Goal: Task Accomplishment & Management: Manage account settings

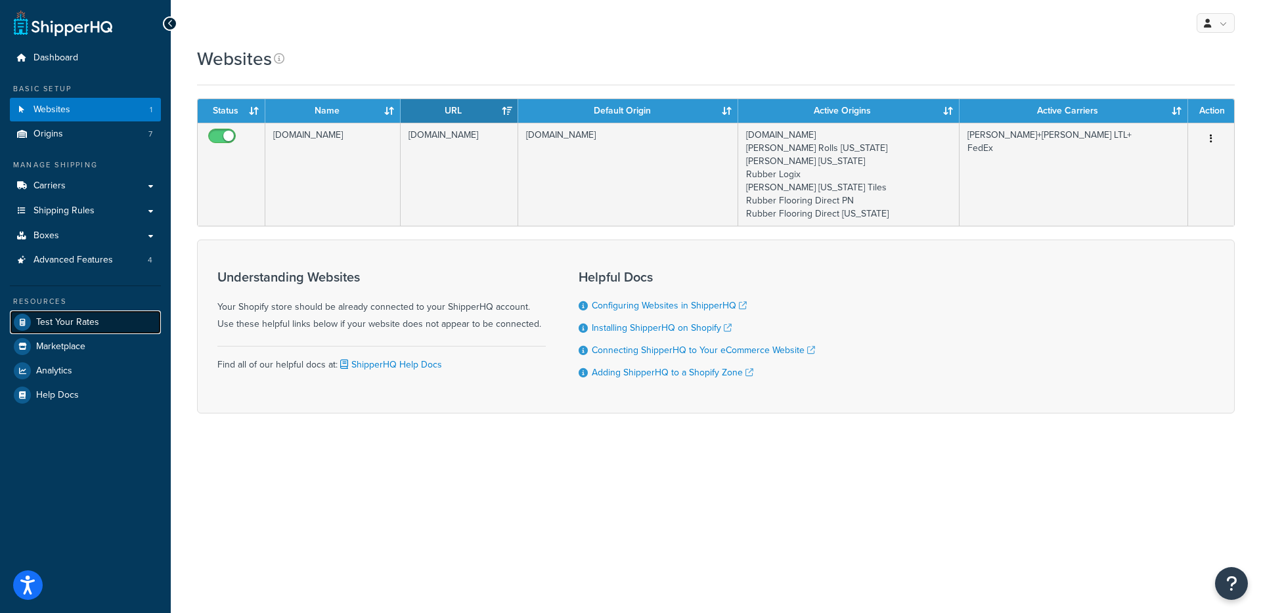
click at [58, 320] on span "Test Your Rates" at bounding box center [67, 322] width 63 height 11
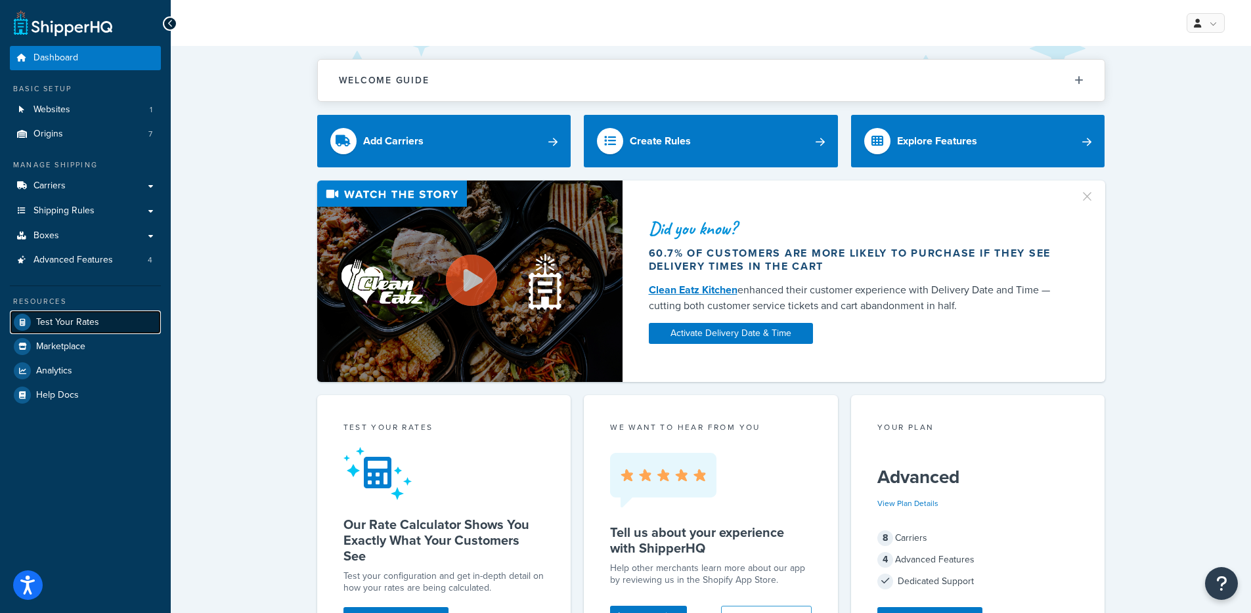
click at [95, 321] on span "Test Your Rates" at bounding box center [67, 322] width 63 height 11
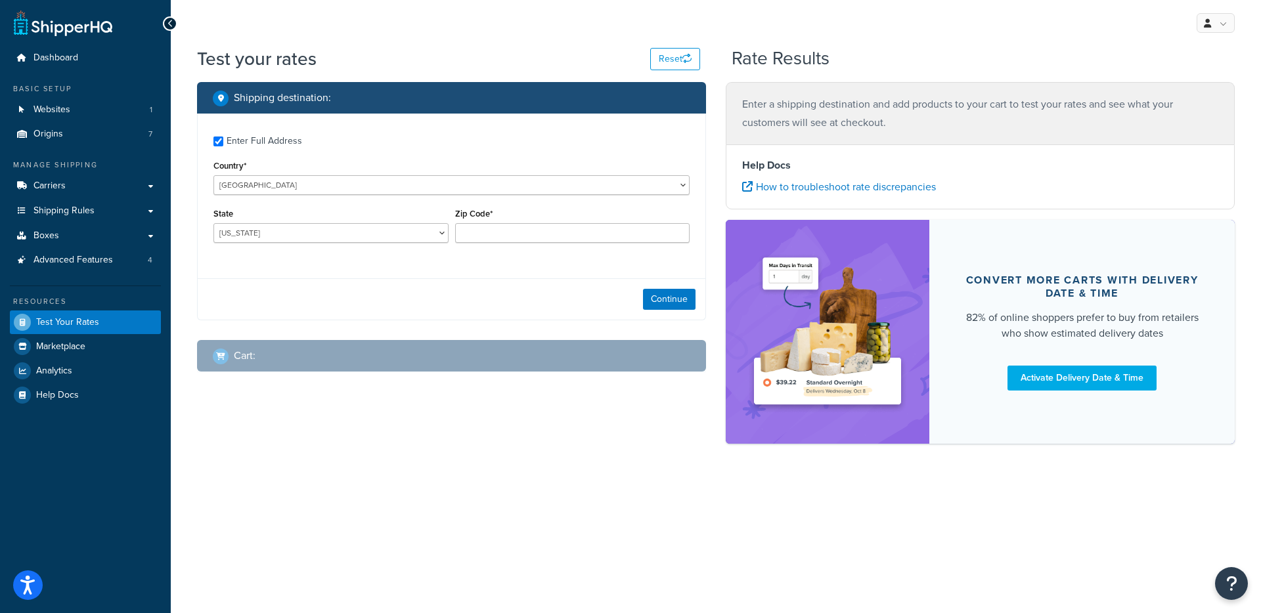
checkbox input "true"
type input "75201"
select select "TX"
select select "87013"
select select "60"
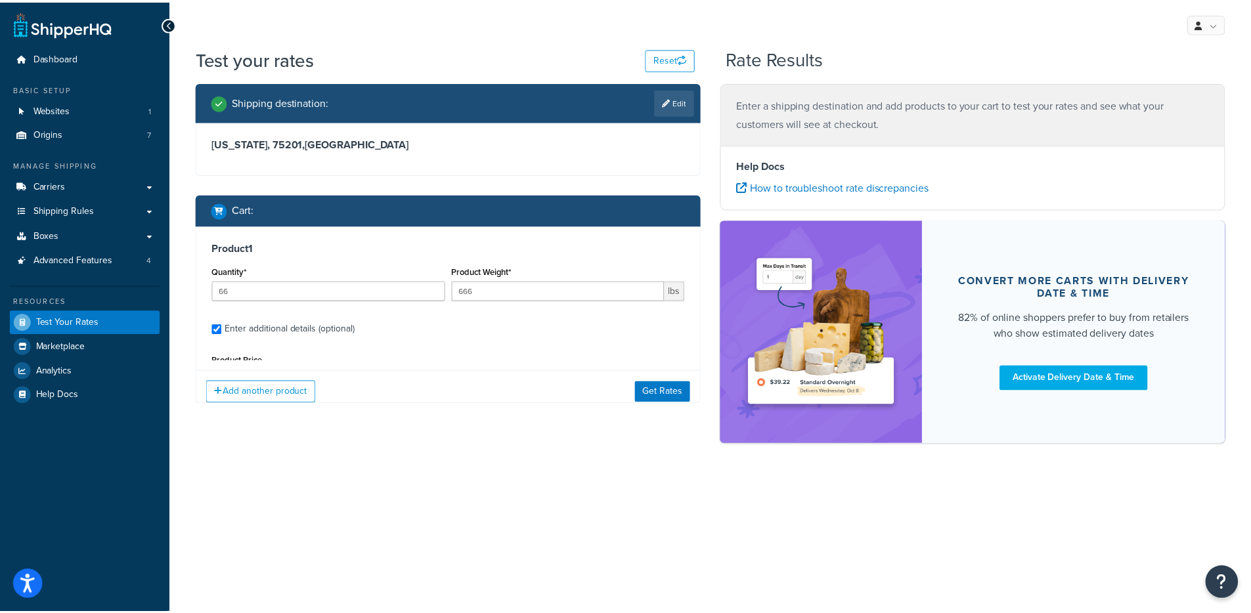
scroll to position [121, 0]
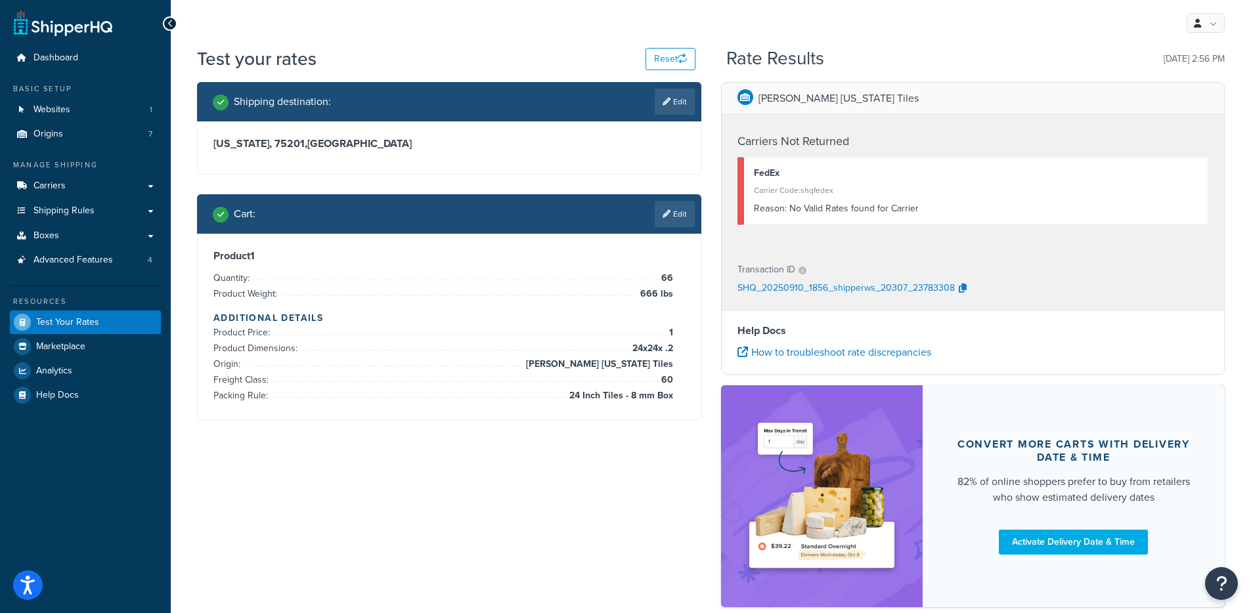
click at [810, 183] on div "Carrier Code: shqfedex" at bounding box center [976, 190] width 445 height 18
click at [763, 175] on div "FedEx" at bounding box center [976, 173] width 445 height 18
drag, startPoint x: 640, startPoint y: 293, endPoint x: 685, endPoint y: 292, distance: 44.7
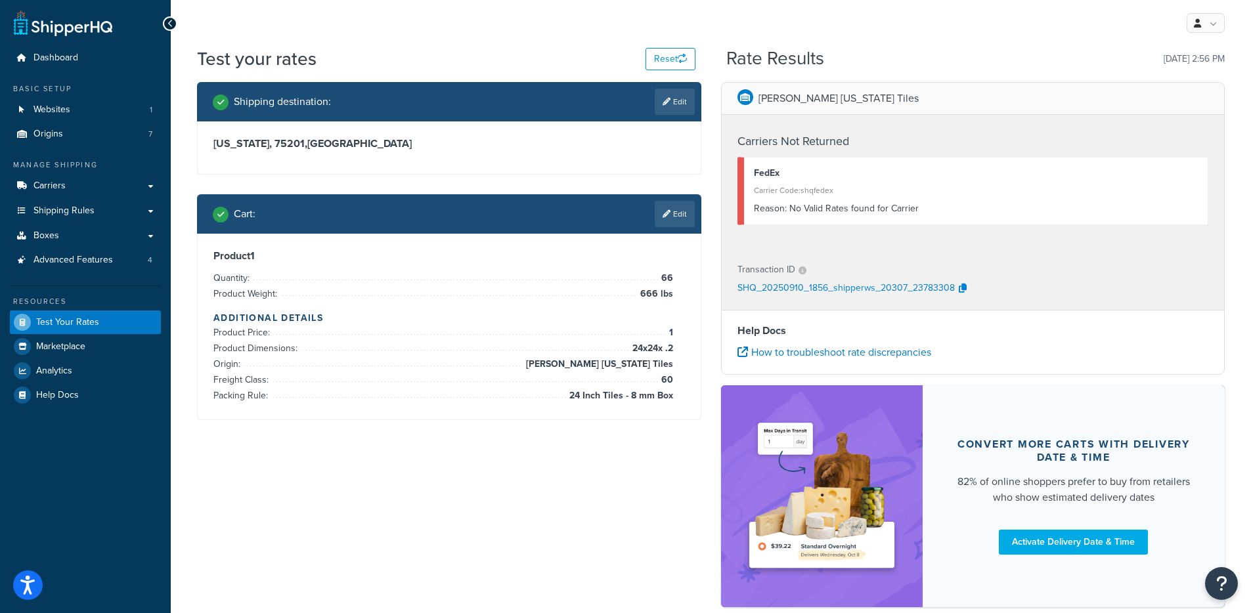
click at [685, 292] on div "Product 1 Quantity: 66 Product Weight: 666 lbs Additional Details Product Price…" at bounding box center [449, 327] width 503 height 186
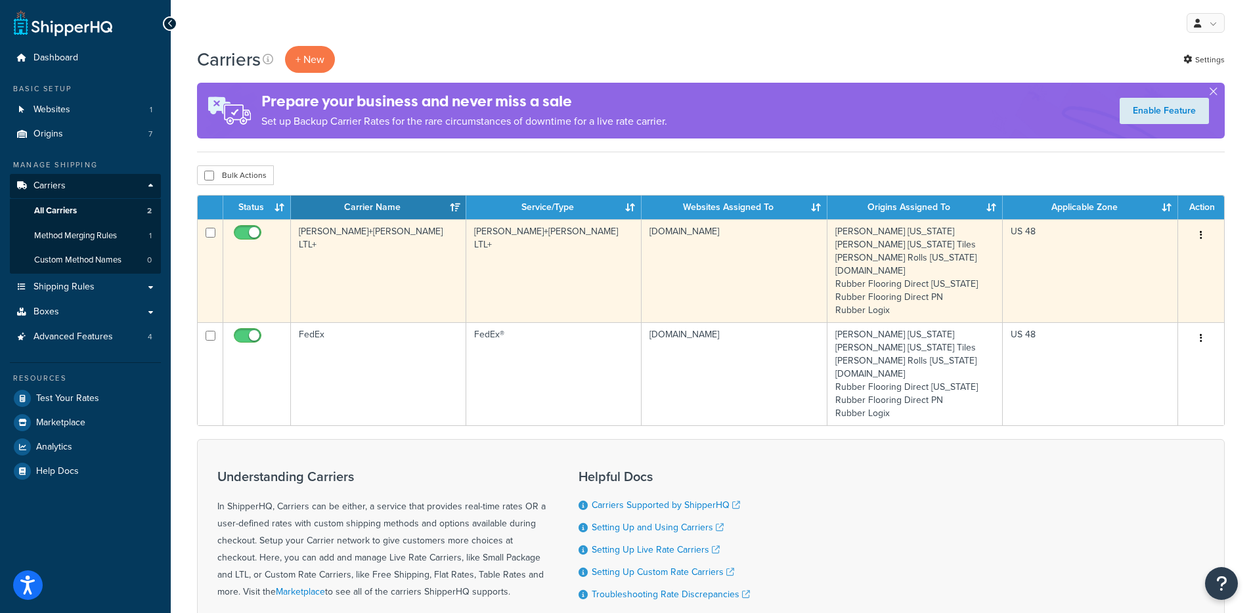
click at [1206, 229] on button "button" at bounding box center [1201, 235] width 18 height 21
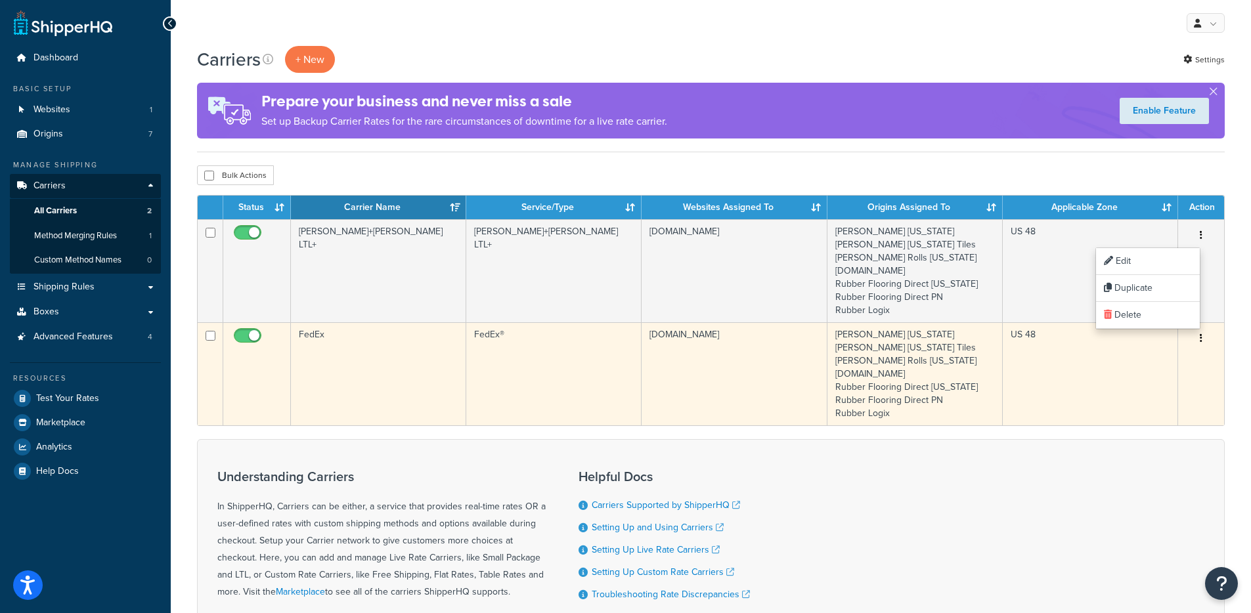
click at [1199, 336] on button "button" at bounding box center [1201, 338] width 18 height 21
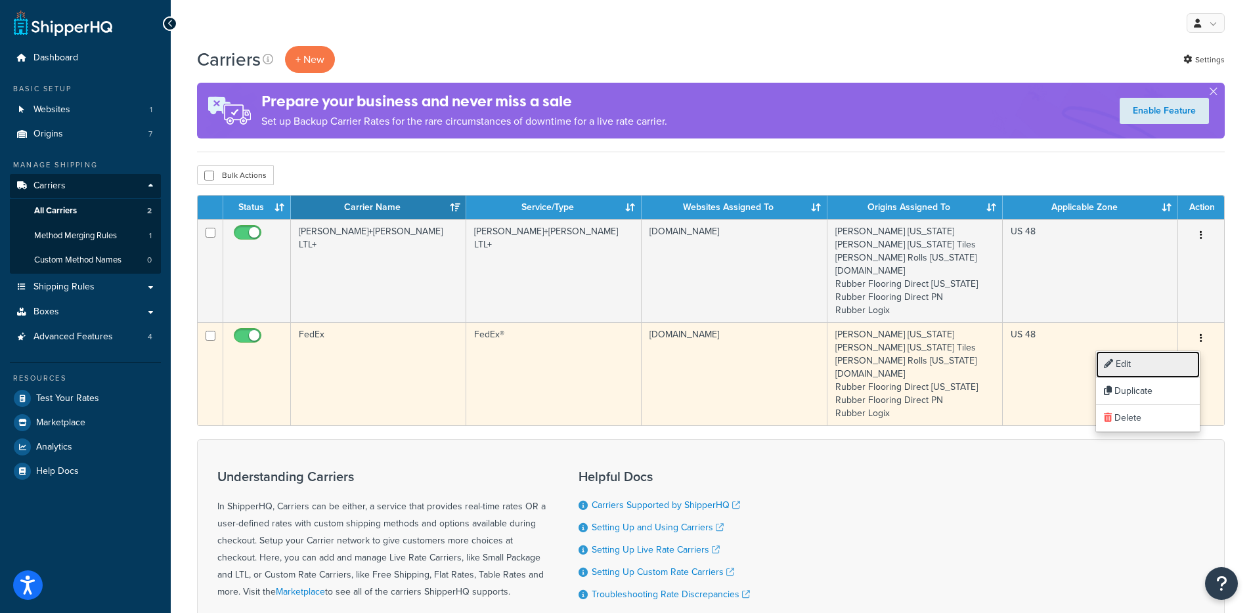
click at [1150, 366] on link "Edit" at bounding box center [1148, 364] width 104 height 27
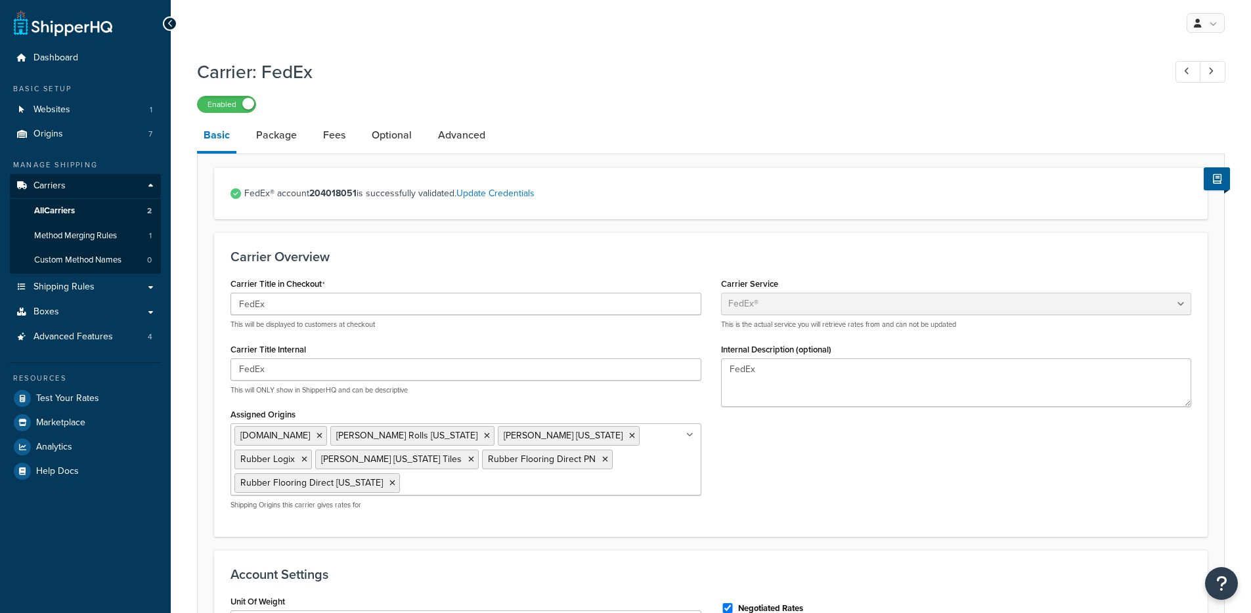
select select "fedEx"
select select "REGULAR_PICKUP"
select select "YOUR_PACKAGING"
click at [282, 128] on link "Package" at bounding box center [277, 136] width 54 height 32
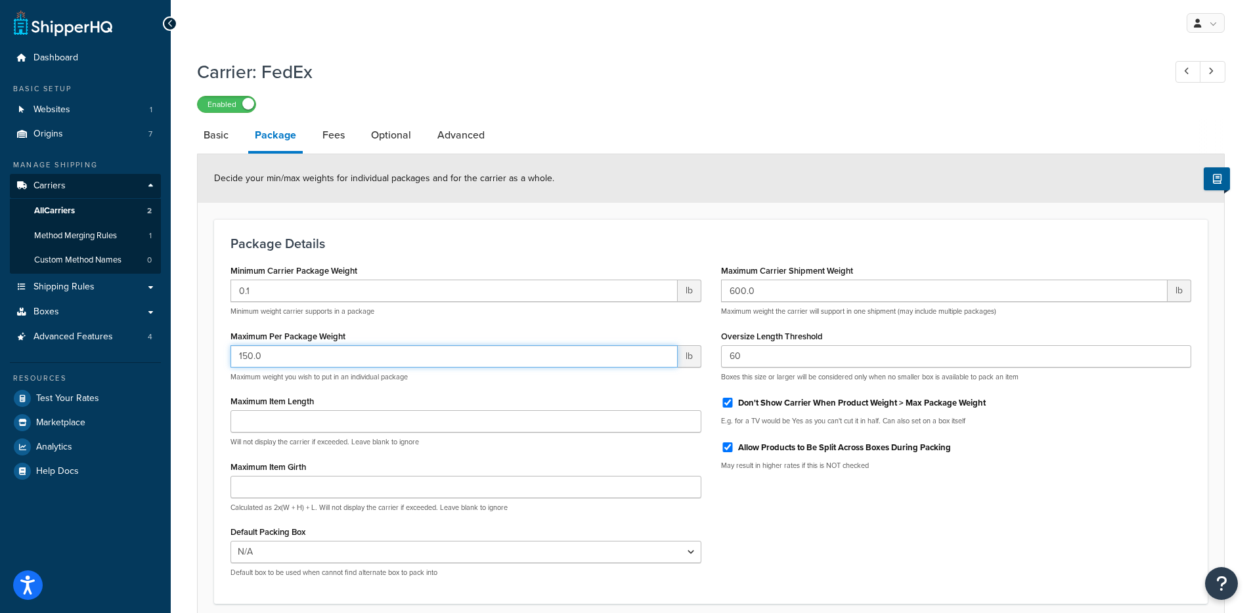
drag, startPoint x: 288, startPoint y: 348, endPoint x: 229, endPoint y: 348, distance: 59.8
click at [230, 349] on input "150.0" at bounding box center [453, 356] width 447 height 22
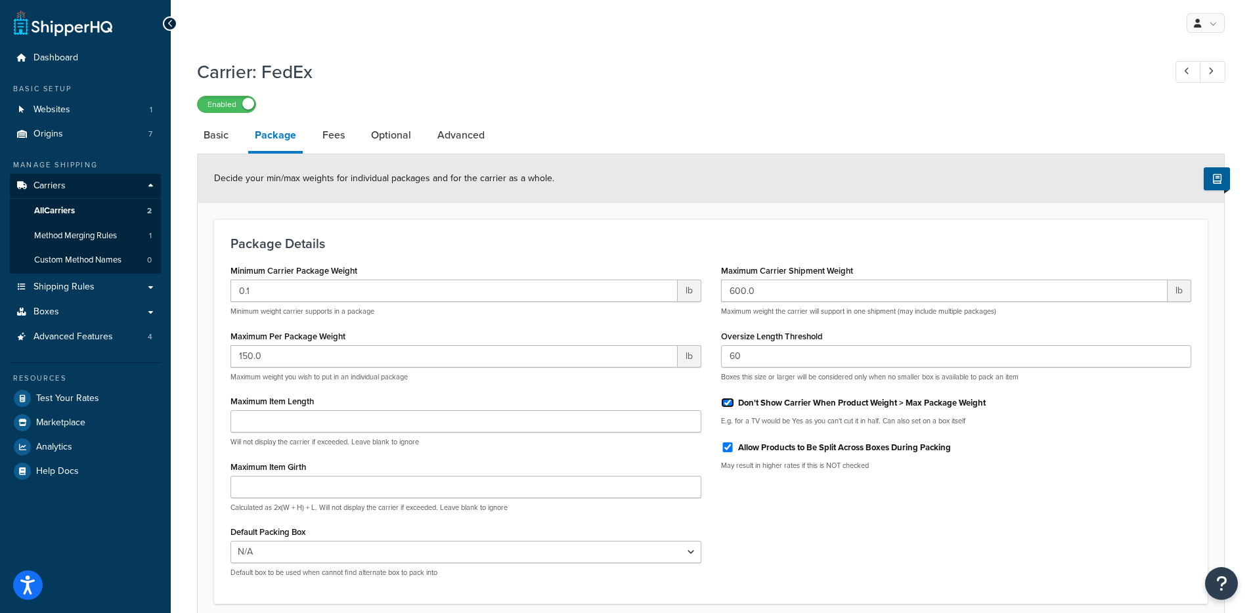
click at [731, 403] on input "Don't Show Carrier When Product Weight > Max Package Weight" at bounding box center [727, 403] width 13 height 10
checkbox input "false"
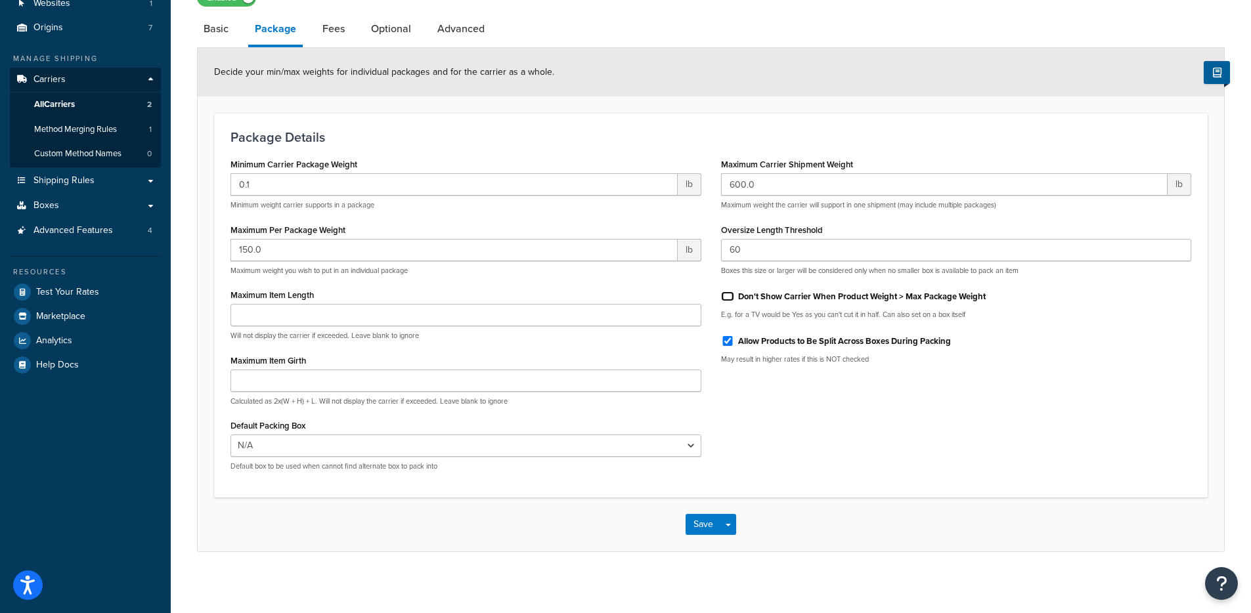
scroll to position [111, 0]
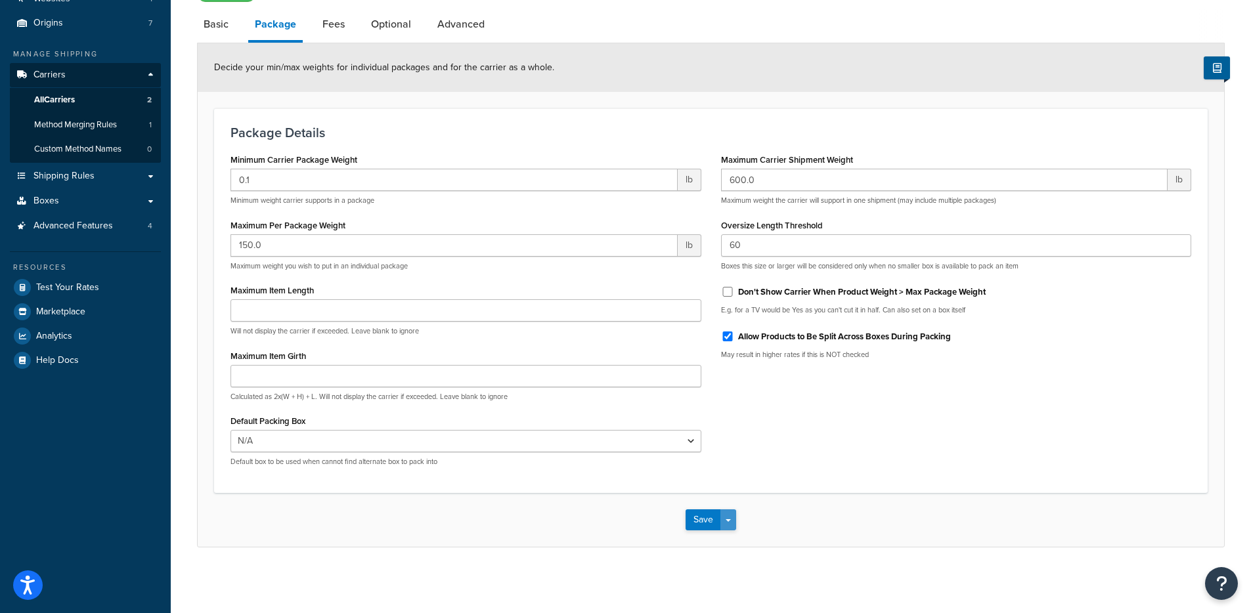
click at [728, 521] on span "button" at bounding box center [728, 520] width 5 height 3
click at [734, 538] on button "Save and Edit" at bounding box center [734, 545] width 96 height 28
click at [394, 25] on link "Optional" at bounding box center [390, 25] width 53 height 32
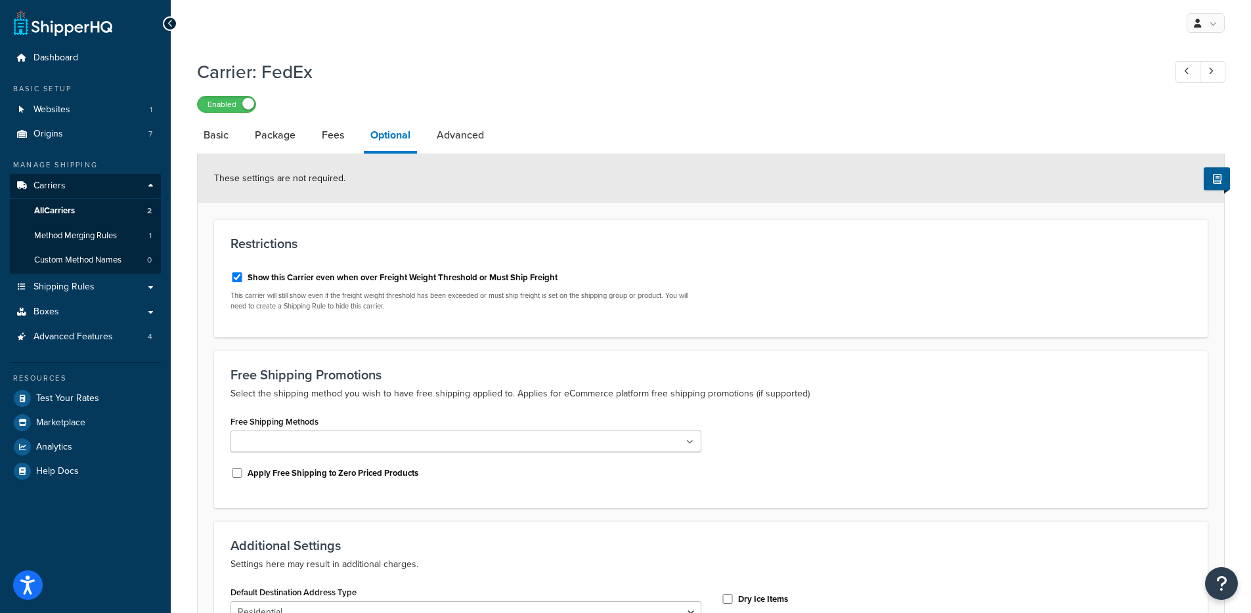
click at [236, 129] on li "Basic" at bounding box center [222, 136] width 51 height 32
click at [251, 139] on link "Package" at bounding box center [275, 136] width 54 height 32
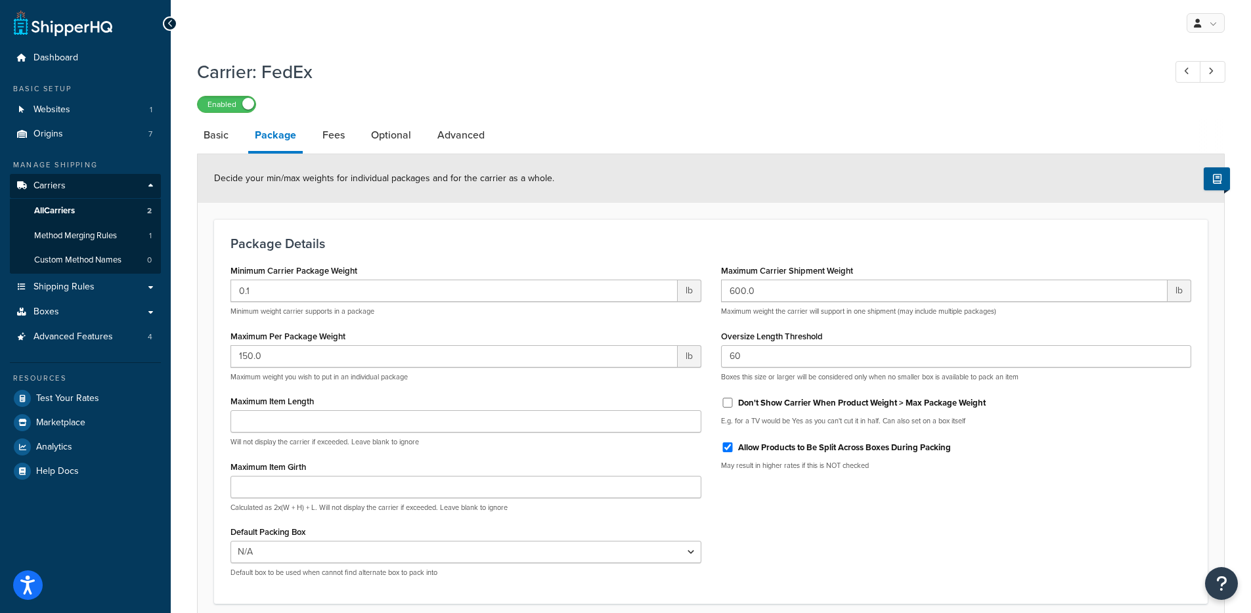
click at [733, 399] on div "Don't Show Carrier When Product Weight > Max Package Weight" at bounding box center [956, 402] width 471 height 20
click at [733, 400] on input "Don't Show Carrier When Product Weight > Max Package Weight" at bounding box center [727, 403] width 13 height 10
checkbox input "true"
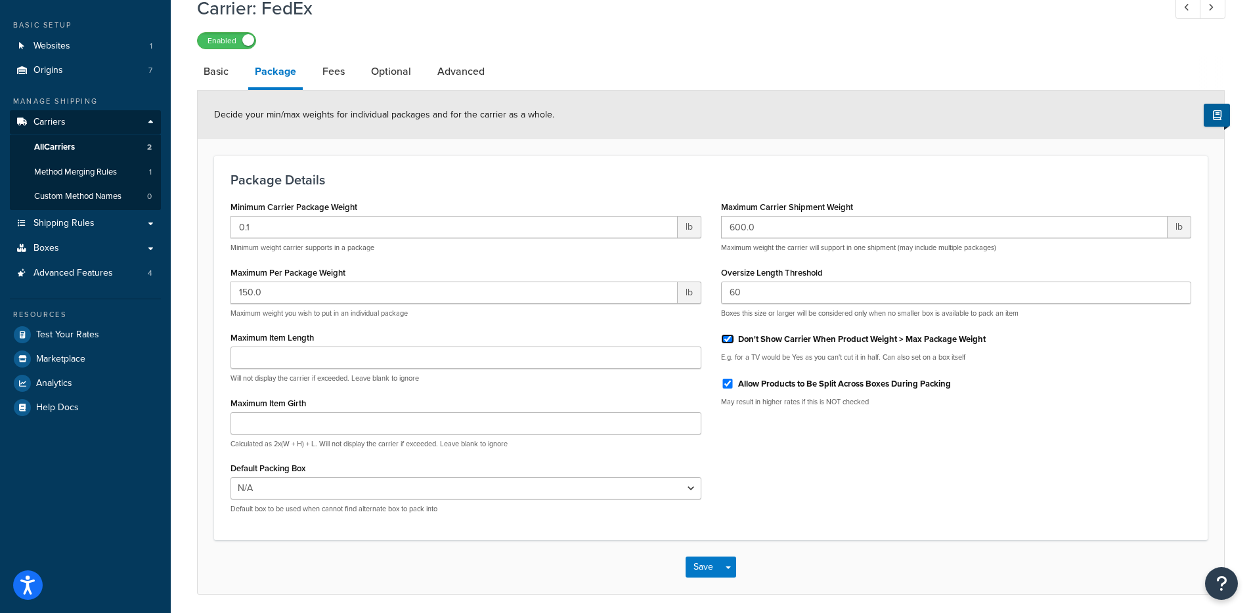
scroll to position [111, 0]
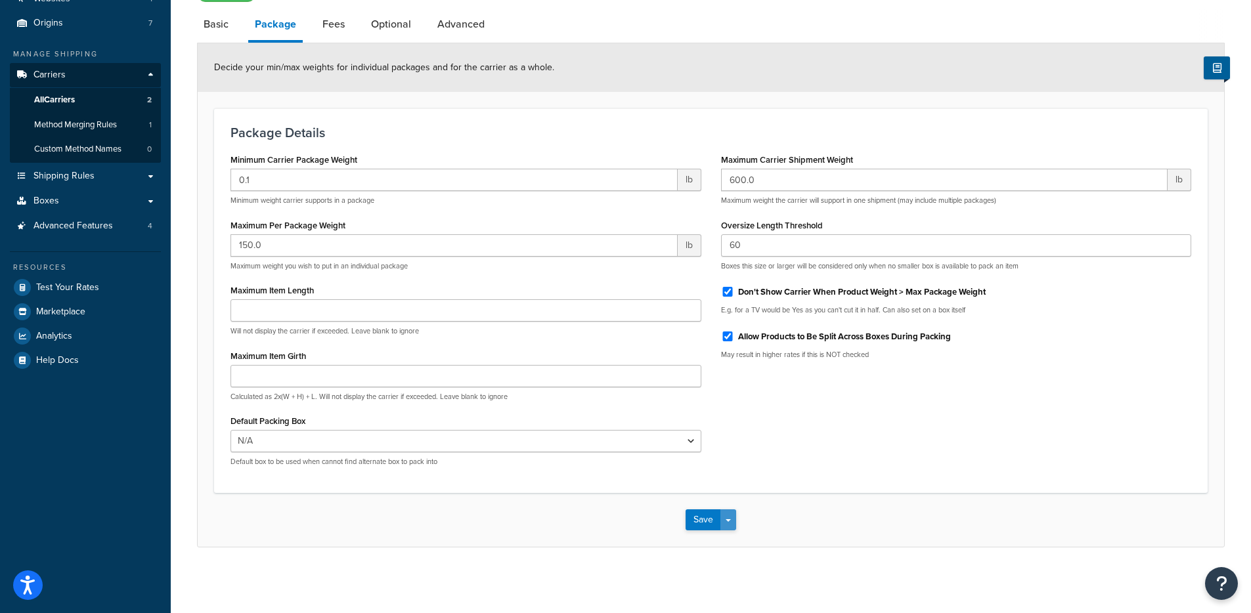
click at [724, 513] on button "Save Dropdown" at bounding box center [728, 520] width 16 height 21
click at [728, 538] on button "Save and Edit" at bounding box center [734, 545] width 96 height 28
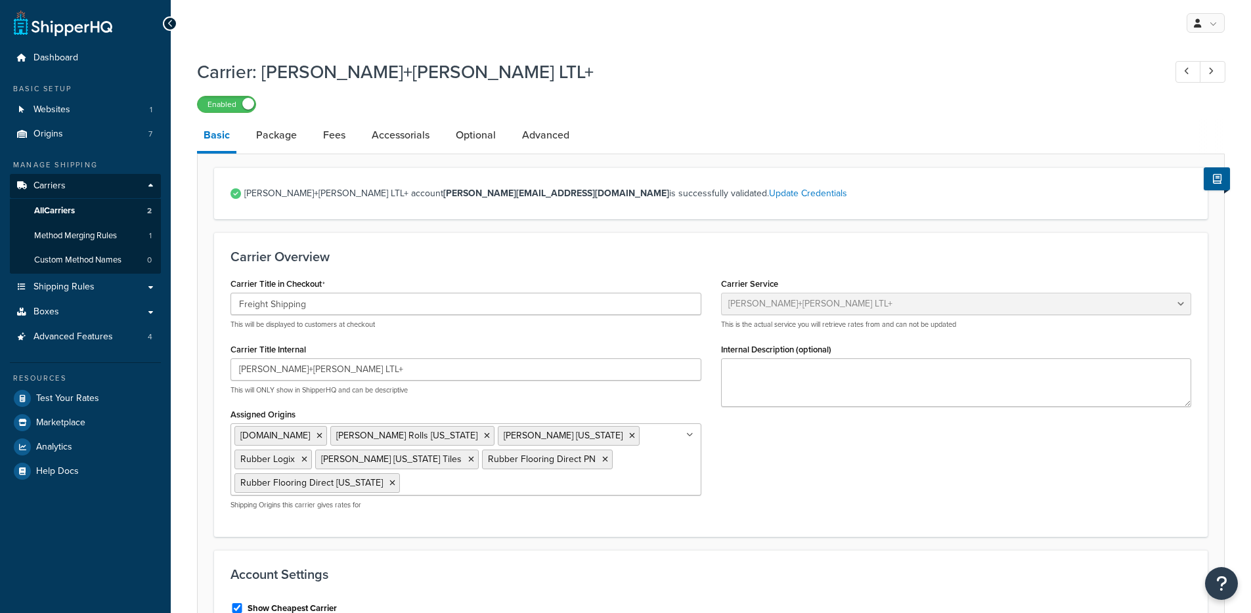
select select "reTransFreight"
click at [286, 128] on link "Package" at bounding box center [277, 136] width 54 height 32
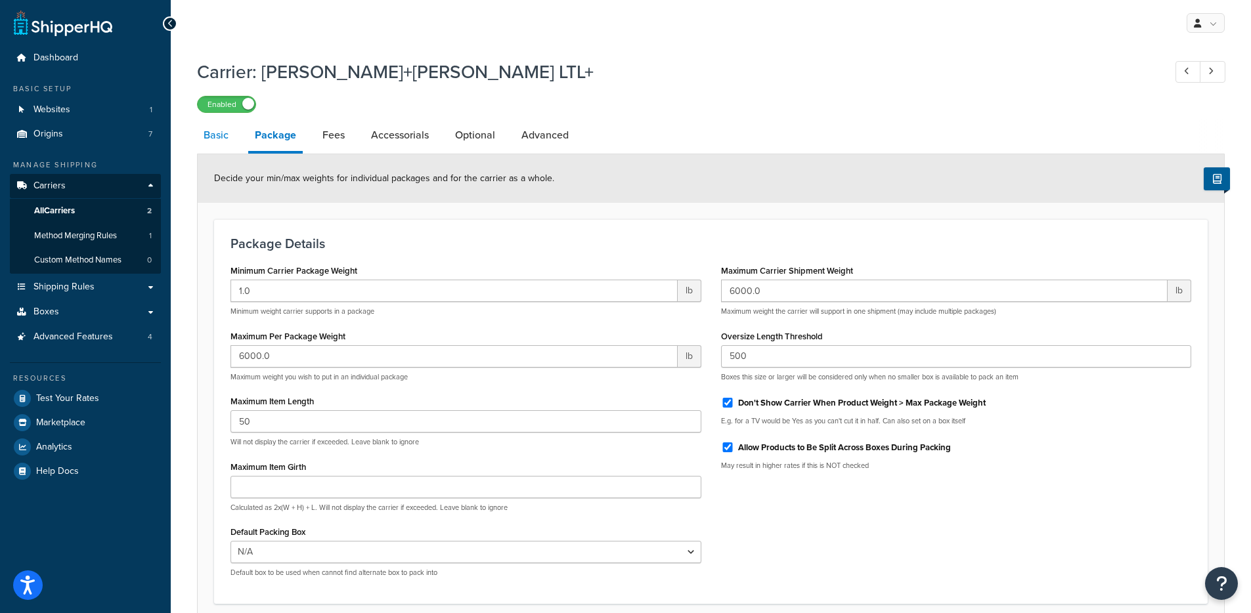
click at [220, 144] on link "Basic" at bounding box center [216, 136] width 38 height 32
select select "reTransFreight"
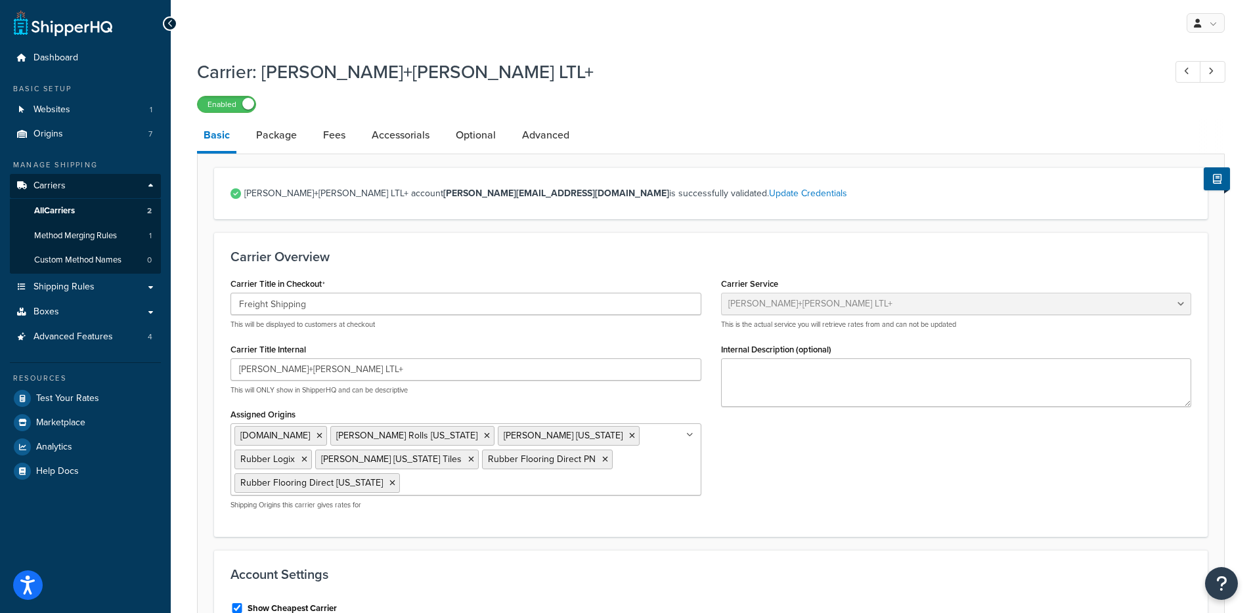
click at [220, 144] on link "Basic" at bounding box center [216, 137] width 39 height 34
click at [276, 385] on p "This will ONLY show in ShipperHQ and can be descriptive" at bounding box center [465, 390] width 471 height 10
click at [280, 370] on input "Kuehne+Nagel LTL+" at bounding box center [465, 370] width 471 height 22
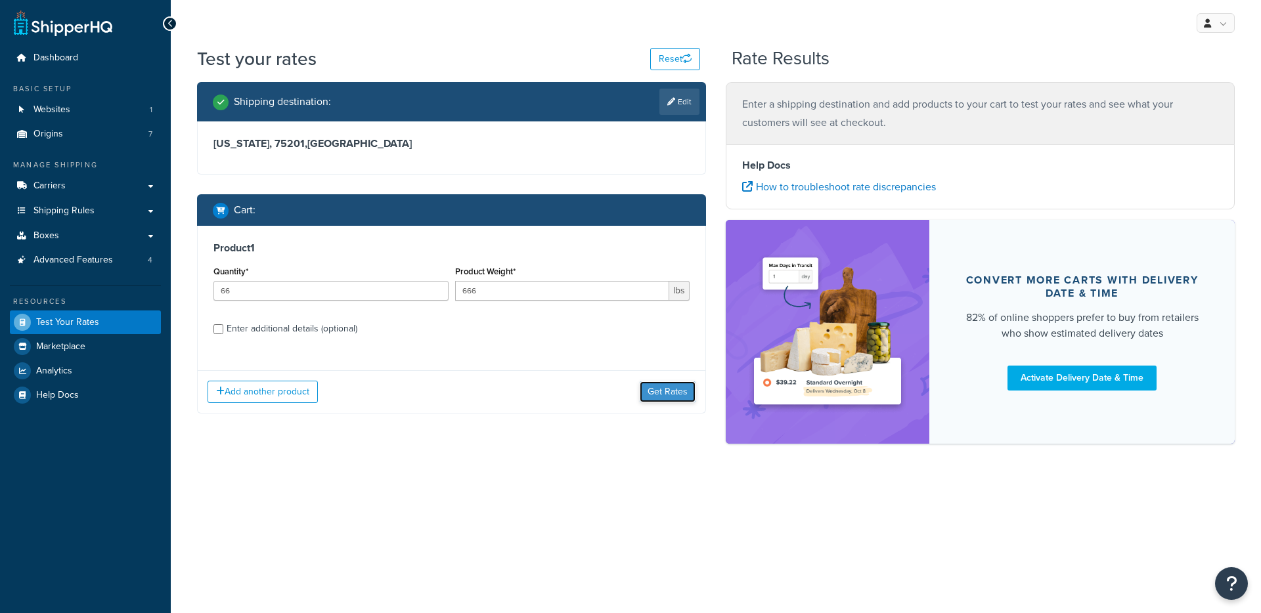
click at [664, 397] on button "Get Rates" at bounding box center [668, 391] width 56 height 21
click at [292, 325] on div "Enter additional details (optional)" at bounding box center [292, 329] width 131 height 18
click at [223, 325] on input "Enter additional details (optional)" at bounding box center [218, 329] width 10 height 10
checkbox input "true"
select select "87013"
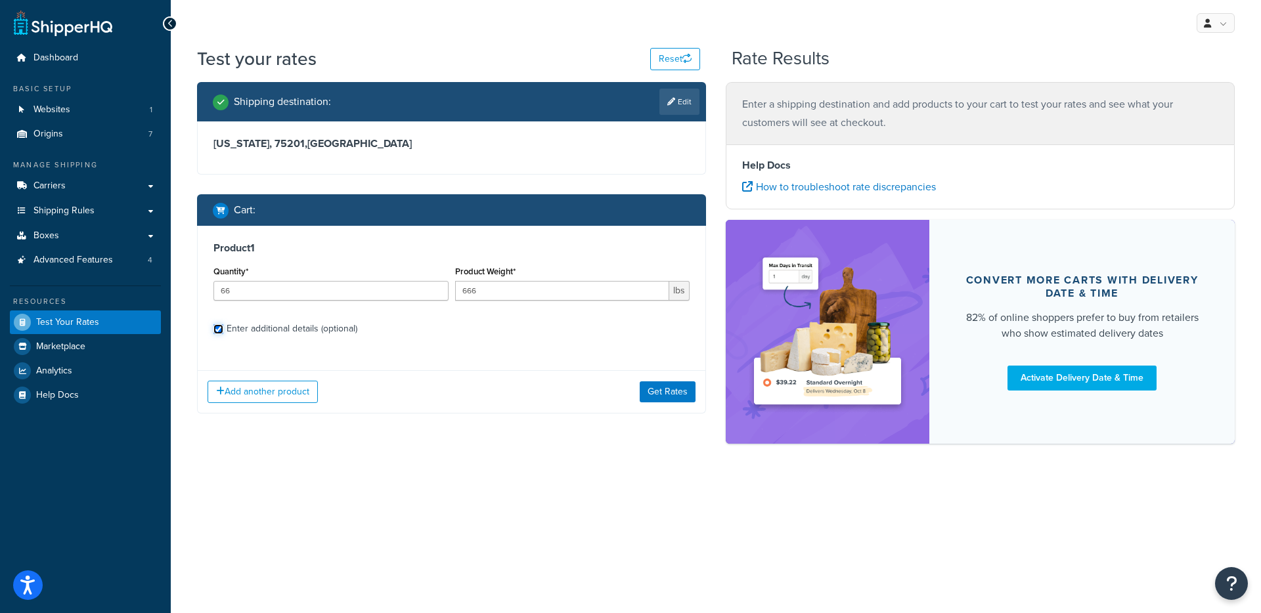
select select "60"
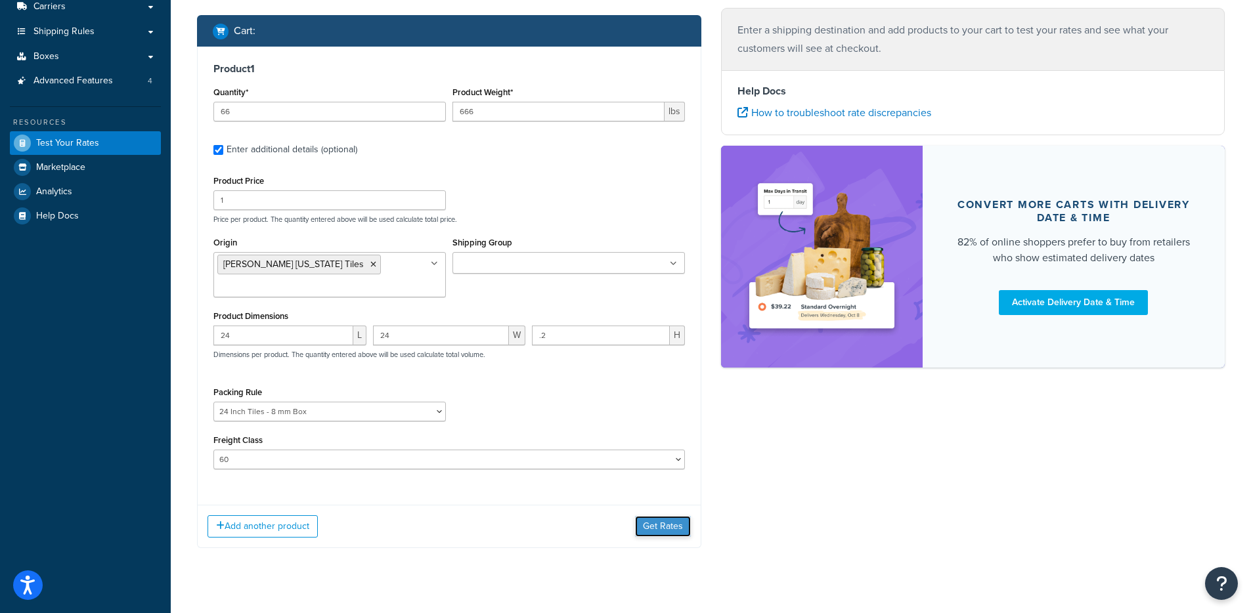
click at [666, 516] on button "Get Rates" at bounding box center [663, 526] width 56 height 21
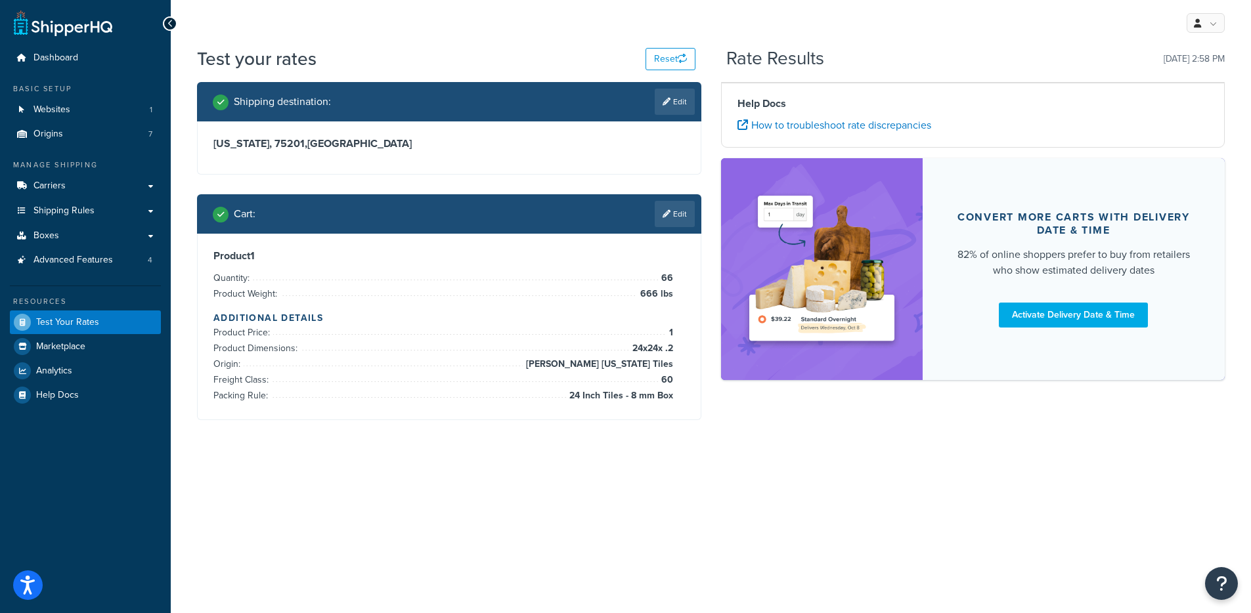
scroll to position [73, 0]
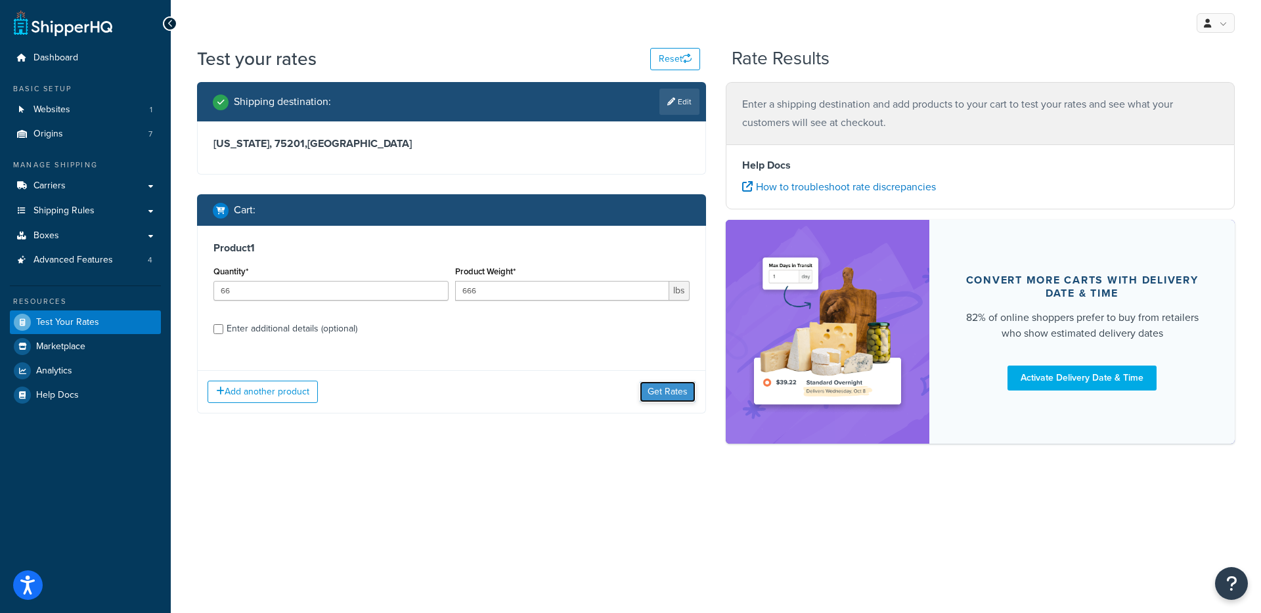
click at [668, 392] on button "Get Rates" at bounding box center [668, 391] width 56 height 21
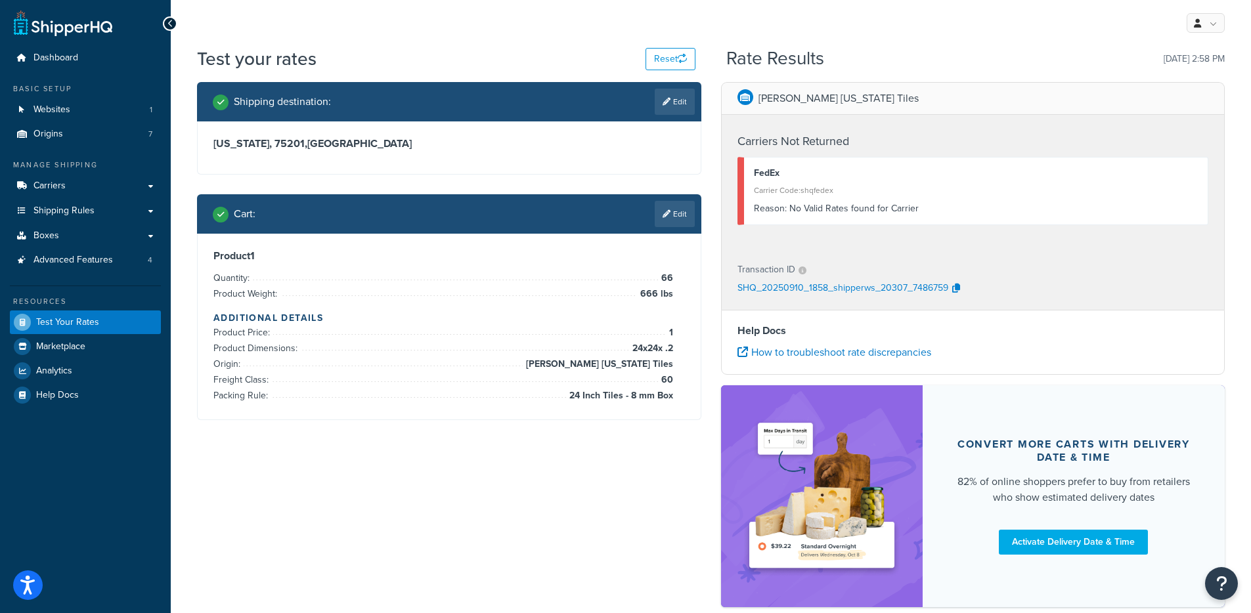
drag, startPoint x: 627, startPoint y: 349, endPoint x: 677, endPoint y: 349, distance: 49.9
click at [677, 349] on div "Product 1 Quantity: 66 Product Weight: 666 lbs Additional Details Product Price…" at bounding box center [448, 327] width 471 height 154
click at [651, 346] on span "24 x 24 x .2" at bounding box center [651, 349] width 44 height 16
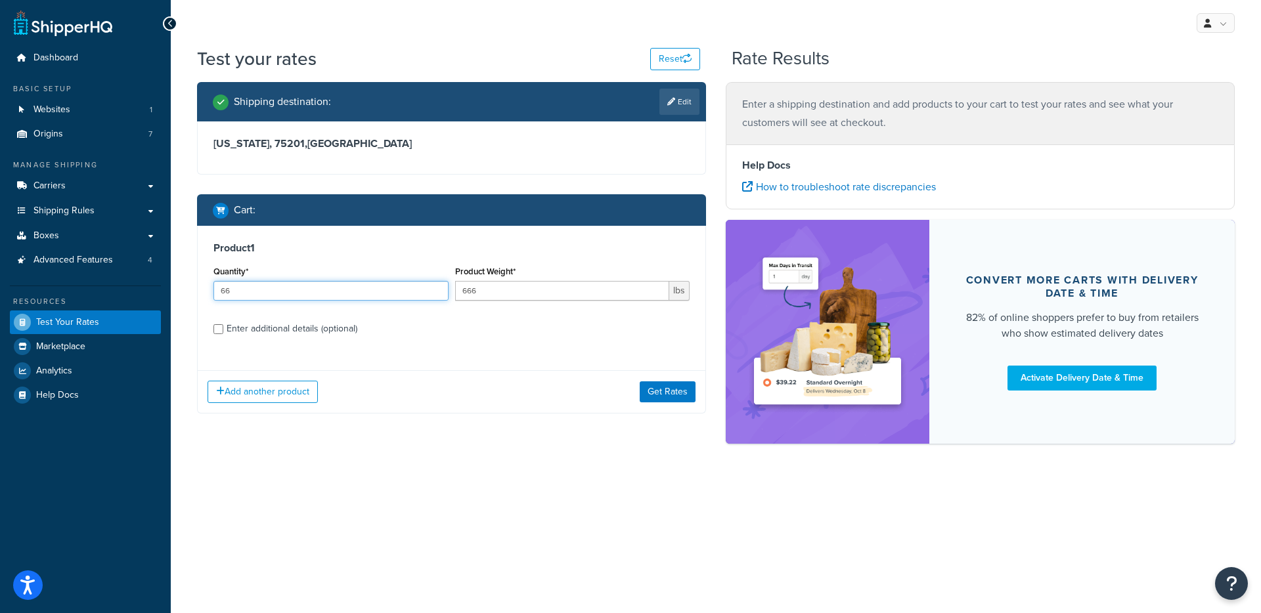
drag, startPoint x: 256, startPoint y: 292, endPoint x: 207, endPoint y: 284, distance: 49.1
click at [207, 284] on div "Product 1 Quantity* 66 Product Weight* 666 lbs Enter additional details (option…" at bounding box center [452, 293] width 508 height 135
type input "1"
click at [669, 398] on button "Get Rates" at bounding box center [668, 391] width 56 height 21
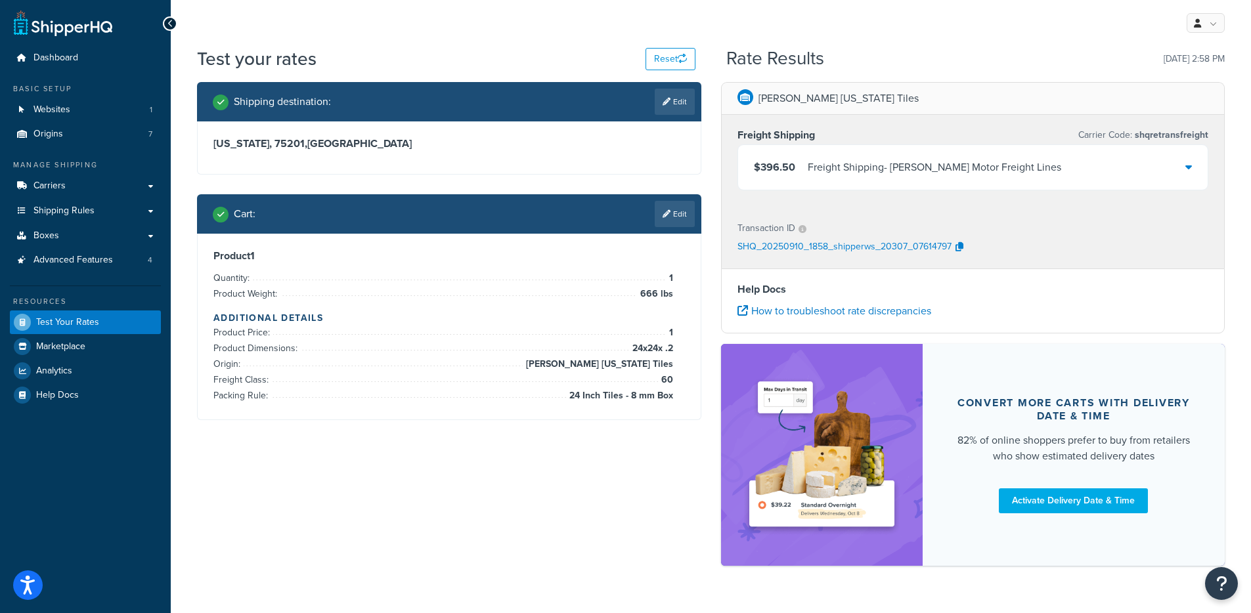
click at [838, 165] on div "Freight Shipping - [PERSON_NAME] Motor Freight Lines" at bounding box center [934, 167] width 253 height 18
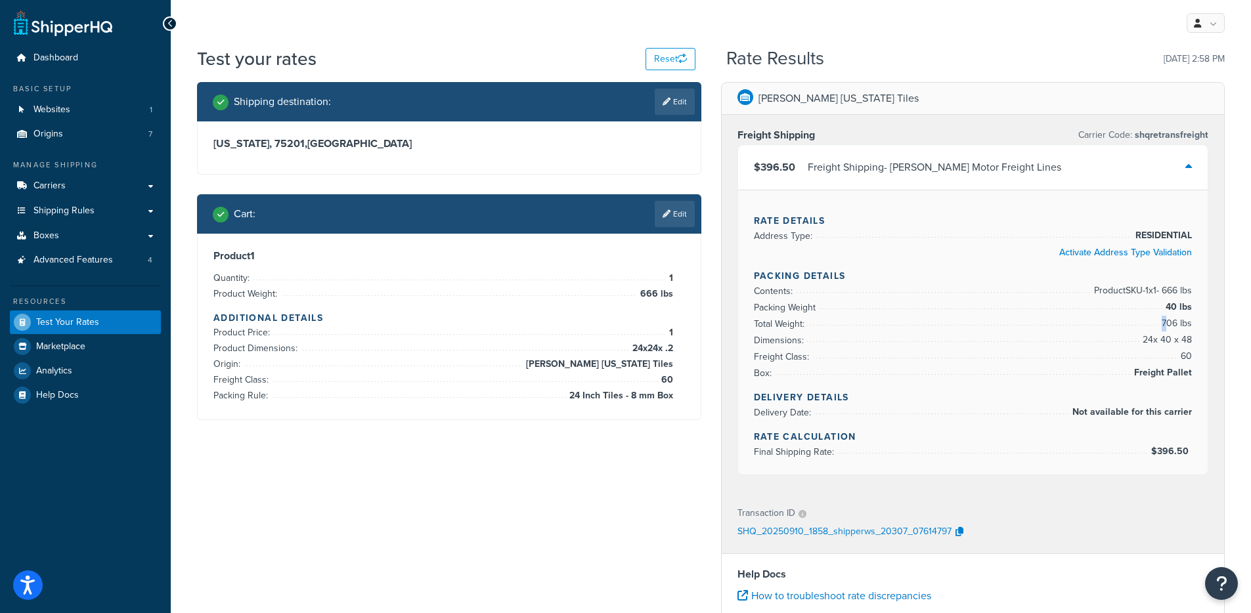
drag, startPoint x: 1165, startPoint y: 323, endPoint x: 1194, endPoint y: 324, distance: 28.9
click at [1194, 324] on div "Rate Details Address Type: RESIDENTIAL Activate Address Type Validation Packing…" at bounding box center [973, 332] width 470 height 285
click at [663, 213] on icon at bounding box center [667, 214] width 8 height 8
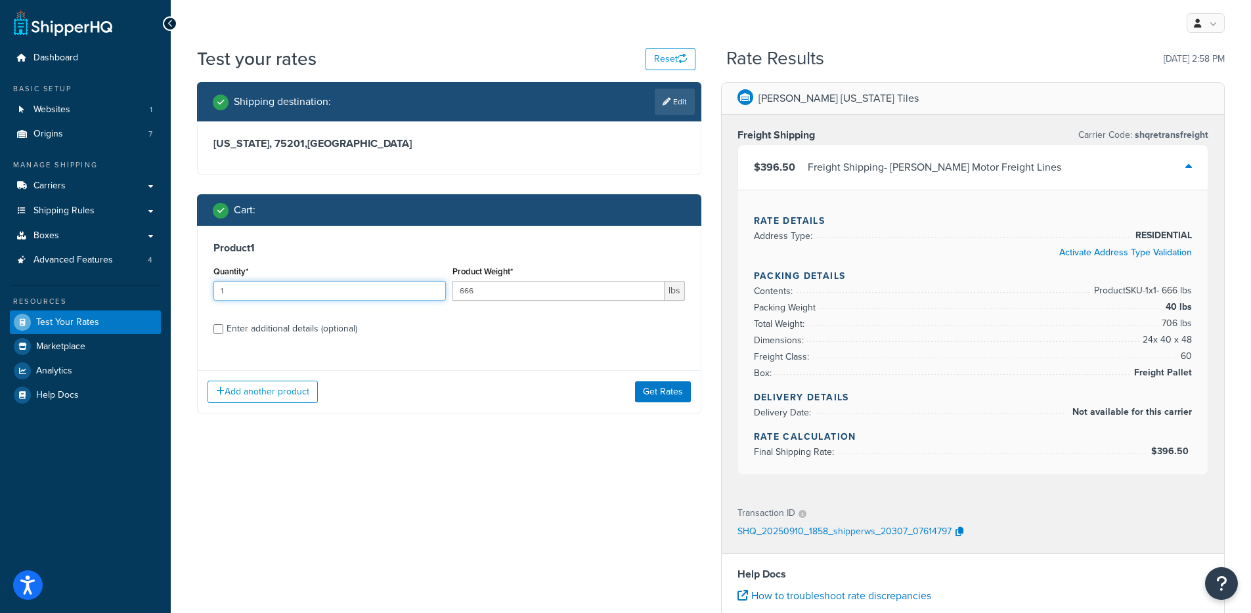
drag, startPoint x: 234, startPoint y: 289, endPoint x: 219, endPoint y: 289, distance: 15.8
click at [219, 289] on input "1" at bounding box center [329, 291] width 232 height 20
type input "2"
click at [656, 380] on div "Add another product Get Rates" at bounding box center [449, 391] width 503 height 43
click at [659, 387] on button "Get Rates" at bounding box center [663, 391] width 56 height 21
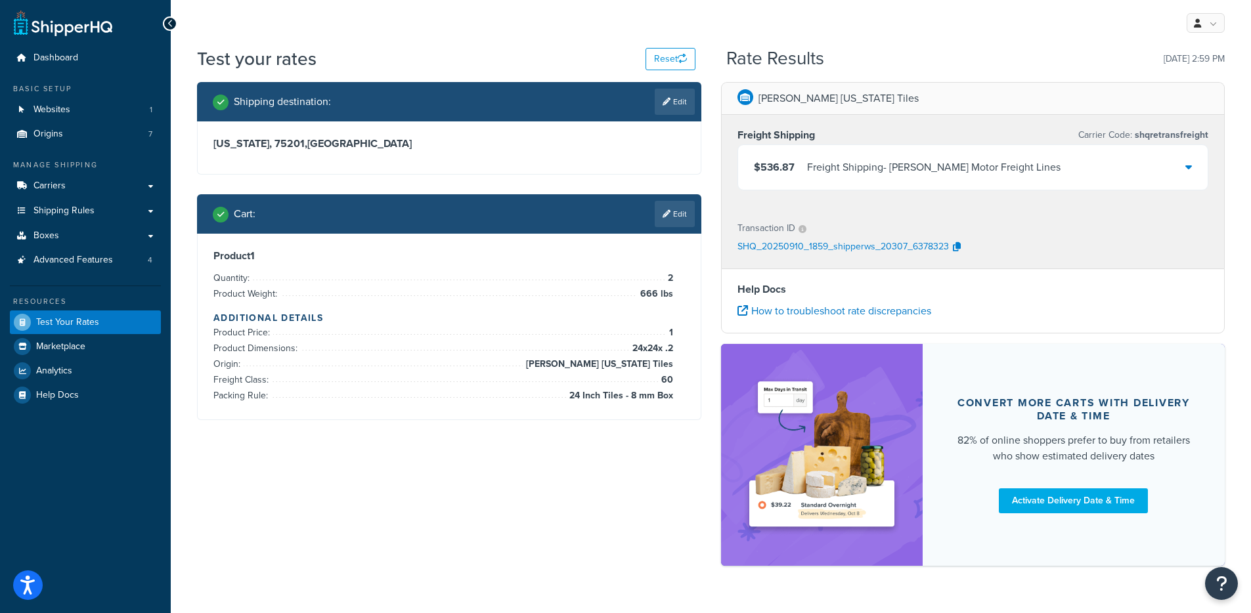
click at [916, 176] on div "Freight Shipping - [PERSON_NAME] Motor Freight Lines" at bounding box center [933, 167] width 253 height 18
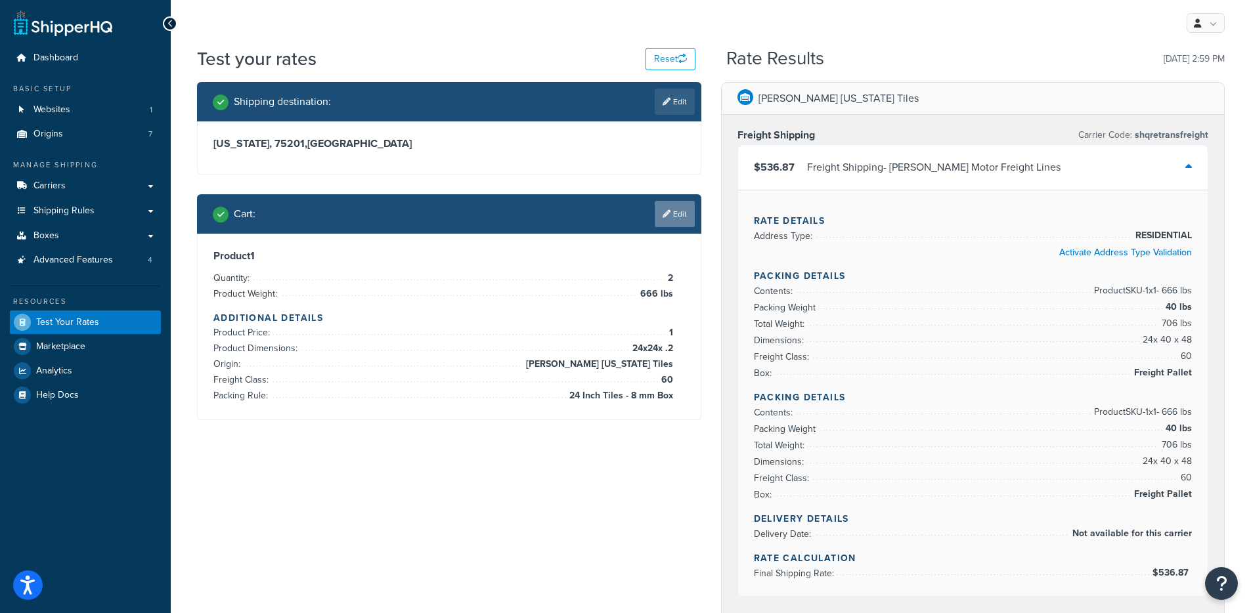
click at [679, 217] on link "Edit" at bounding box center [675, 214] width 40 height 26
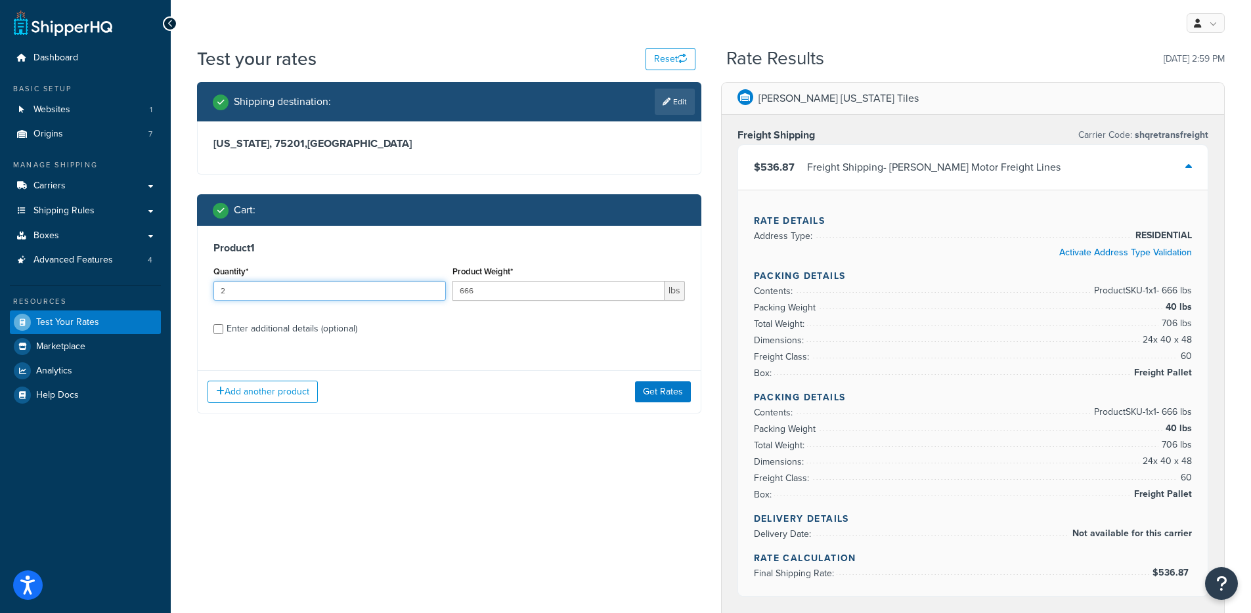
drag, startPoint x: 334, startPoint y: 293, endPoint x: 200, endPoint y: 282, distance: 134.4
click at [200, 282] on div "Product 1 Quantity* 2 Product Weight* 666 lbs Enter additional details (optiona…" at bounding box center [449, 293] width 503 height 135
type input "10"
click at [661, 392] on button "Get Rates" at bounding box center [663, 391] width 56 height 21
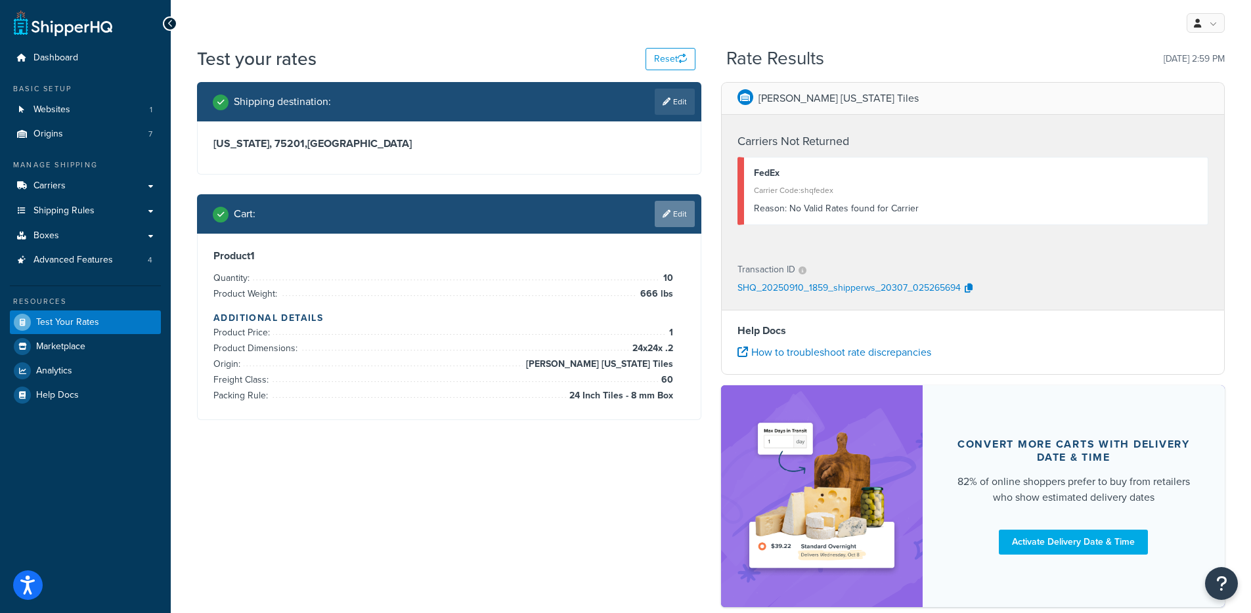
click at [675, 219] on link "Edit" at bounding box center [675, 214] width 40 height 26
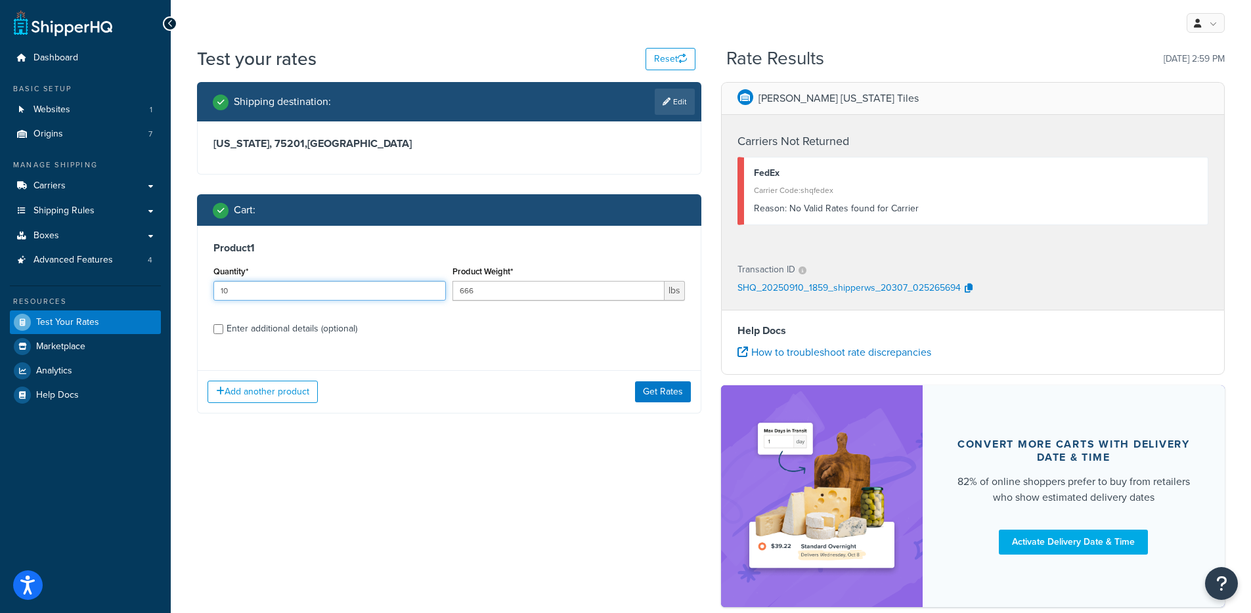
click at [250, 294] on input "10" at bounding box center [329, 291] width 232 height 20
drag, startPoint x: 240, startPoint y: 292, endPoint x: 206, endPoint y: 290, distance: 34.9
click at [206, 290] on div "Product 1 Quantity* 10 Product Weight* 666 lbs Enter additional details (option…" at bounding box center [449, 293] width 503 height 135
type input "66"
click at [676, 402] on button "Get Rates" at bounding box center [663, 391] width 56 height 21
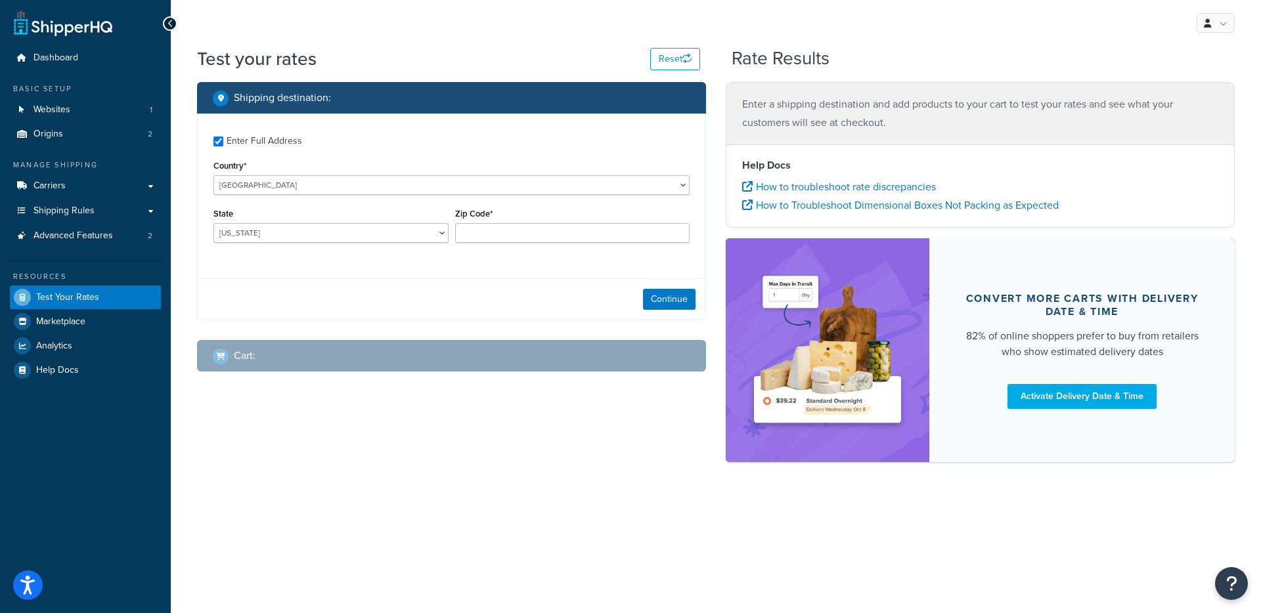
checkbox input "true"
type input "96707"
select select "HI"
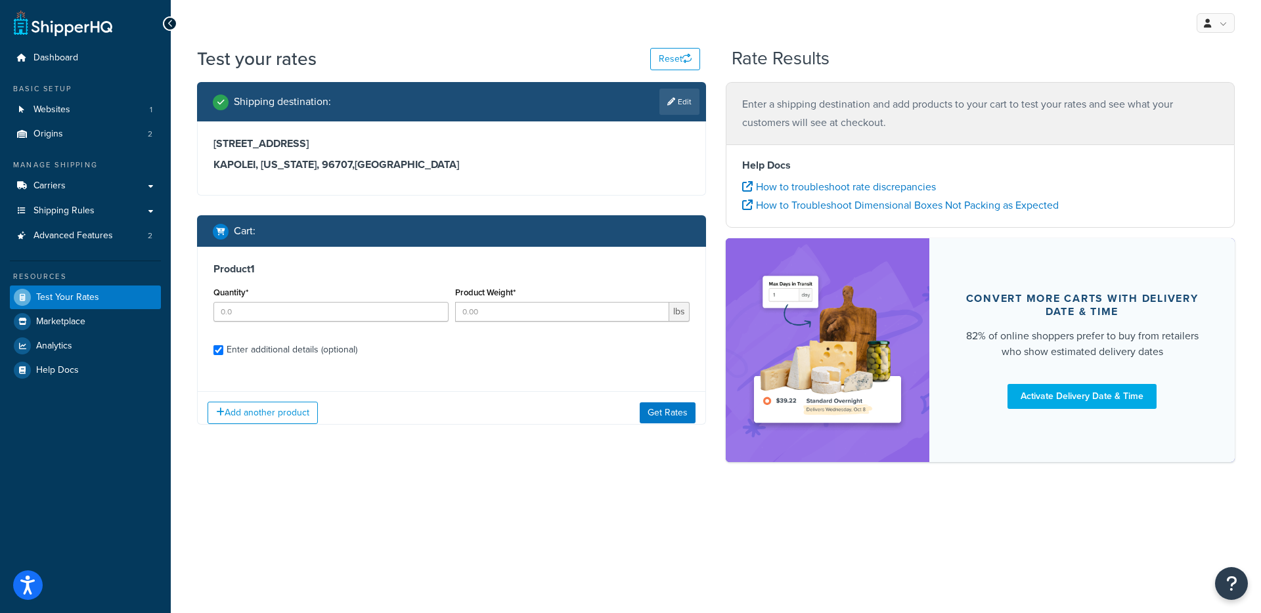
checkbox input "true"
type input "100"
type input "1.47"
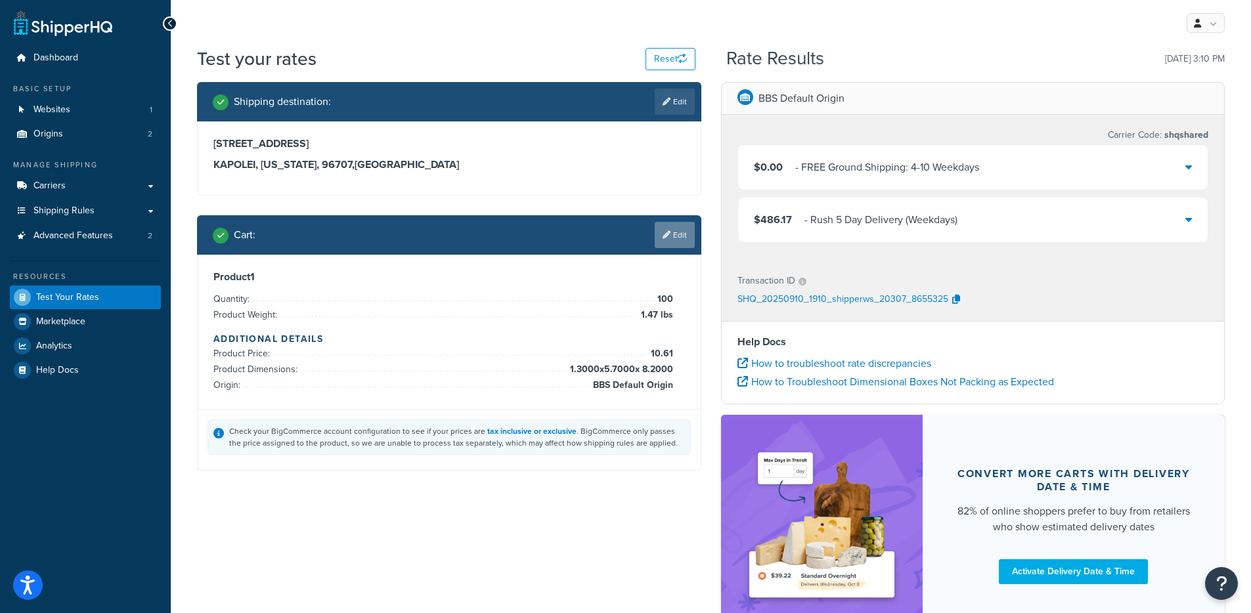
click at [674, 242] on link "Edit" at bounding box center [675, 235] width 40 height 26
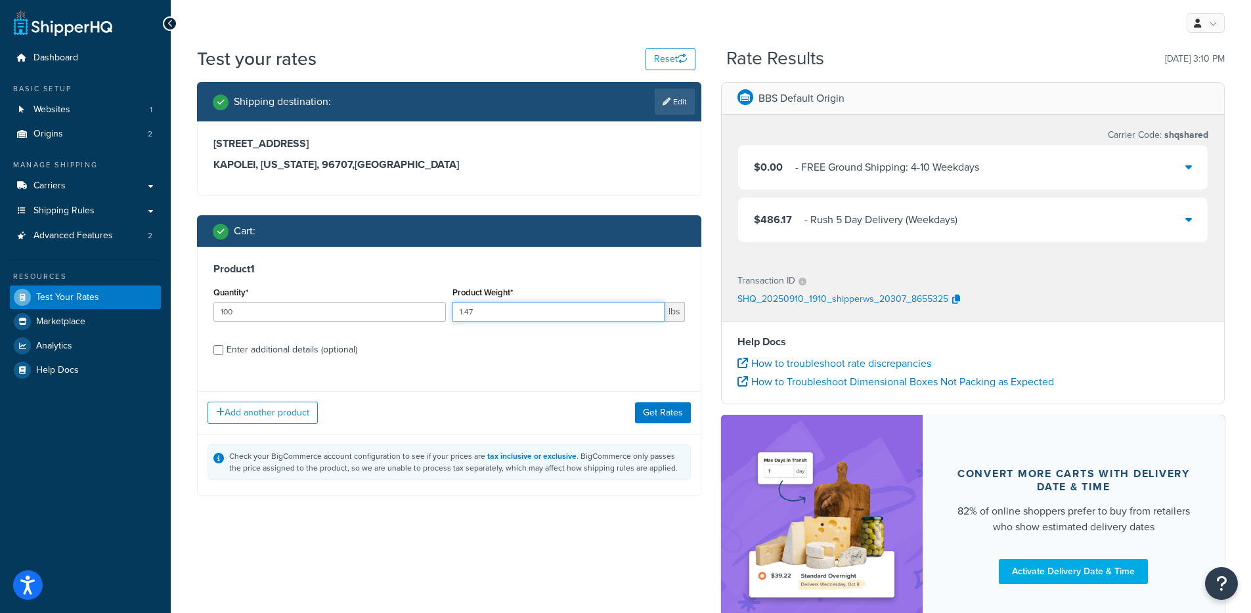
click at [485, 315] on input "1.47" at bounding box center [558, 312] width 212 height 20
type input "1.50"
click at [654, 406] on button "Get Rates" at bounding box center [663, 413] width 56 height 21
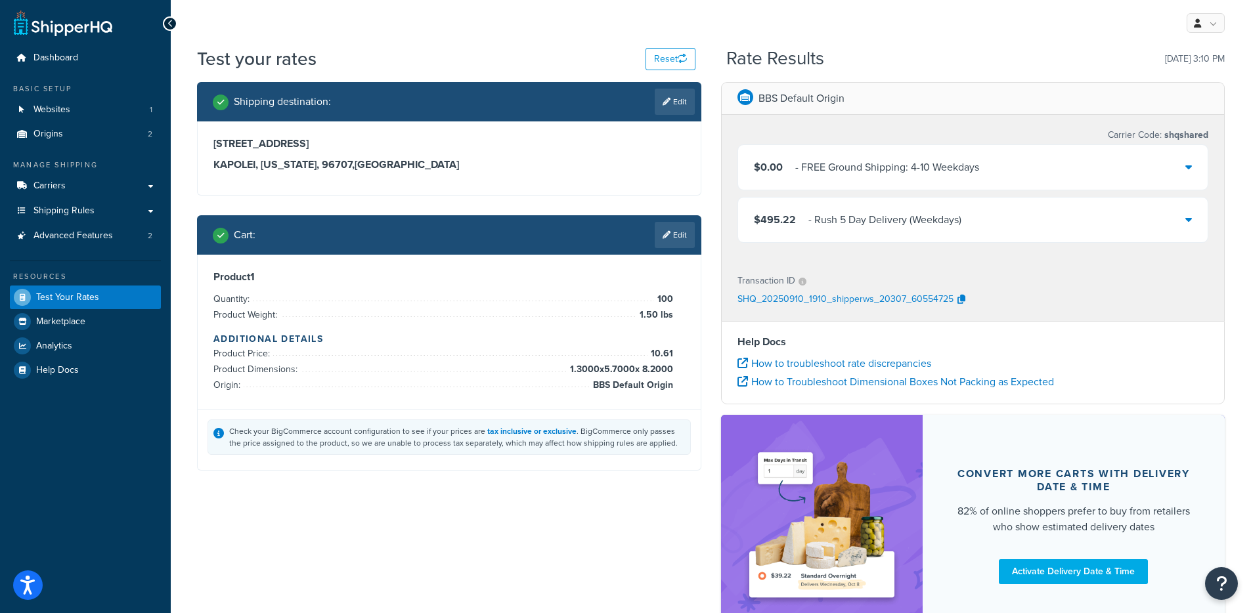
click at [896, 230] on div "$495.22 - Rush 5 Day Delivery (Weekdays)" at bounding box center [973, 220] width 470 height 45
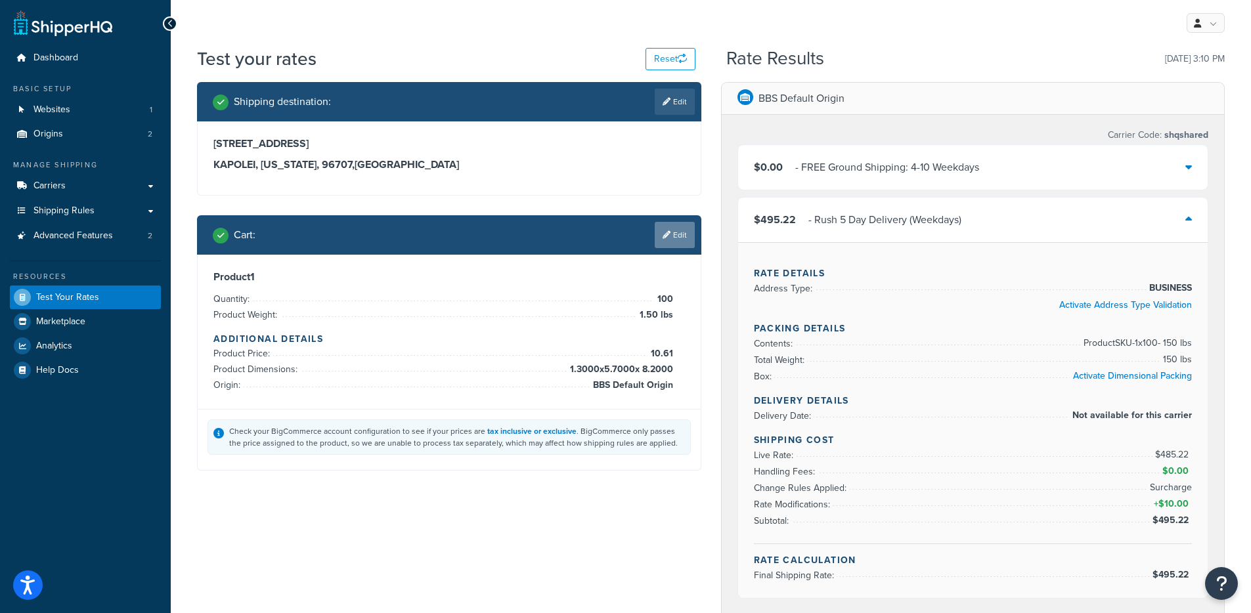
click at [675, 243] on link "Edit" at bounding box center [675, 235] width 40 height 26
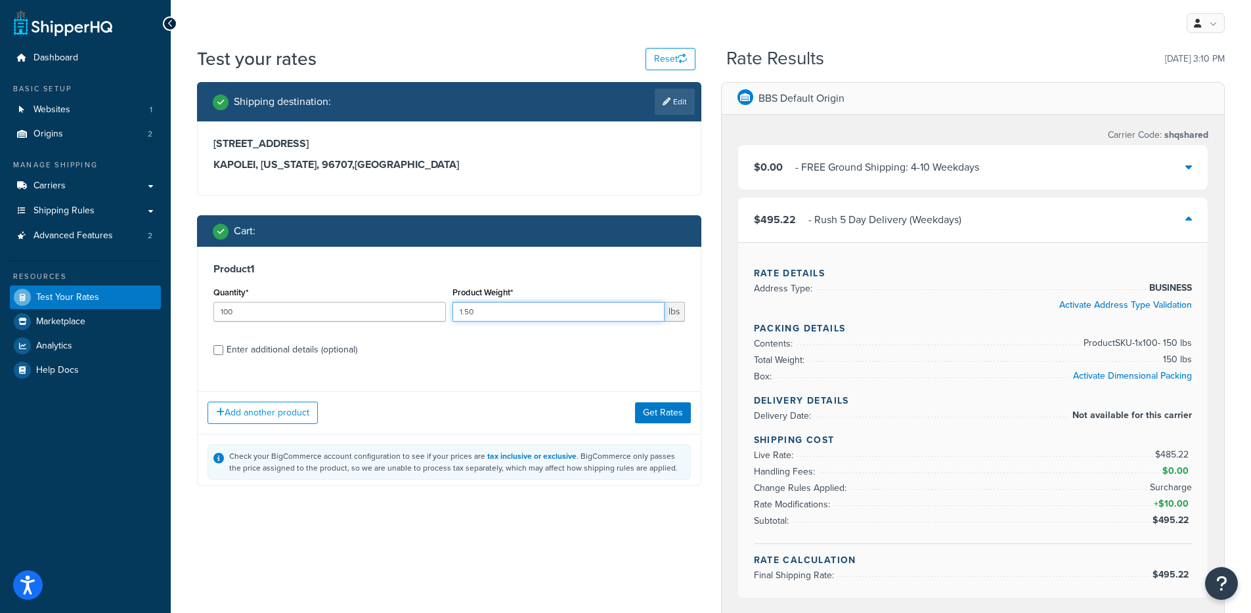
click at [543, 316] on input "1.50" at bounding box center [558, 312] width 212 height 20
type input "1.51"
click at [665, 413] on button "Get Rates" at bounding box center [663, 413] width 56 height 21
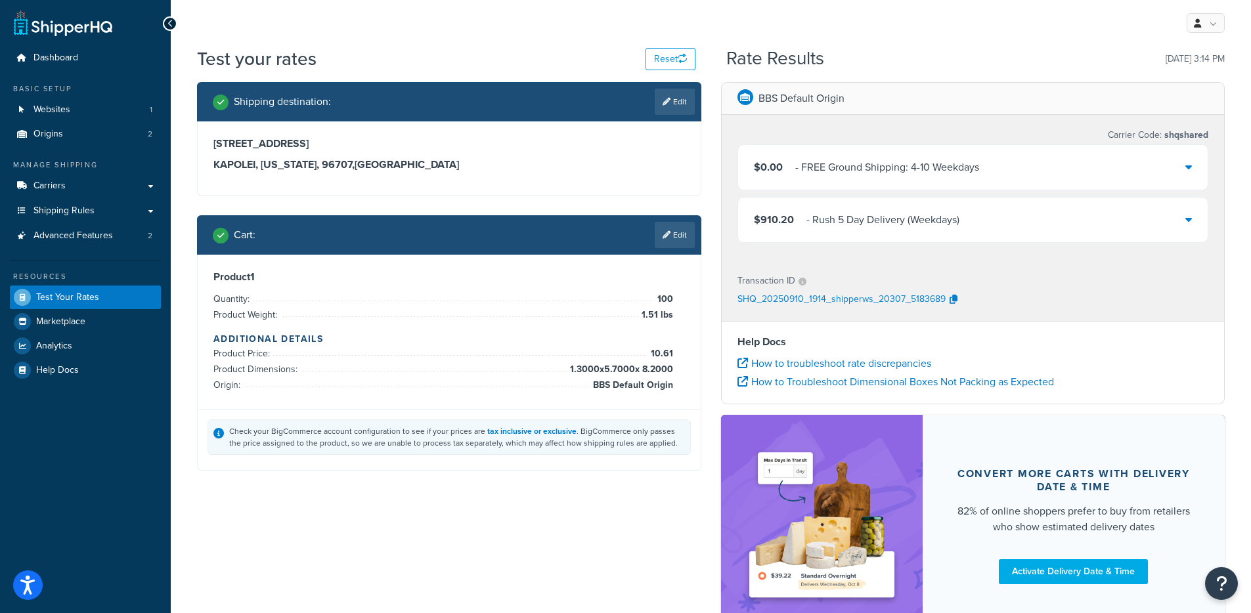
click at [838, 229] on div "- Rush 5 Day Delivery (Weekdays)" at bounding box center [882, 220] width 153 height 18
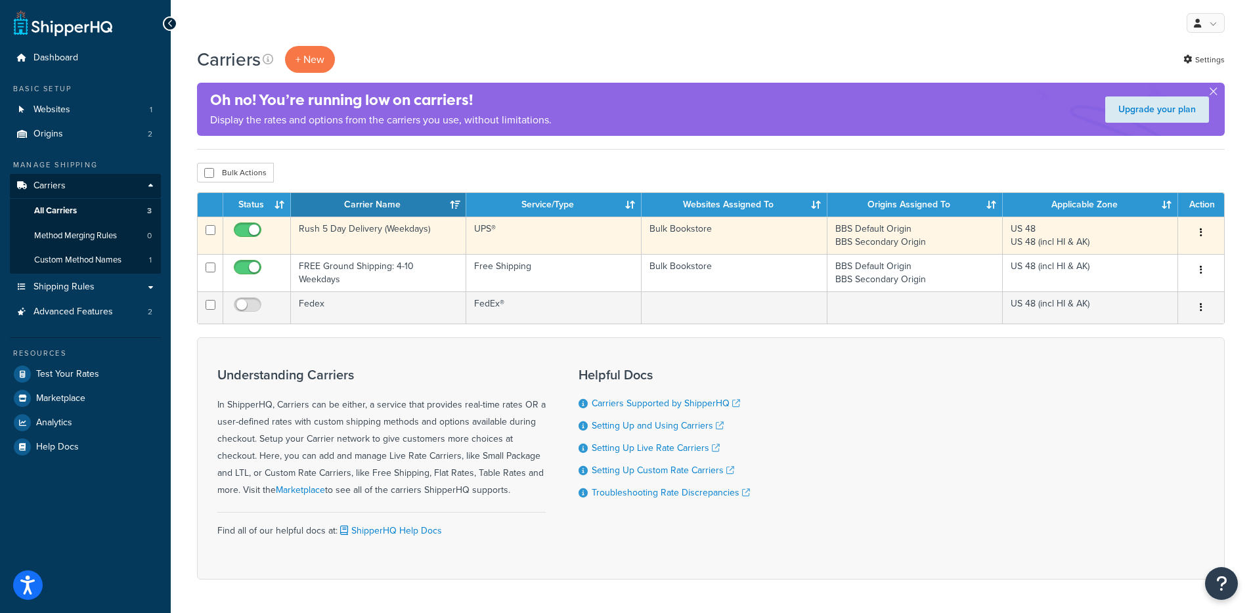
click at [403, 236] on td "Rush 5 Day Delivery (Weekdays)" at bounding box center [378, 235] width 175 height 37
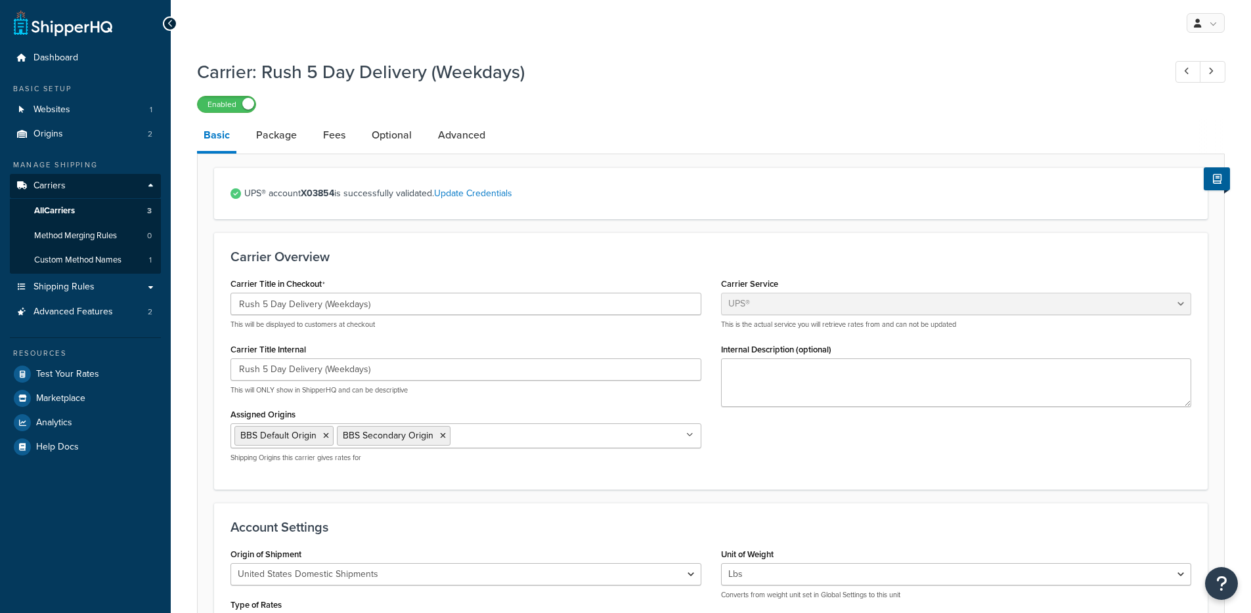
select select "ups"
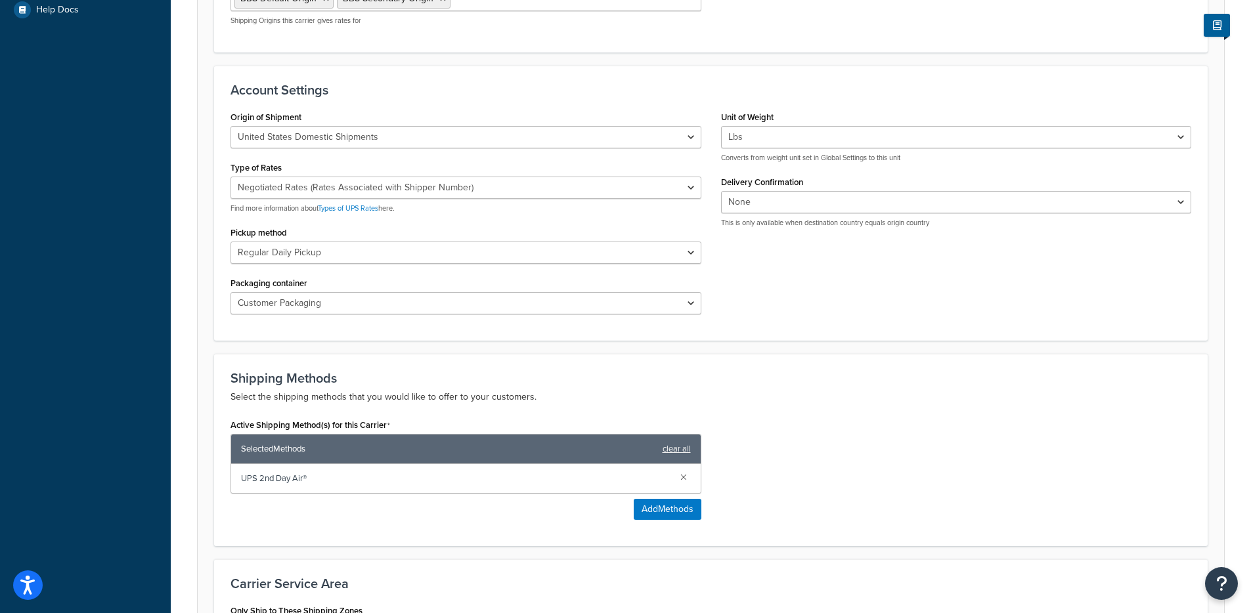
scroll to position [640, 0]
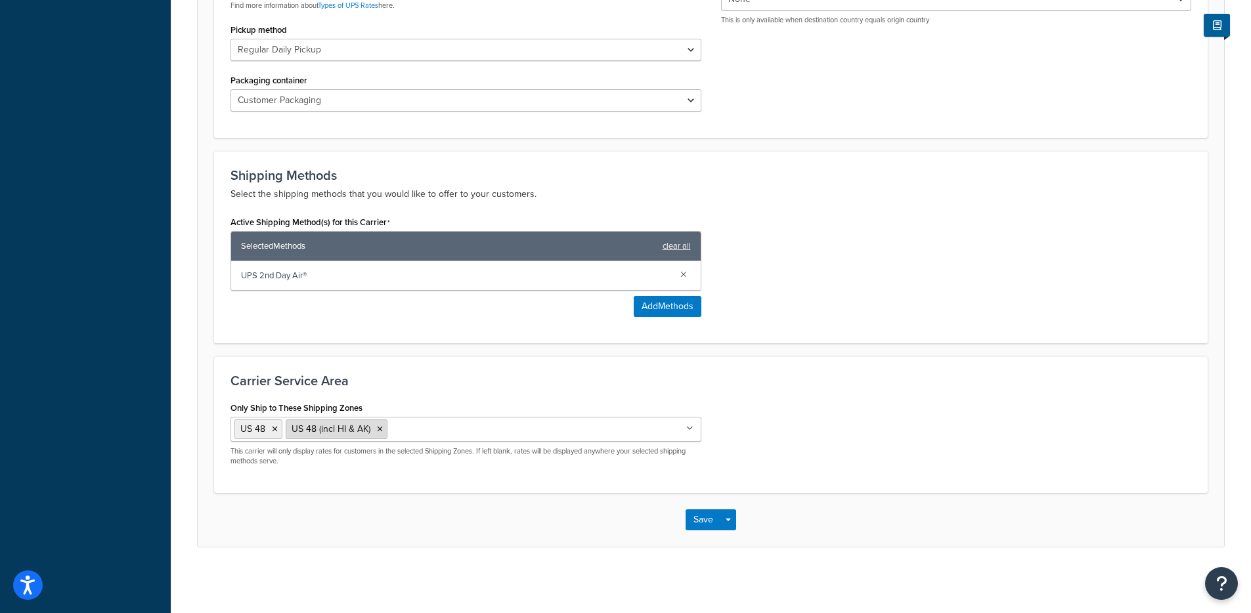
click at [380, 428] on icon at bounding box center [380, 429] width 6 height 8
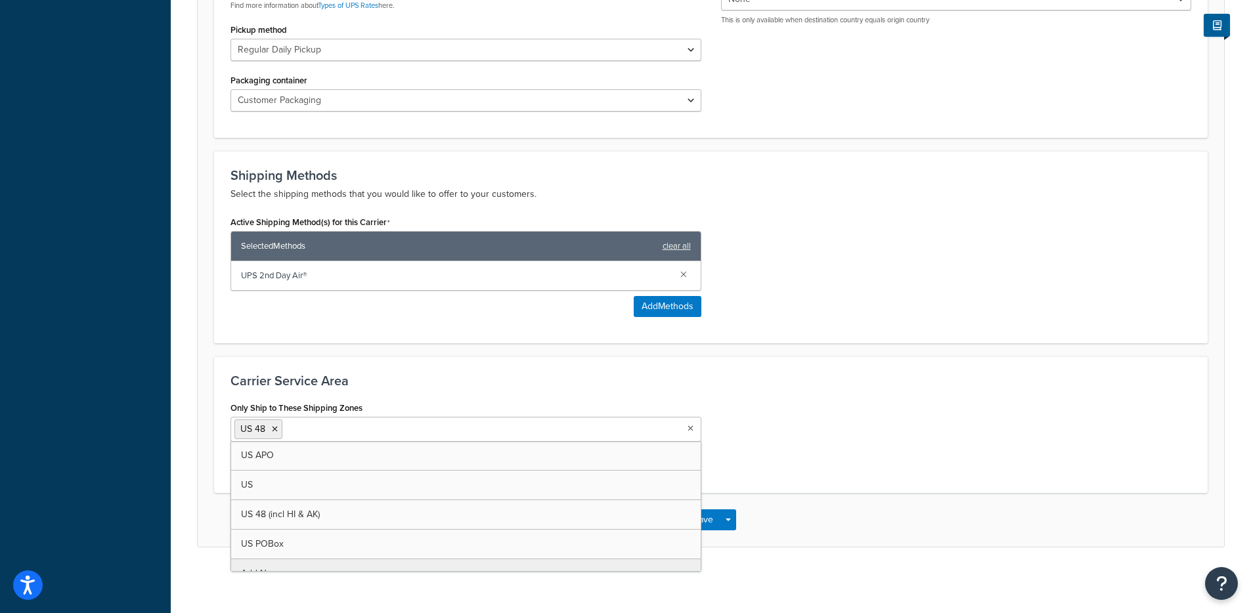
click at [737, 519] on div "Save Save Dropdown Save and Edit" at bounding box center [711, 520] width 1026 height 54
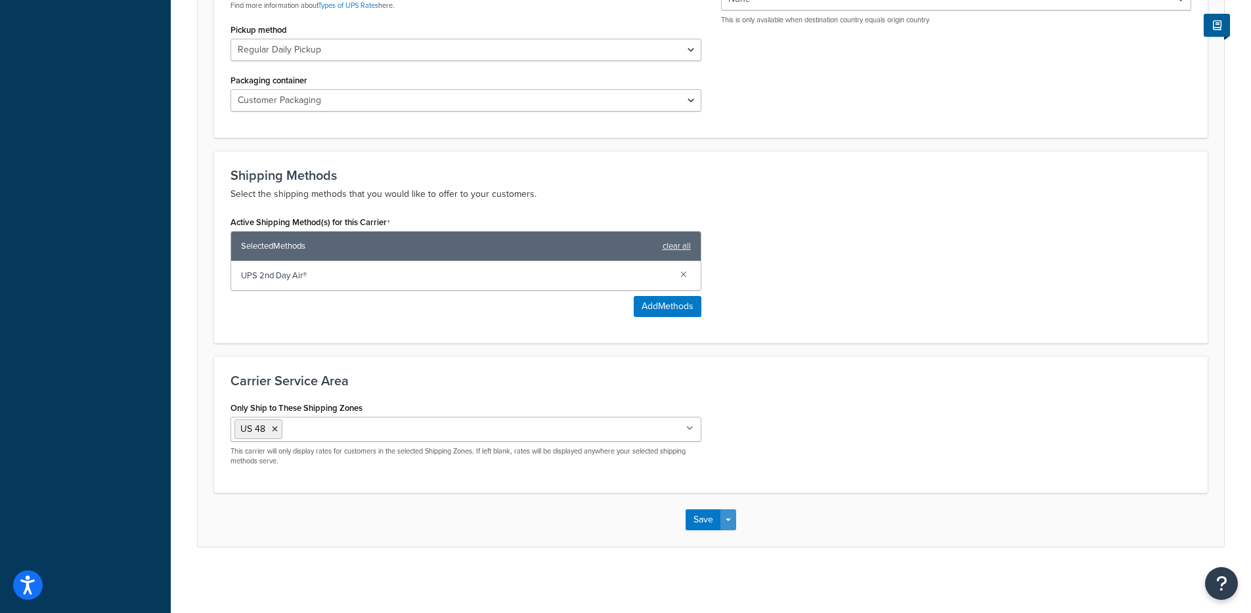
click at [733, 531] on div "Save Save Dropdown Save and Edit" at bounding box center [711, 520] width 1026 height 54
click at [732, 517] on button "Save Dropdown" at bounding box center [728, 520] width 16 height 21
click at [733, 535] on button "Save and Edit" at bounding box center [734, 545] width 96 height 28
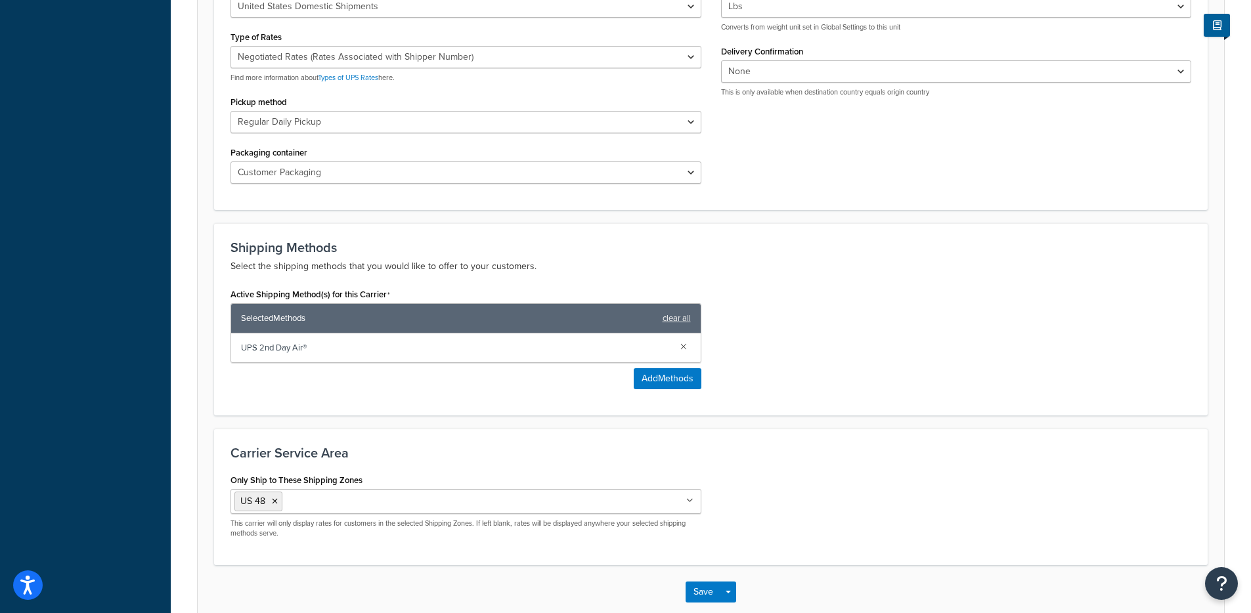
scroll to position [0, 0]
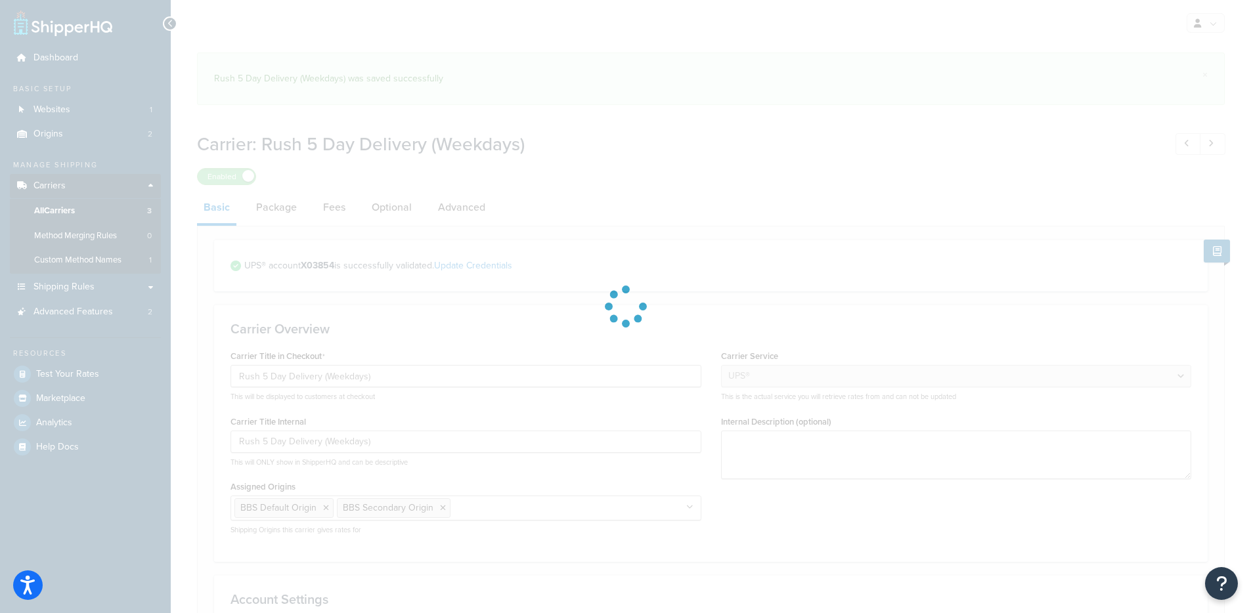
select select "ups"
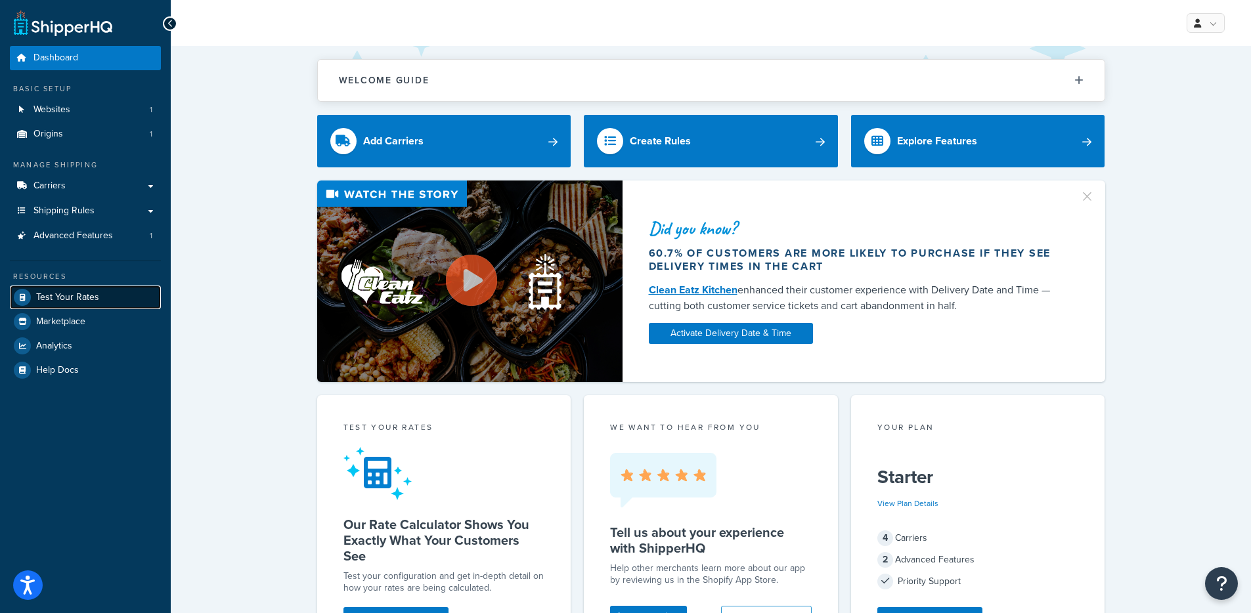
click at [74, 297] on span "Test Your Rates" at bounding box center [67, 297] width 63 height 11
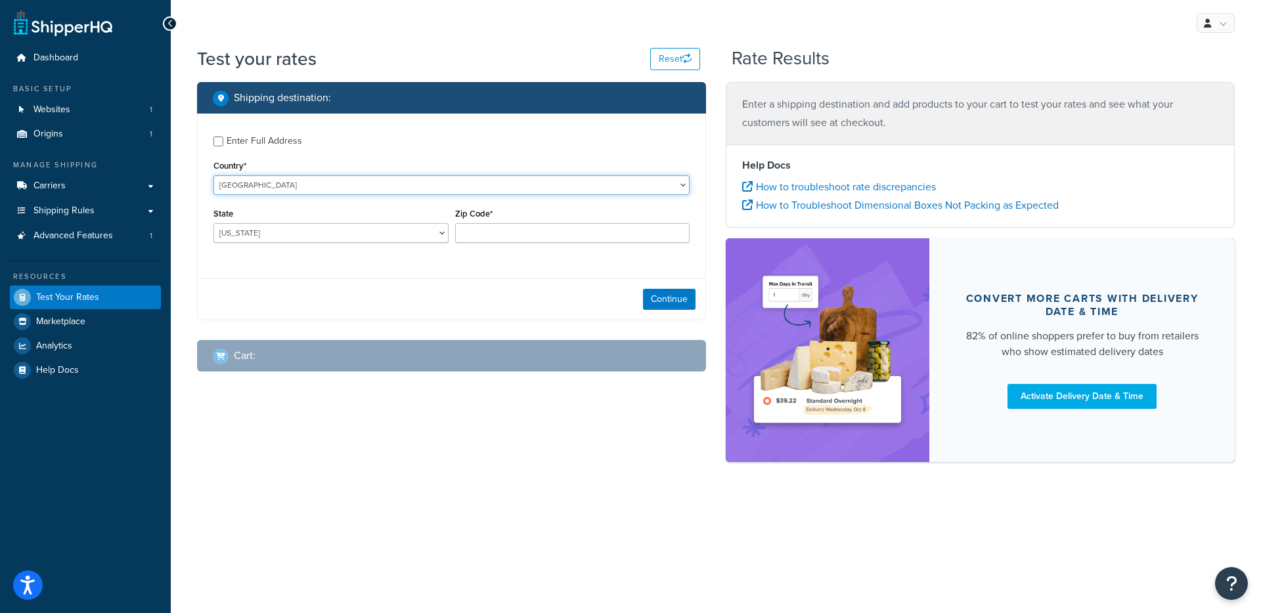
click at [261, 181] on select "[GEOGRAPHIC_DATA] [GEOGRAPHIC_DATA] [GEOGRAPHIC_DATA] [GEOGRAPHIC_DATA] [GEOGRA…" at bounding box center [451, 185] width 476 height 20
select select "GB"
click at [213, 175] on select "[GEOGRAPHIC_DATA] [GEOGRAPHIC_DATA] [GEOGRAPHIC_DATA] [GEOGRAPHIC_DATA] [GEOGRA…" at bounding box center [451, 185] width 476 height 20
type input "AL"
click at [485, 238] on input "Zip Code*" at bounding box center [572, 233] width 235 height 20
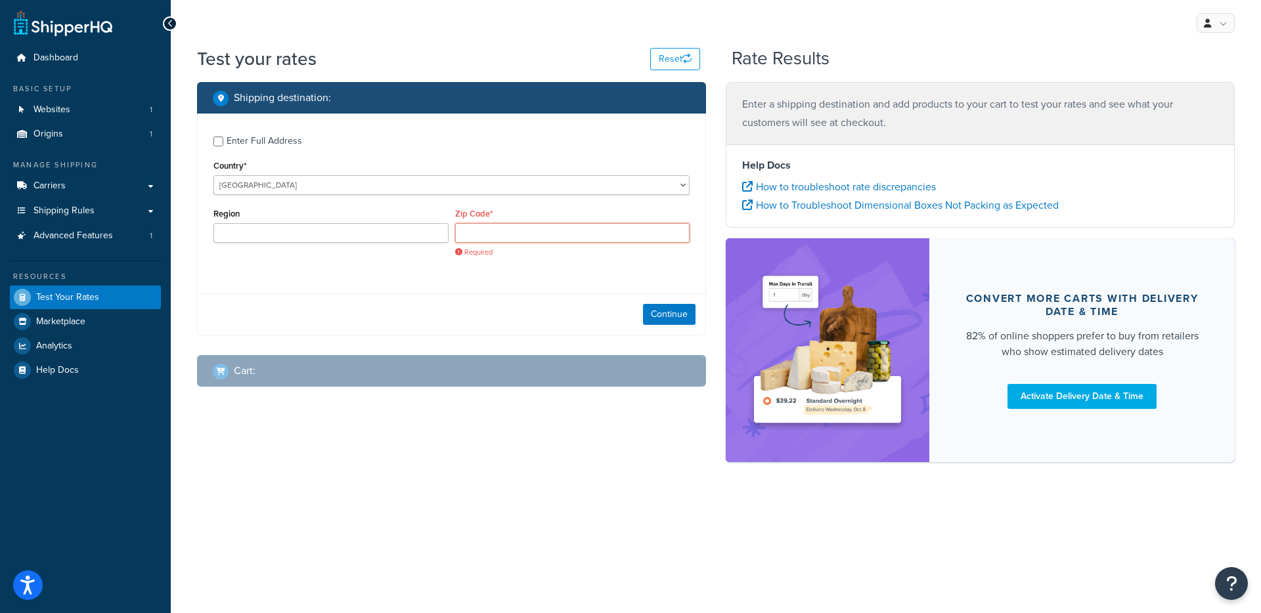
paste input "PE11 3LX"
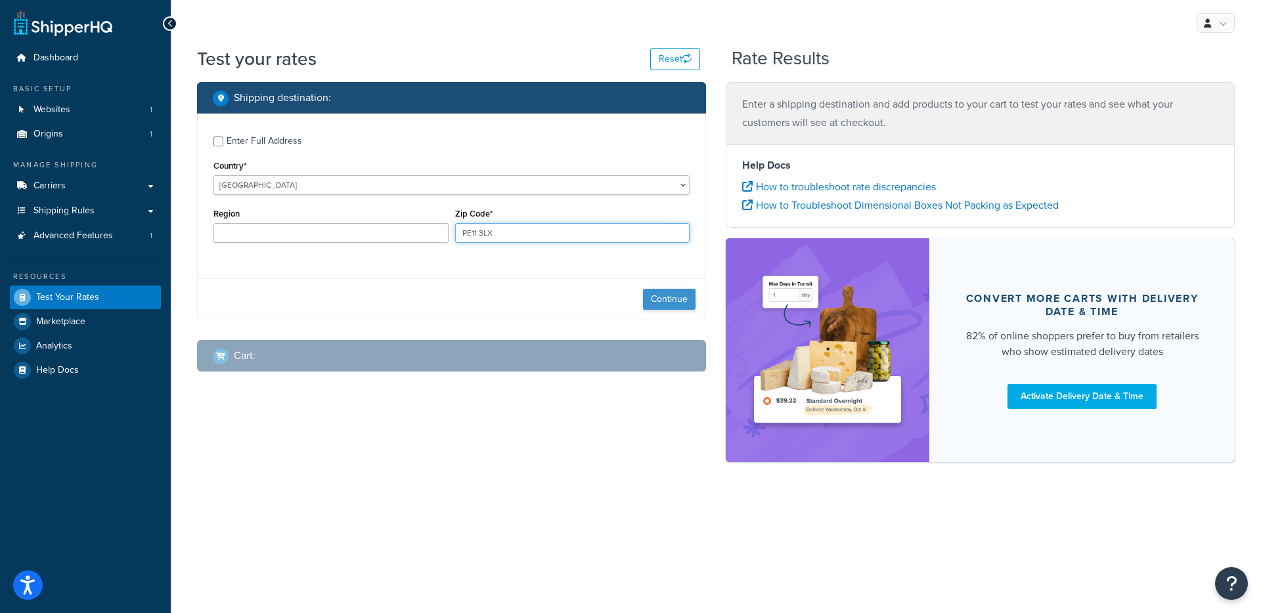
type input "PE11 3LX"
click at [664, 294] on button "Continue" at bounding box center [669, 299] width 53 height 21
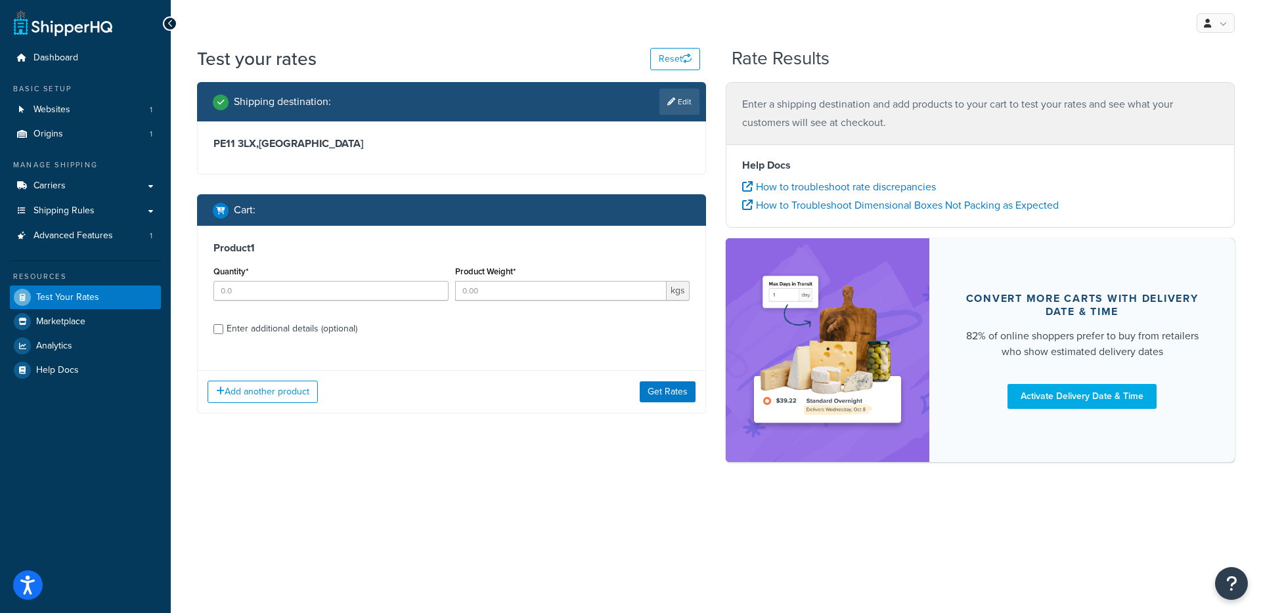
click at [253, 329] on div "Enter additional details (optional)" at bounding box center [292, 329] width 131 height 18
click at [223, 329] on input "Enter additional details (optional)" at bounding box center [218, 329] width 10 height 10
checkbox input "true"
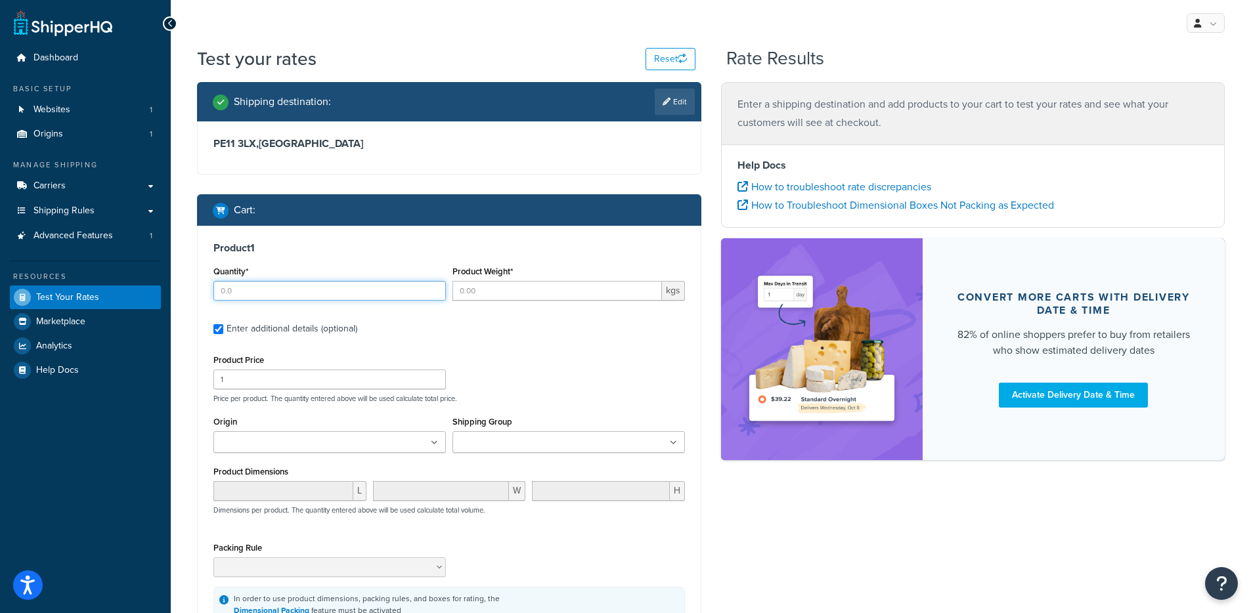
click at [261, 290] on input "Quantity*" at bounding box center [329, 291] width 232 height 20
type input "1"
type input "25"
type input "550"
click at [546, 451] on ul at bounding box center [568, 442] width 232 height 22
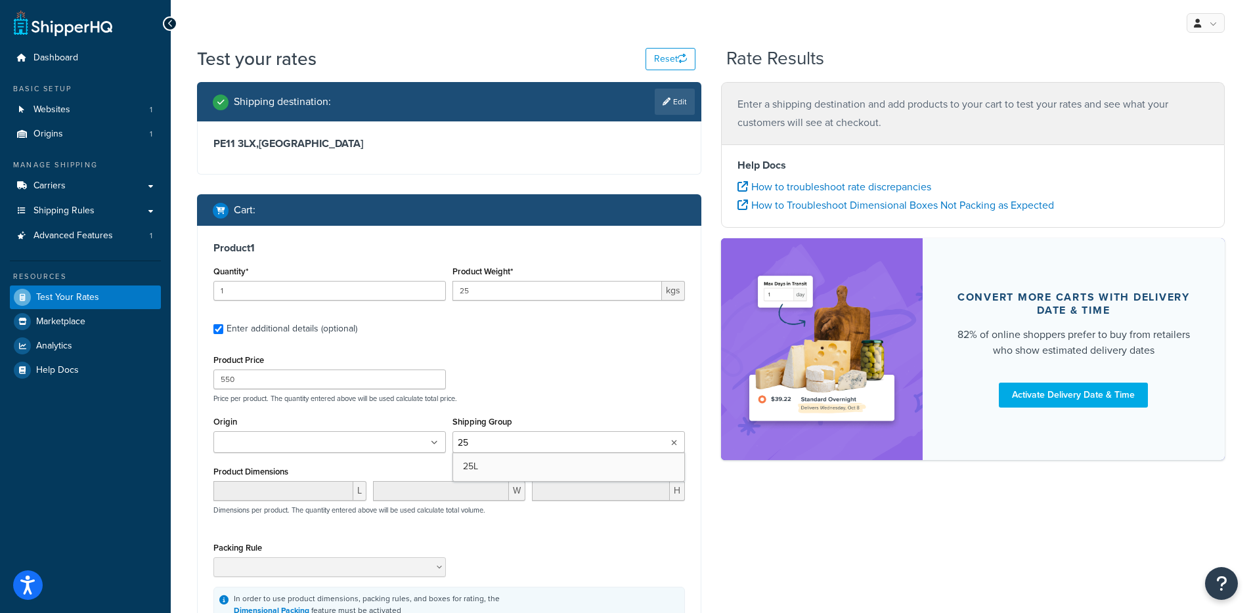
type input "25l"
click at [601, 348] on div "Product 1 Quantity* 1 Product Weight* 25 kgs Enter additional details (optional…" at bounding box center [449, 434] width 503 height 416
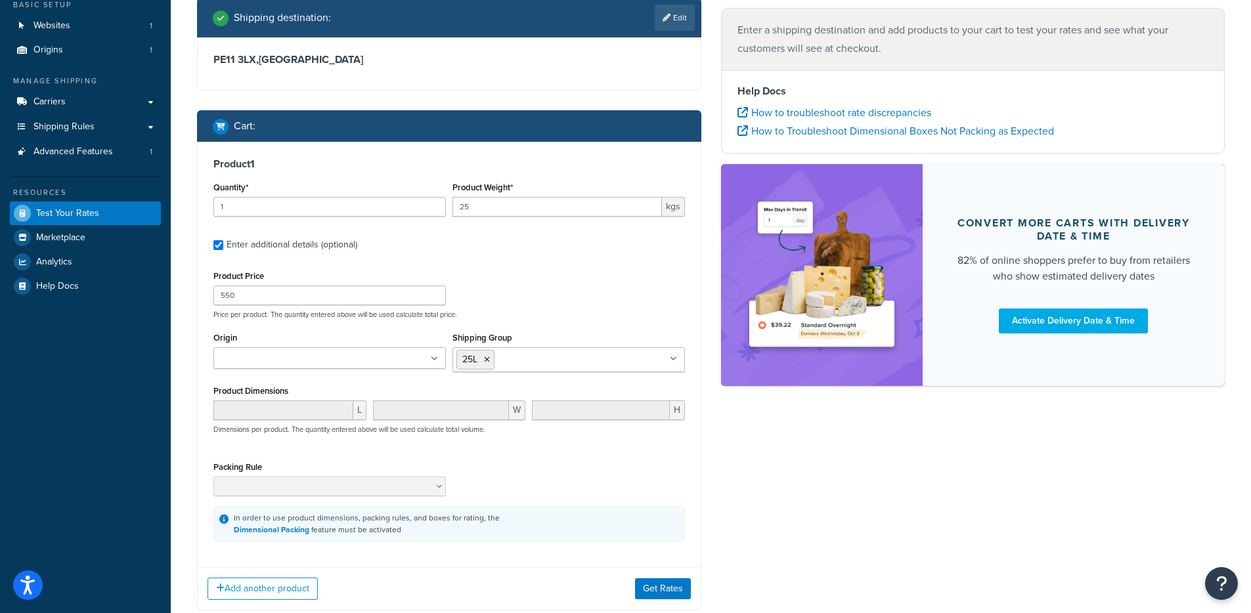
scroll to position [86, 0]
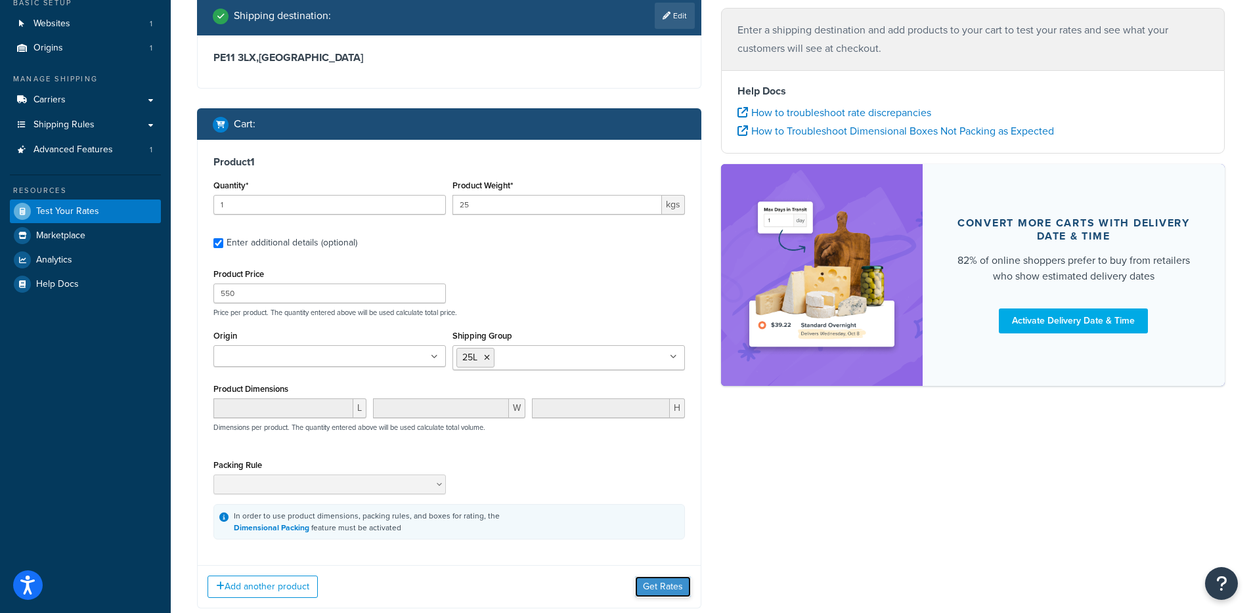
click at [663, 584] on button "Get Rates" at bounding box center [663, 587] width 56 height 21
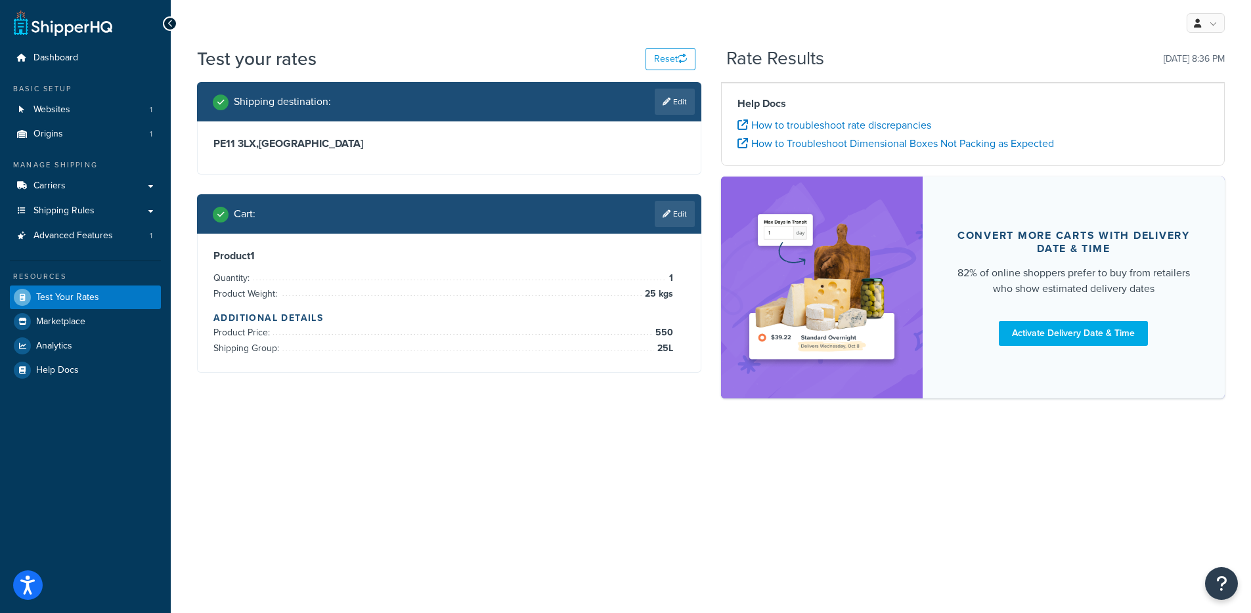
scroll to position [0, 0]
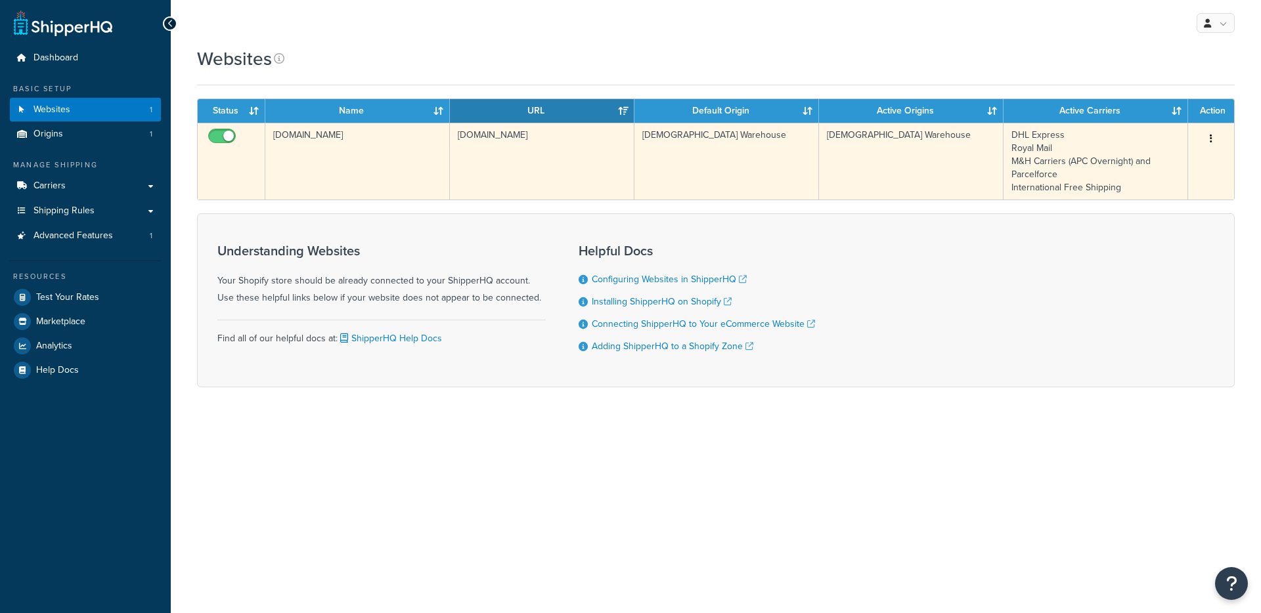
click at [383, 156] on td "aromanticltd.myshopify.com" at bounding box center [357, 161] width 185 height 77
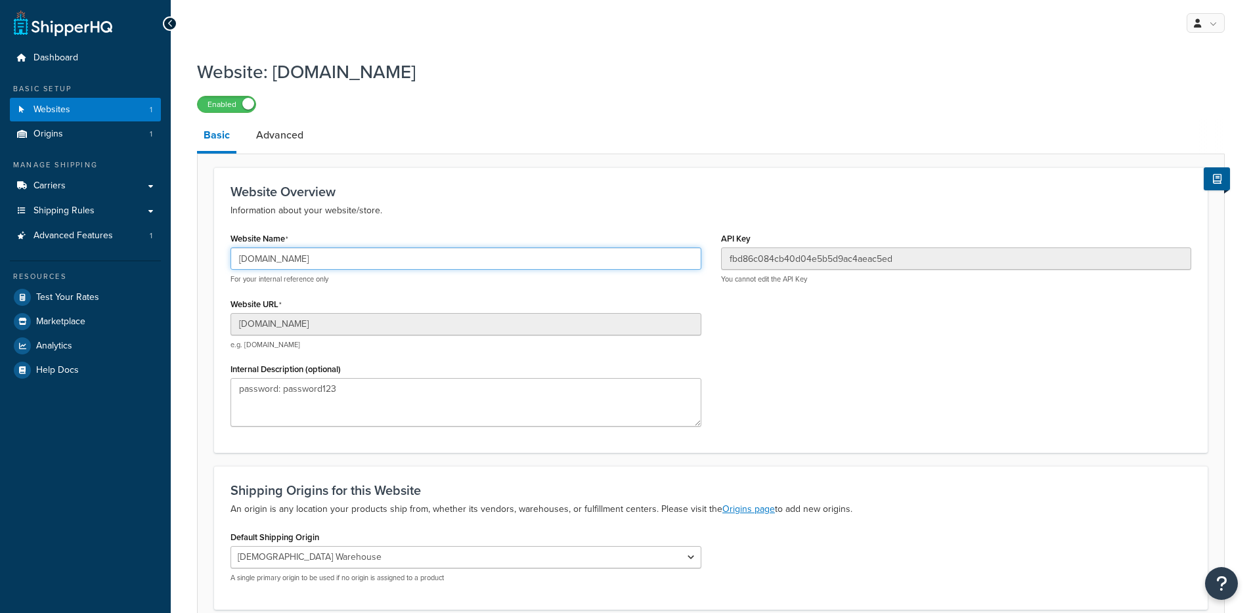
click at [271, 252] on input "aromanticltd.myshopify.com" at bounding box center [465, 259] width 471 height 22
click at [350, 256] on input "aromanticltd.myshopify.com" at bounding box center [465, 259] width 471 height 22
drag, startPoint x: 375, startPoint y: 254, endPoint x: 240, endPoint y: 253, distance: 135.3
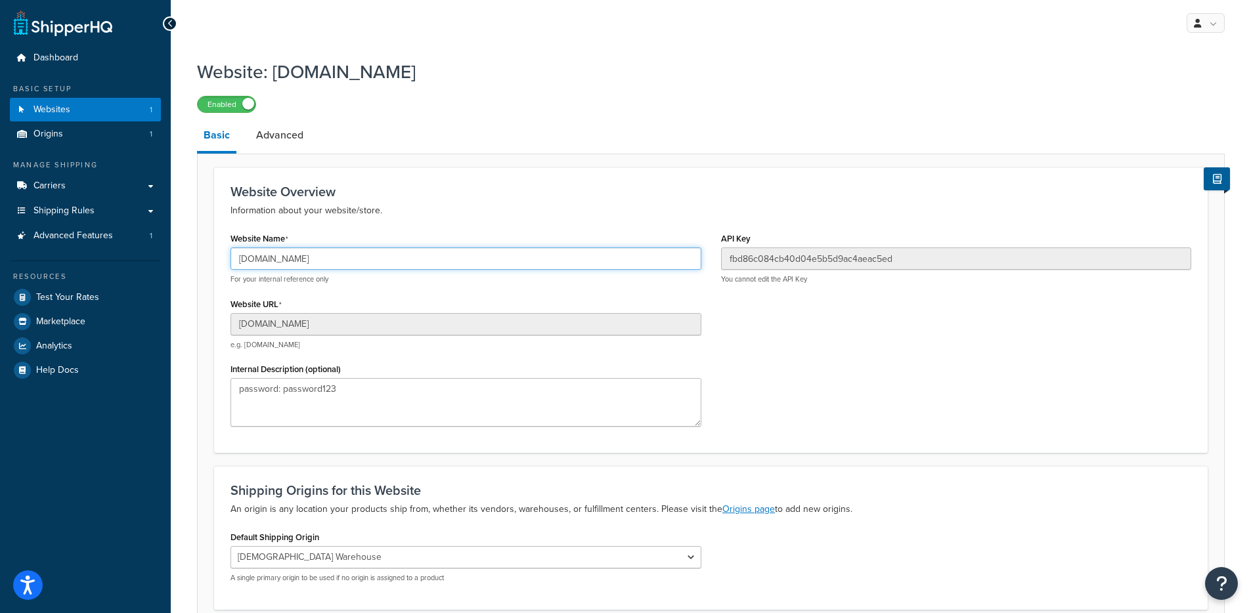
click at [240, 253] on input "aromanticltd.myshopify.com" at bounding box center [465, 259] width 471 height 22
click at [304, 251] on input "aromanticltd.myshopify.com" at bounding box center [465, 259] width 471 height 22
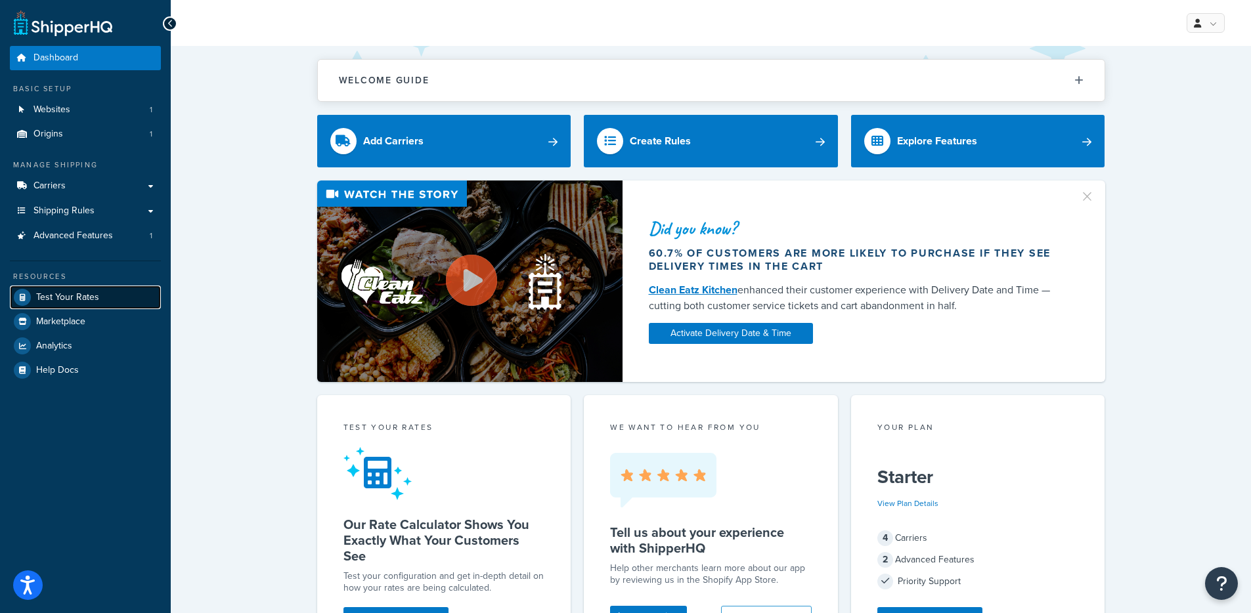
click at [95, 286] on link "Test Your Rates" at bounding box center [85, 298] width 151 height 24
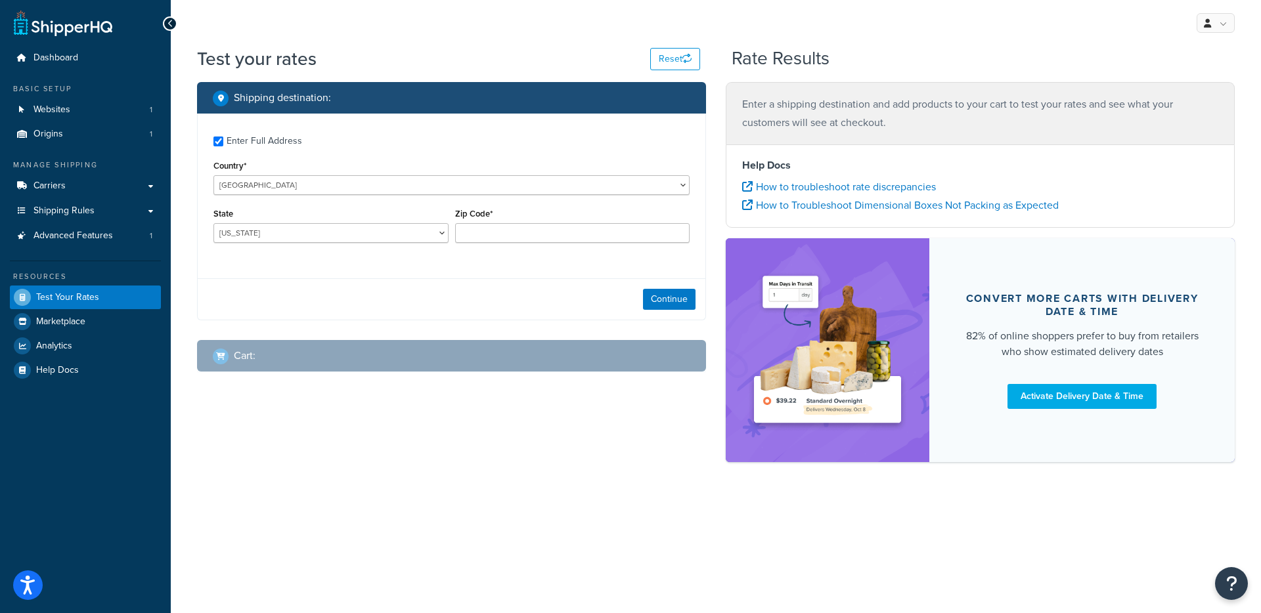
checkbox input "true"
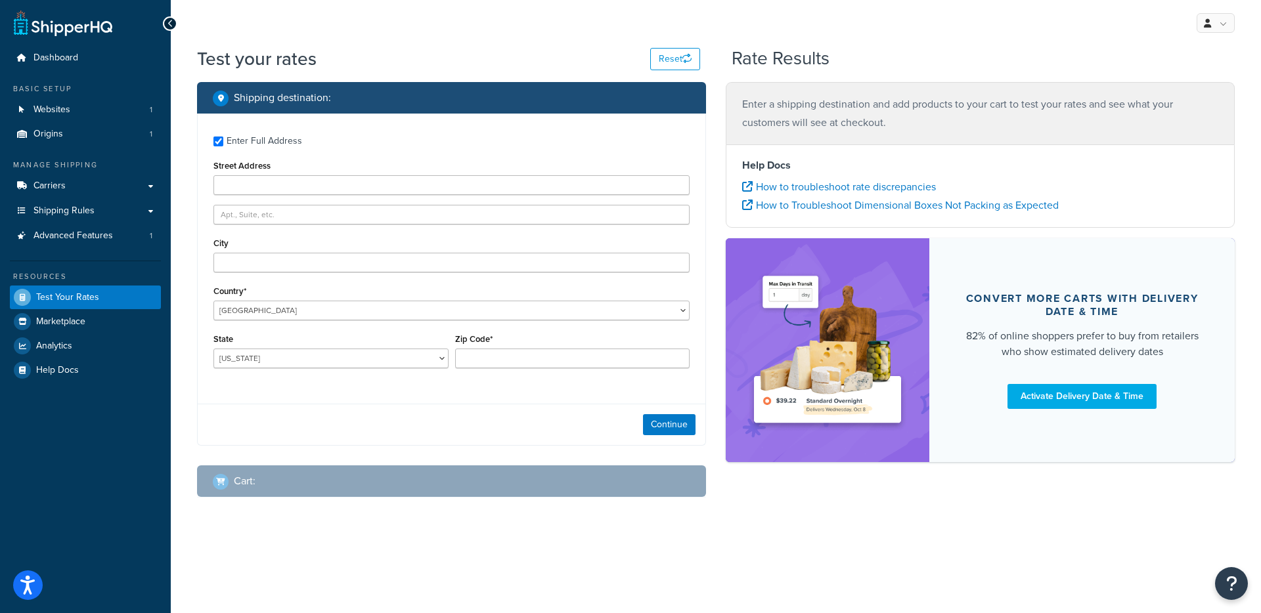
type input "Dozen's Bank"
type input "West Pinchbeck"
type input "Spalding"
type input "PE11 3LX"
select select "GB"
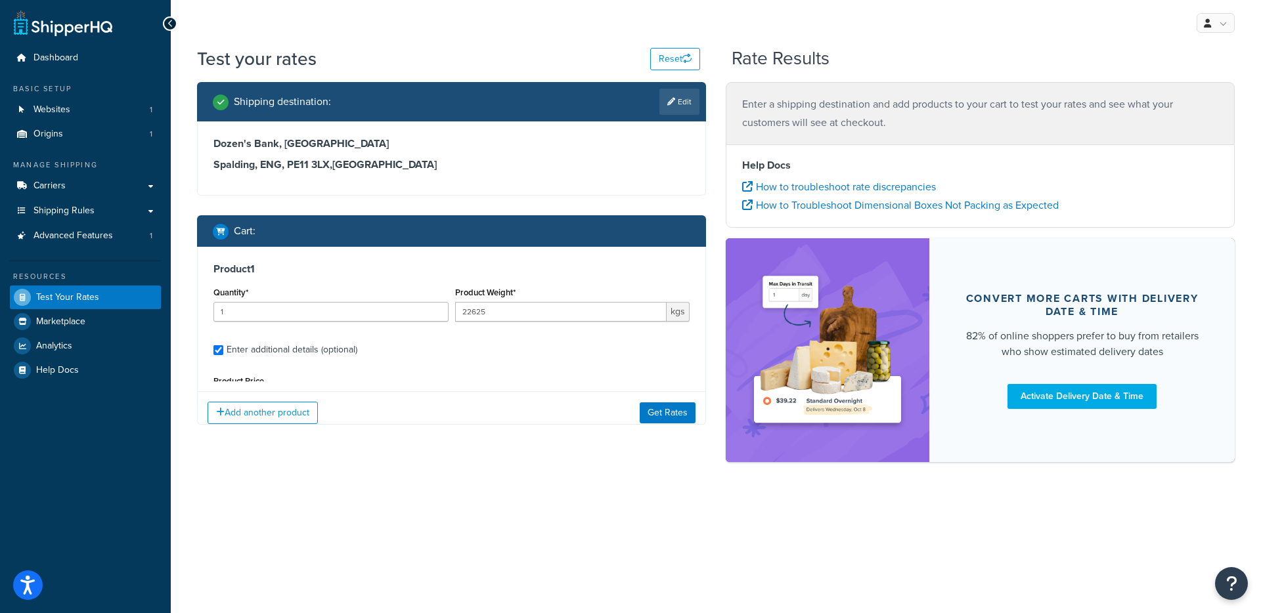
type input "AL"
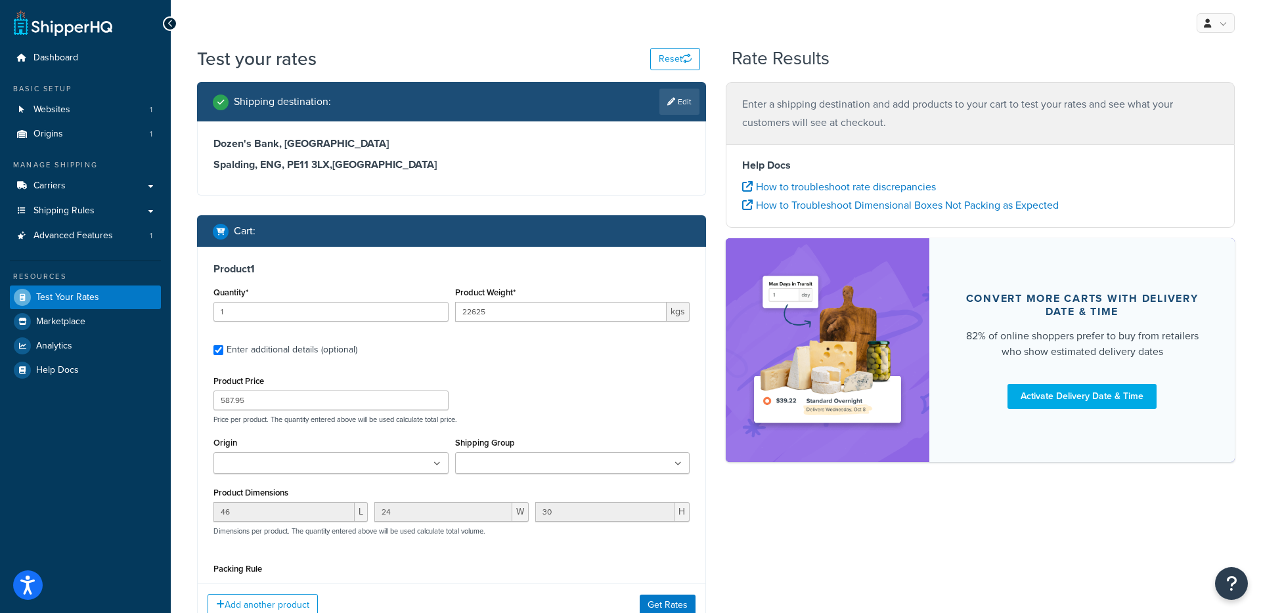
type input "ENG"
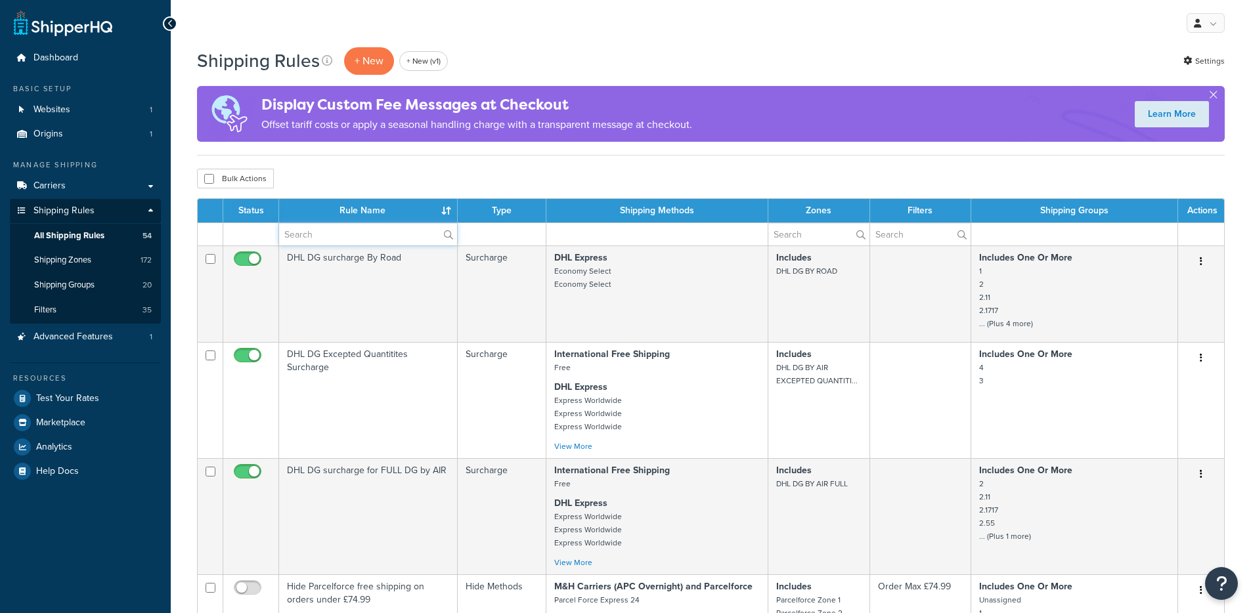
click at [308, 225] on input "text" at bounding box center [368, 234] width 178 height 22
paste input "Hide [PERSON_NAME] in [GEOGRAPHIC_DATA] [GEOGRAPHIC_DATA]"
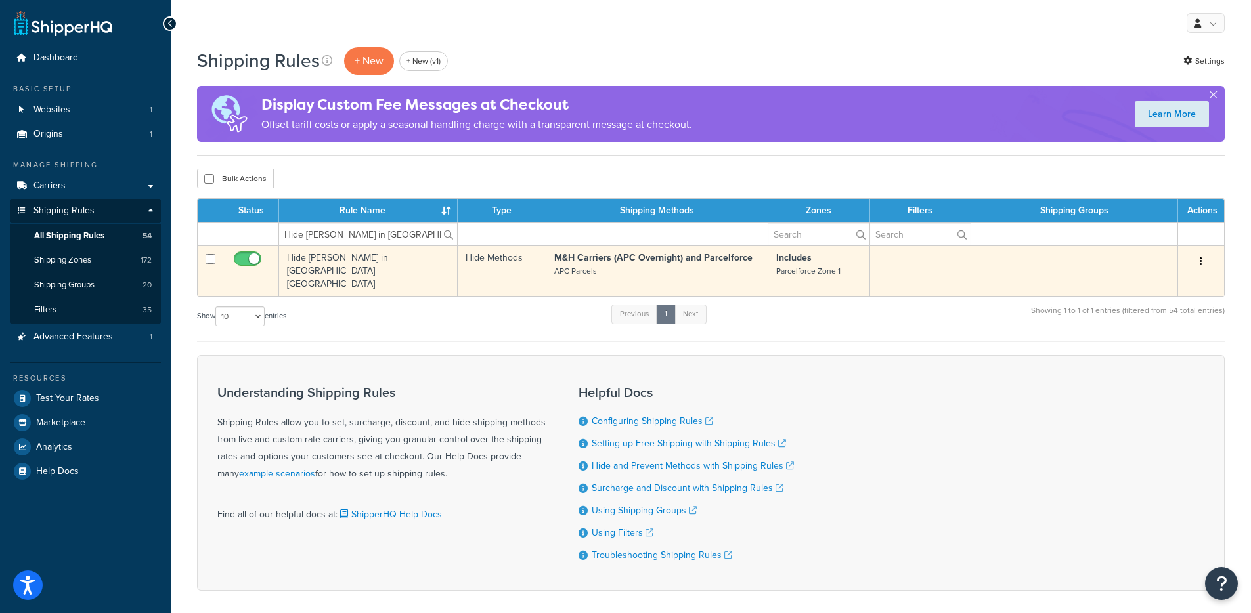
click at [1203, 265] on button "button" at bounding box center [1201, 261] width 18 height 21
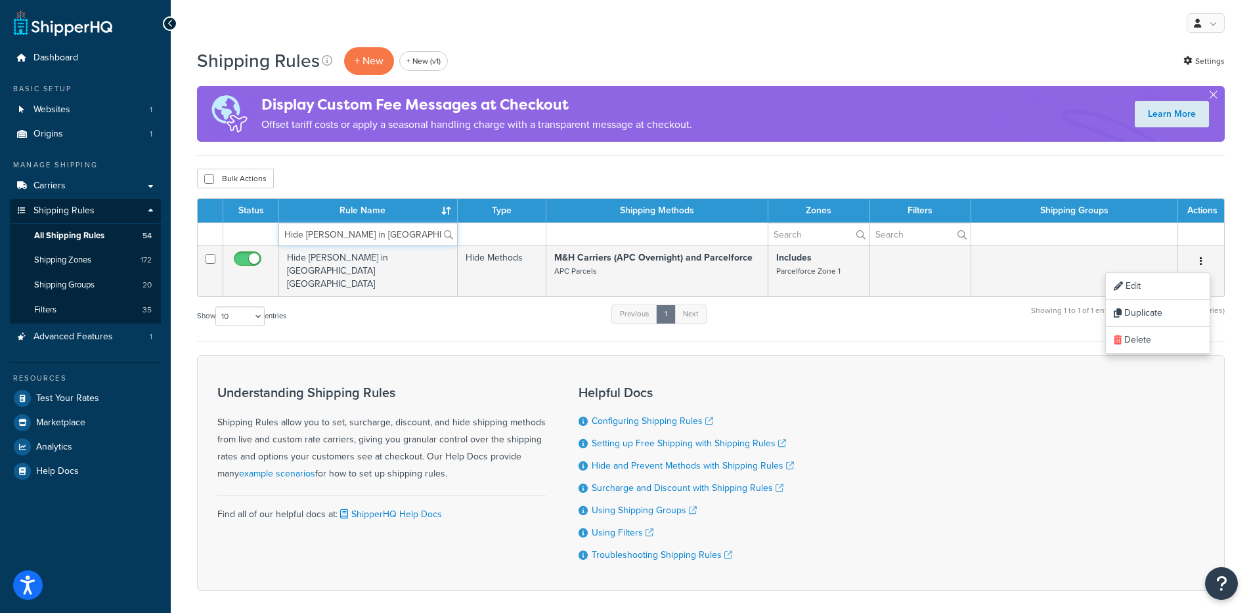
click at [351, 231] on input "Hide [PERSON_NAME] in [GEOGRAPHIC_DATA] [GEOGRAPHIC_DATA]" at bounding box center [368, 234] width 178 height 22
paste input "Promo Free Shipping Method Hidden After Sale"
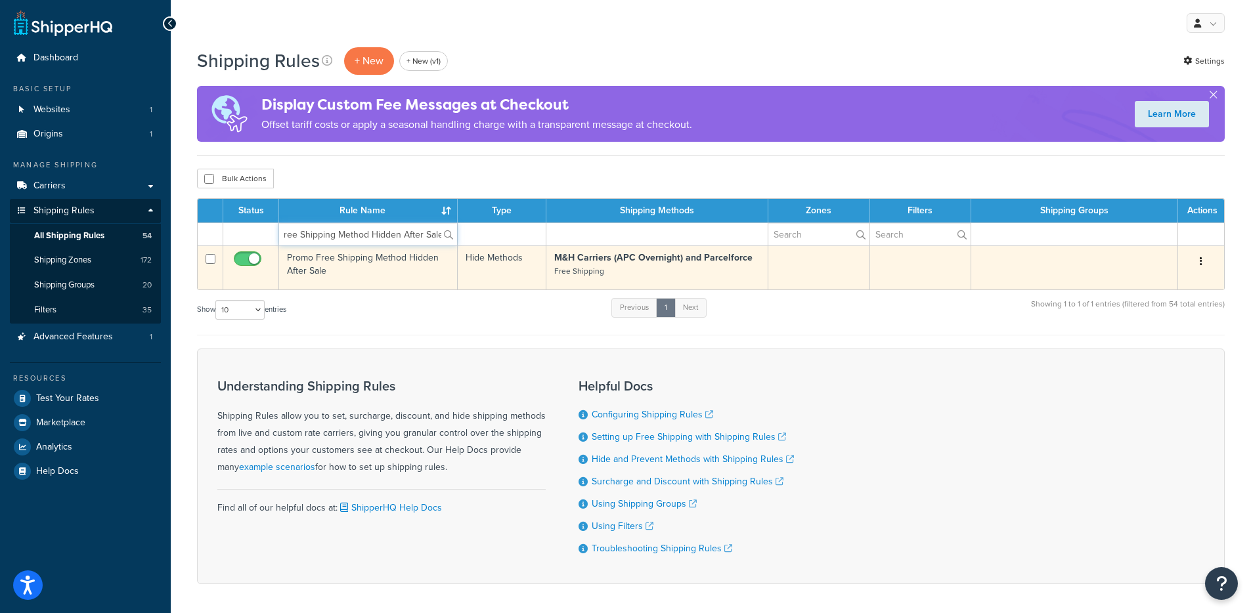
type input "Promo Free Shipping Method Hidden After Sale"
click at [1203, 261] on button "button" at bounding box center [1201, 261] width 18 height 21
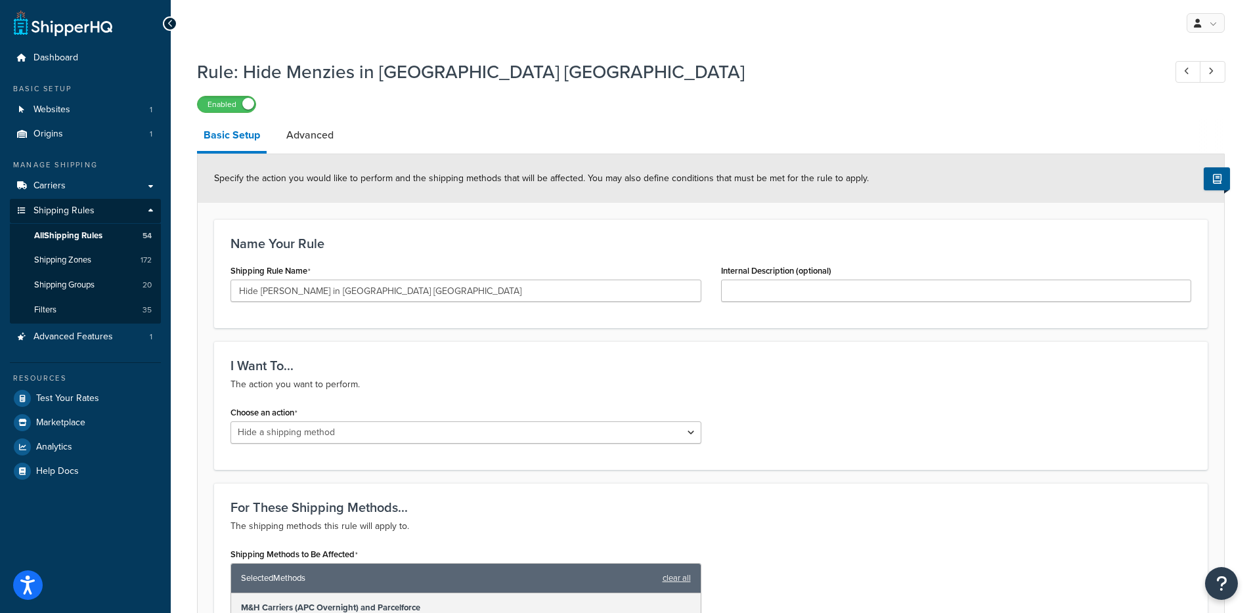
select select "HIDE"
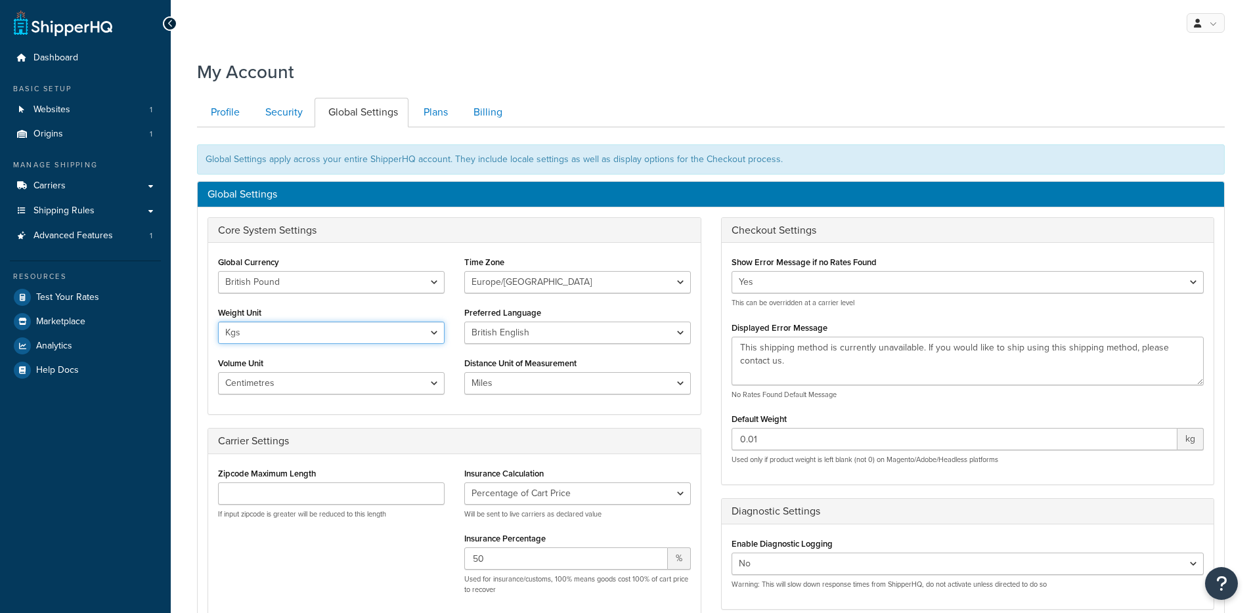
click at [378, 324] on select "Lbs Kgs" at bounding box center [331, 333] width 227 height 22
click at [218, 322] on select "Lbs Kgs" at bounding box center [331, 333] width 227 height 22
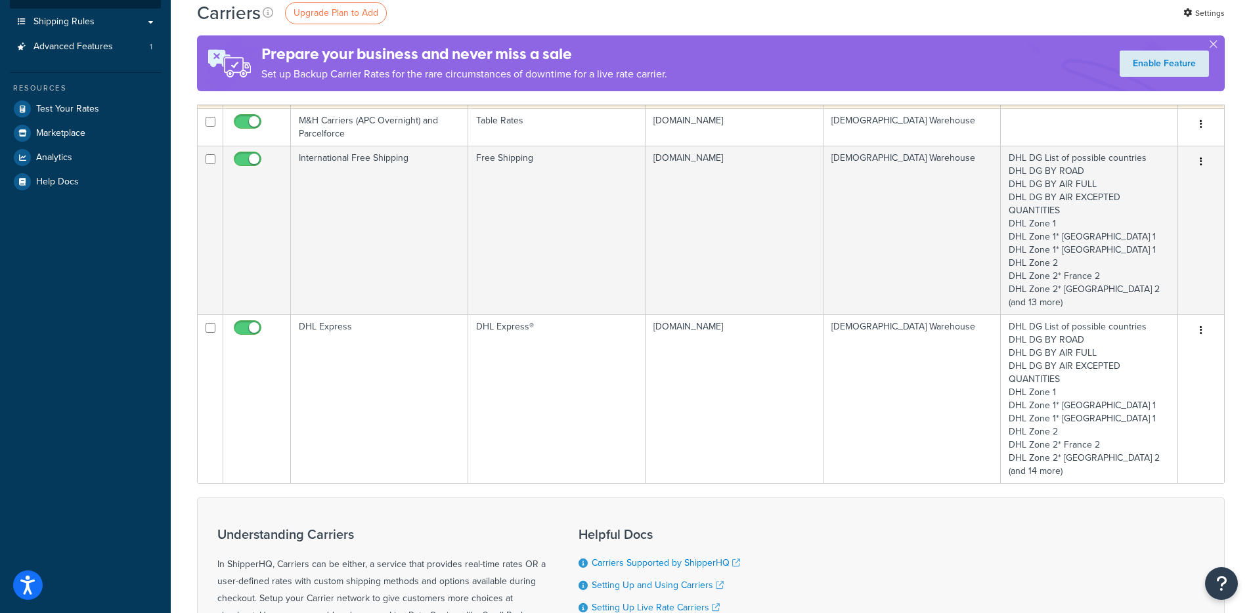
scroll to position [283, 0]
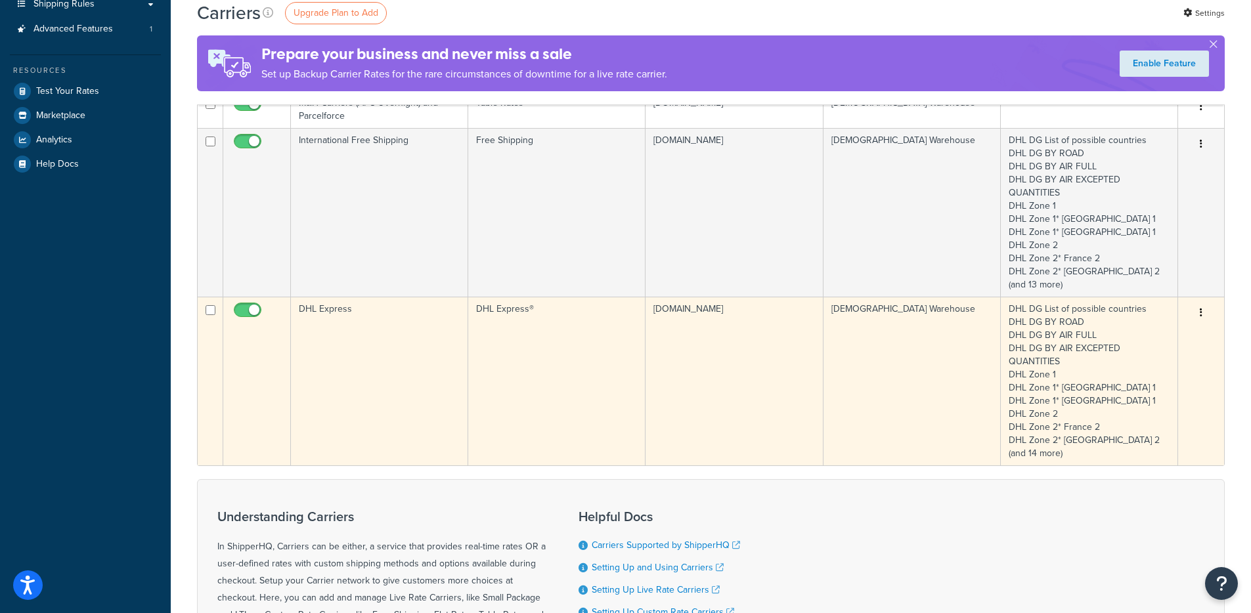
click at [1200, 316] on icon "button" at bounding box center [1201, 312] width 3 height 9
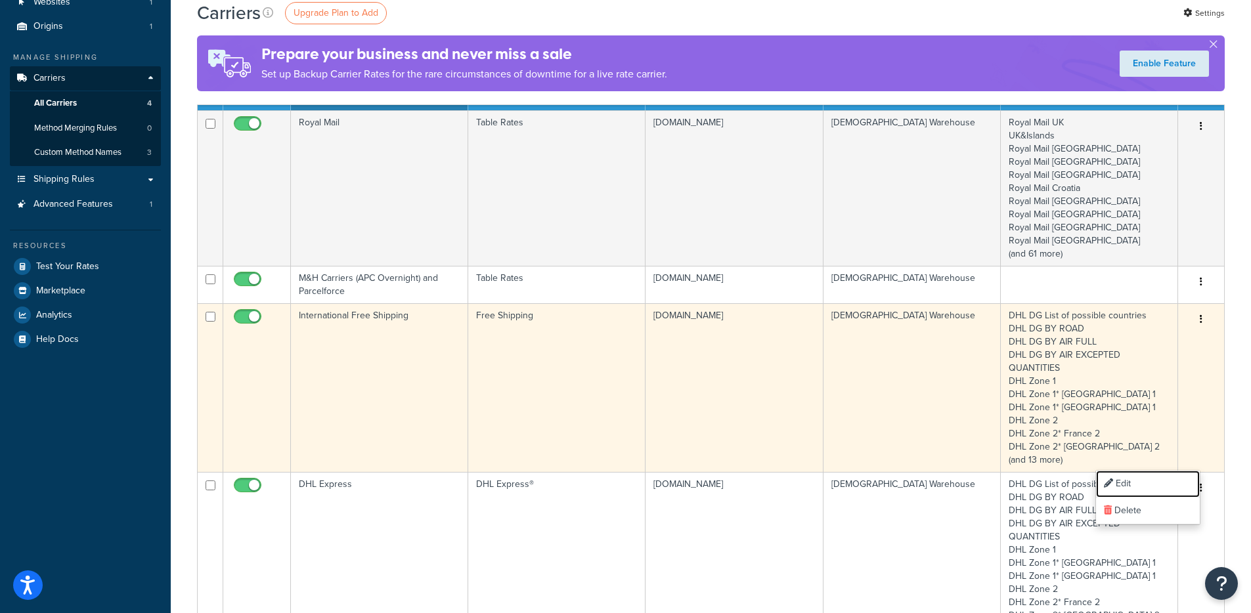
scroll to position [57, 0]
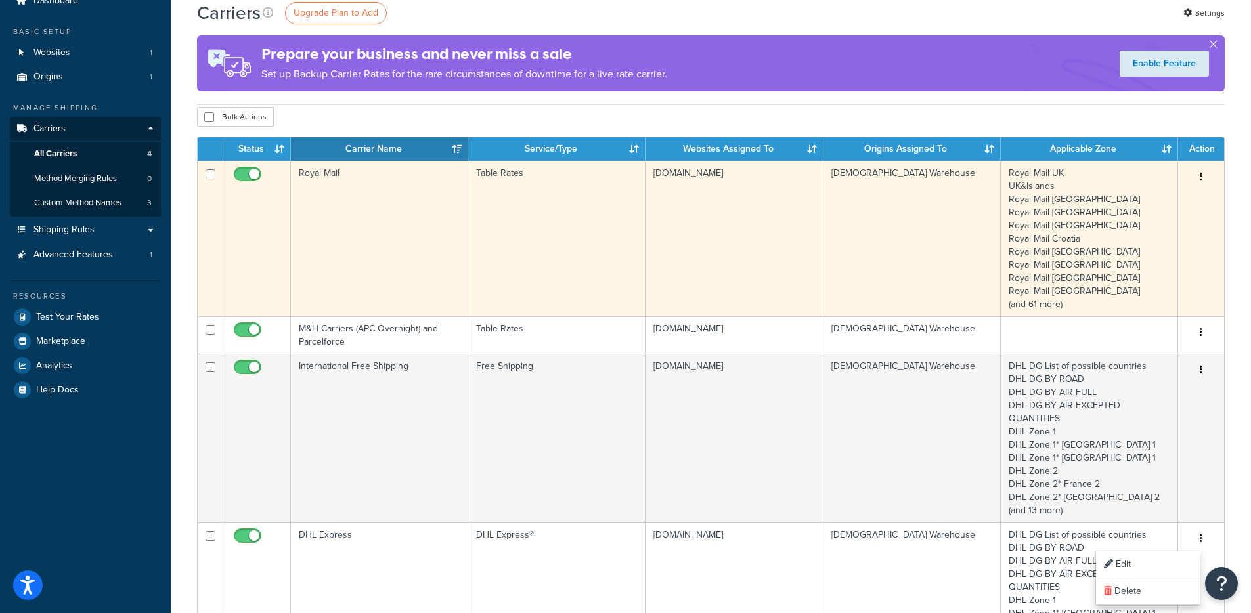
click at [1197, 175] on button "button" at bounding box center [1201, 177] width 18 height 21
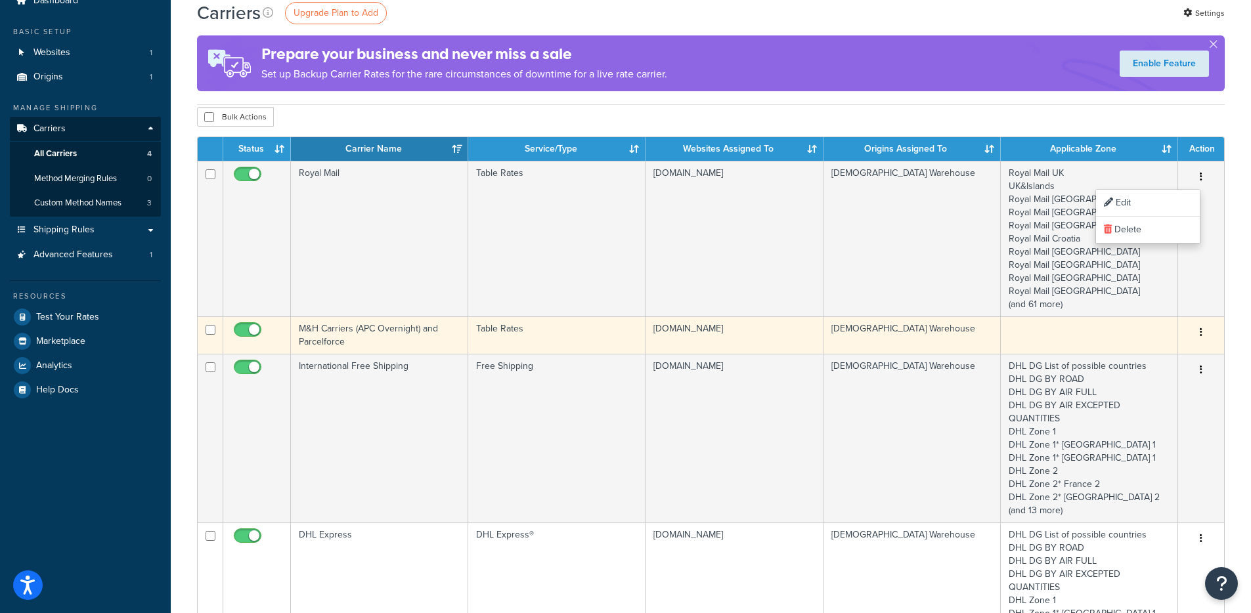
click at [1204, 330] on button "button" at bounding box center [1201, 332] width 18 height 21
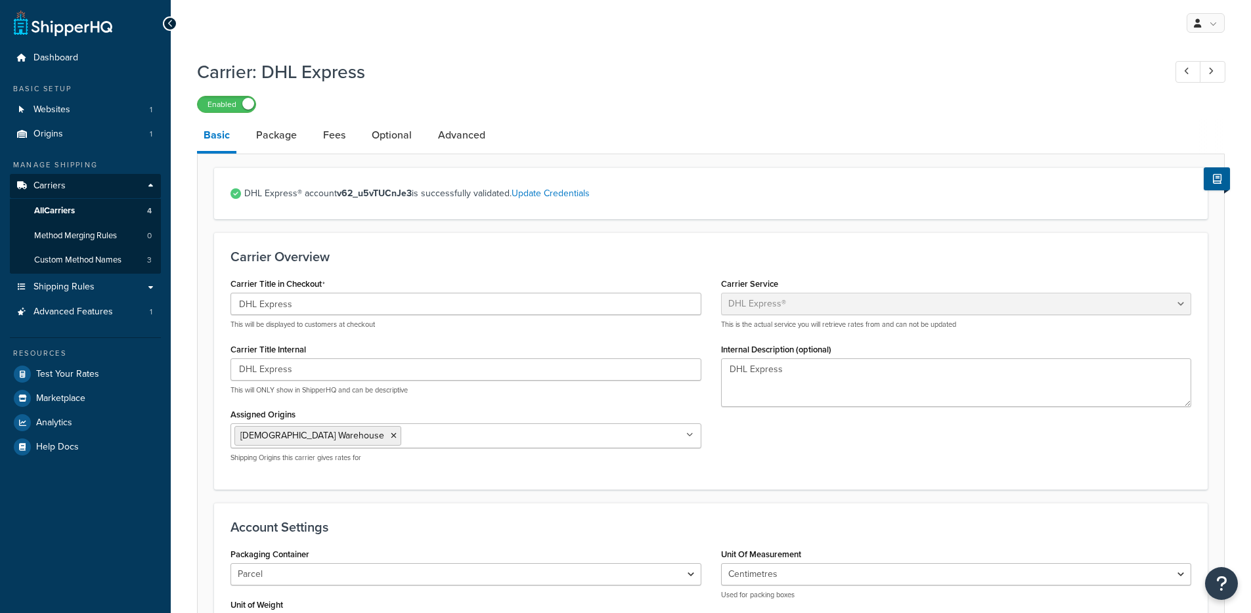
select select "dhl"
select select "kg"
select select "CM"
click at [278, 136] on link "Package" at bounding box center [277, 136] width 54 height 32
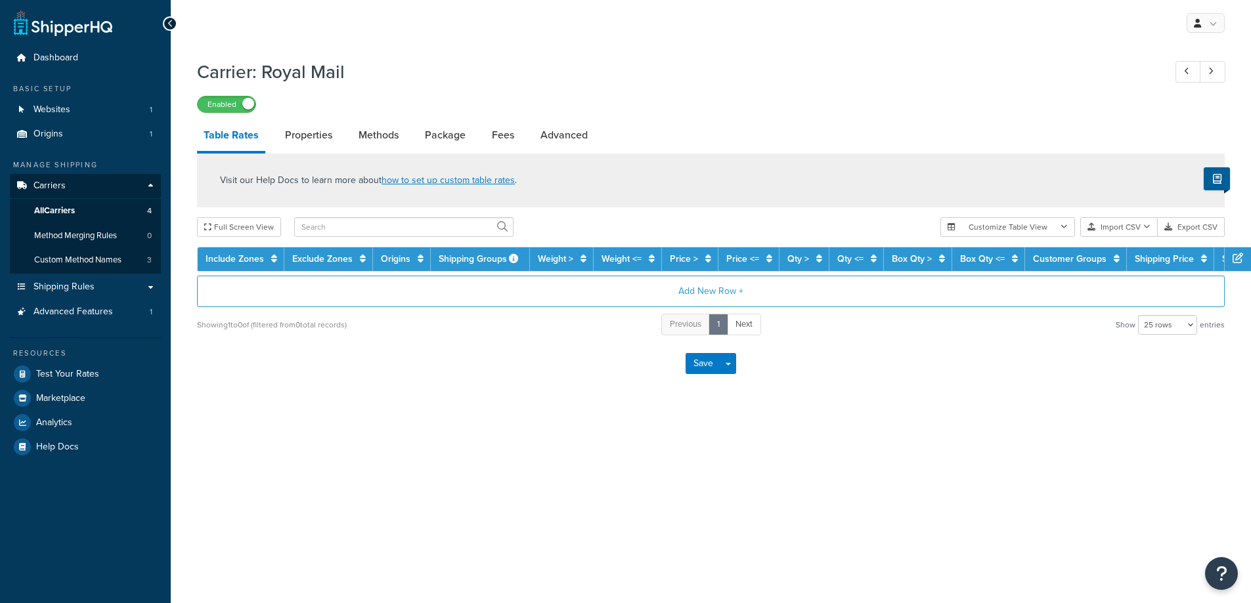
select select "25"
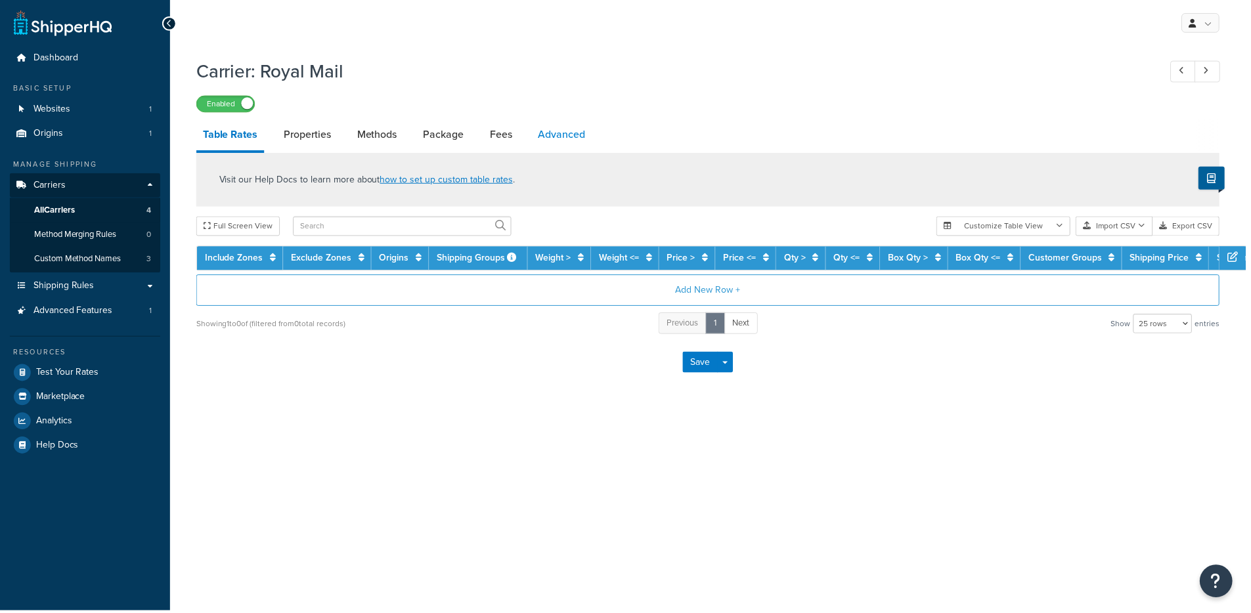
click at [561, 137] on link "Advanced" at bounding box center [564, 136] width 60 height 32
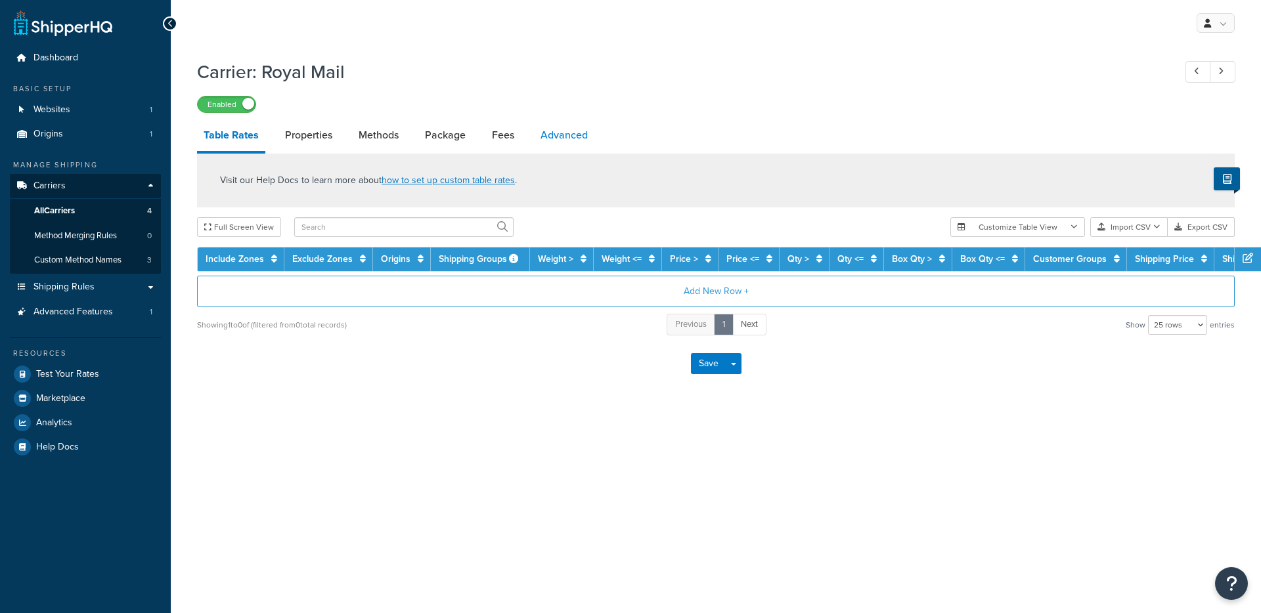
select select "false"
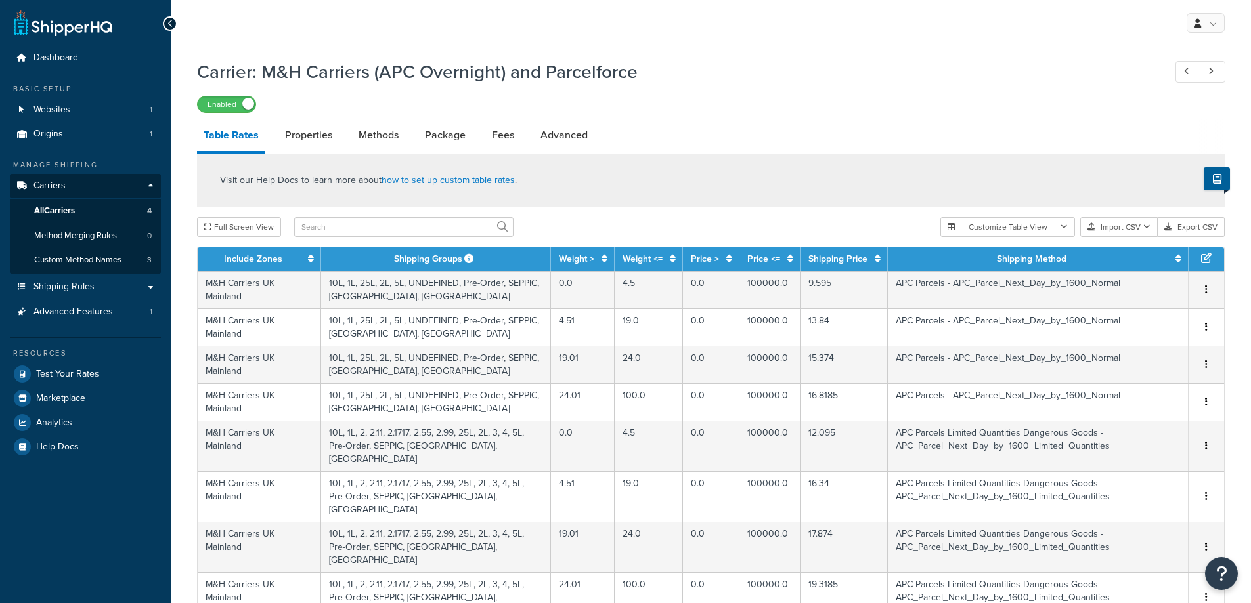
select select "25"
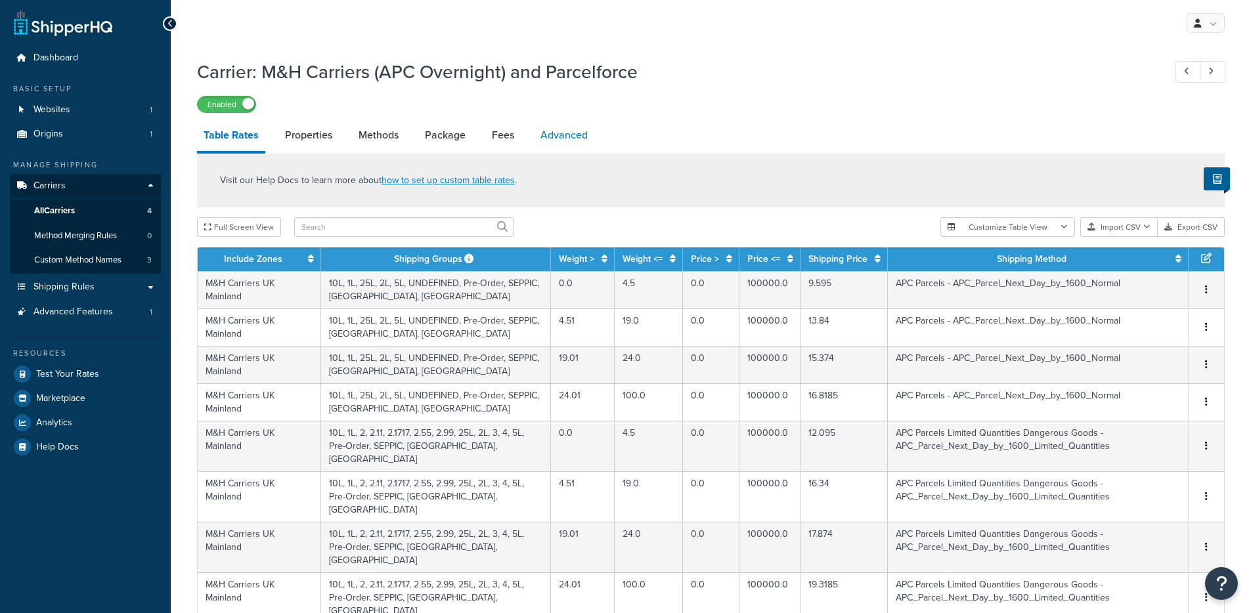
click at [569, 122] on link "Advanced" at bounding box center [564, 136] width 60 height 32
select select "false"
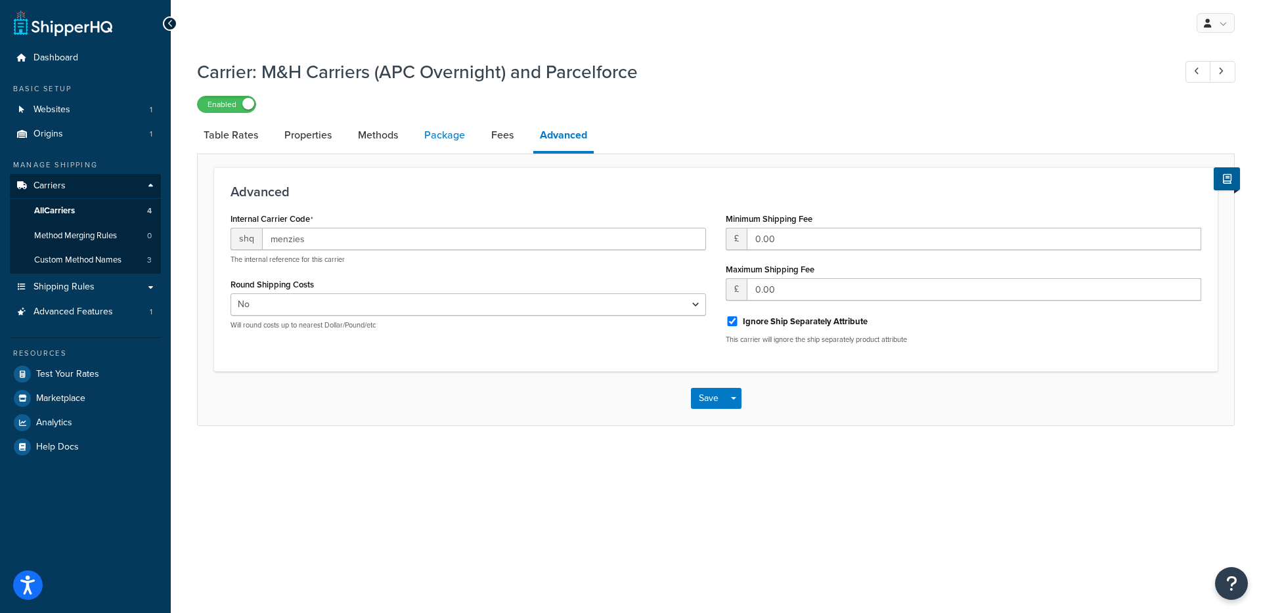
click at [436, 135] on link "Package" at bounding box center [445, 136] width 54 height 32
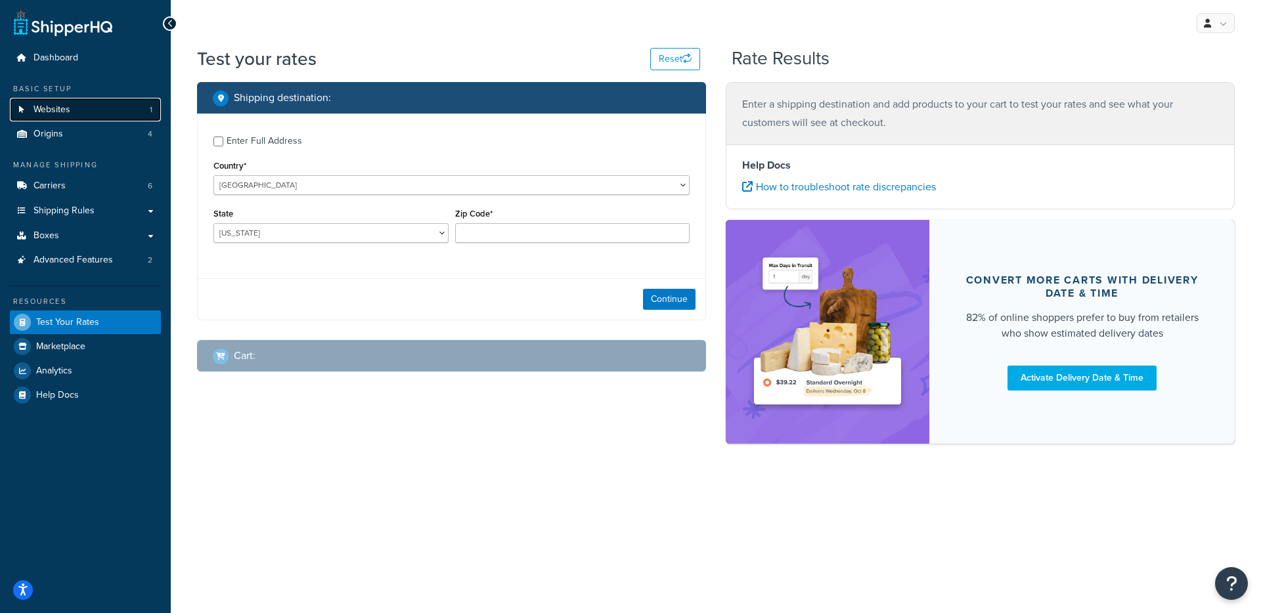
click at [76, 105] on link "Websites 1" at bounding box center [85, 110] width 151 height 24
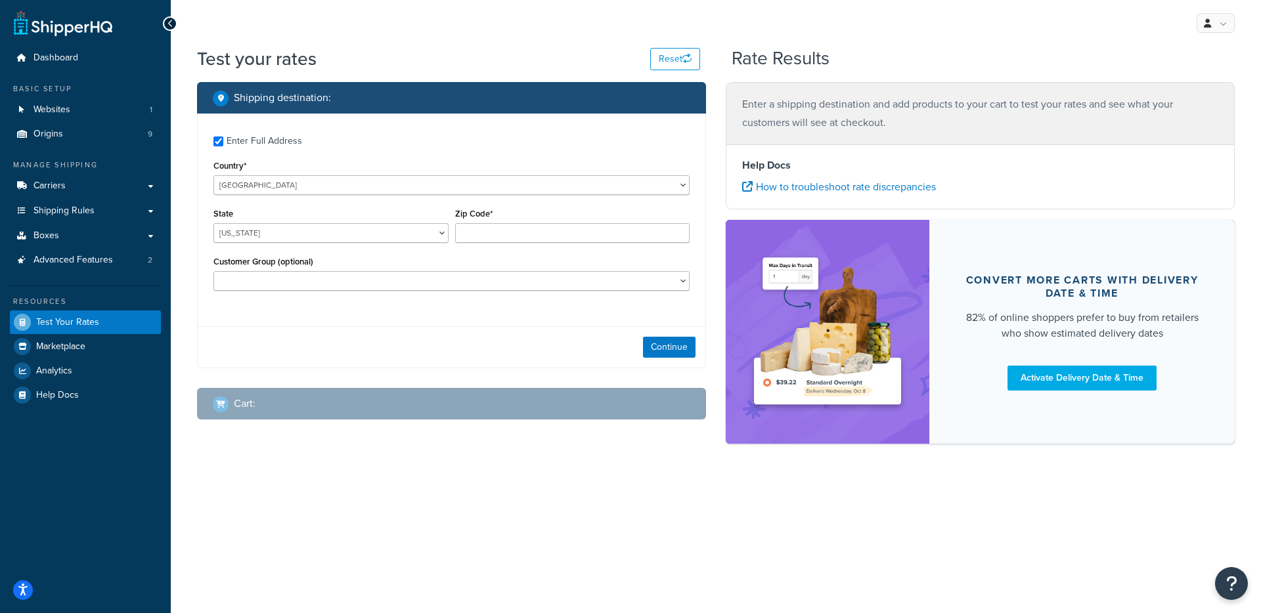
checkbox input "true"
type input "19053"
select select "PA"
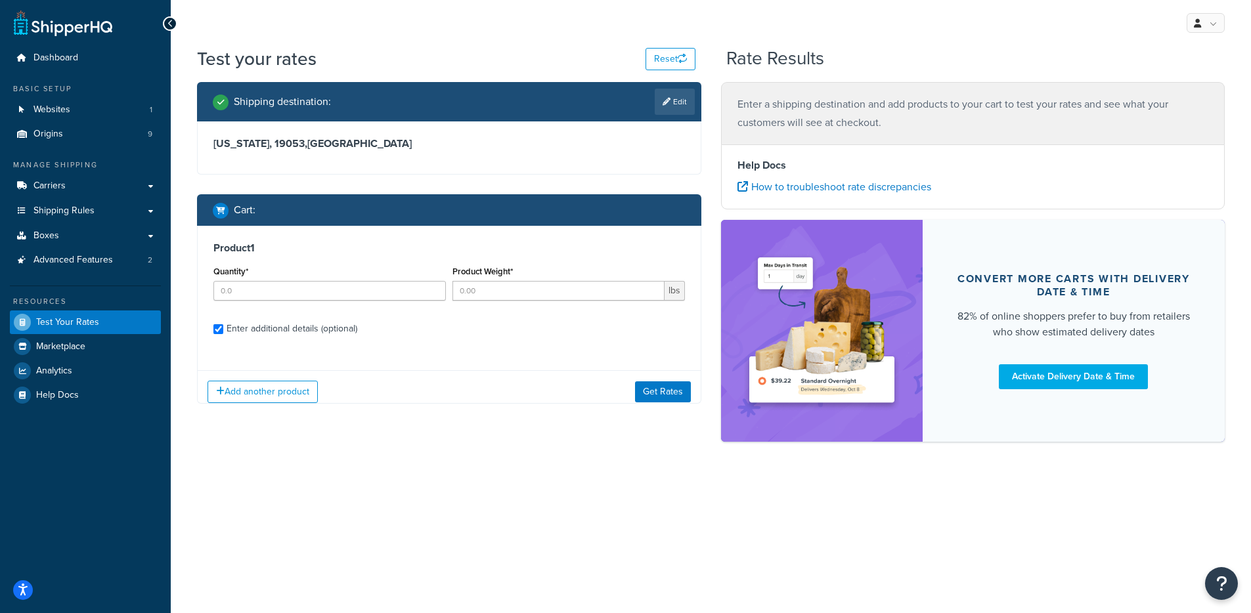
checkbox input "true"
type input "10"
type input "5"
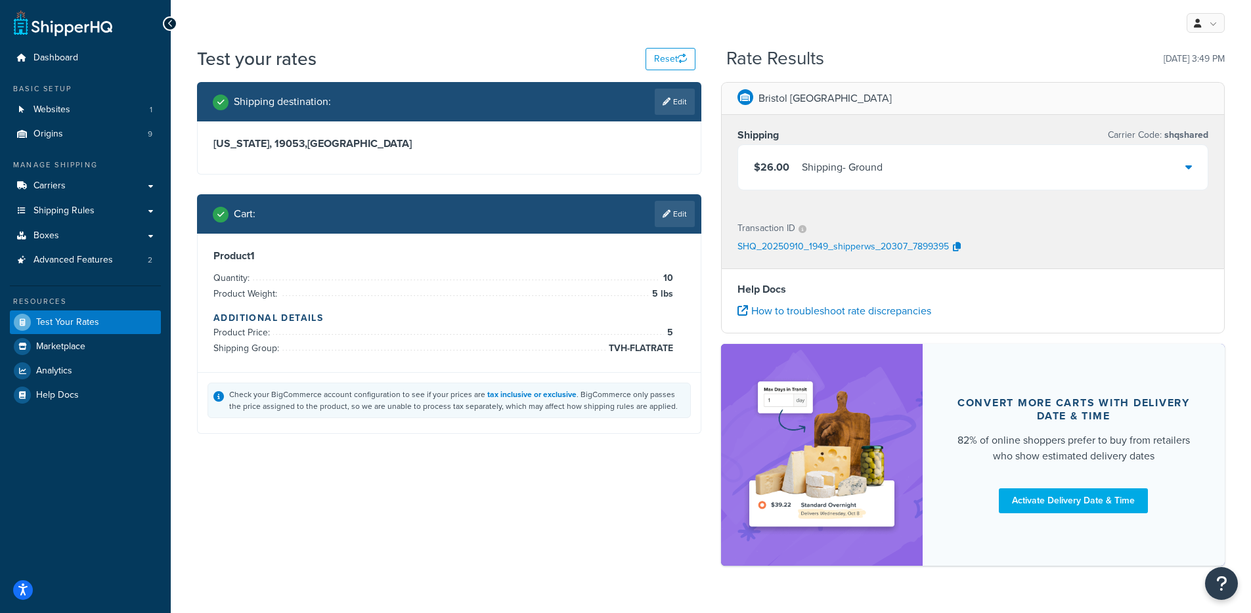
scroll to position [28, 0]
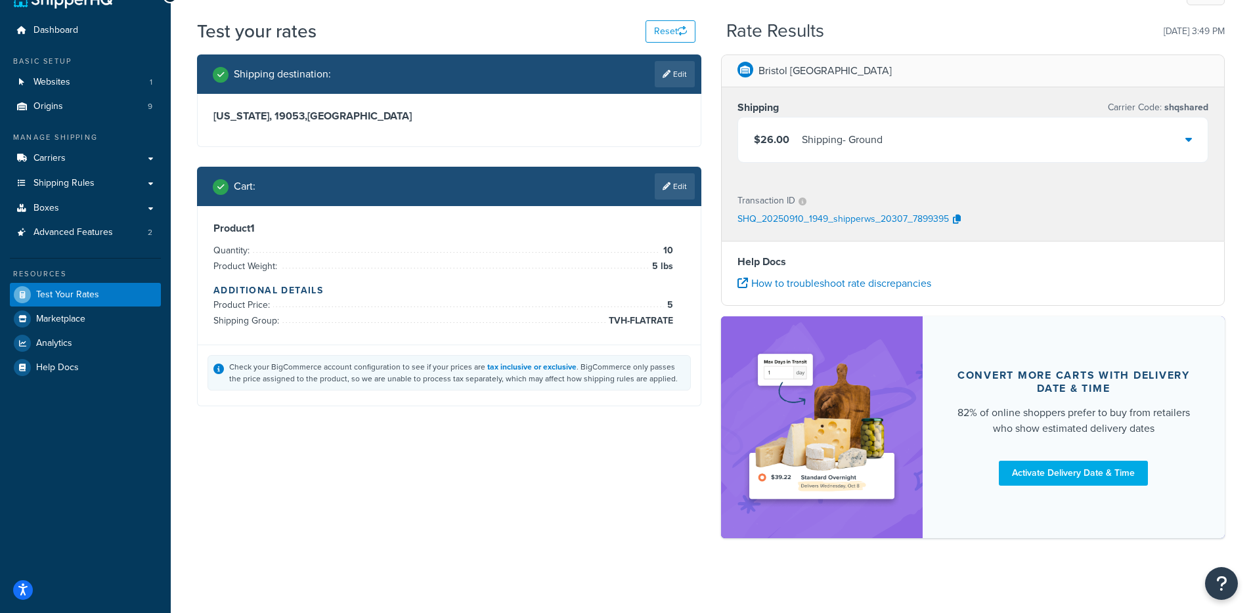
click at [917, 146] on div "$26.00 Shipping - Ground" at bounding box center [973, 140] width 470 height 45
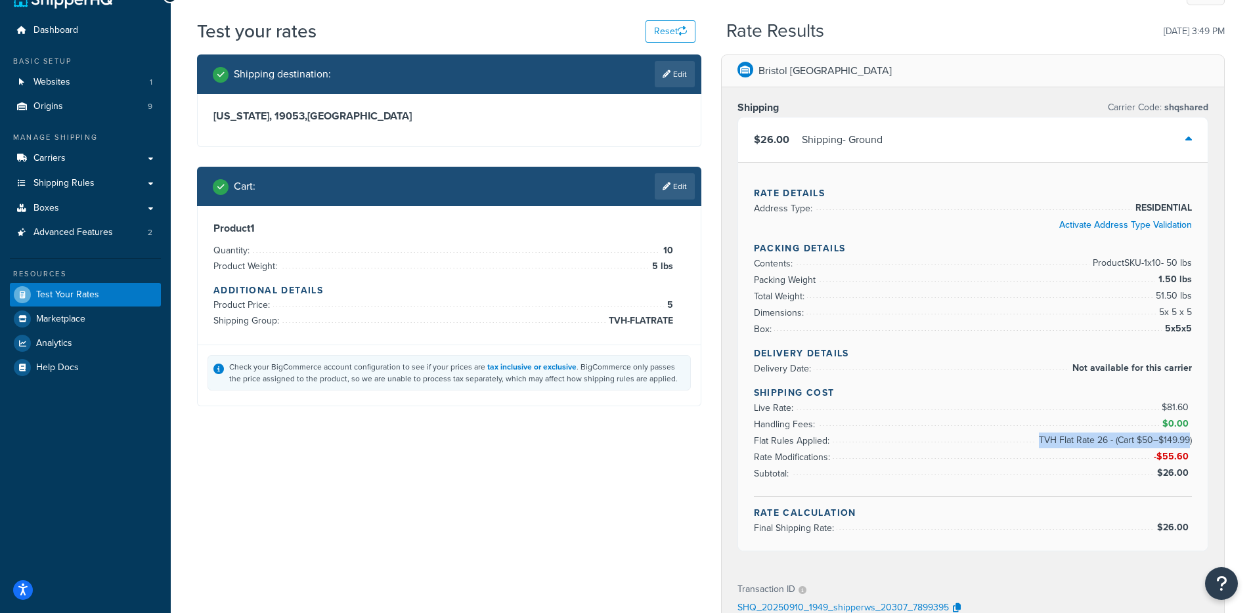
drag, startPoint x: 1039, startPoint y: 441, endPoint x: 1190, endPoint y: 440, distance: 151.0
click at [1190, 440] on span "TVH Flat Rate 26 - (Cart $50–$149.99)" at bounding box center [1113, 441] width 156 height 16
copy span "TVH Flat Rate 26 - (Cart $50–$149.99)"
click at [686, 179] on link "Edit" at bounding box center [675, 186] width 40 height 26
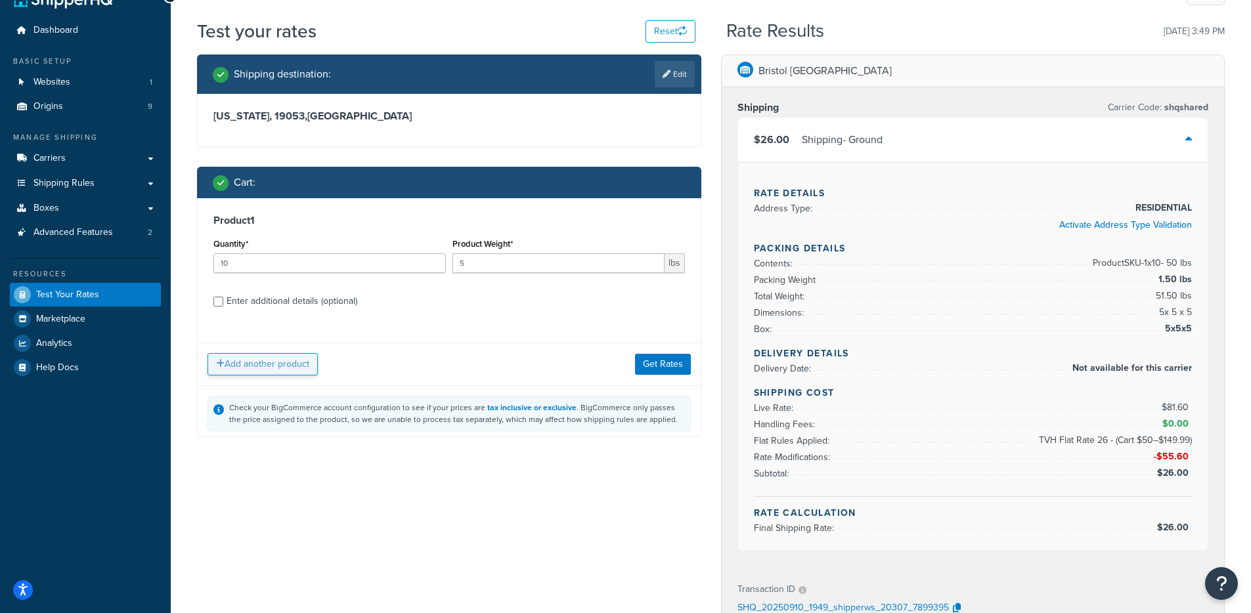
scroll to position [0, 0]
click at [287, 360] on button "Add another product" at bounding box center [262, 364] width 110 height 22
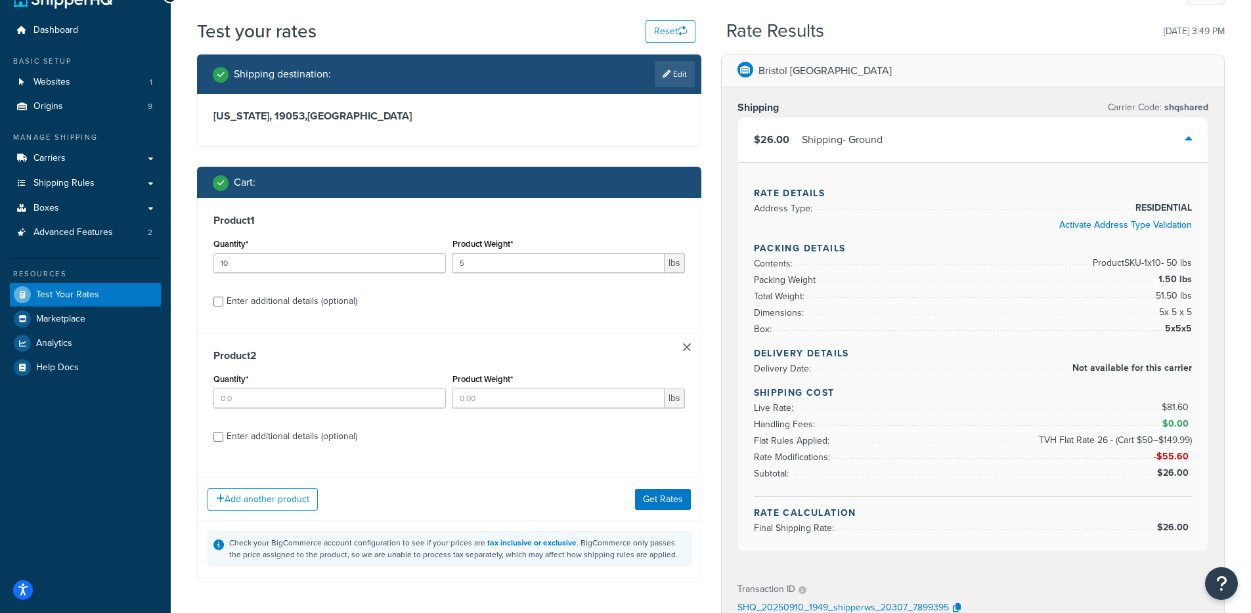
click at [691, 346] on div "Product 2 Quantity* Product Weight* lbs Enter additional details (optional)" at bounding box center [449, 400] width 503 height 135
click at [686, 346] on link at bounding box center [687, 347] width 8 height 8
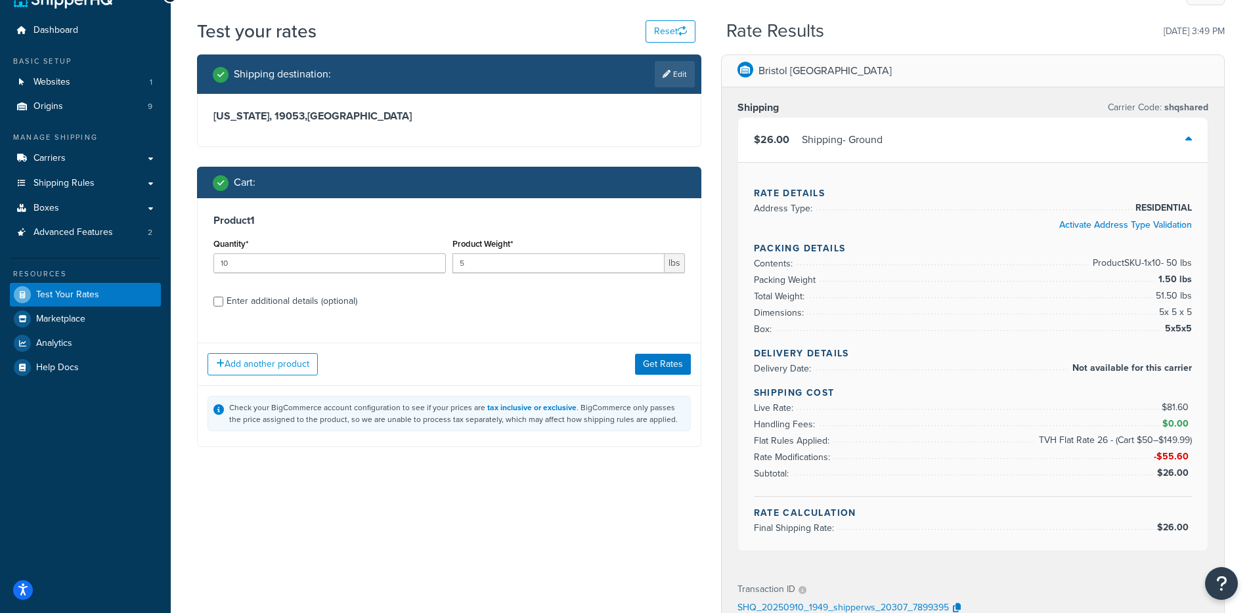
click at [313, 299] on div "Enter additional details (optional)" at bounding box center [292, 301] width 131 height 18
click at [223, 299] on input "Enter additional details (optional)" at bounding box center [218, 302] width 10 height 10
checkbox input "true"
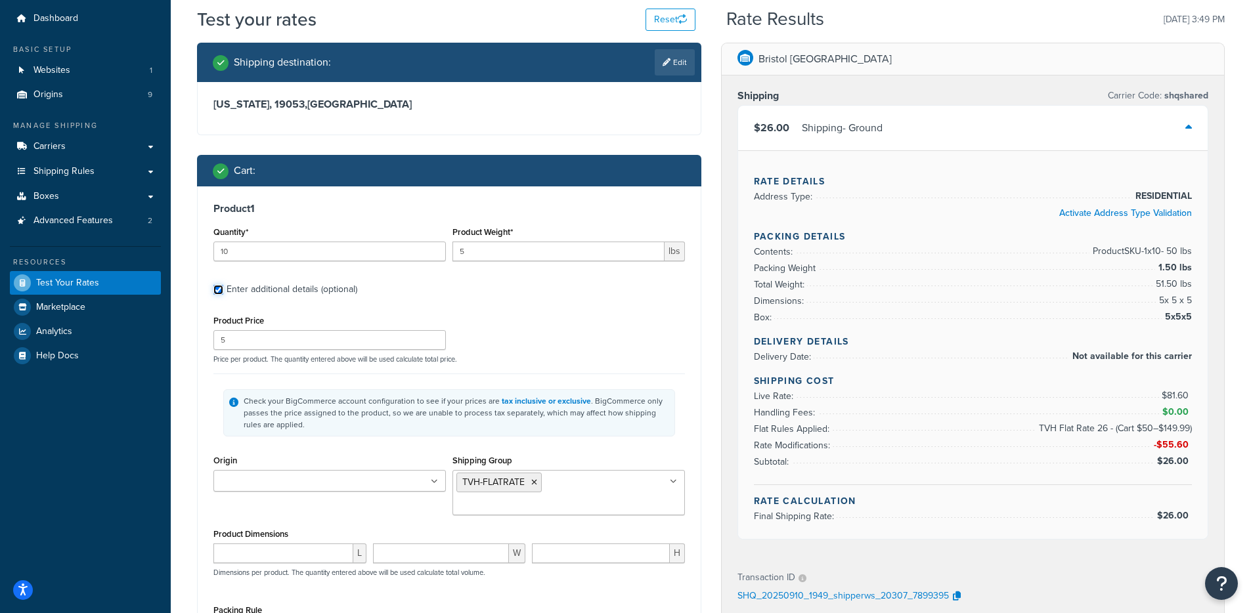
scroll to position [198, 0]
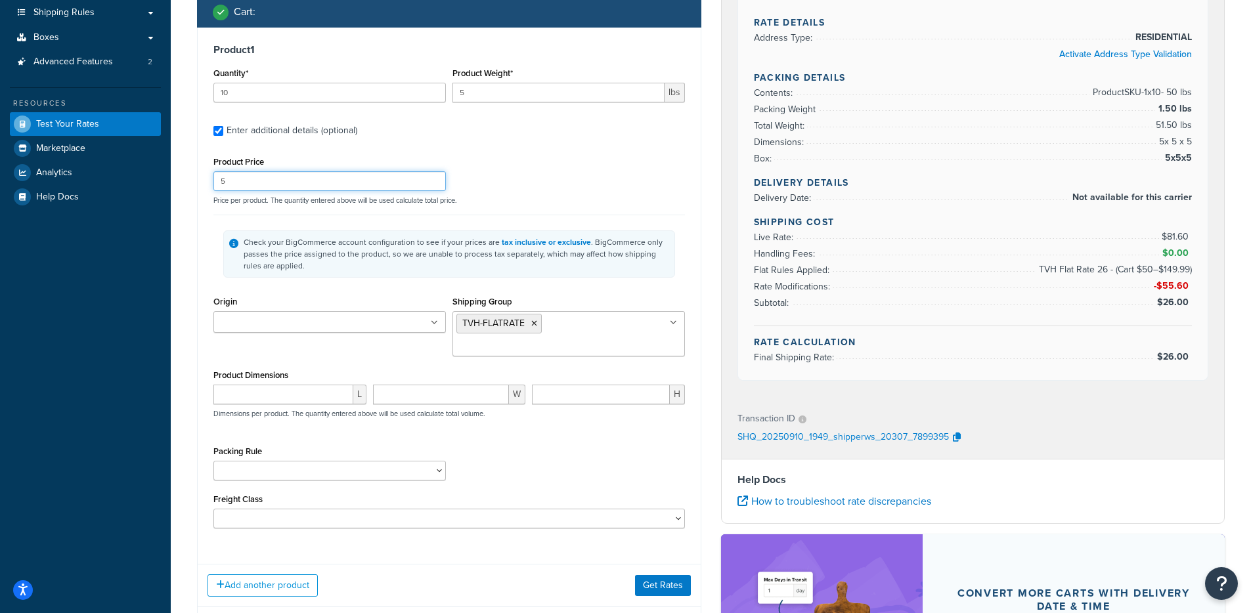
click at [249, 175] on input "5" at bounding box center [329, 181] width 232 height 20
type input "2.5"
click at [627, 564] on div "Add another product Get Rates" at bounding box center [449, 585] width 503 height 43
click at [693, 584] on div "Add another product Get Rates" at bounding box center [449, 585] width 503 height 43
click at [664, 575] on button "Get Rates" at bounding box center [663, 585] width 56 height 21
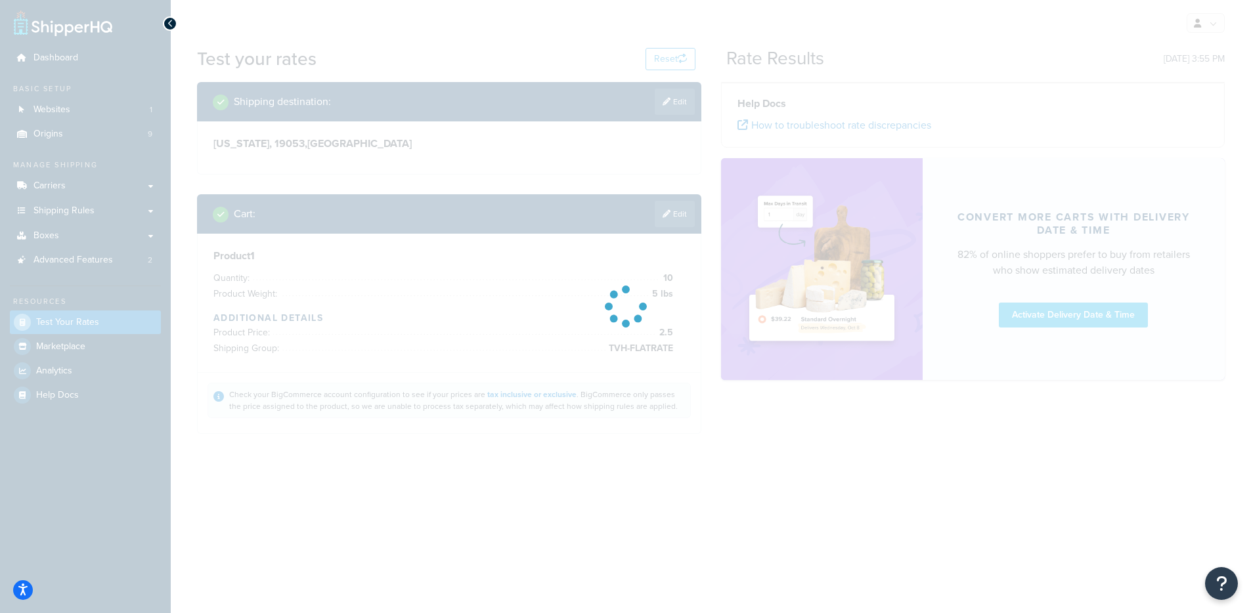
scroll to position [0, 0]
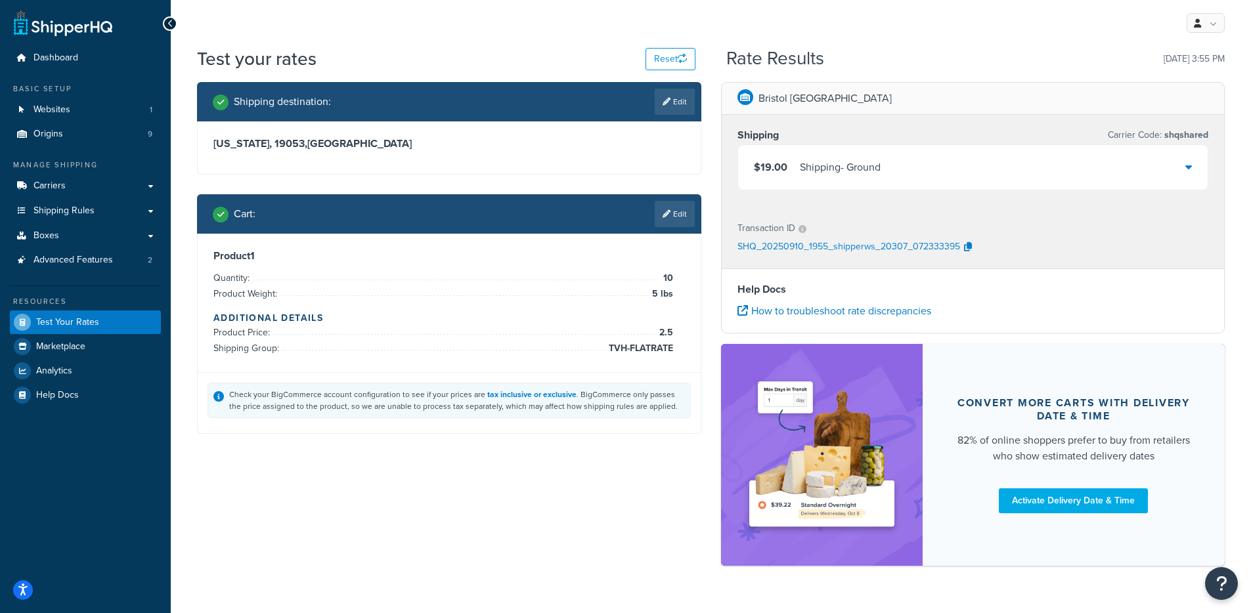
click at [928, 183] on div "$19.00 Shipping - Ground" at bounding box center [973, 167] width 470 height 45
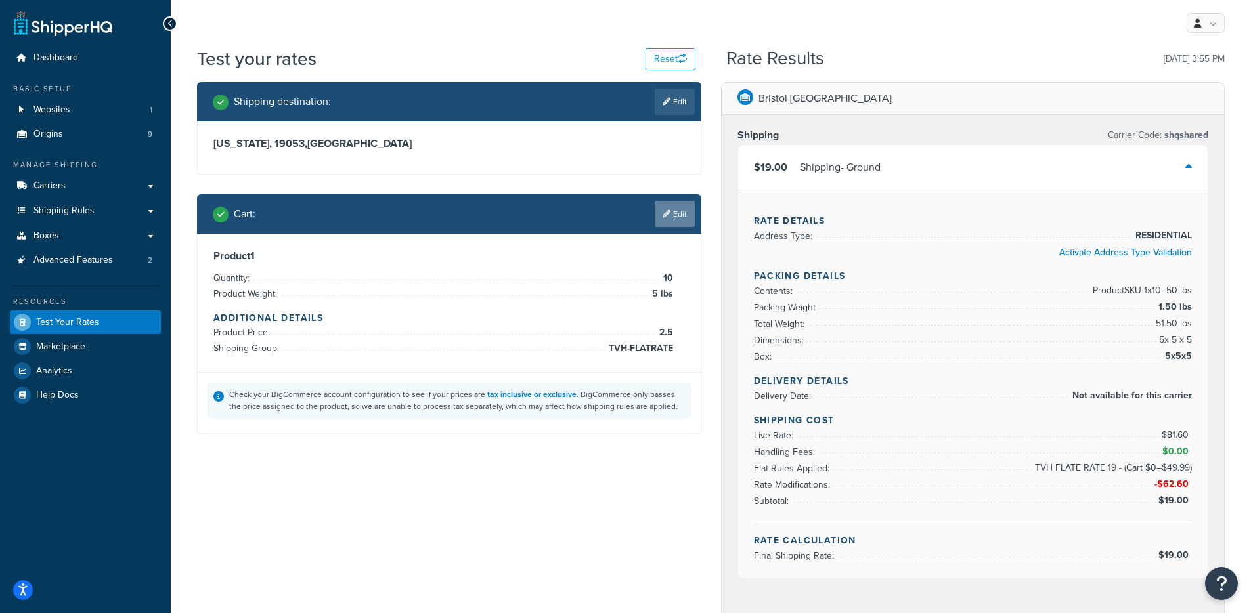
click at [670, 216] on link "Edit" at bounding box center [675, 214] width 40 height 26
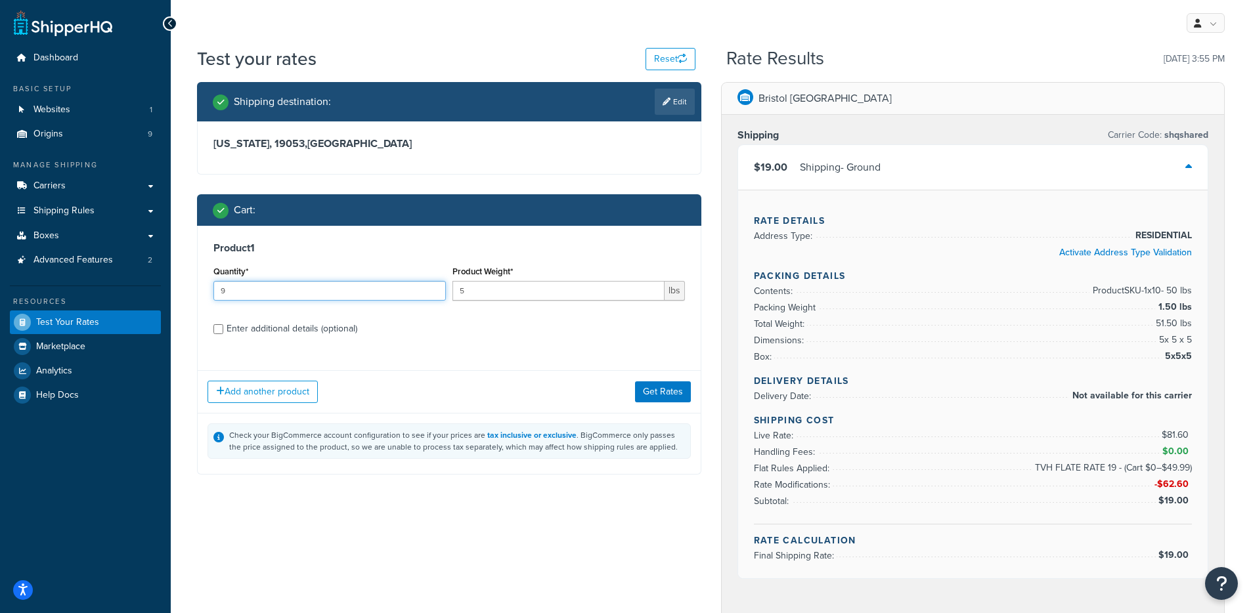
click at [435, 291] on input "9" at bounding box center [329, 291] width 232 height 20
click at [435, 291] on input "8" at bounding box center [329, 291] width 232 height 20
type input "7"
click at [435, 291] on input "7" at bounding box center [329, 291] width 232 height 20
click at [659, 389] on button "Get Rates" at bounding box center [663, 391] width 56 height 21
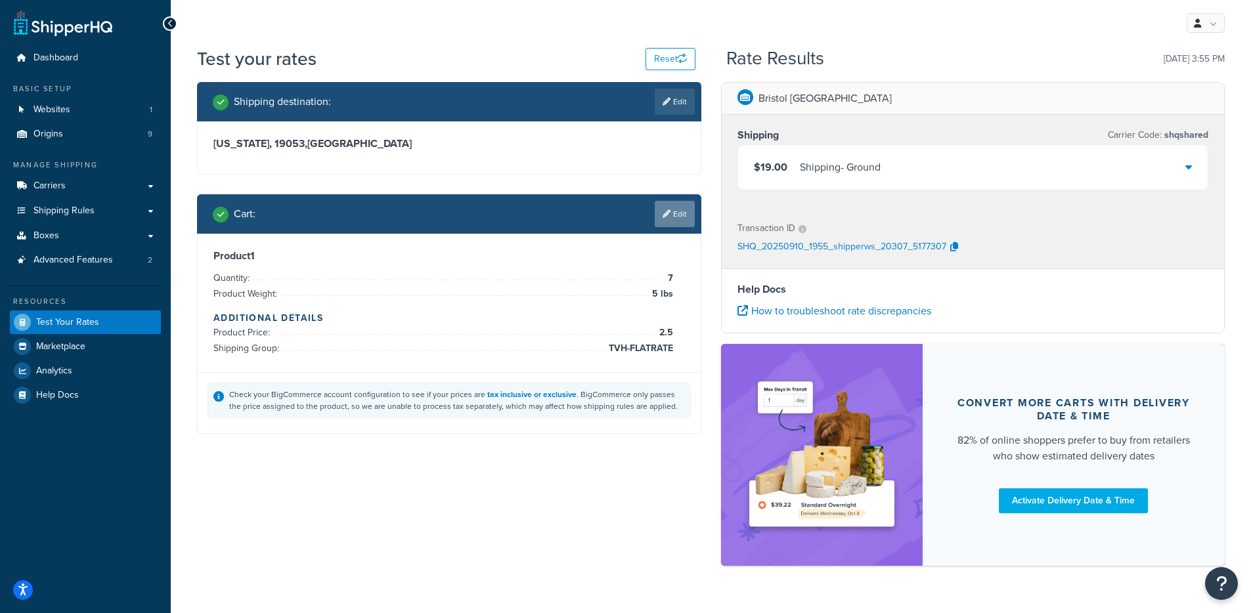
click at [673, 221] on link "Edit" at bounding box center [675, 214] width 40 height 26
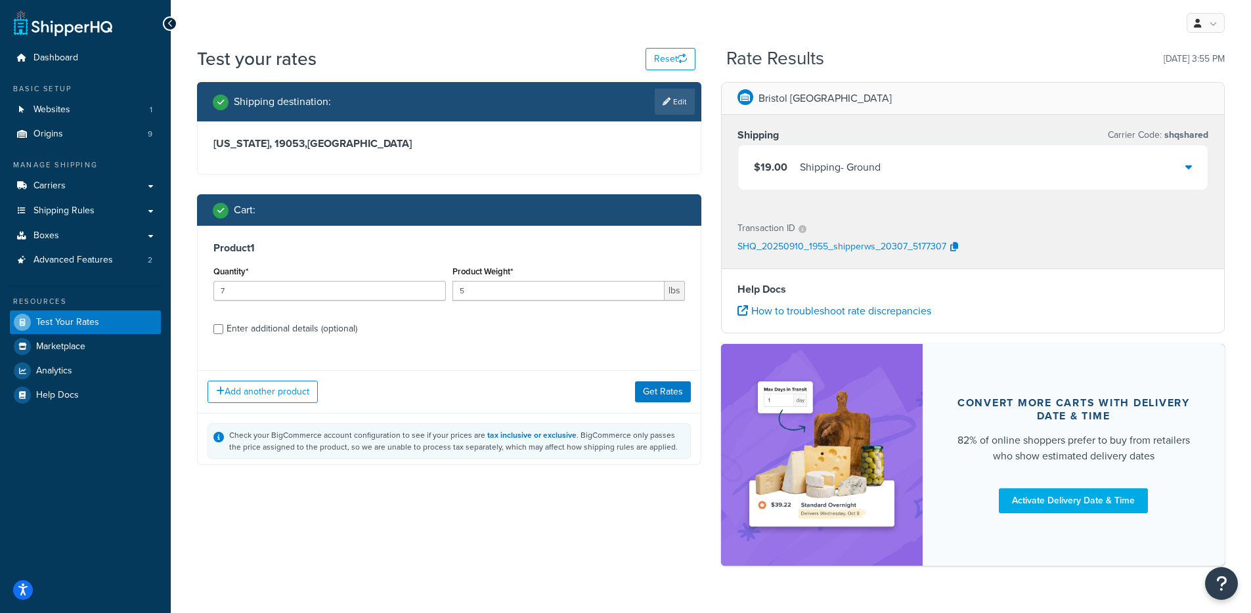
click at [284, 321] on div "Enter additional details (optional)" at bounding box center [292, 329] width 131 height 18
click at [223, 324] on input "Enter additional details (optional)" at bounding box center [218, 329] width 10 height 10
checkbox input "true"
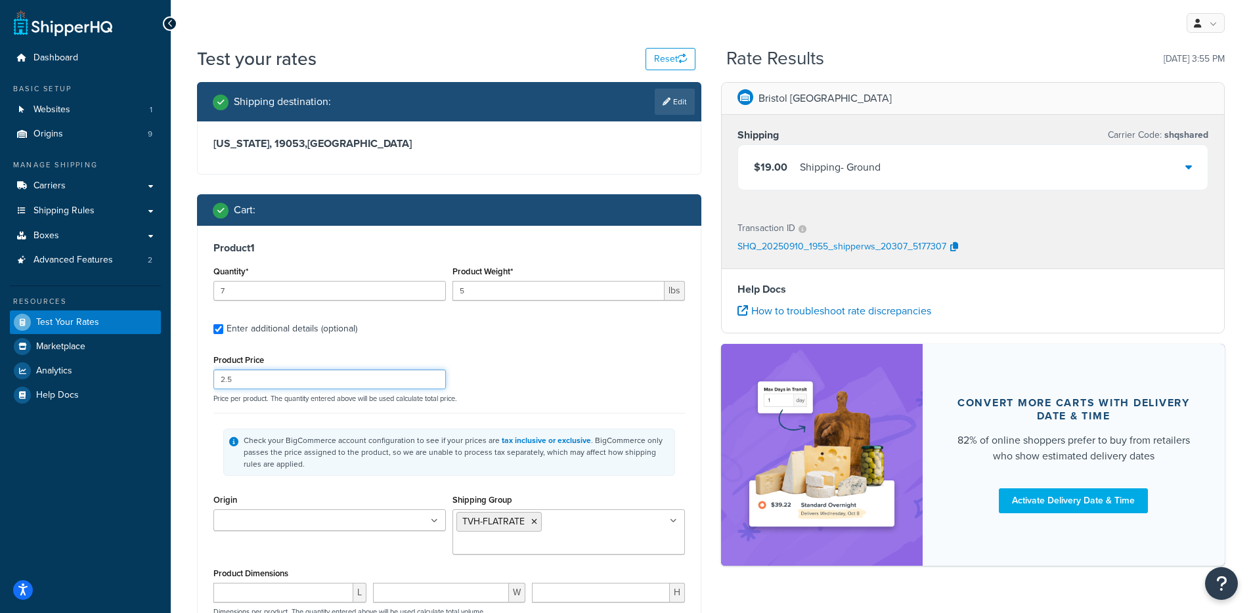
drag, startPoint x: 266, startPoint y: 380, endPoint x: 217, endPoint y: 375, distance: 49.5
click at [217, 375] on input "2.5" at bounding box center [329, 380] width 232 height 20
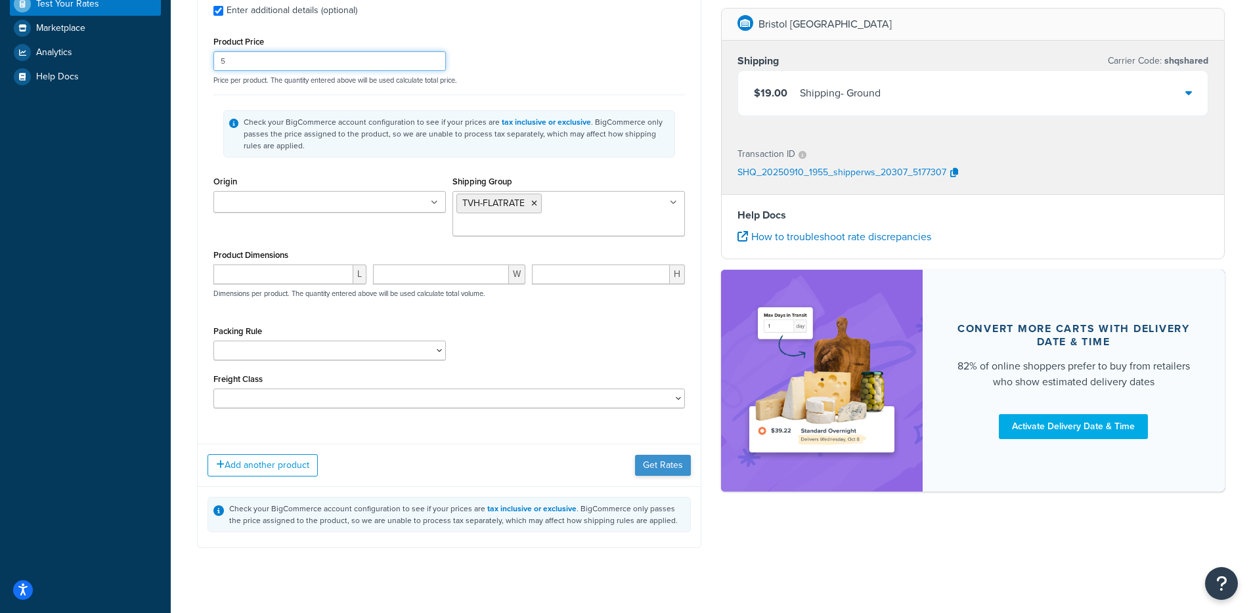
type input "5"
click at [661, 455] on button "Get Rates" at bounding box center [663, 465] width 56 height 21
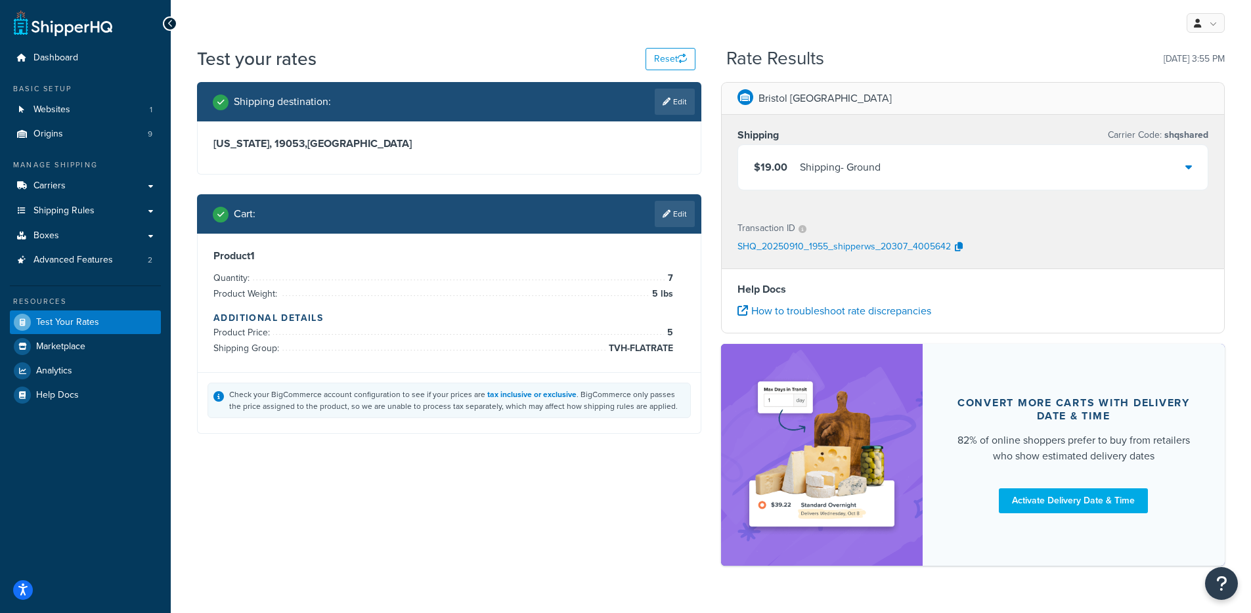
click at [1104, 169] on div "$19.00 Shipping - Ground" at bounding box center [973, 167] width 470 height 45
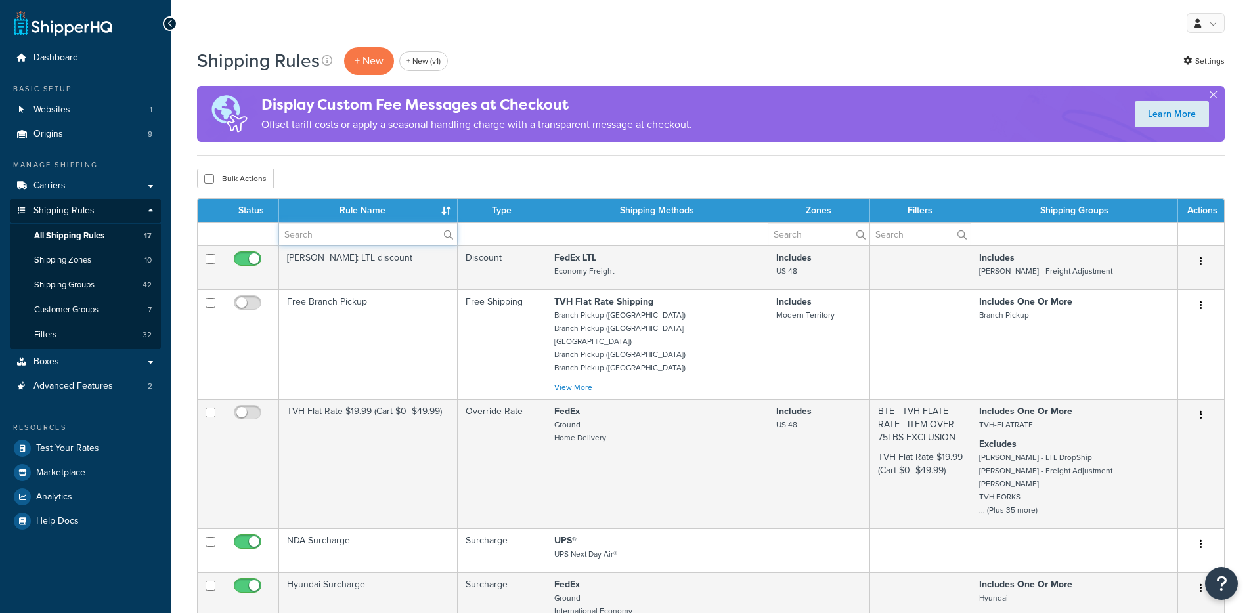
click at [335, 229] on input "text" at bounding box center [368, 234] width 178 height 22
paste input "TVH Flat Rate 26 - (Cart $50–$149.99)"
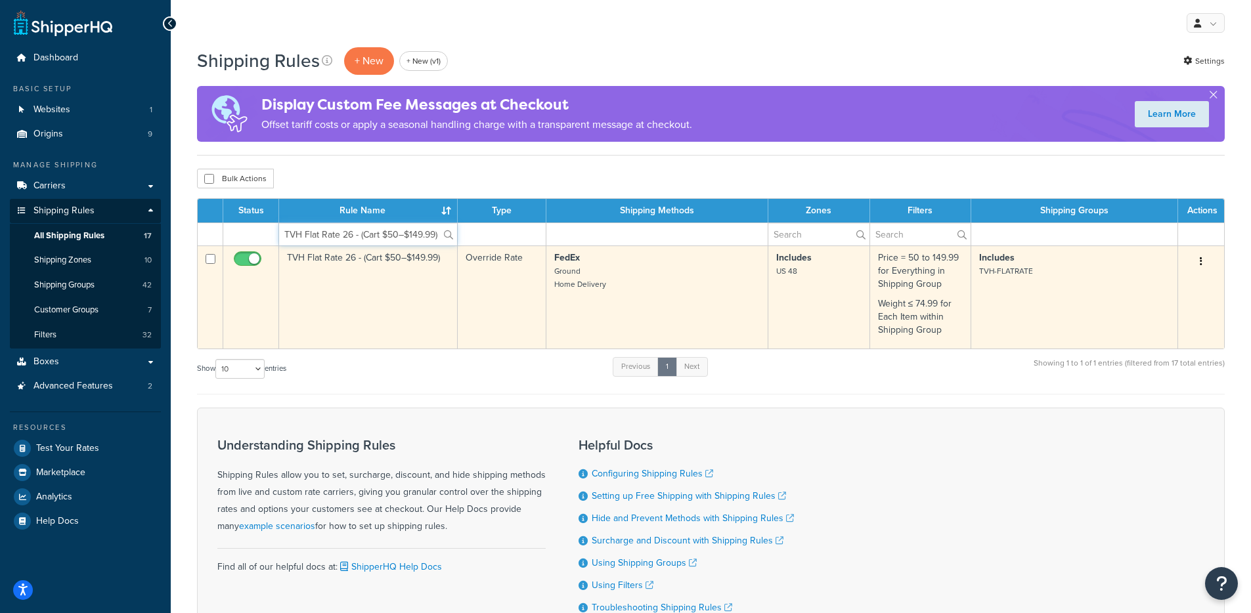
type input "TVH Flat Rate 26 - (Cart $50–$149.99)"
click at [338, 282] on td "TVH Flat Rate 26 - (Cart $50–$149.99)" at bounding box center [368, 297] width 179 height 103
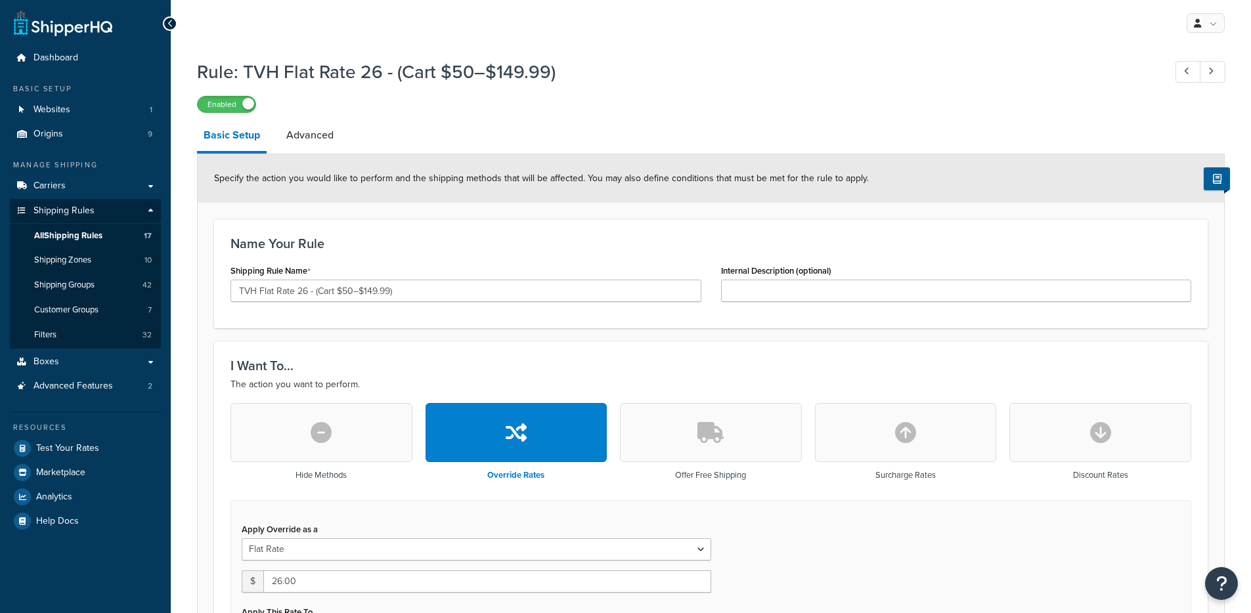
select select "SHIPPING_GROUP"
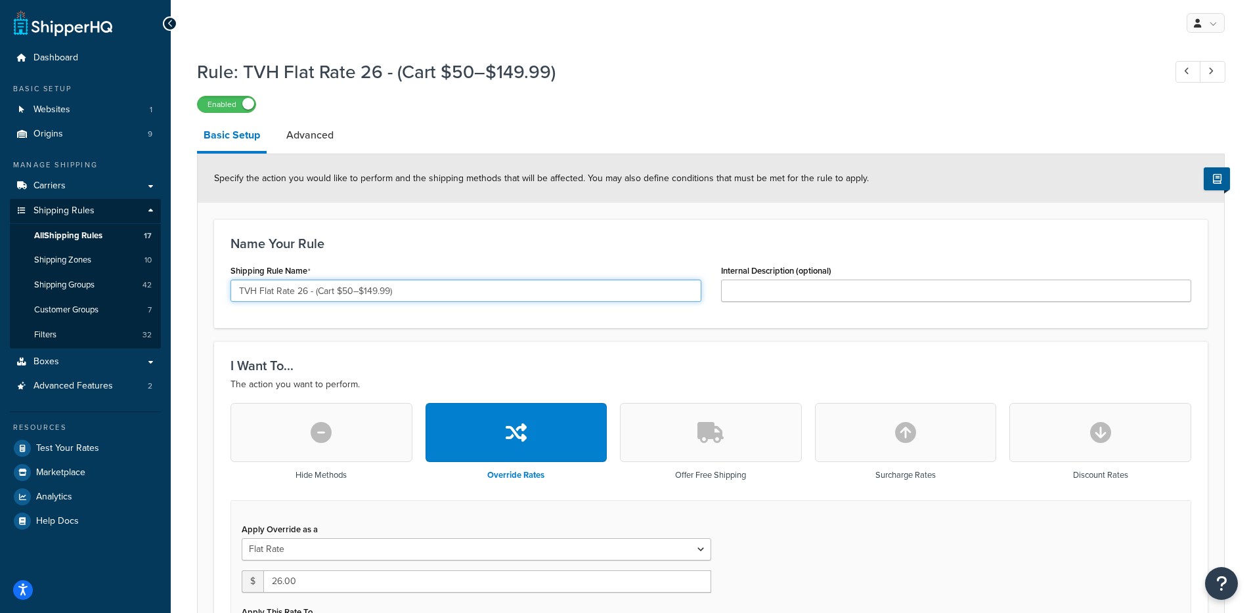
click at [313, 289] on input "TVH Flat Rate 26 - (Cart $50–$149.99)" at bounding box center [465, 291] width 471 height 22
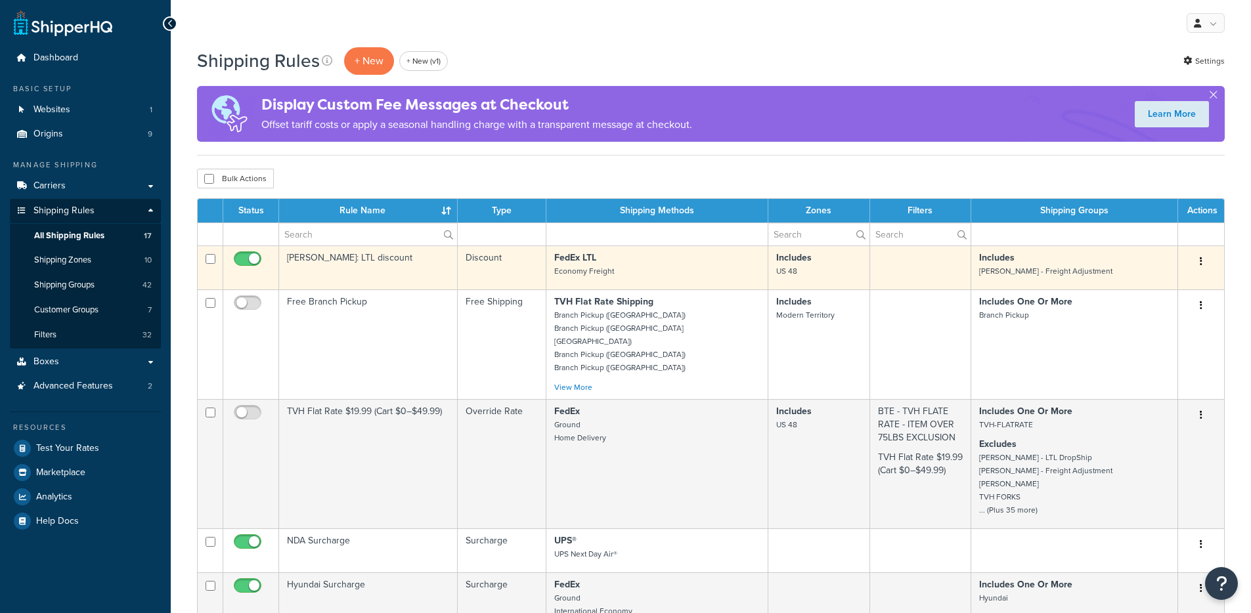
scroll to position [3, 0]
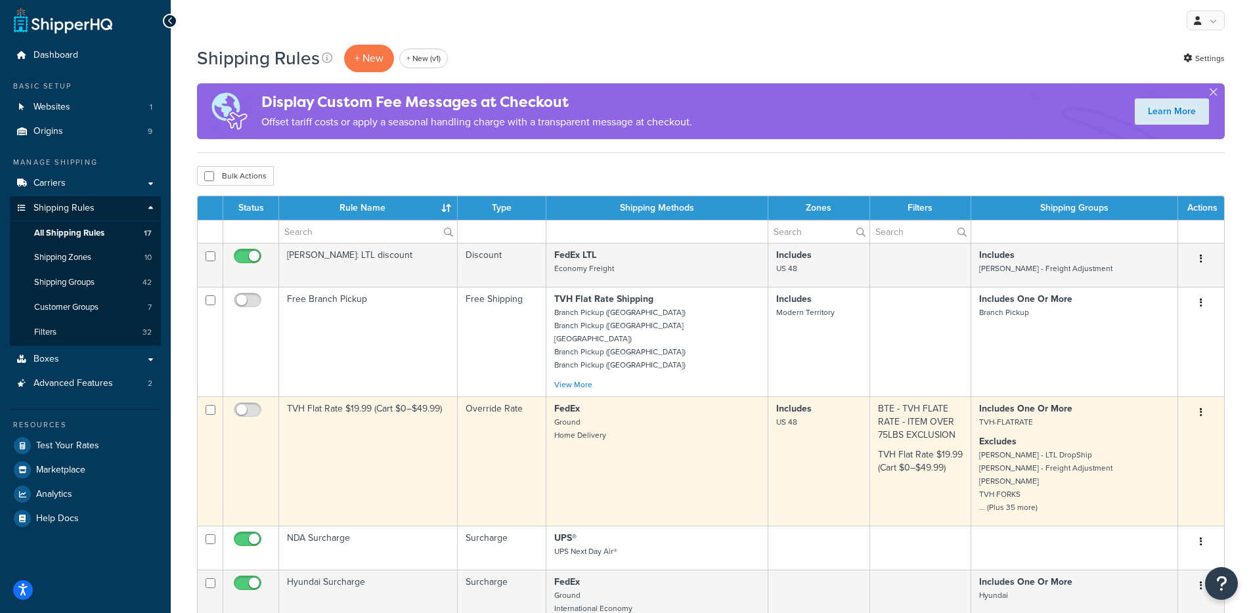
click at [707, 403] on p "FedEx Ground Home Delivery" at bounding box center [657, 422] width 206 height 39
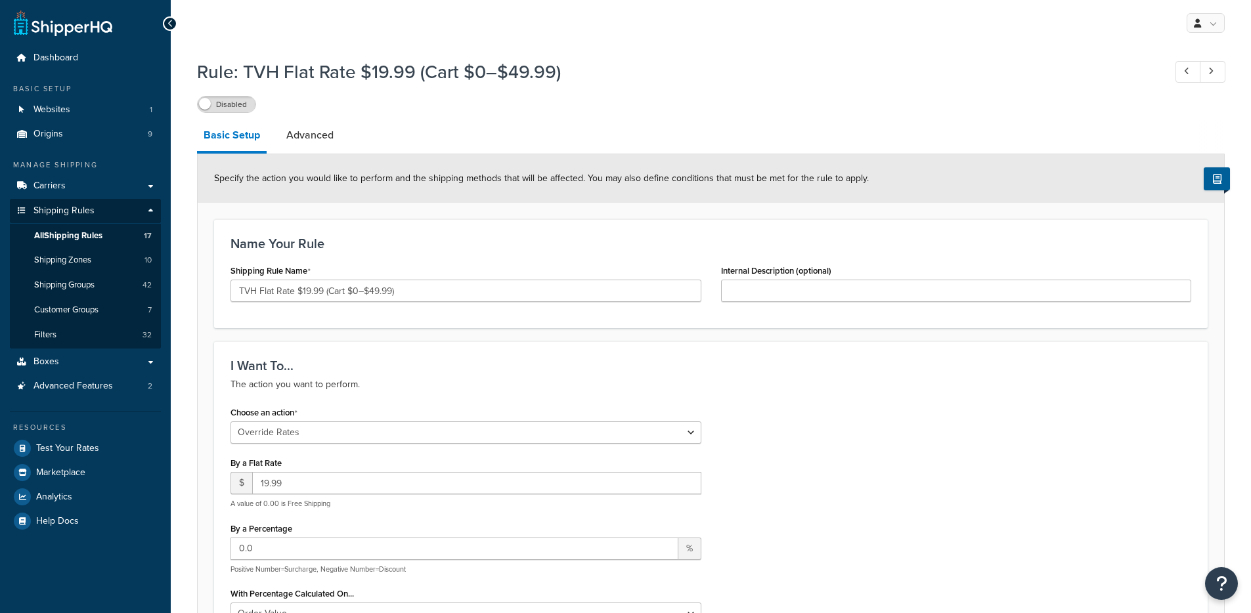
select select "OVERRIDE"
select select "SHIPPING_GROUP"
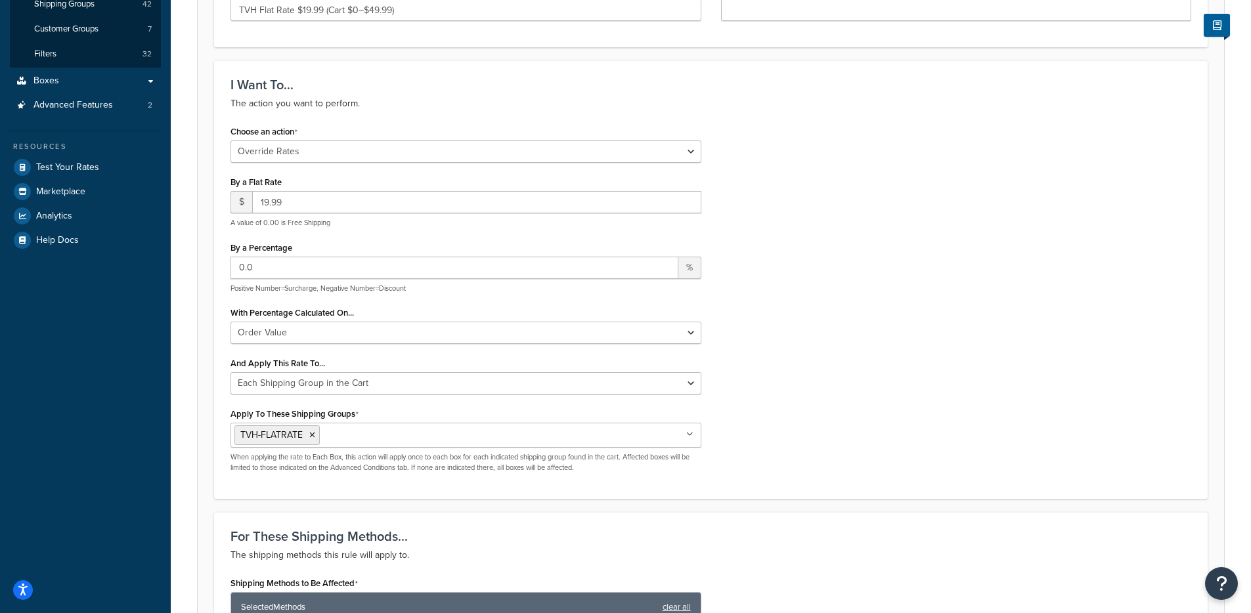
scroll to position [258, 0]
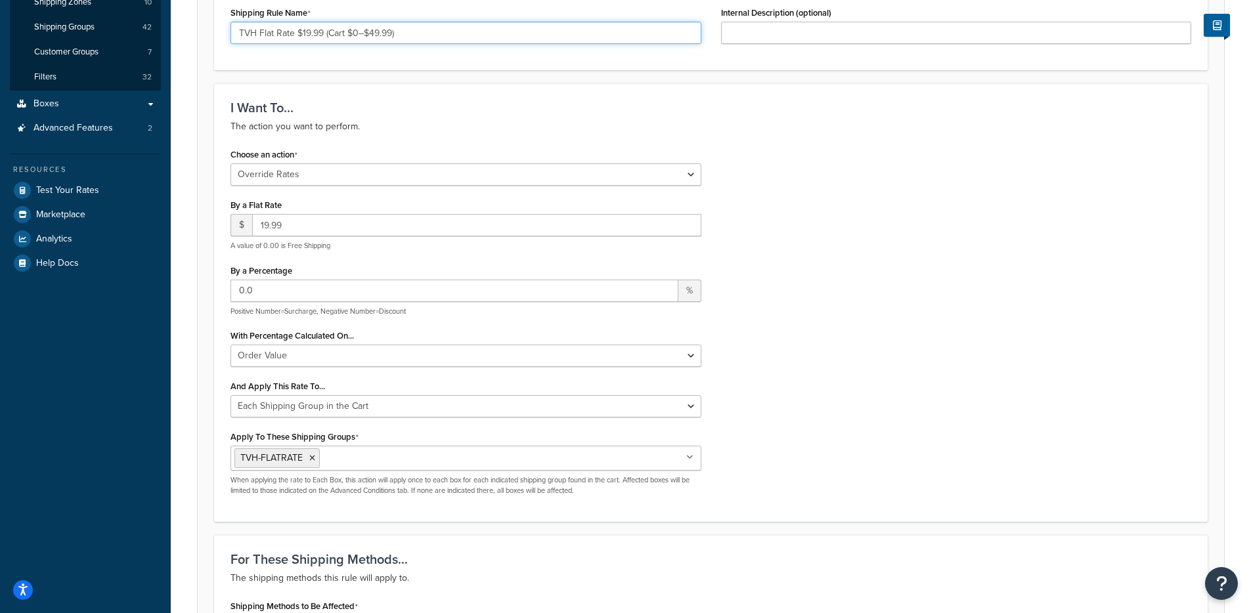
click at [415, 36] on input "TVH Flat Rate $19.99 (Cart $0–$49.99)" at bounding box center [465, 33] width 471 height 22
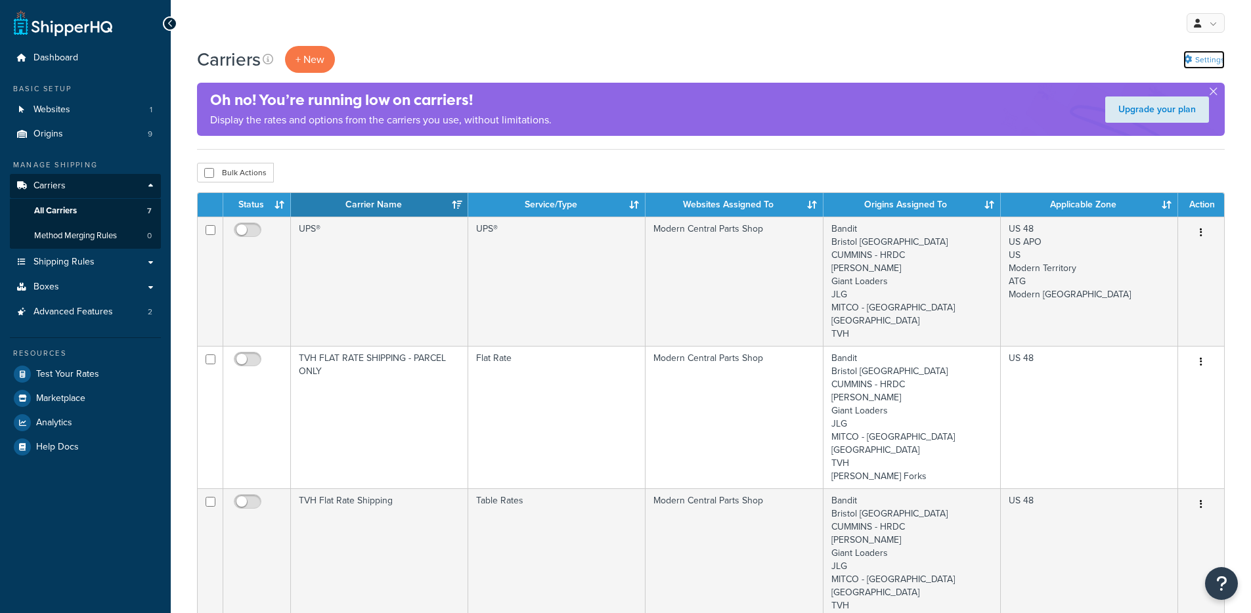
click at [1202, 56] on link "Settings" at bounding box center [1203, 60] width 41 height 18
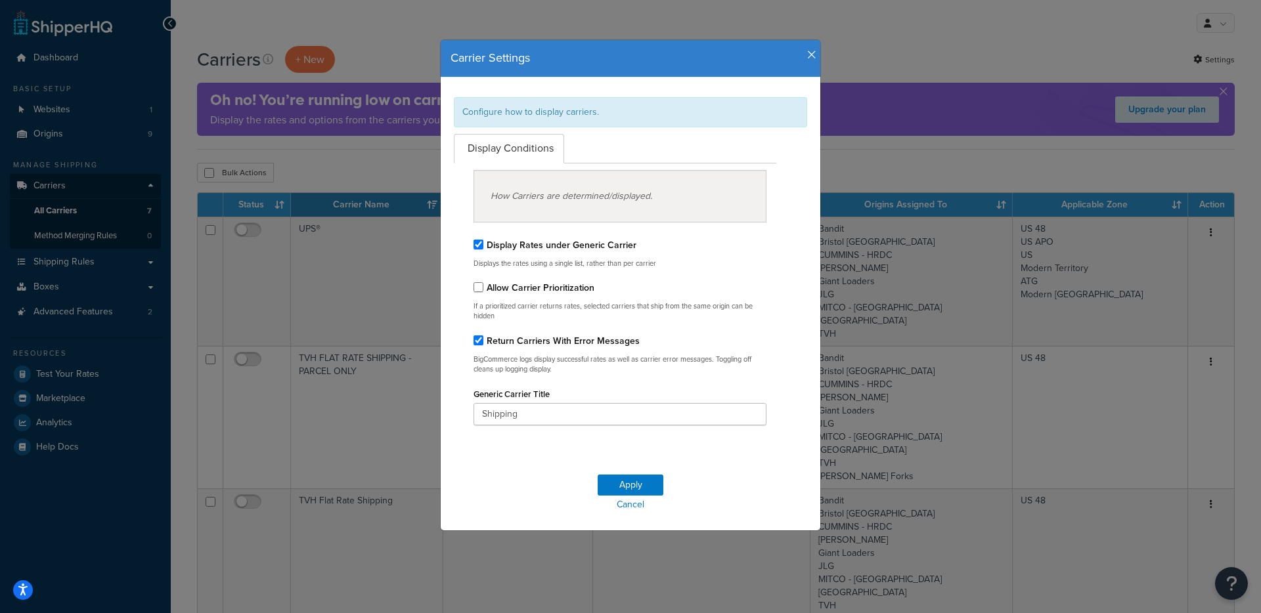
click at [561, 246] on label "Display Rates under Generic Carrier" at bounding box center [562, 245] width 150 height 14
click at [483, 246] on input "Display Rates under Generic Carrier" at bounding box center [478, 245] width 10 height 10
checkbox input "false"
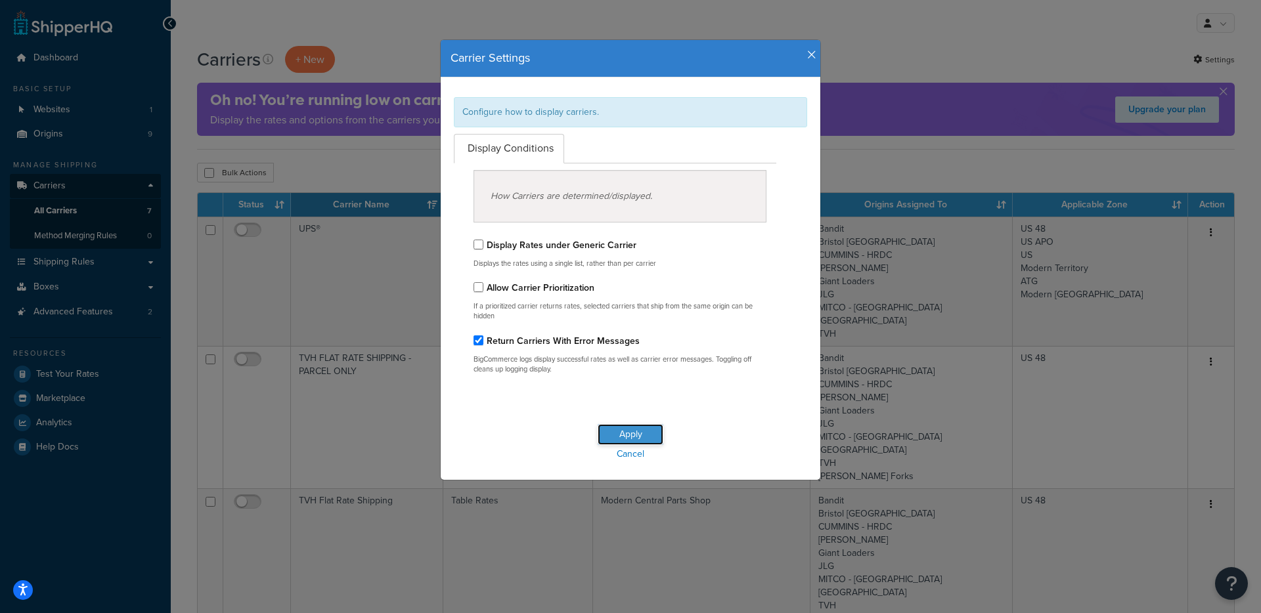
click at [629, 425] on button "Apply" at bounding box center [631, 434] width 66 height 21
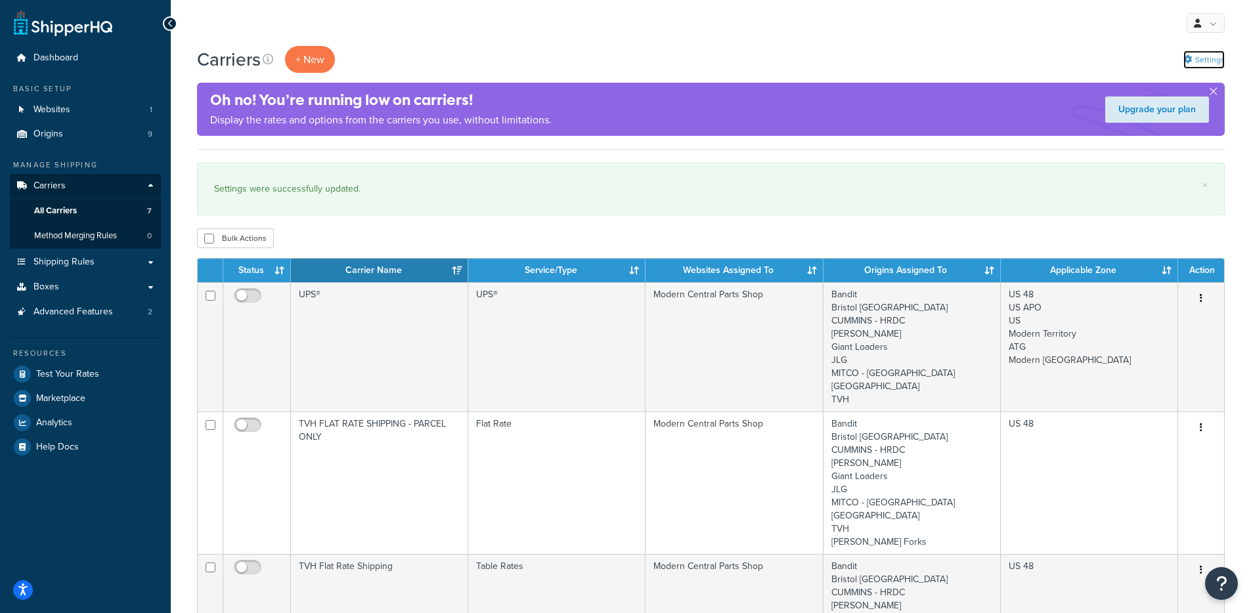
click at [1204, 59] on link "Settings" at bounding box center [1203, 60] width 41 height 18
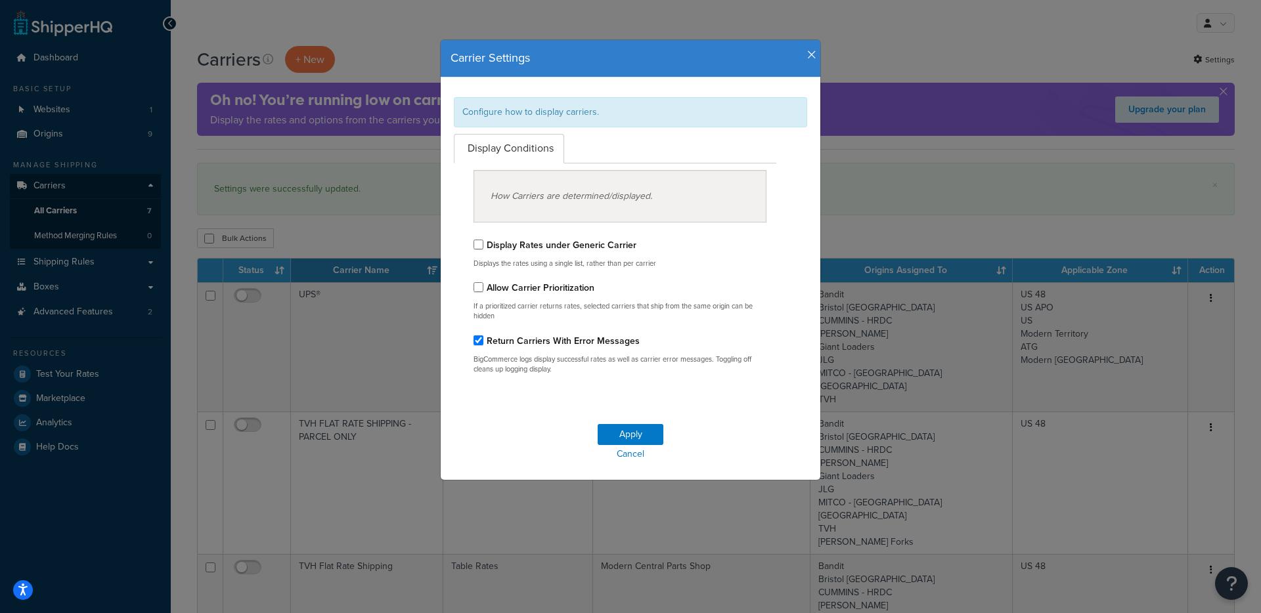
click at [533, 253] on div "Display Rates under Generic Carrier Displays the rates using a single list, rat…" at bounding box center [619, 252] width 293 height 33
click at [552, 248] on label "Display Rates under Generic Carrier" at bounding box center [562, 245] width 150 height 14
click at [483, 248] on input "Display Rates under Generic Carrier" at bounding box center [478, 245] width 10 height 10
checkbox input "true"
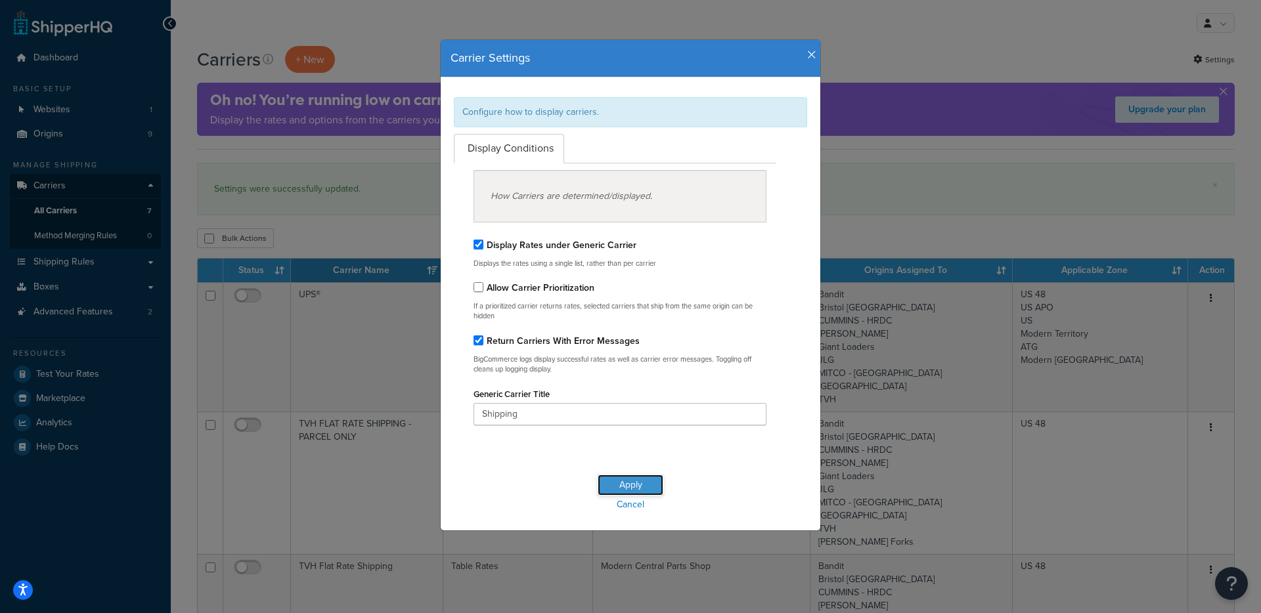
click at [633, 476] on button "Apply" at bounding box center [631, 485] width 66 height 21
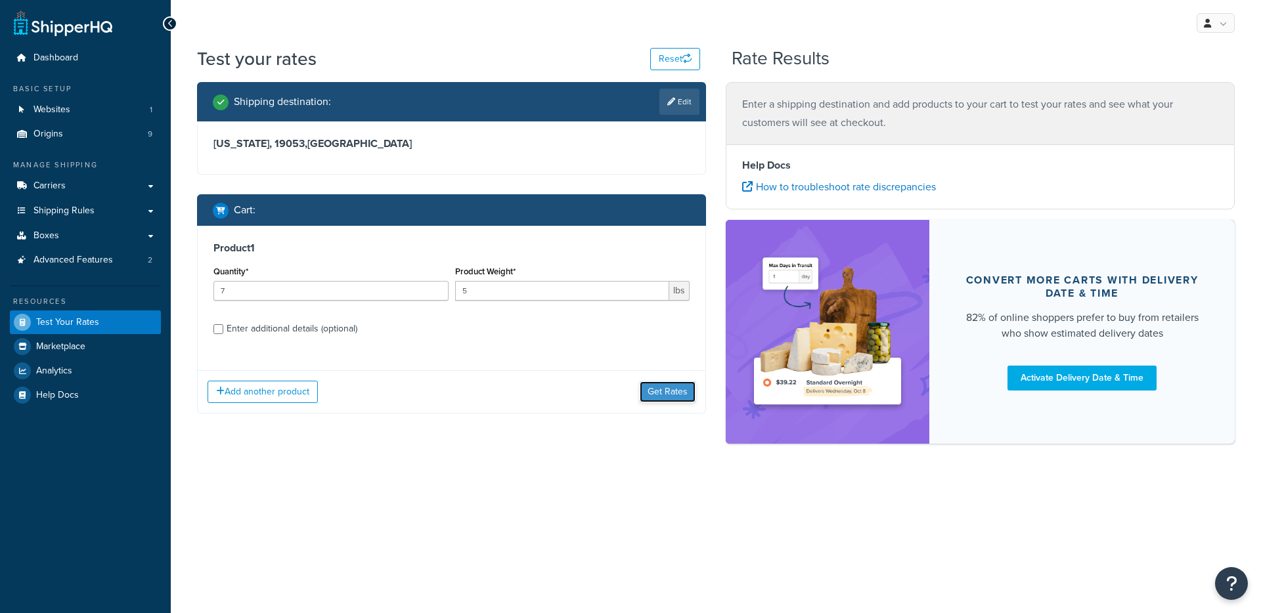
click at [661, 385] on button "Get Rates" at bounding box center [668, 391] width 56 height 21
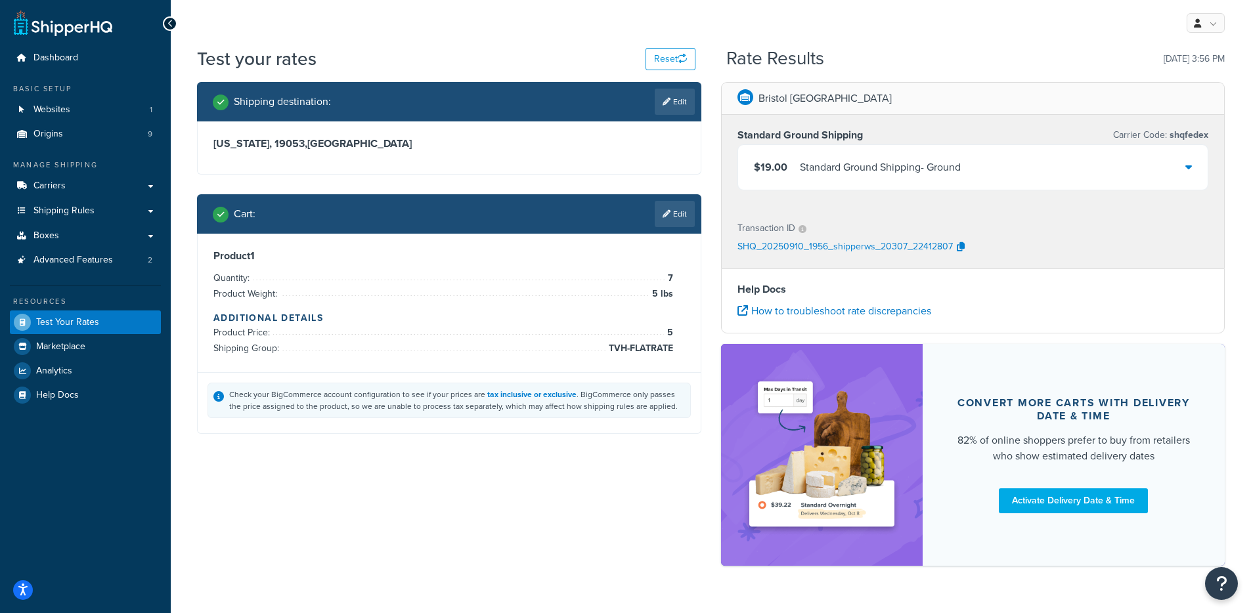
click at [1194, 131] on span "shqfedex" at bounding box center [1187, 135] width 41 height 14
copy span "shqfedex"
click at [681, 215] on link "Edit" at bounding box center [675, 214] width 40 height 26
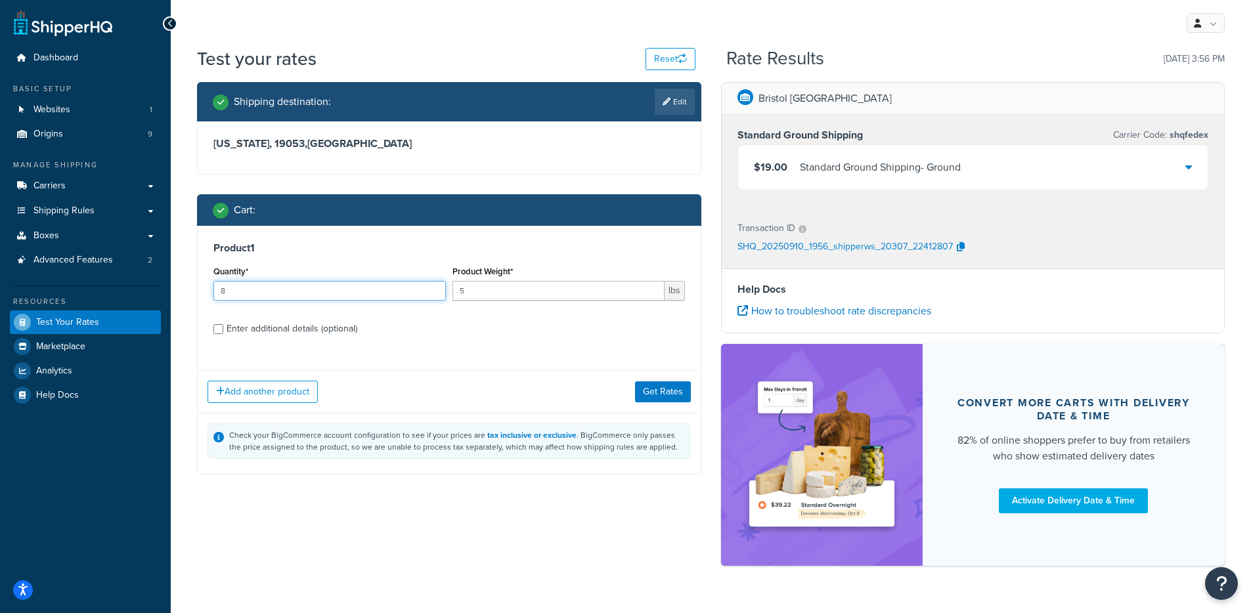
click at [432, 286] on input "8" at bounding box center [329, 291] width 232 height 20
click at [432, 286] on input "9" at bounding box center [329, 291] width 232 height 20
type input "10"
click at [432, 286] on input "10" at bounding box center [329, 291] width 232 height 20
click at [653, 393] on button "Get Rates" at bounding box center [663, 391] width 56 height 21
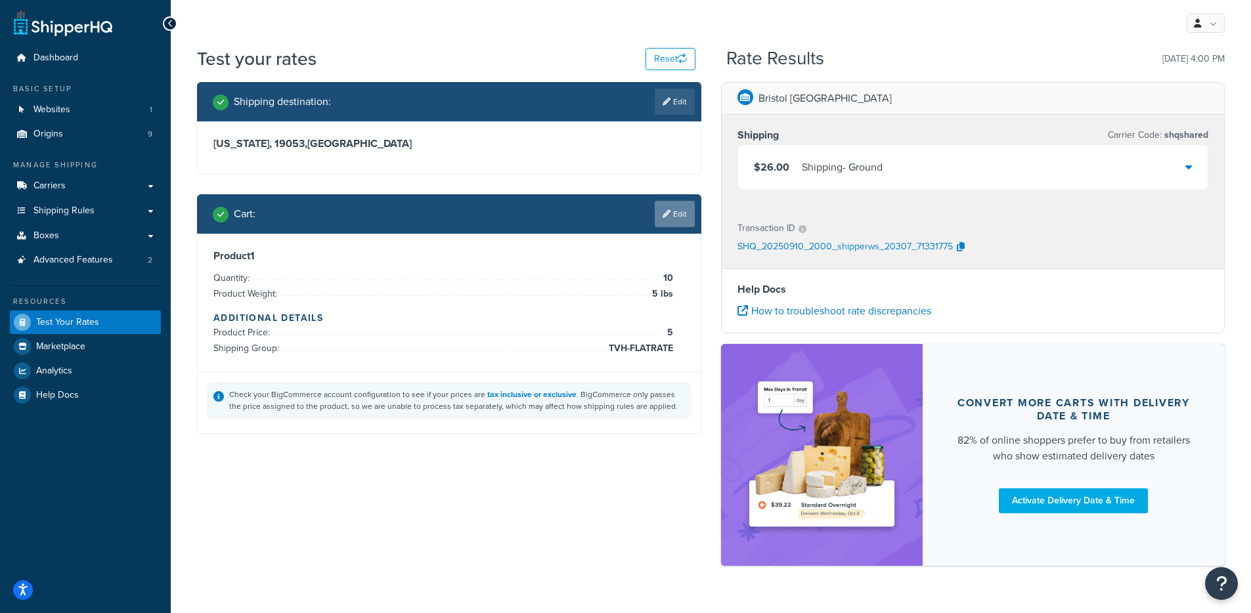
click at [678, 208] on link "Edit" at bounding box center [675, 214] width 40 height 26
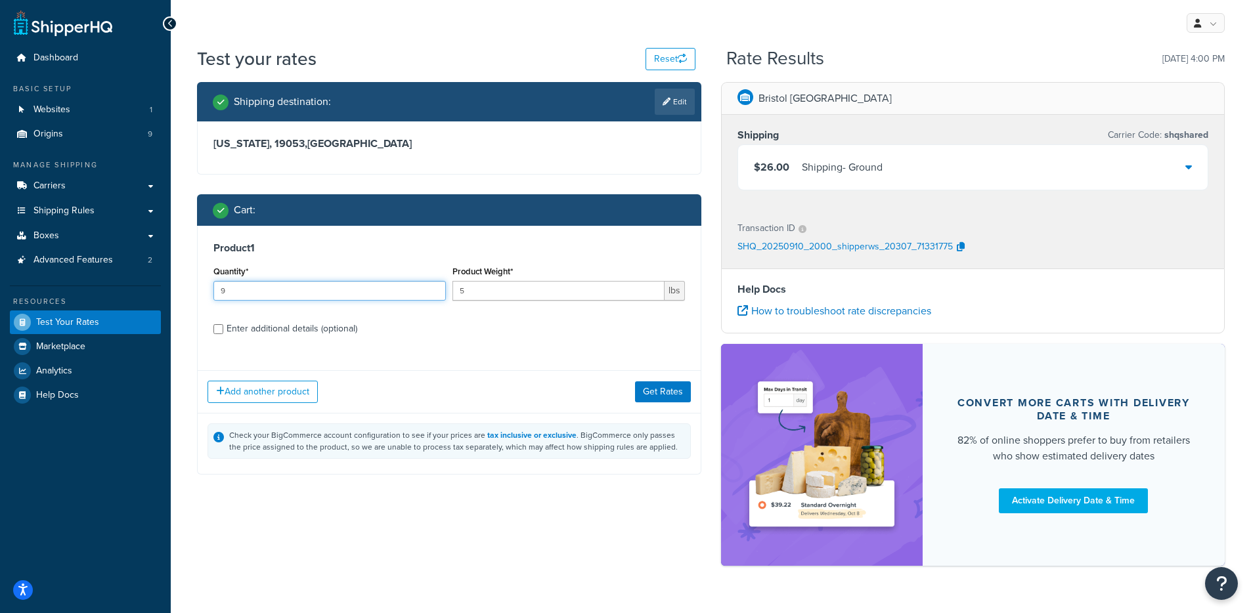
type input "9"
click at [434, 295] on input "9" at bounding box center [329, 291] width 232 height 20
click at [654, 391] on button "Get Rates" at bounding box center [663, 391] width 56 height 21
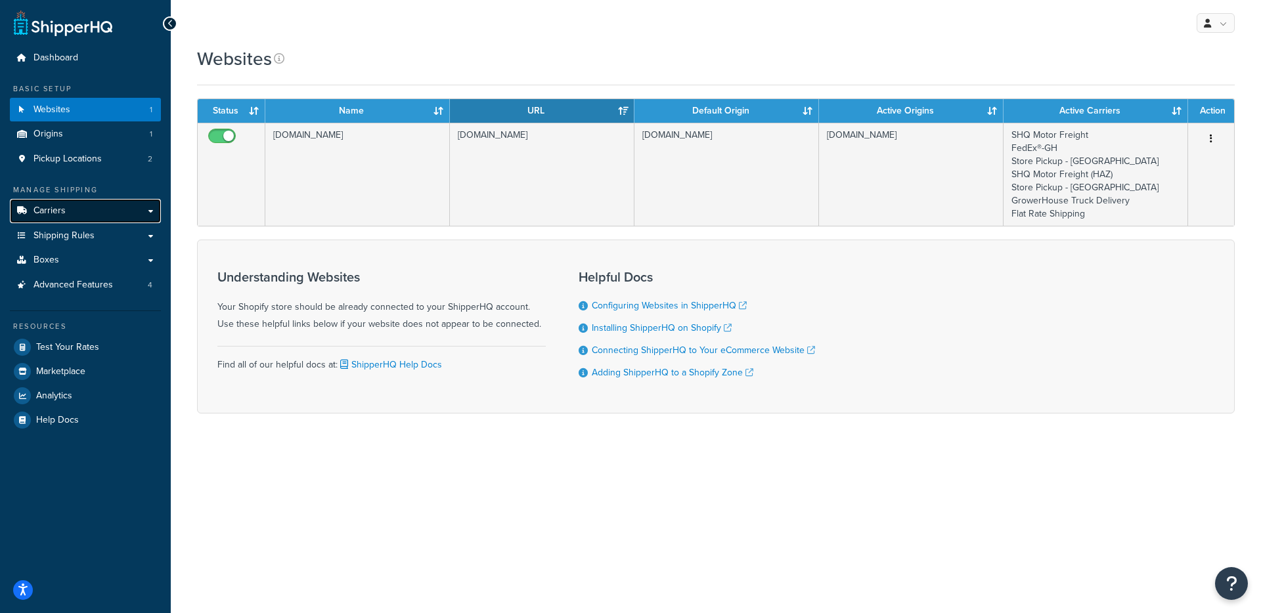
click at [64, 211] on span "Carriers" at bounding box center [49, 211] width 32 height 11
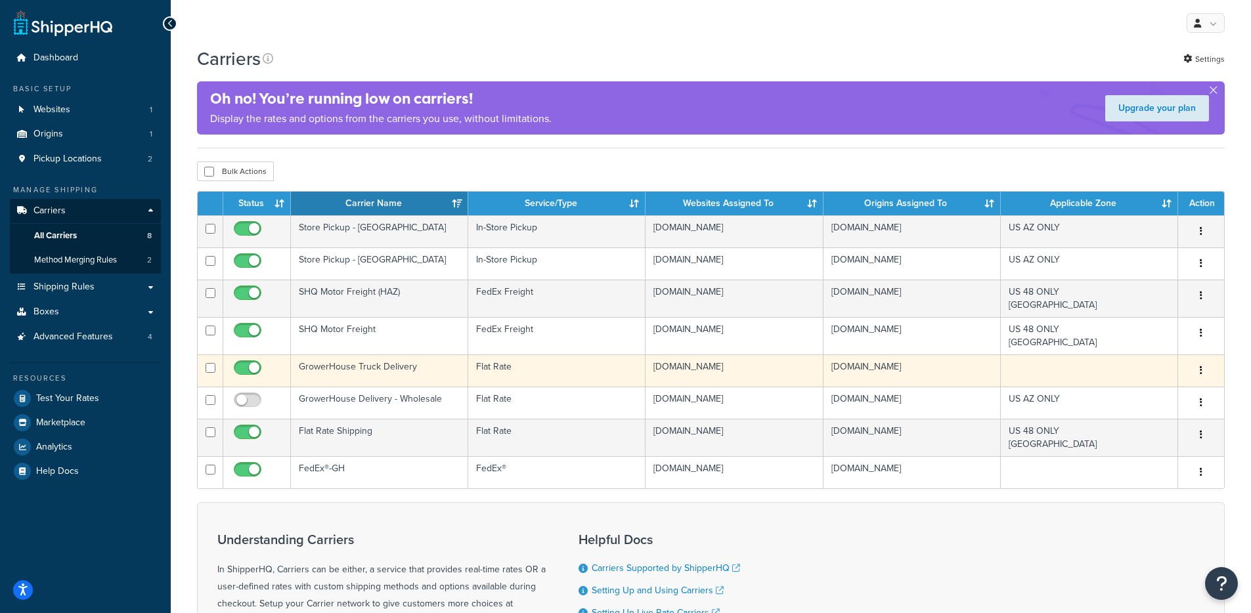
click at [1198, 368] on button "button" at bounding box center [1201, 370] width 18 height 21
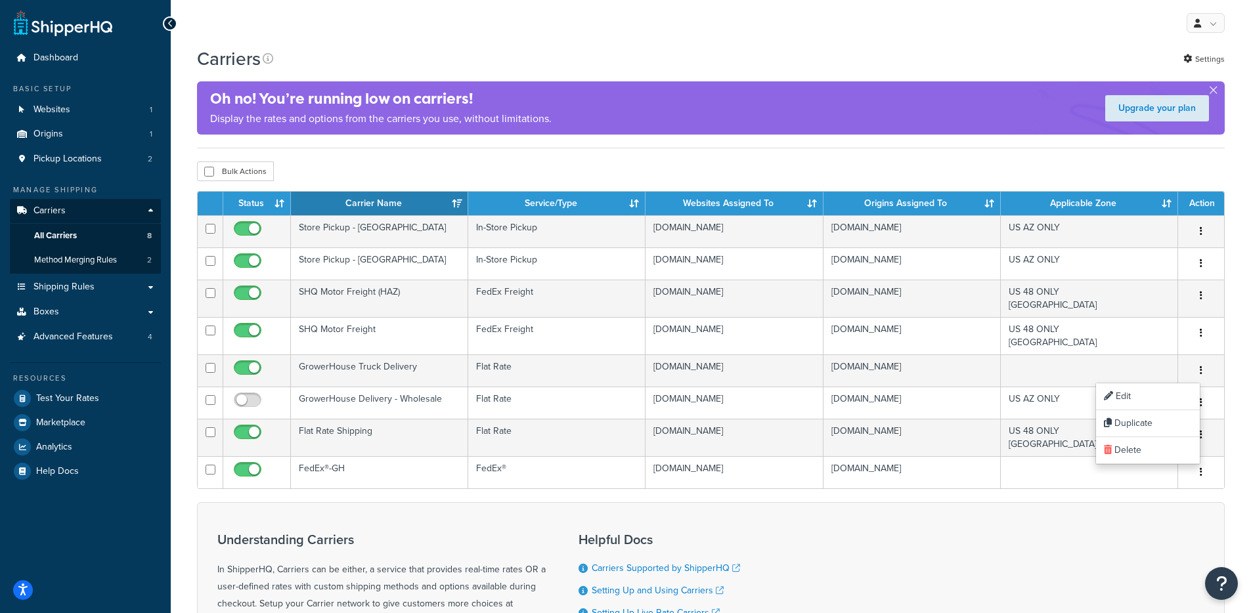
click at [353, 171] on div "Bulk Actions Duplicate Delete" at bounding box center [711, 172] width 1028 height 20
click at [359, 67] on div "Carriers Settings" at bounding box center [711, 59] width 1028 height 26
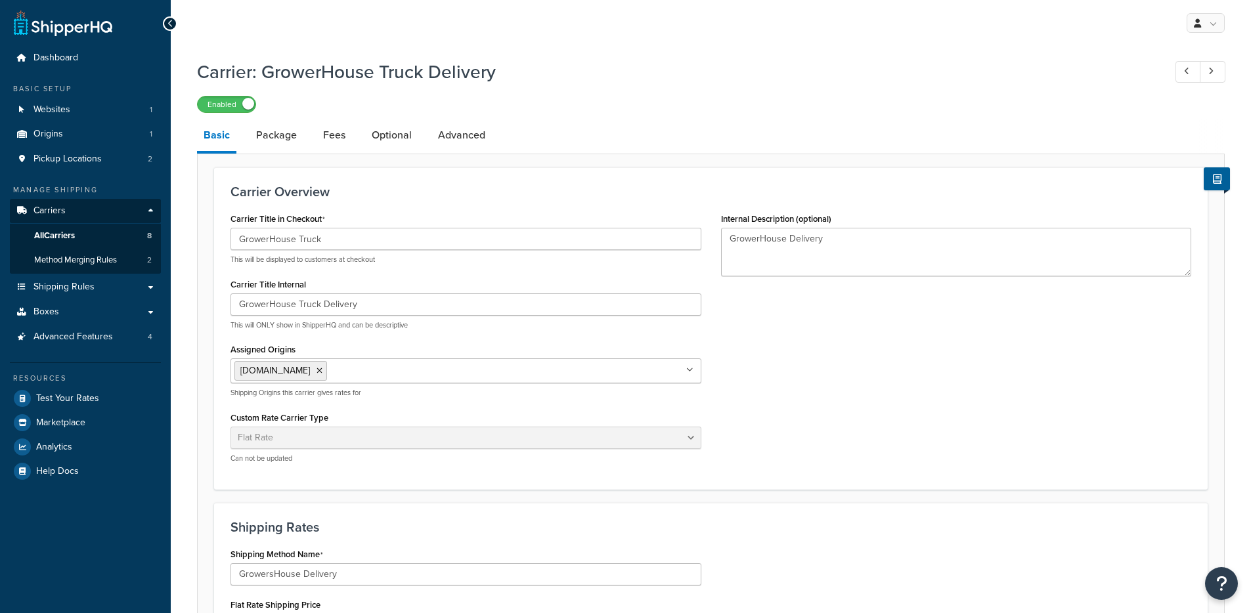
select select "flat"
click at [307, 310] on input "GrowerHouse Truck Delivery" at bounding box center [465, 305] width 471 height 22
click at [284, 242] on input "GrowerHouse Truck" at bounding box center [465, 239] width 471 height 22
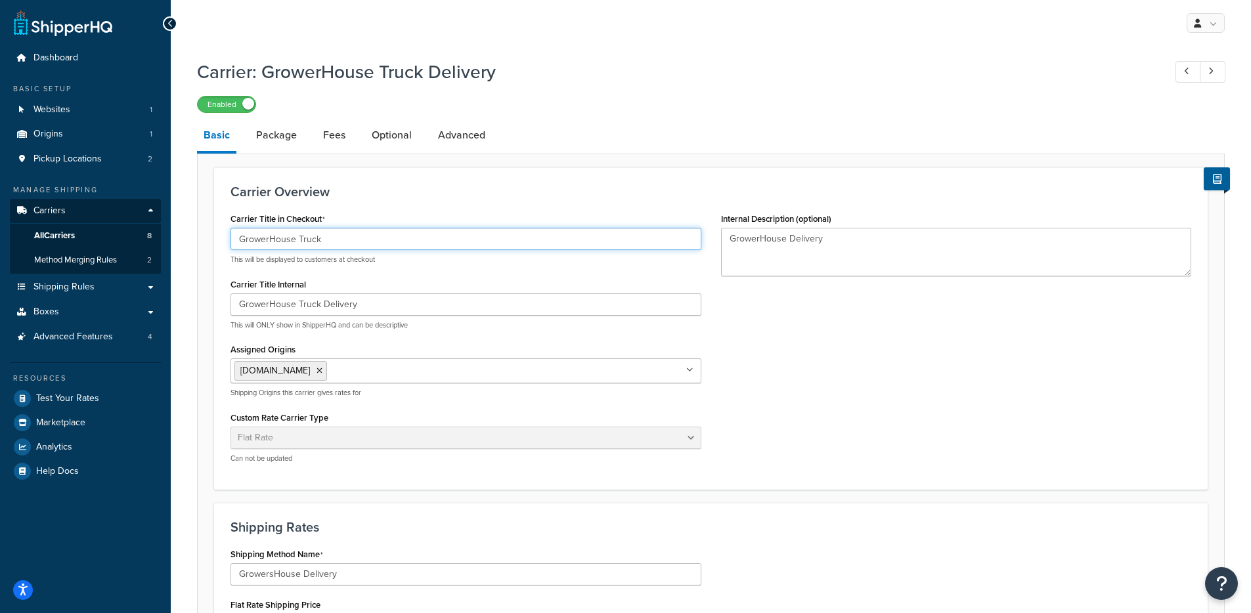
click at [284, 242] on input "GrowerHouse Truck" at bounding box center [465, 239] width 471 height 22
click at [463, 124] on link "Advanced" at bounding box center [461, 136] width 60 height 32
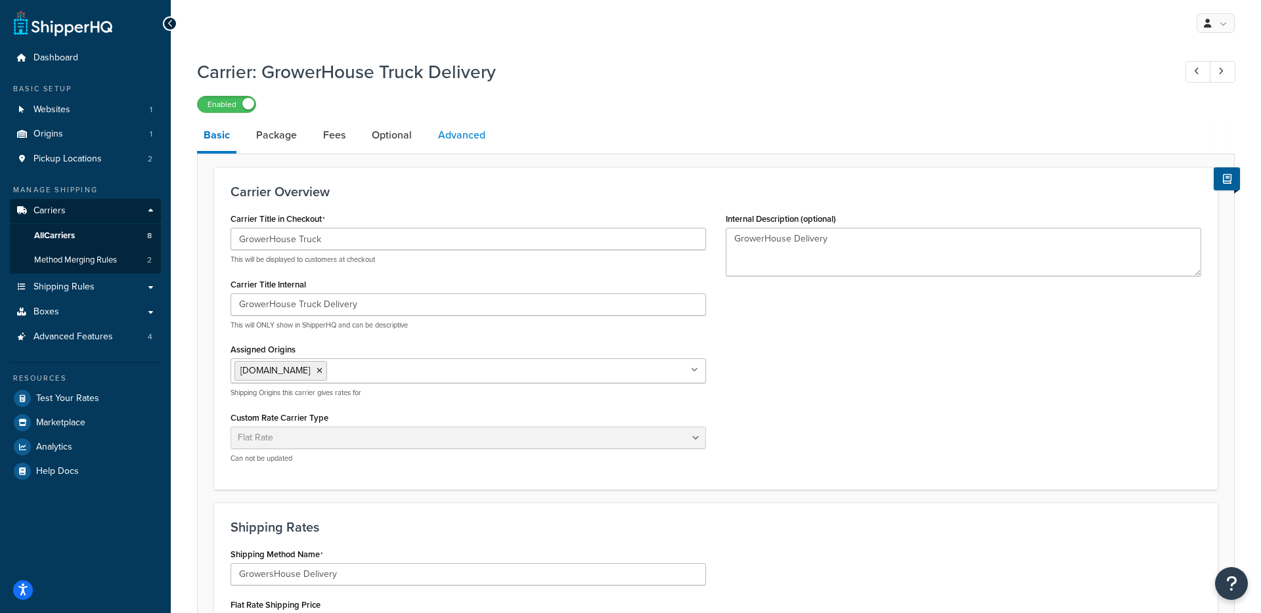
select select "false"
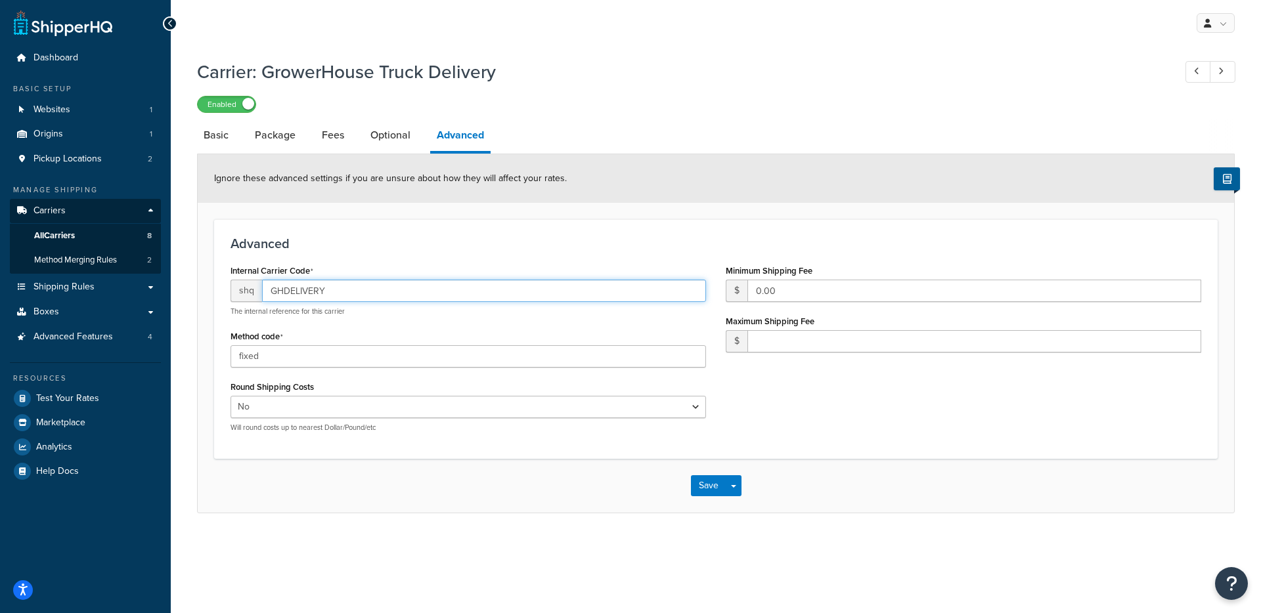
click at [311, 292] on input "GHDELIVERY" at bounding box center [484, 291] width 444 height 22
click at [215, 139] on link "Basic" at bounding box center [216, 136] width 38 height 32
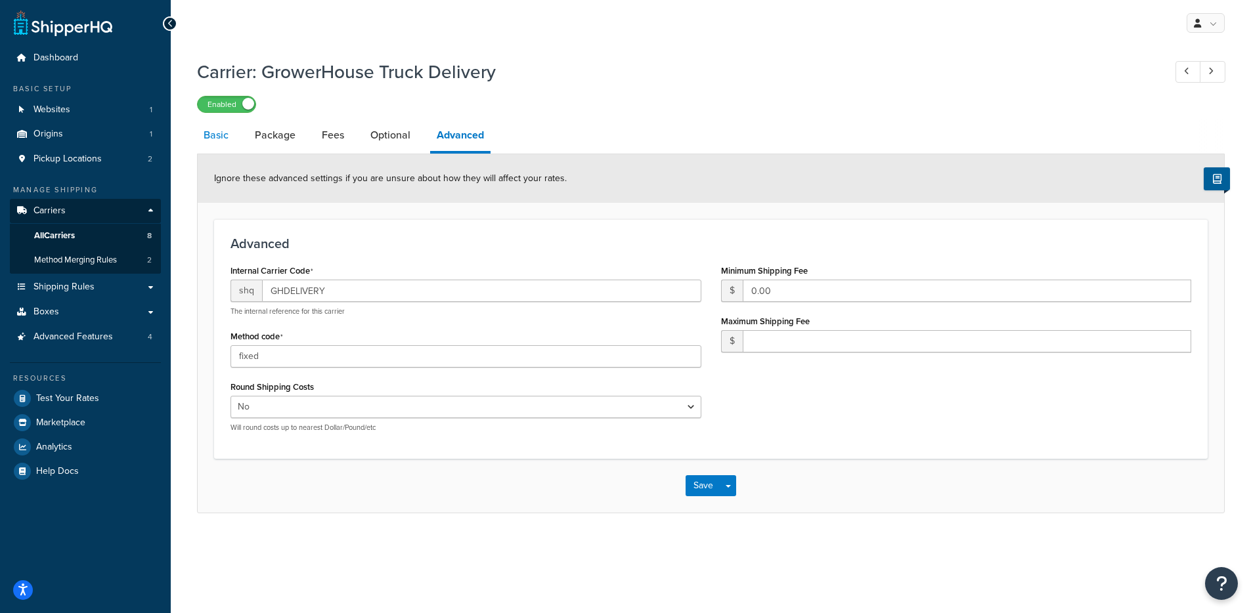
select select "flat"
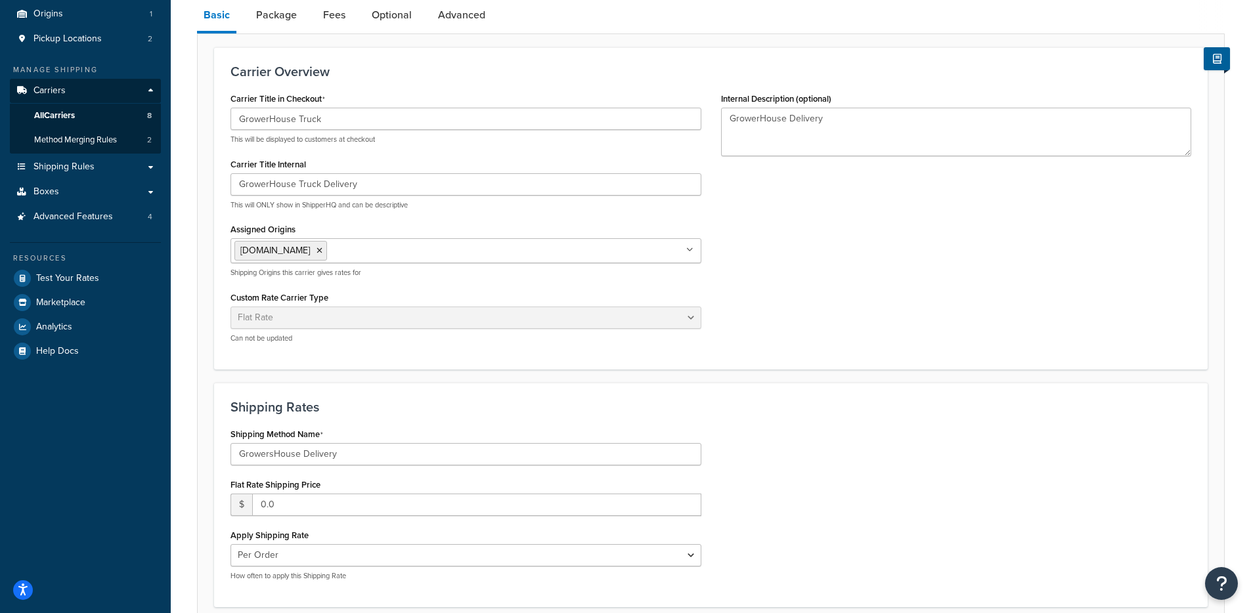
scroll to position [126, 0]
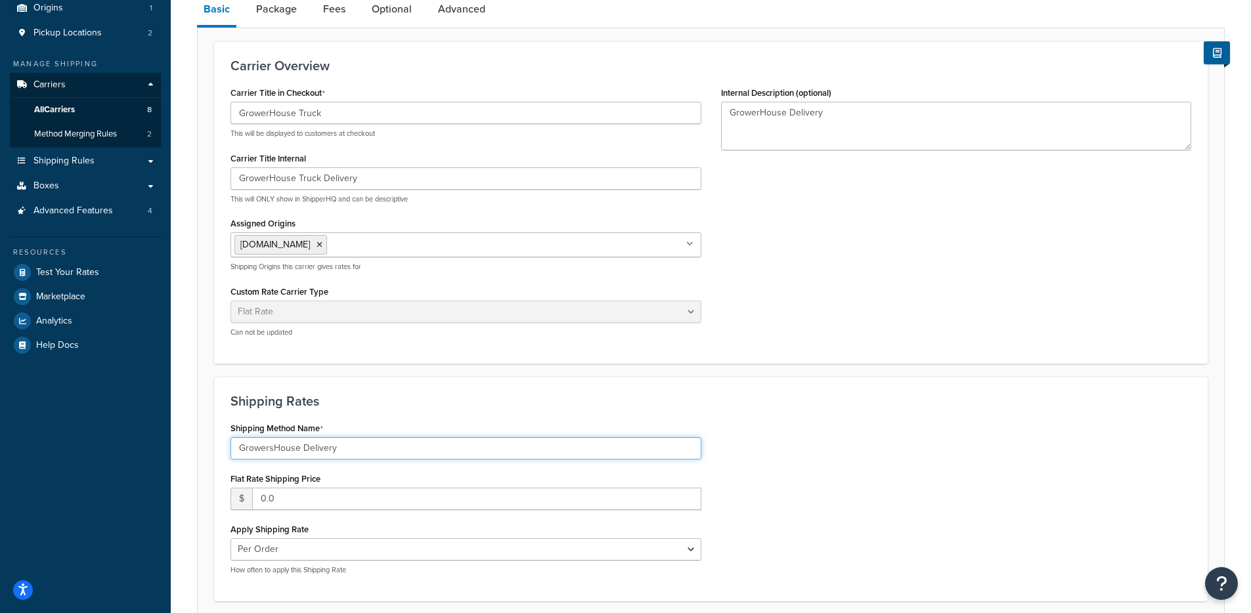
click at [284, 450] on input "GrowersHouse Delivery" at bounding box center [465, 448] width 471 height 22
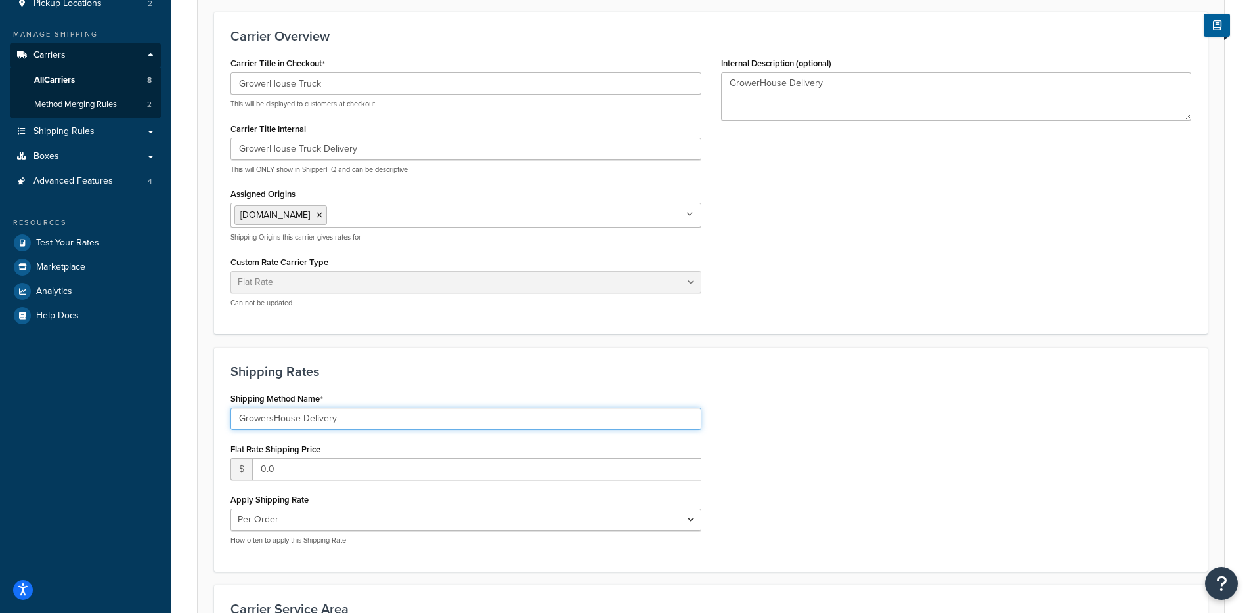
scroll to position [0, 0]
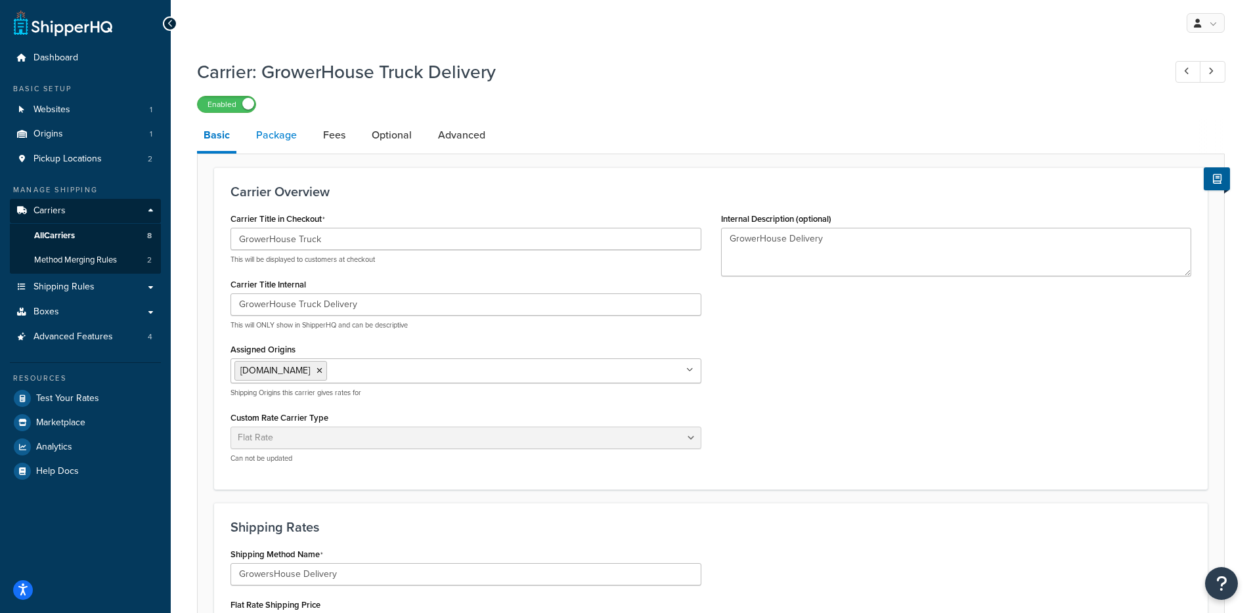
click at [276, 146] on link "Package" at bounding box center [277, 136] width 54 height 32
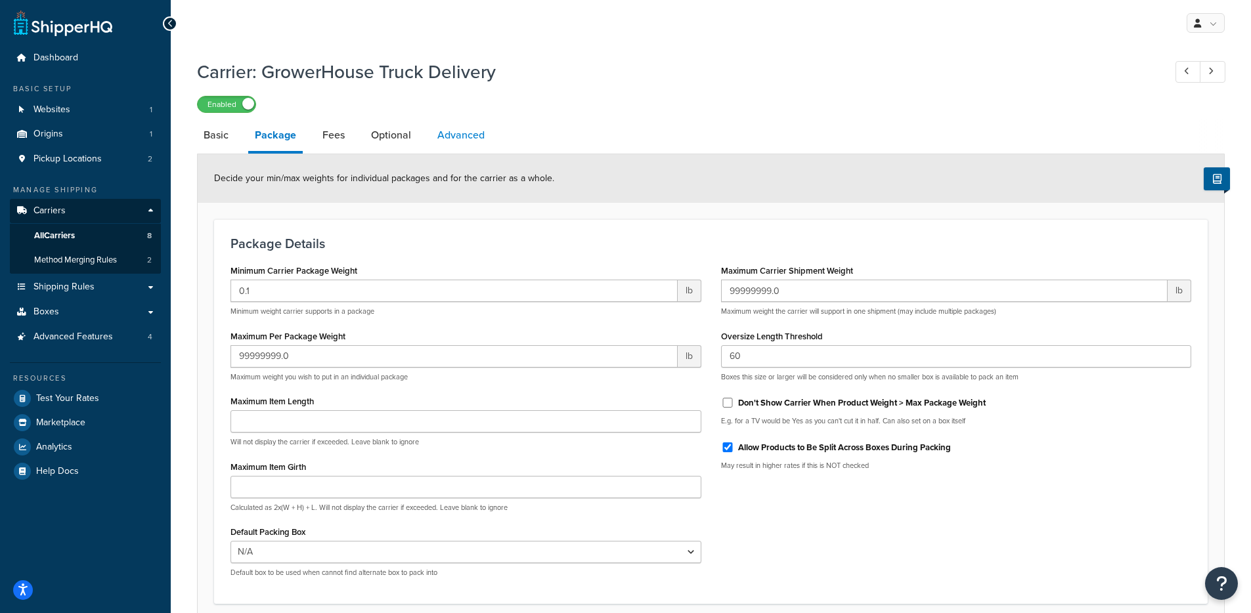
click at [473, 130] on link "Advanced" at bounding box center [461, 136] width 60 height 32
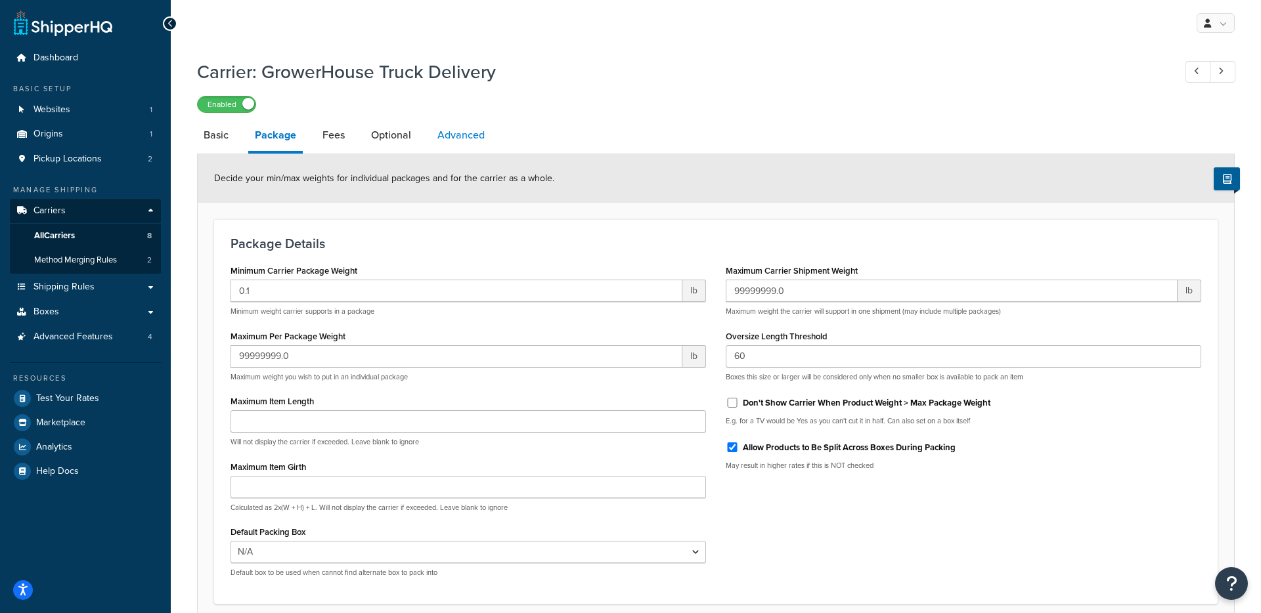
select select "false"
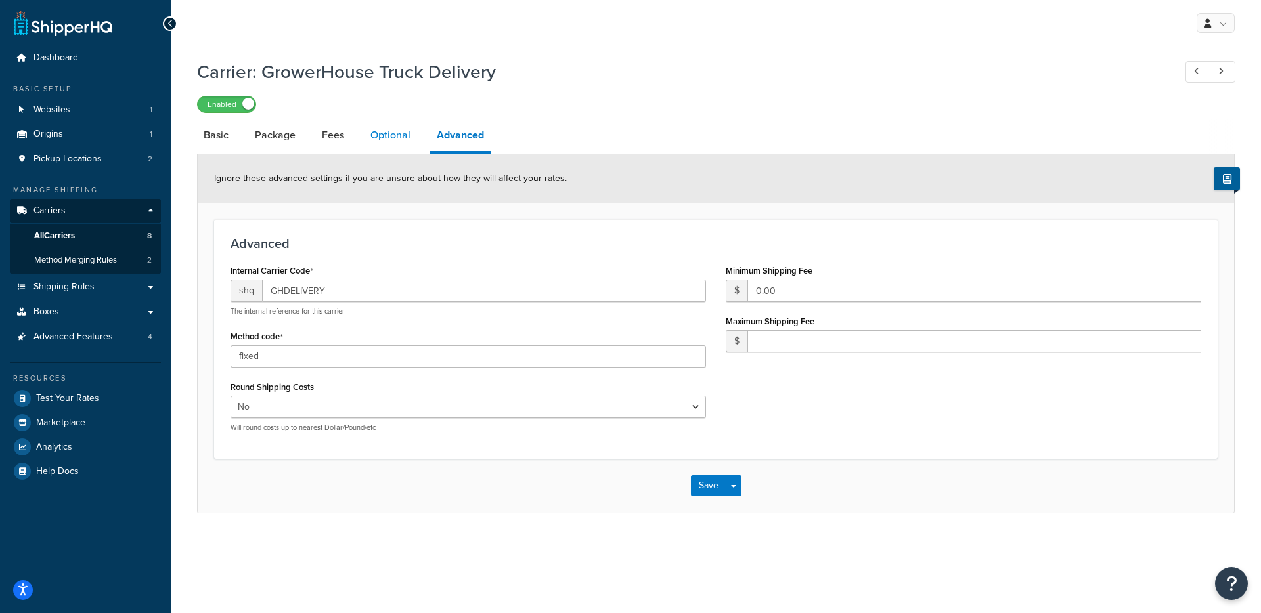
click at [370, 135] on link "Optional" at bounding box center [390, 136] width 53 height 32
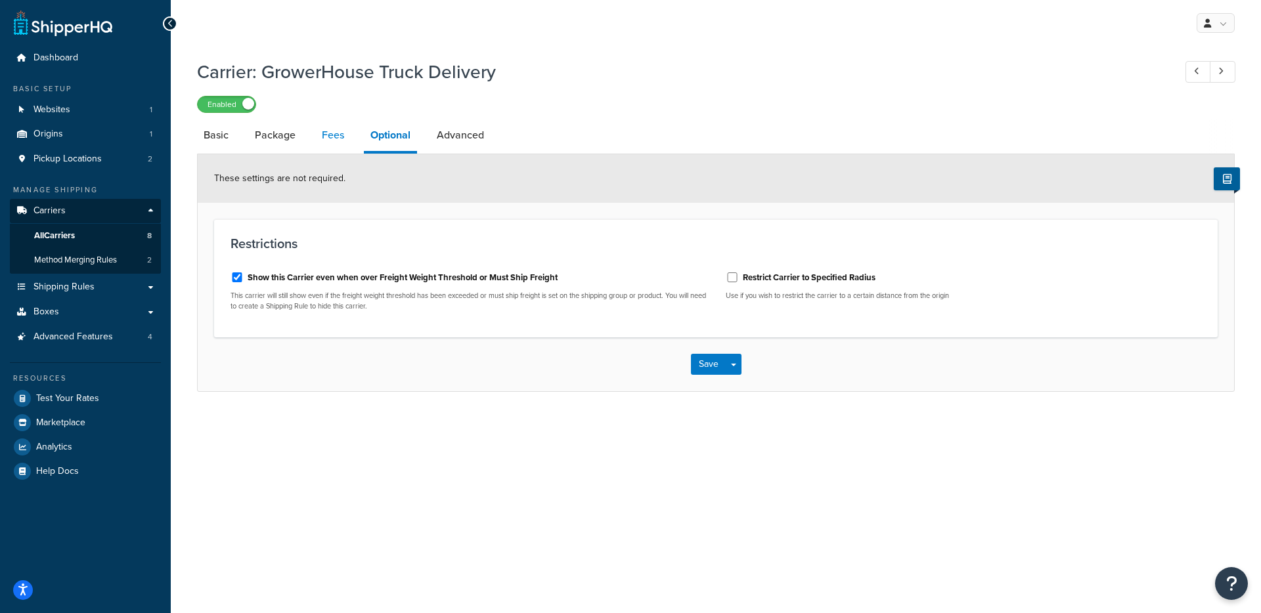
click at [338, 139] on link "Fees" at bounding box center [332, 136] width 35 height 32
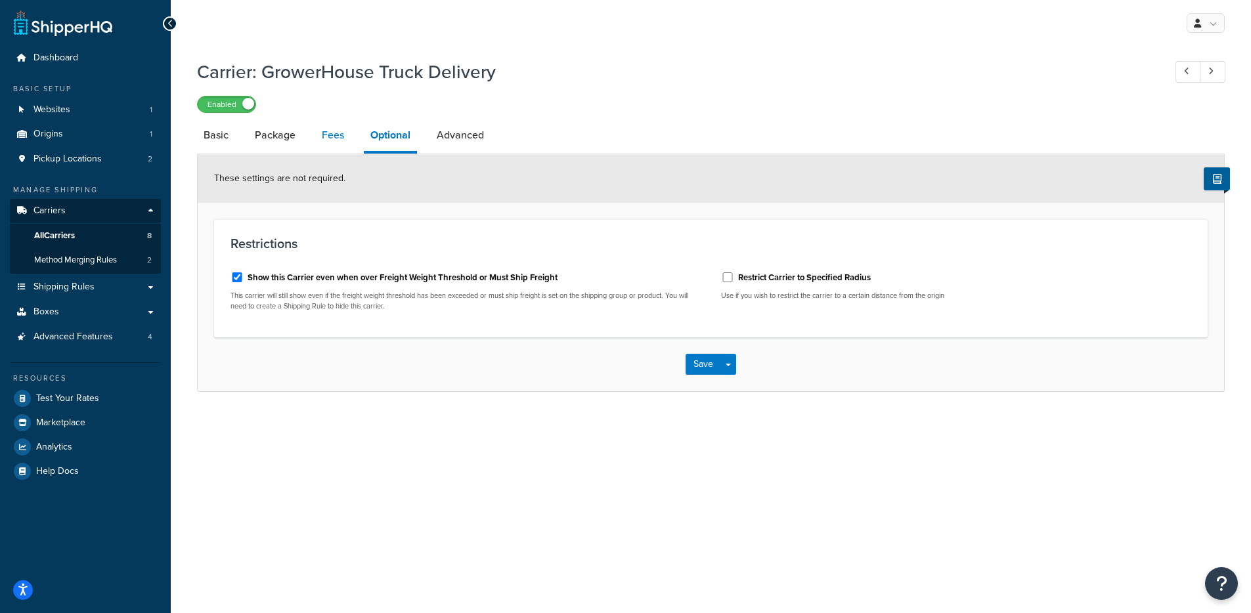
select select "AFTER"
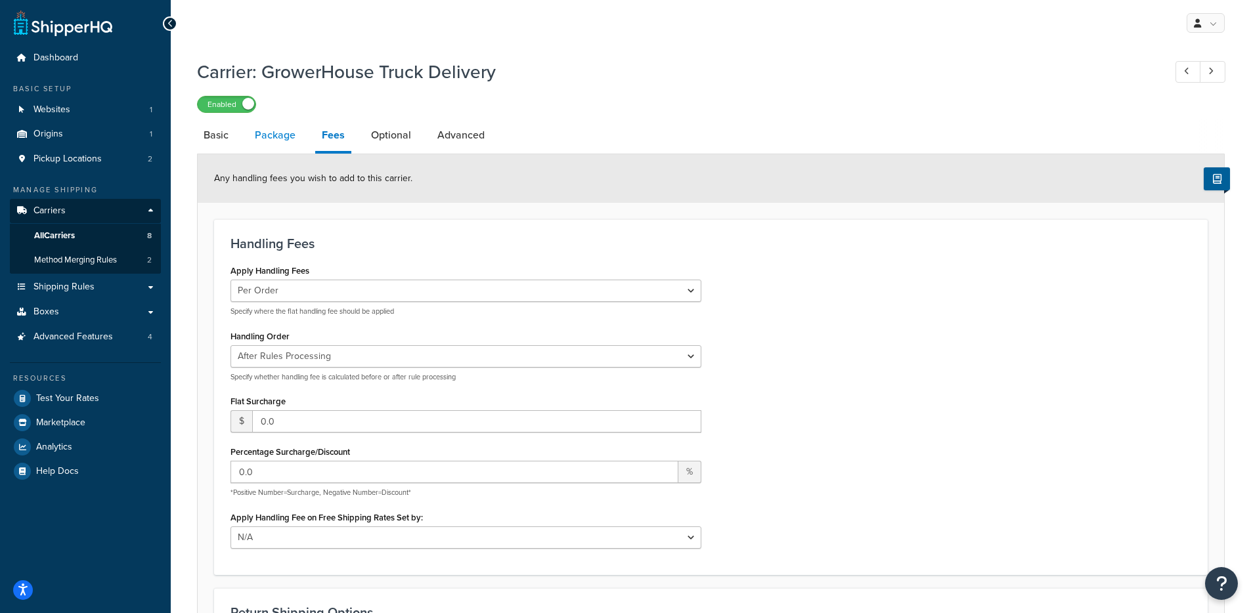
click at [274, 142] on link "Package" at bounding box center [275, 136] width 54 height 32
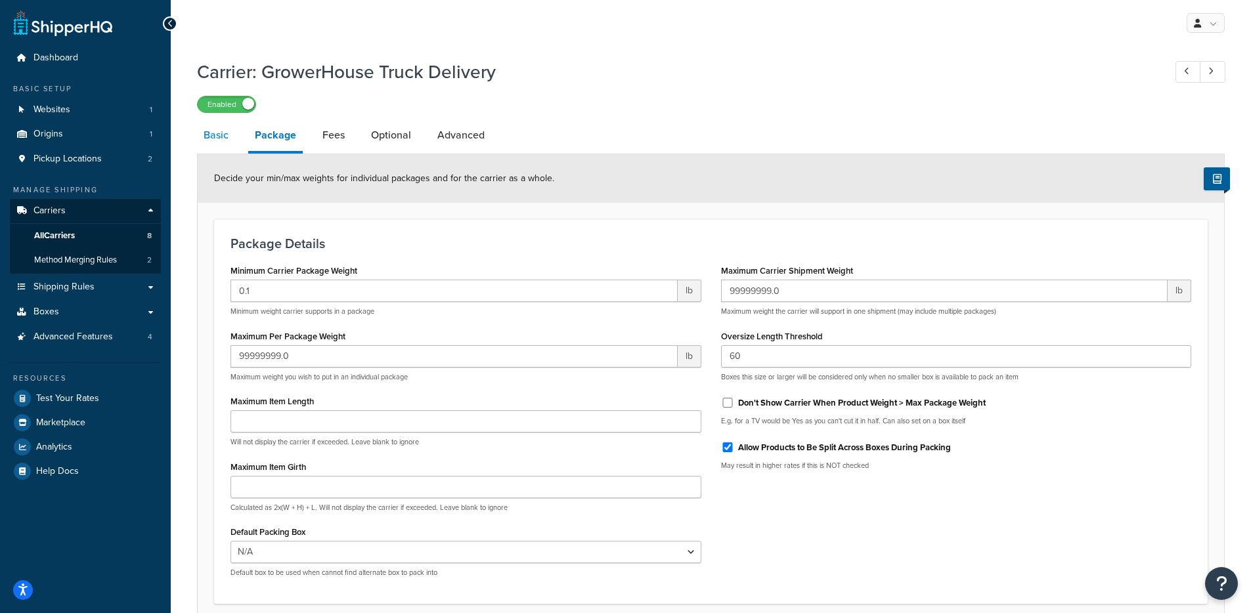
click at [217, 137] on link "Basic" at bounding box center [216, 136] width 38 height 32
select select "flat"
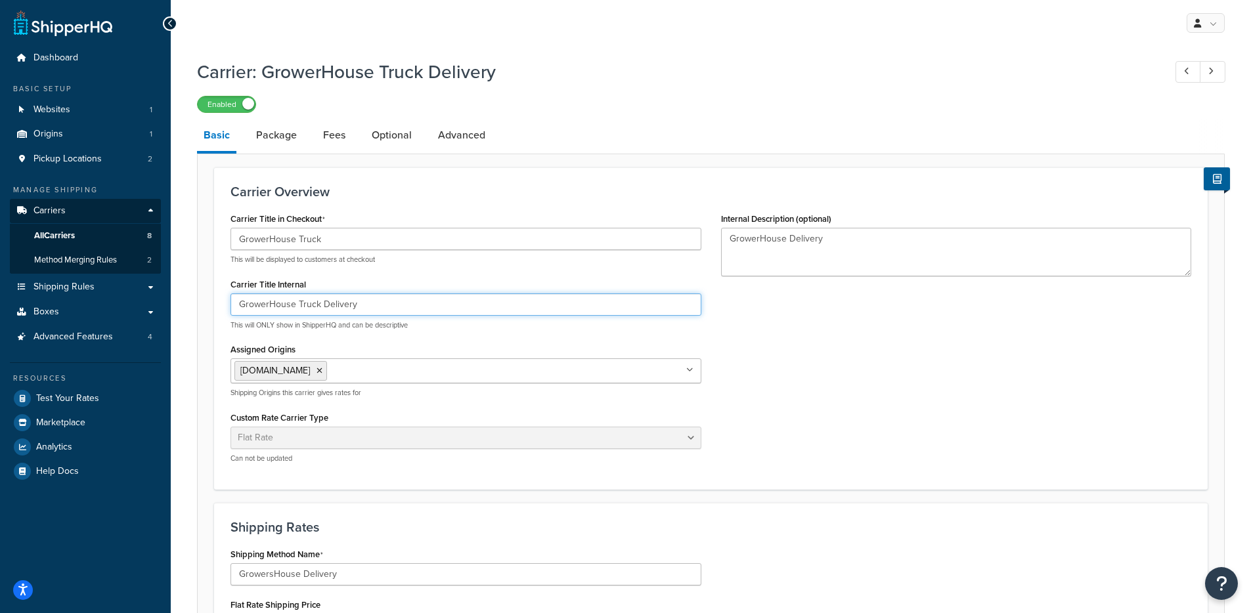
click at [288, 301] on input "GrowerHouse Truck Delivery" at bounding box center [465, 305] width 471 height 22
click at [269, 305] on input "GrowerHouse Truck Delivery" at bounding box center [465, 305] width 471 height 22
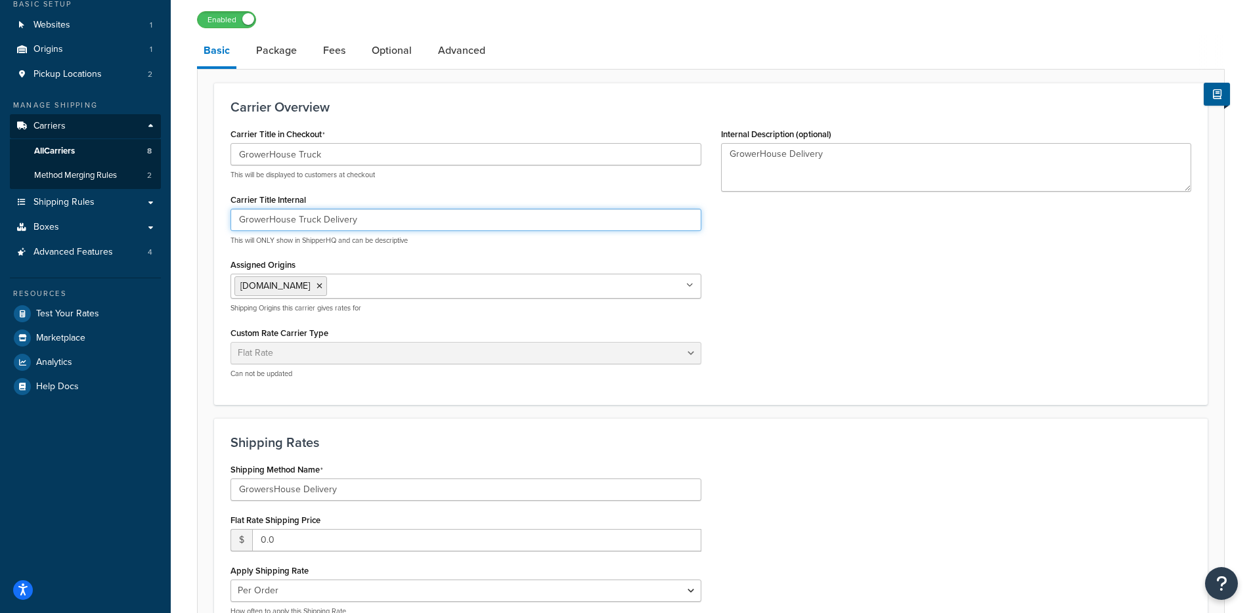
scroll to position [122, 0]
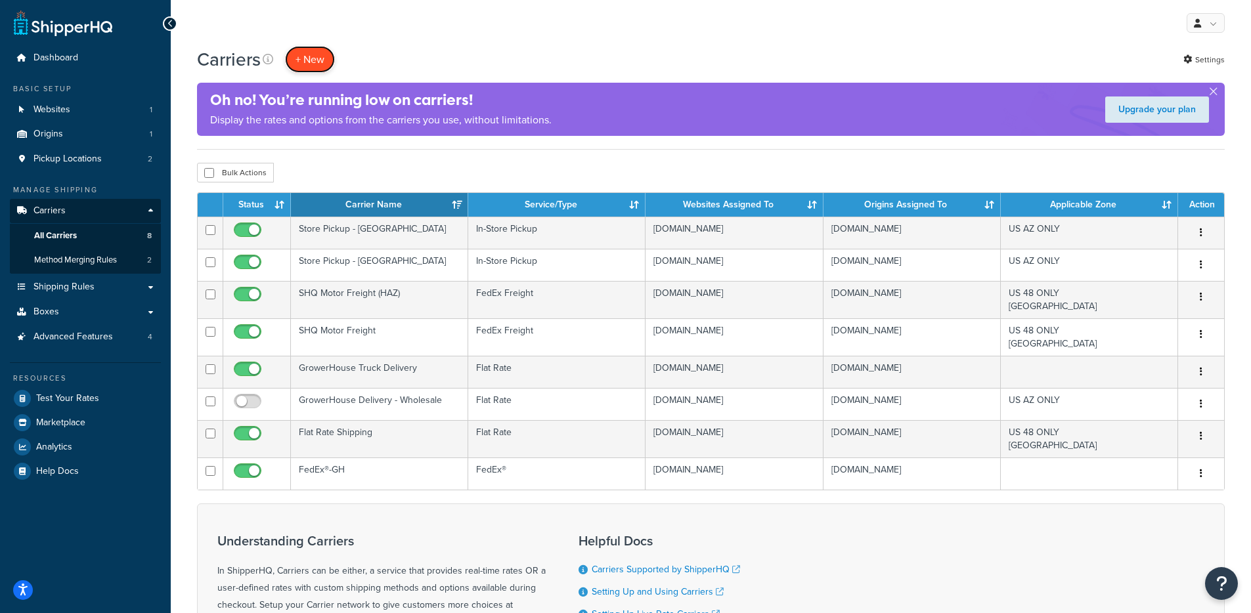
click at [303, 57] on button "+ New" at bounding box center [310, 59] width 50 height 27
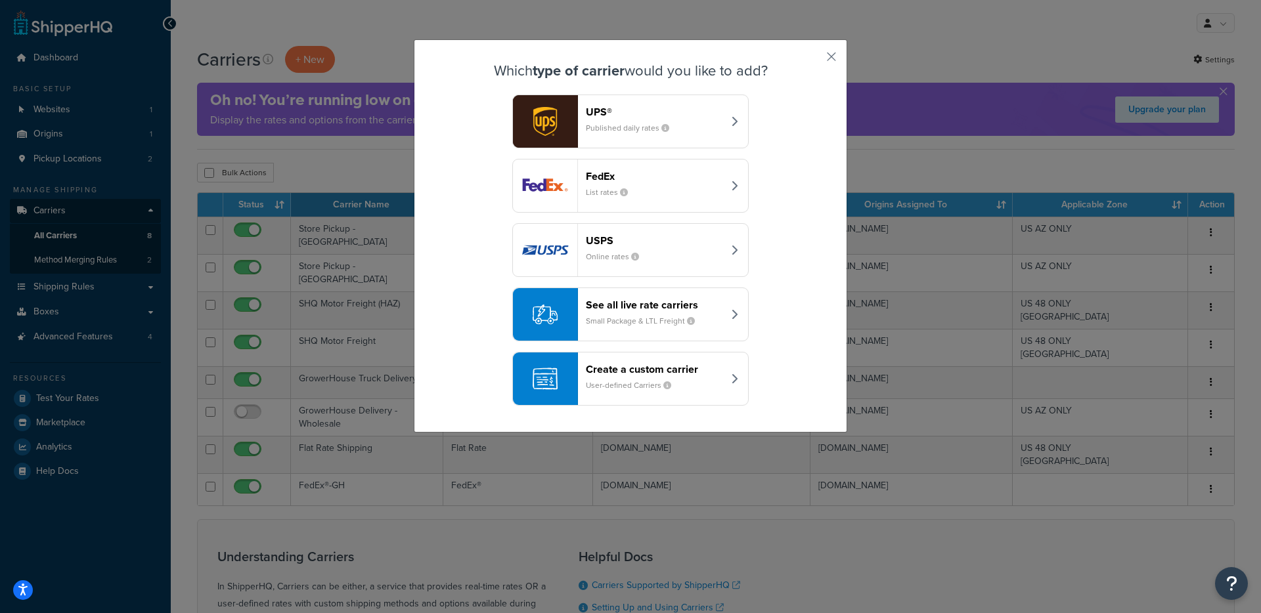
click at [697, 374] on header "Create a custom carrier" at bounding box center [654, 369] width 137 height 12
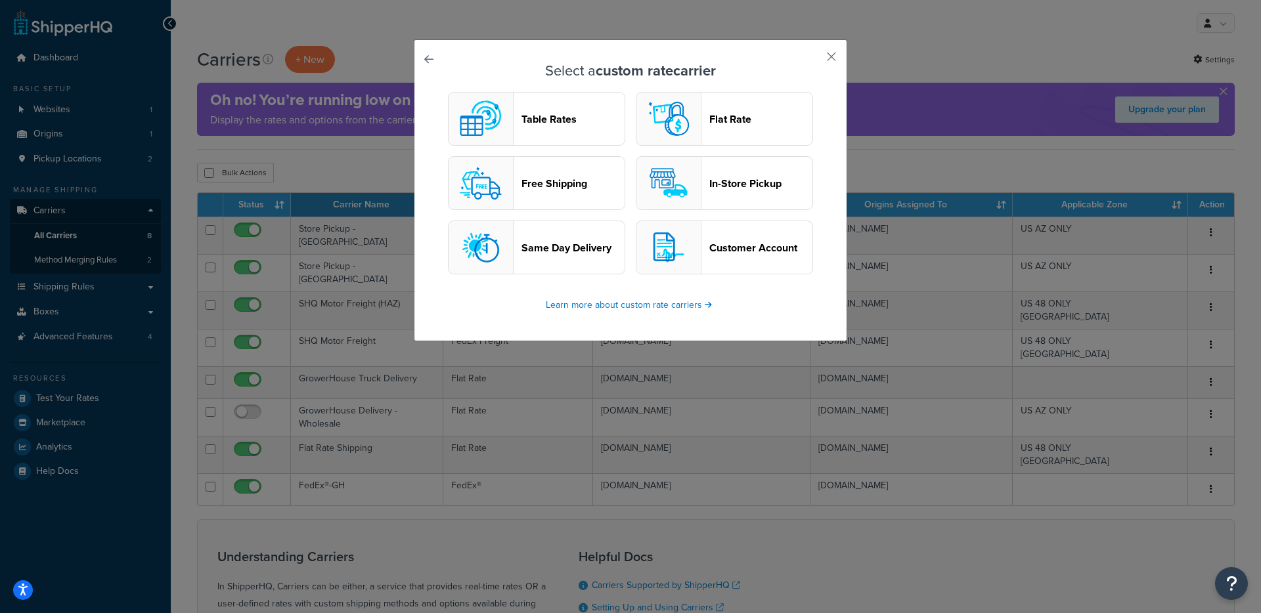
click at [567, 121] on header "Table Rates" at bounding box center [572, 119] width 103 height 12
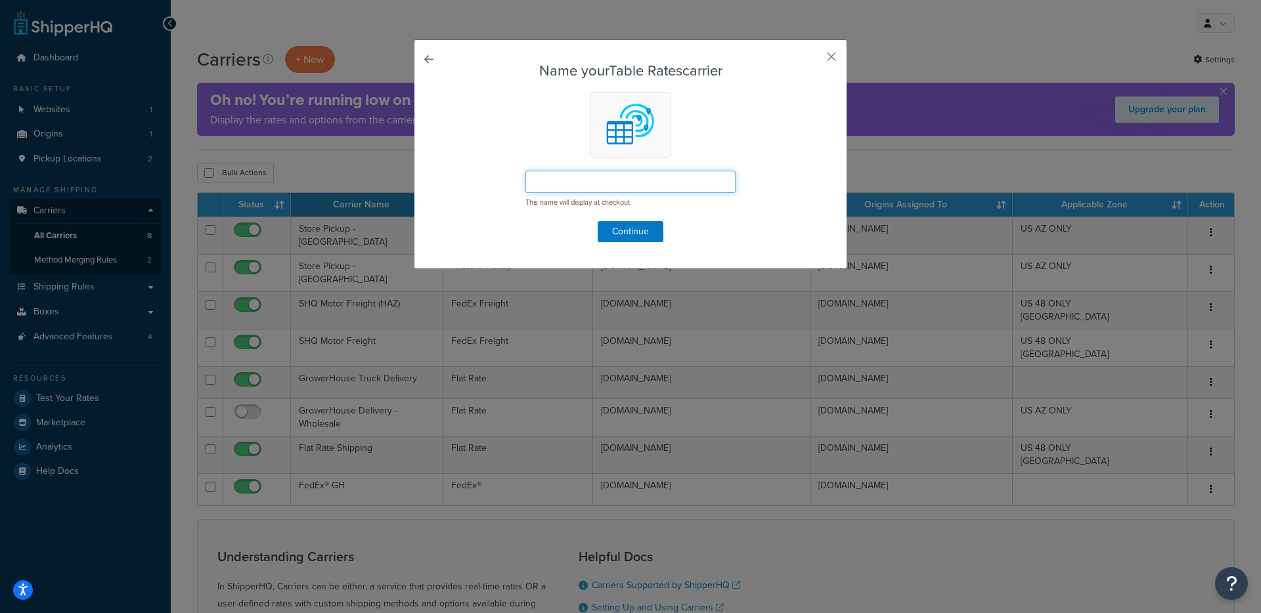
click at [577, 180] on input "text" at bounding box center [630, 182] width 210 height 22
paste input "GrowerHouse Truck"
type input "GrowerHouse Truck"
click at [638, 239] on button "Continue" at bounding box center [631, 231] width 66 height 21
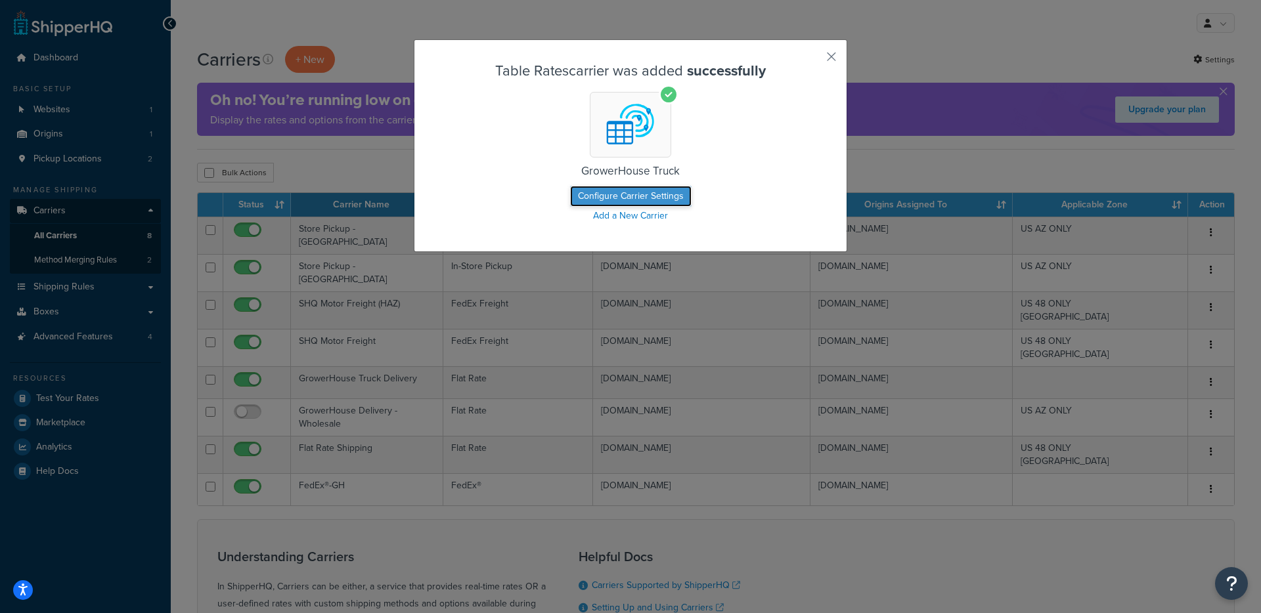
click at [622, 193] on button "Configure Carrier Settings" at bounding box center [630, 196] width 121 height 21
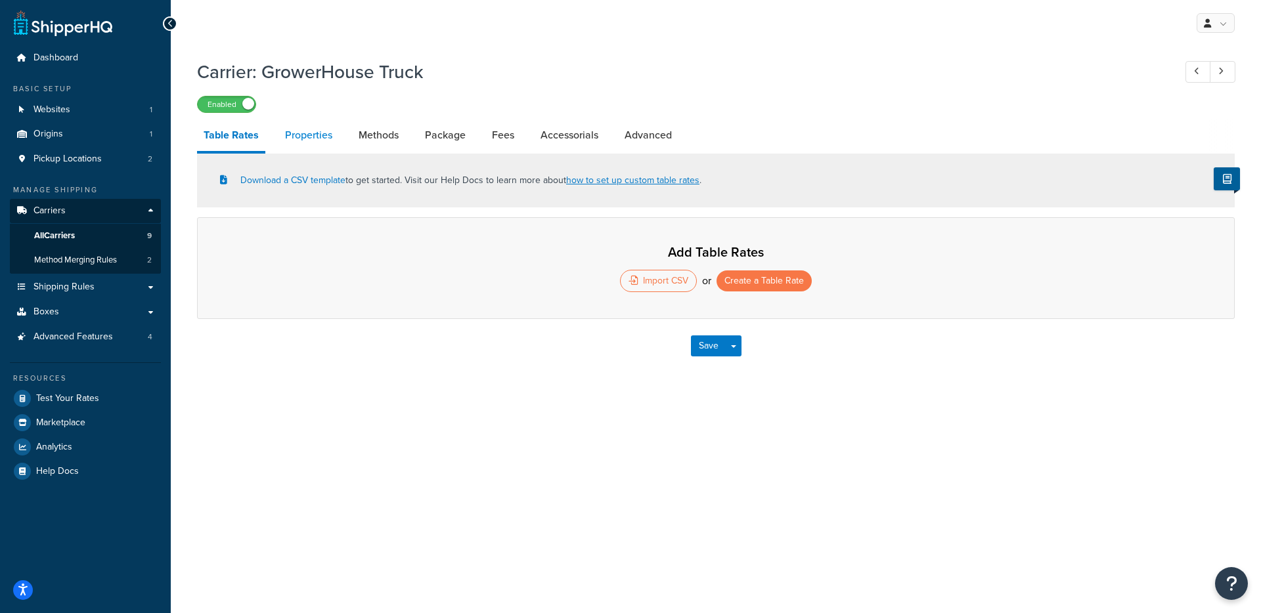
click at [293, 137] on link "Properties" at bounding box center [308, 136] width 60 height 32
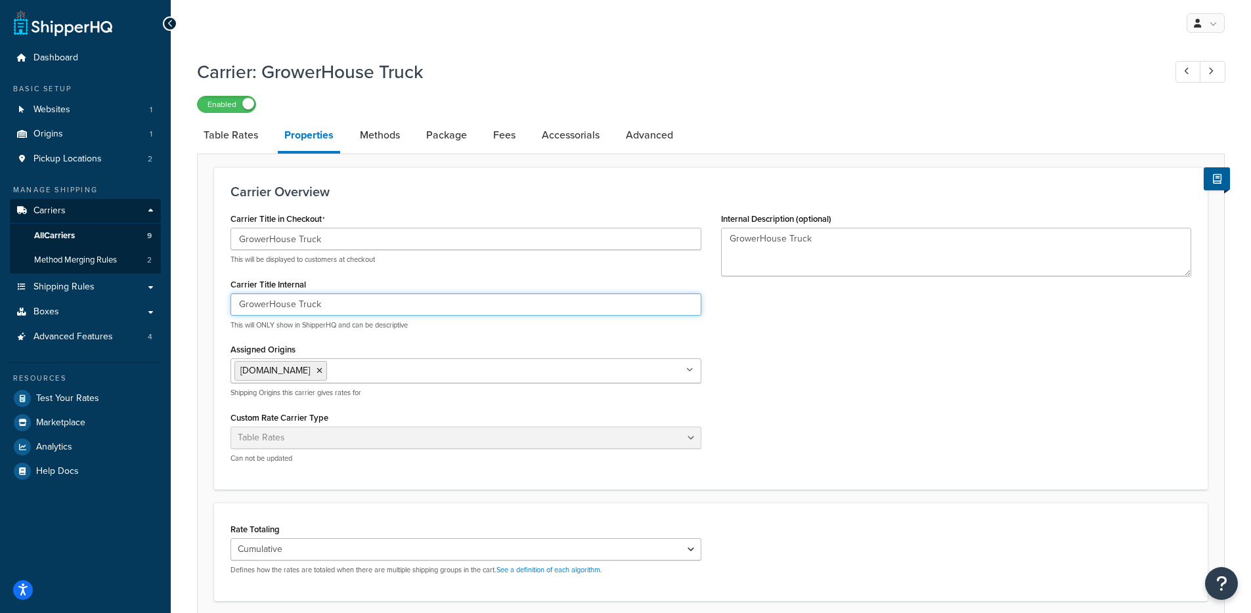
click at [376, 301] on input "GrowerHouse Truck" at bounding box center [465, 305] width 471 height 22
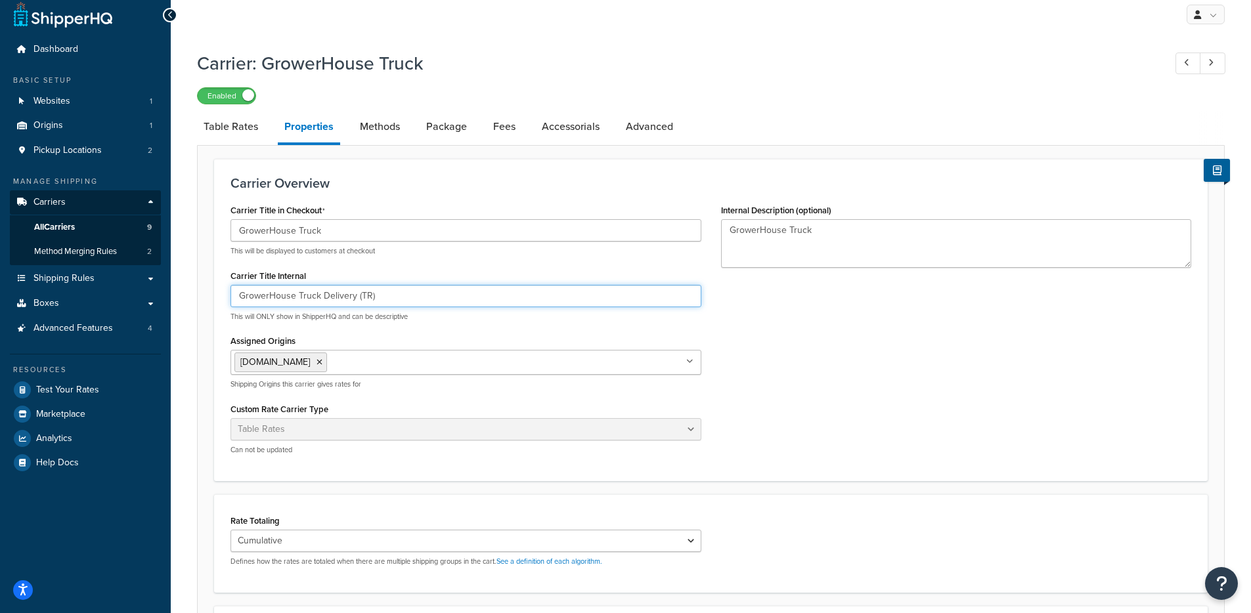
type input "GrowerHouse Truck Delivery (TR)"
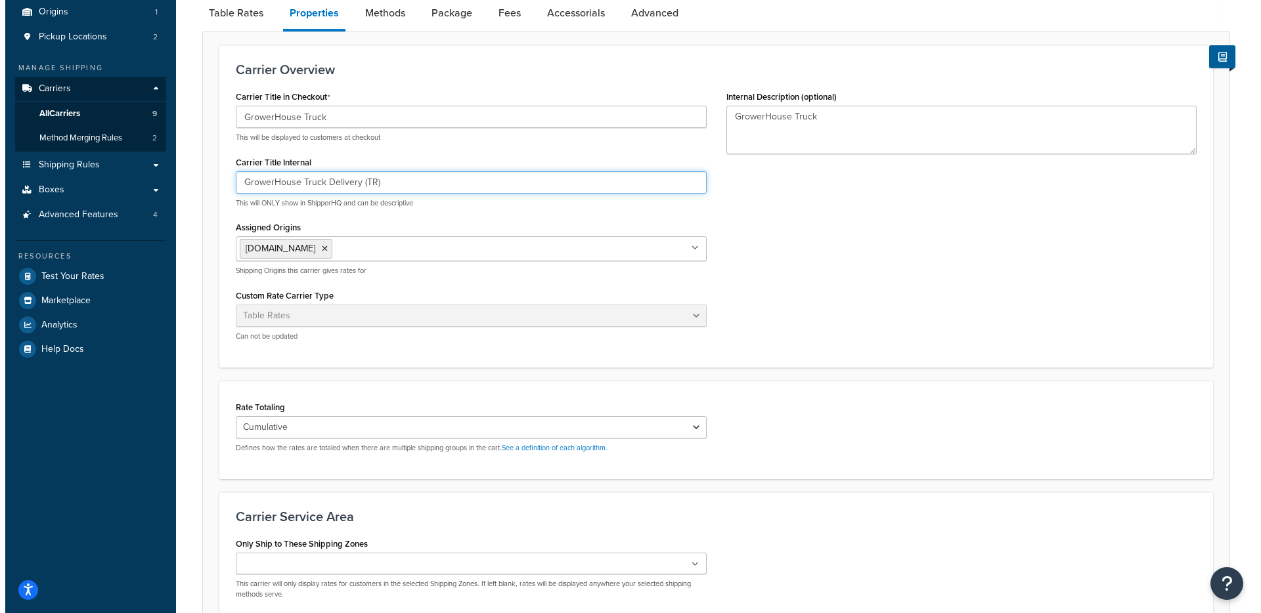
scroll to position [0, 0]
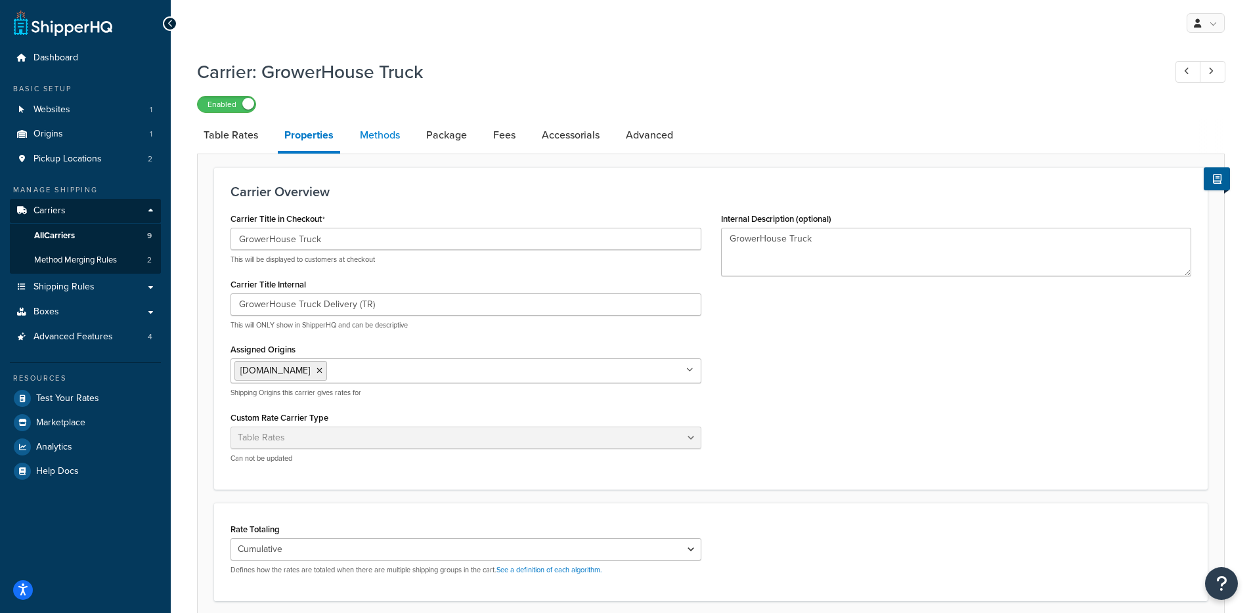
click at [361, 143] on link "Methods" at bounding box center [379, 136] width 53 height 32
select select "25"
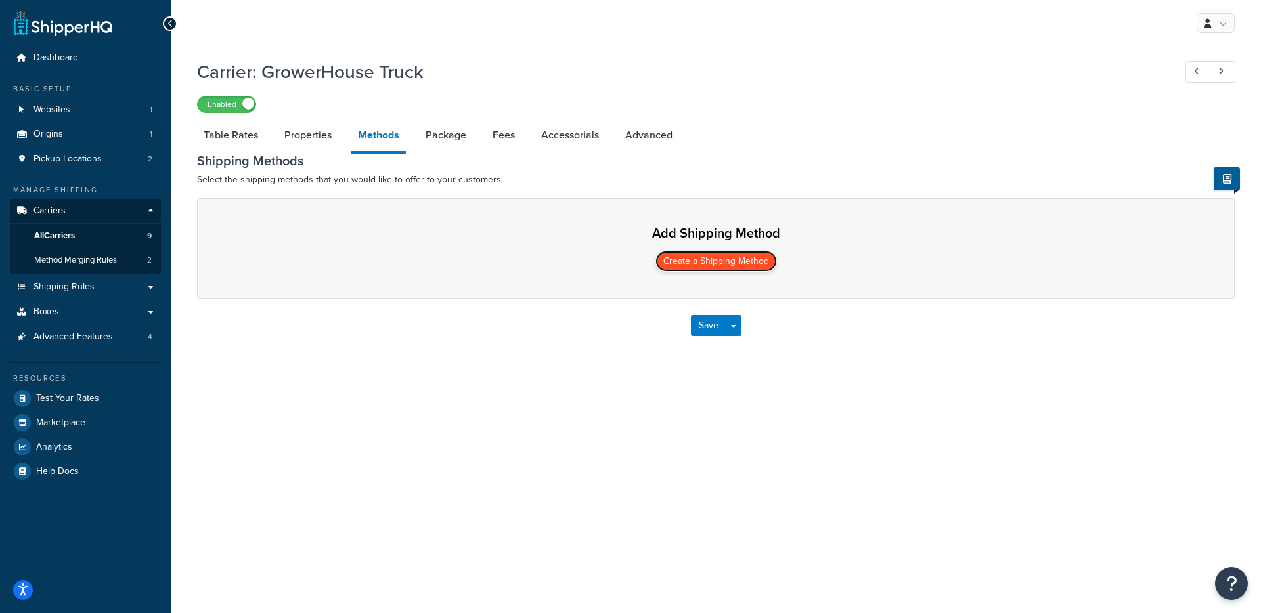
click at [703, 264] on button "Create a Shipping Method" at bounding box center [715, 261] width 121 height 21
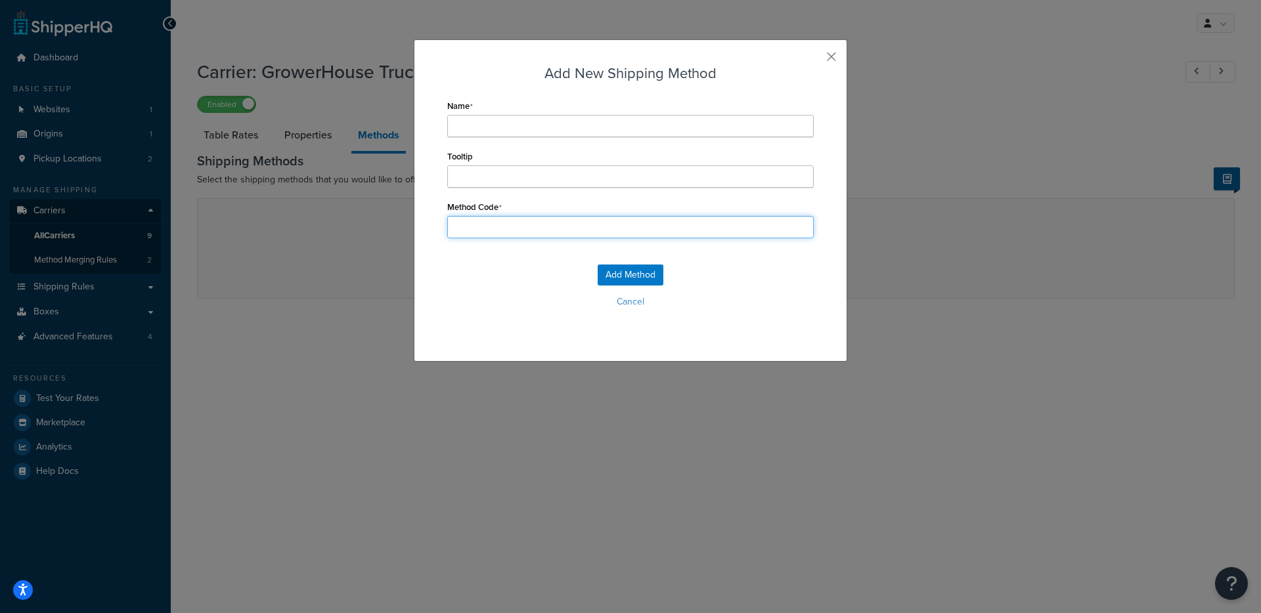
click at [459, 229] on input "Method Code" at bounding box center [630, 227] width 366 height 22
paste input "GHDELIVERY"
type input "GHDELIVERYTR"
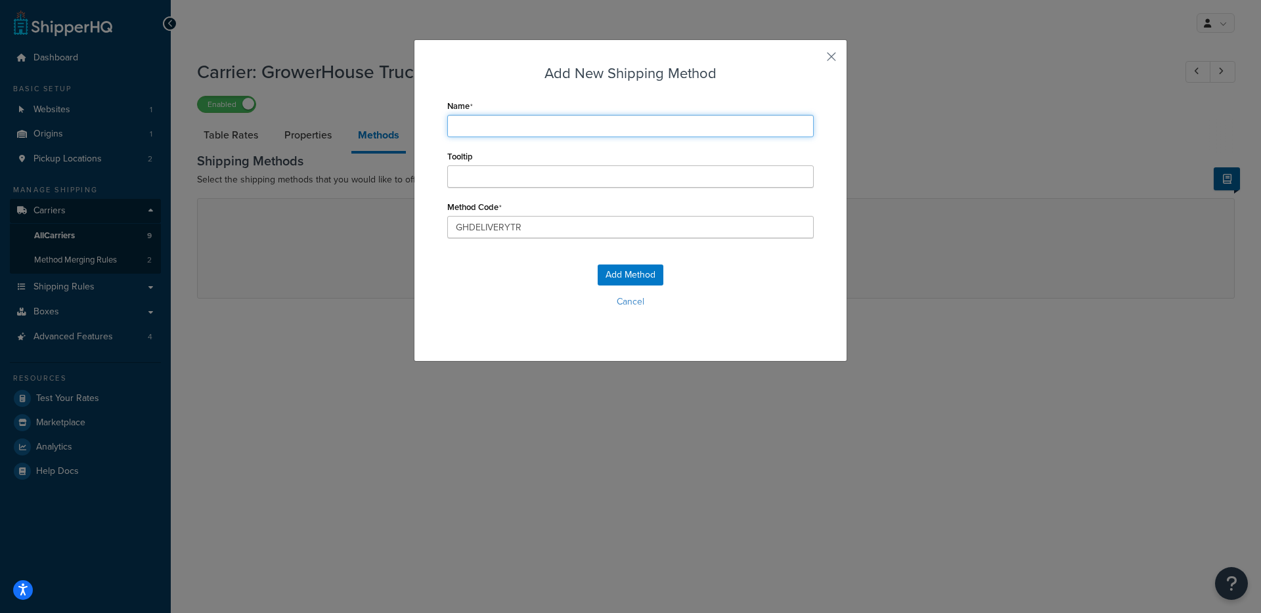
click at [494, 129] on input "Name" at bounding box center [630, 126] width 366 height 22
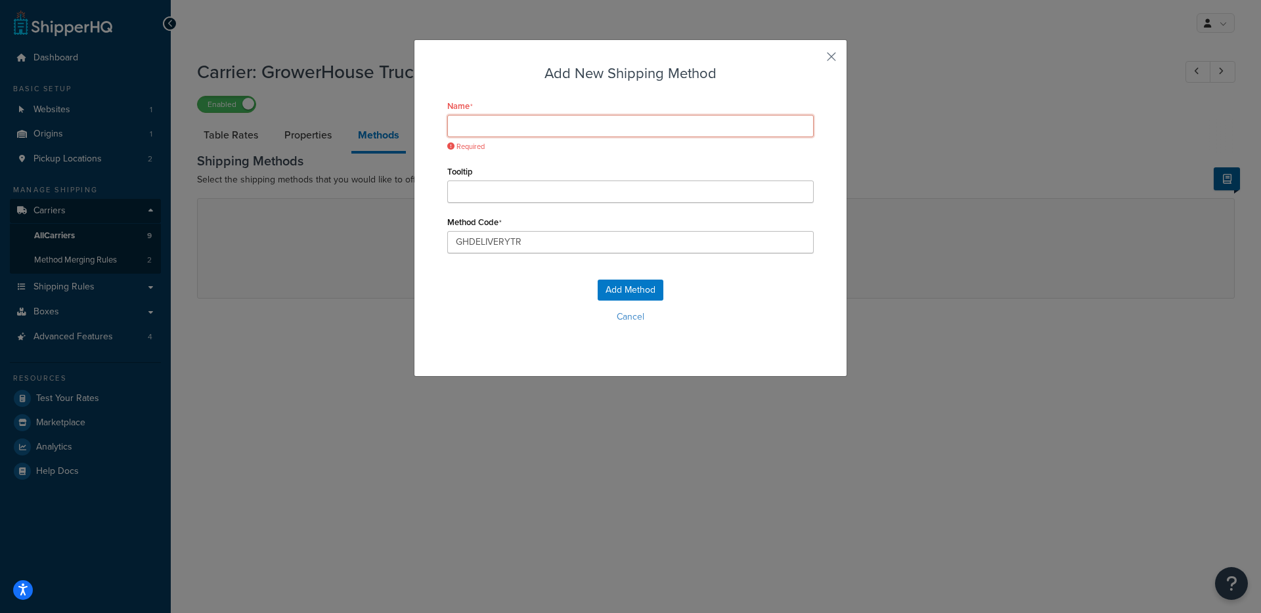
paste input "GrowersHouse Delivery"
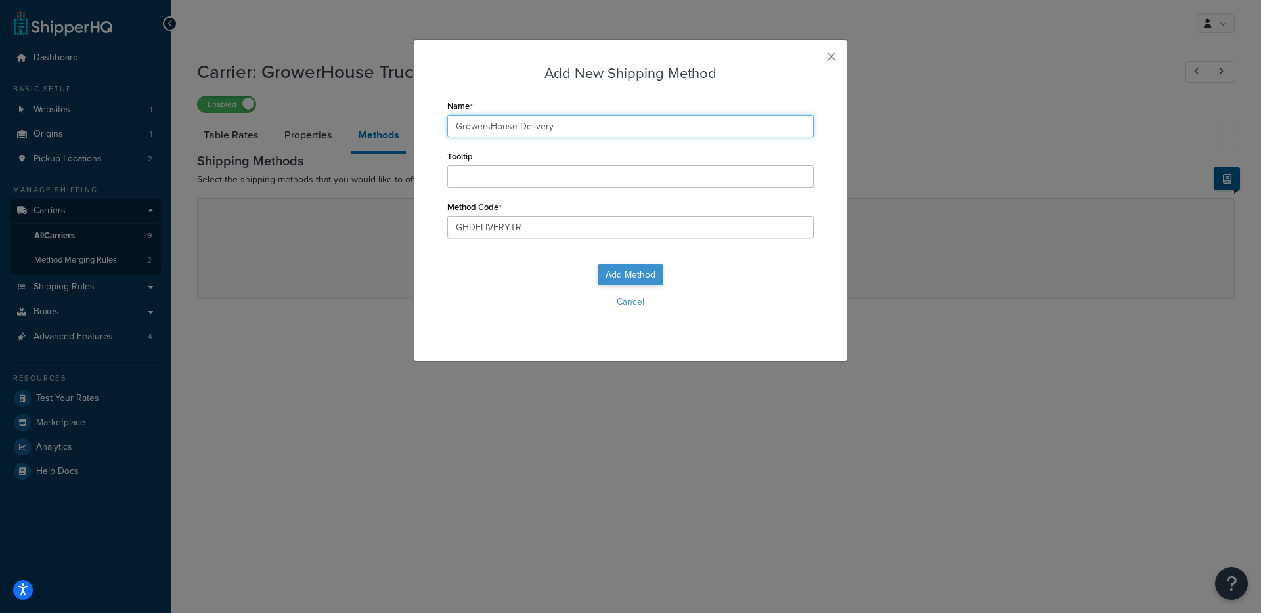
type input "GrowersHouse Delivery"
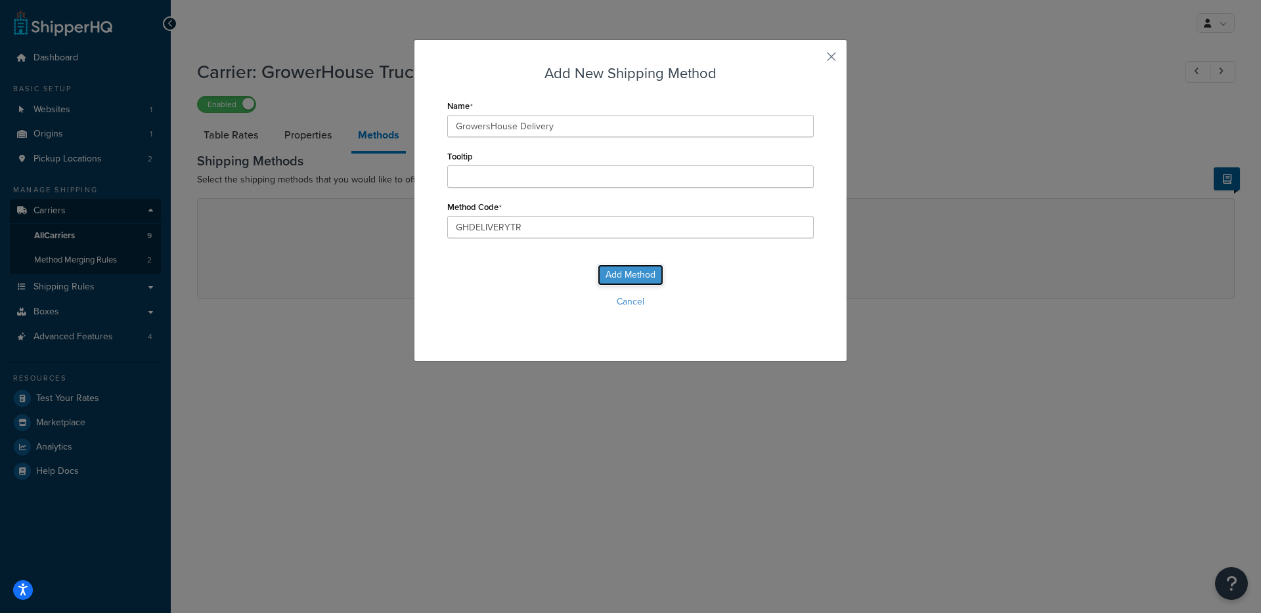
click at [632, 275] on button "Add Method" at bounding box center [631, 275] width 66 height 21
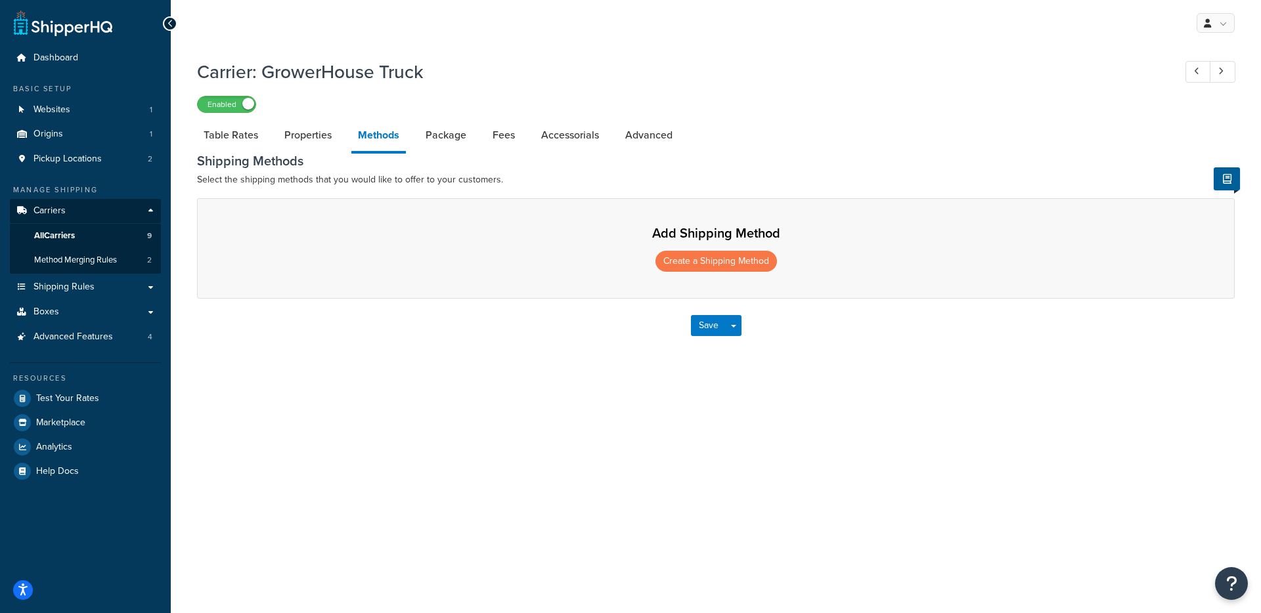
select select "25"
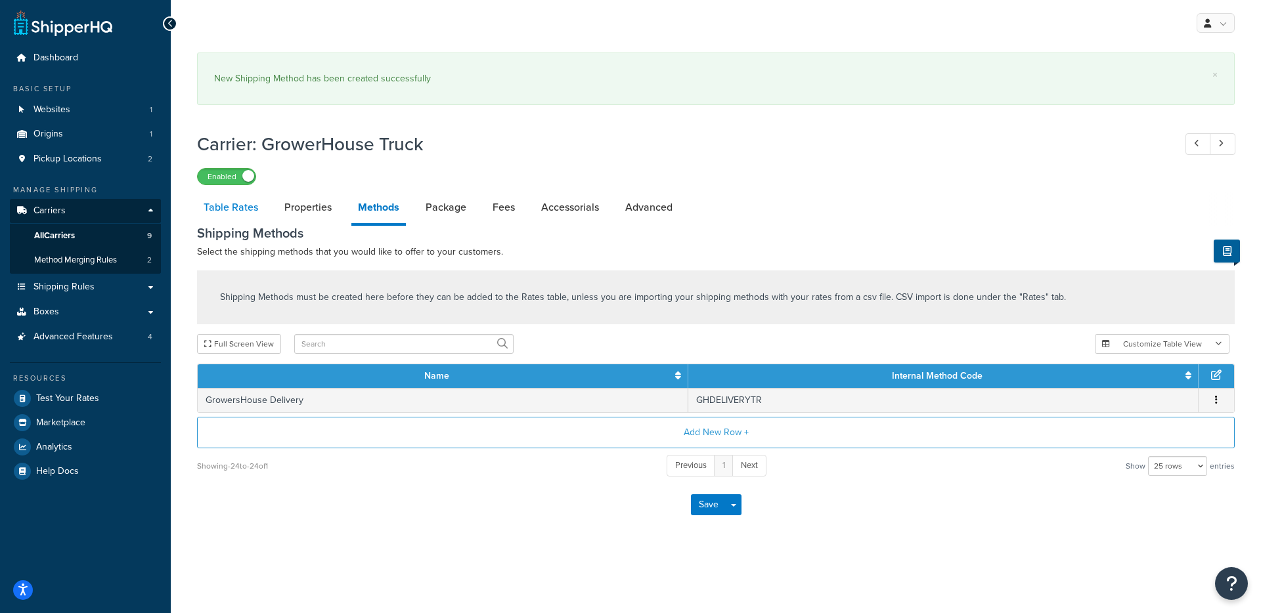
click at [240, 211] on link "Table Rates" at bounding box center [231, 208] width 68 height 32
select select "25"
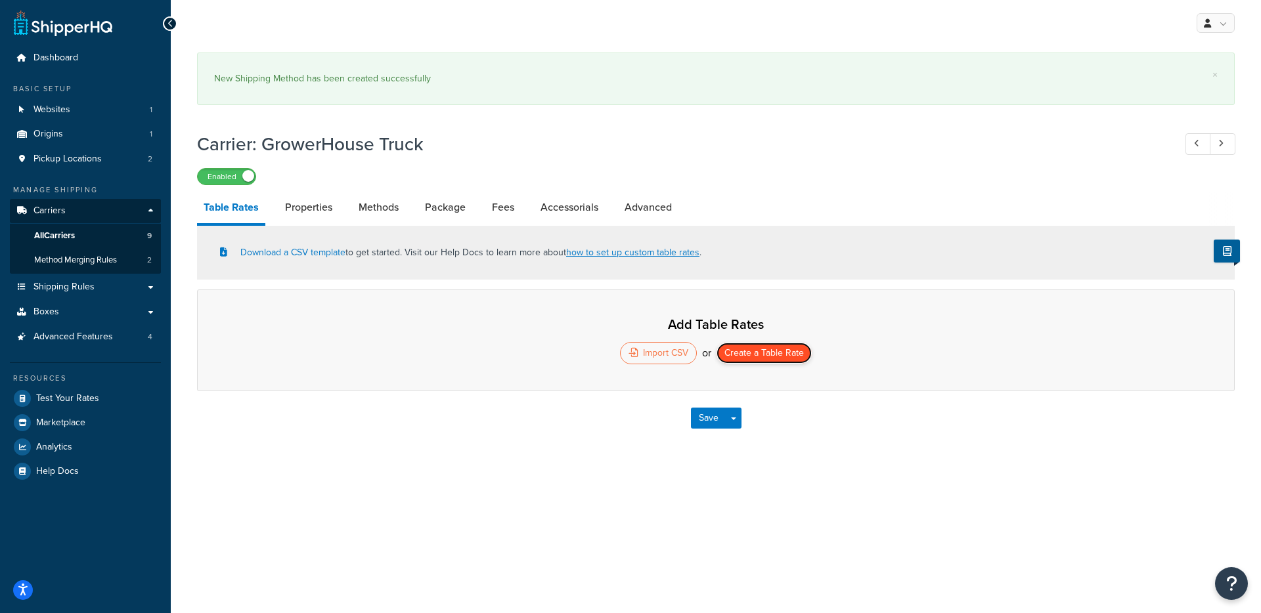
click at [738, 350] on button "Create a Table Rate" at bounding box center [763, 353] width 95 height 21
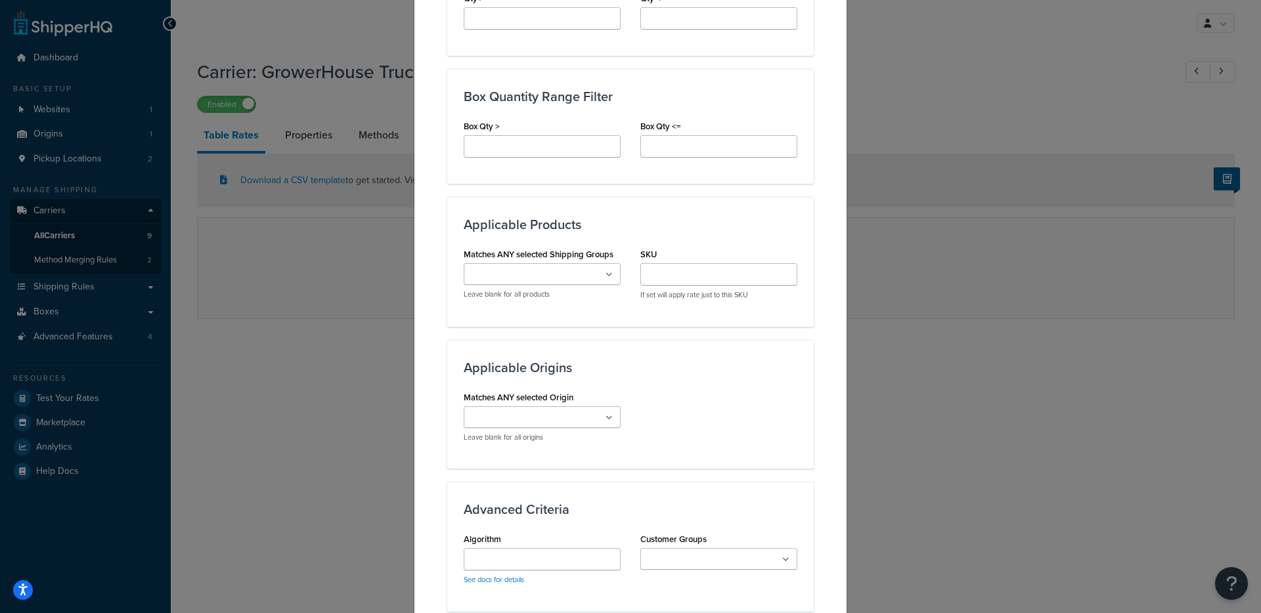
scroll to position [842, 0]
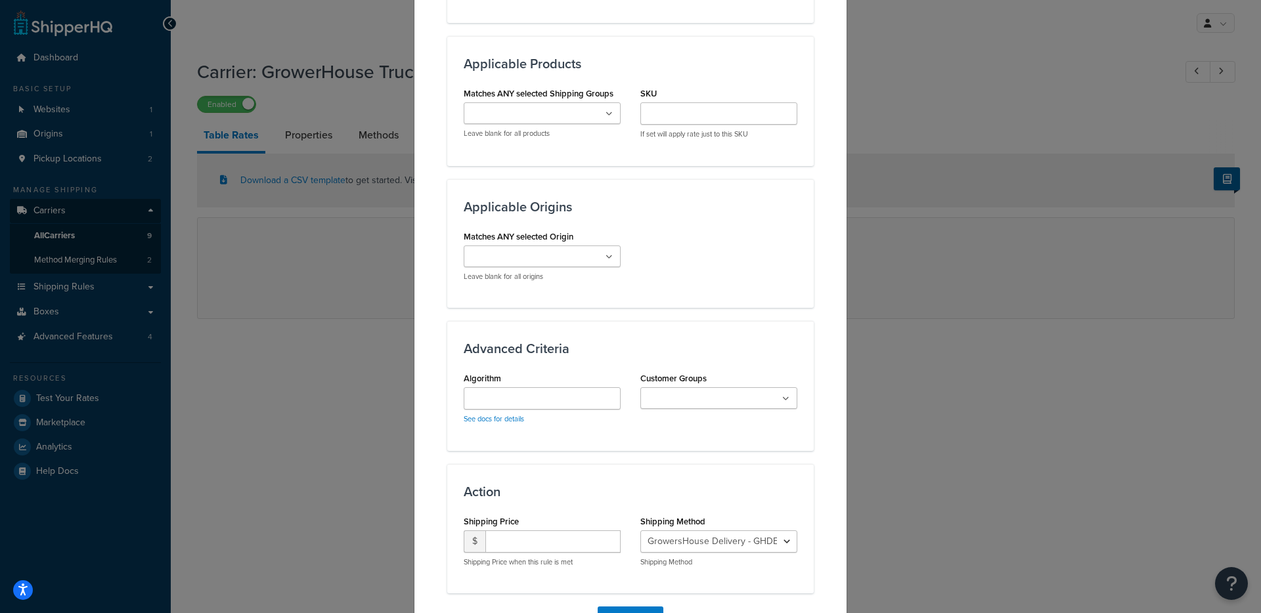
click at [698, 405] on input "Customer Groups" at bounding box center [702, 399] width 116 height 14
click at [745, 264] on div "Matches ANY selected Origin GrowersHouse.com Leave blank for all origins" at bounding box center [630, 259] width 353 height 64
click at [518, 552] on input "number" at bounding box center [552, 549] width 135 height 22
type input "0.00"
click at [699, 278] on div "Matches ANY selected Origin GrowersHouse.com Leave blank for all origins" at bounding box center [630, 259] width 353 height 64
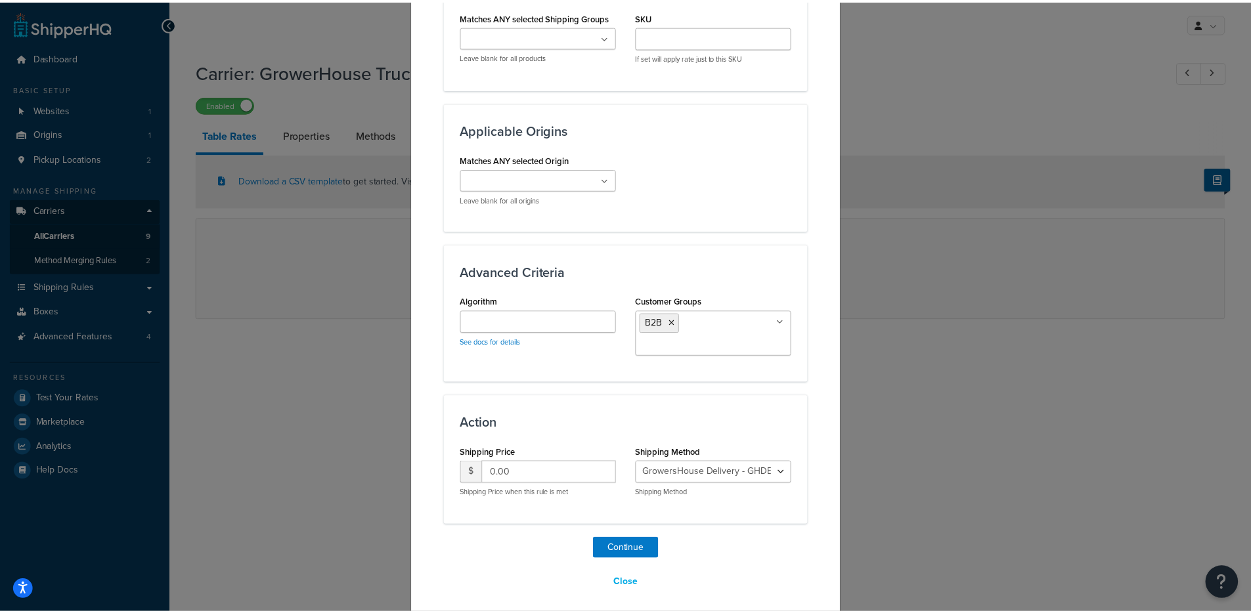
scroll to position [928, 0]
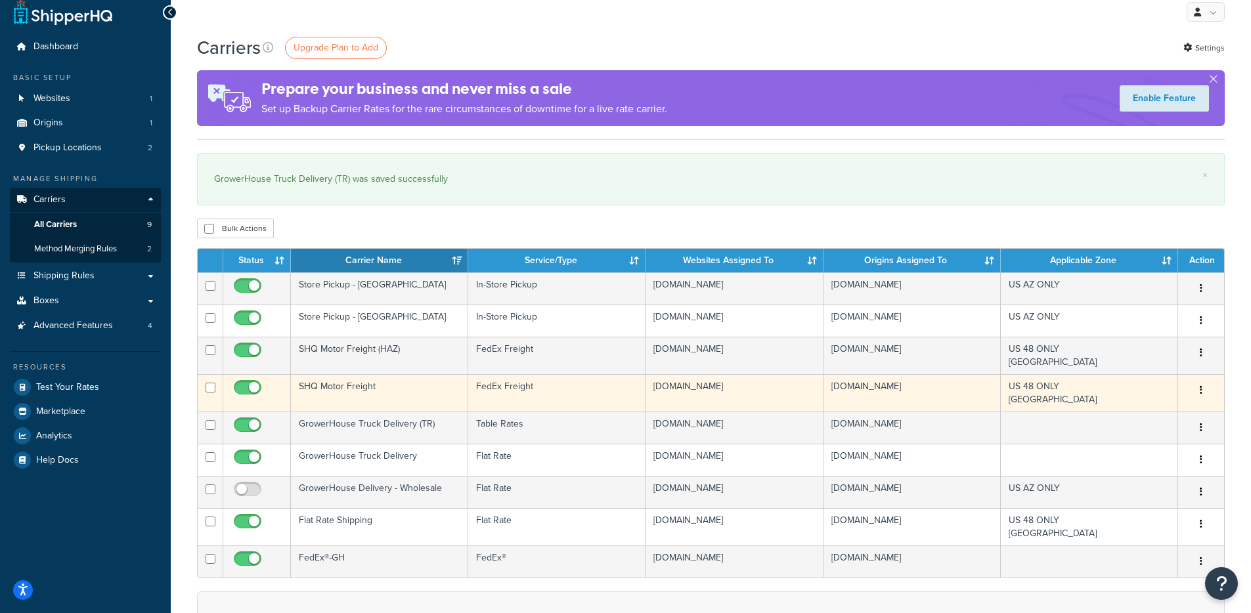
scroll to position [33, 0]
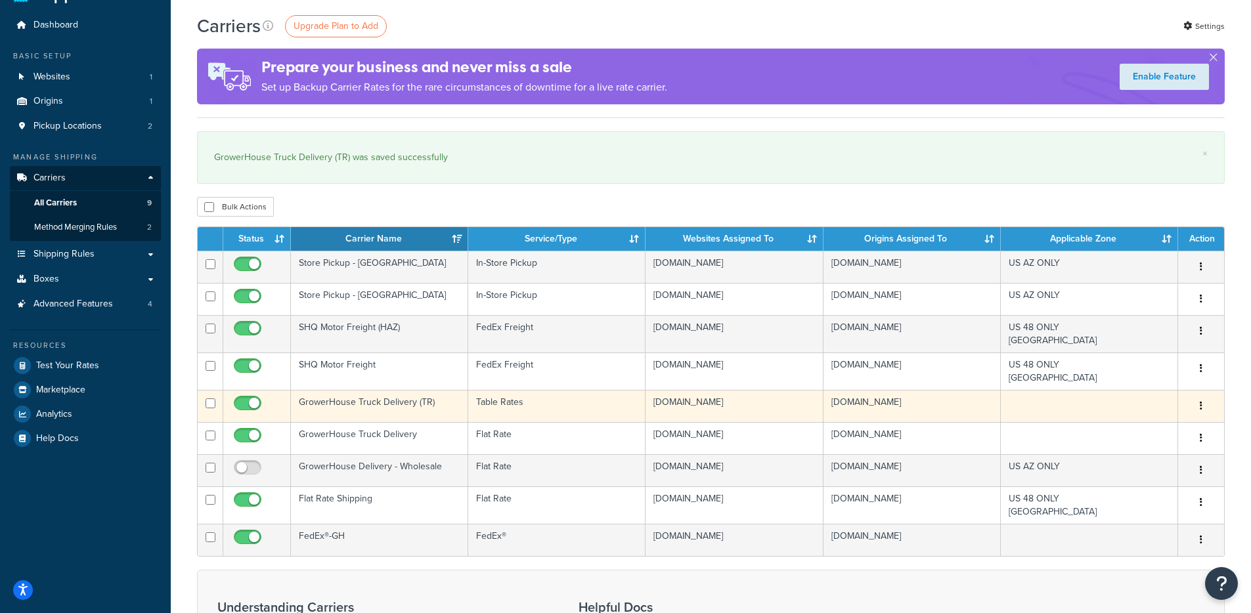
click at [256, 403] on input "checkbox" at bounding box center [249, 407] width 36 height 16
checkbox input "false"
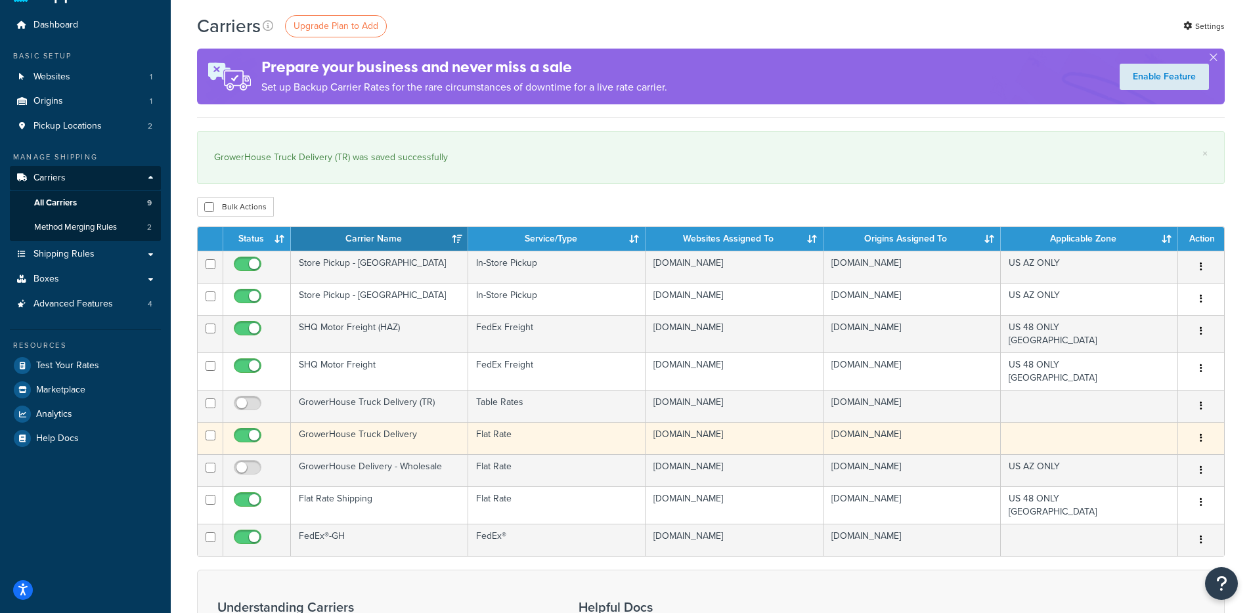
click at [249, 435] on input "checkbox" at bounding box center [249, 439] width 36 height 16
checkbox input "false"
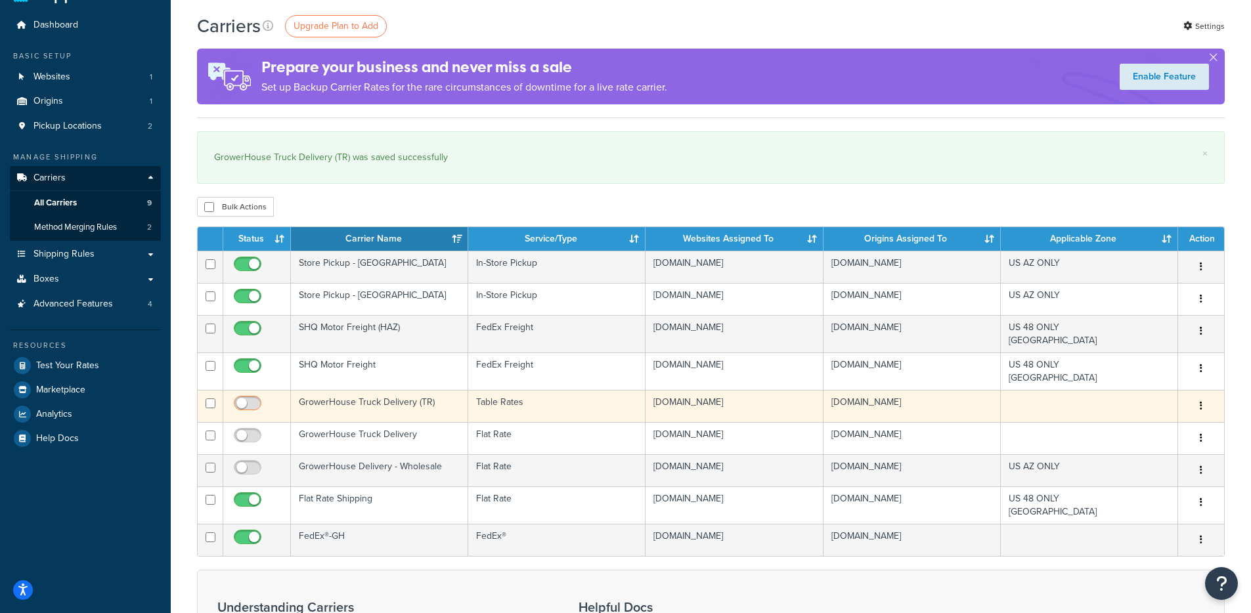
click at [253, 402] on input "checkbox" at bounding box center [249, 407] width 36 height 16
checkbox input "true"
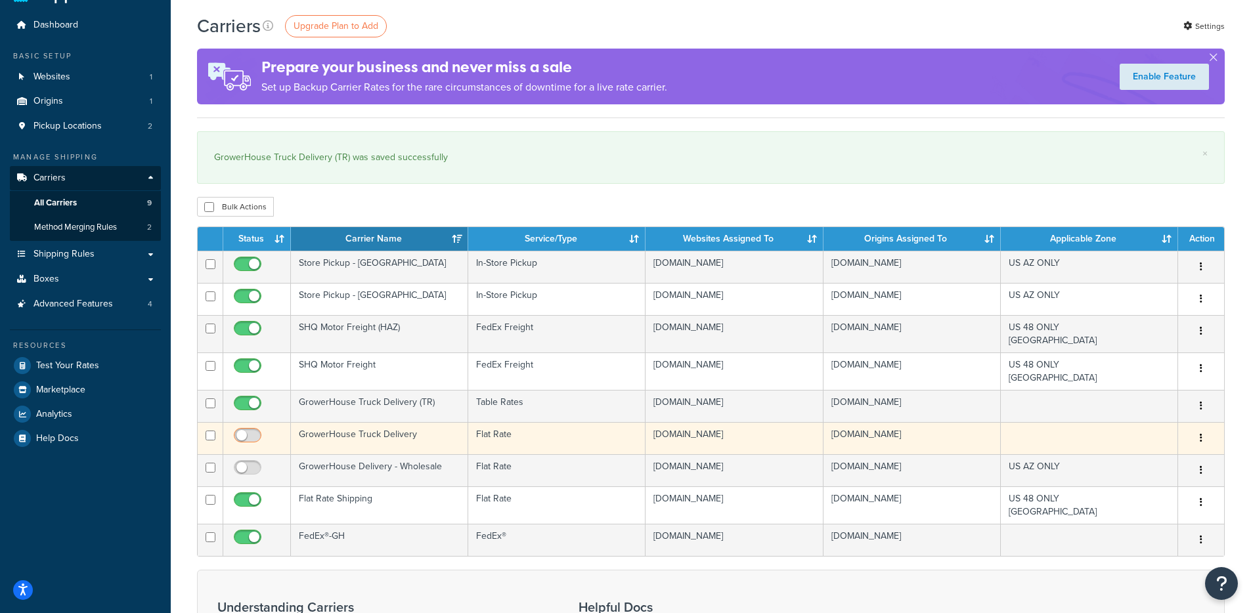
click at [240, 435] on input "checkbox" at bounding box center [249, 439] width 36 height 16
checkbox input "true"
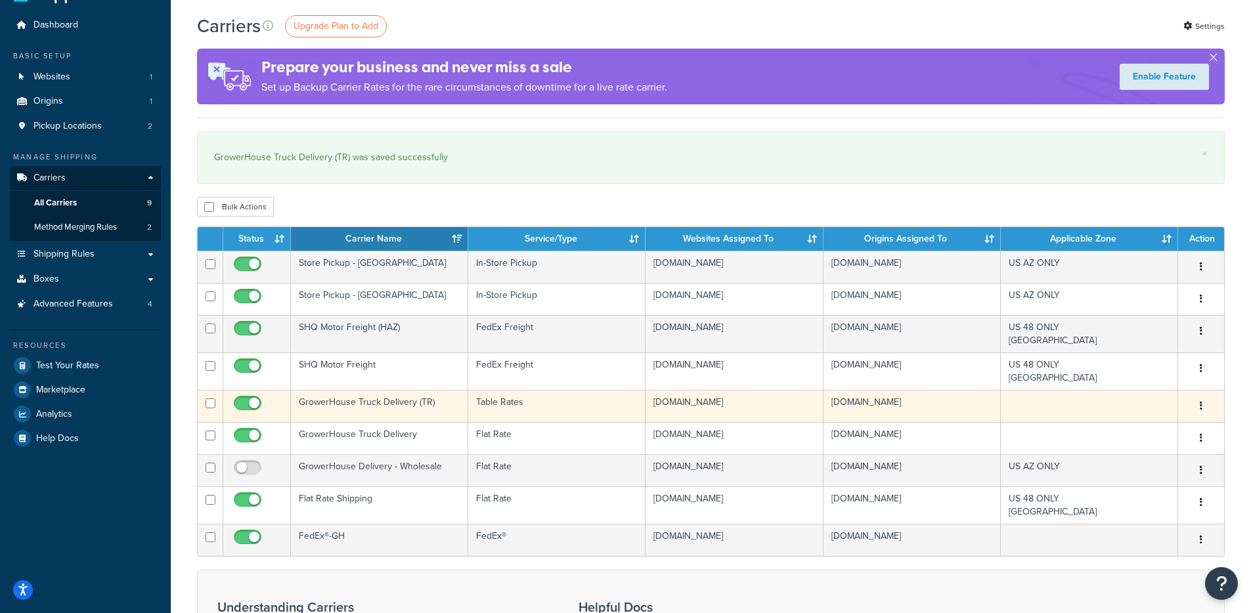
click at [253, 401] on input "checkbox" at bounding box center [249, 407] width 36 height 16
checkbox input "false"
click at [341, 405] on td "GrowerHouse Truck Delivery (TR)" at bounding box center [379, 406] width 177 height 32
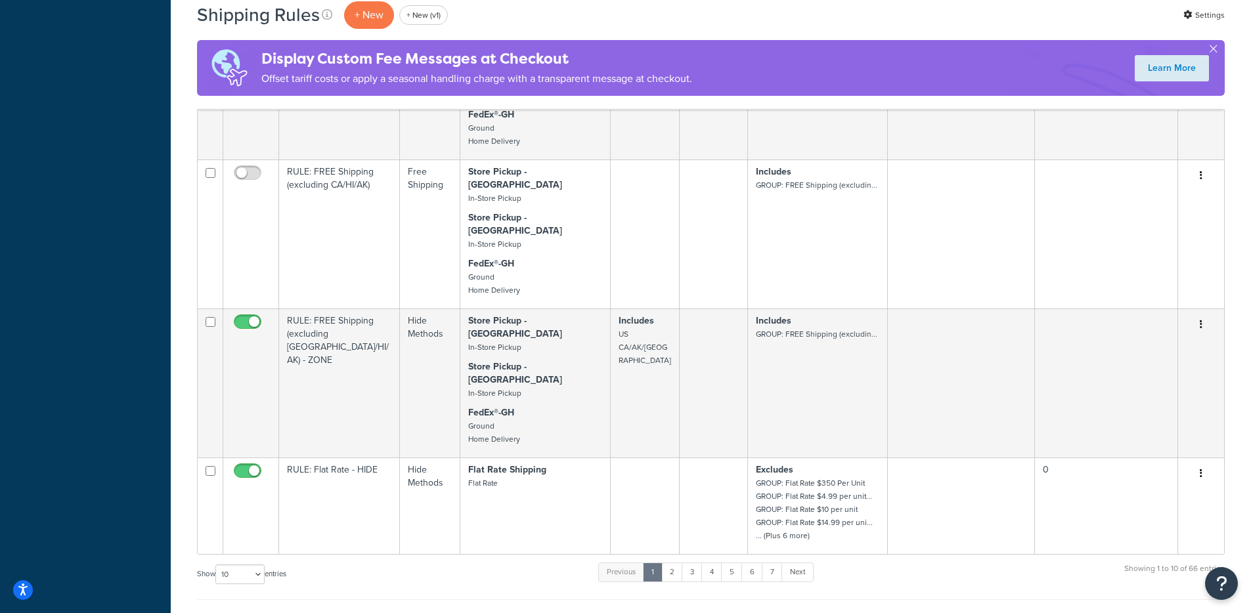
scroll to position [921, 0]
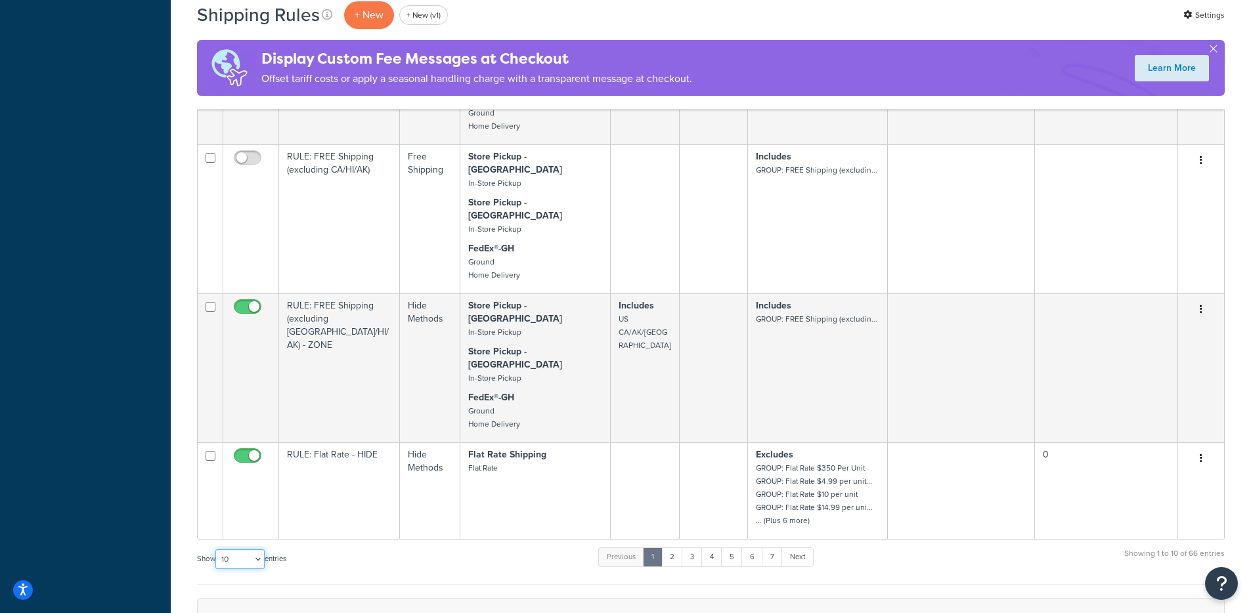
click at [253, 550] on select "10 15 25 50 100 1000" at bounding box center [239, 560] width 49 height 20
select select "100"
click at [217, 550] on select "10 15 25 50 100 1000" at bounding box center [239, 560] width 49 height 20
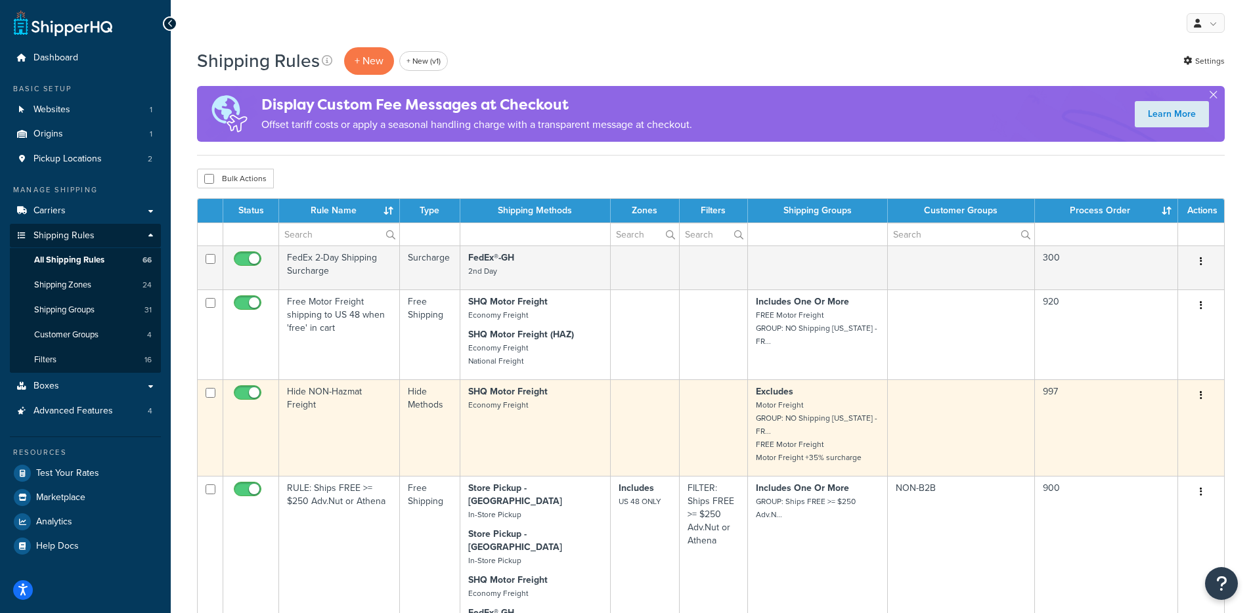
scroll to position [1364, 0]
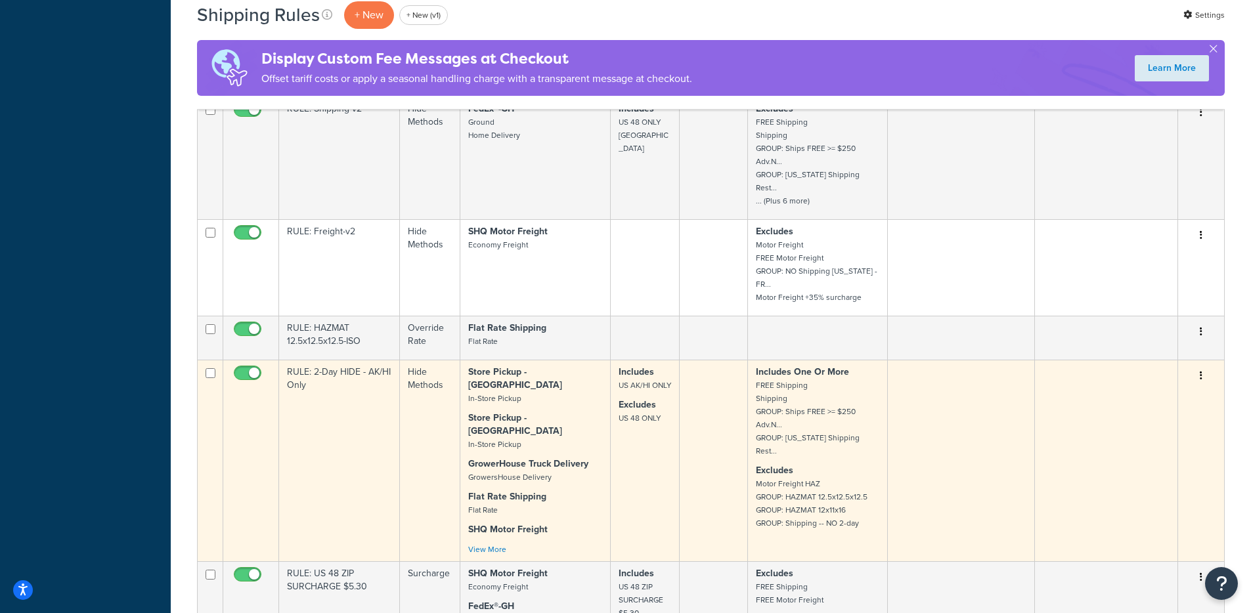
click at [1200, 371] on icon "button" at bounding box center [1201, 375] width 3 height 9
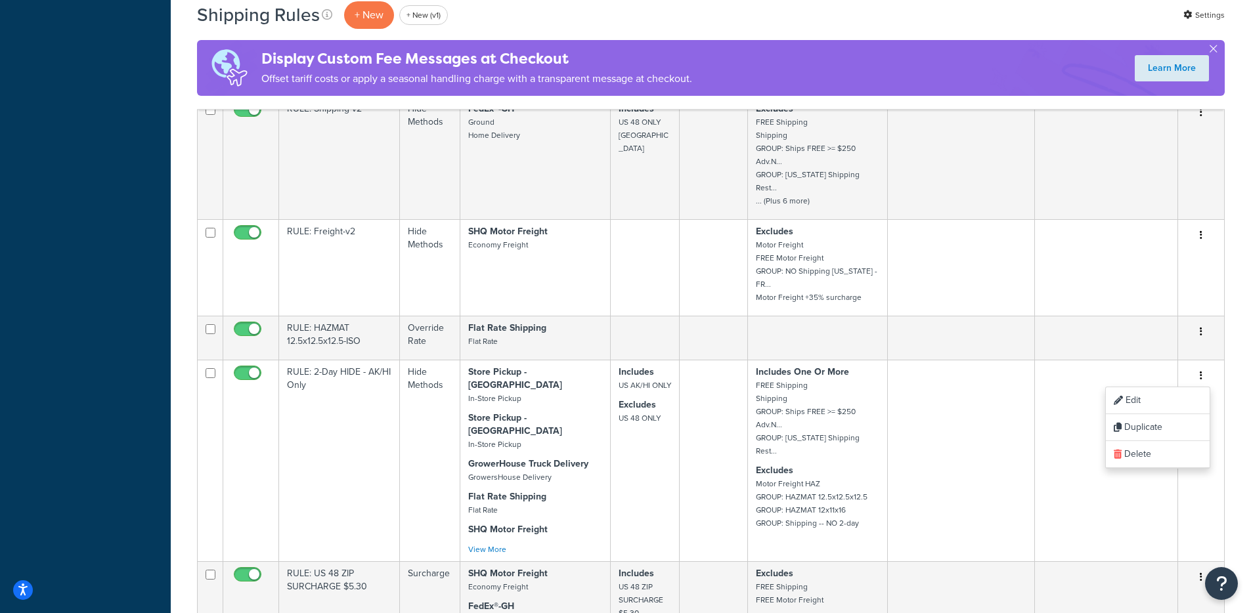
scroll to position [1888, 0]
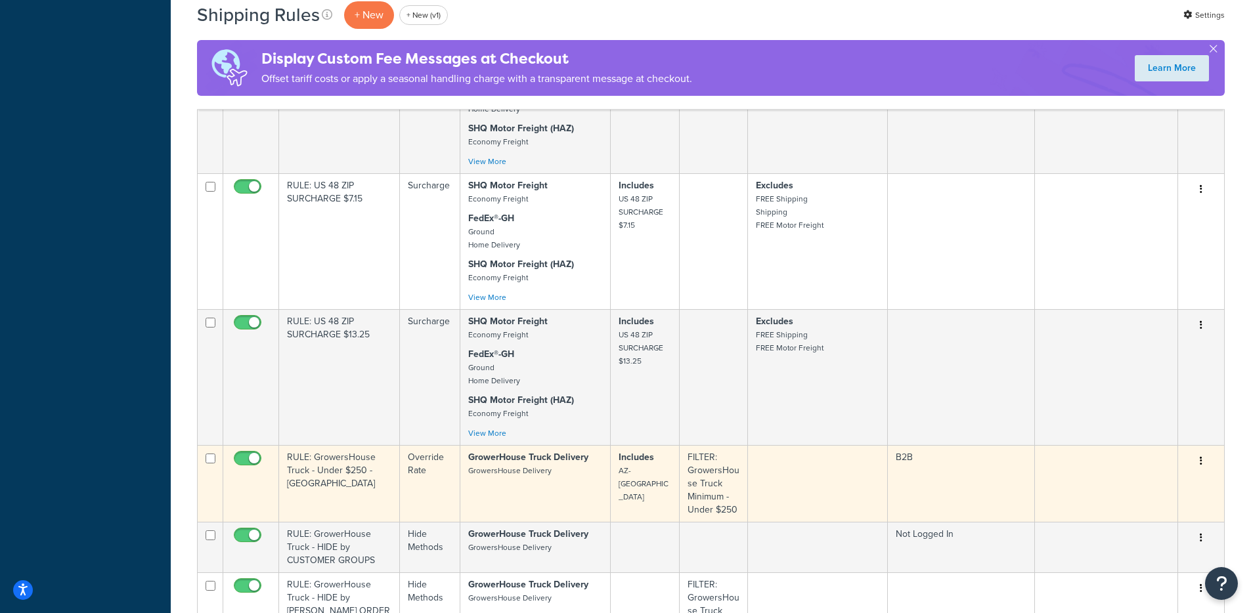
click at [1201, 456] on icon "button" at bounding box center [1201, 460] width 3 height 9
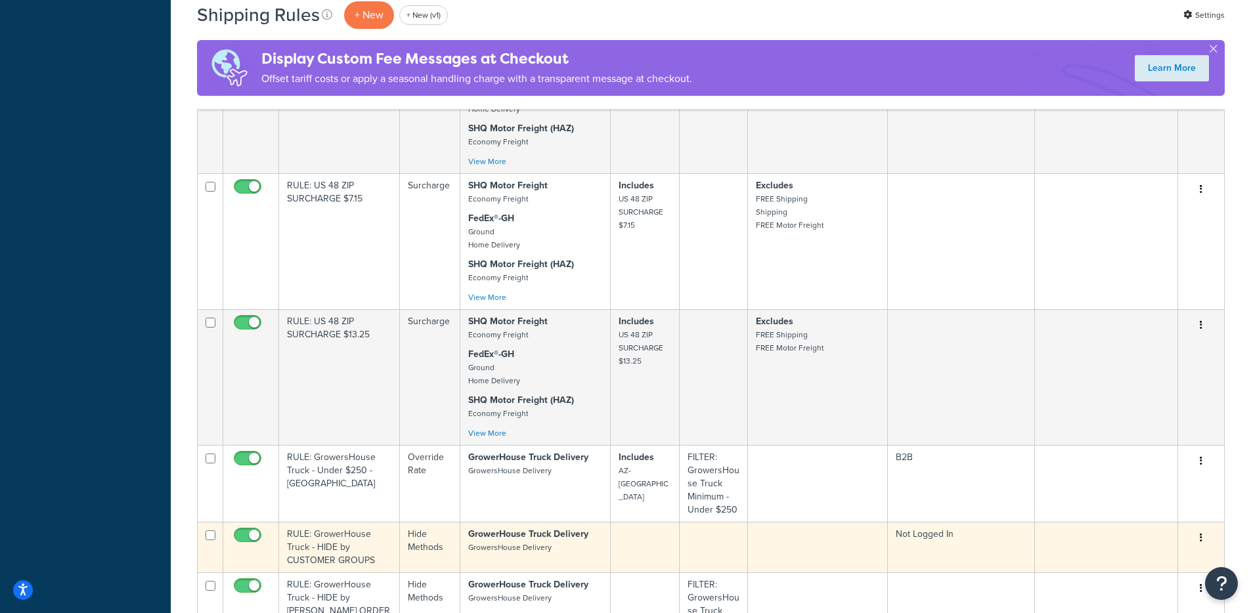
click at [1201, 533] on icon "button" at bounding box center [1201, 537] width 3 height 9
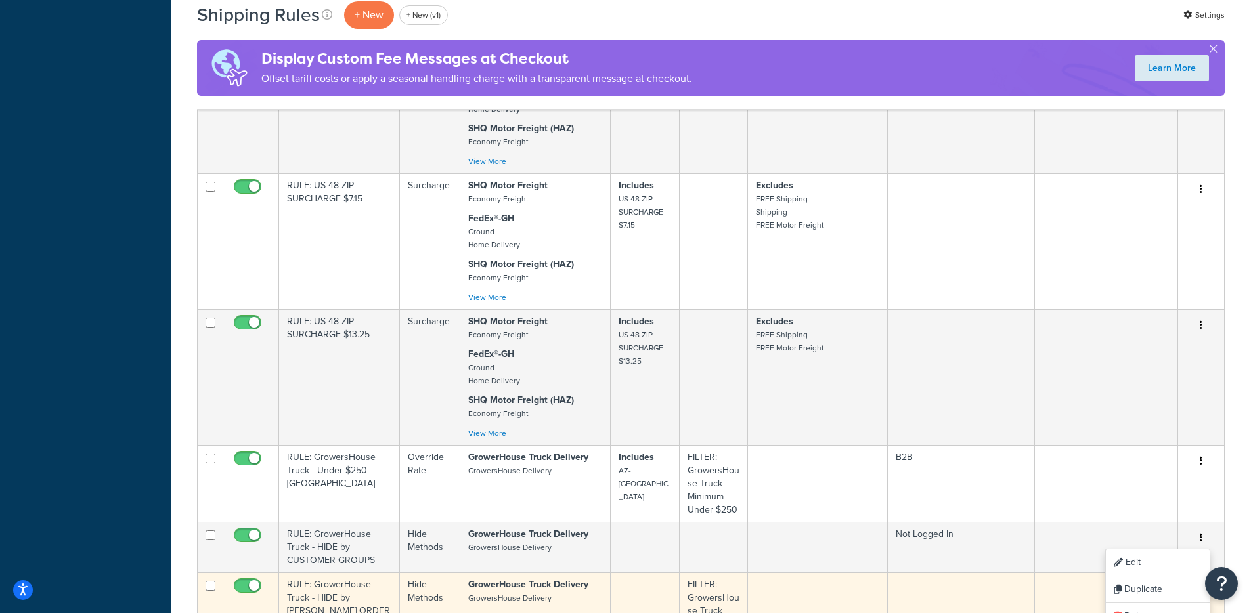
click at [879, 573] on td at bounding box center [818, 611] width 140 height 77
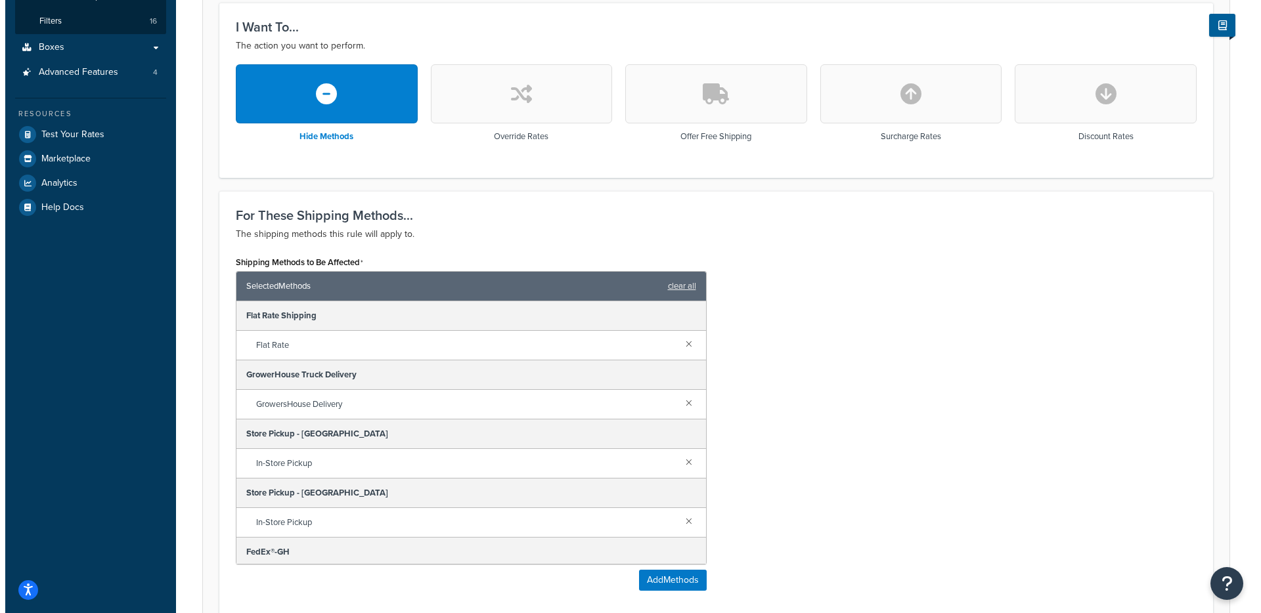
scroll to position [341, 0]
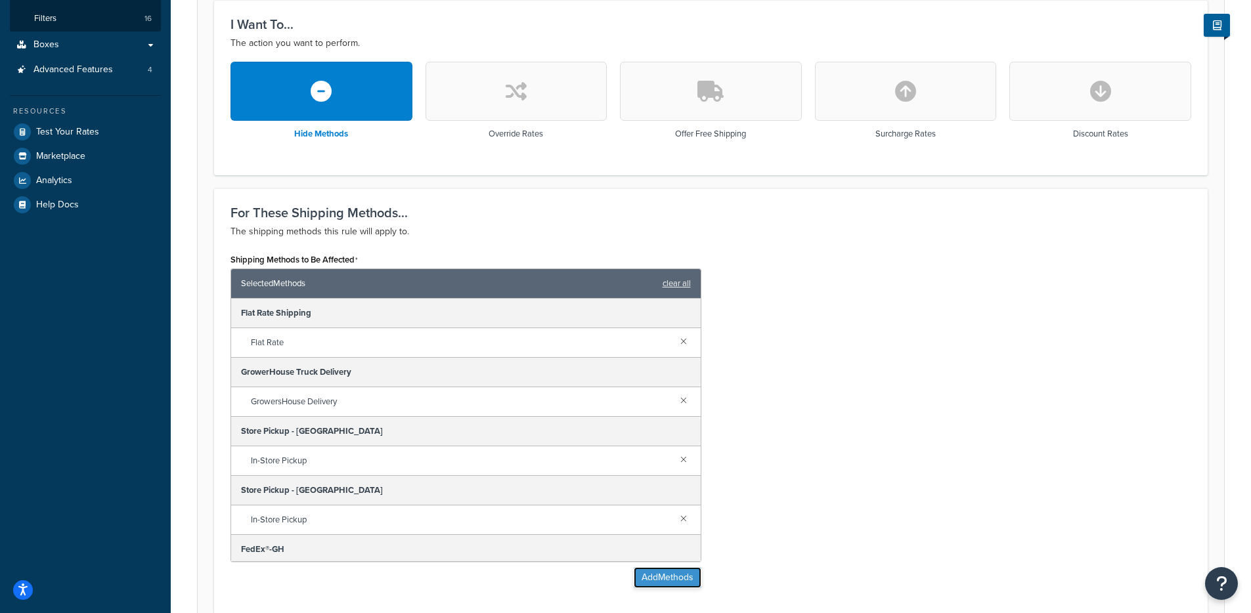
click at [683, 578] on button "Add Methods" at bounding box center [668, 577] width 68 height 21
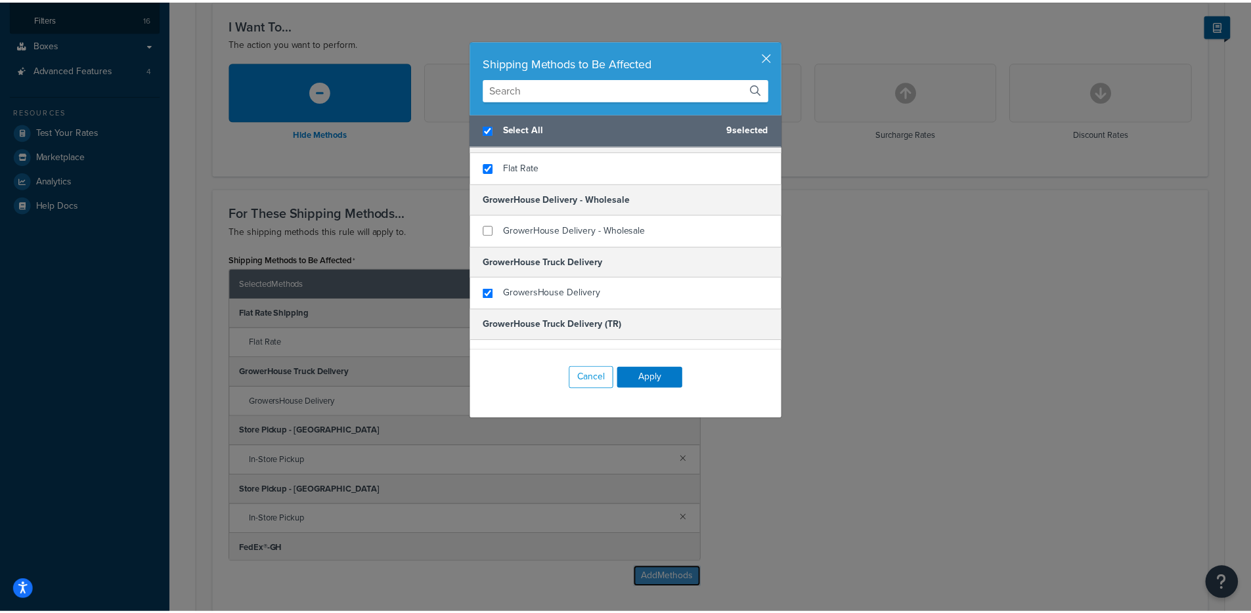
scroll to position [43, 0]
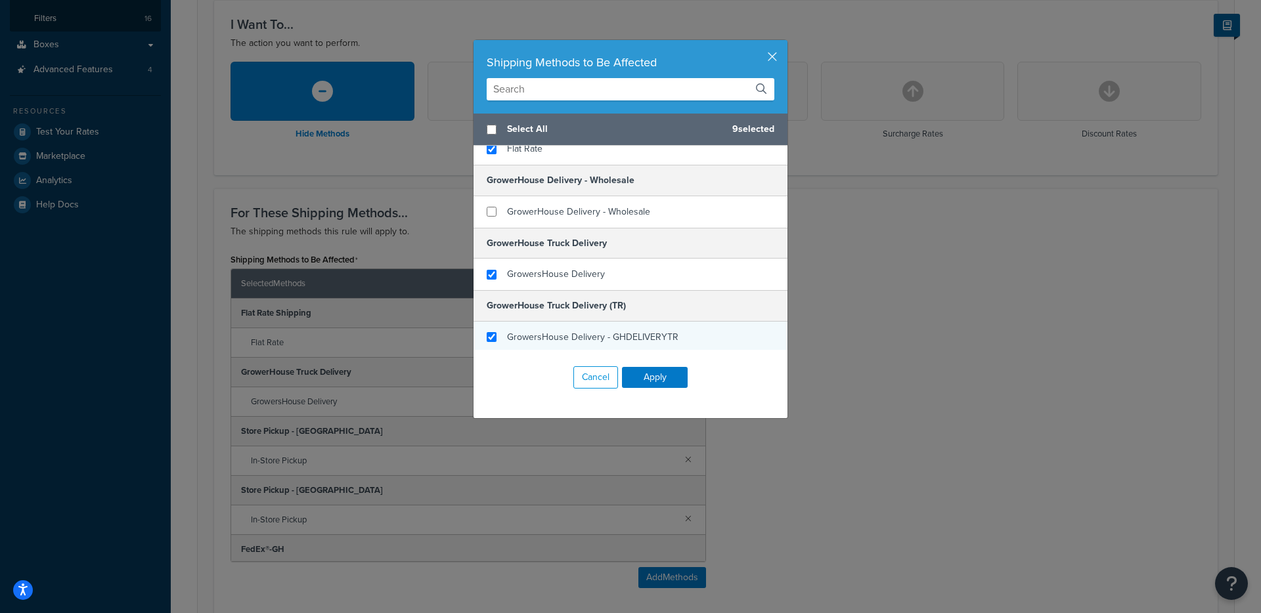
checkbox input "false"
checkbox input "true"
click at [578, 331] on span "GrowersHouse Delivery - GHDELIVERYTR" at bounding box center [592, 337] width 171 height 14
click at [664, 378] on button "Apply" at bounding box center [655, 377] width 66 height 21
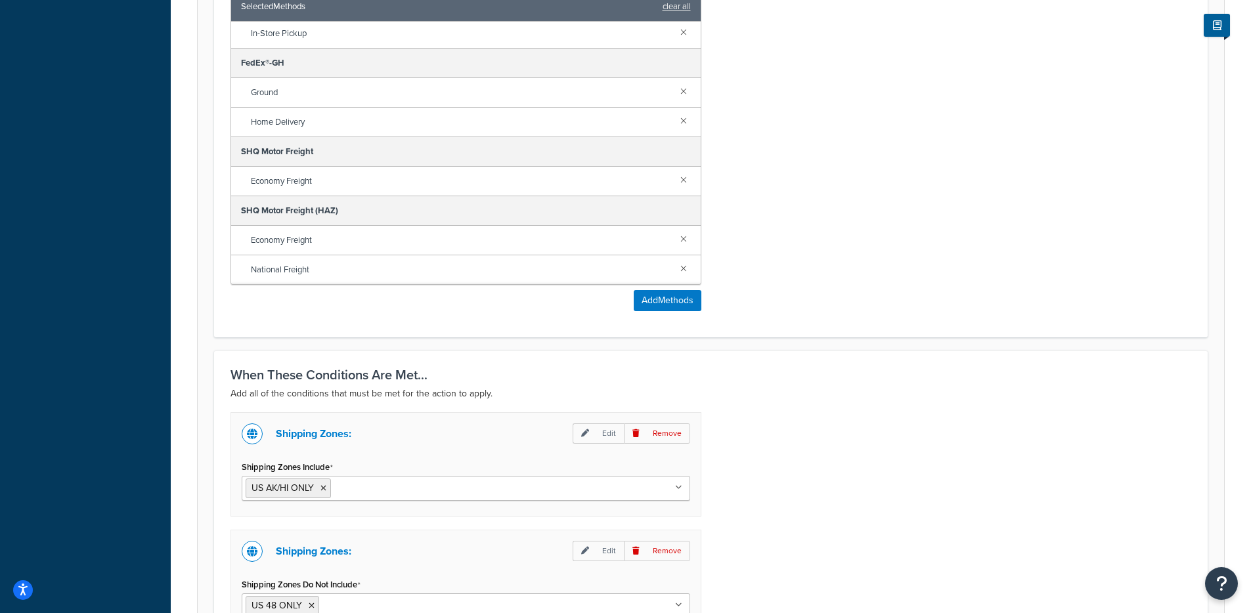
scroll to position [944, 0]
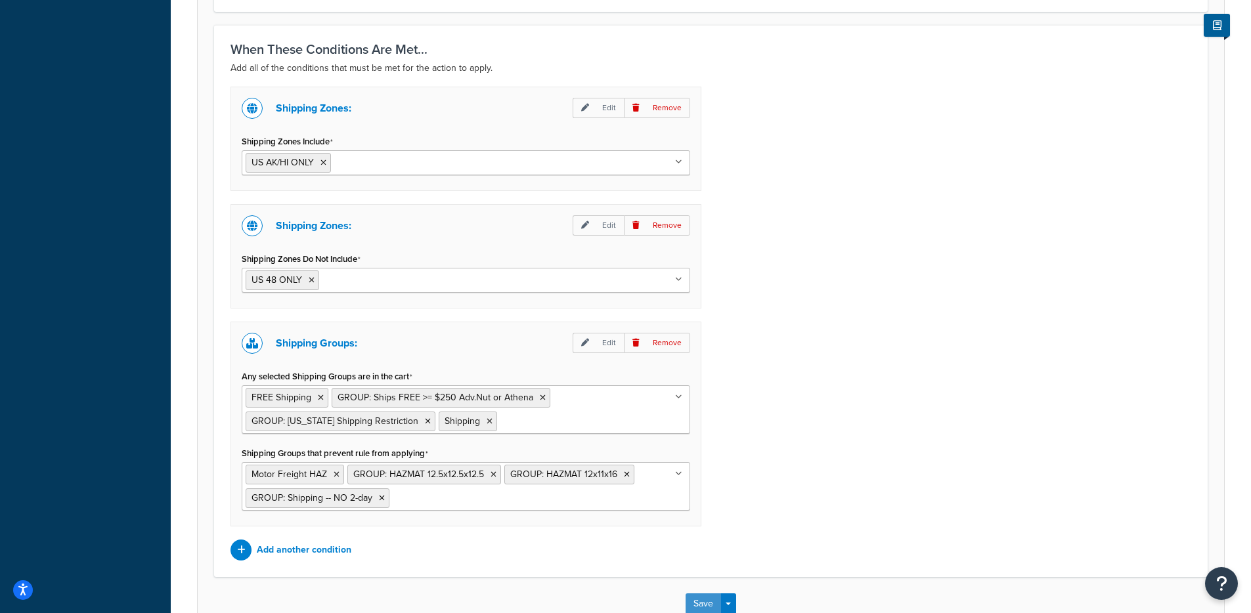
click at [692, 598] on button "Save" at bounding box center [703, 604] width 35 height 21
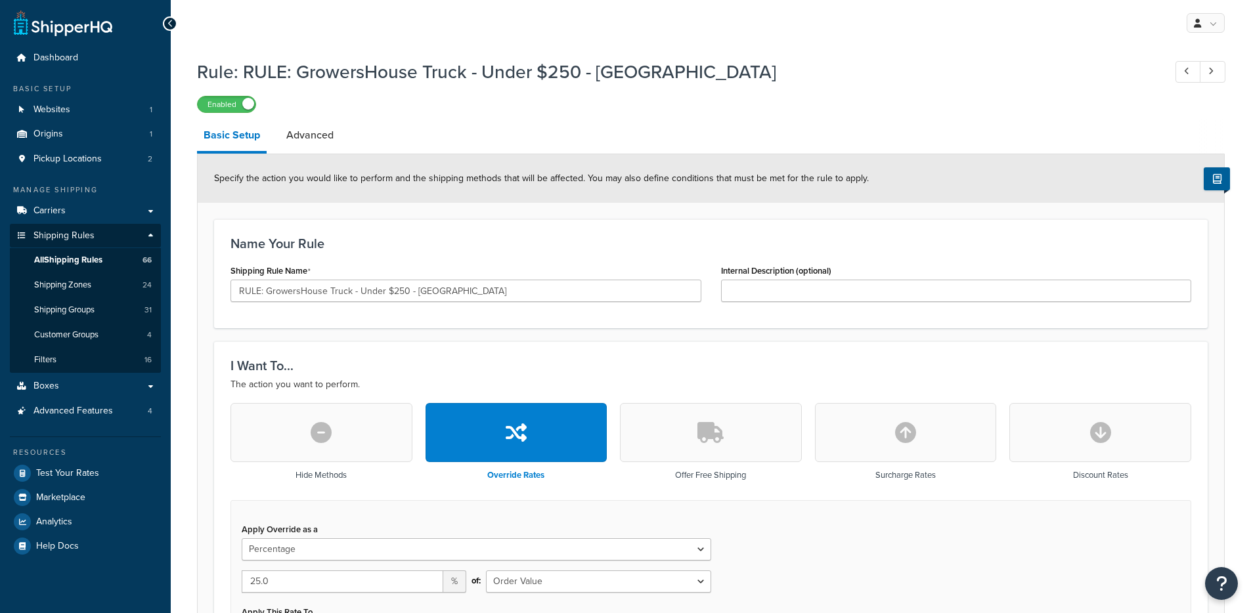
select select "PERCENTAGE"
select select "LOCATION"
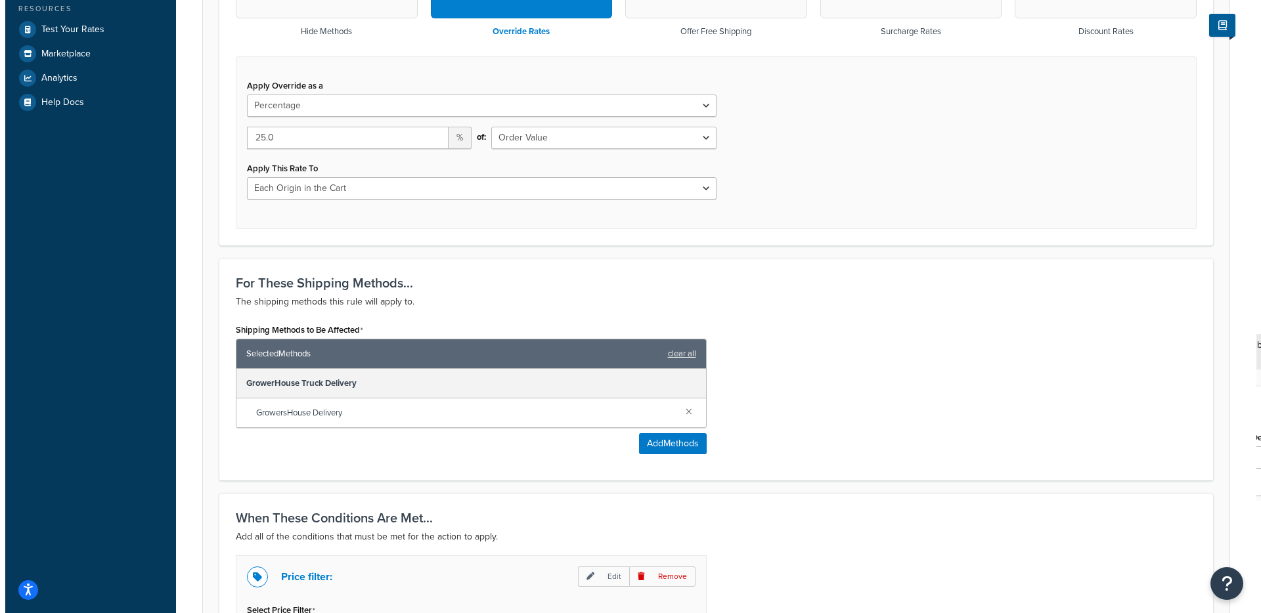
scroll to position [545, 0]
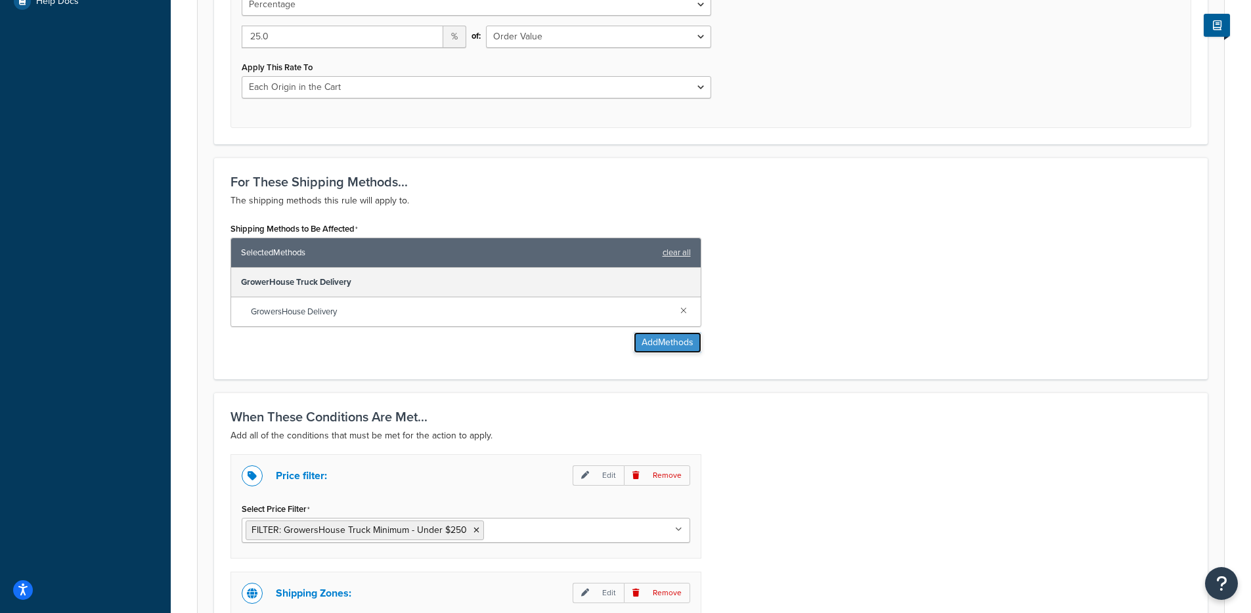
click at [653, 345] on button "Add Methods" at bounding box center [668, 342] width 68 height 21
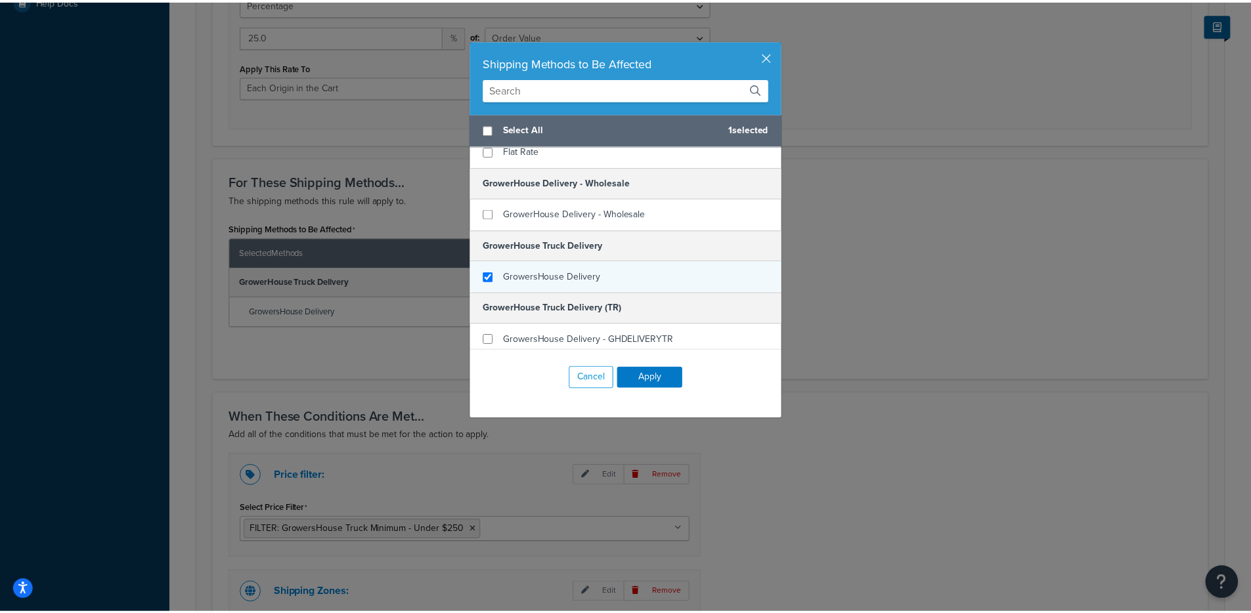
scroll to position [58, 0]
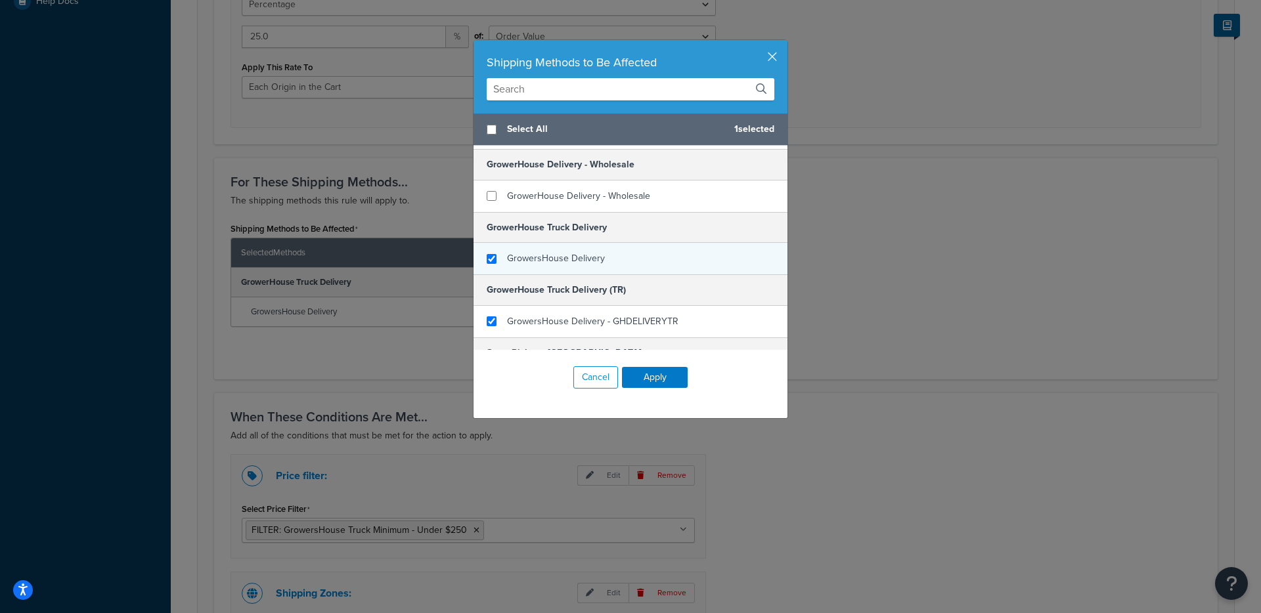
checkbox input "true"
click at [589, 323] on span "GrowersHouse Delivery - GHDELIVERYTR" at bounding box center [592, 322] width 171 height 14
click at [645, 374] on button "Apply" at bounding box center [655, 377] width 66 height 21
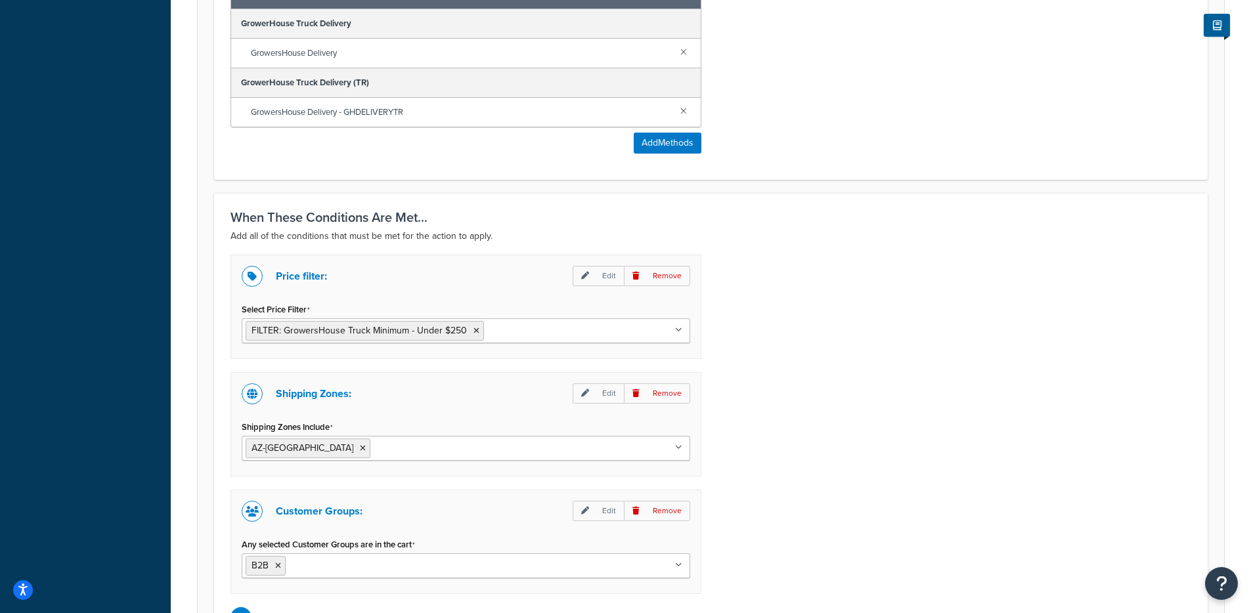
scroll to position [955, 0]
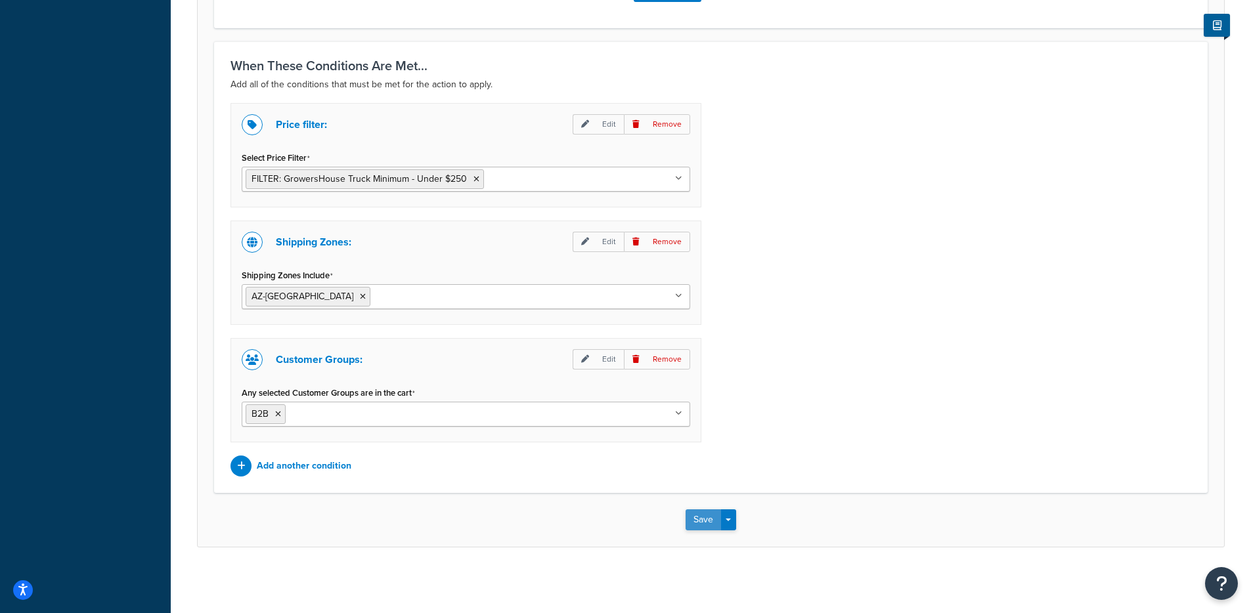
click at [692, 522] on button "Save" at bounding box center [703, 520] width 35 height 21
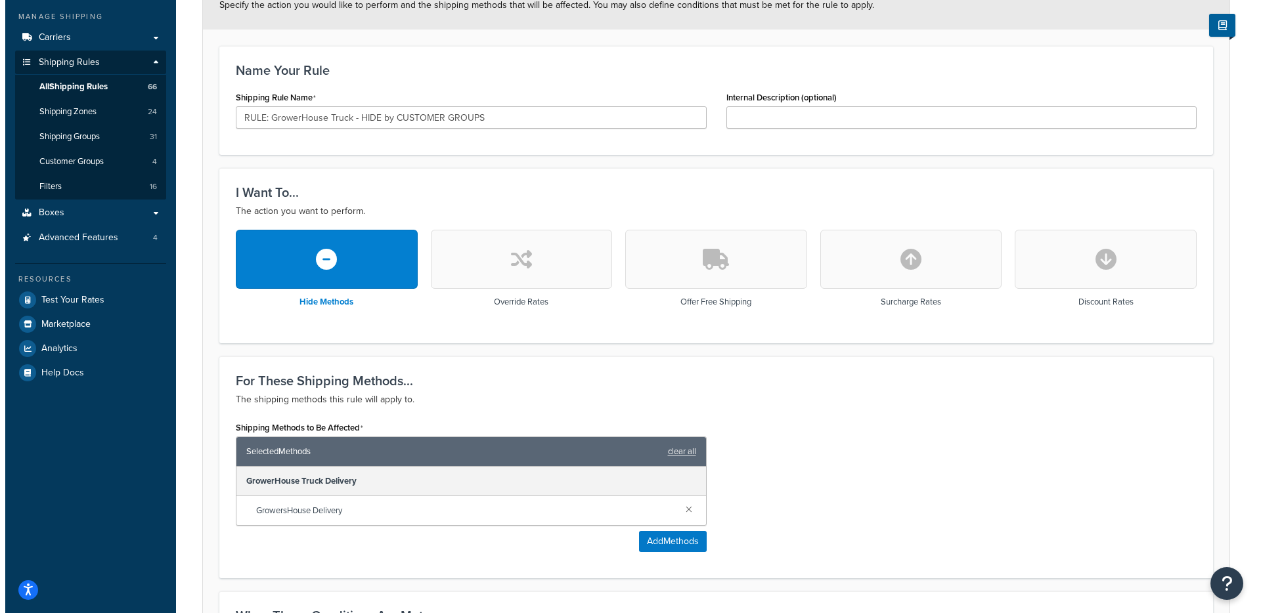
scroll to position [489, 0]
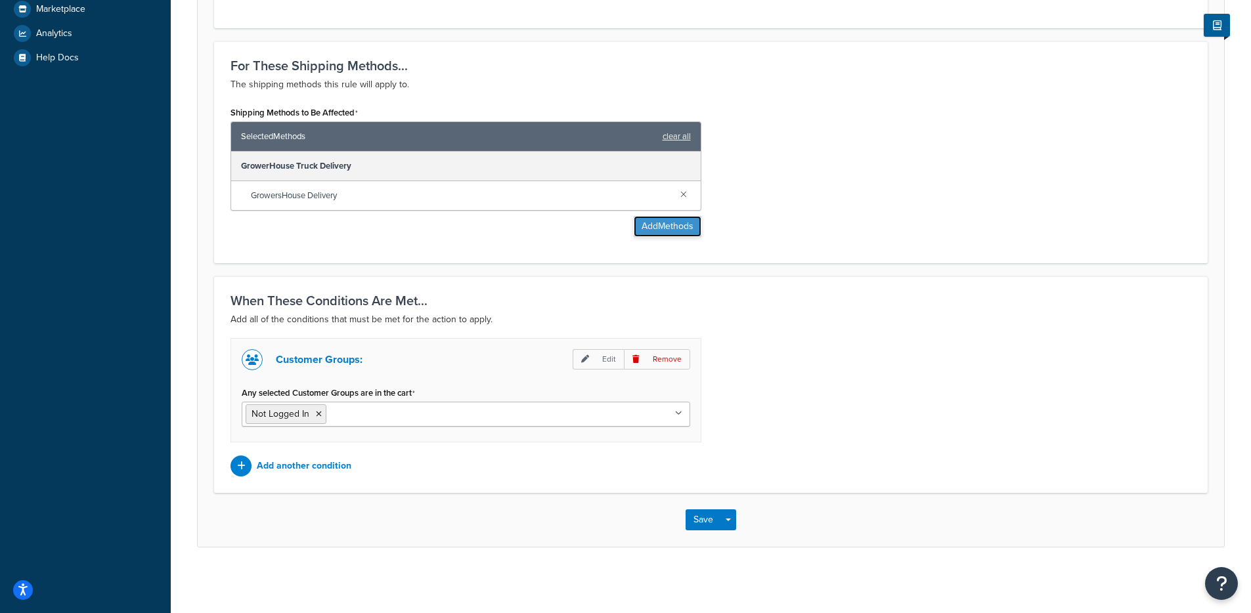
click at [661, 236] on button "Add Methods" at bounding box center [668, 226] width 68 height 21
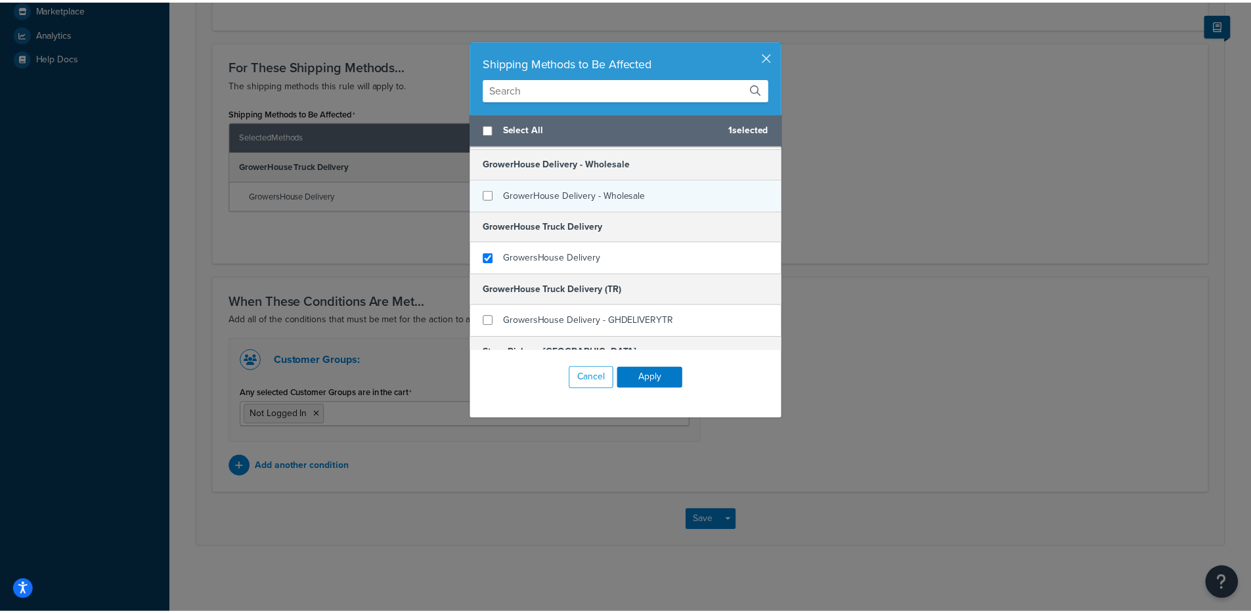
scroll to position [71, 0]
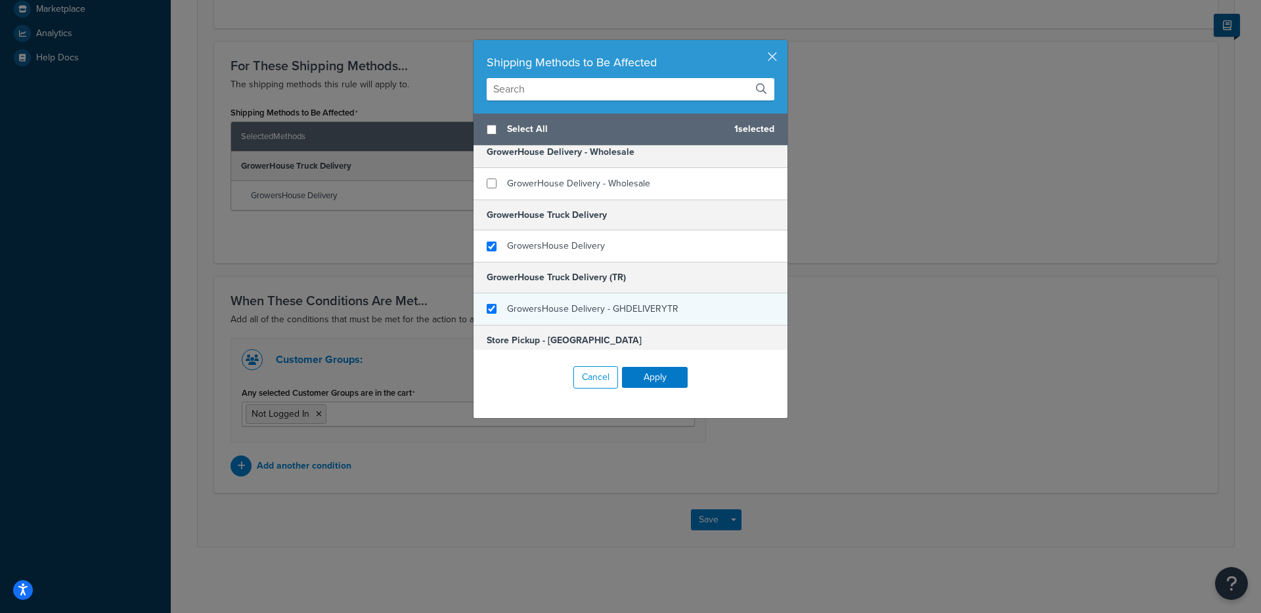
checkbox input "true"
click at [561, 307] on span "GrowersHouse Delivery - GHDELIVERYTR" at bounding box center [592, 309] width 171 height 14
click at [643, 374] on button "Apply" at bounding box center [655, 377] width 66 height 21
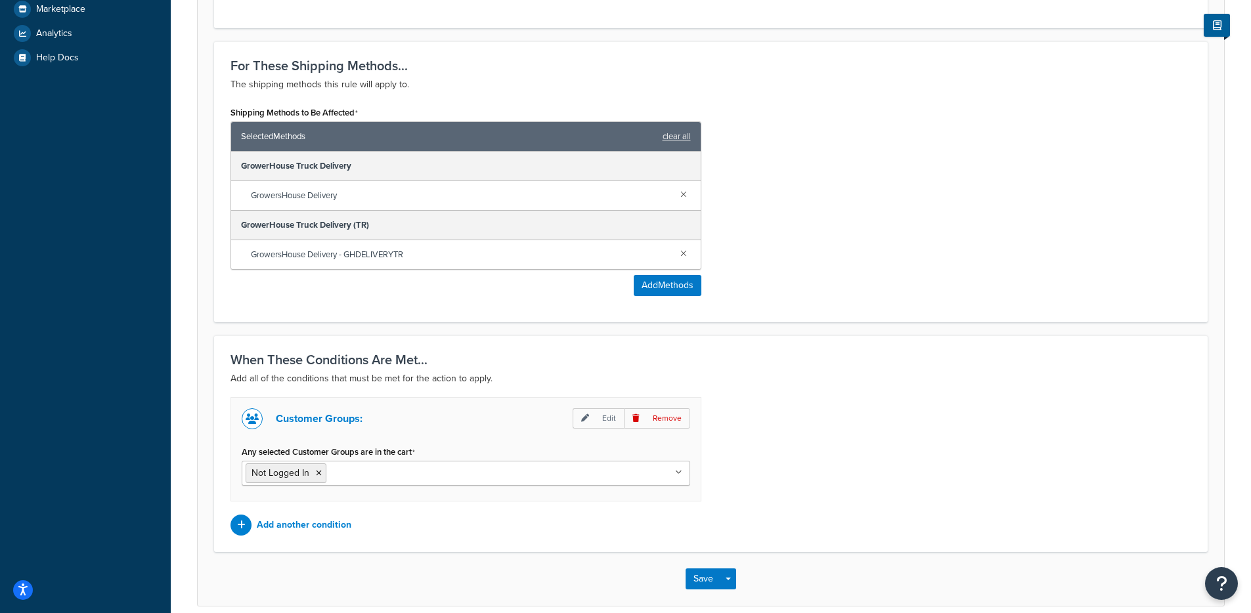
click at [712, 566] on div "Save Save Dropdown Save and Edit Save and Duplicate Save and Create New" at bounding box center [711, 579] width 1026 height 54
click at [705, 573] on button "Save" at bounding box center [703, 579] width 35 height 21
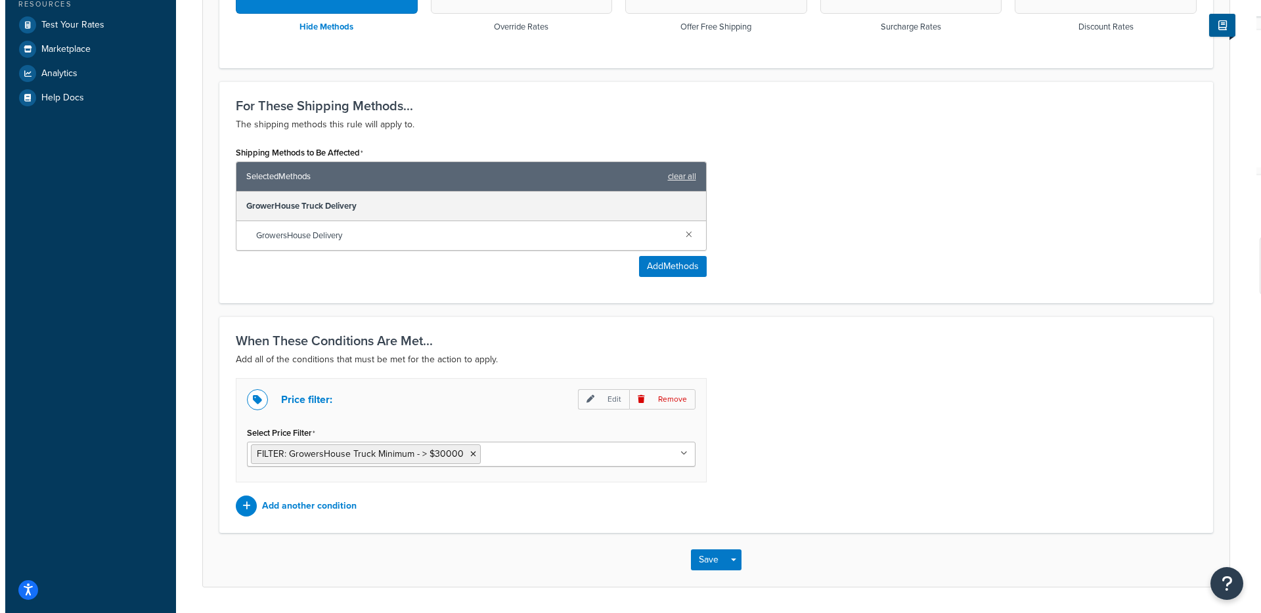
scroll to position [449, 0]
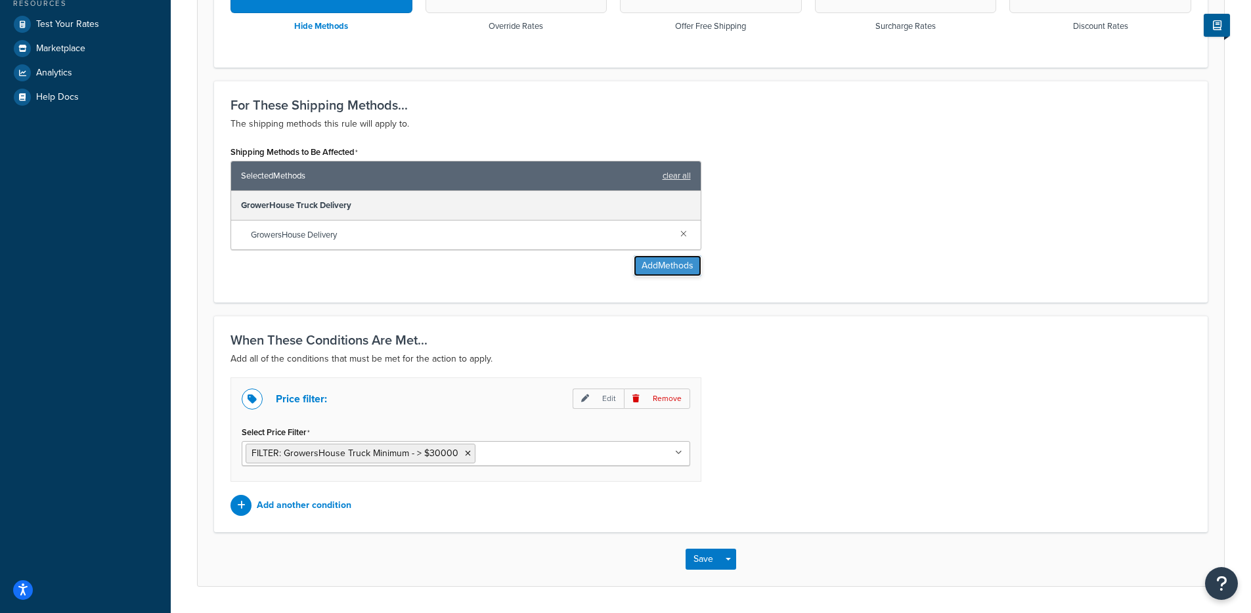
click at [642, 265] on button "Add Methods" at bounding box center [668, 265] width 68 height 21
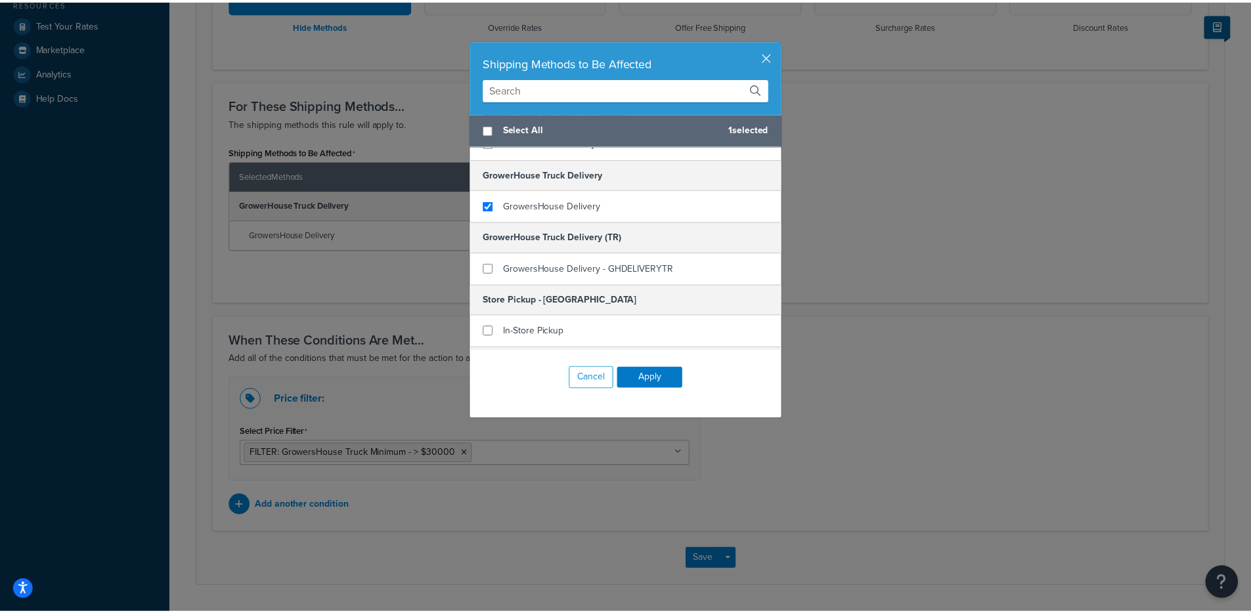
scroll to position [112, 0]
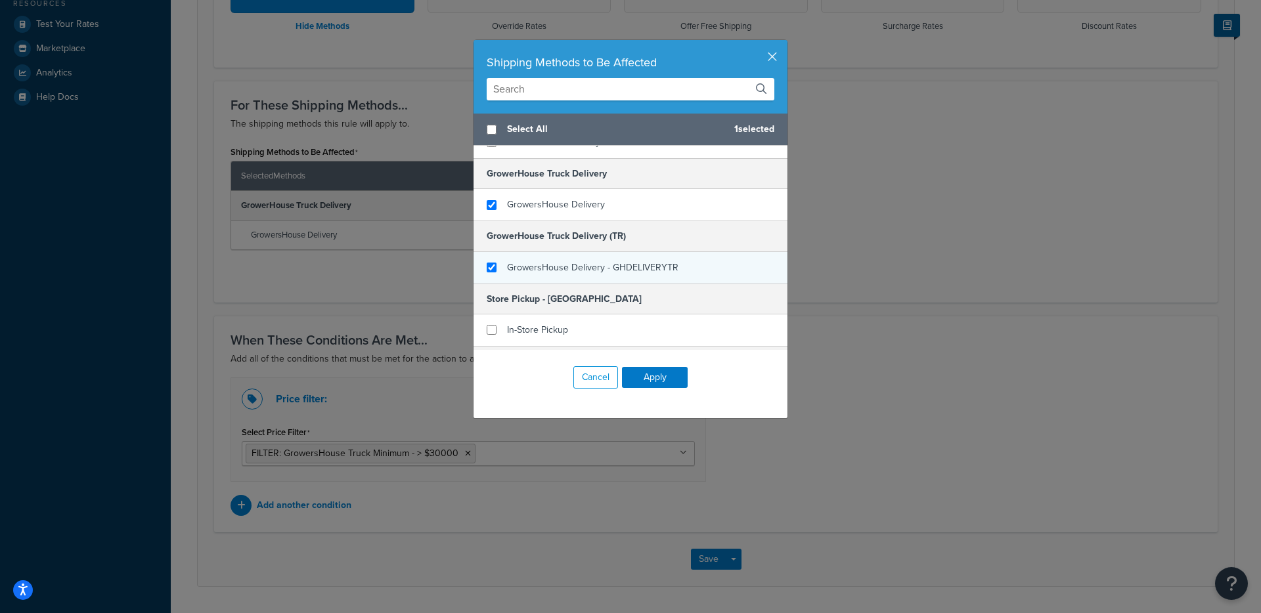
checkbox input "true"
click at [582, 269] on span "GrowersHouse Delivery - GHDELIVERYTR" at bounding box center [592, 268] width 171 height 14
click at [648, 378] on button "Apply" at bounding box center [655, 377] width 66 height 21
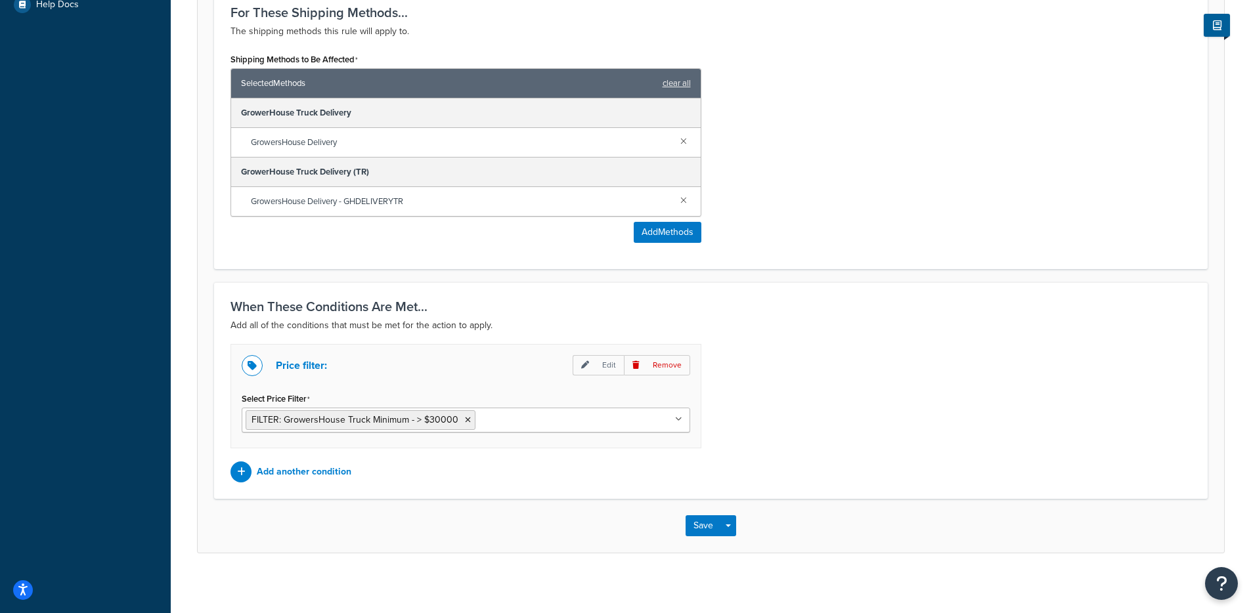
scroll to position [548, 0]
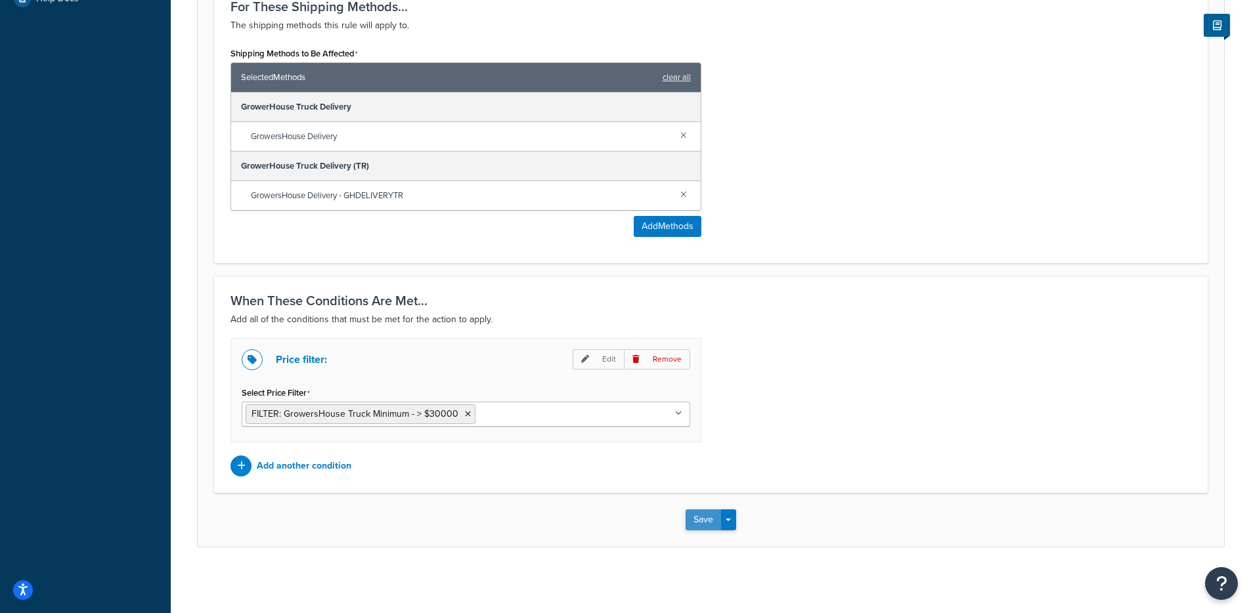
click at [703, 527] on button "Save" at bounding box center [703, 520] width 35 height 21
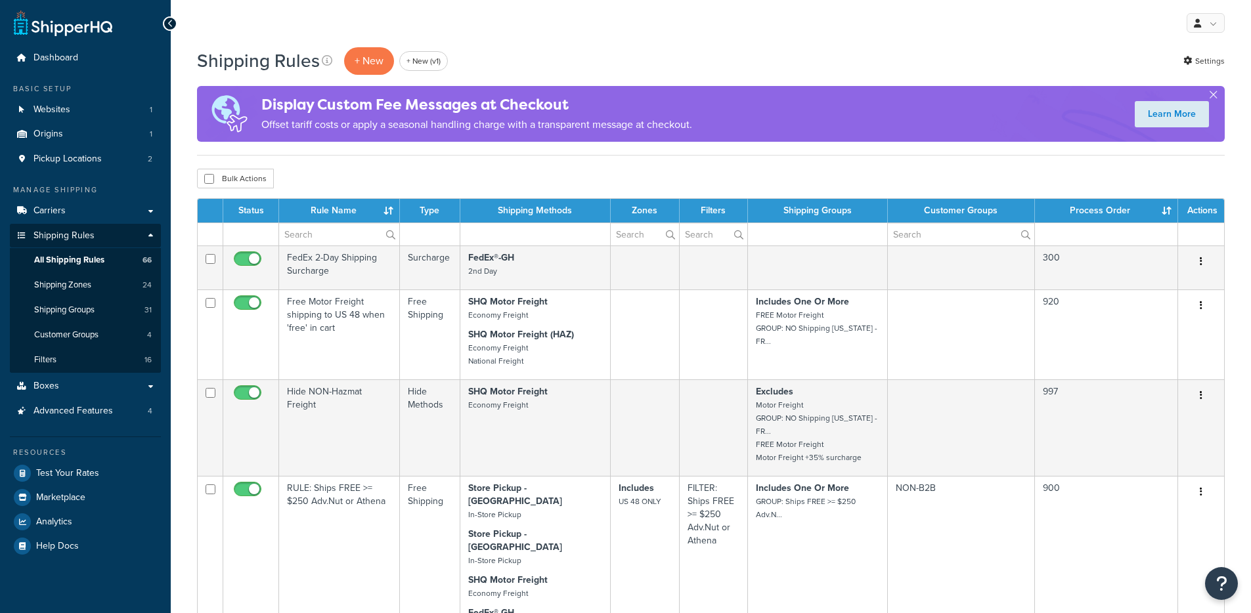
select select "100"
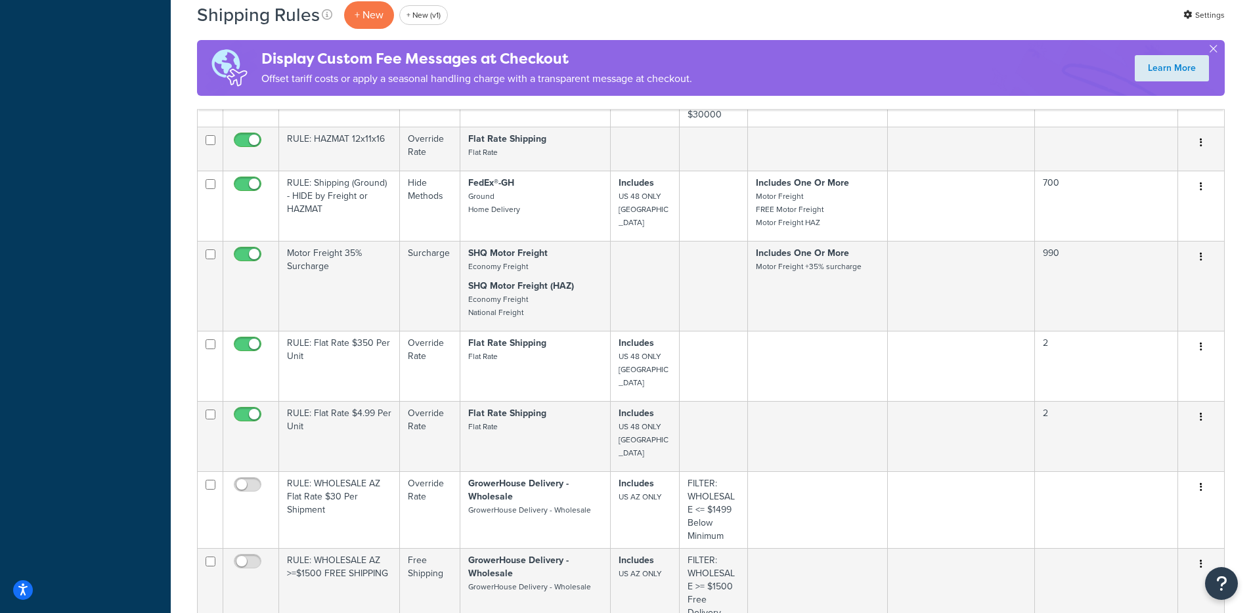
scroll to position [3249, 0]
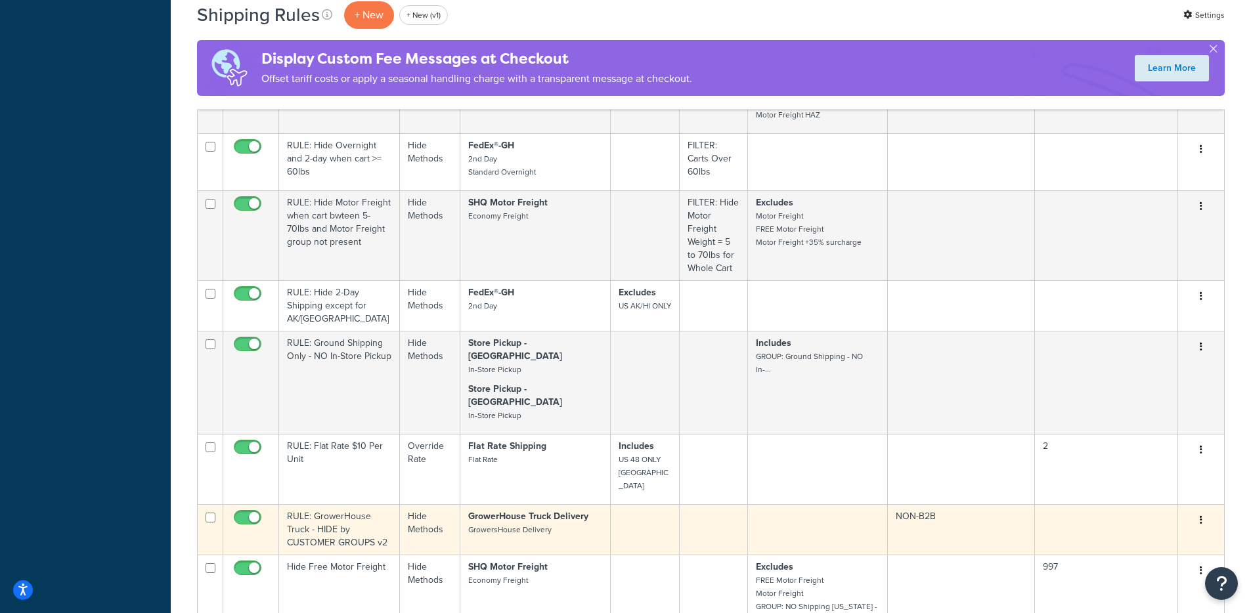
click at [1202, 510] on button "button" at bounding box center [1201, 520] width 18 height 21
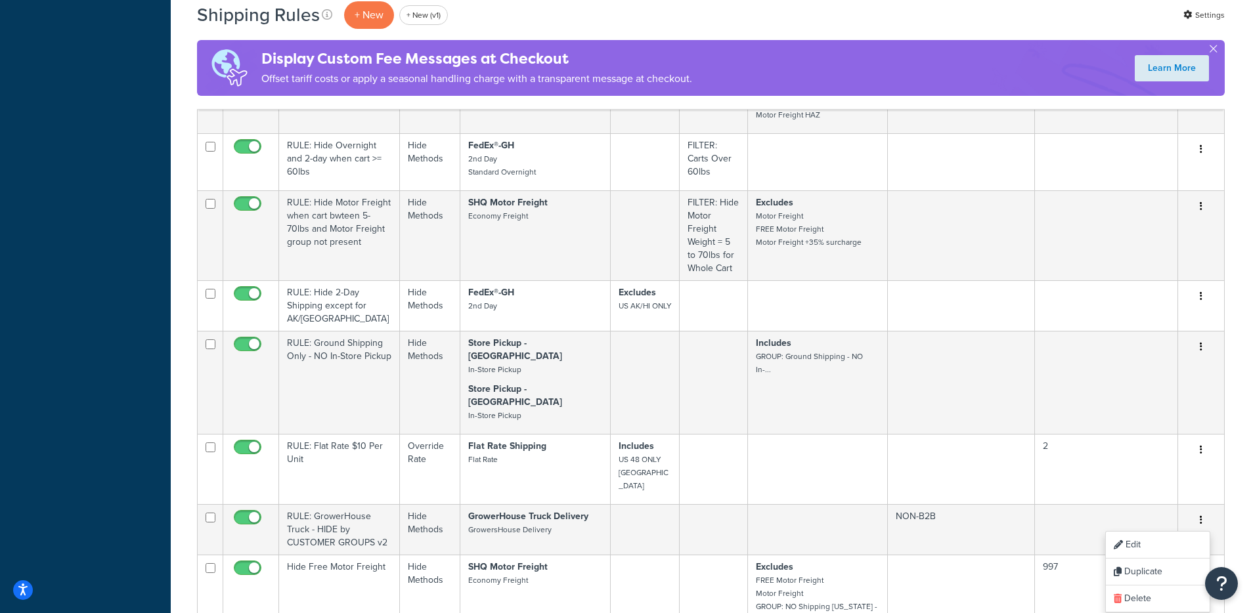
scroll to position [4131, 0]
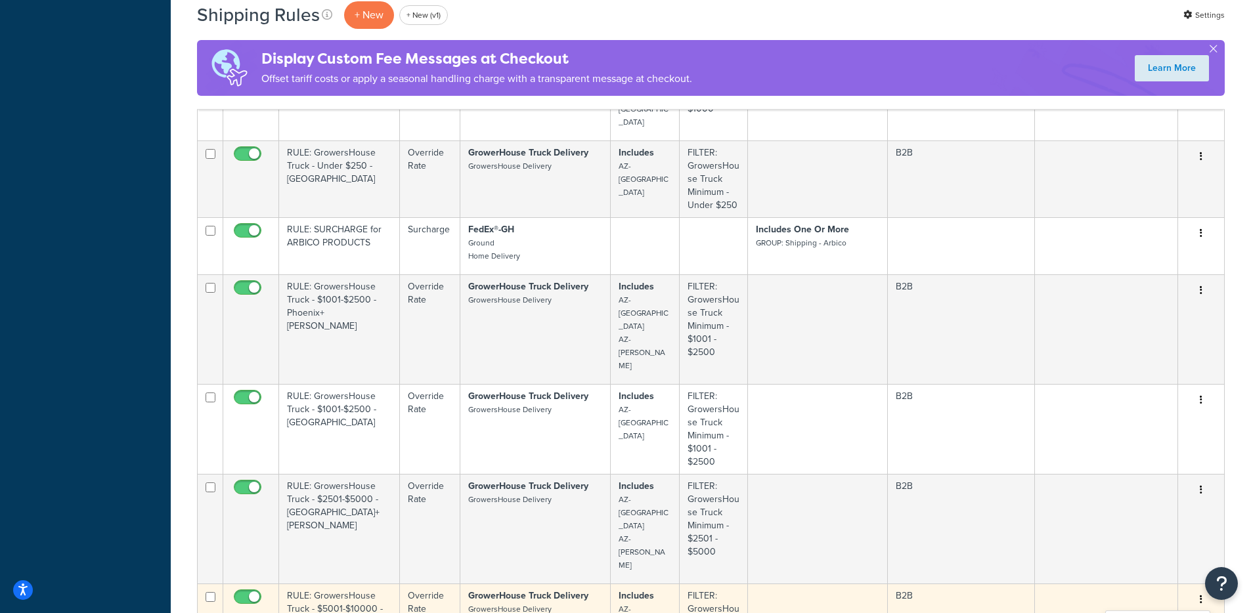
scroll to position [4887, 0]
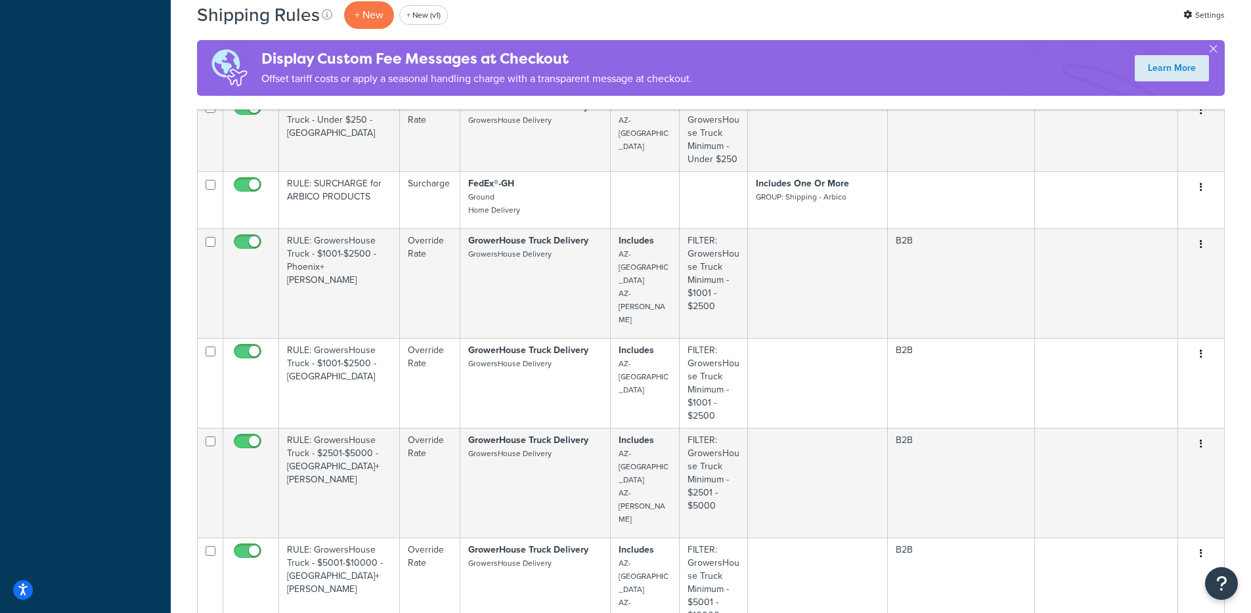
scroll to position [4941, 0]
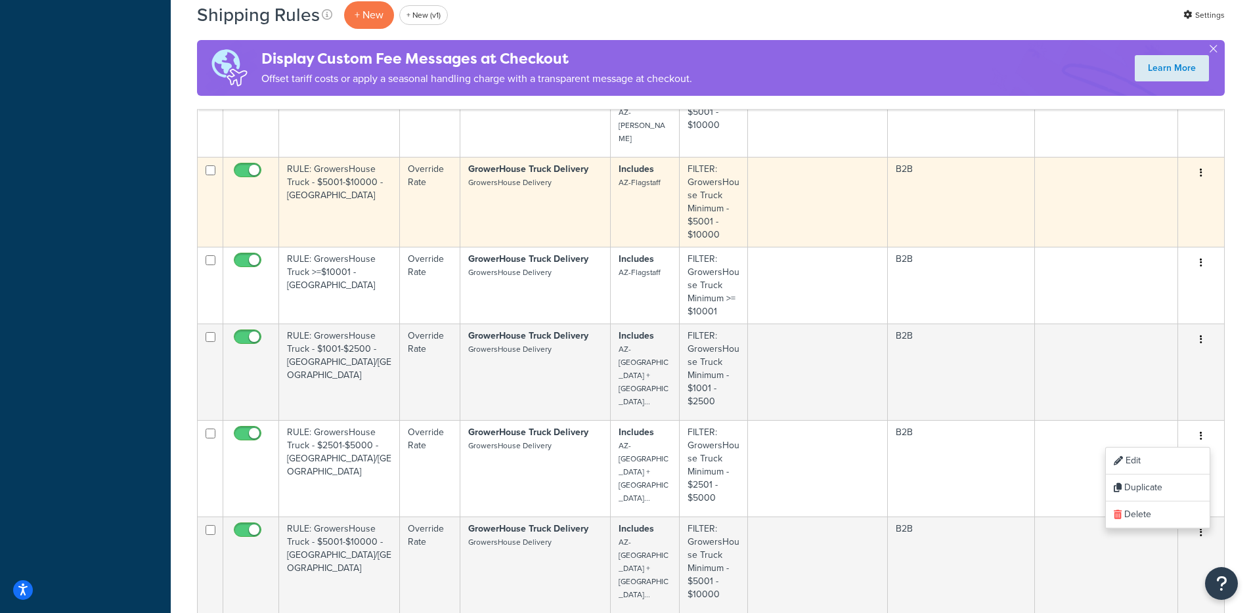
scroll to position [5414, 0]
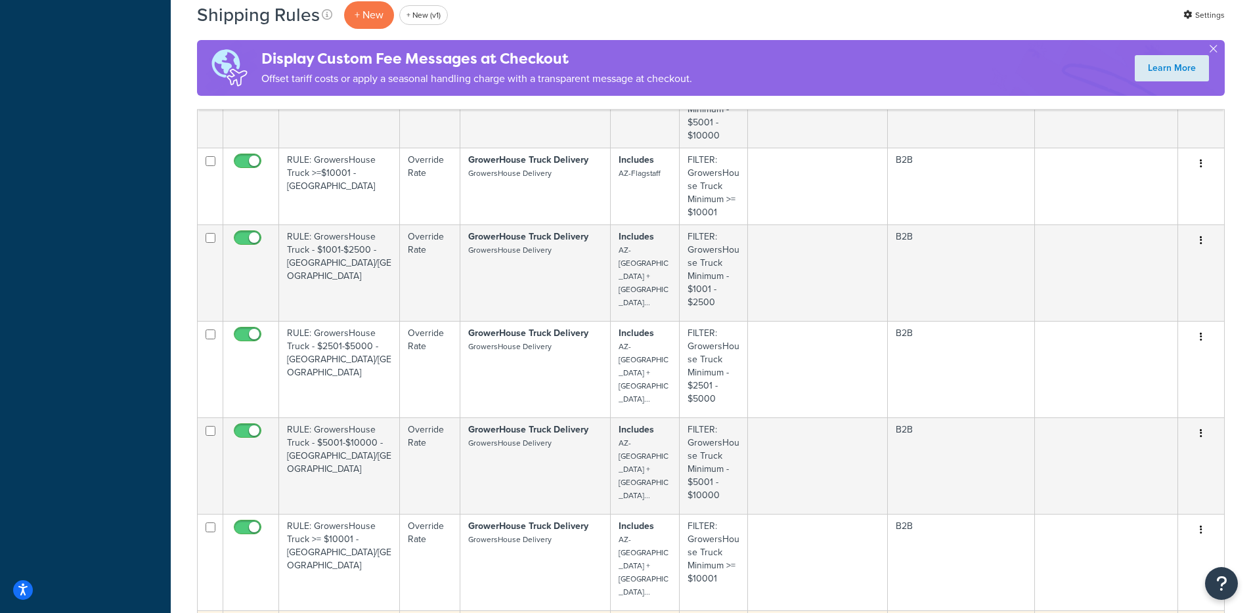
scroll to position [5535, 0]
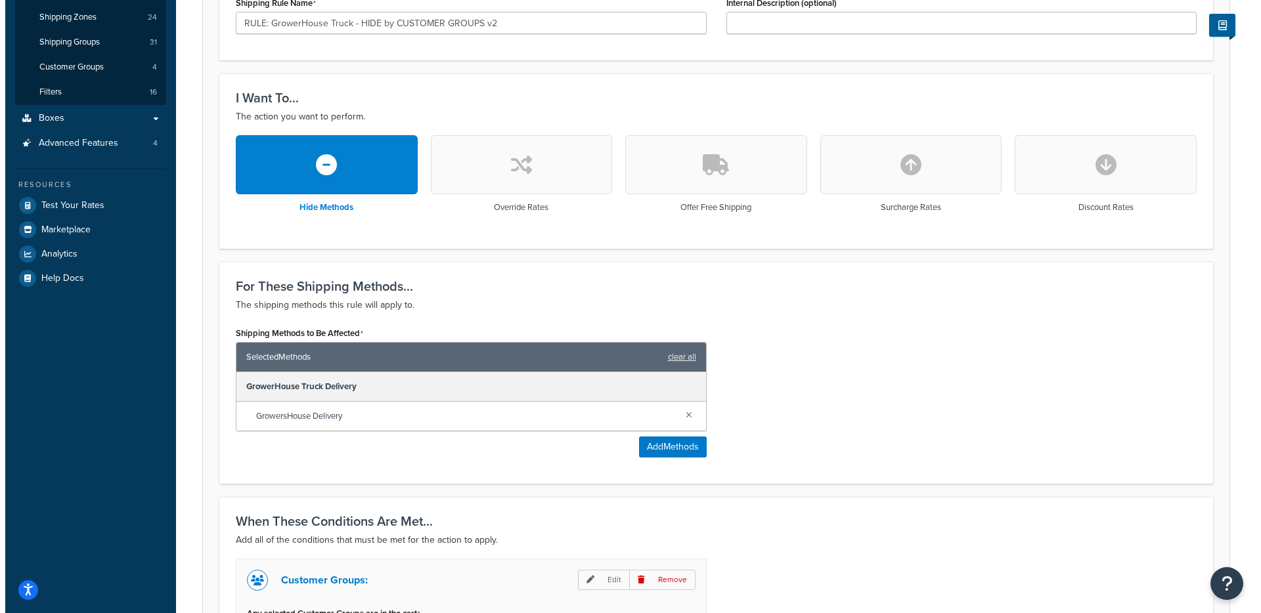
scroll to position [269, 0]
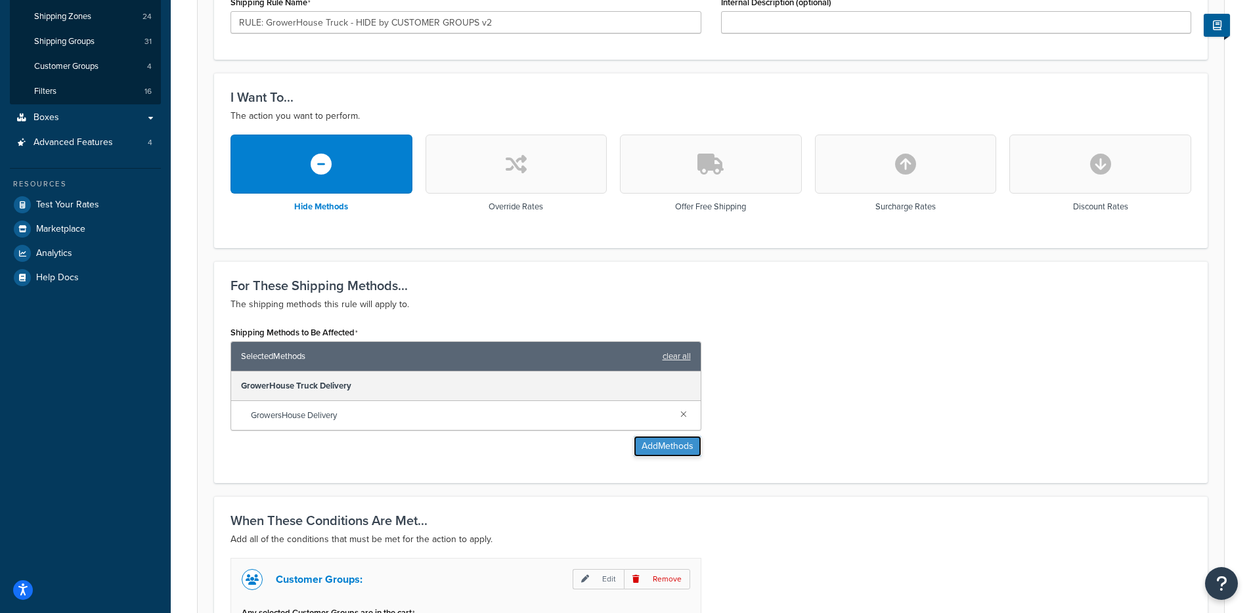
click at [670, 443] on button "Add Methods" at bounding box center [668, 446] width 68 height 21
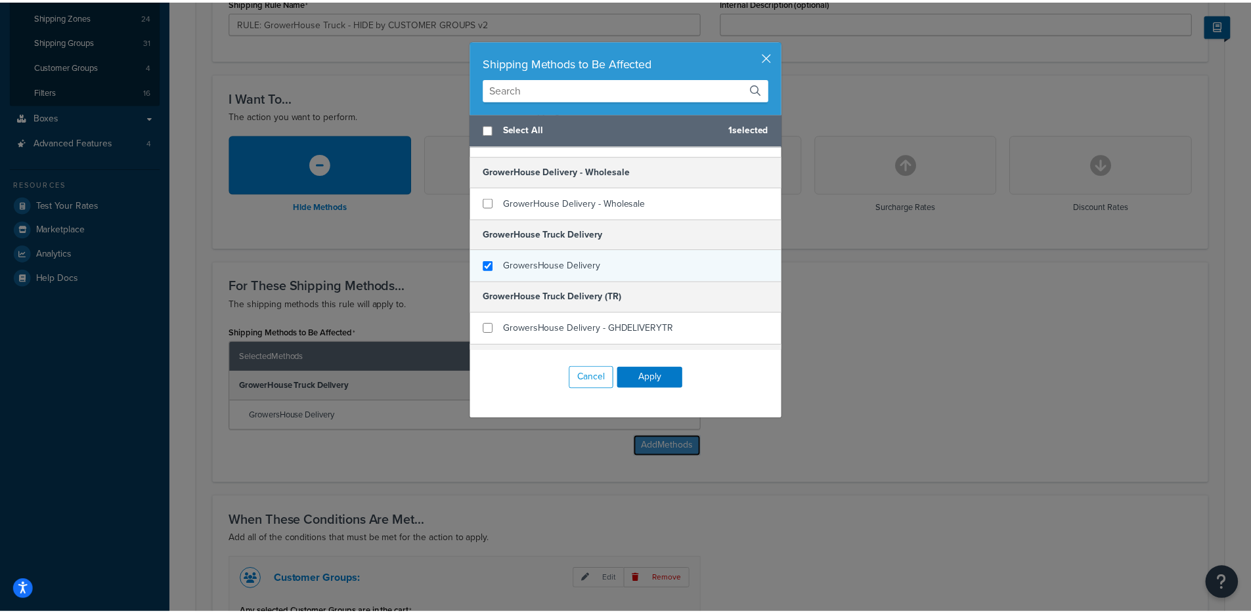
scroll to position [86, 0]
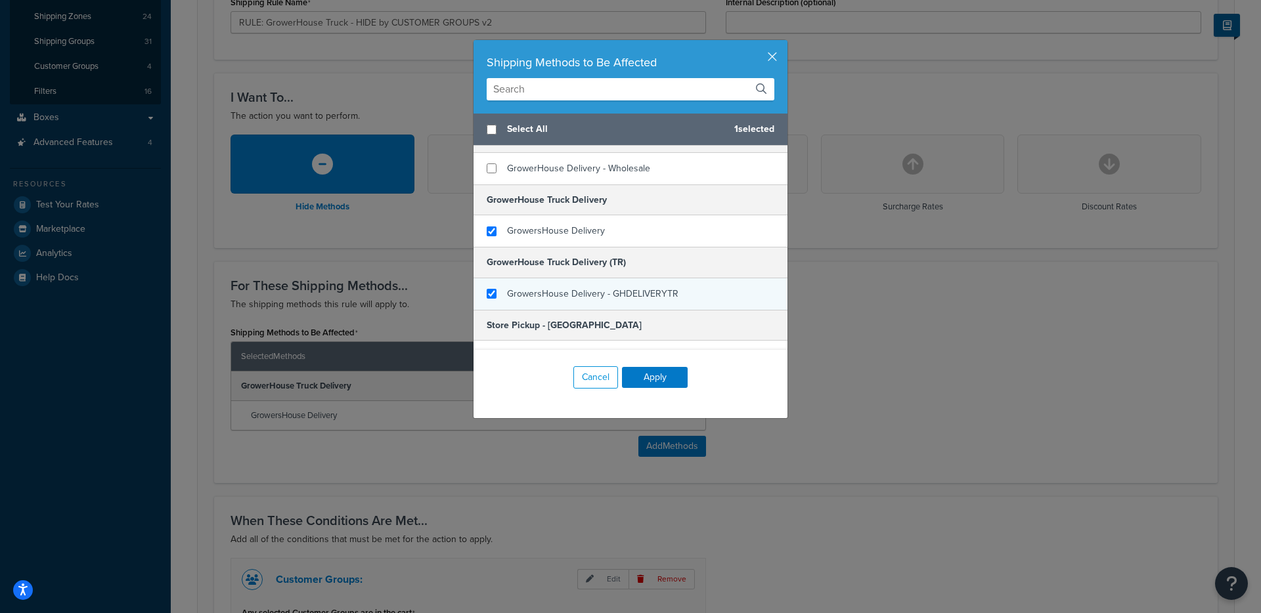
checkbox input "true"
click at [601, 288] on span "GrowersHouse Delivery - GHDELIVERYTR" at bounding box center [592, 294] width 171 height 14
click at [655, 373] on button "Apply" at bounding box center [655, 377] width 66 height 21
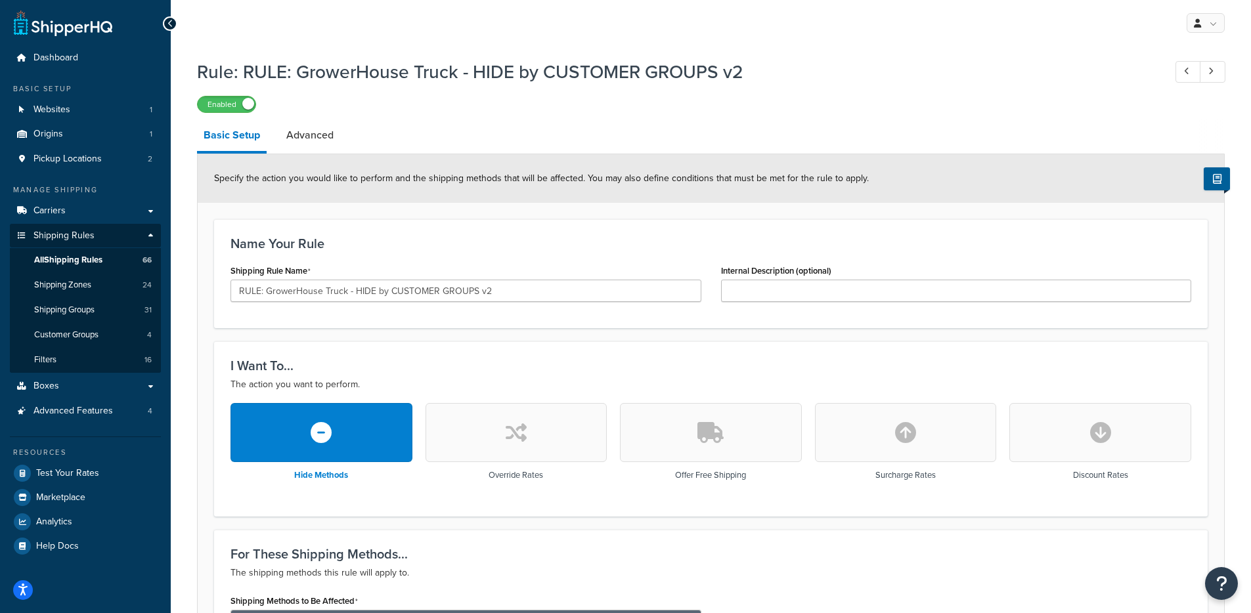
scroll to position [548, 0]
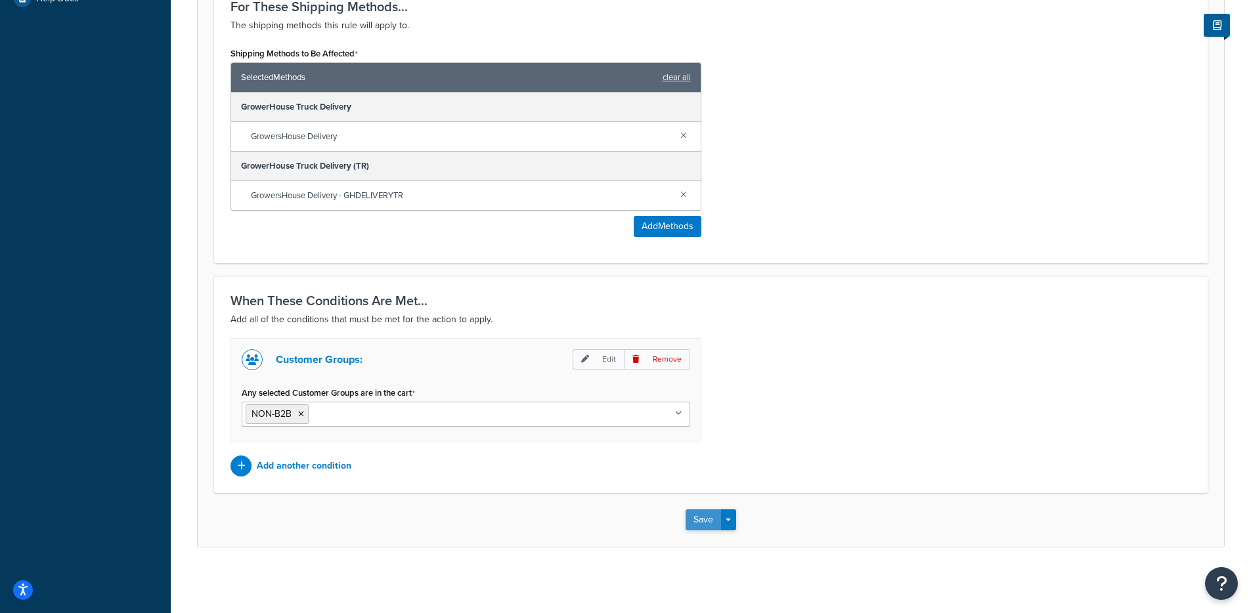
click at [702, 516] on button "Save" at bounding box center [703, 520] width 35 height 21
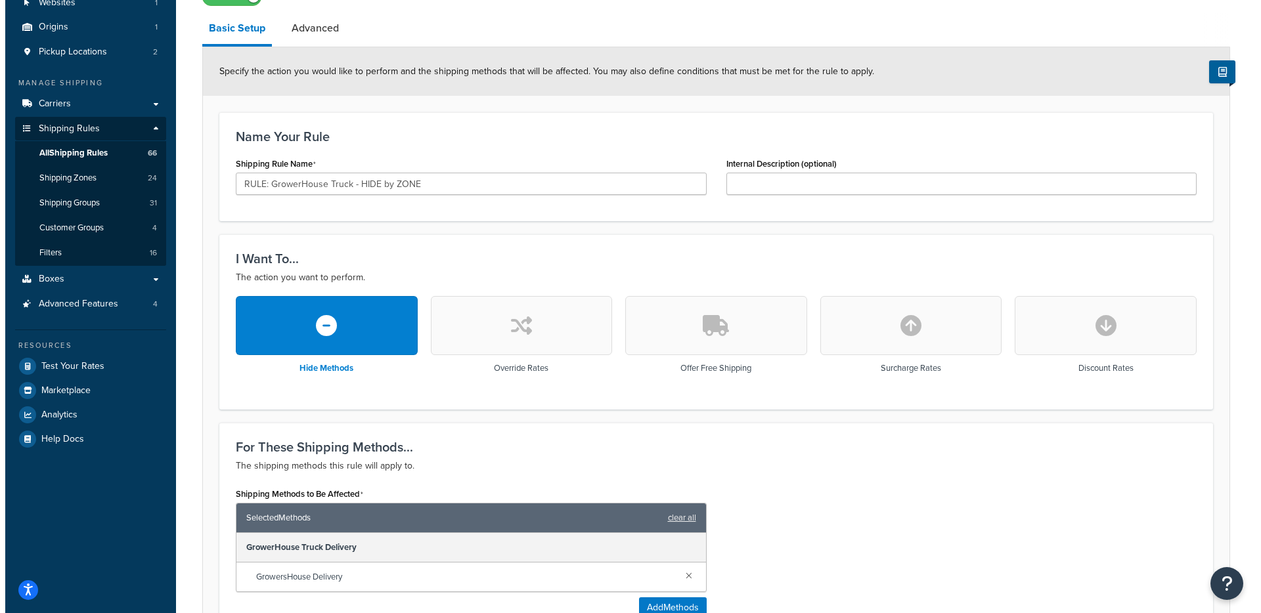
scroll to position [489, 0]
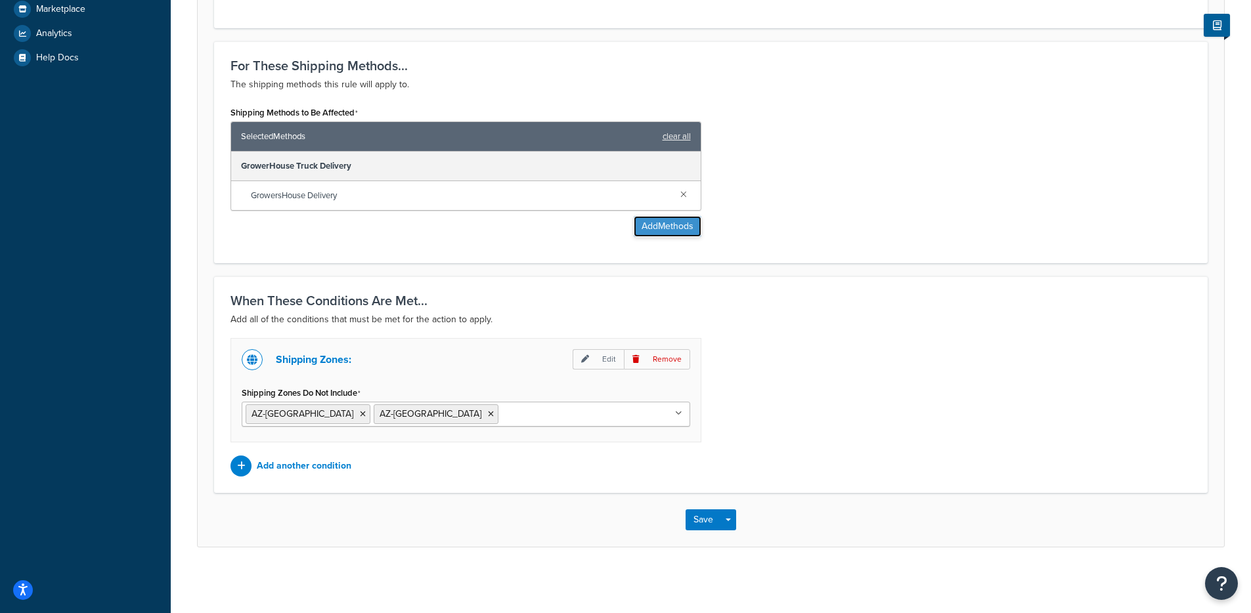
click at [651, 231] on button "Add Methods" at bounding box center [668, 226] width 68 height 21
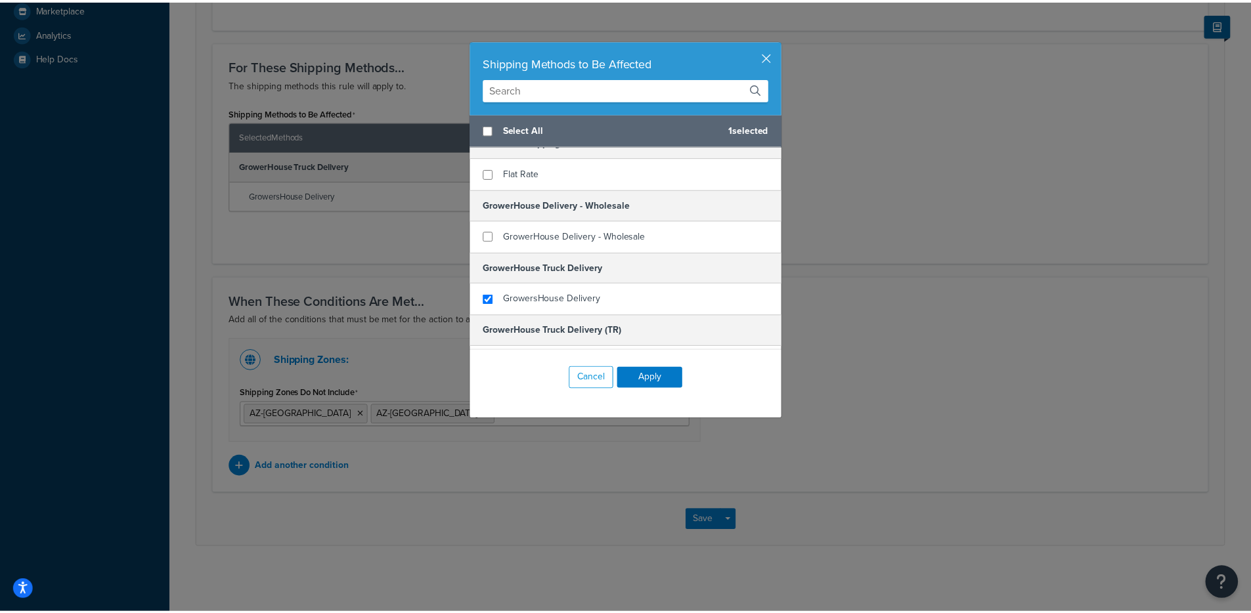
scroll to position [98, 0]
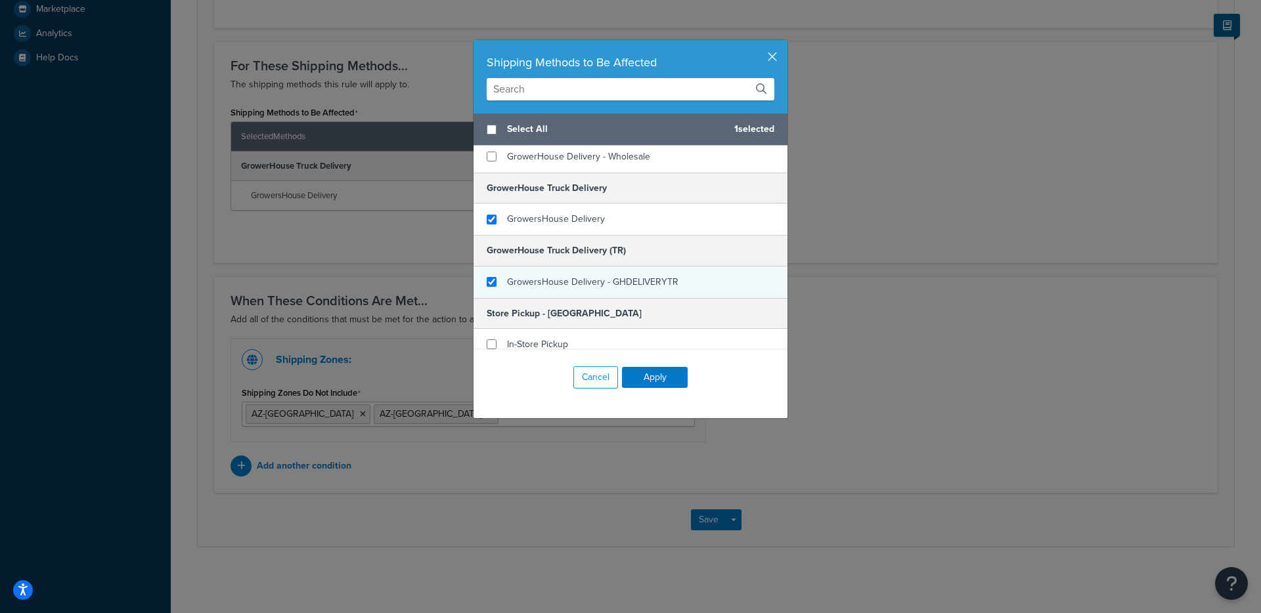
checkbox input "true"
click at [588, 280] on span "GrowersHouse Delivery - GHDELIVERYTR" at bounding box center [592, 282] width 171 height 14
click at [644, 381] on button "Apply" at bounding box center [655, 377] width 66 height 21
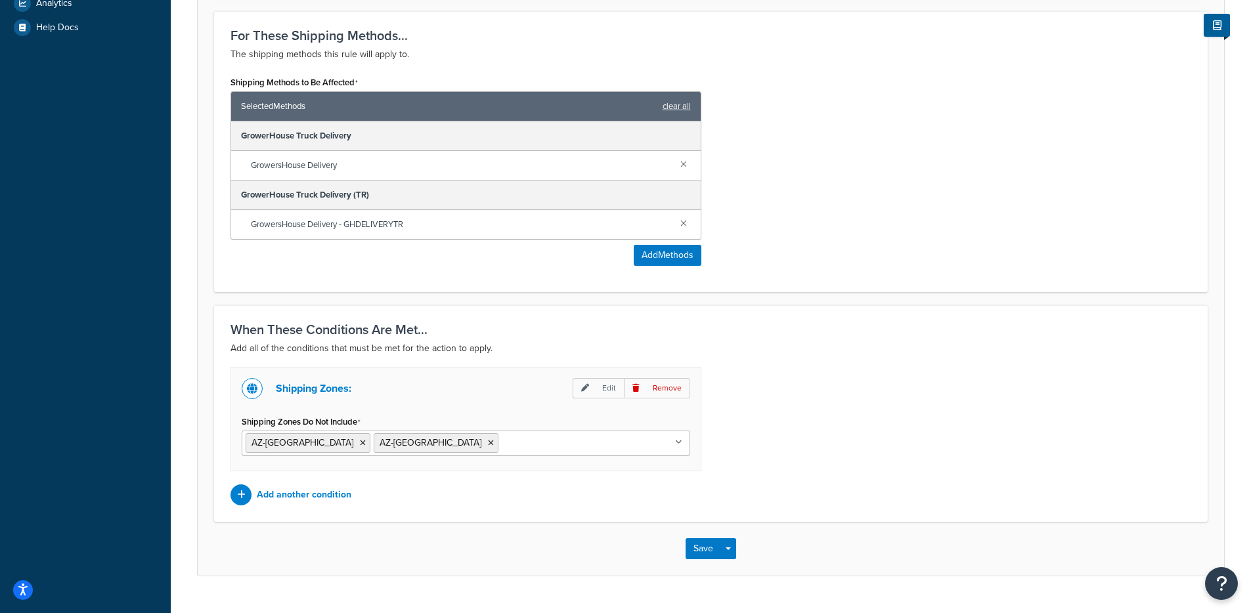
scroll to position [548, 0]
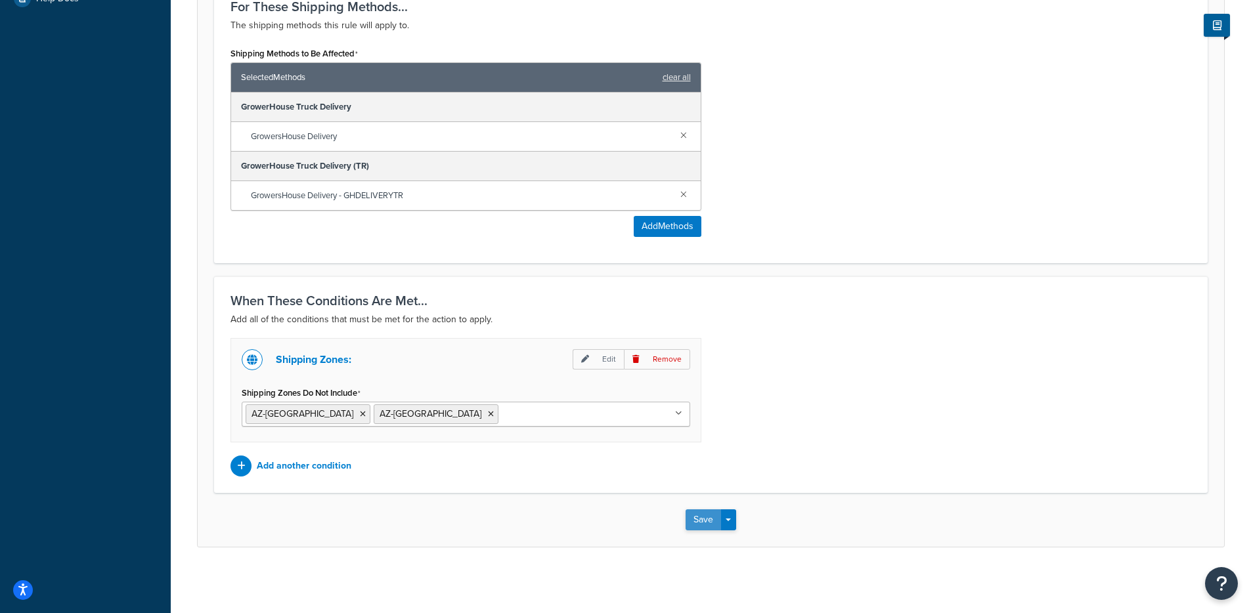
click at [699, 518] on button "Save" at bounding box center [703, 520] width 35 height 21
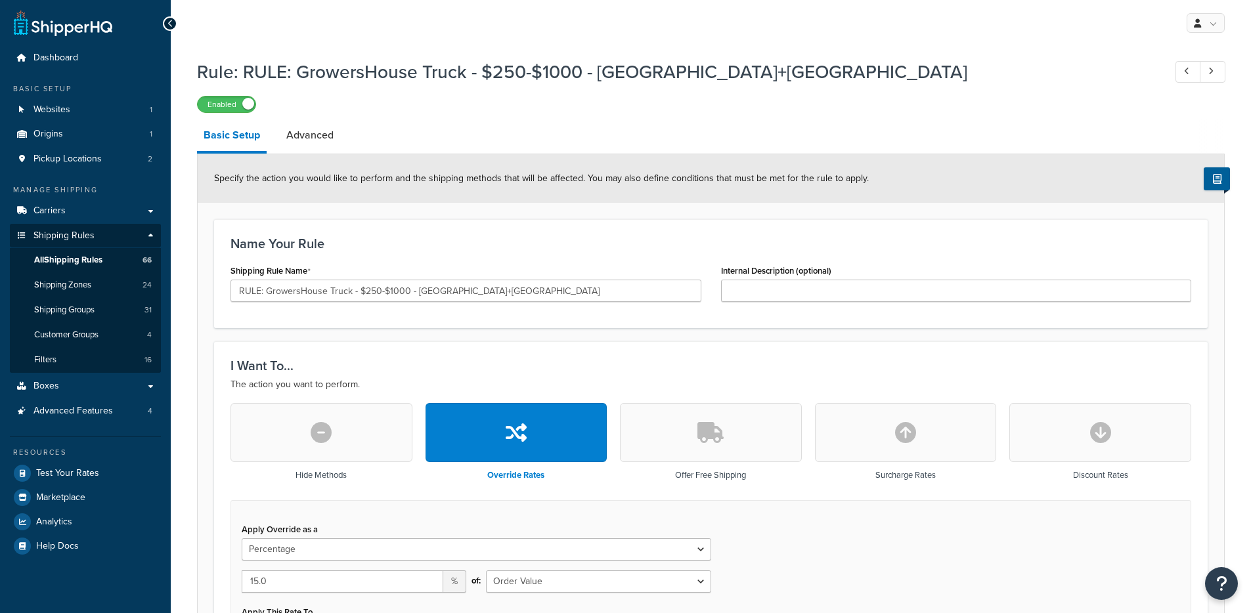
select select "PERCENTAGE"
select select "LOCATION"
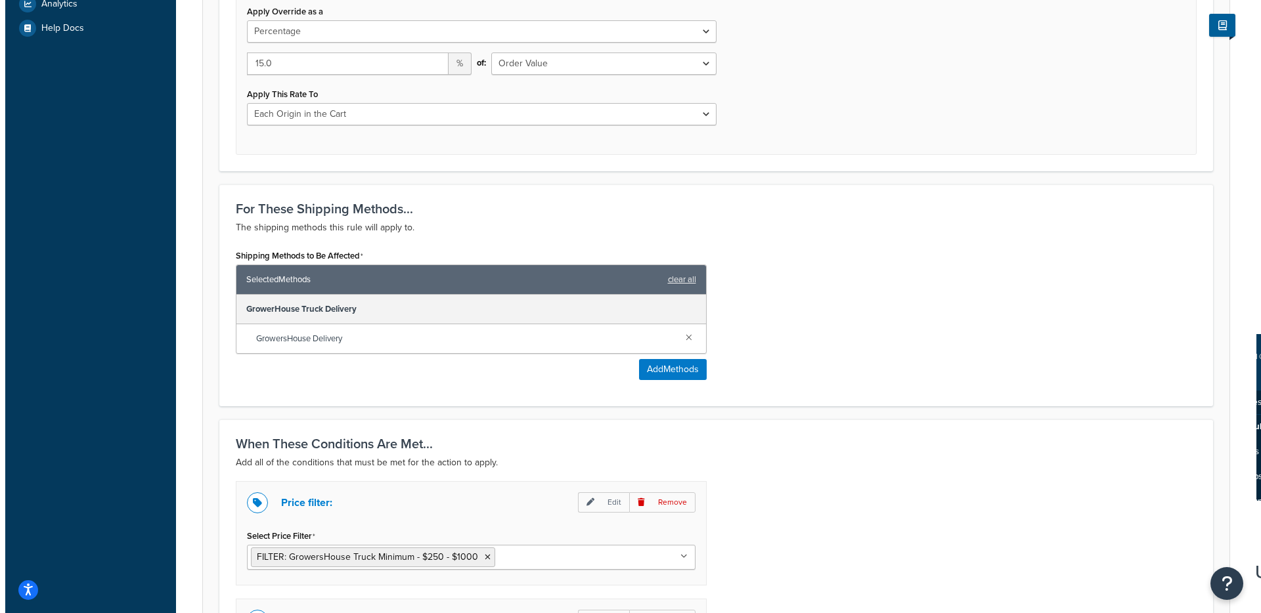
scroll to position [563, 0]
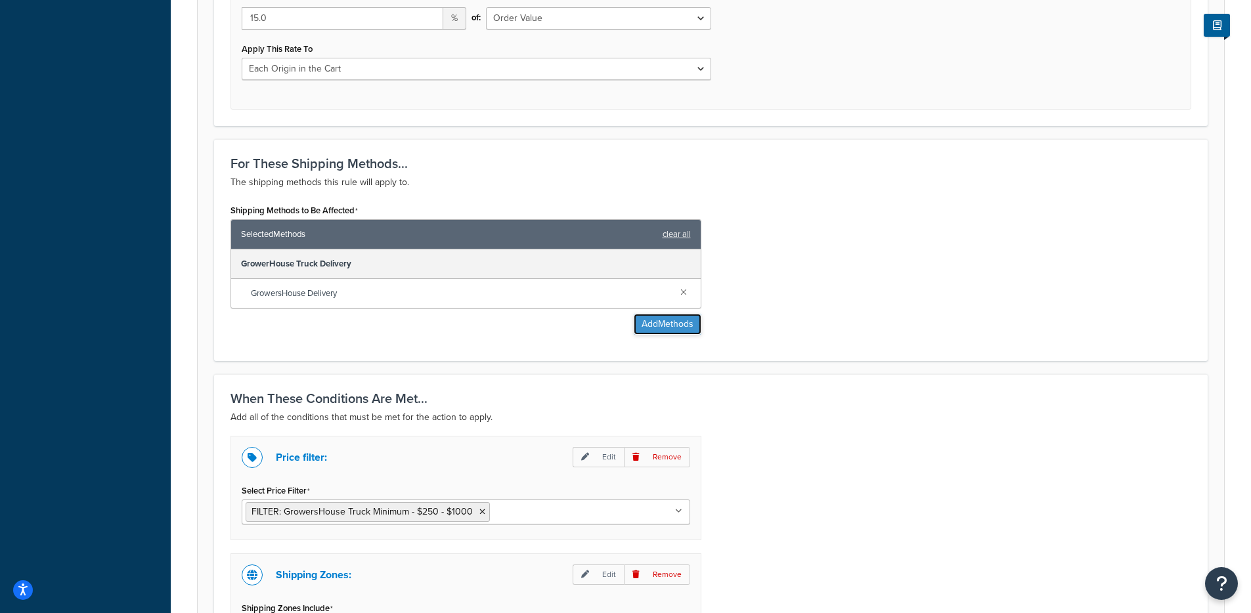
click at [695, 325] on button "Add Methods" at bounding box center [668, 324] width 68 height 21
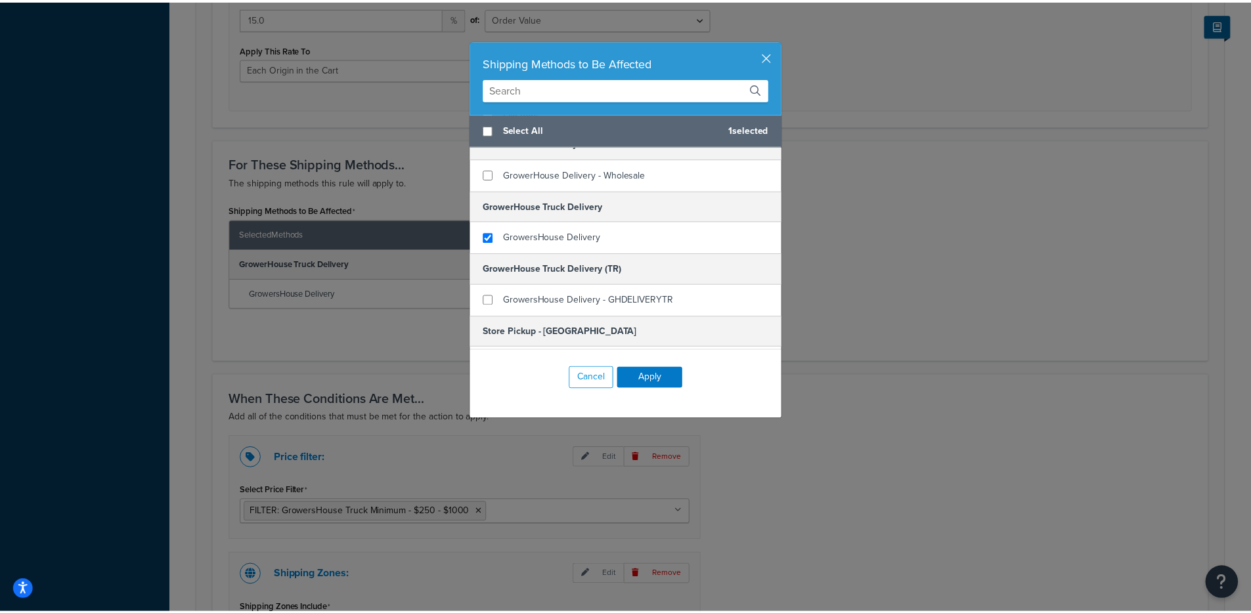
scroll to position [98, 0]
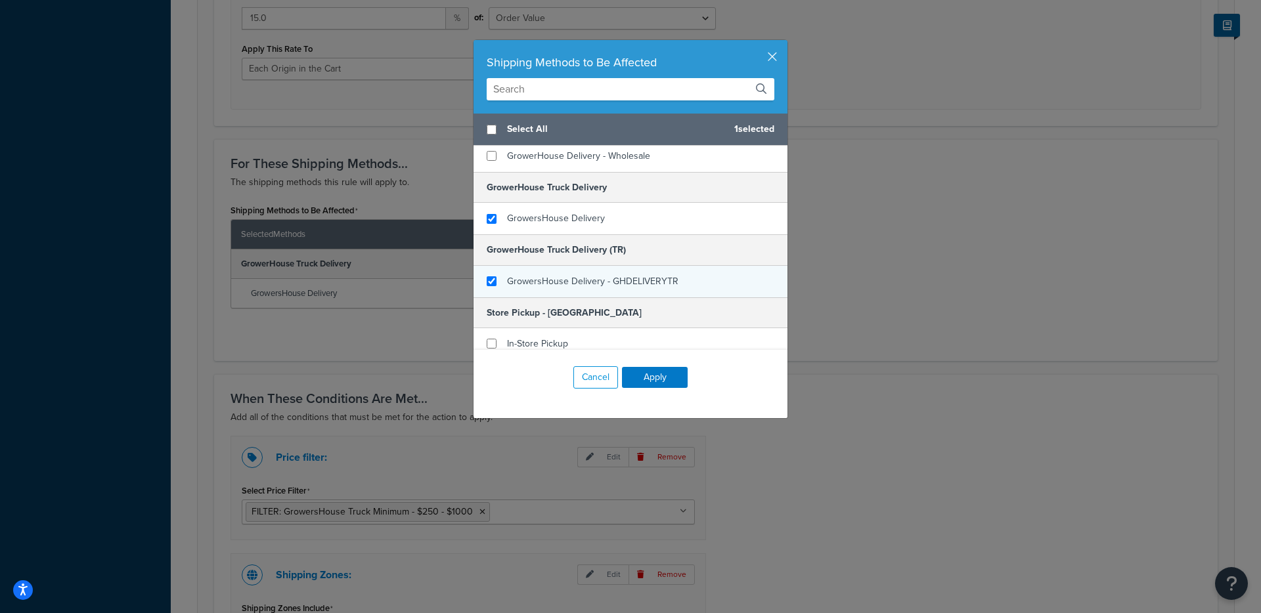
checkbox input "true"
click at [575, 288] on div "GrowersHouse Delivery - GHDELIVERYTR" at bounding box center [592, 281] width 171 height 18
click at [648, 370] on button "Apply" at bounding box center [655, 377] width 66 height 21
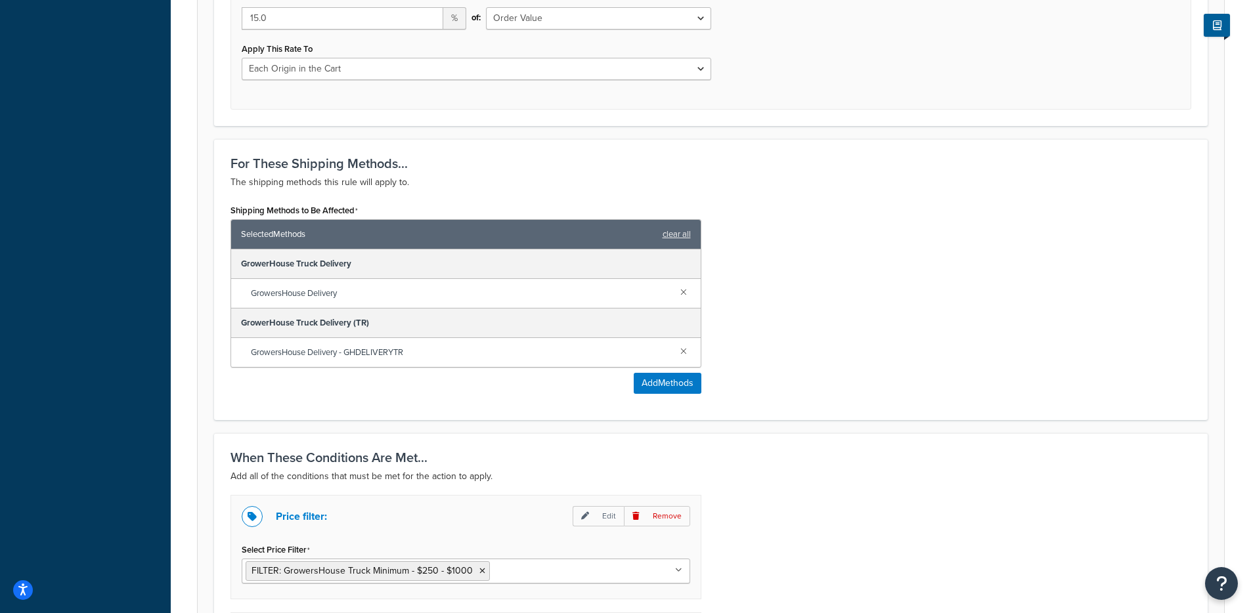
scroll to position [955, 0]
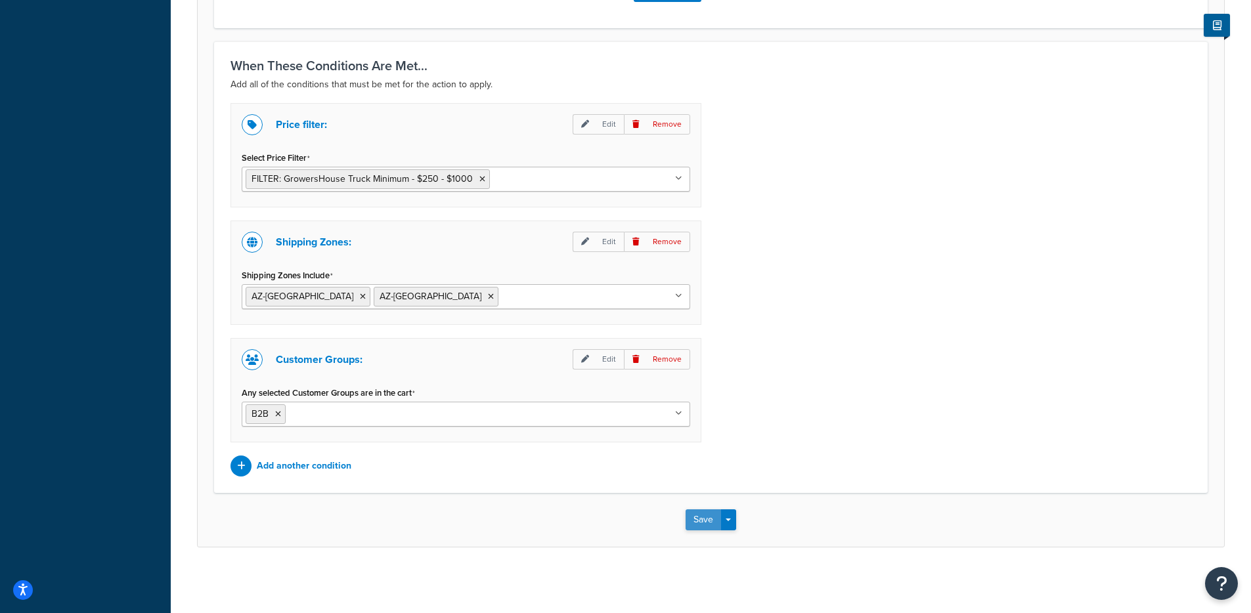
click at [708, 515] on button "Save" at bounding box center [703, 520] width 35 height 21
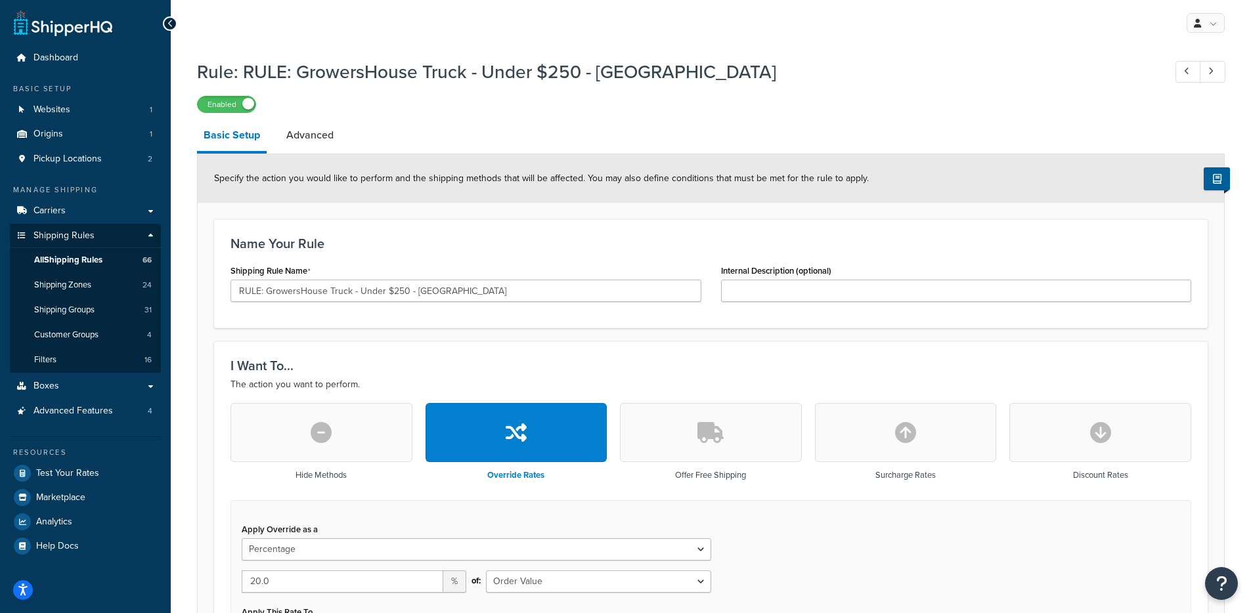
select select "PERCENTAGE"
select select "LOCATION"
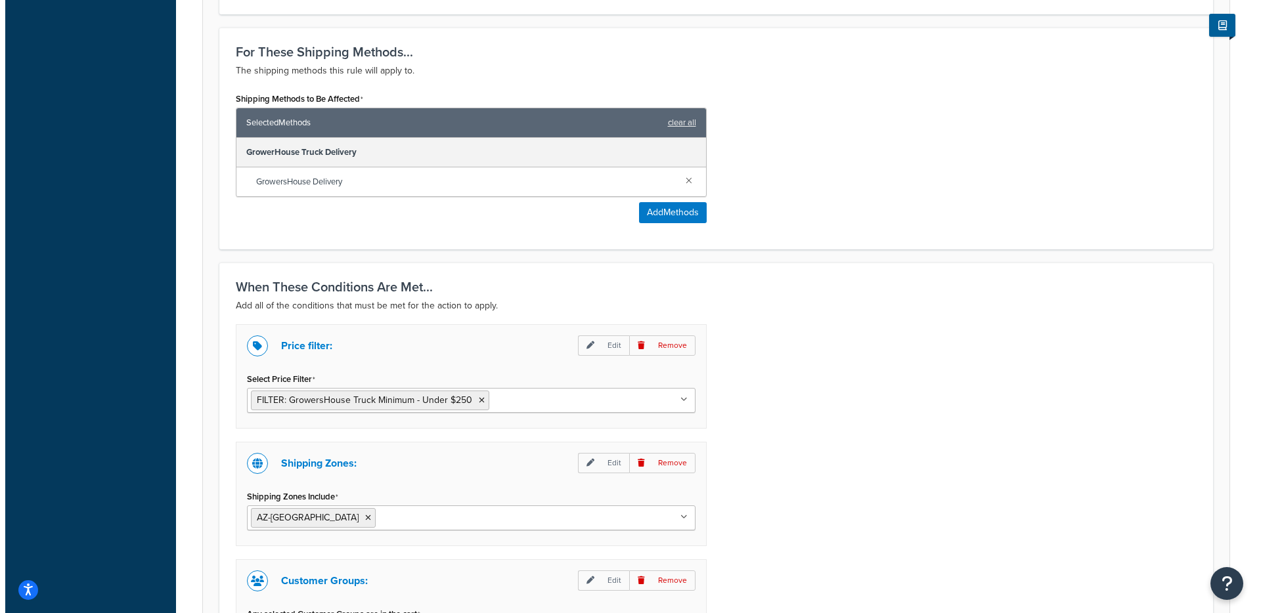
scroll to position [676, 0]
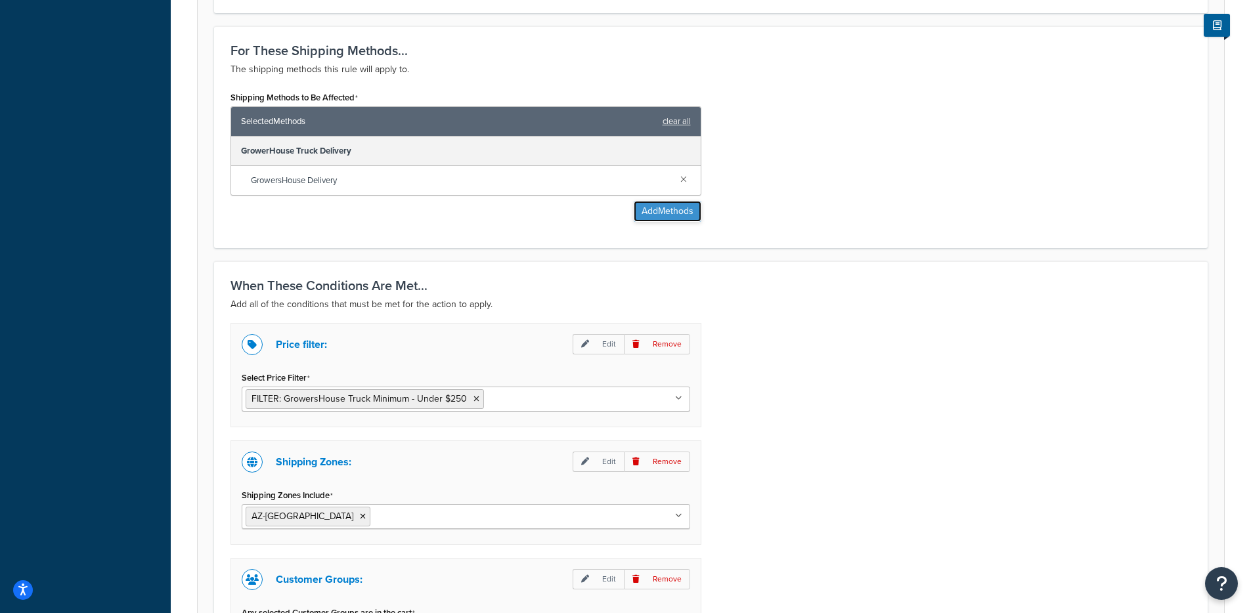
click at [648, 216] on button "Add Methods" at bounding box center [668, 211] width 68 height 21
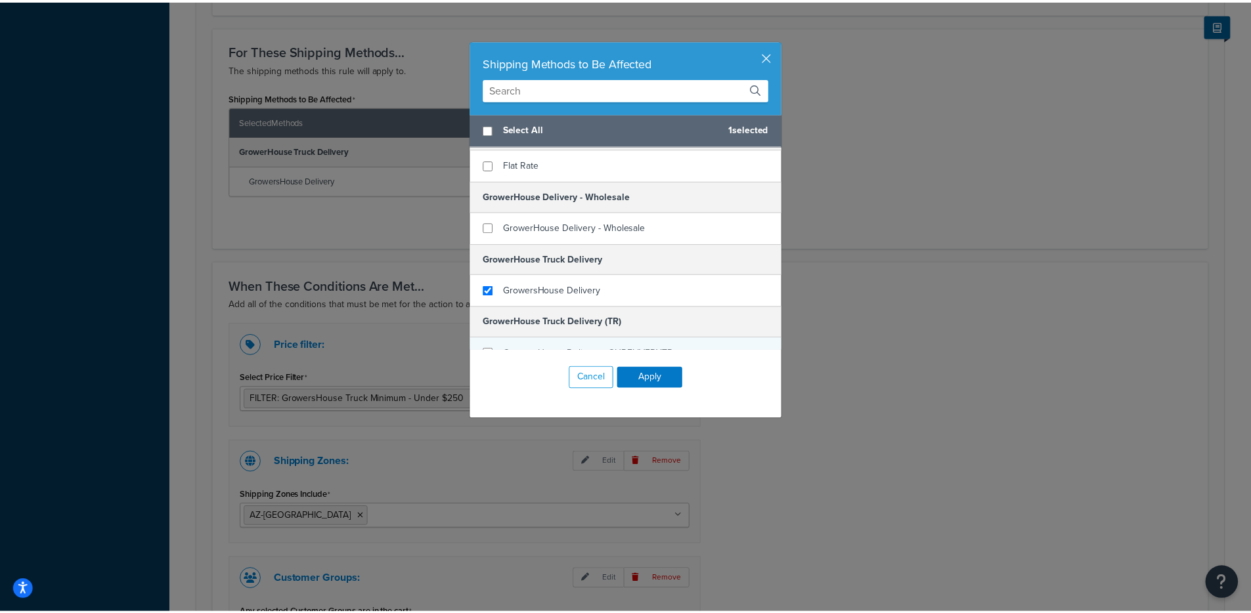
scroll to position [35, 0]
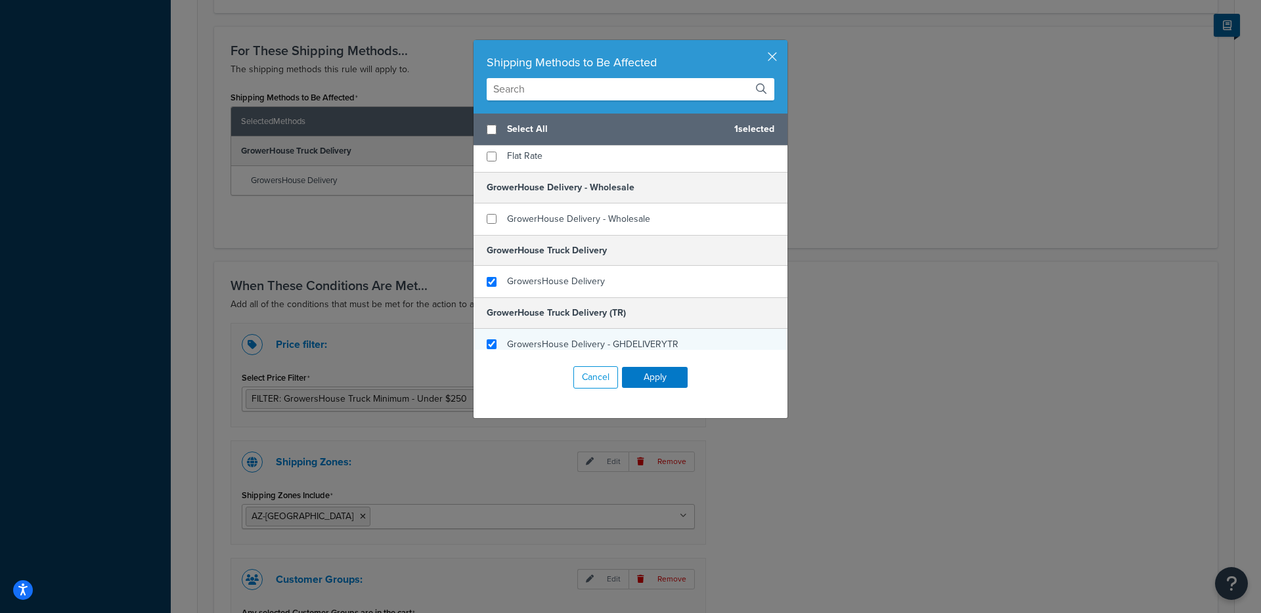
checkbox input "true"
click at [554, 336] on div "GrowersHouse Delivery - GHDELIVERYTR" at bounding box center [592, 345] width 171 height 18
click at [663, 372] on button "Apply" at bounding box center [655, 377] width 66 height 21
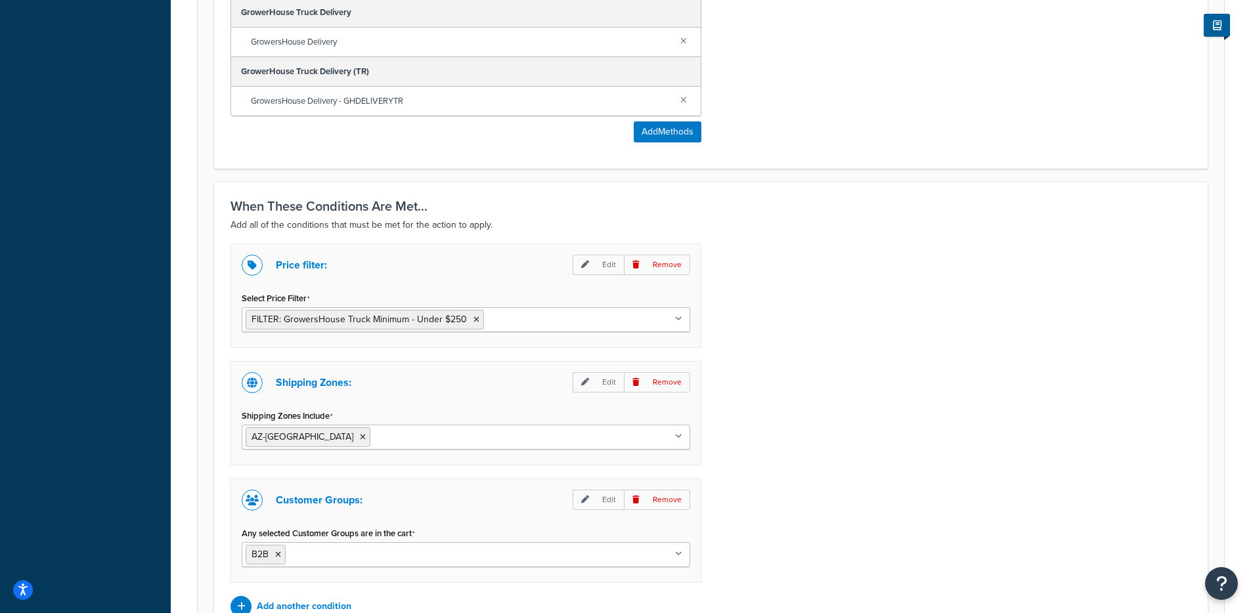
scroll to position [955, 0]
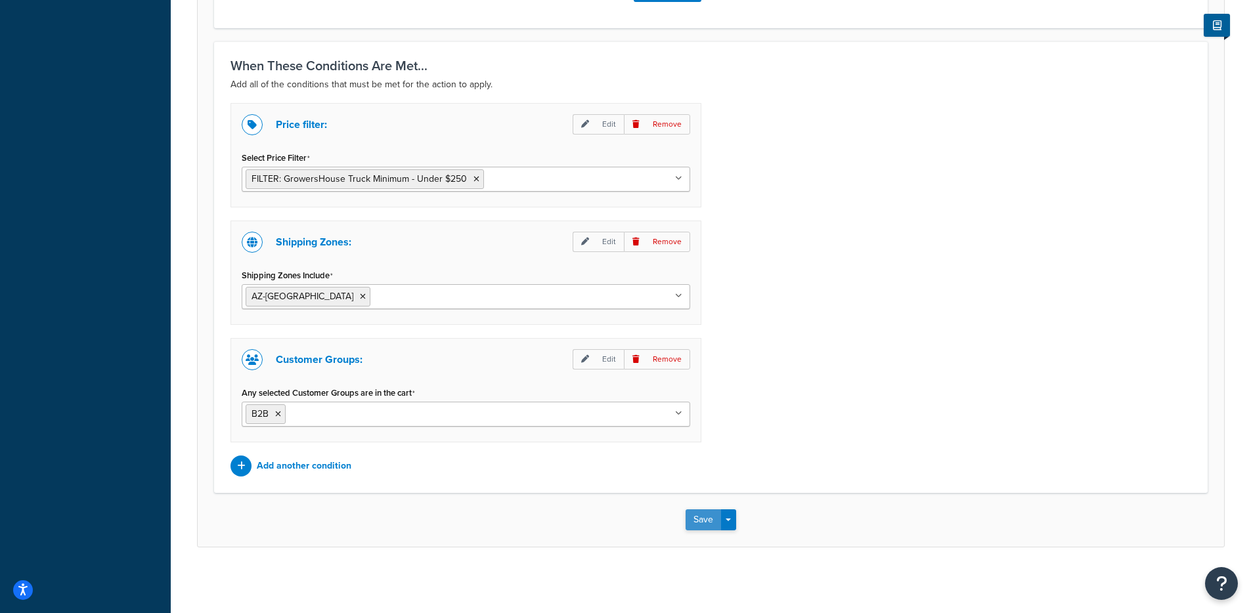
click at [696, 517] on button "Save" at bounding box center [703, 520] width 35 height 21
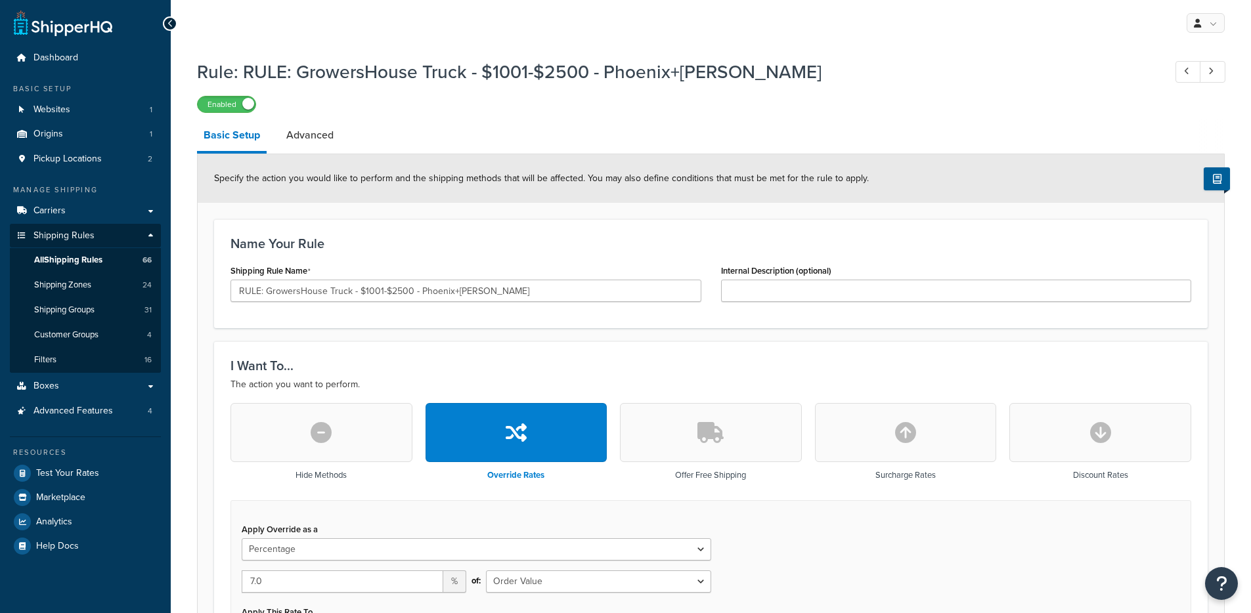
select select "PERCENTAGE"
select select "LOCATION"
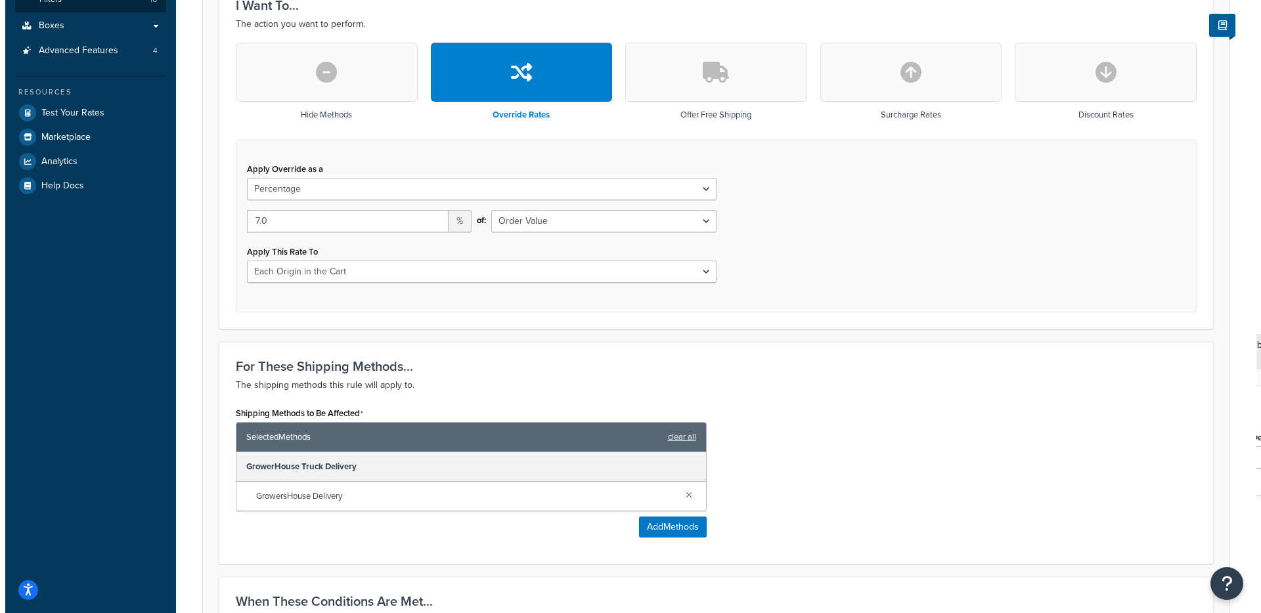
scroll to position [446, 0]
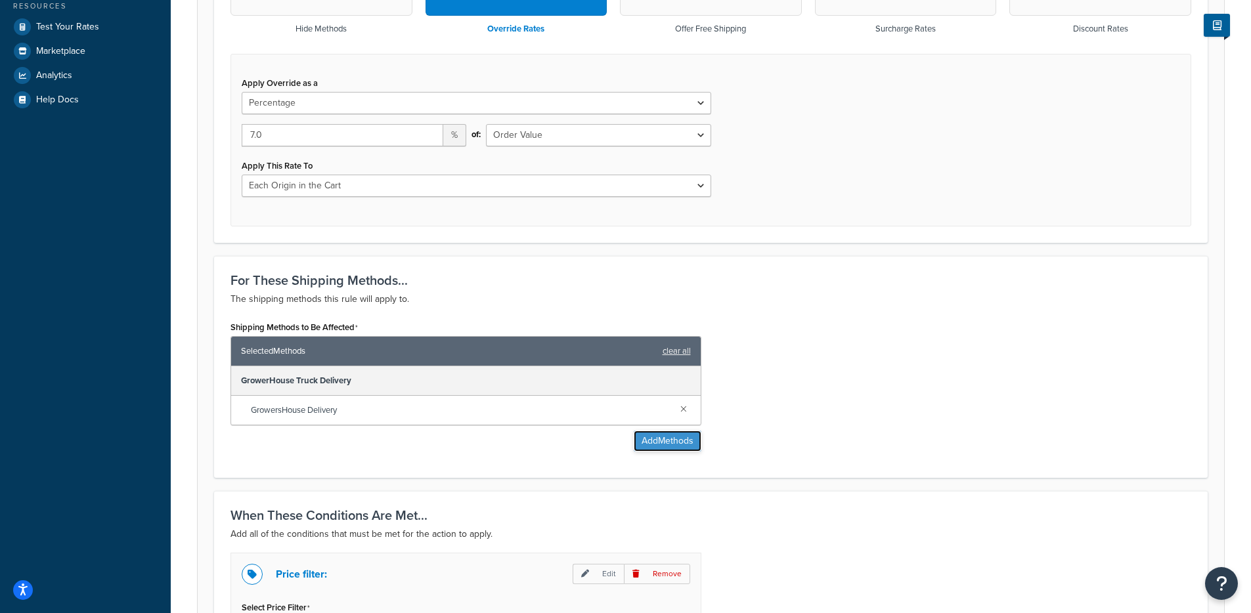
click at [689, 436] on button "Add Methods" at bounding box center [668, 441] width 68 height 21
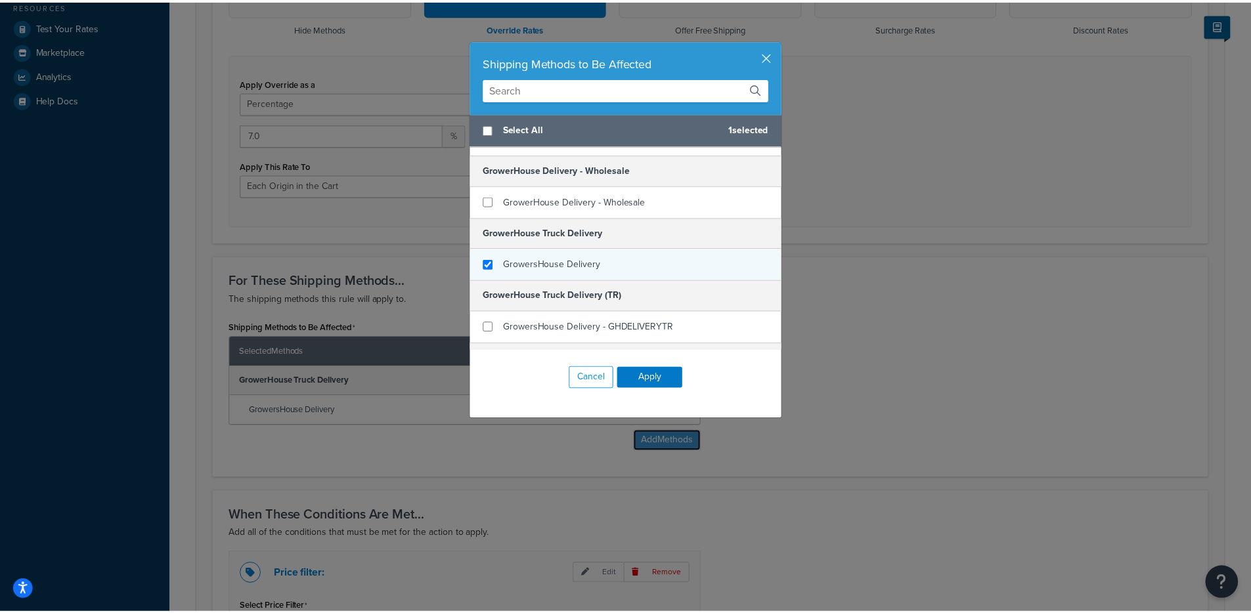
scroll to position [55, 0]
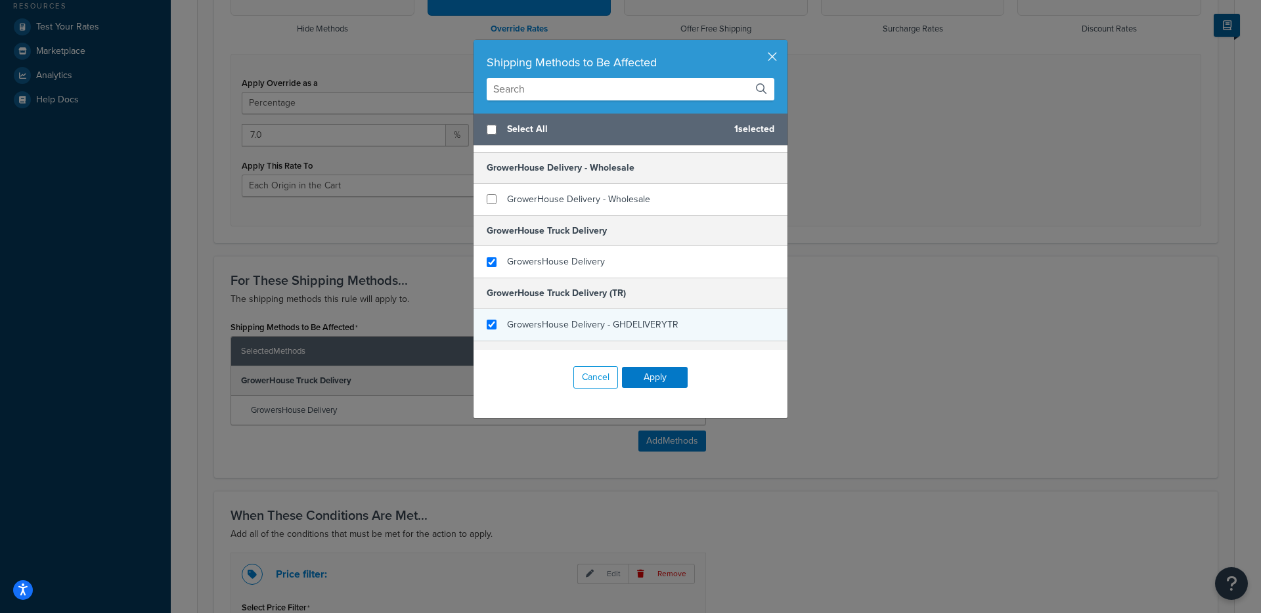
checkbox input "true"
click at [607, 320] on span "GrowersHouse Delivery - GHDELIVERYTR" at bounding box center [592, 325] width 171 height 14
click at [663, 376] on button "Apply" at bounding box center [655, 377] width 66 height 21
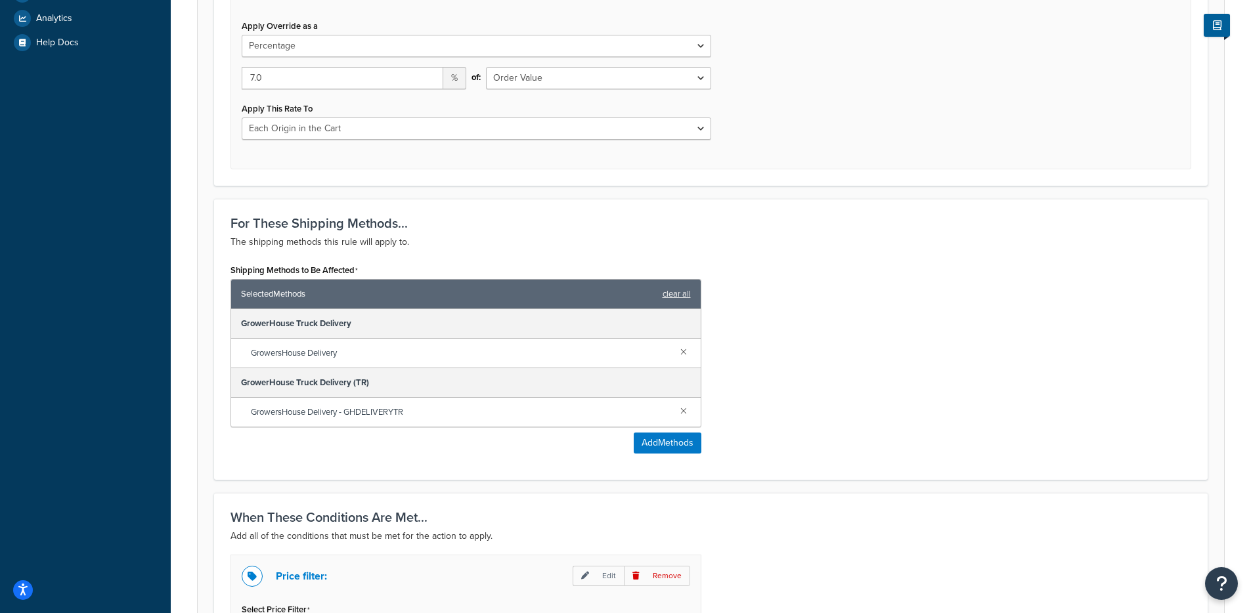
scroll to position [862, 0]
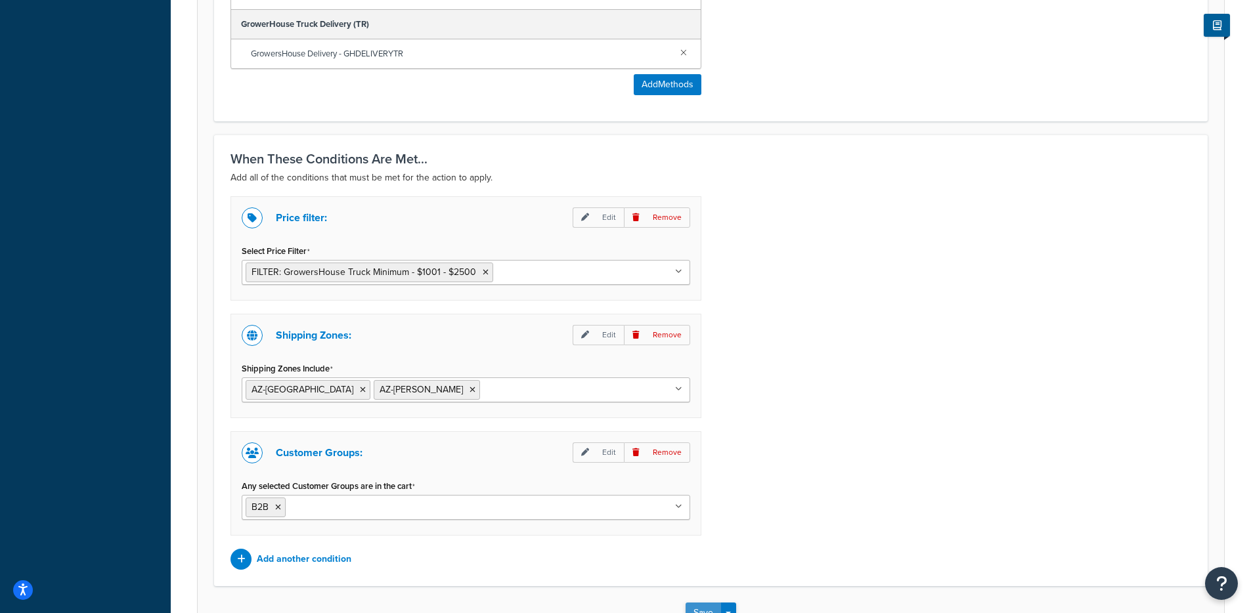
click at [708, 606] on button "Save" at bounding box center [703, 613] width 35 height 21
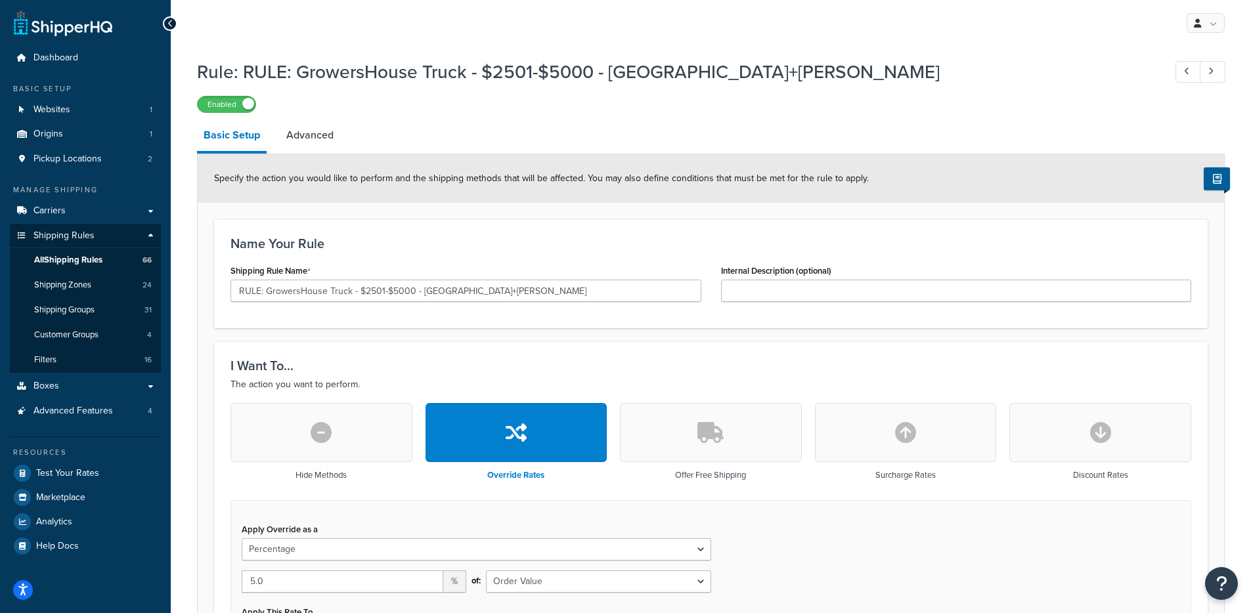
select select "PERCENTAGE"
select select "LOCATION"
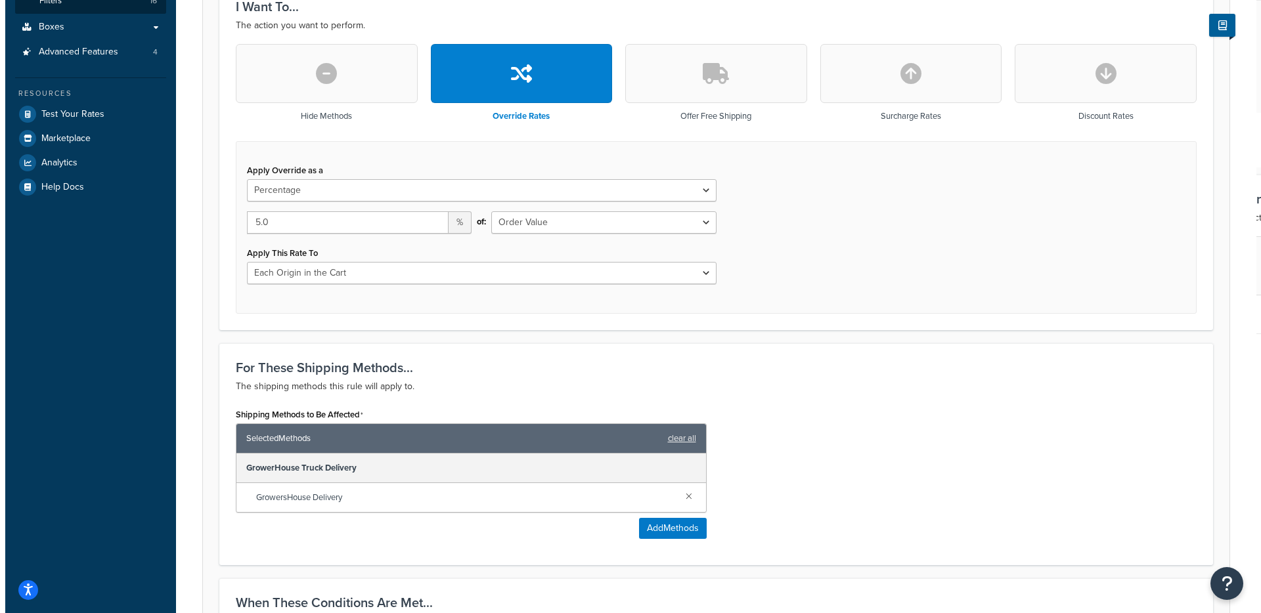
scroll to position [385, 0]
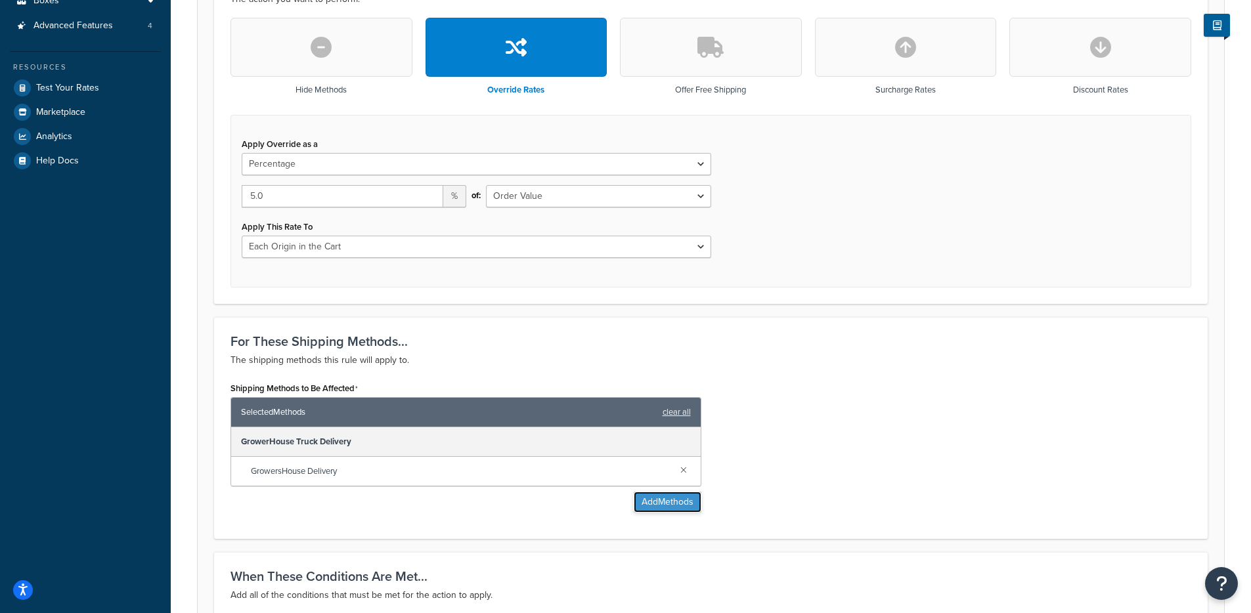
click at [665, 502] on button "Add Methods" at bounding box center [668, 502] width 68 height 21
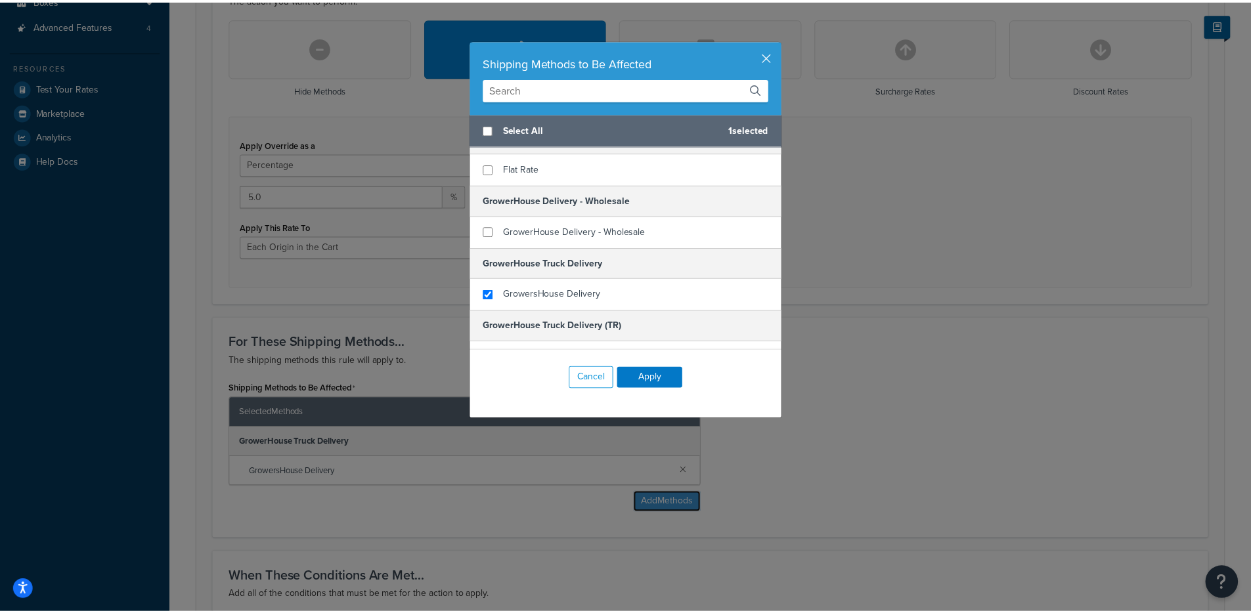
scroll to position [36, 0]
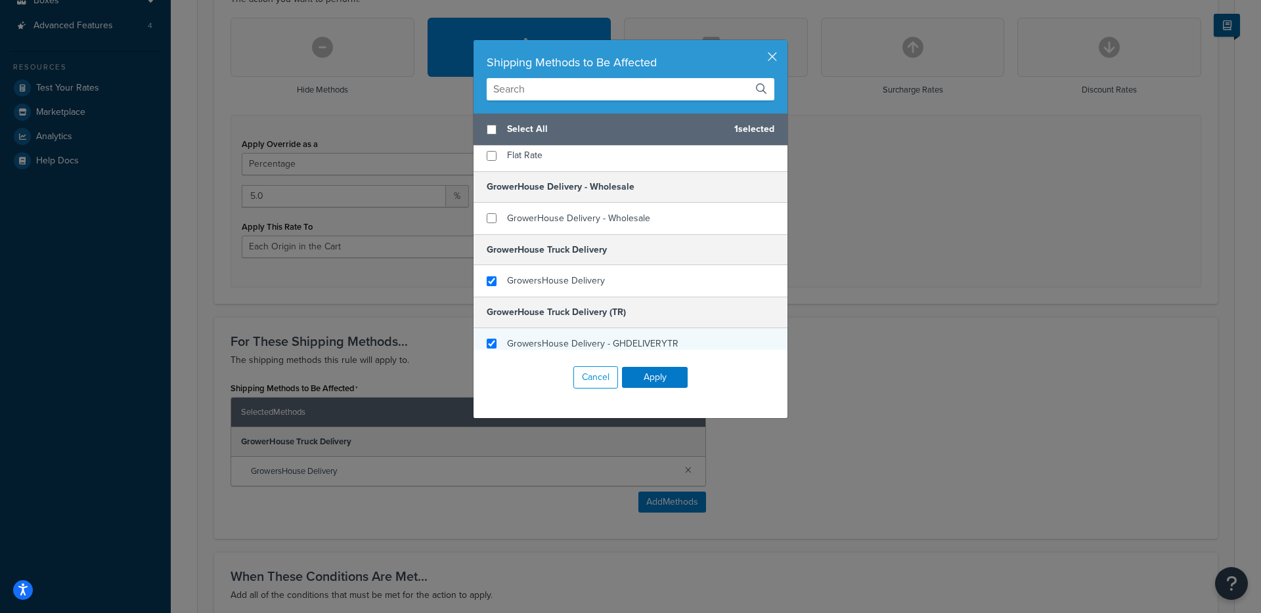
checkbox input "true"
click at [561, 338] on span "GrowersHouse Delivery - GHDELIVERYTR" at bounding box center [592, 344] width 171 height 14
click at [659, 369] on button "Apply" at bounding box center [655, 377] width 66 height 21
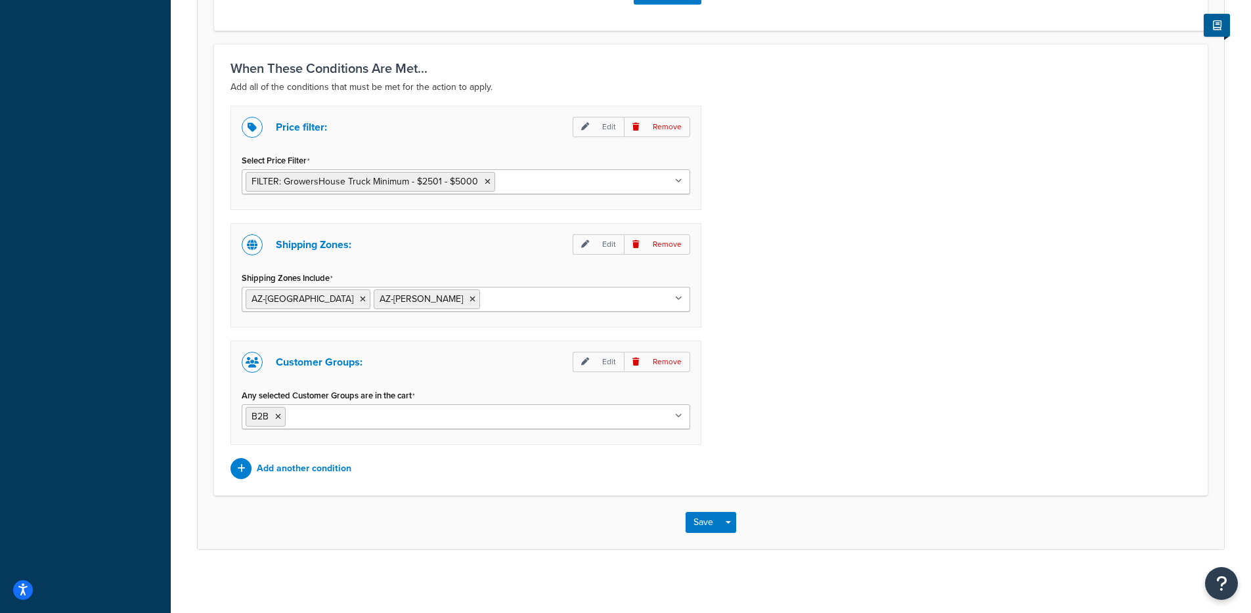
scroll to position [955, 0]
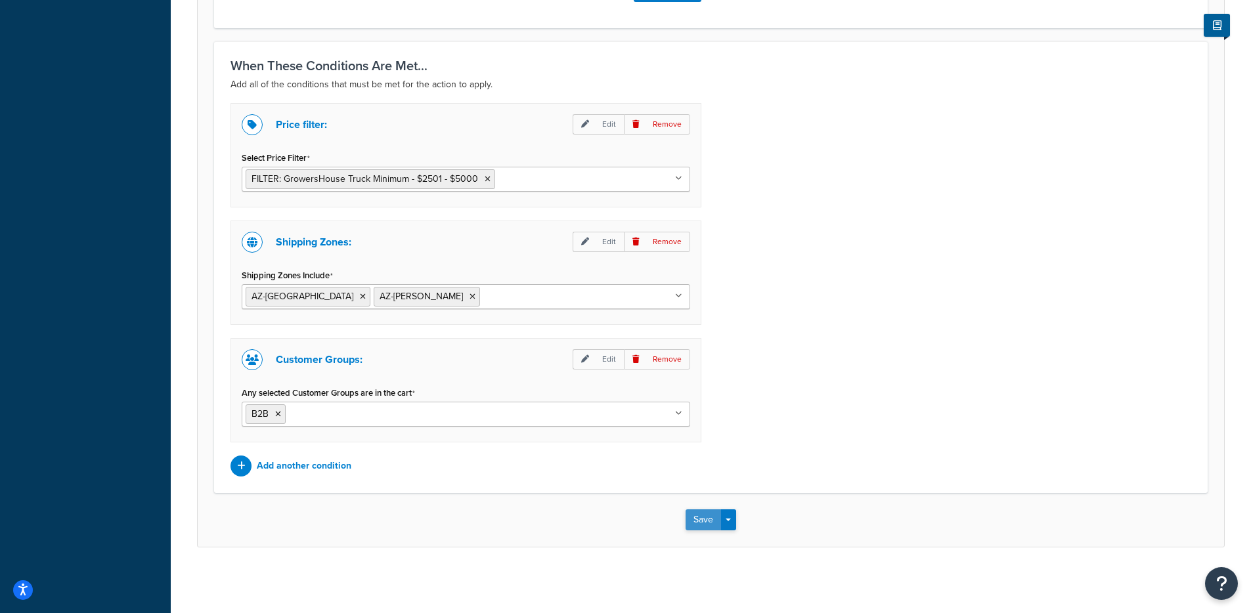
click at [701, 510] on button "Save" at bounding box center [703, 520] width 35 height 21
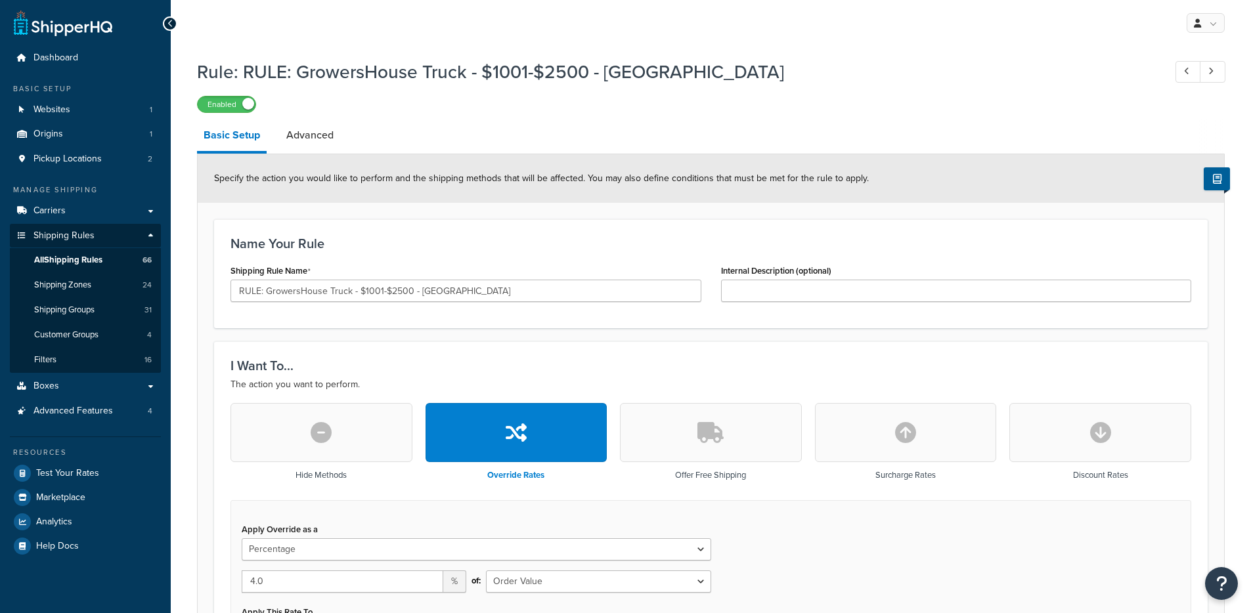
select select "PERCENTAGE"
select select "LOCATION"
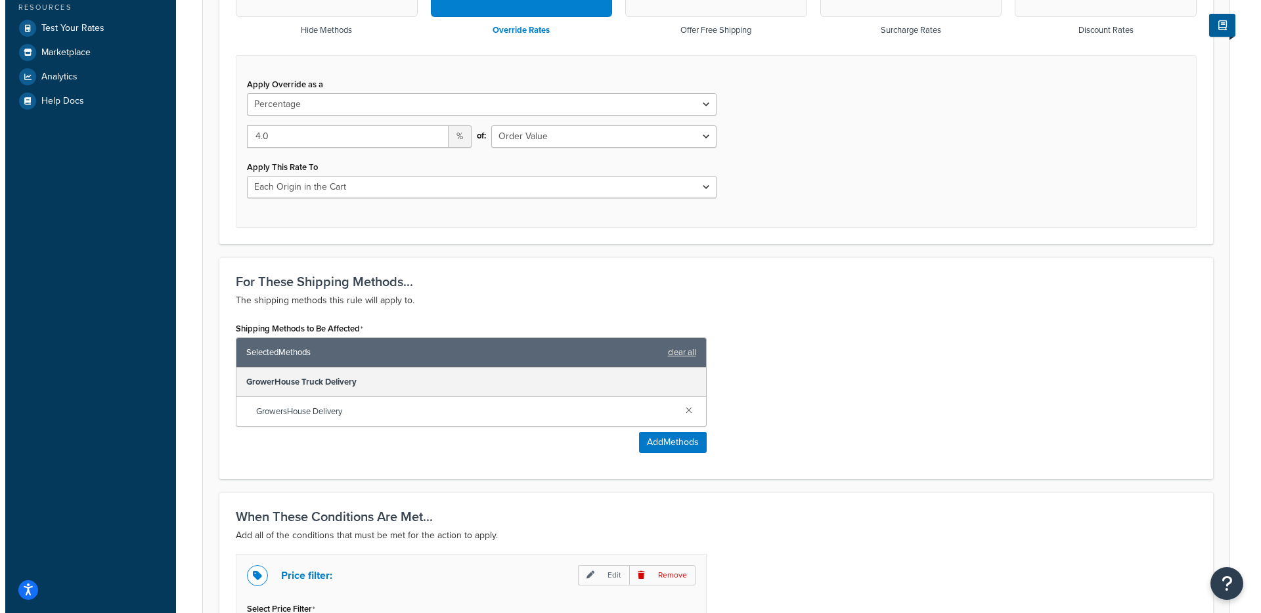
scroll to position [453, 0]
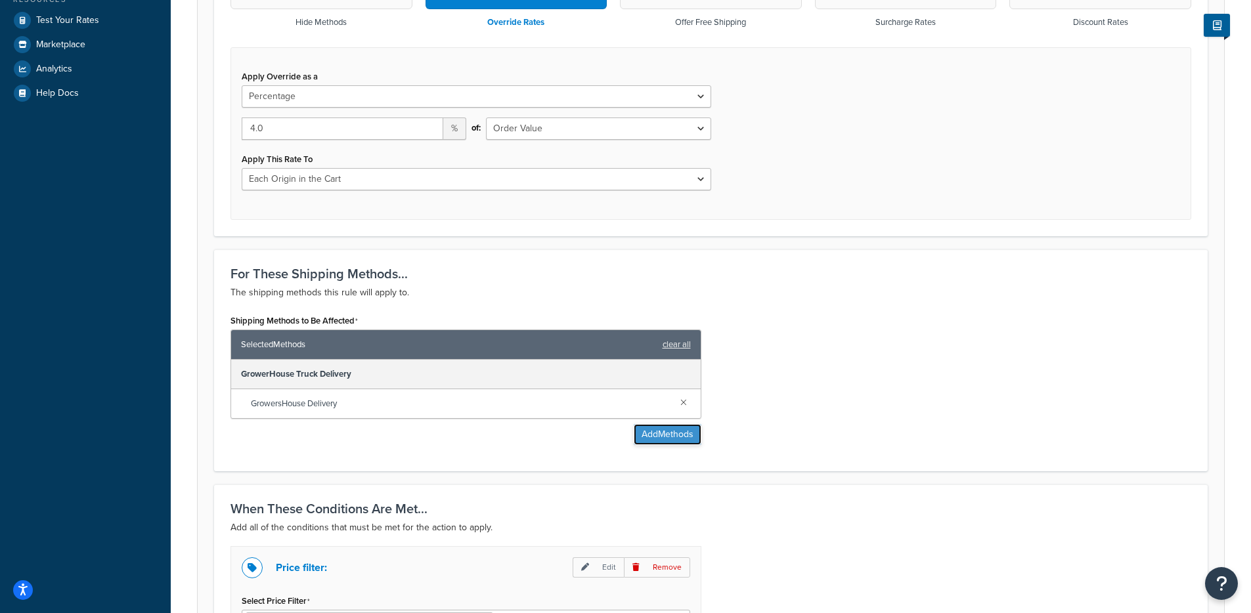
click at [674, 427] on button "Add Methods" at bounding box center [668, 434] width 68 height 21
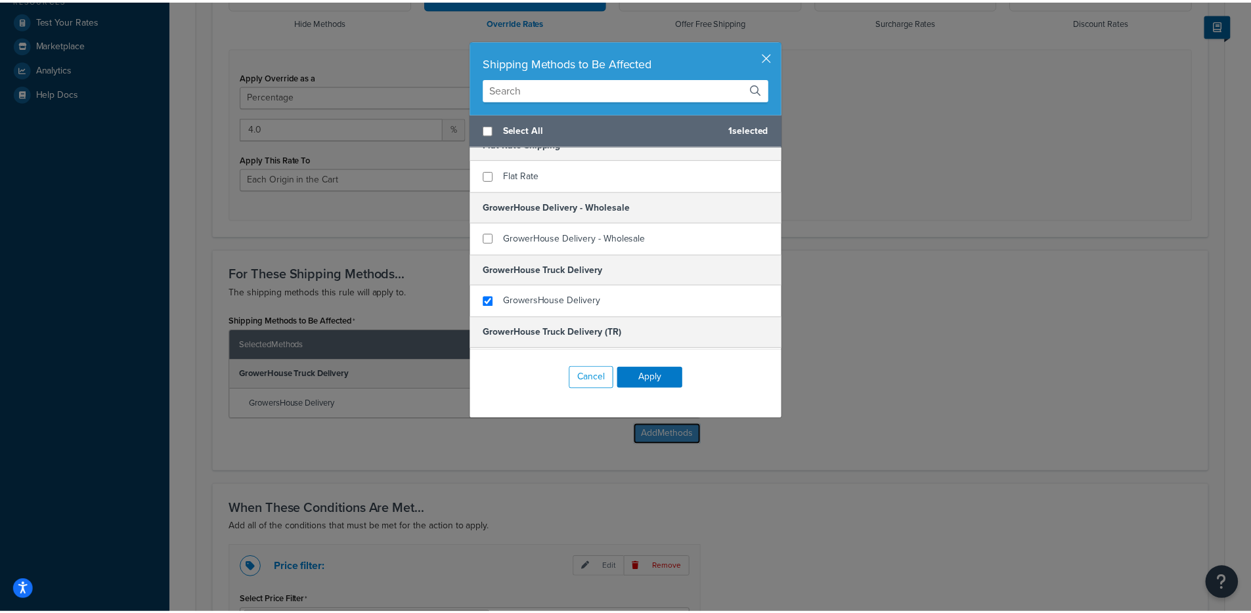
scroll to position [32, 0]
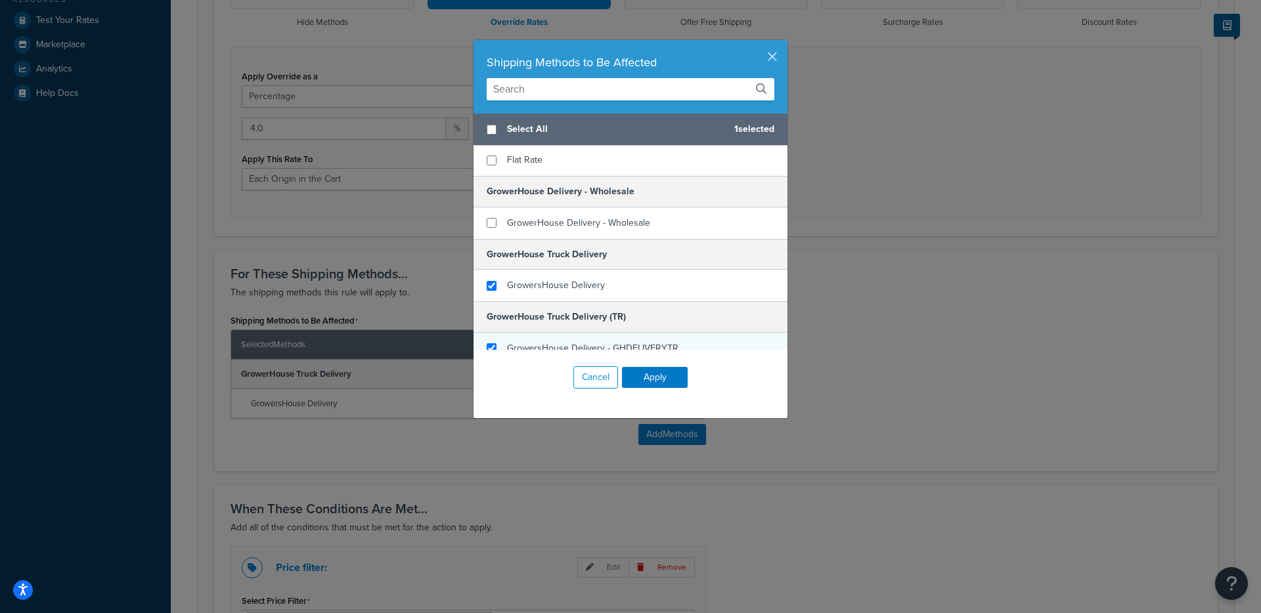
checkbox input "true"
click at [550, 337] on div "GrowersHouse Delivery - GHDELIVERYTR" at bounding box center [630, 349] width 314 height 32
click at [646, 373] on button "Apply" at bounding box center [655, 377] width 66 height 21
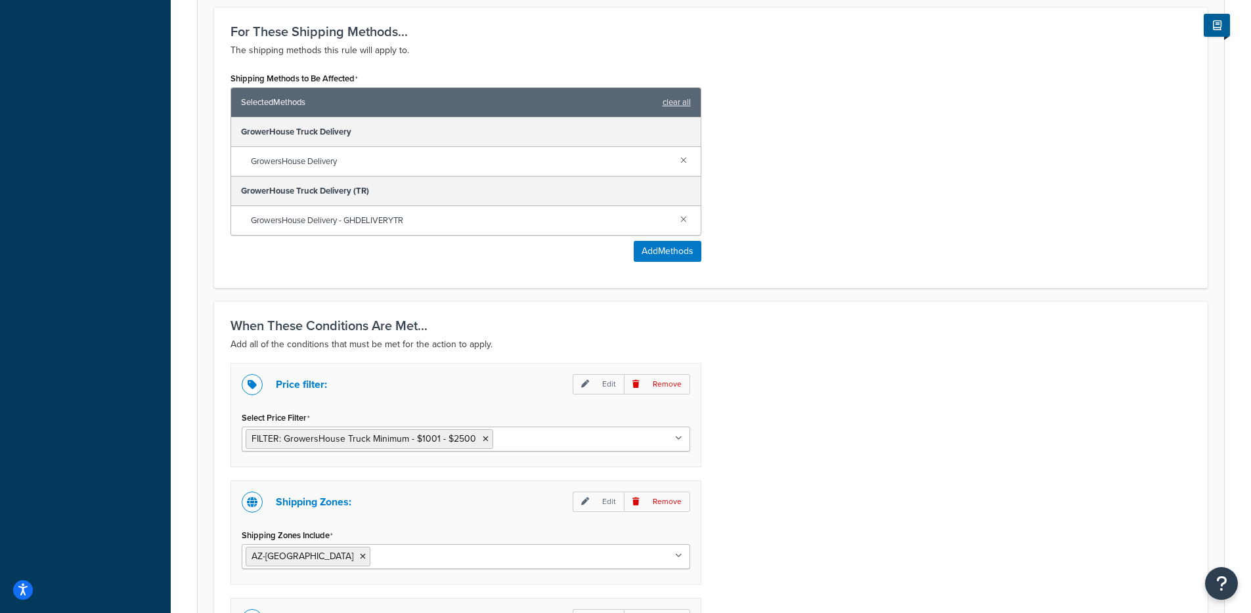
scroll to position [955, 0]
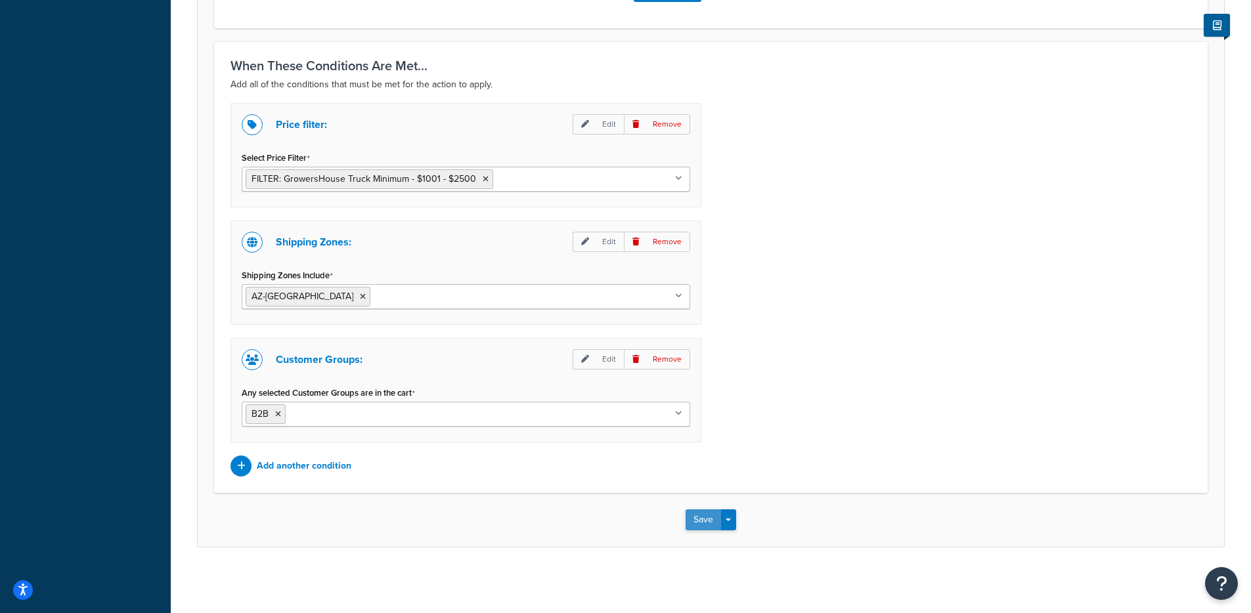
click at [691, 515] on button "Save" at bounding box center [703, 520] width 35 height 21
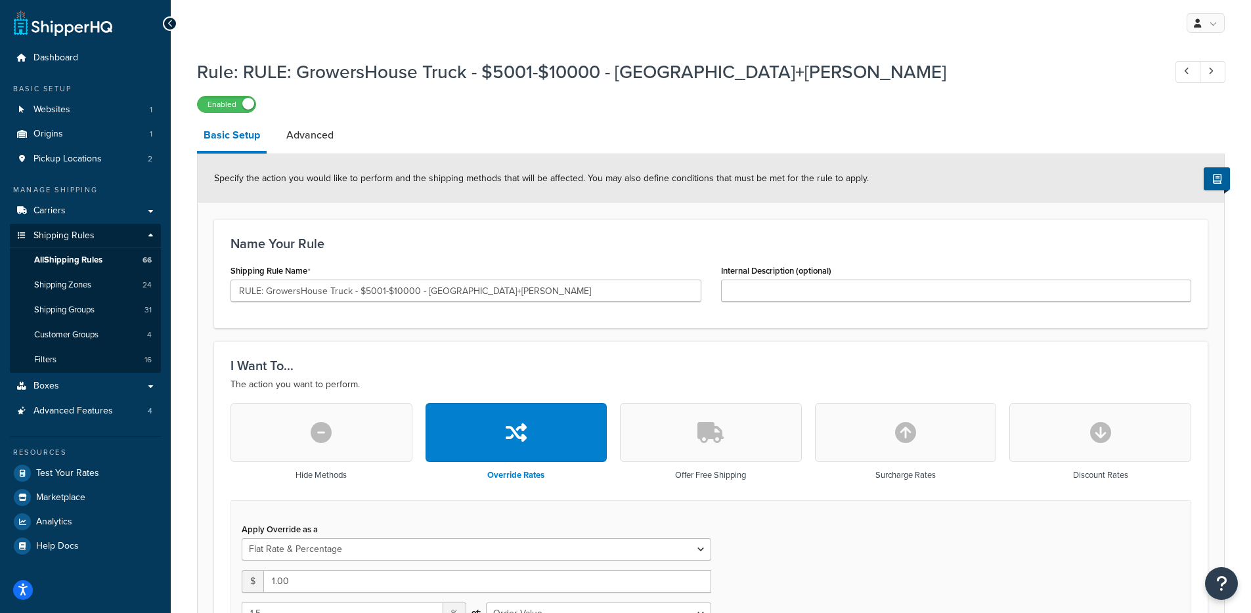
select select "FLAT_RATE_AND_PERCENTAGE"
select select "LOCATION"
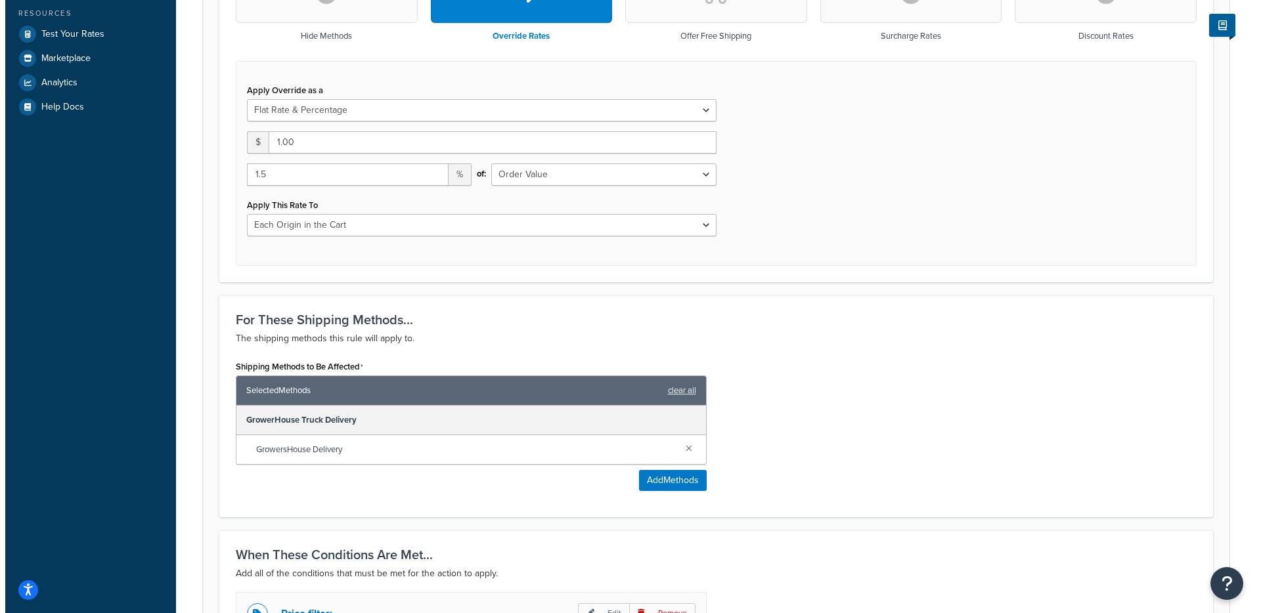
scroll to position [526, 0]
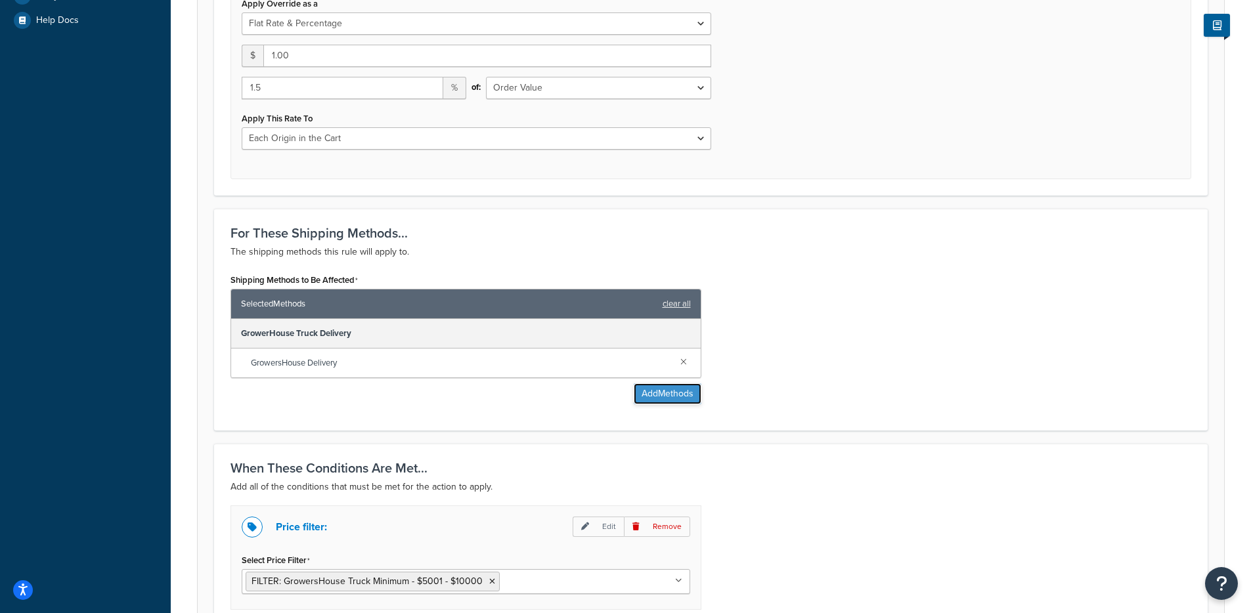
click at [675, 403] on button "Add Methods" at bounding box center [668, 393] width 68 height 21
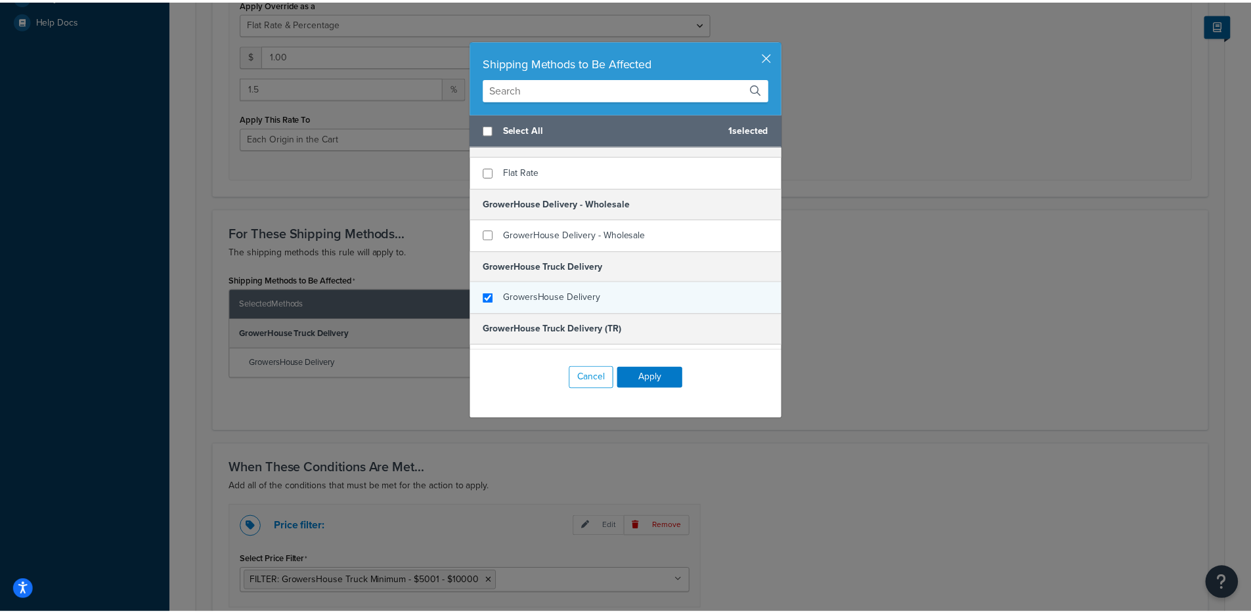
scroll to position [30, 0]
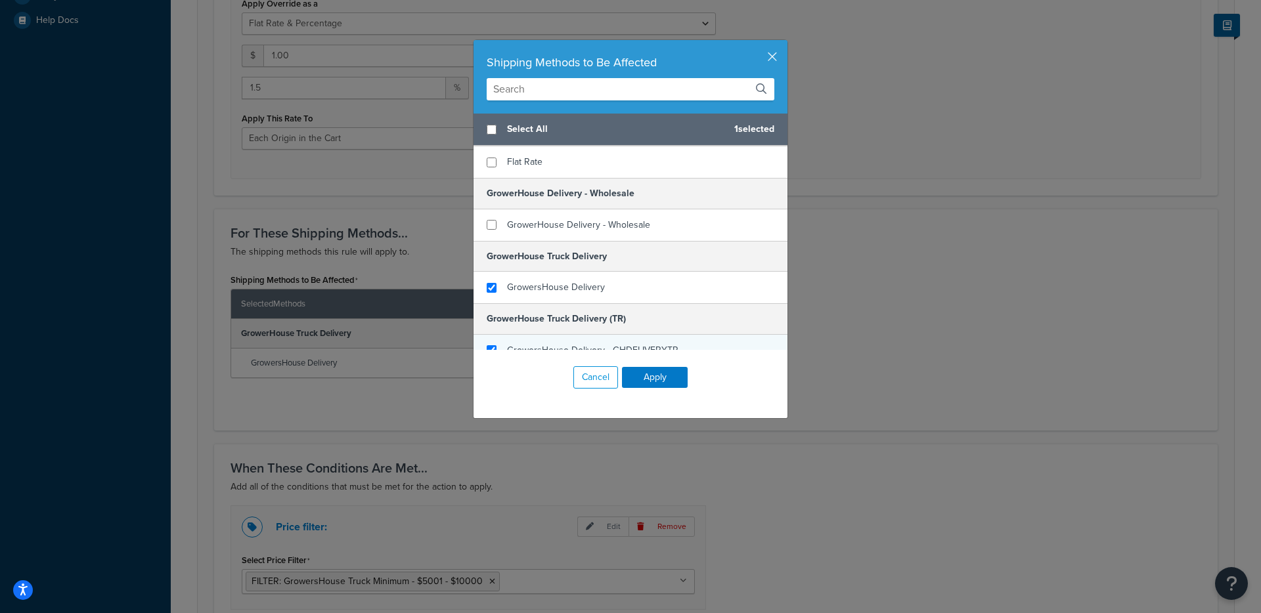
checkbox input "true"
click at [584, 341] on div "GrowersHouse Delivery - GHDELIVERYTR" at bounding box center [592, 350] width 171 height 18
click at [644, 370] on button "Apply" at bounding box center [655, 377] width 66 height 21
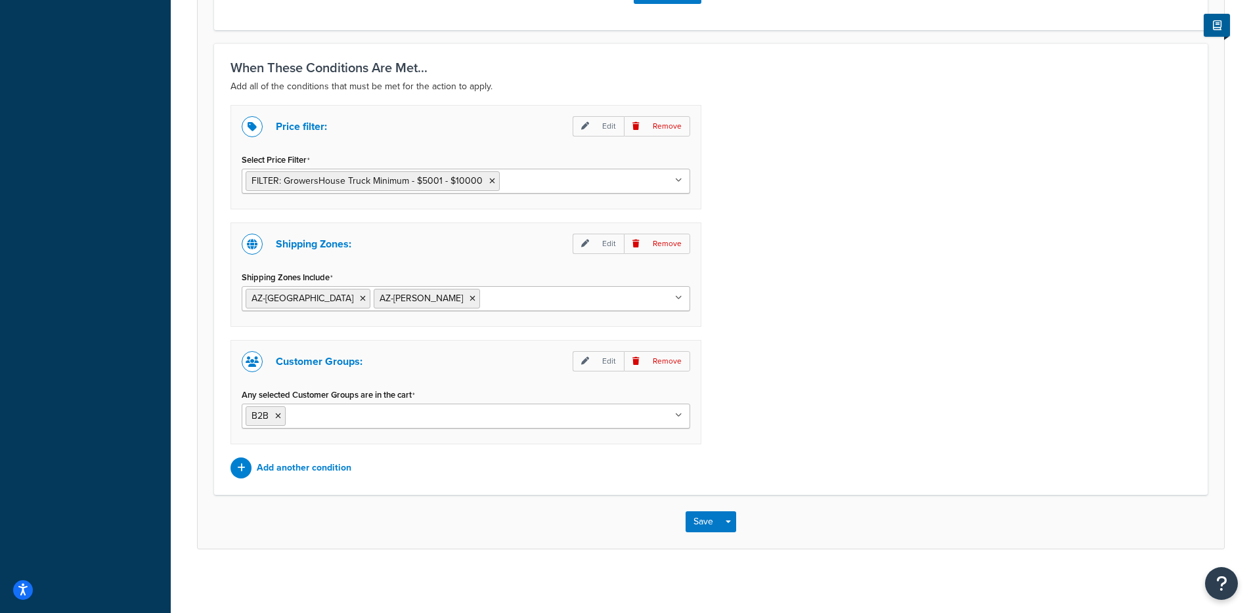
scroll to position [988, 0]
click at [687, 510] on button "Save" at bounding box center [703, 520] width 35 height 21
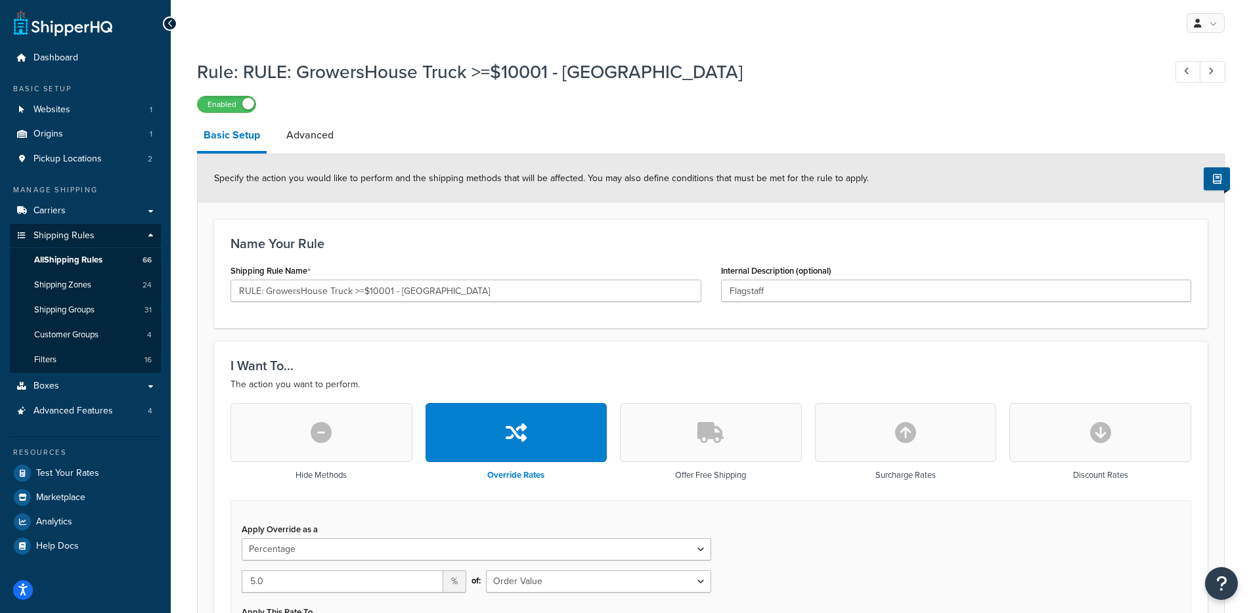
select select "PERCENTAGE"
select select "LOCATION"
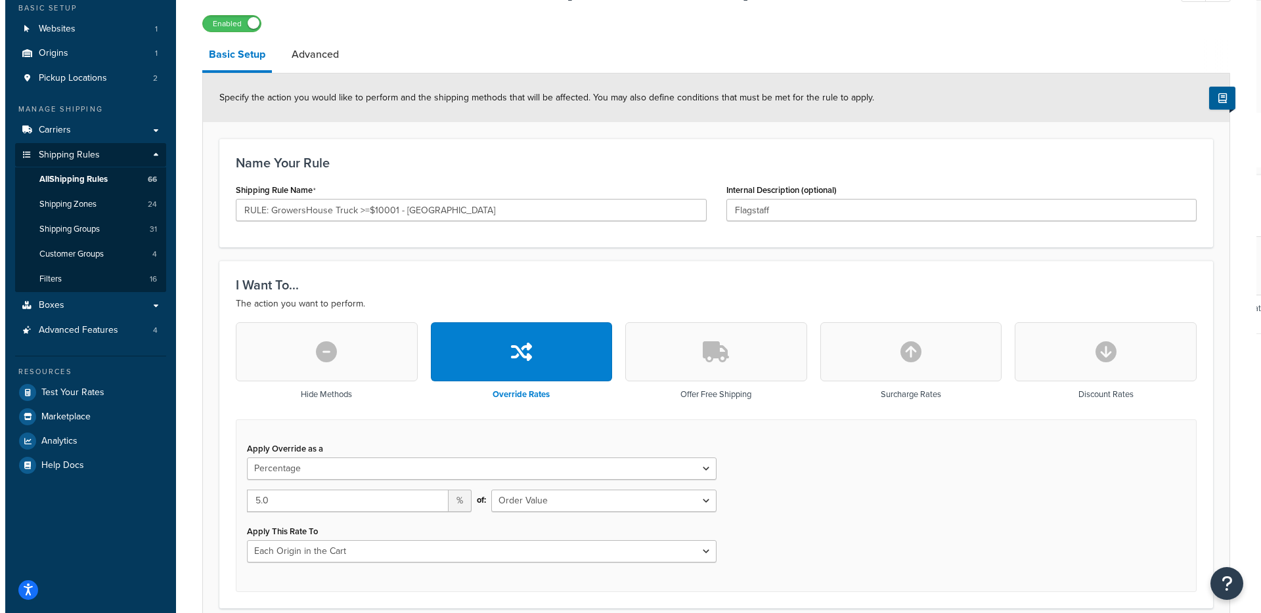
scroll to position [332, 0]
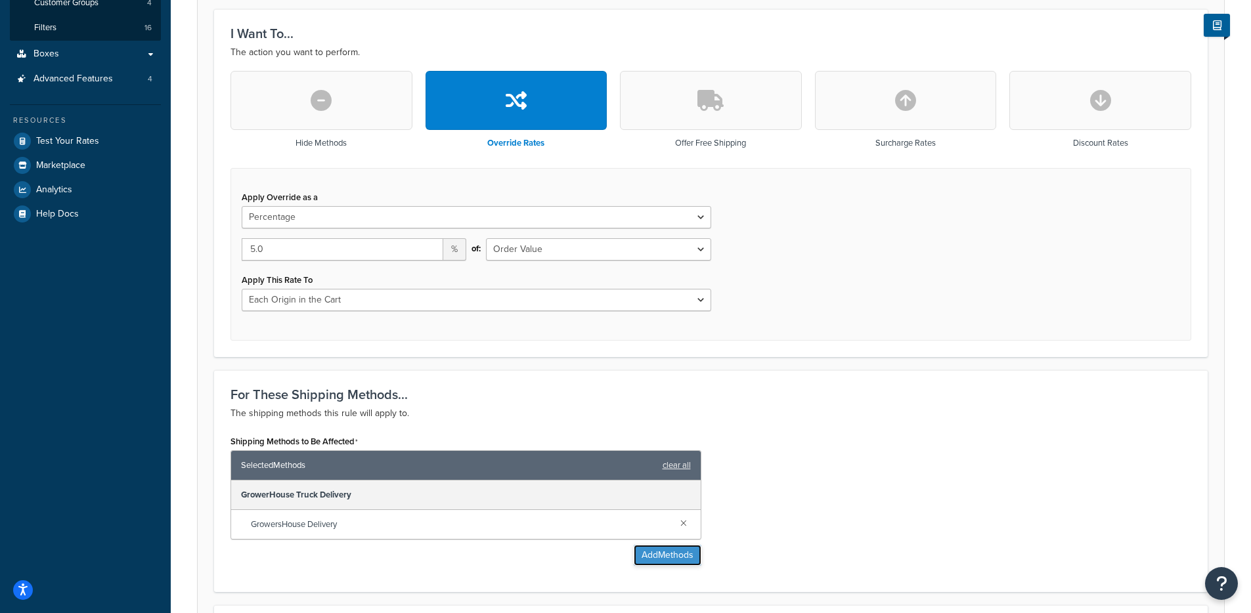
click at [661, 550] on button "Add Methods" at bounding box center [668, 555] width 68 height 21
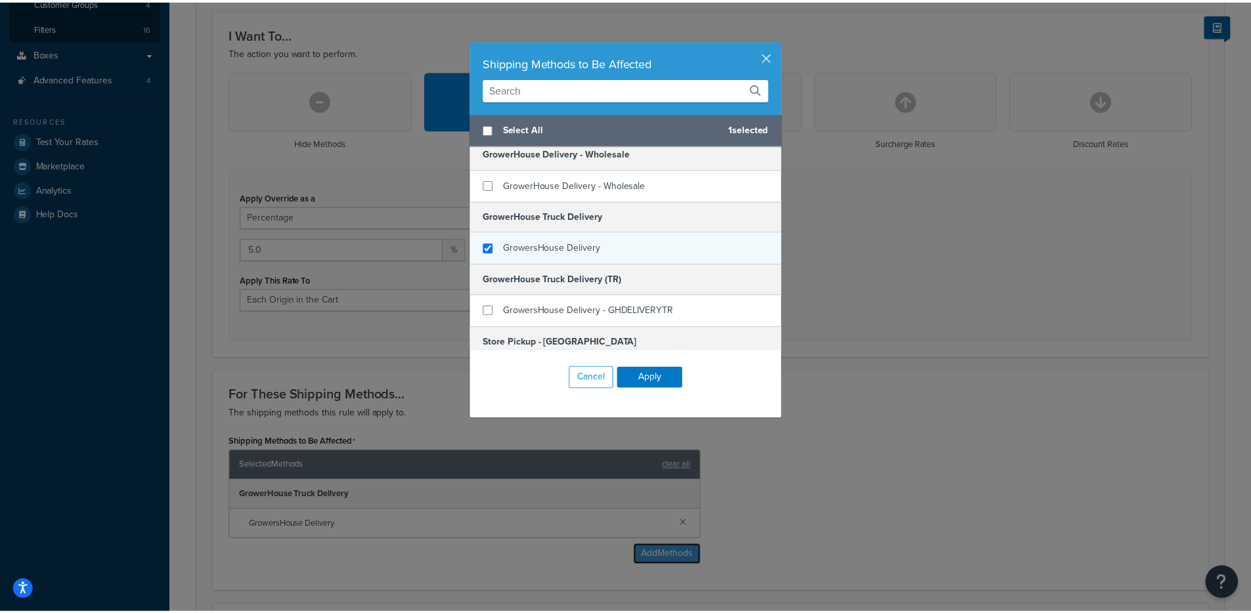
scroll to position [95, 0]
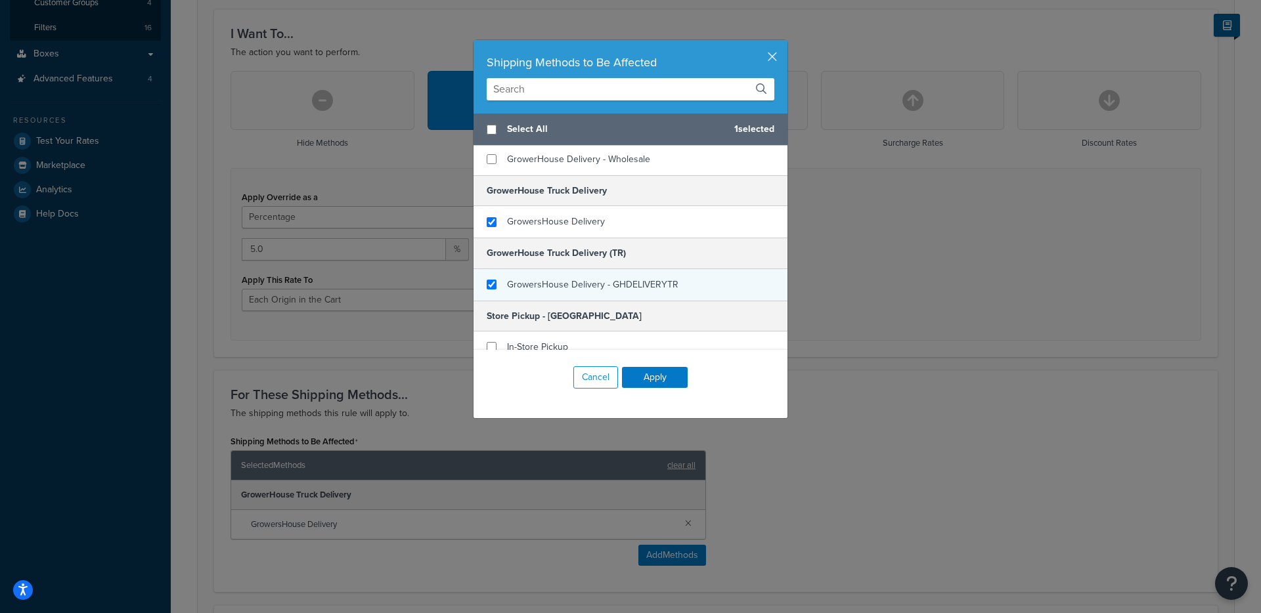
checkbox input "true"
click at [600, 287] on span "GrowersHouse Delivery - GHDELIVERYTR" at bounding box center [592, 285] width 171 height 14
click at [658, 386] on button "Apply" at bounding box center [655, 377] width 66 height 21
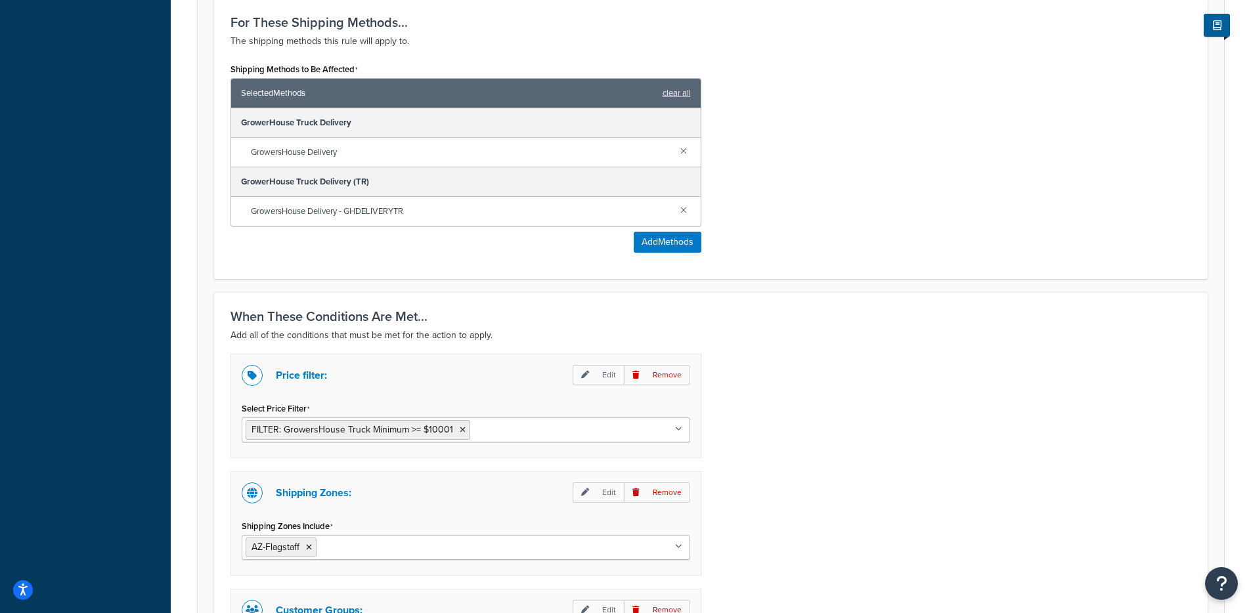
scroll to position [955, 0]
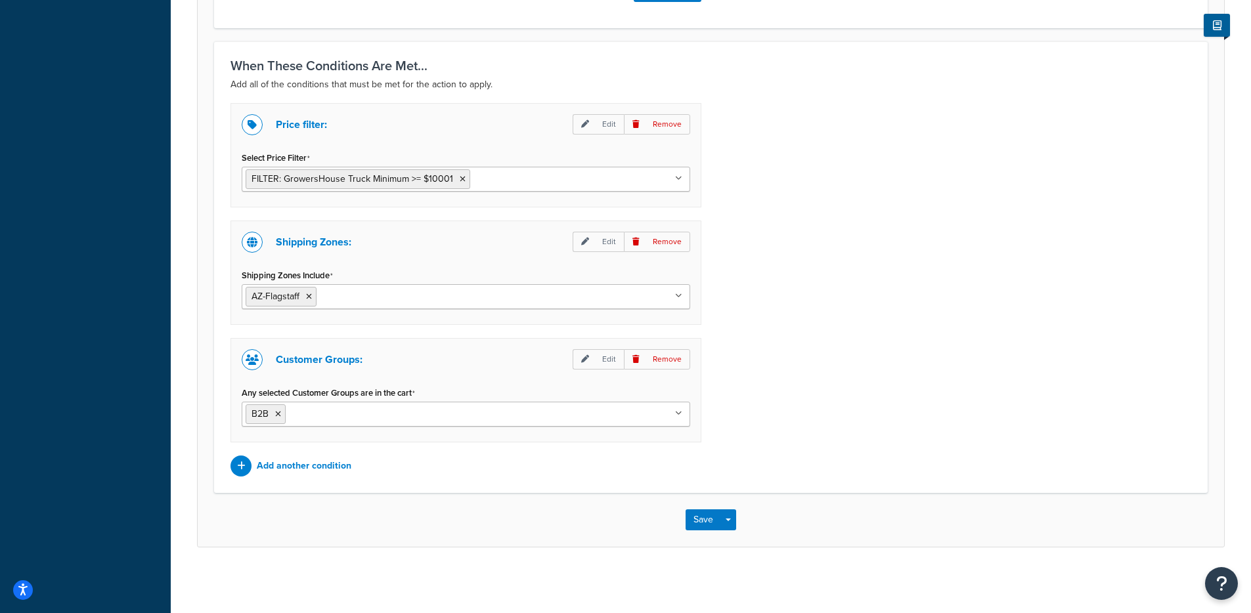
click at [688, 506] on div "Save Save Dropdown Save and Edit Save and Duplicate Save and Create New" at bounding box center [711, 520] width 1026 height 54
click at [689, 510] on button "Save" at bounding box center [703, 520] width 35 height 21
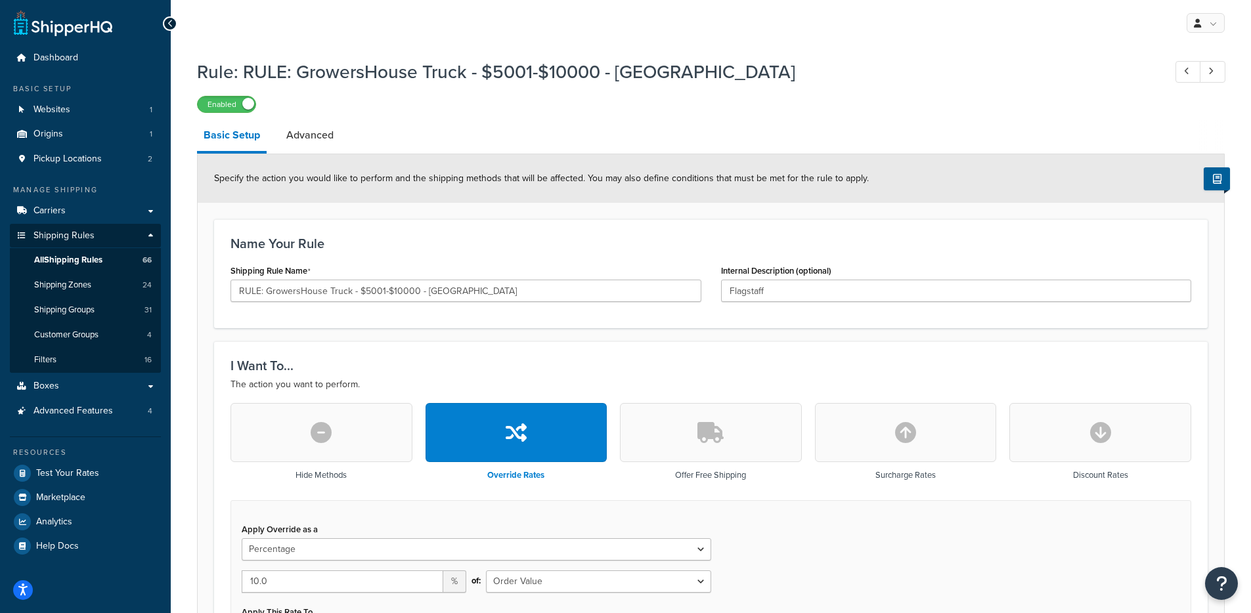
select select "PERCENTAGE"
select select "LOCATION"
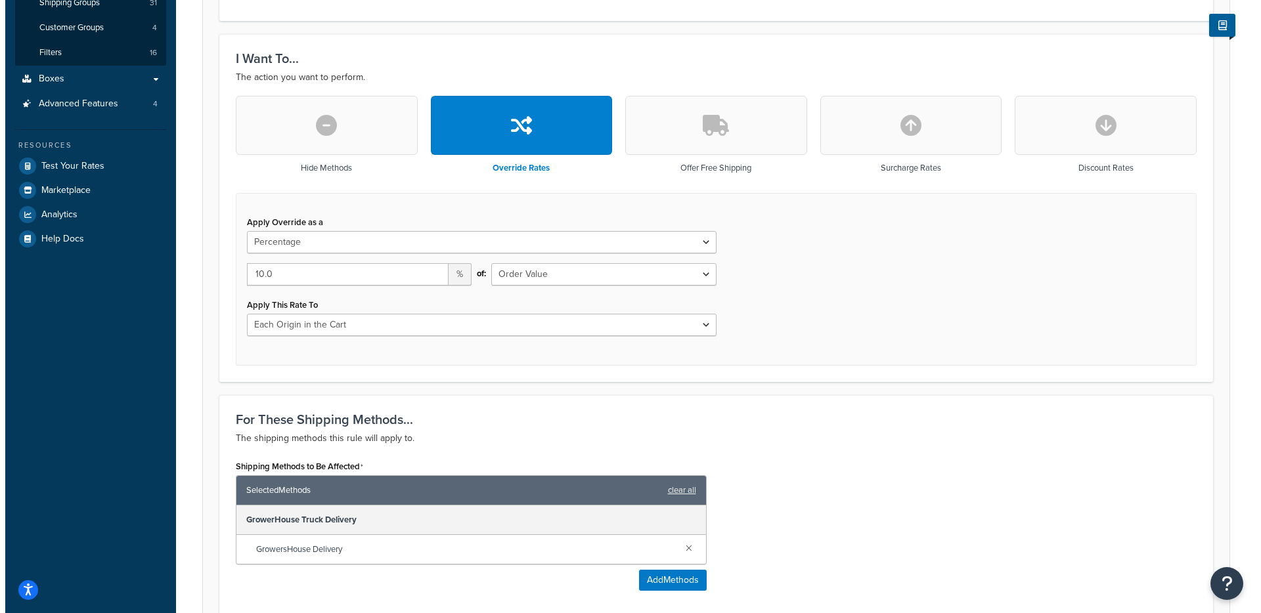
scroll to position [347, 0]
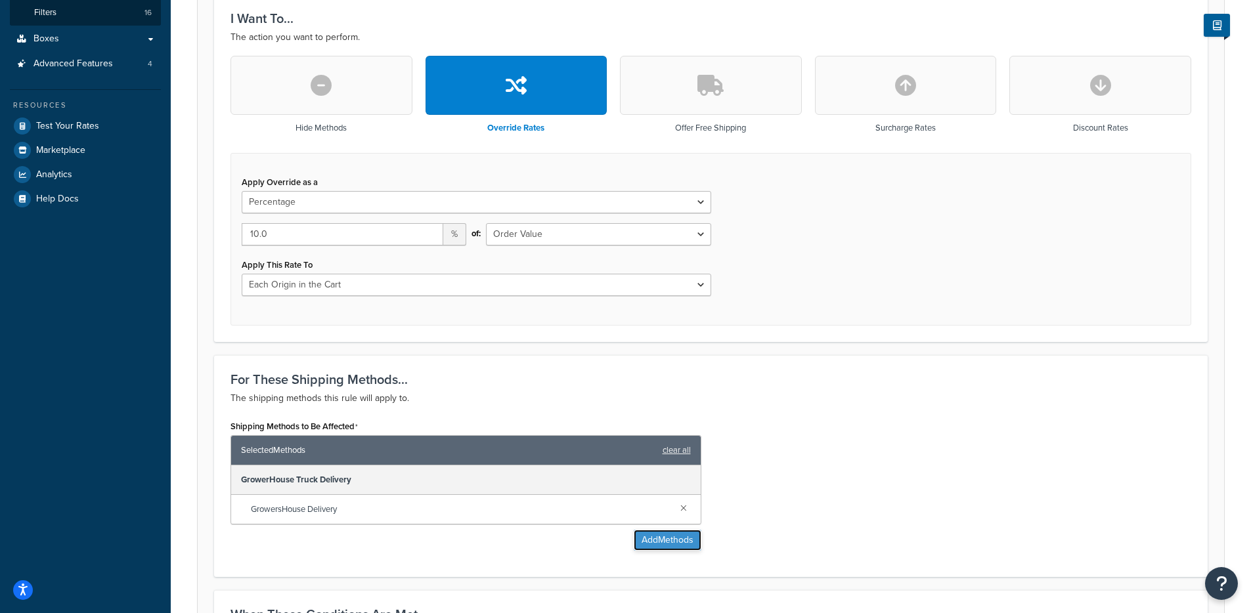
click at [649, 538] on button "Add Methods" at bounding box center [668, 540] width 68 height 21
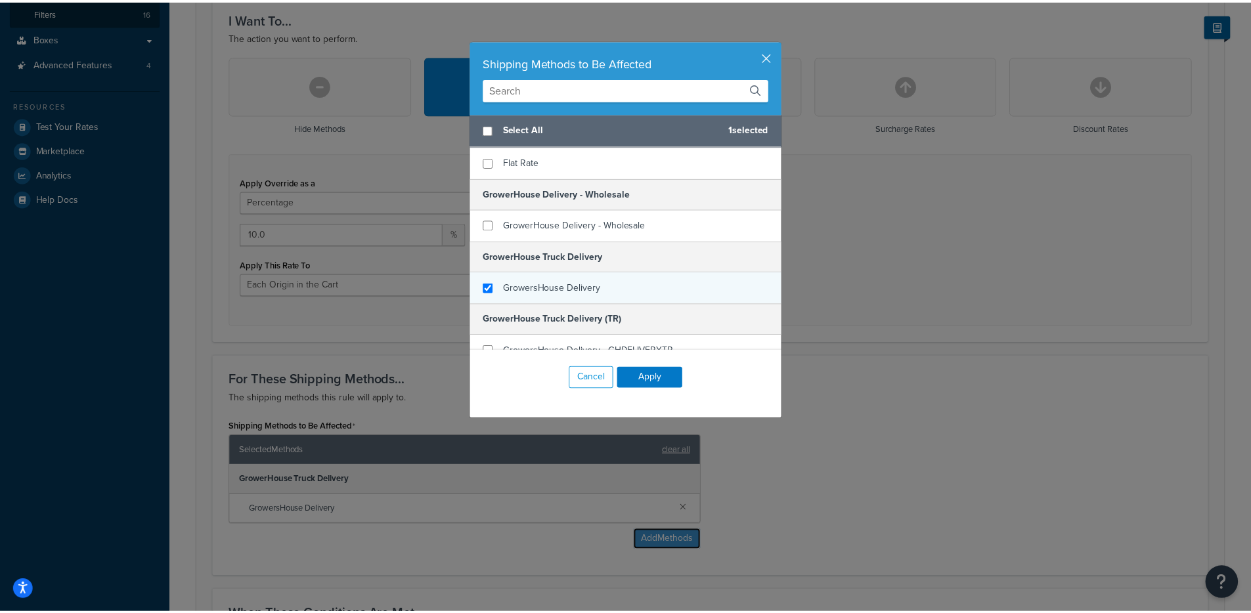
scroll to position [65, 0]
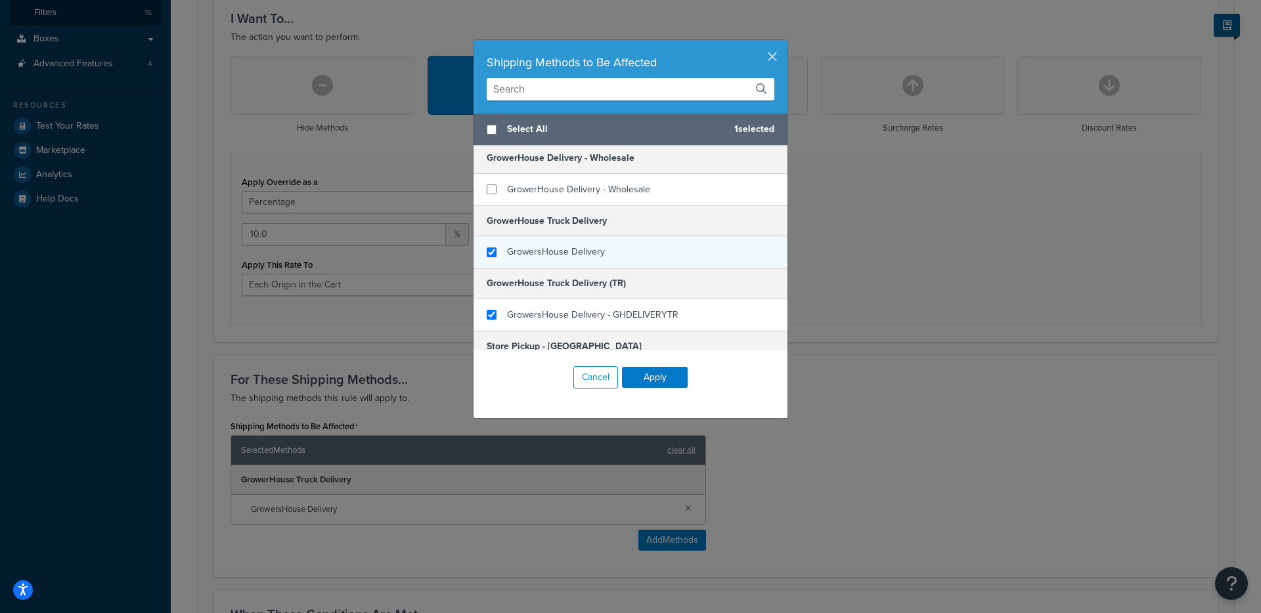
checkbox input "true"
click at [600, 322] on div "GrowersHouse Delivery - GHDELIVERYTR" at bounding box center [592, 315] width 171 height 18
click at [651, 370] on button "Apply" at bounding box center [655, 377] width 66 height 21
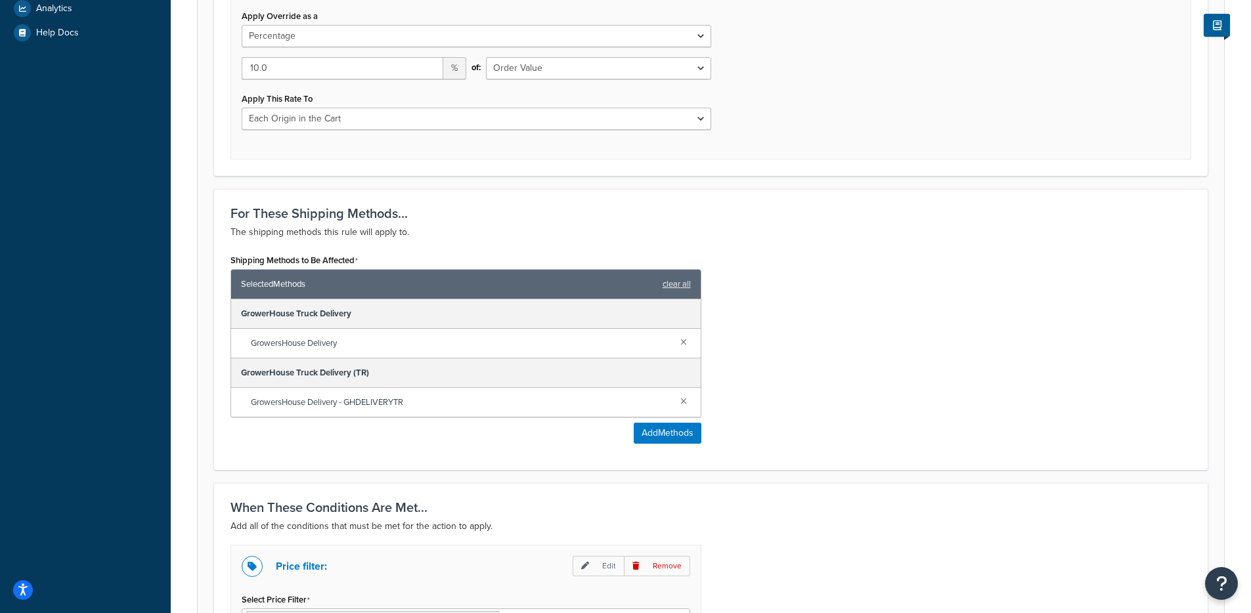
scroll to position [955, 0]
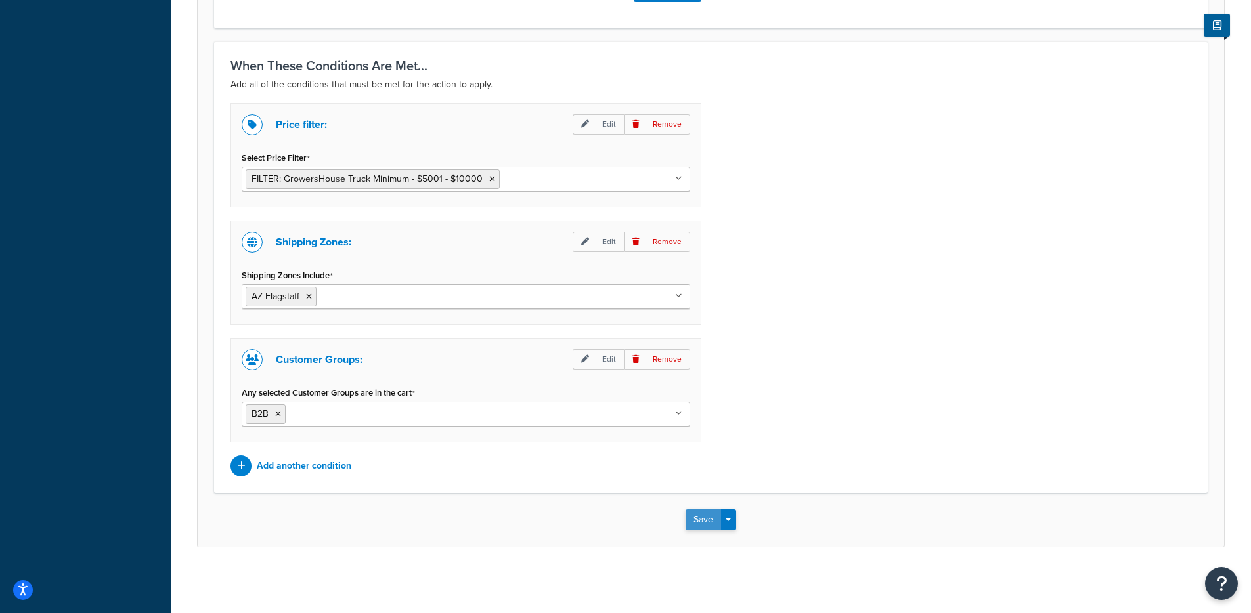
click at [699, 515] on button "Save" at bounding box center [703, 520] width 35 height 21
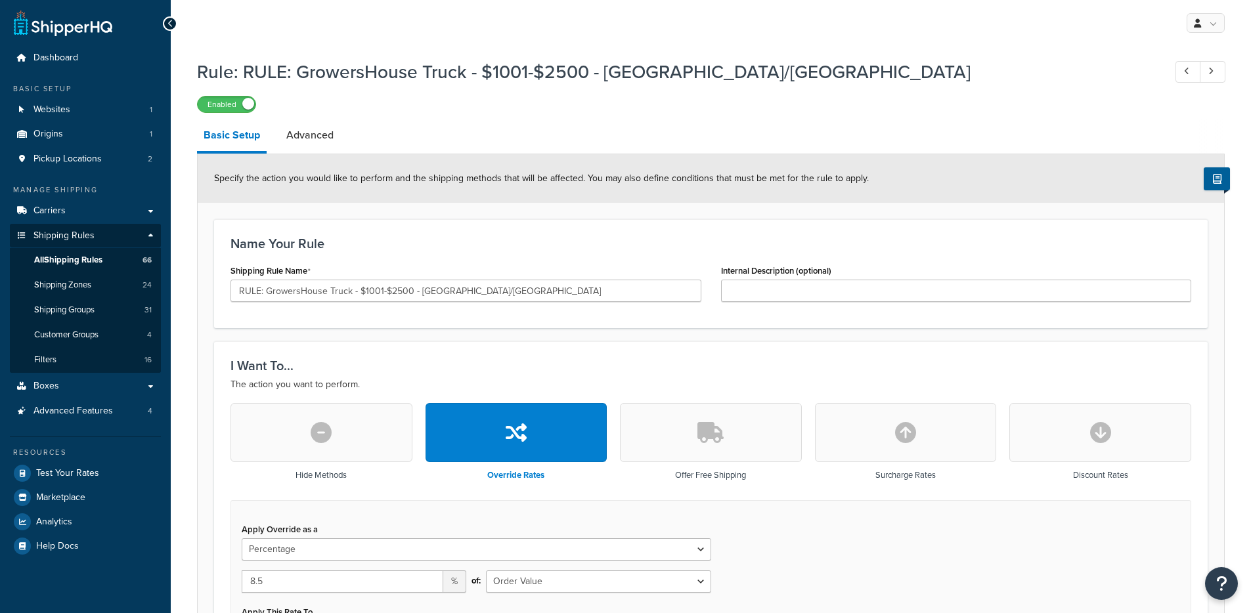
select select "PERCENTAGE"
select select "LOCATION"
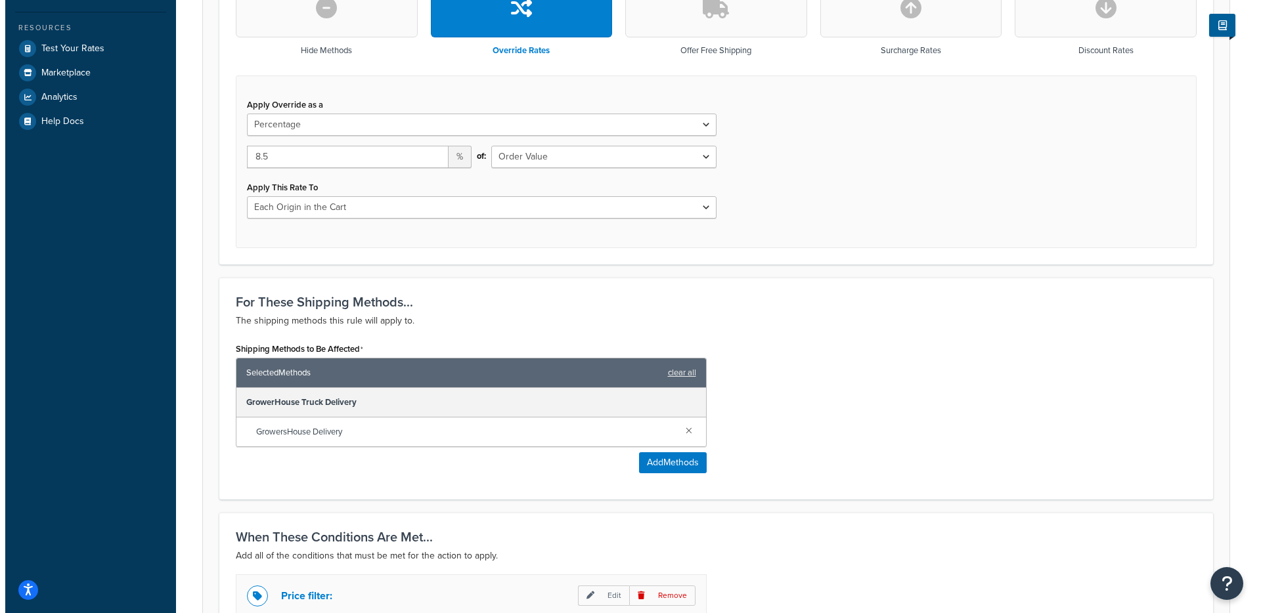
scroll to position [448, 0]
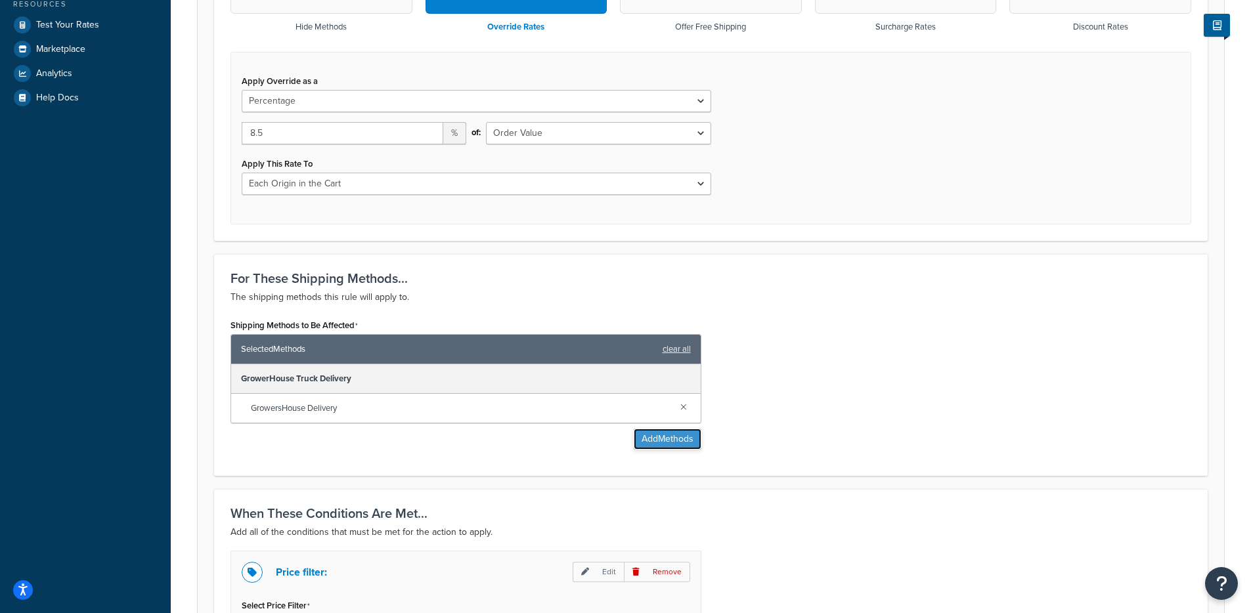
click at [661, 446] on button "Add Methods" at bounding box center [668, 439] width 68 height 21
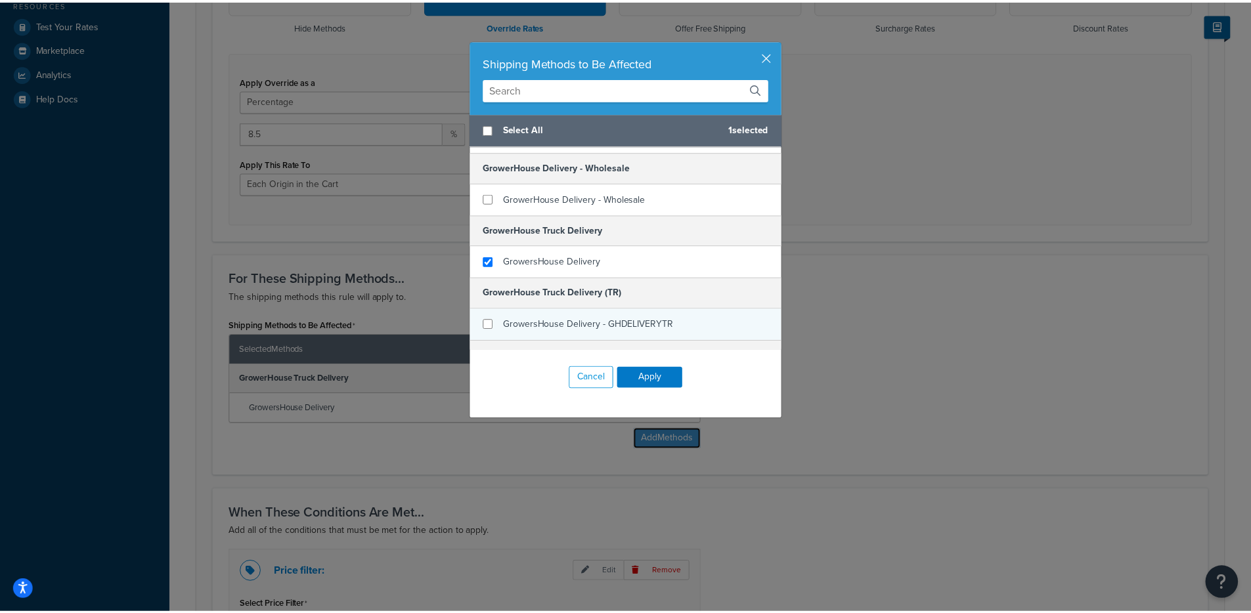
scroll to position [66, 0]
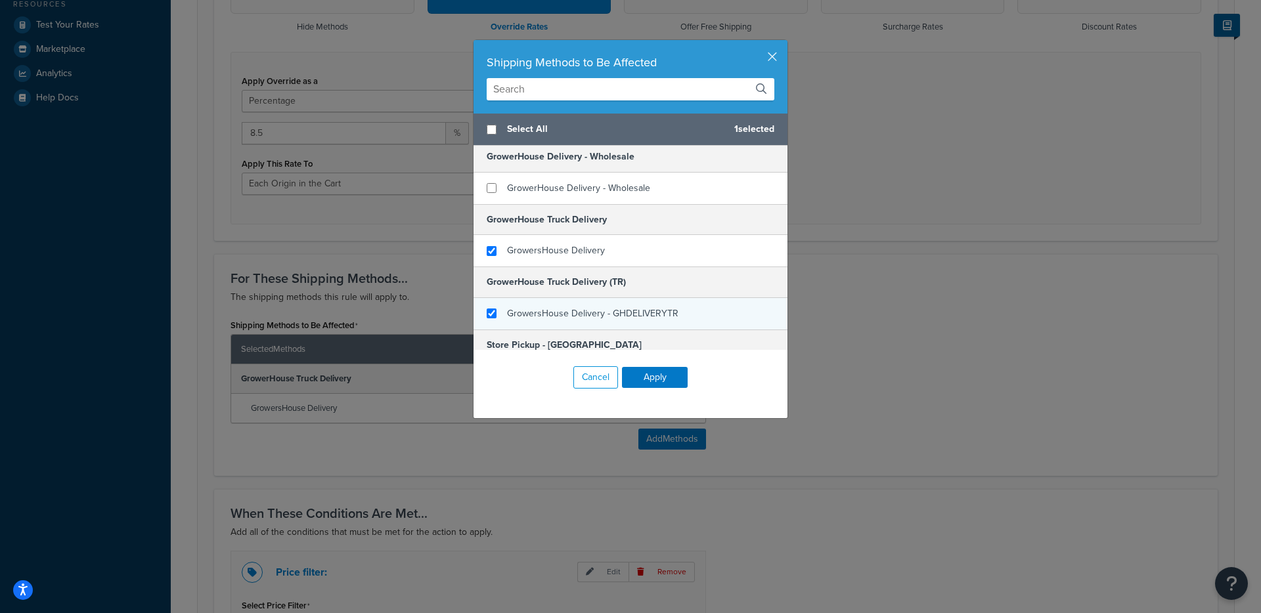
checkbox input "true"
click at [615, 305] on div "GrowersHouse Delivery - GHDELIVERYTR" at bounding box center [592, 314] width 171 height 18
click at [661, 378] on button "Apply" at bounding box center [655, 377] width 66 height 21
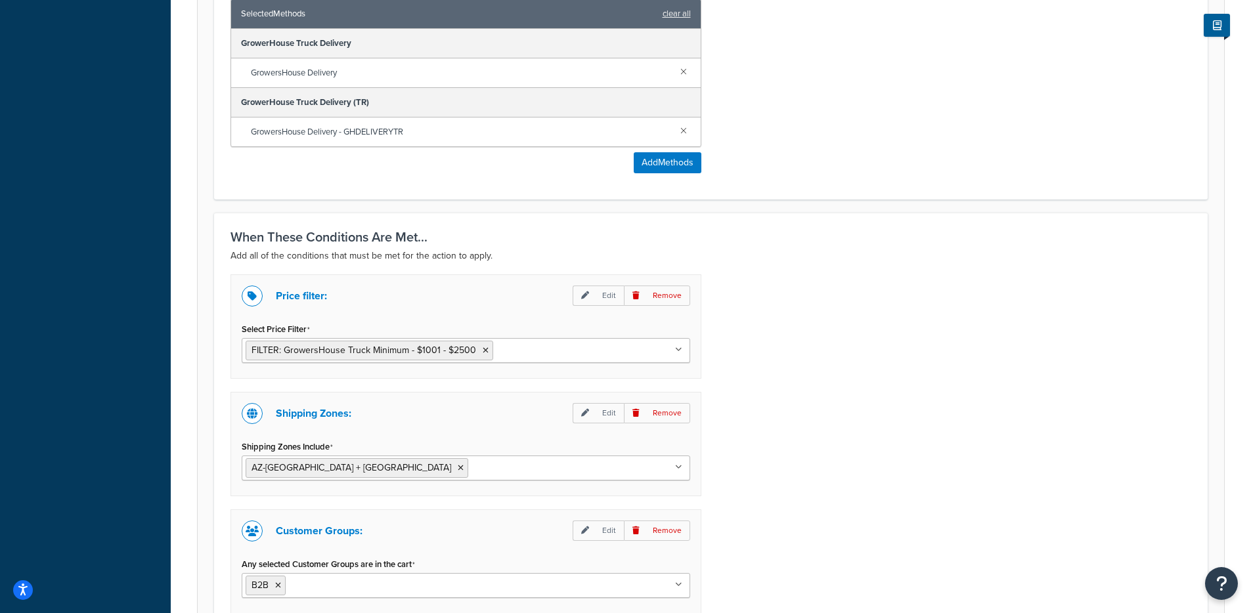
scroll to position [955, 0]
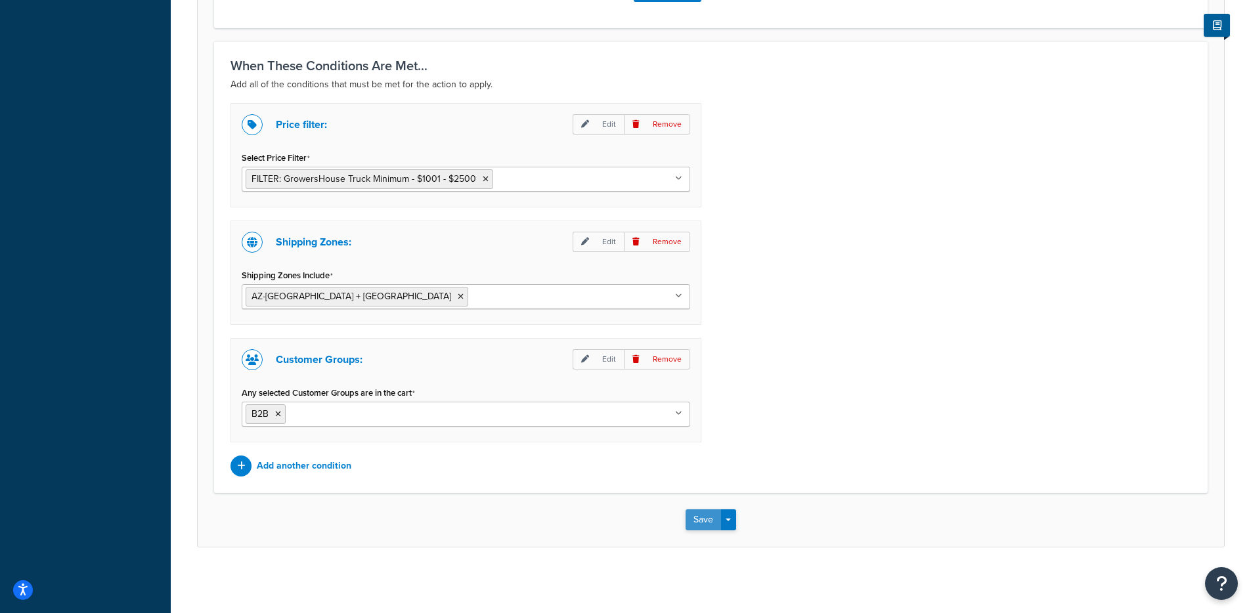
click at [701, 521] on button "Save" at bounding box center [703, 520] width 35 height 21
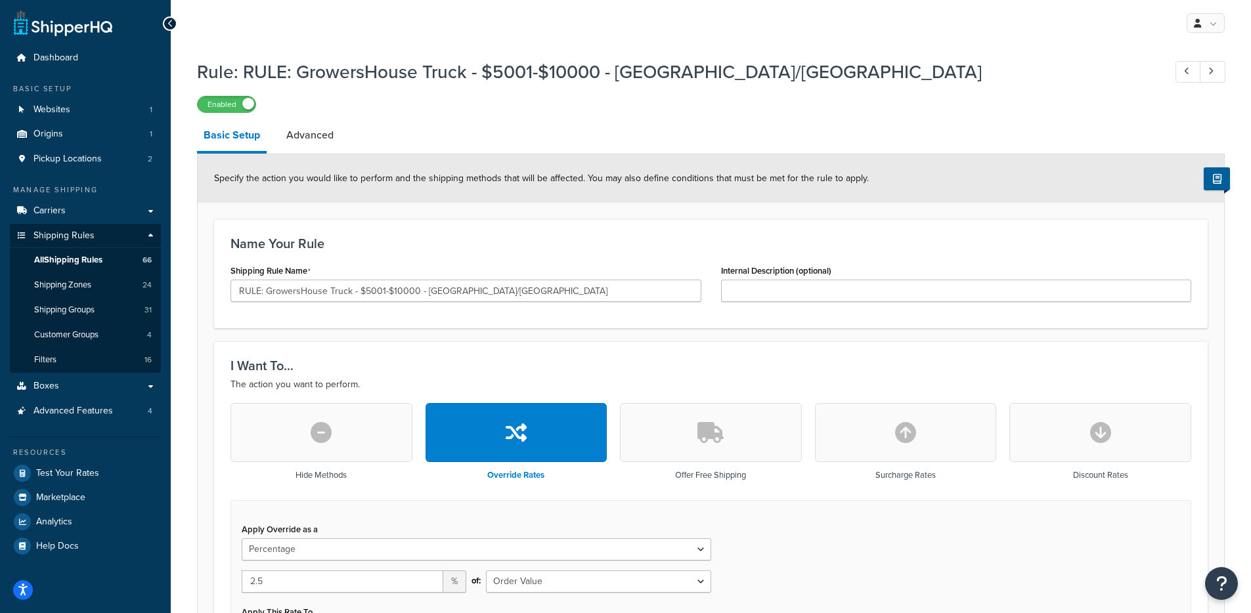
select select "PERCENTAGE"
select select "LOCATION"
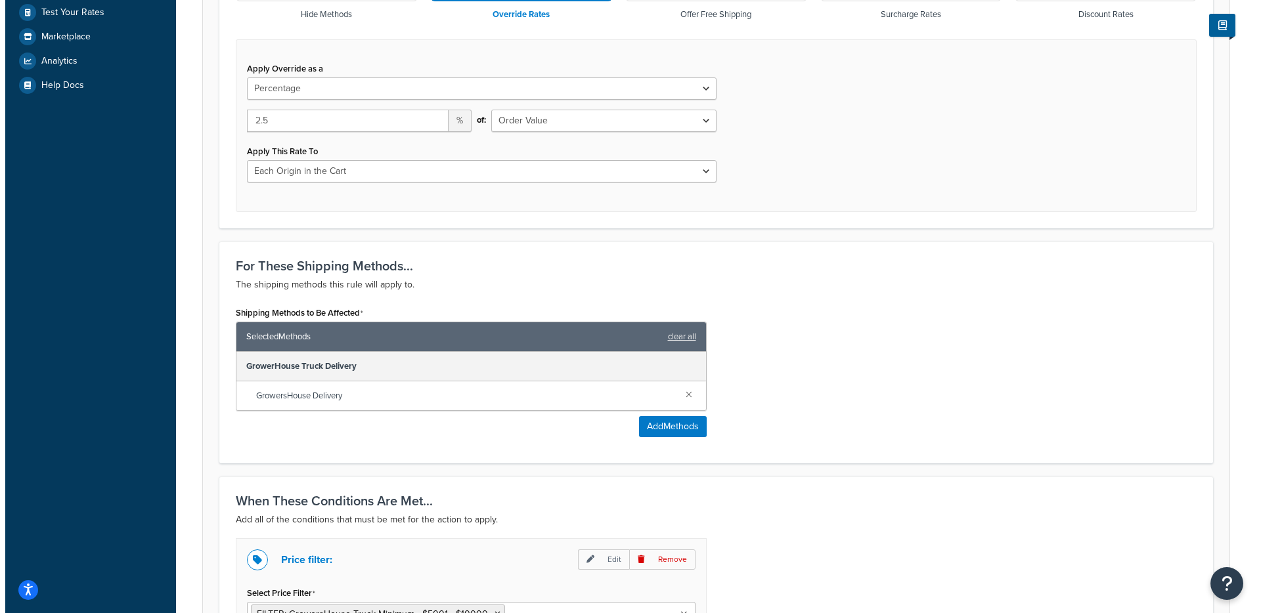
scroll to position [462, 0]
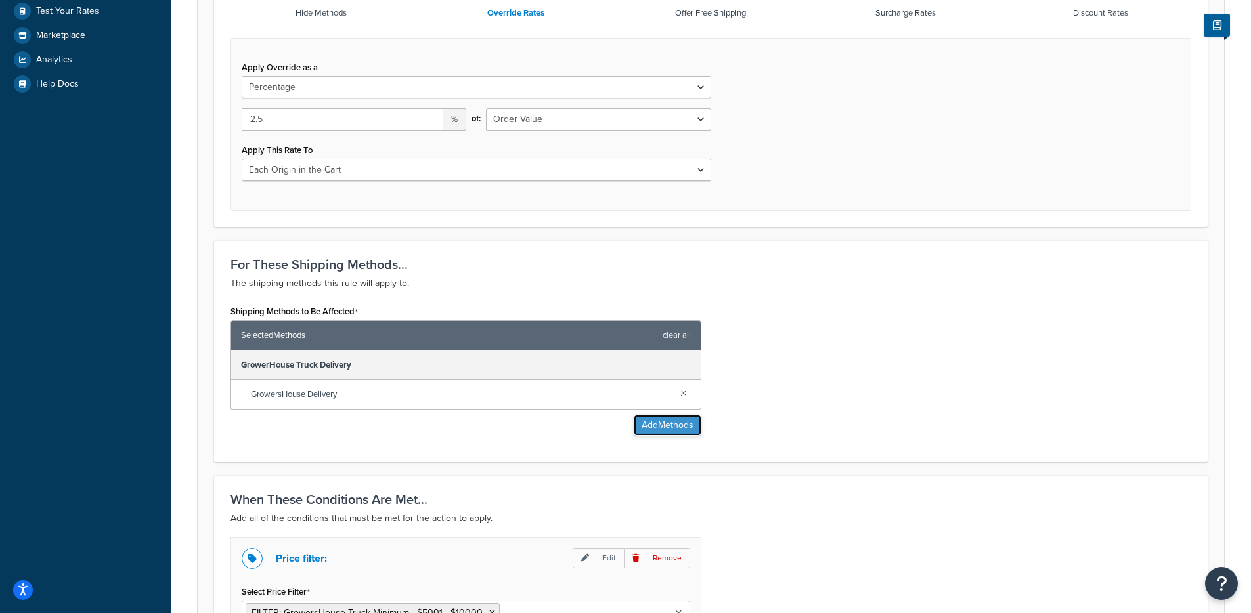
click at [656, 432] on button "Add Methods" at bounding box center [668, 425] width 68 height 21
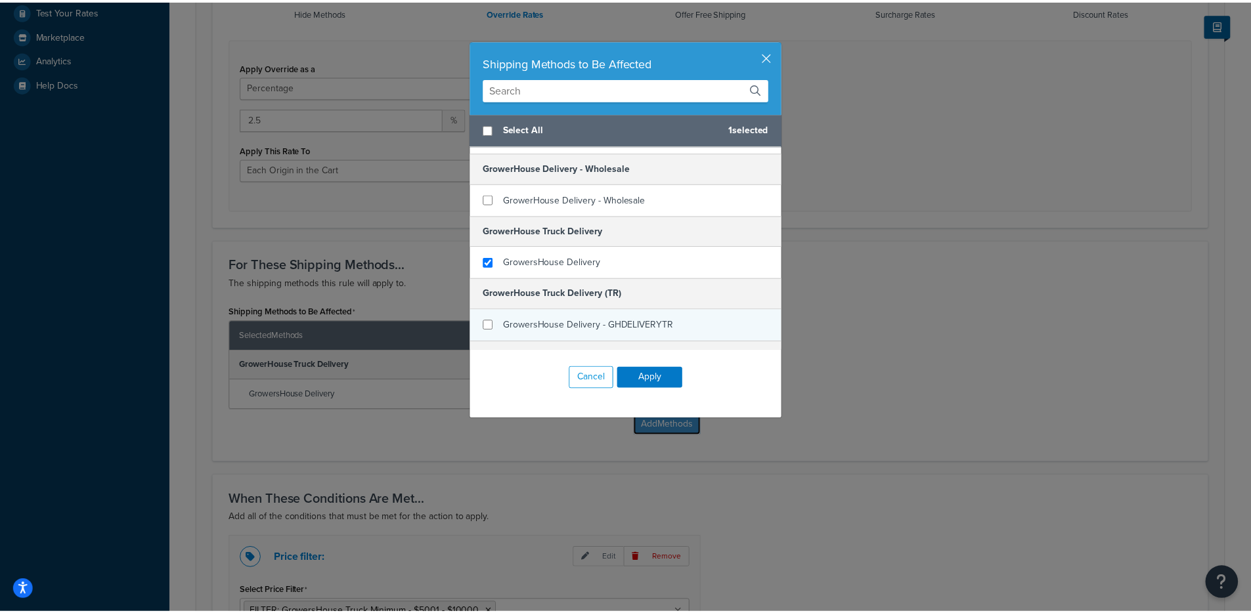
scroll to position [60, 0]
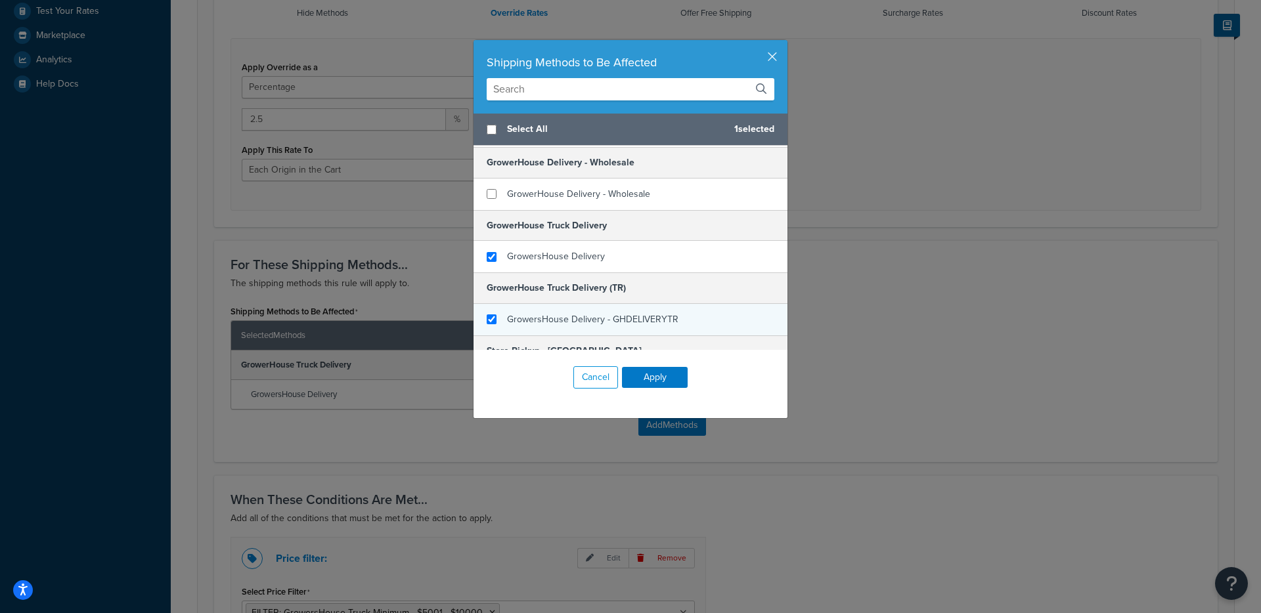
checkbox input "true"
click at [599, 322] on span "GrowersHouse Delivery - GHDELIVERYTR" at bounding box center [592, 320] width 171 height 14
click at [654, 371] on button "Apply" at bounding box center [655, 377] width 66 height 21
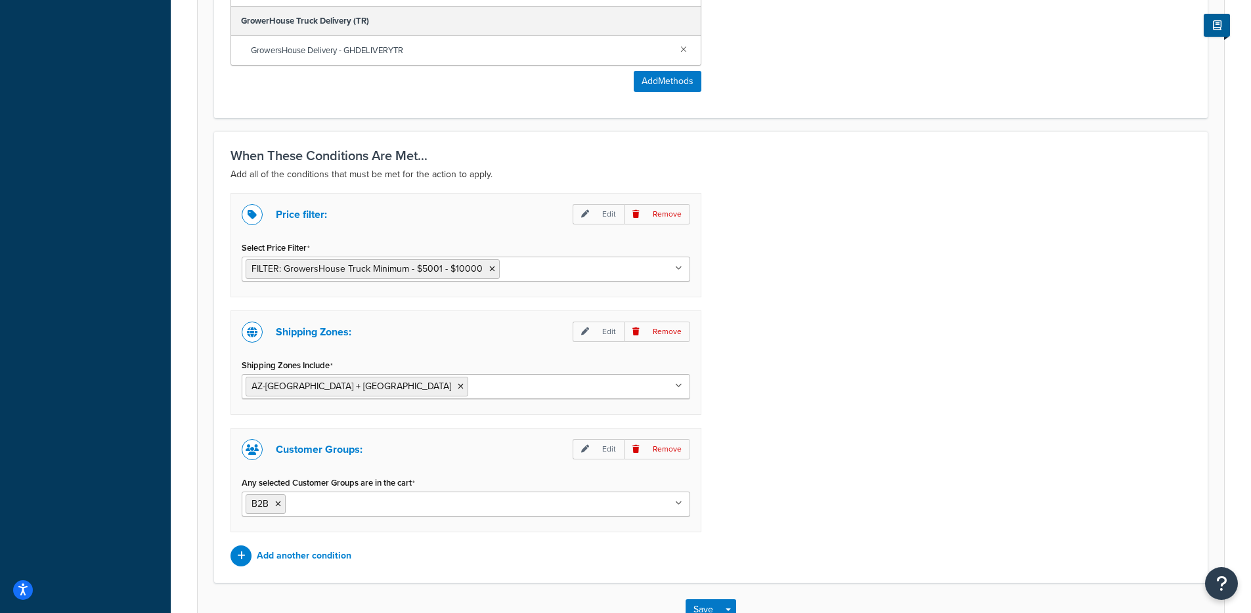
scroll to position [955, 0]
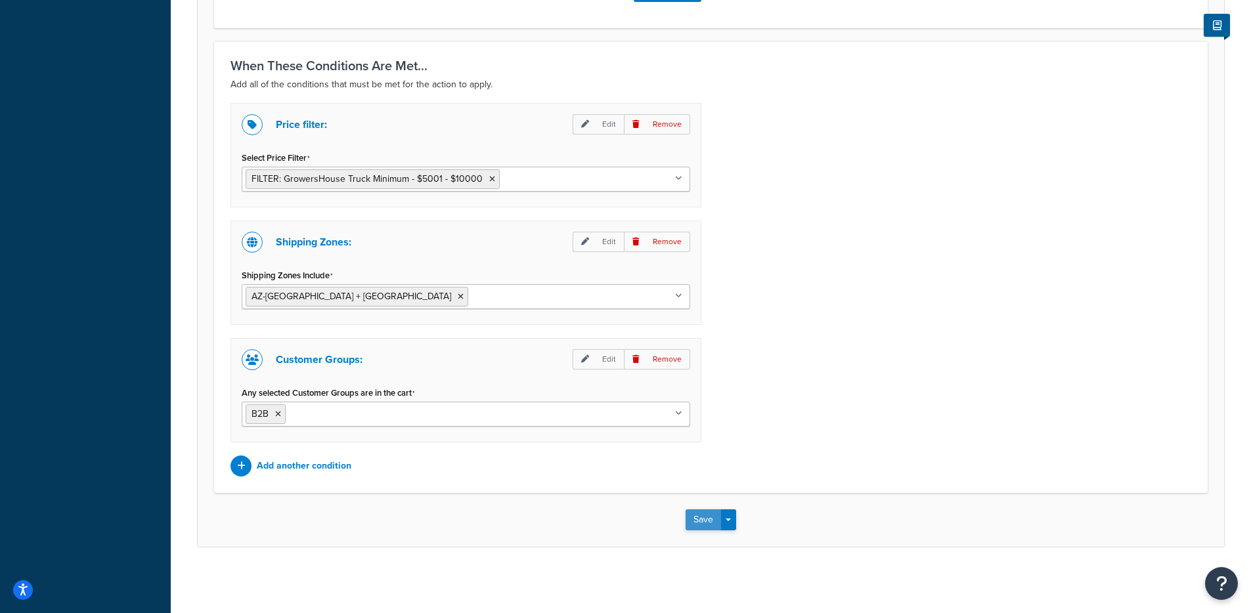
click at [687, 512] on button "Save" at bounding box center [703, 520] width 35 height 21
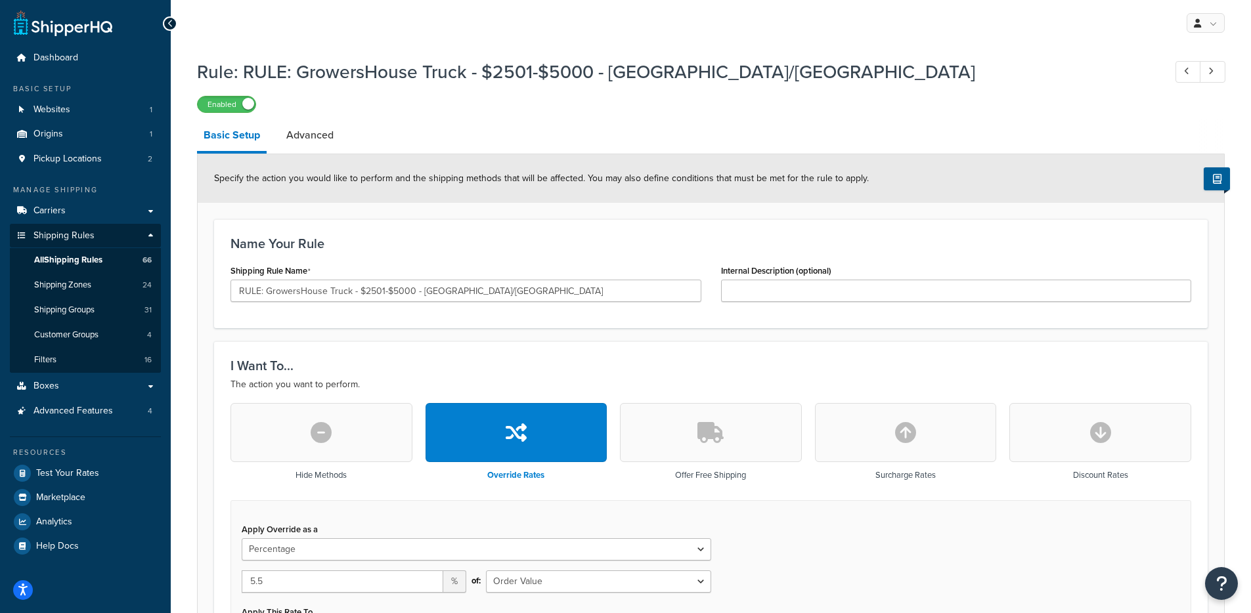
select select "PERCENTAGE"
select select "LOCATION"
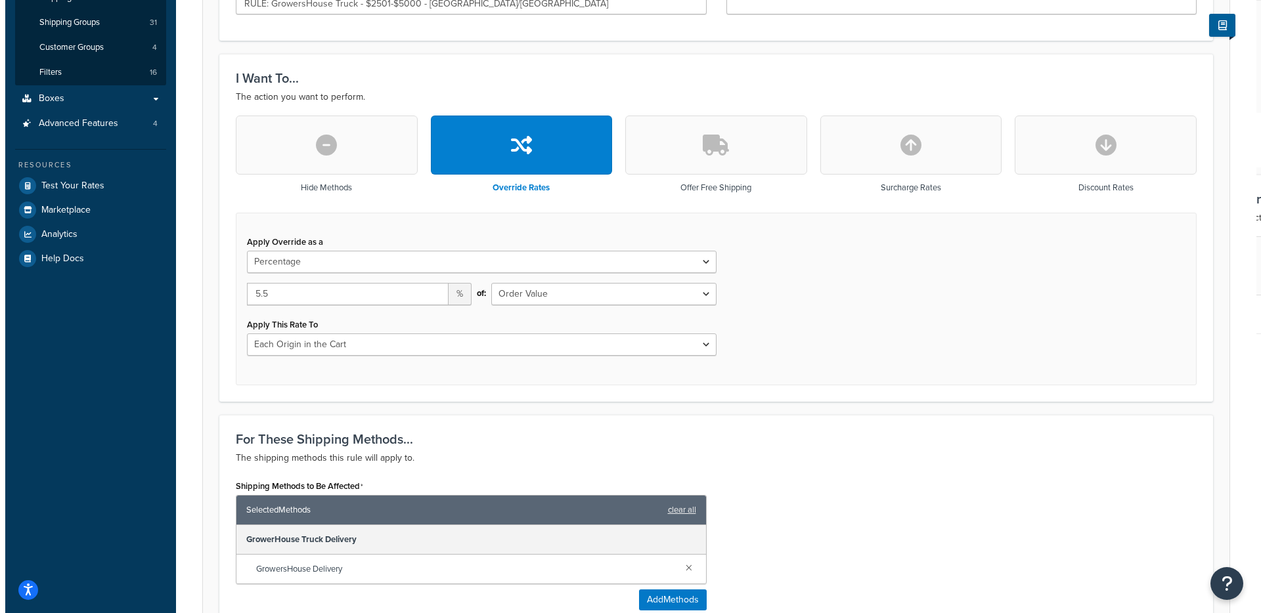
scroll to position [541, 0]
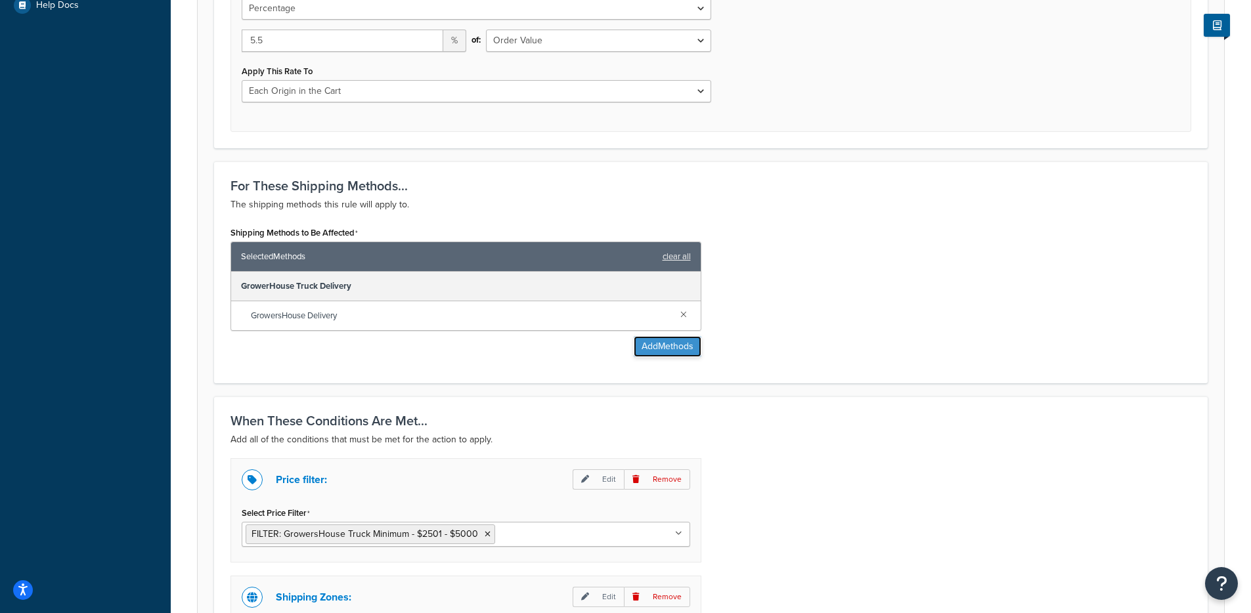
click at [635, 344] on button "Add Methods" at bounding box center [668, 346] width 68 height 21
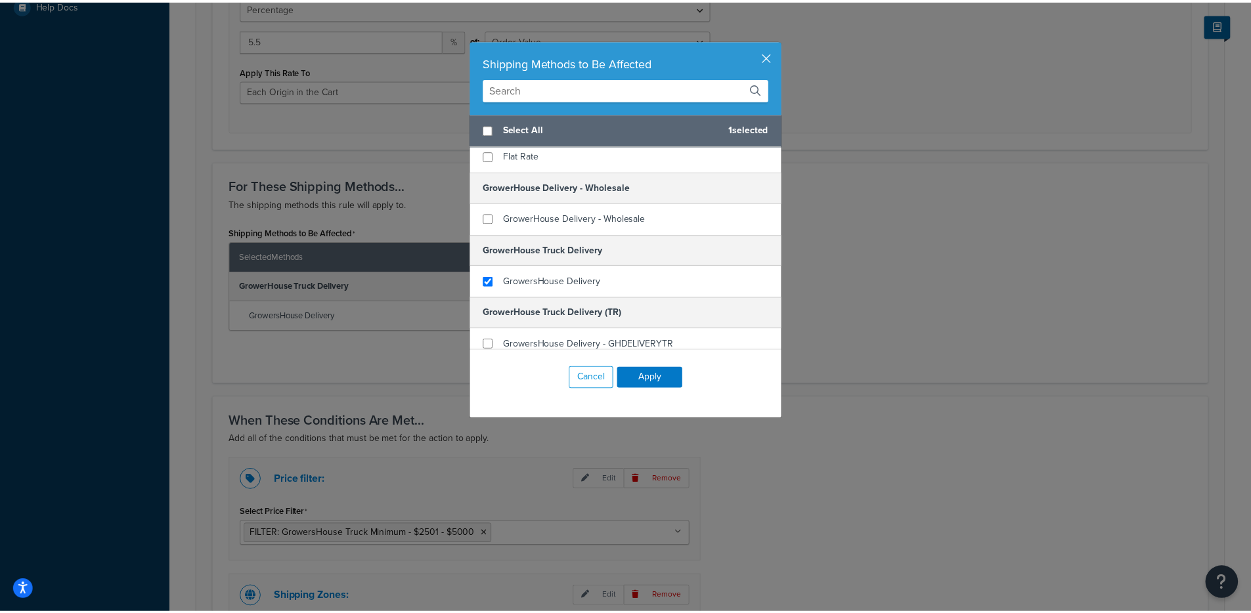
scroll to position [41, 0]
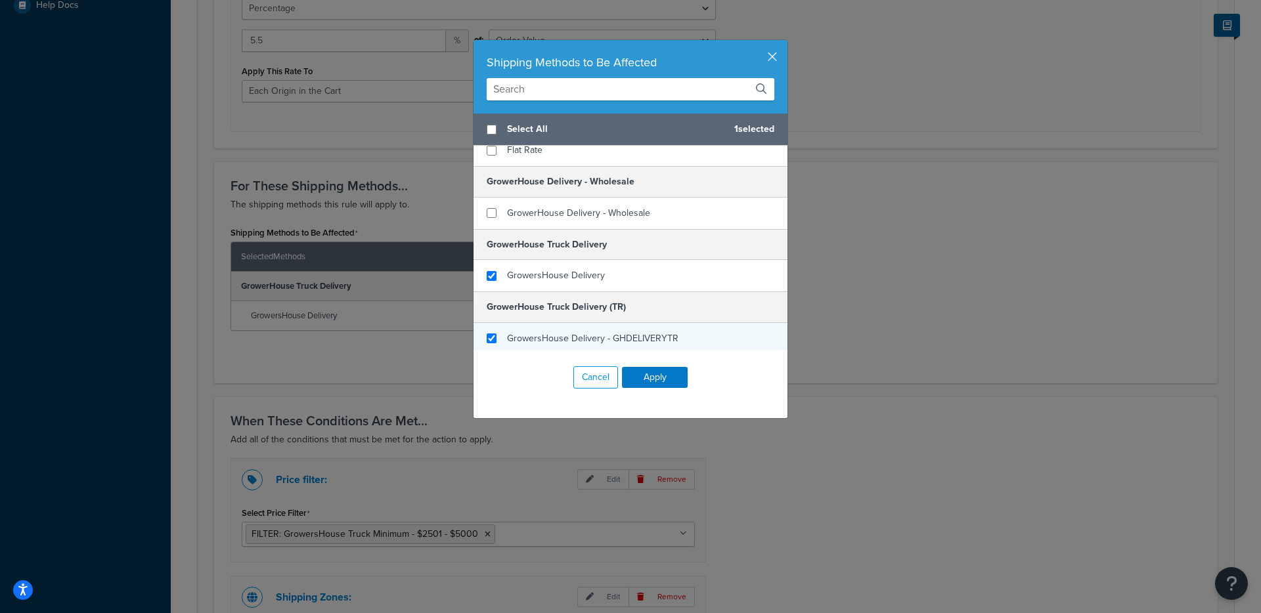
checkbox input "true"
click at [544, 328] on div "GrowersHouse Delivery - GHDELIVERYTR" at bounding box center [630, 339] width 314 height 32
click at [636, 377] on button "Apply" at bounding box center [655, 377] width 66 height 21
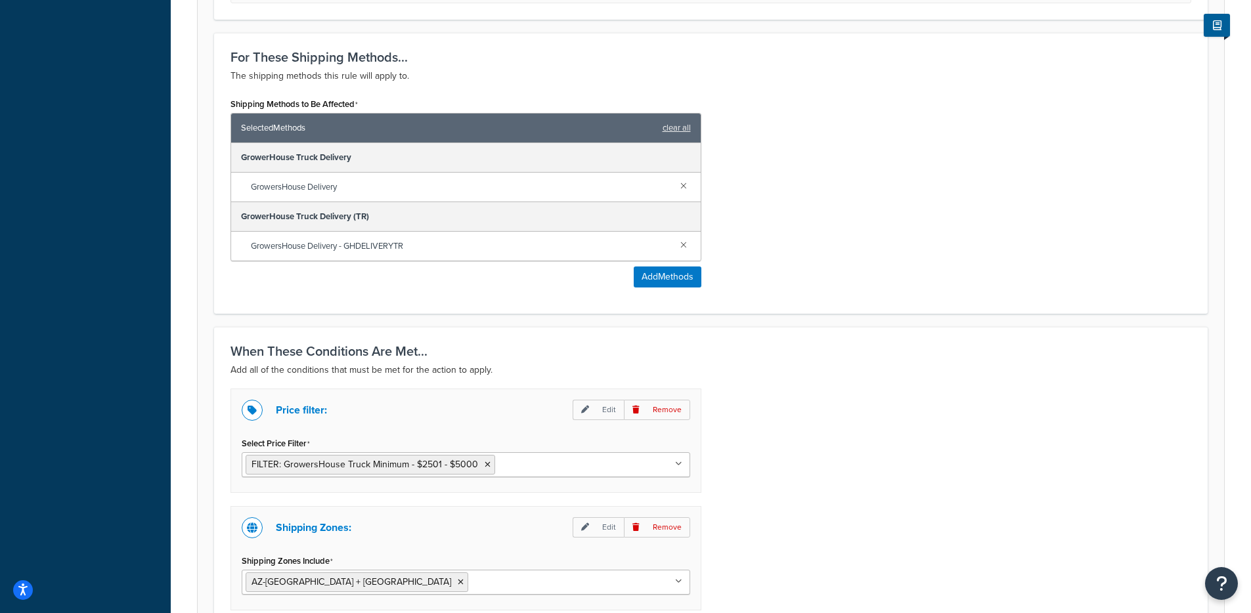
scroll to position [955, 0]
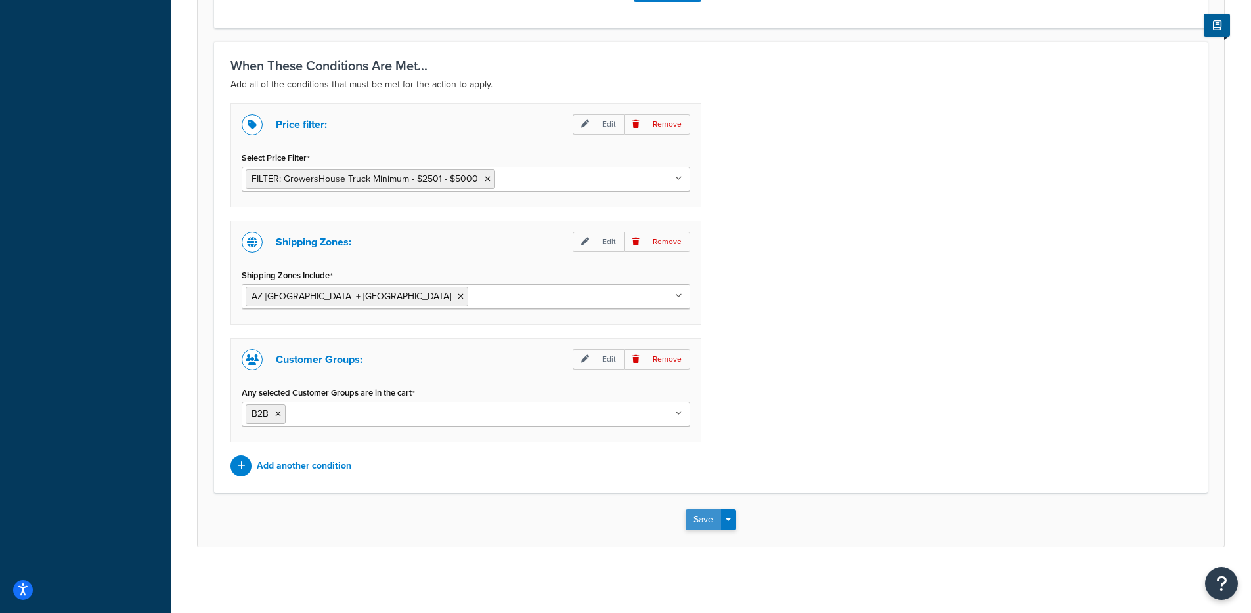
click at [692, 525] on button "Save" at bounding box center [703, 520] width 35 height 21
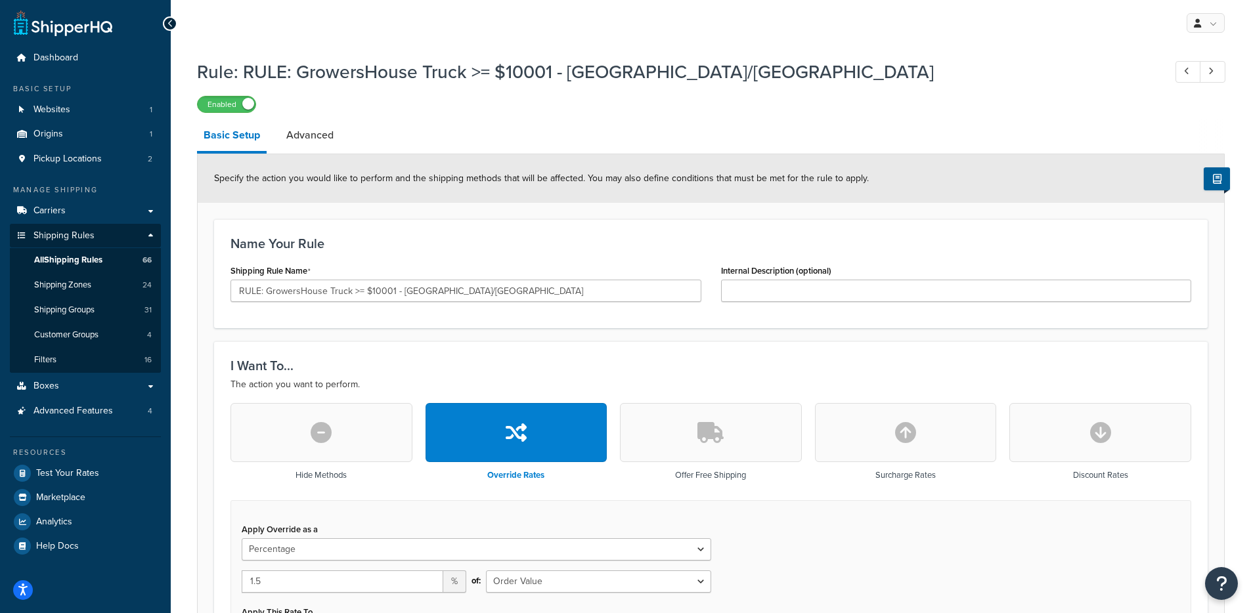
select select "PERCENTAGE"
select select "LOCATION"
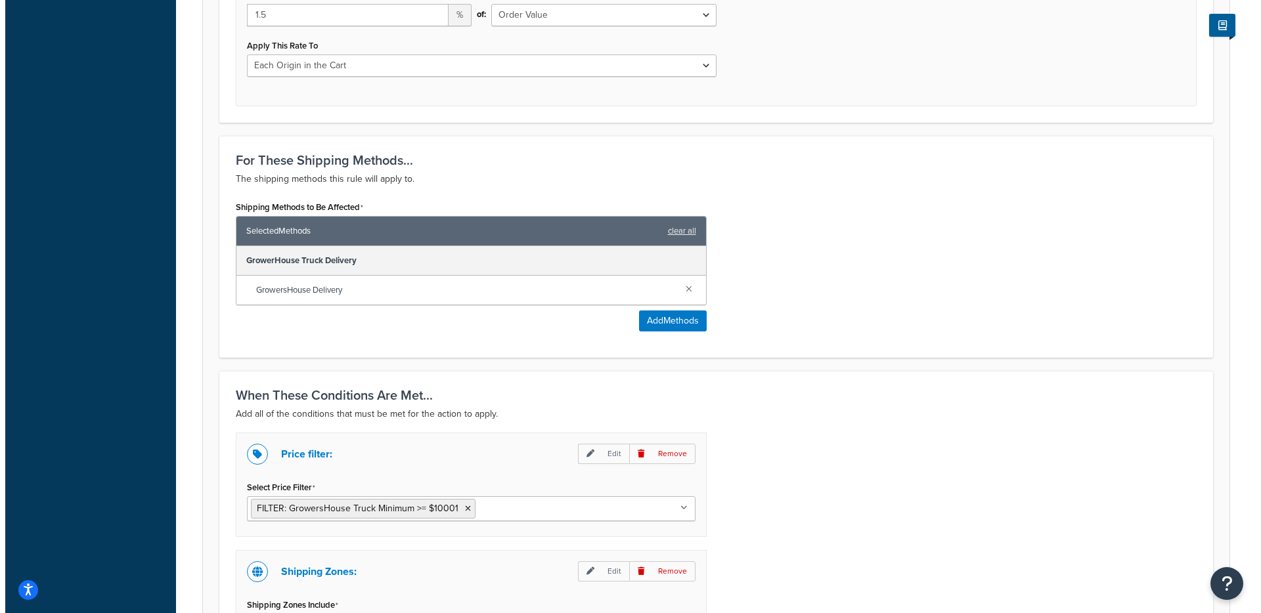
scroll to position [578, 0]
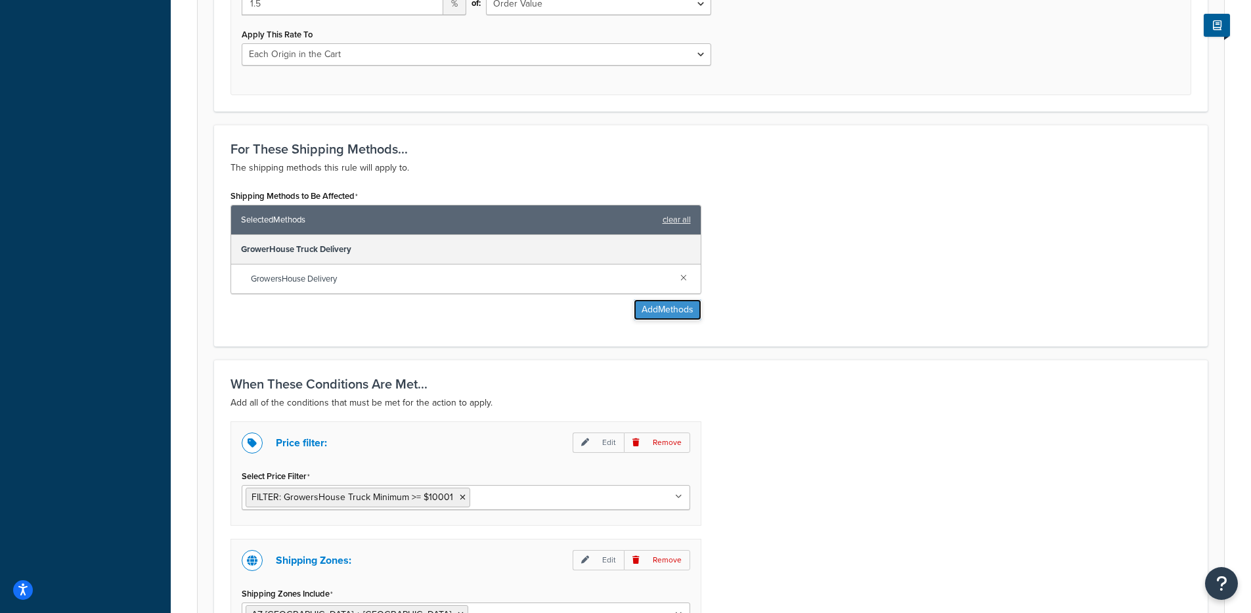
click at [665, 312] on button "Add Methods" at bounding box center [668, 309] width 68 height 21
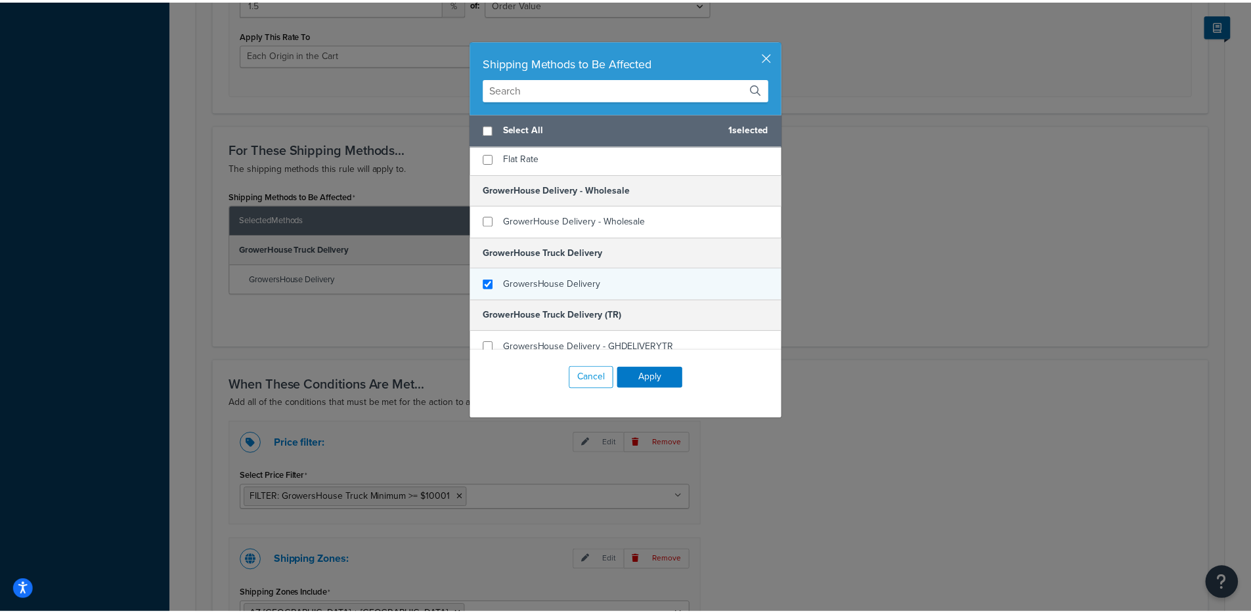
scroll to position [52, 0]
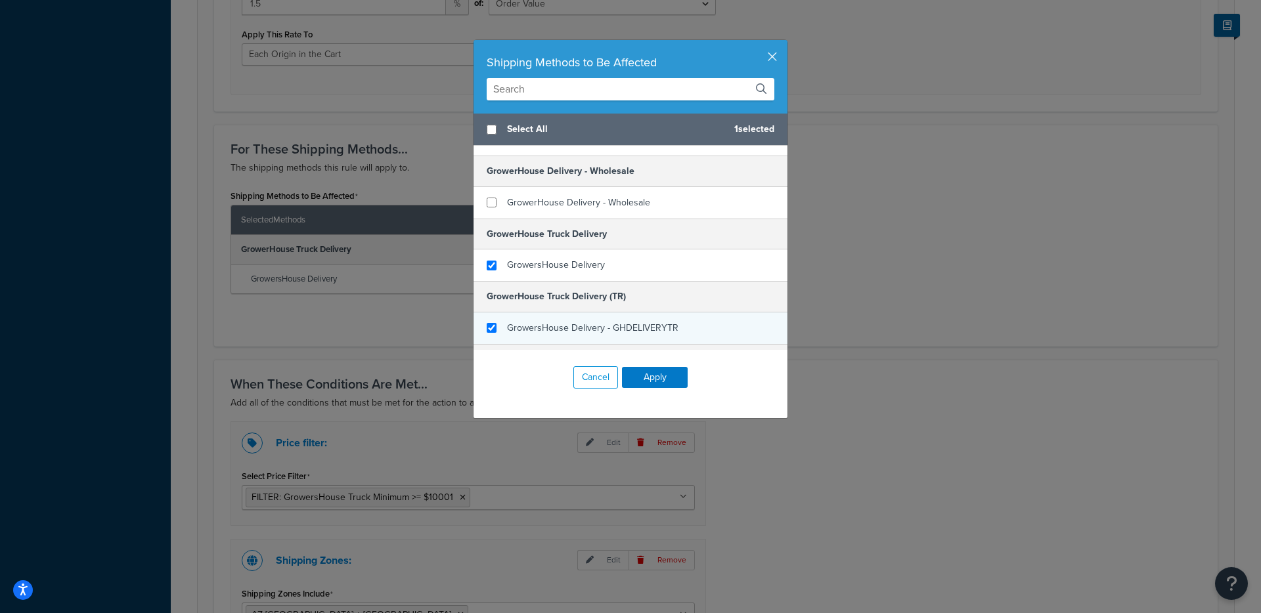
checkbox input "true"
click at [586, 317] on div "GrowersHouse Delivery - GHDELIVERYTR" at bounding box center [630, 329] width 314 height 32
click at [640, 368] on button "Apply" at bounding box center [655, 377] width 66 height 21
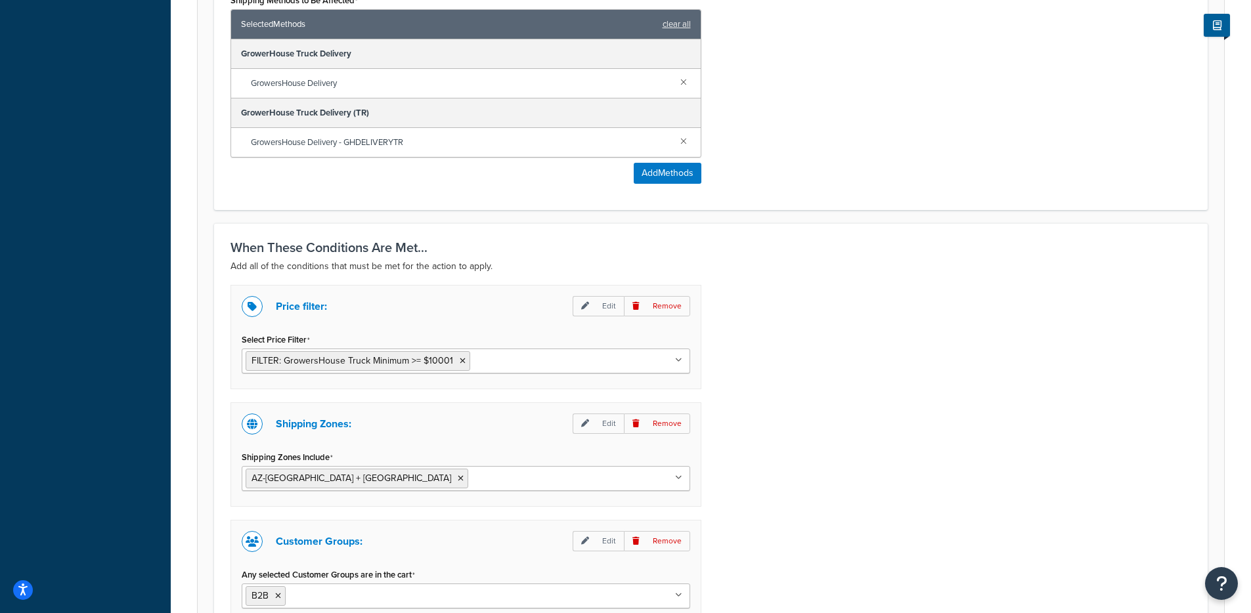
scroll to position [955, 0]
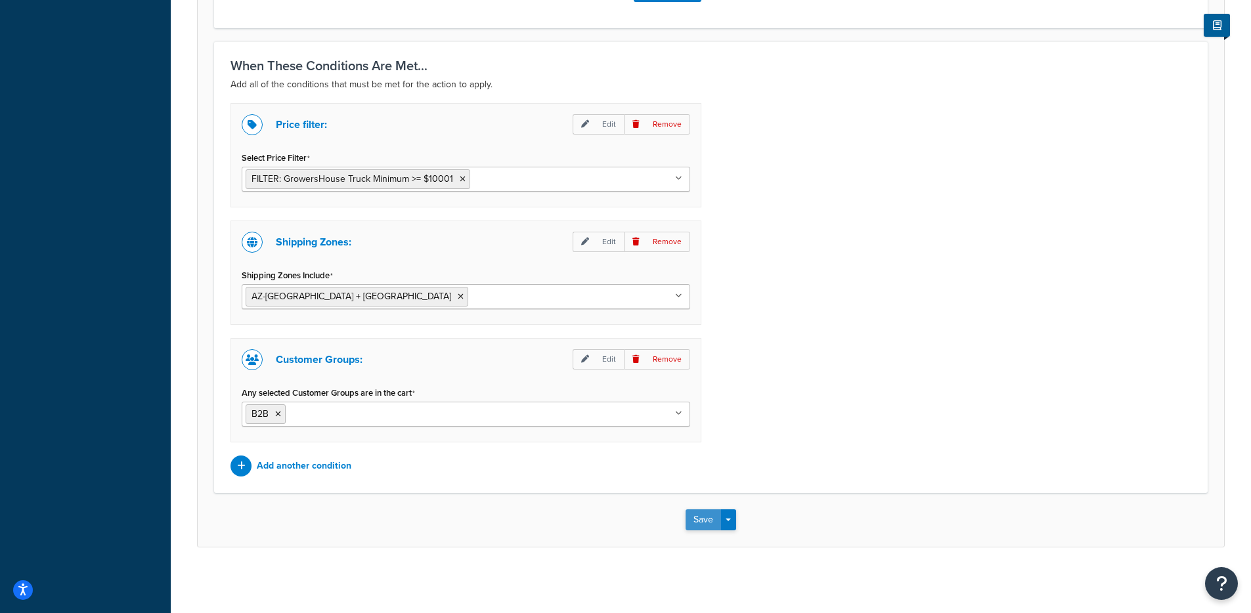
click at [695, 520] on button "Save" at bounding box center [703, 520] width 35 height 21
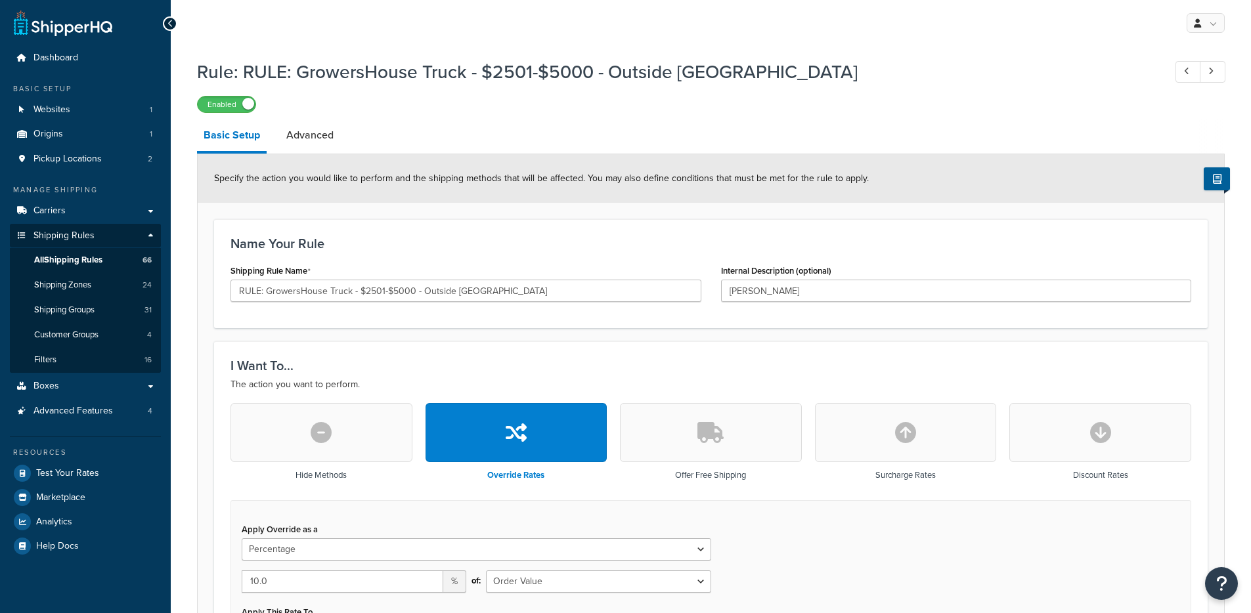
select select "PERCENTAGE"
select select "LOCATION"
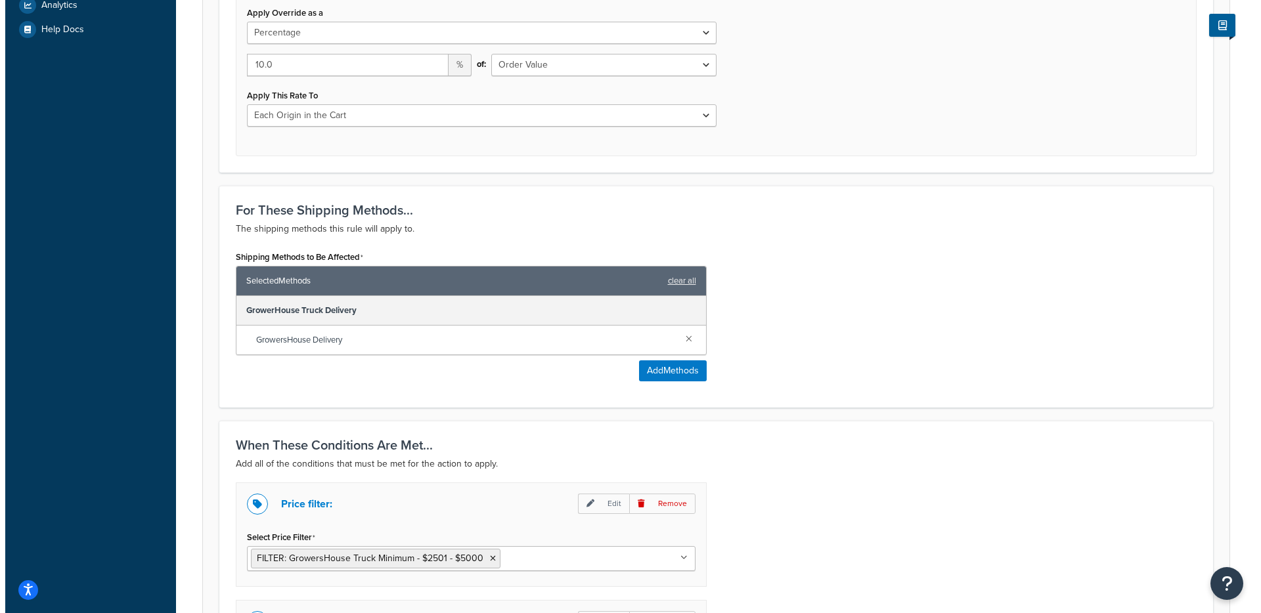
scroll to position [518, 0]
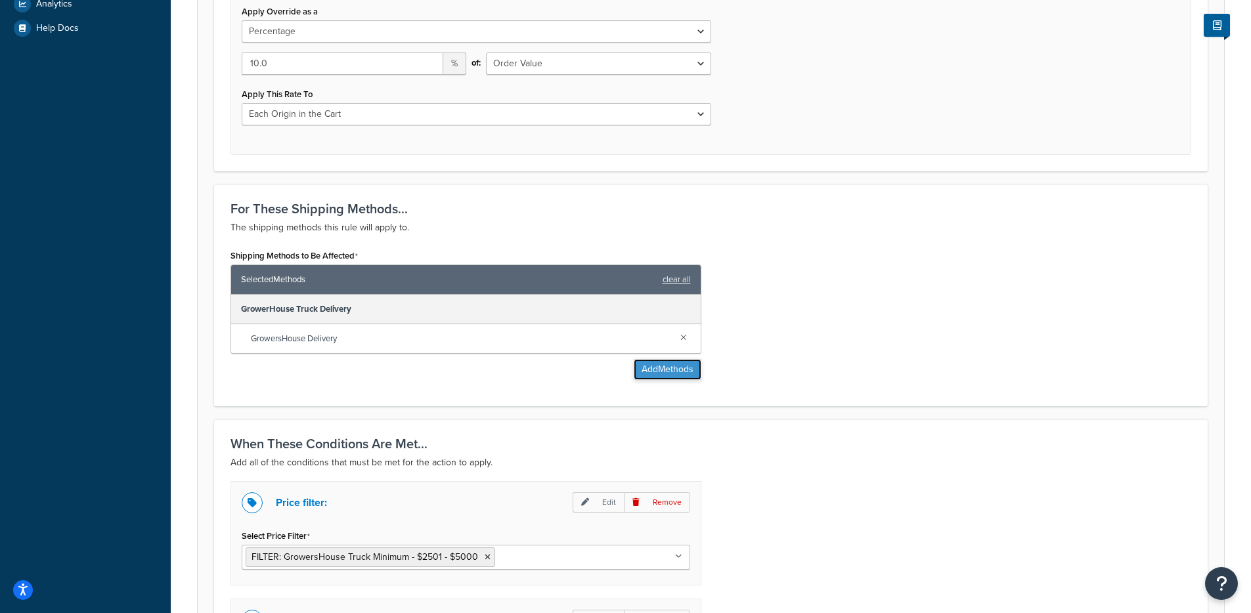
click at [674, 378] on button "Add Methods" at bounding box center [668, 369] width 68 height 21
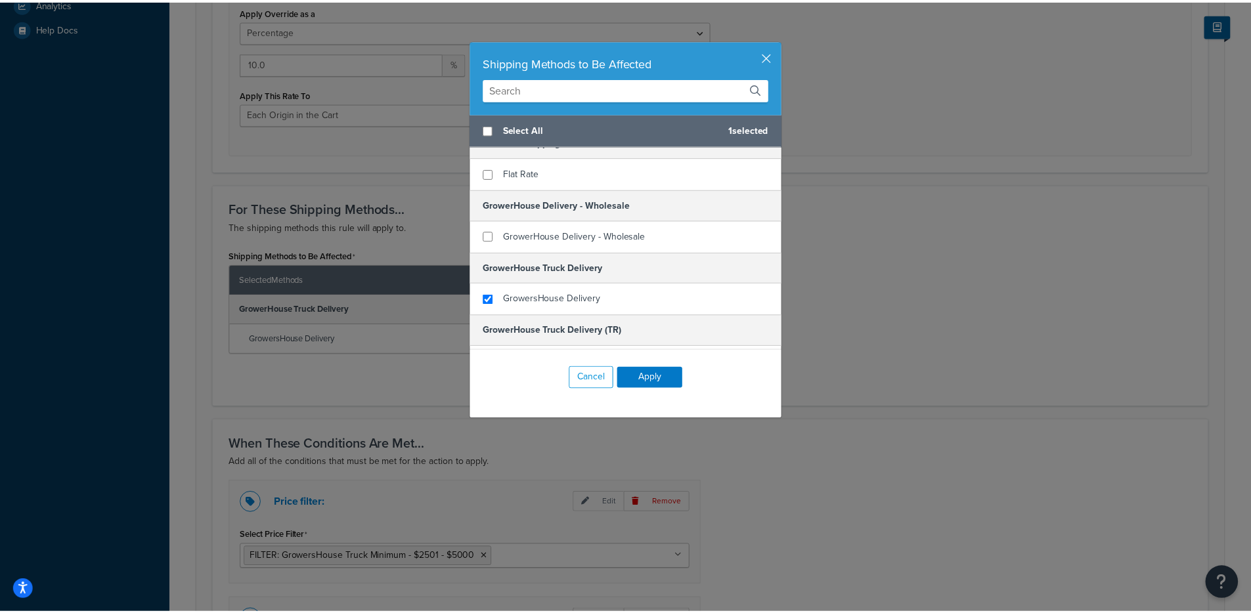
scroll to position [35, 0]
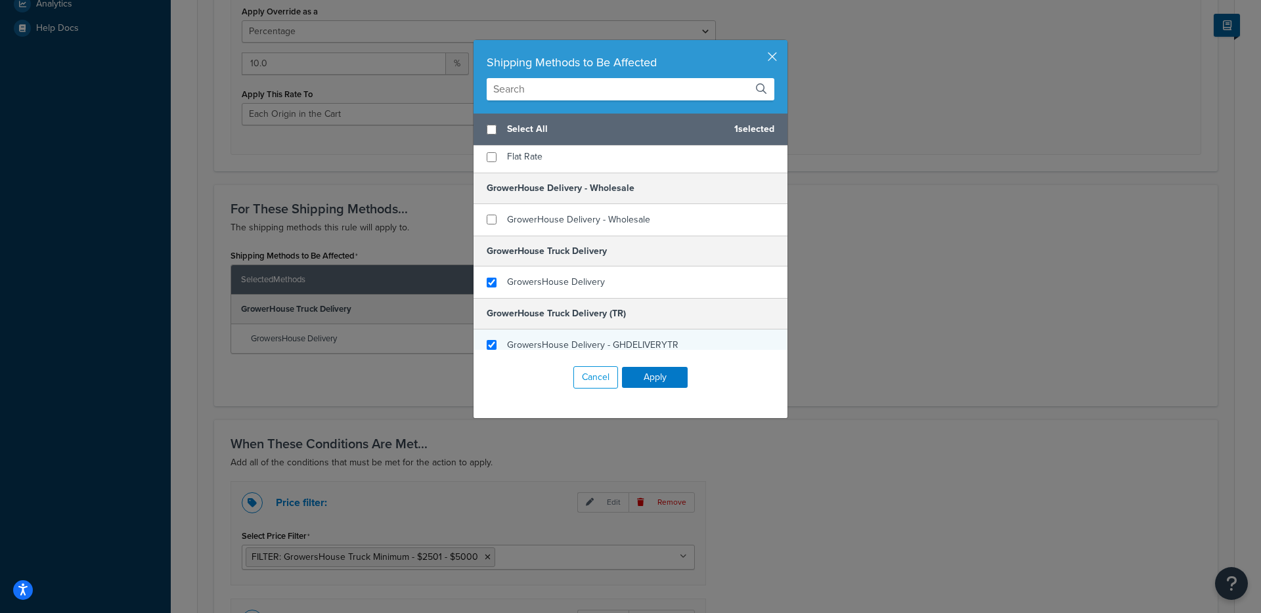
checkbox input "true"
click at [592, 330] on div "GrowersHouse Delivery - GHDELIVERYTR" at bounding box center [630, 346] width 314 height 32
click at [636, 371] on button "Apply" at bounding box center [655, 377] width 66 height 21
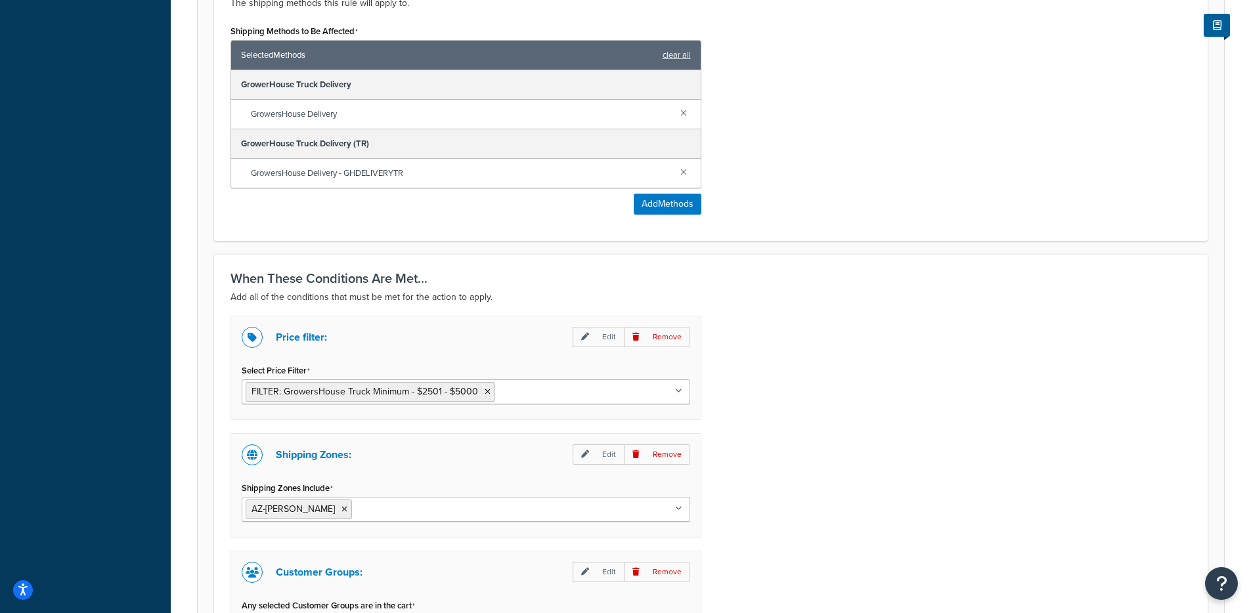
scroll to position [955, 0]
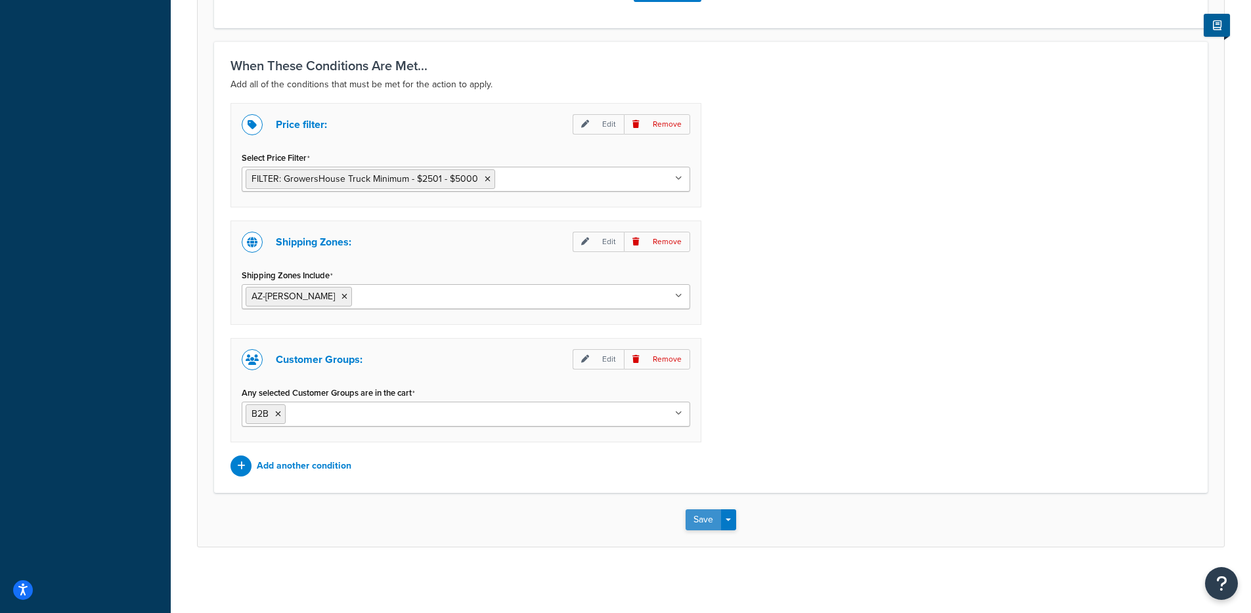
click at [696, 517] on button "Save" at bounding box center [703, 520] width 35 height 21
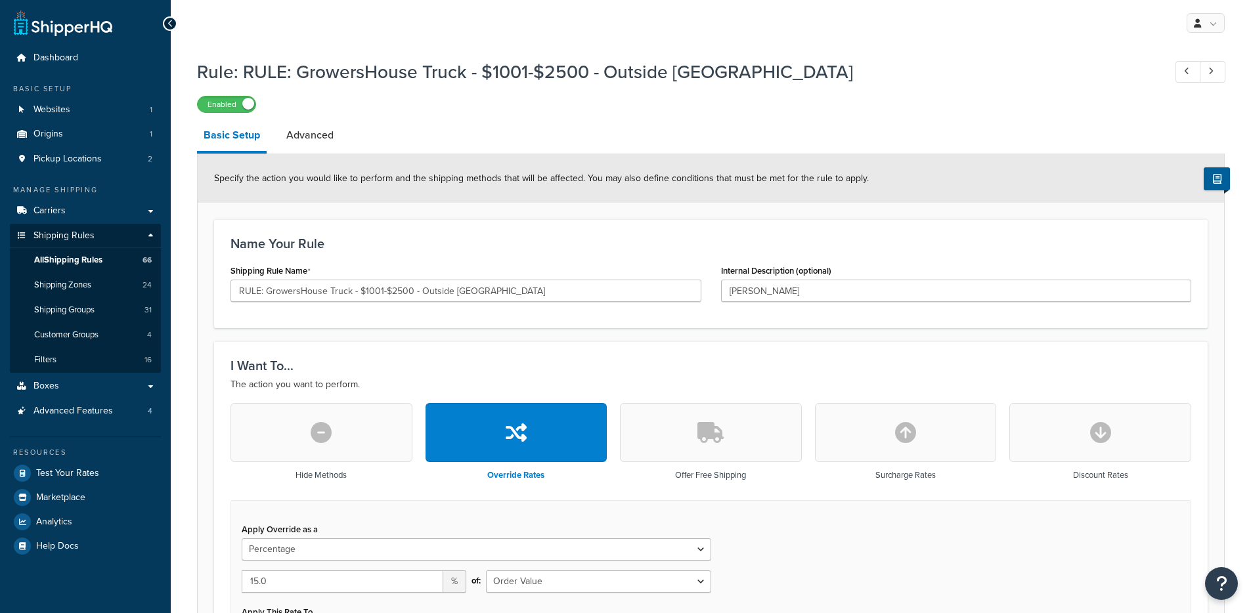
select select "PERCENTAGE"
select select "LOCATION"
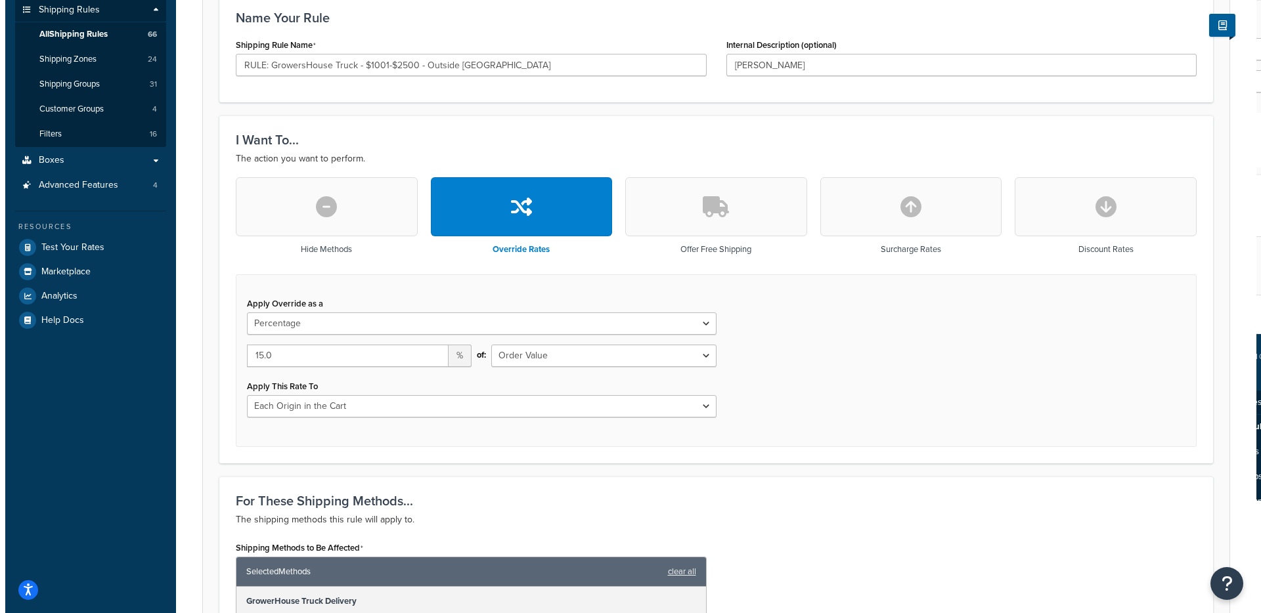
scroll to position [388, 0]
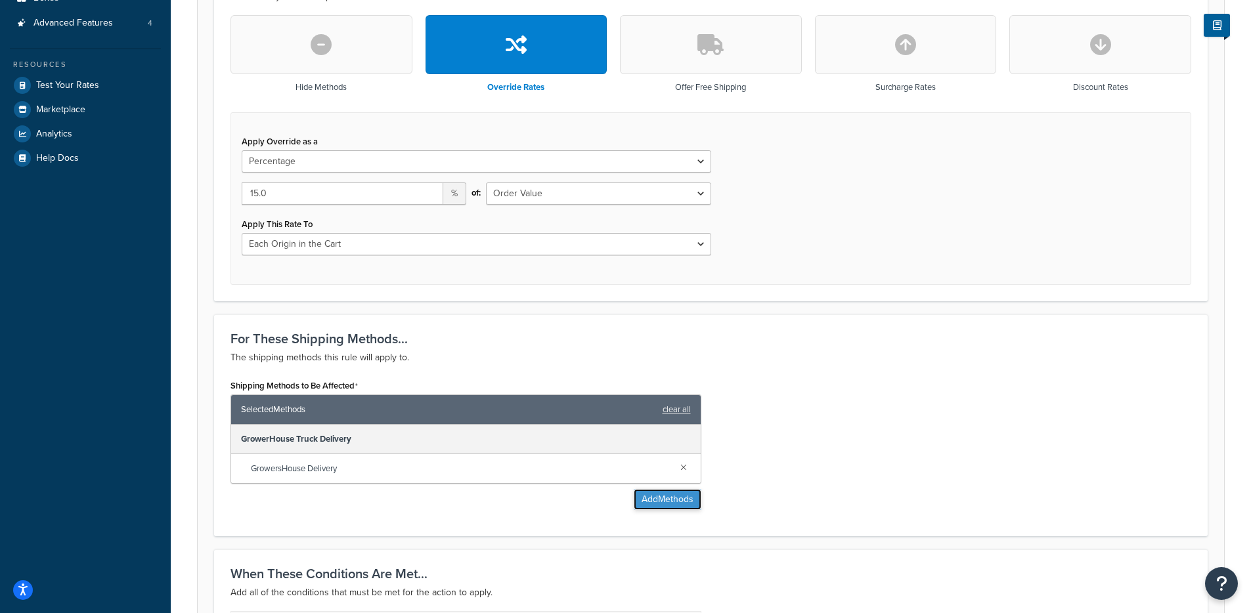
click at [666, 496] on button "Add Methods" at bounding box center [668, 499] width 68 height 21
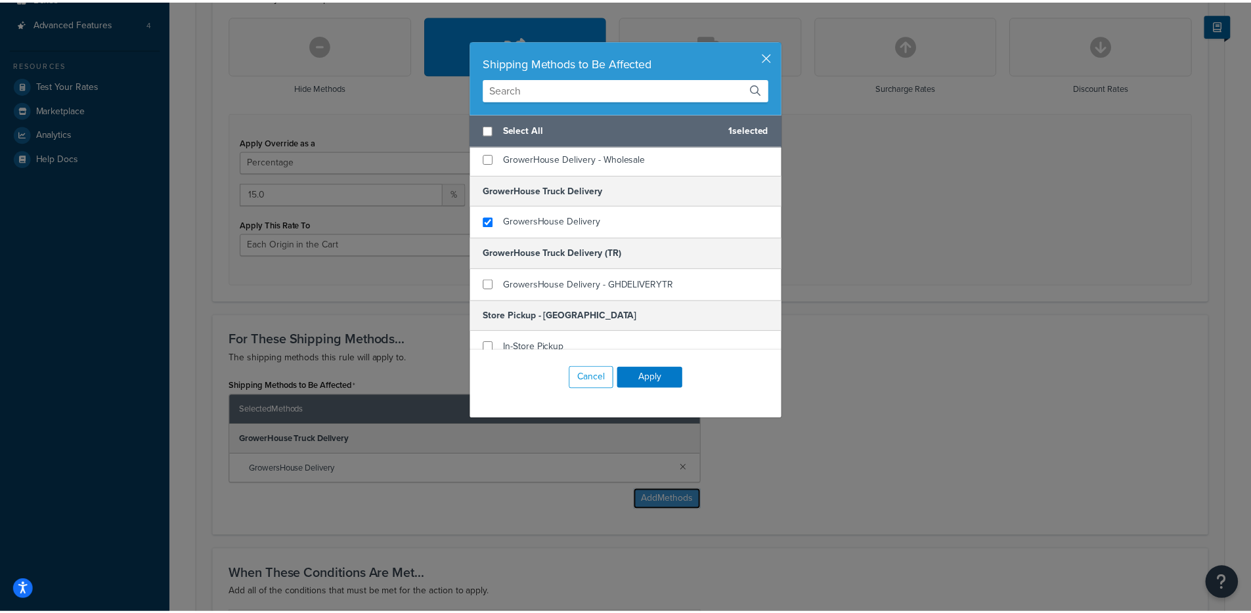
scroll to position [104, 0]
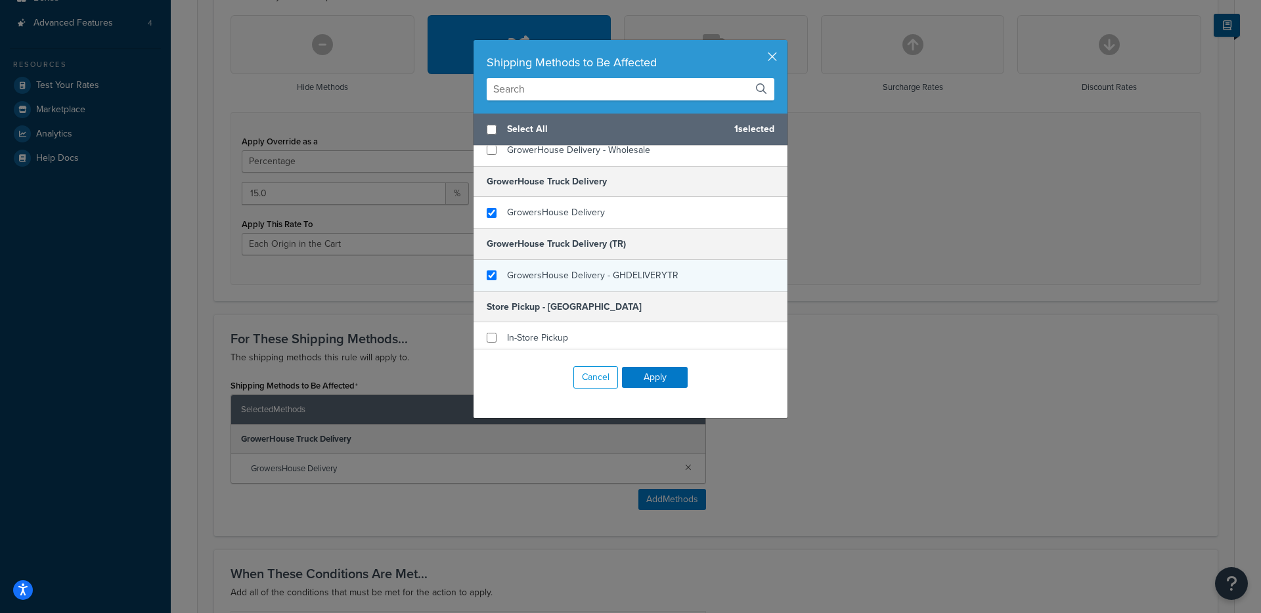
checkbox input "true"
click at [638, 279] on span "GrowersHouse Delivery - GHDELIVERYTR" at bounding box center [592, 276] width 171 height 14
click at [662, 375] on button "Apply" at bounding box center [655, 377] width 66 height 21
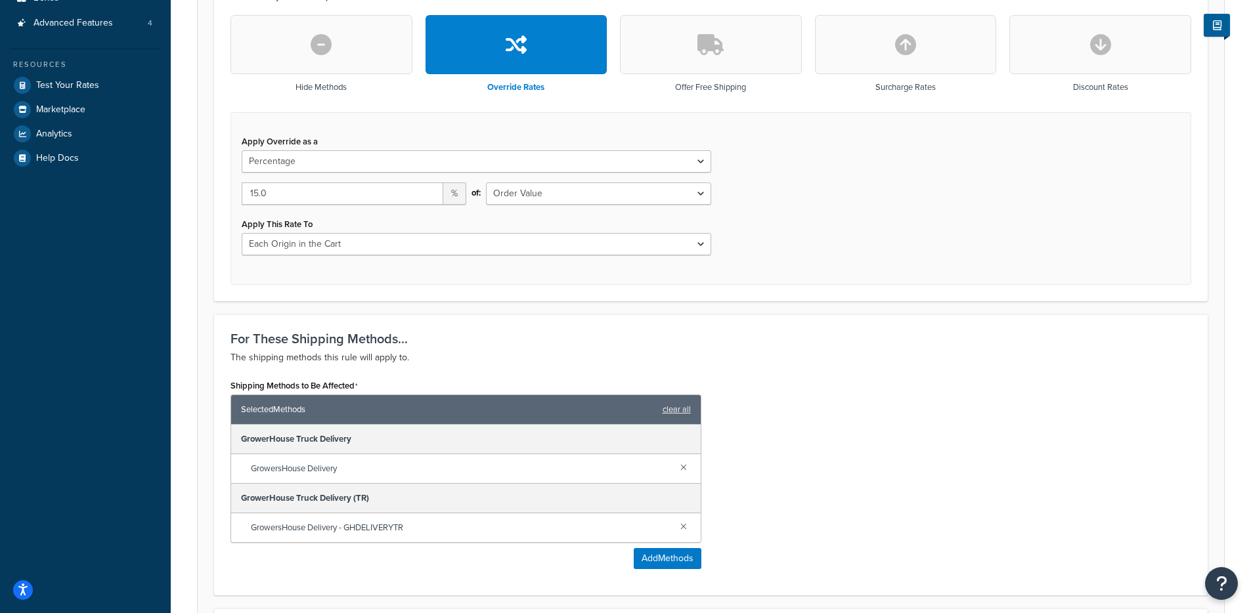
scroll to position [955, 0]
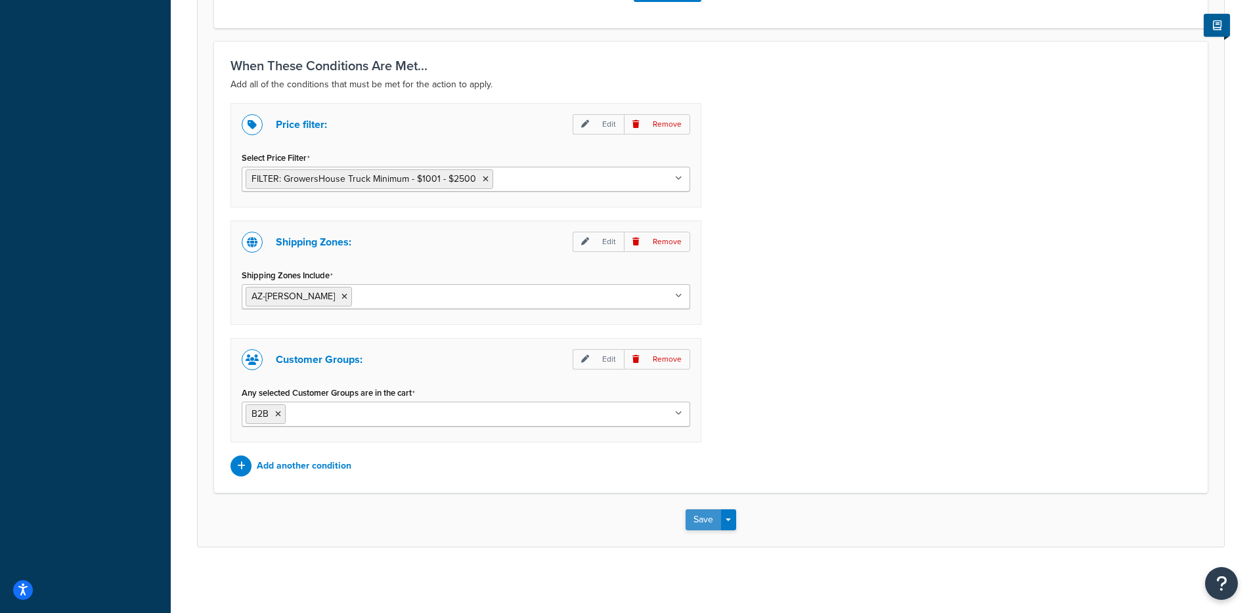
click at [693, 519] on button "Save" at bounding box center [703, 520] width 35 height 21
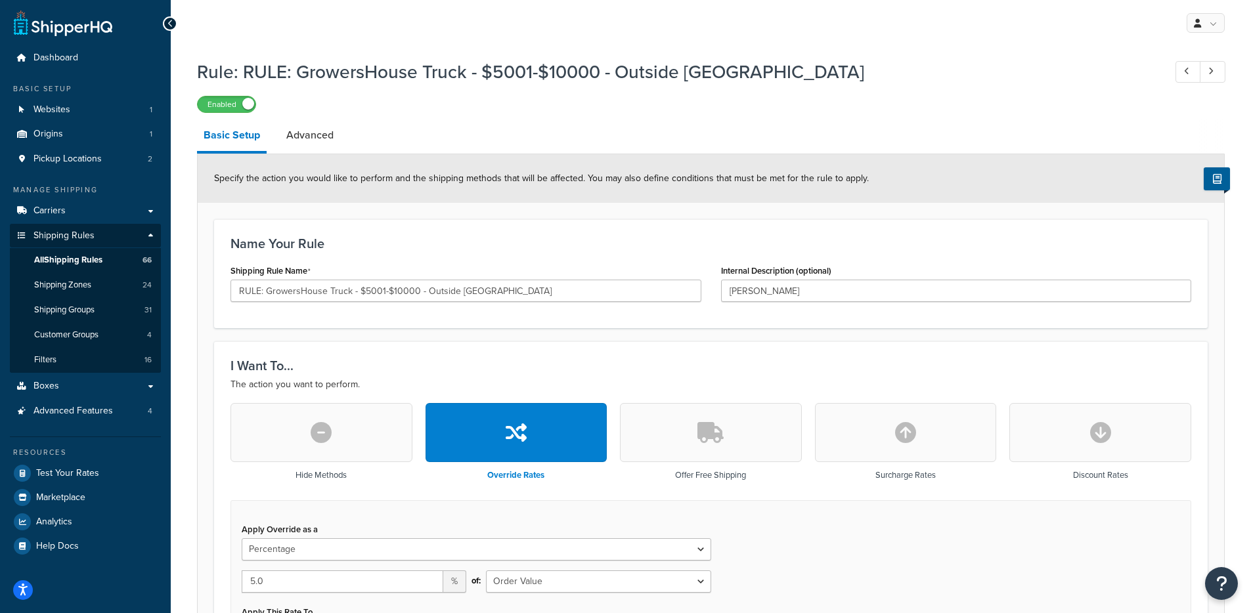
select select "PERCENTAGE"
select select "LOCATION"
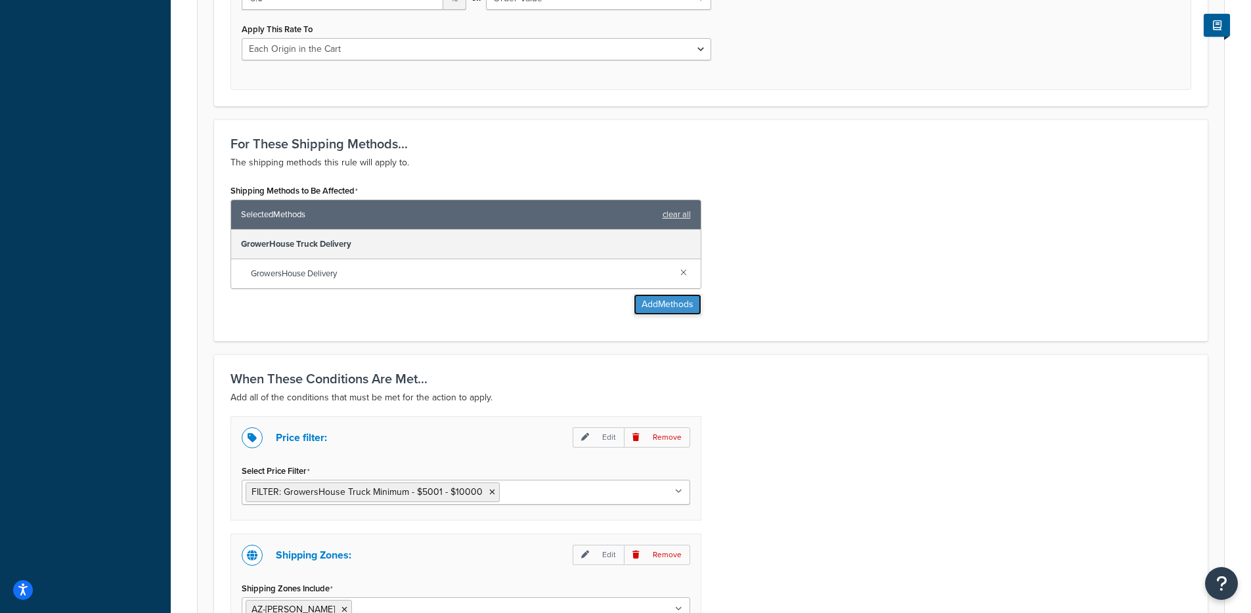
click at [658, 301] on button "Add Methods" at bounding box center [668, 304] width 68 height 21
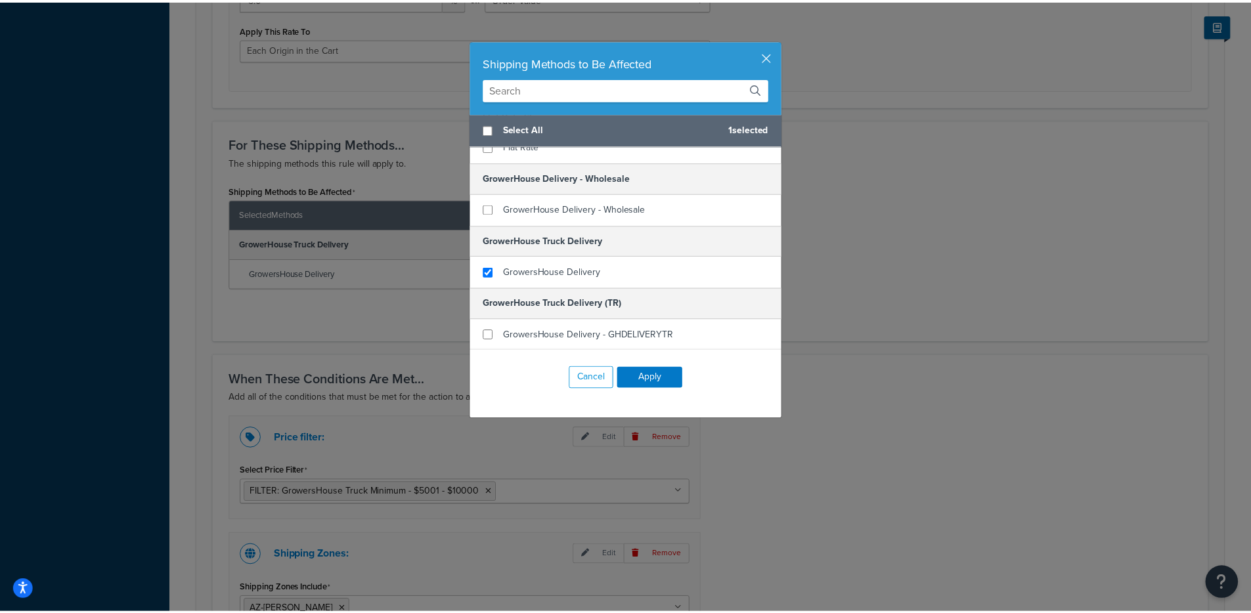
scroll to position [64, 0]
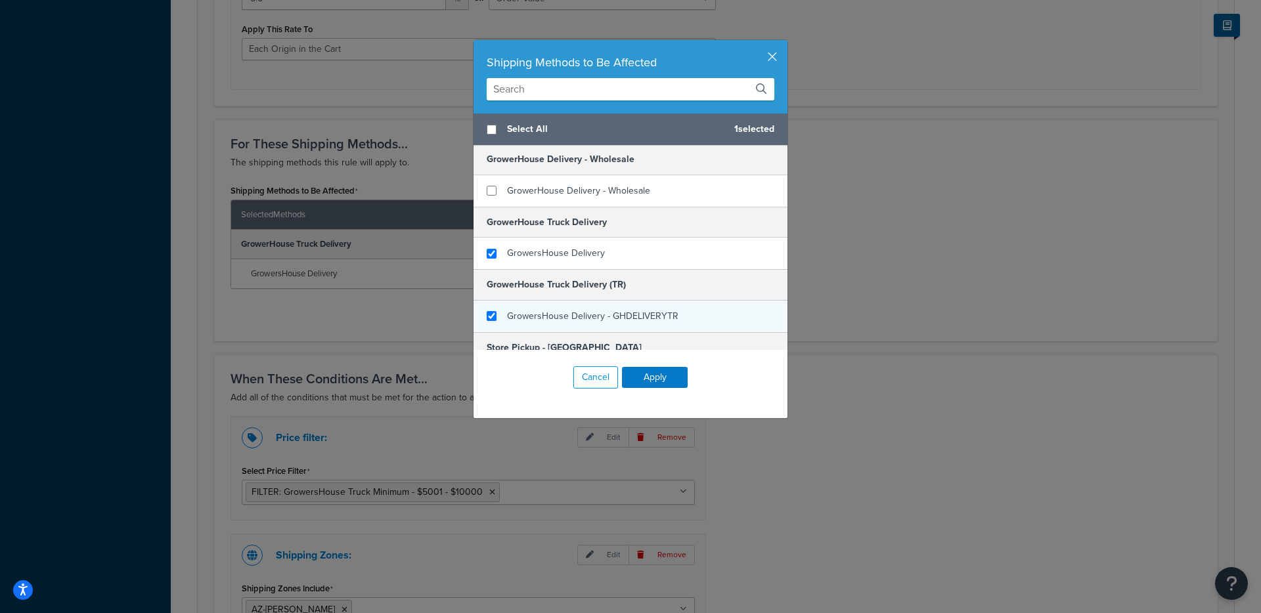
checkbox input "true"
click at [559, 309] on span "GrowersHouse Delivery - GHDELIVERYTR" at bounding box center [592, 316] width 171 height 14
click at [647, 373] on button "Apply" at bounding box center [655, 377] width 66 height 21
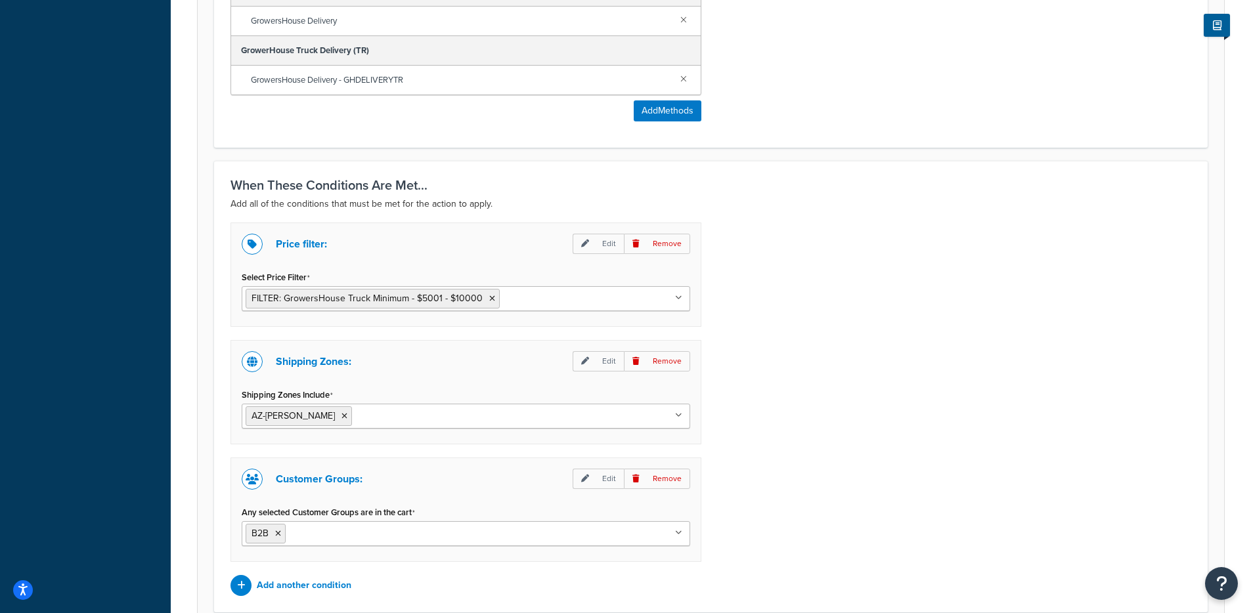
scroll to position [955, 0]
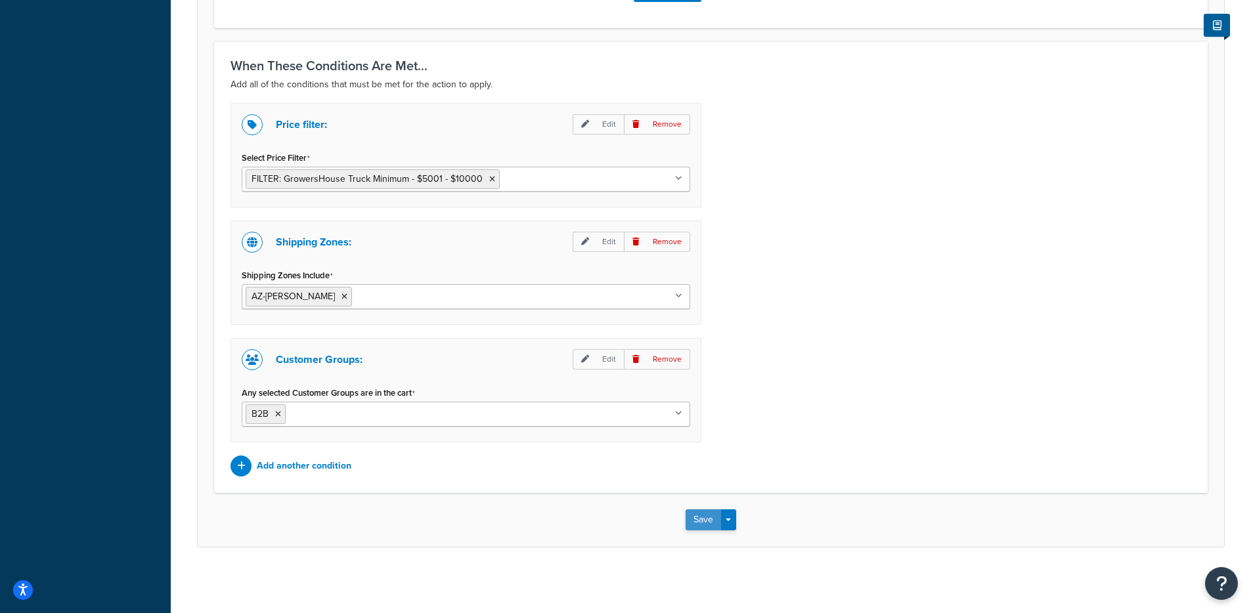
click at [691, 511] on button "Save" at bounding box center [703, 520] width 35 height 21
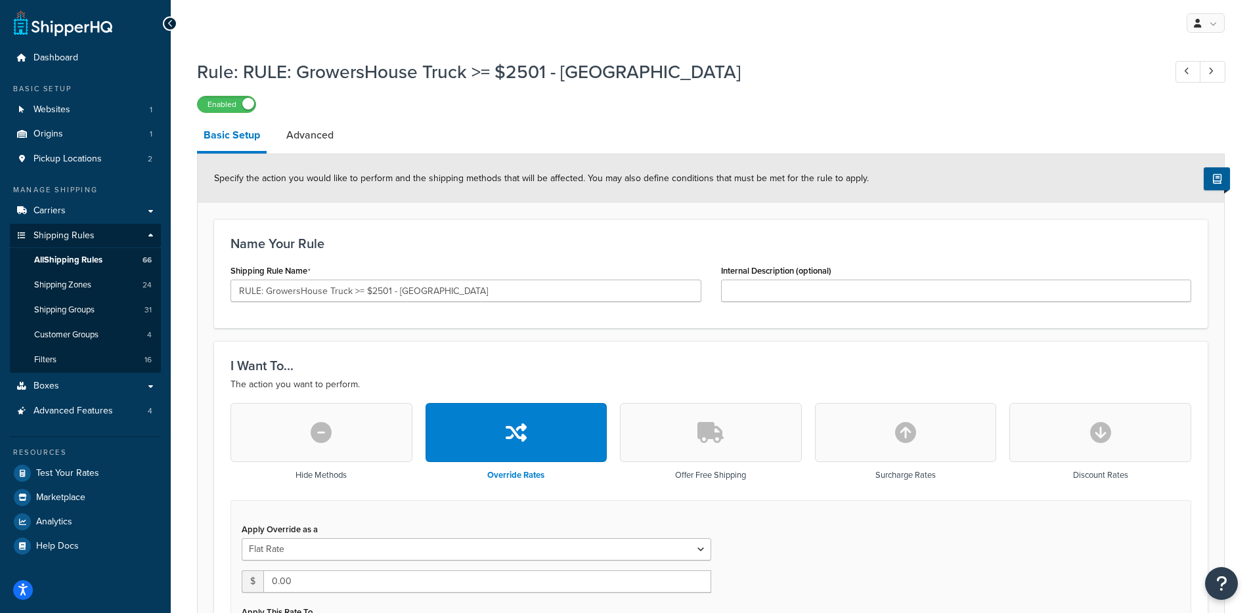
select select "LOCATION"
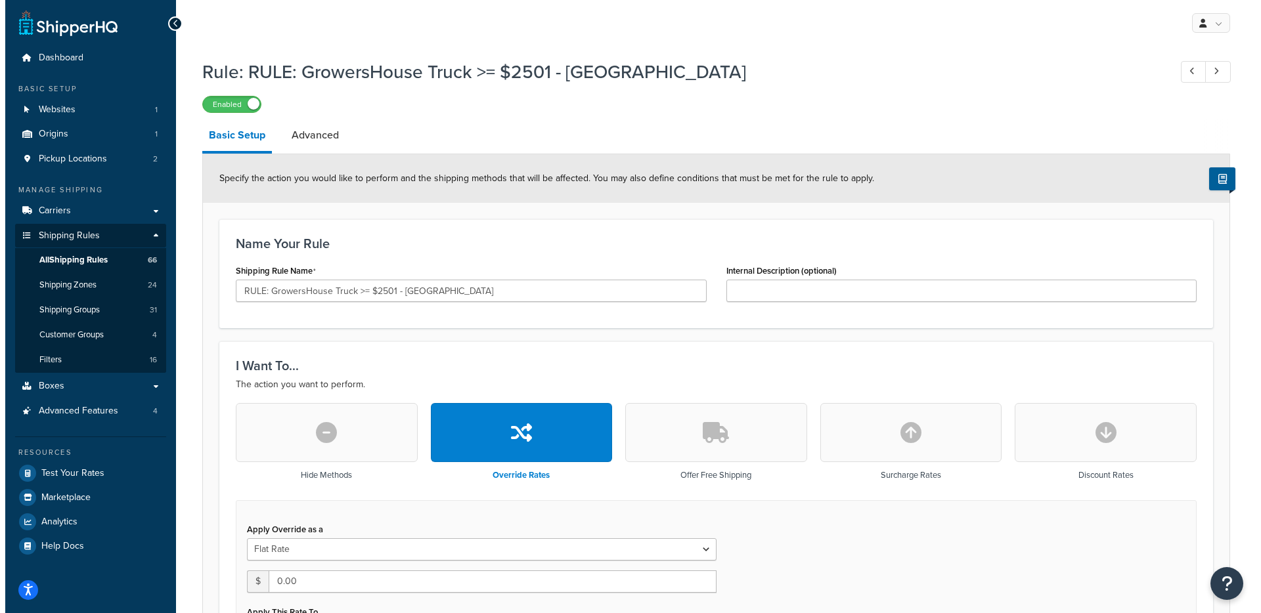
scroll to position [338, 0]
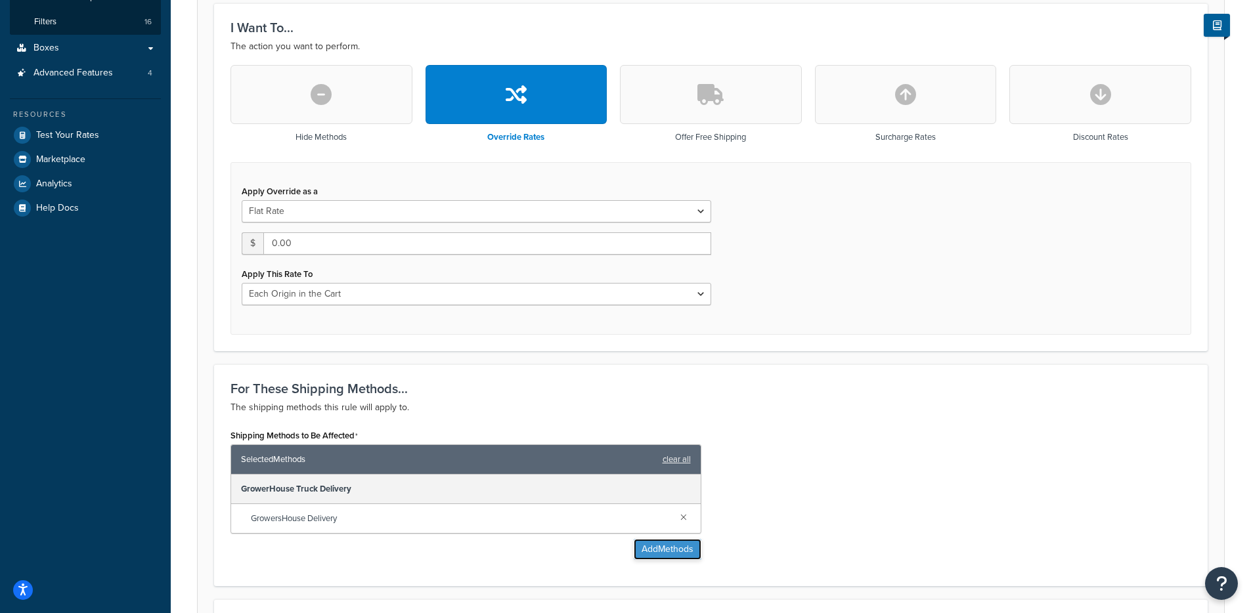
click at [670, 548] on button "Add Methods" at bounding box center [668, 549] width 68 height 21
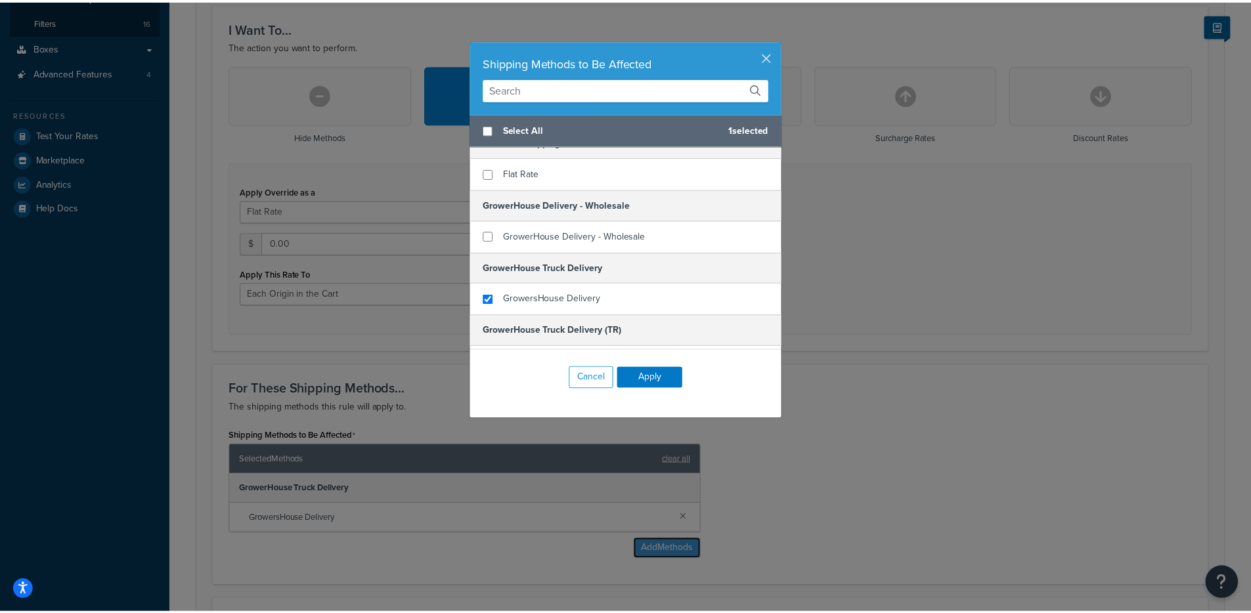
scroll to position [36, 0]
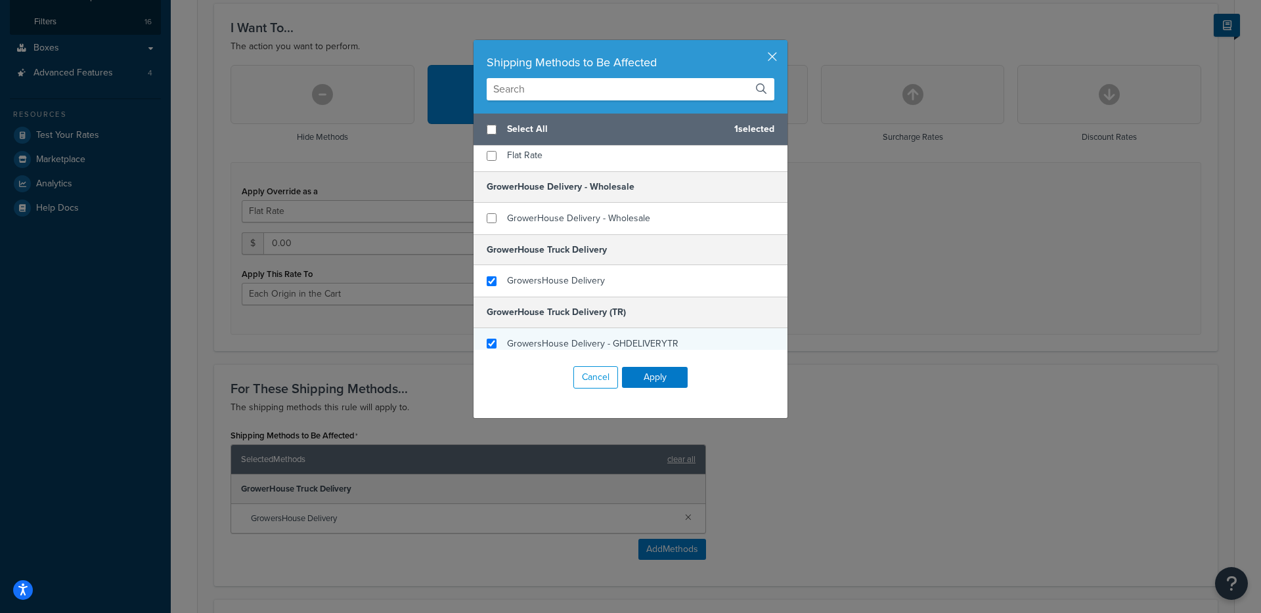
checkbox input "true"
click at [584, 341] on span "GrowersHouse Delivery - GHDELIVERYTR" at bounding box center [592, 344] width 171 height 14
click at [631, 362] on div "Cancel Apply" at bounding box center [630, 377] width 314 height 55
click at [636, 372] on button "Apply" at bounding box center [655, 377] width 66 height 21
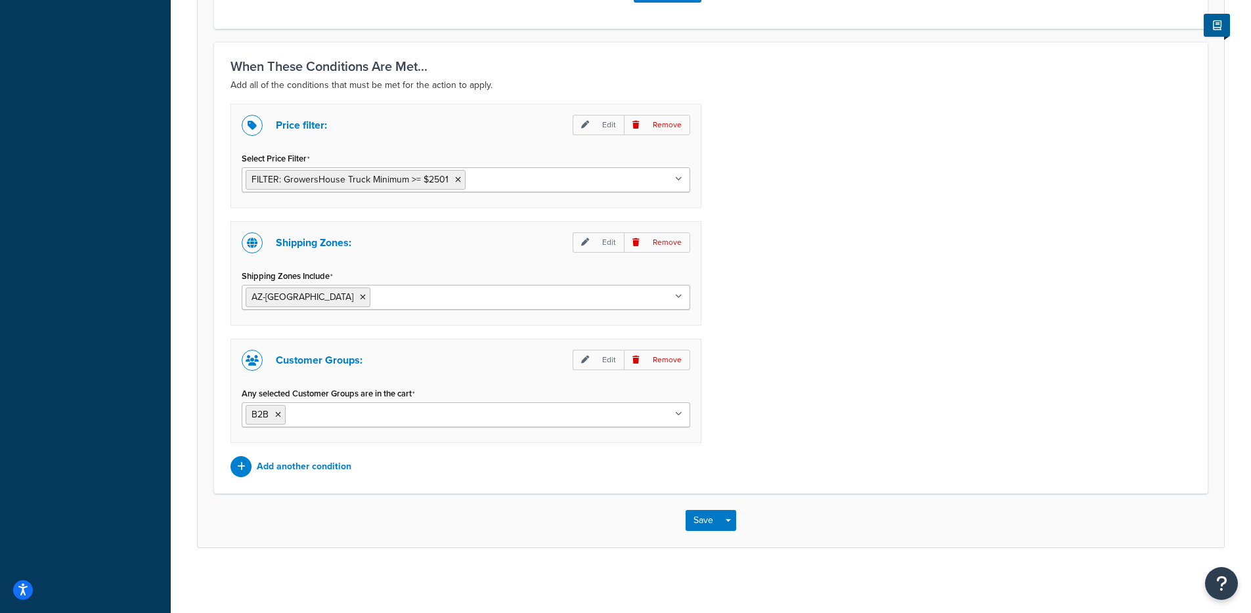
scroll to position [955, 0]
click at [703, 511] on button "Save" at bounding box center [703, 520] width 35 height 21
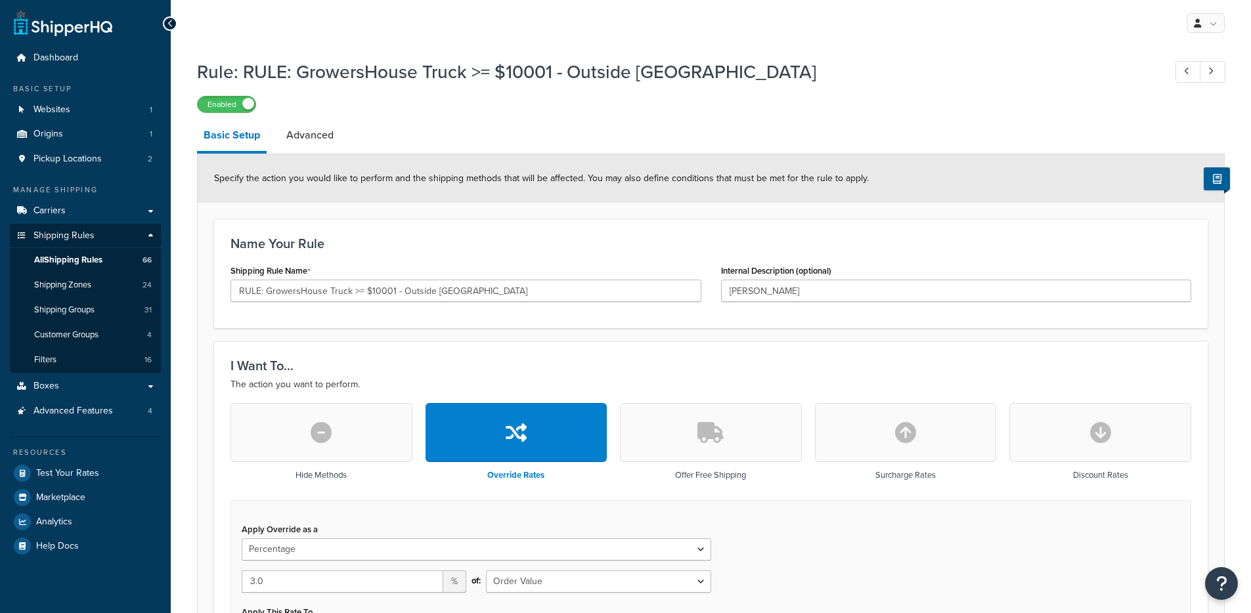
select select "PERCENTAGE"
select select "LOCATION"
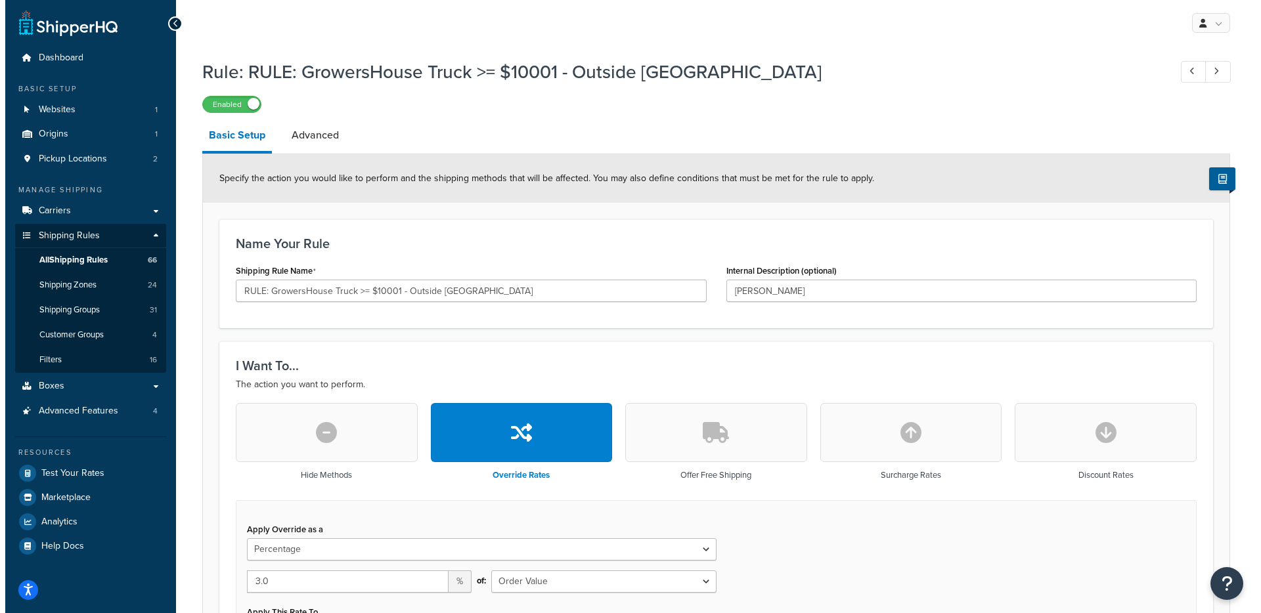
scroll to position [381, 0]
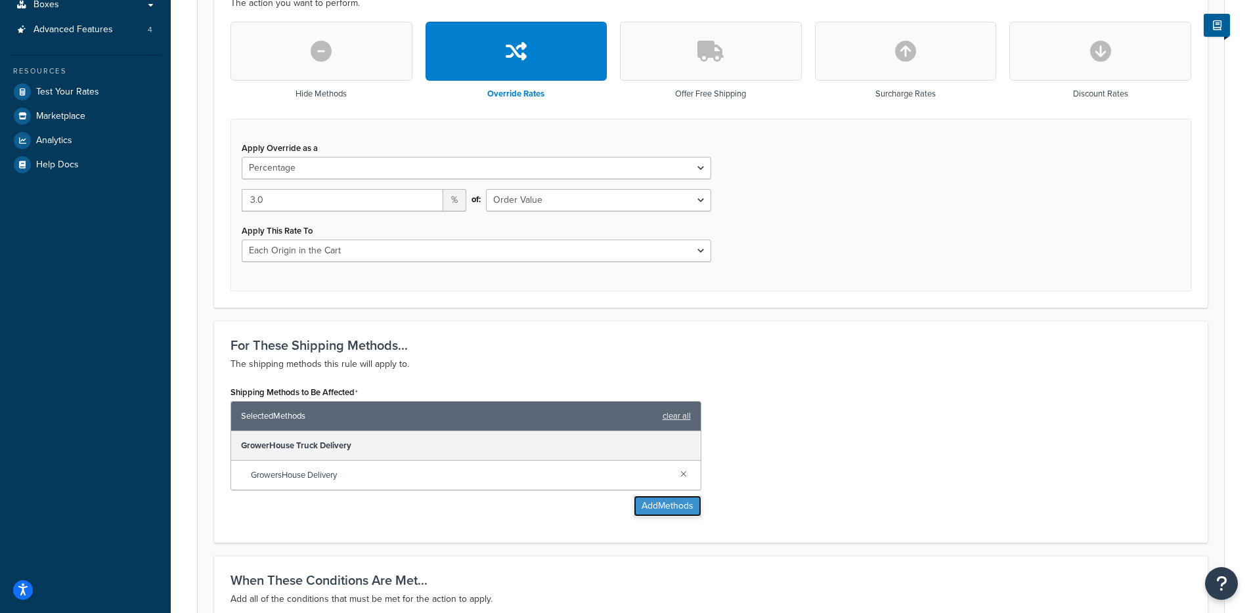
click at [655, 504] on button "Add Methods" at bounding box center [668, 506] width 68 height 21
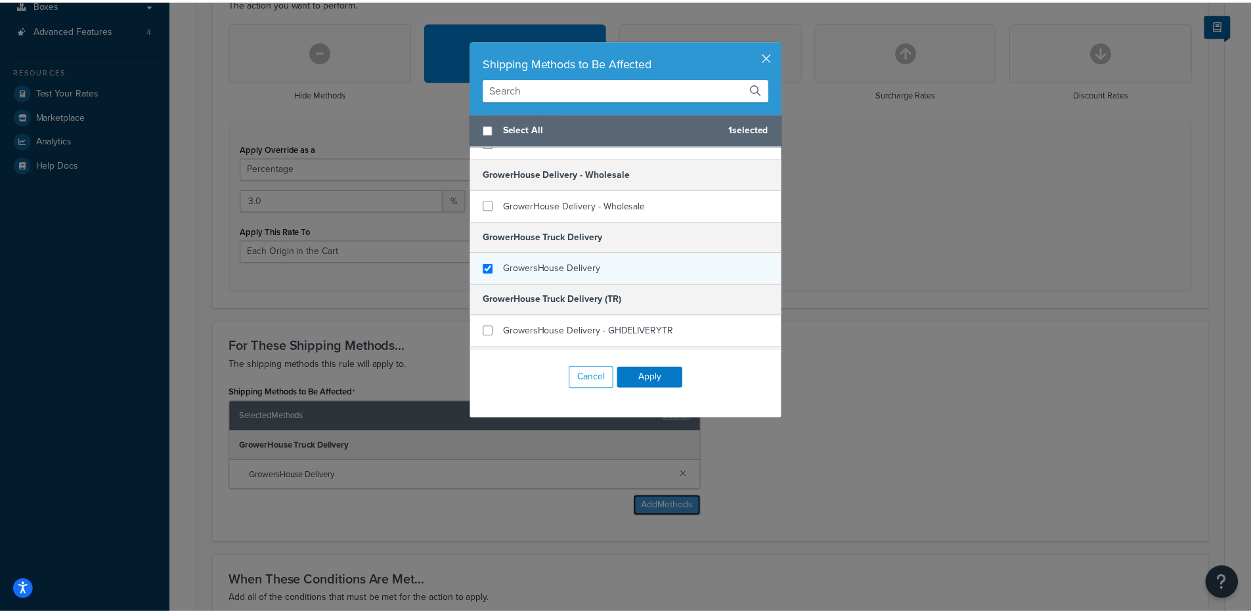
scroll to position [60, 0]
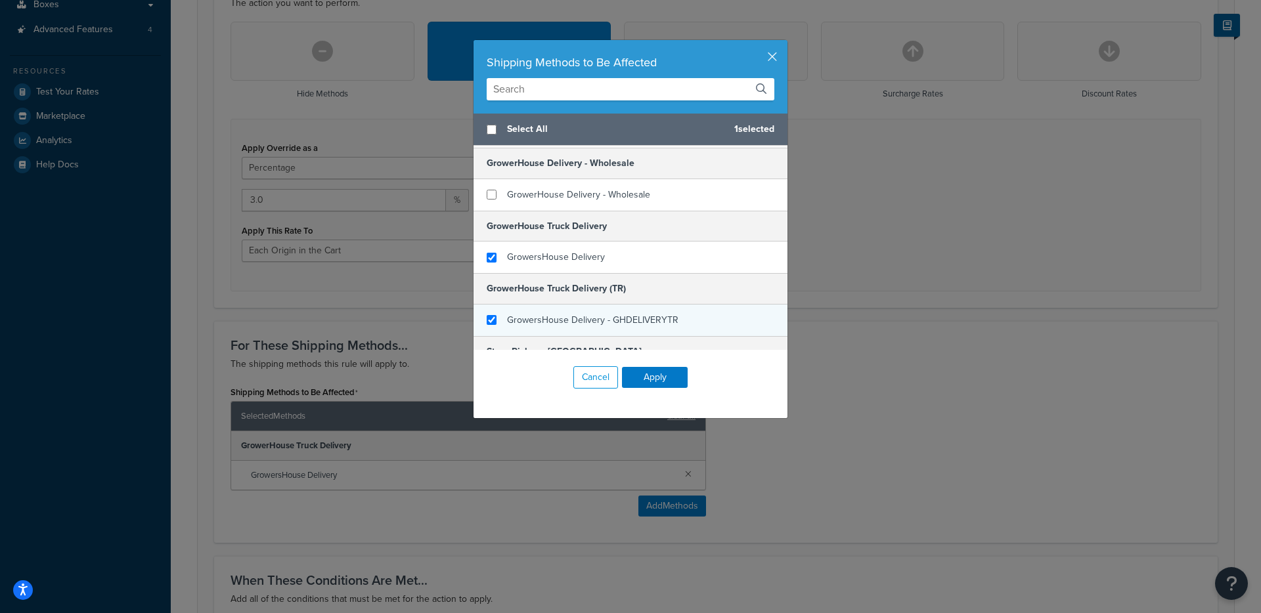
checkbox input "true"
click at [609, 317] on span "GrowersHouse Delivery - GHDELIVERYTR" at bounding box center [592, 320] width 171 height 14
click at [653, 378] on button "Apply" at bounding box center [655, 377] width 66 height 21
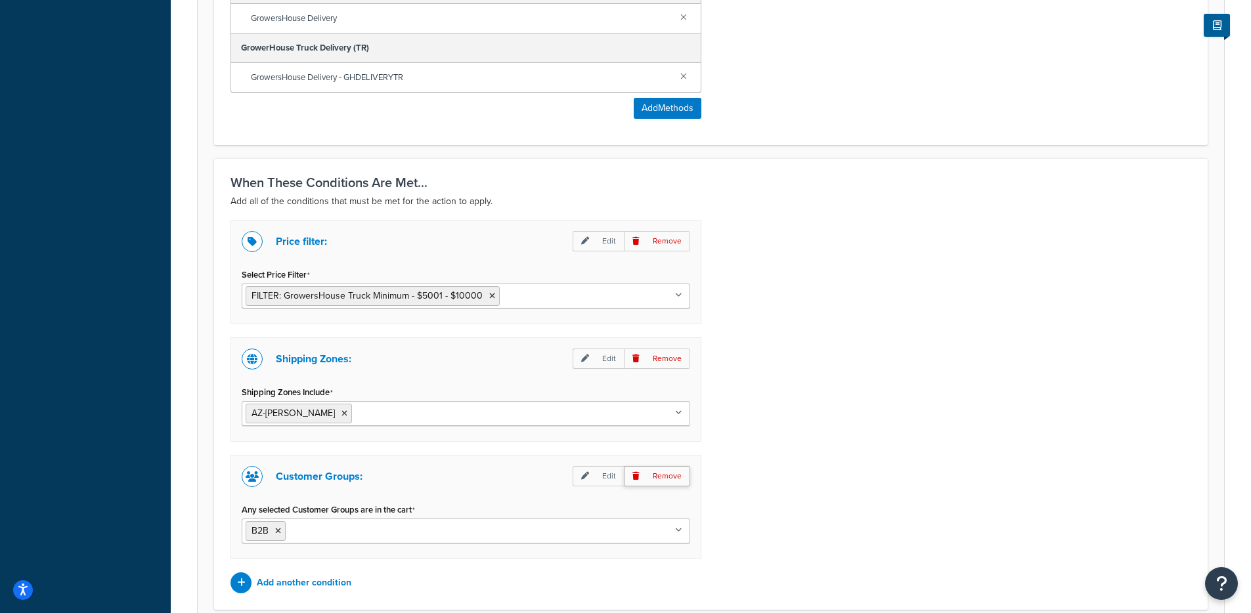
scroll to position [955, 0]
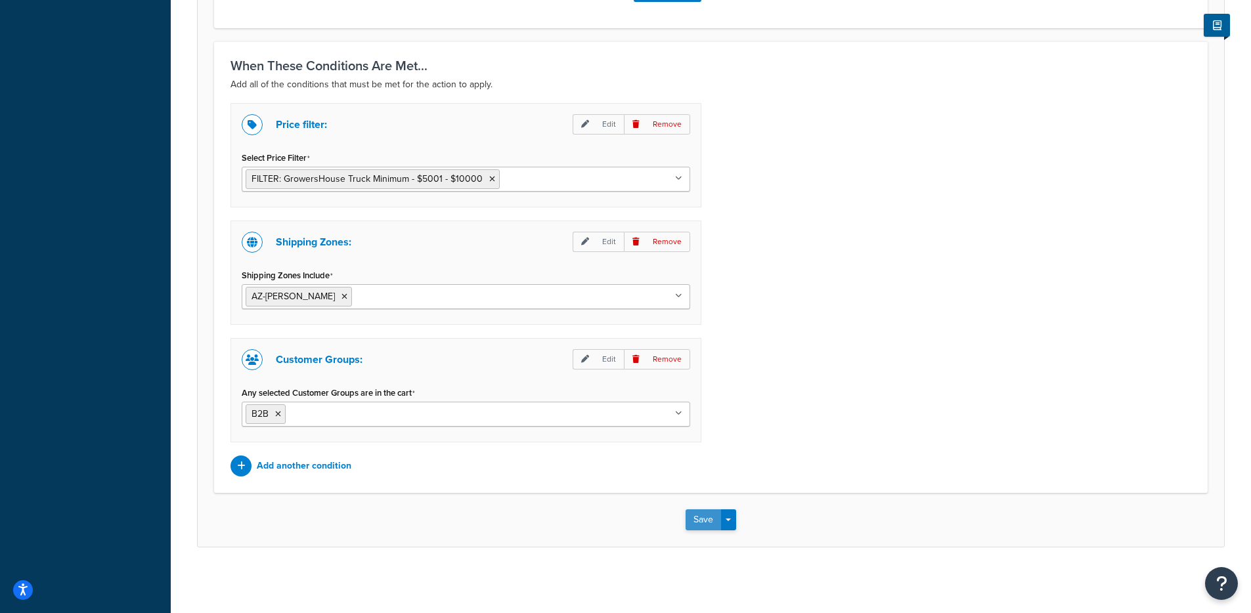
click at [699, 521] on button "Save" at bounding box center [703, 520] width 35 height 21
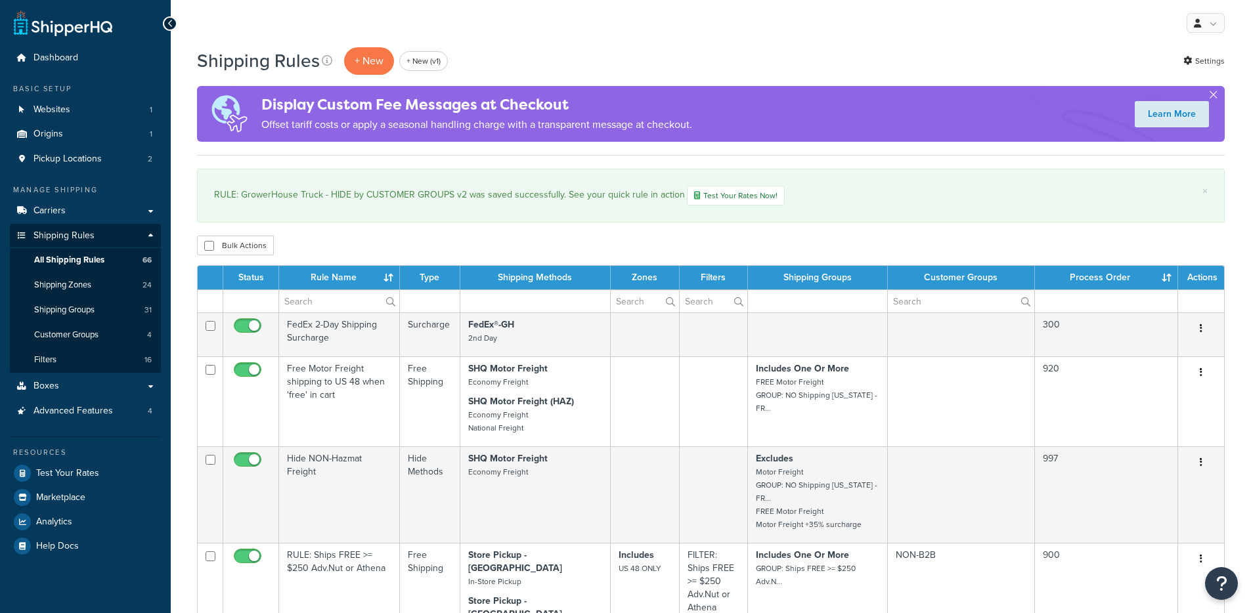
select select "100"
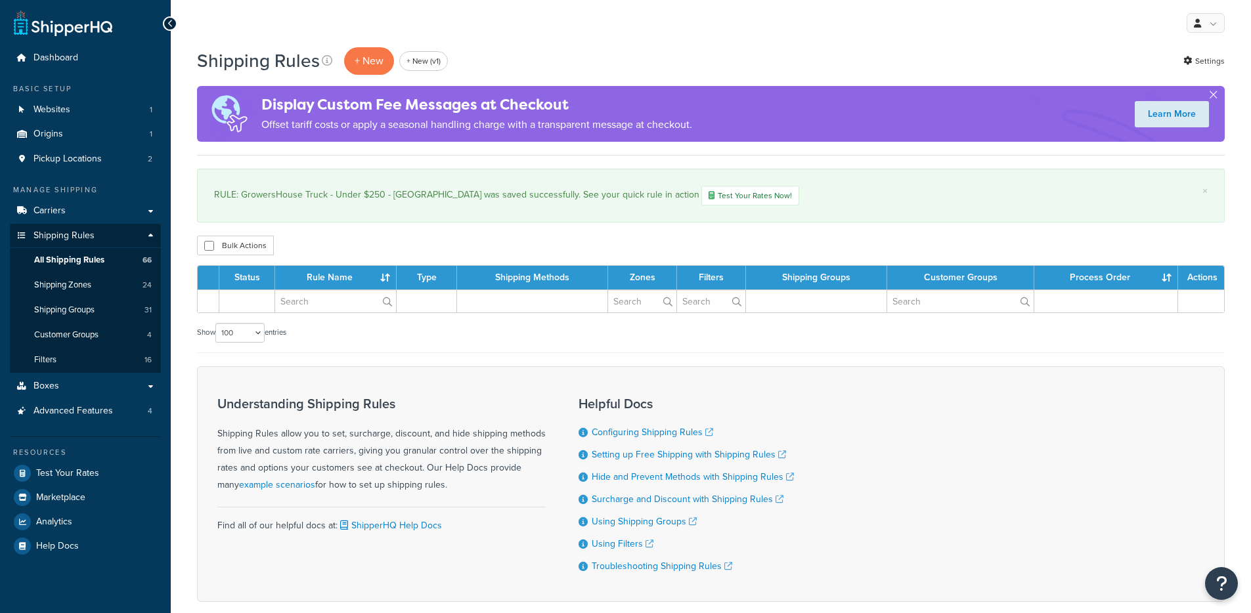
select select "100"
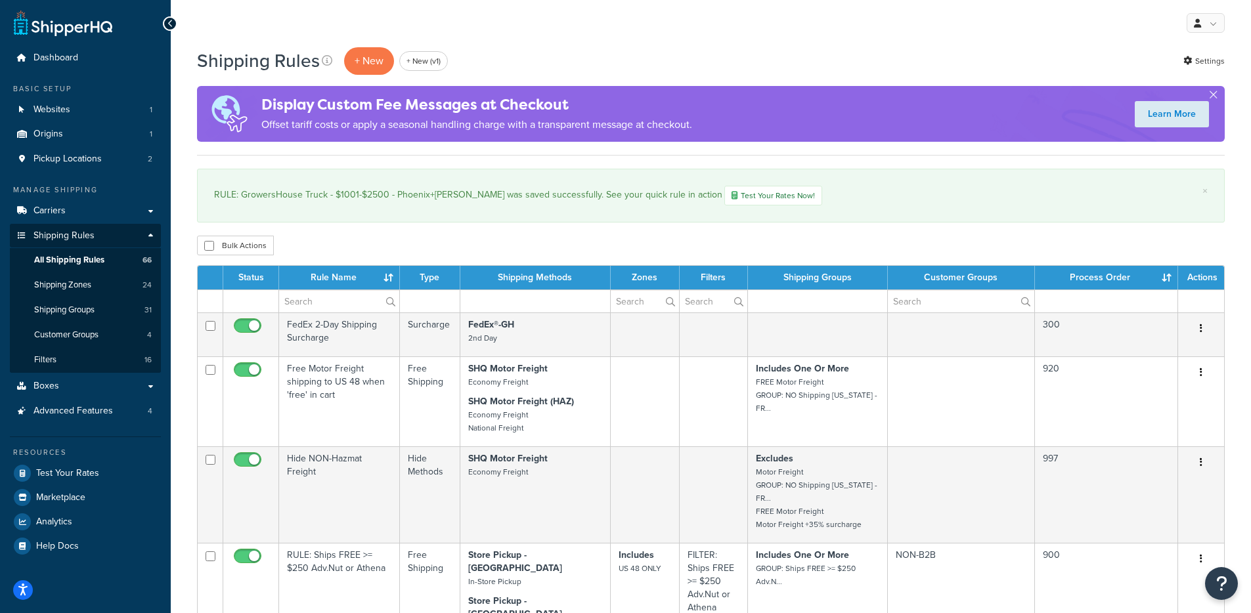
select select "100"
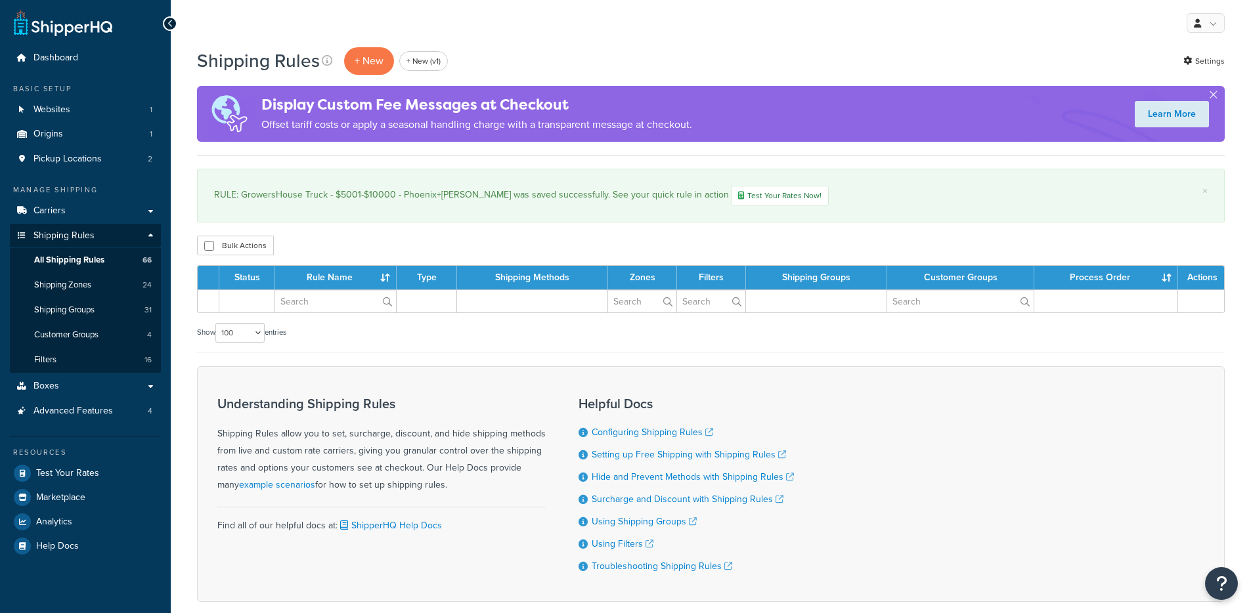
select select "100"
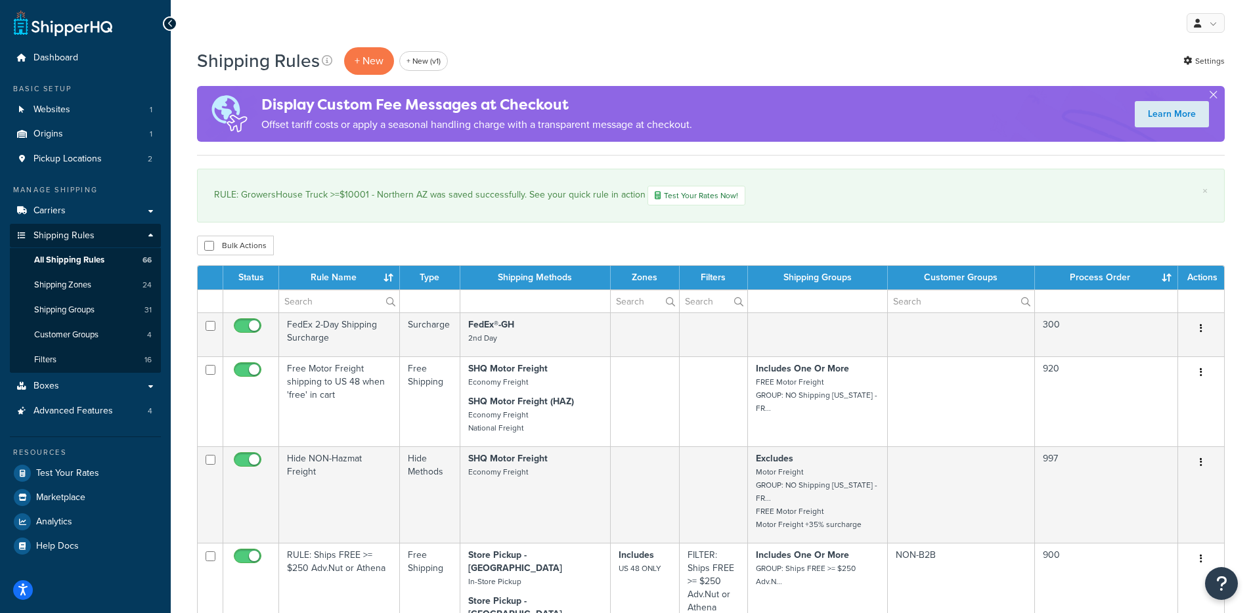
select select "100"
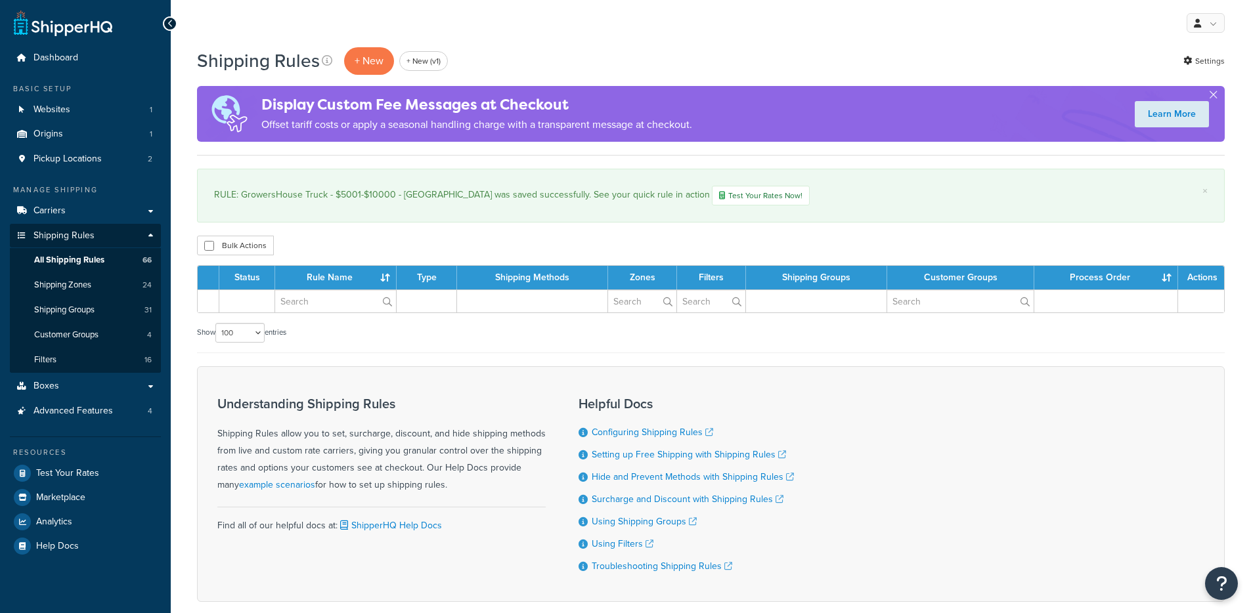
select select "100"
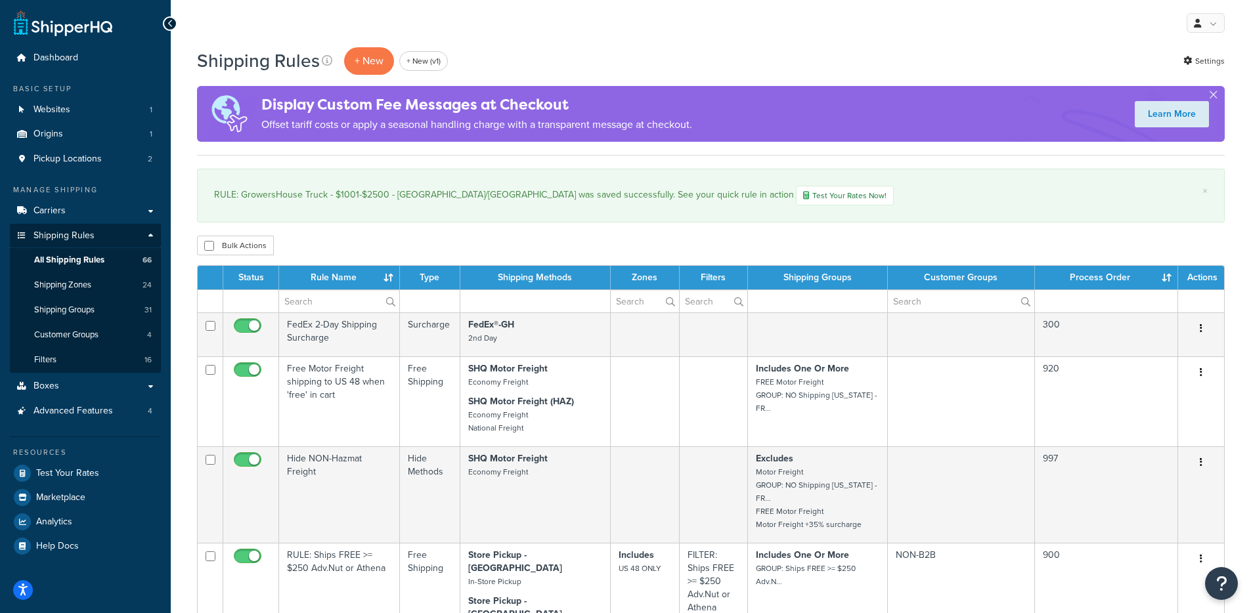
select select "100"
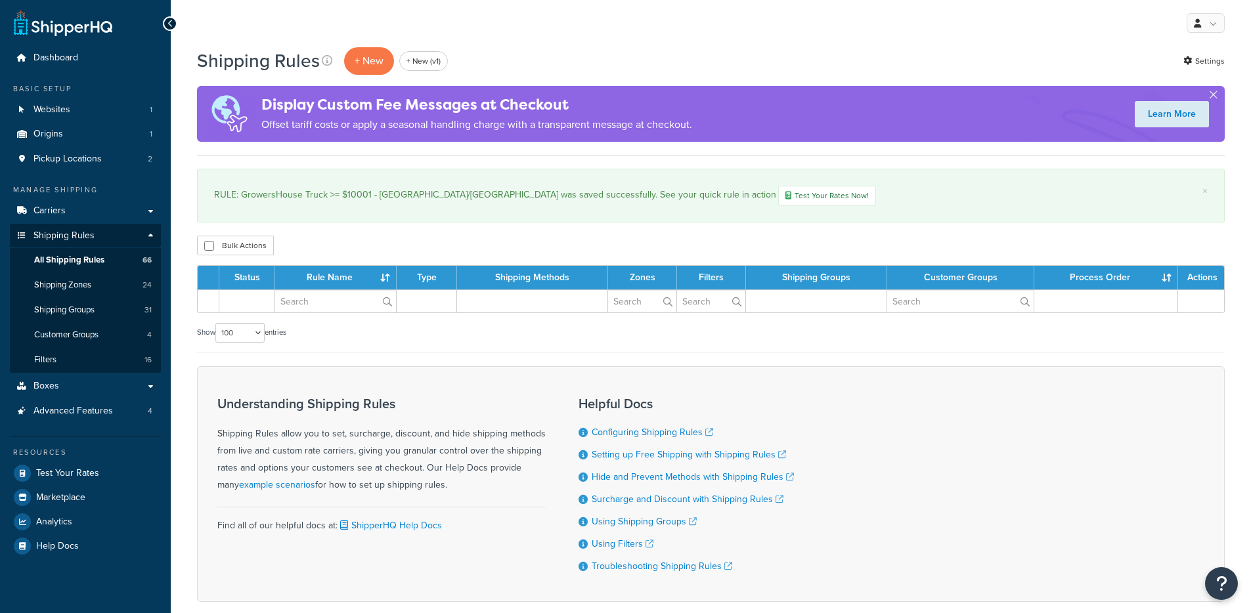
select select "100"
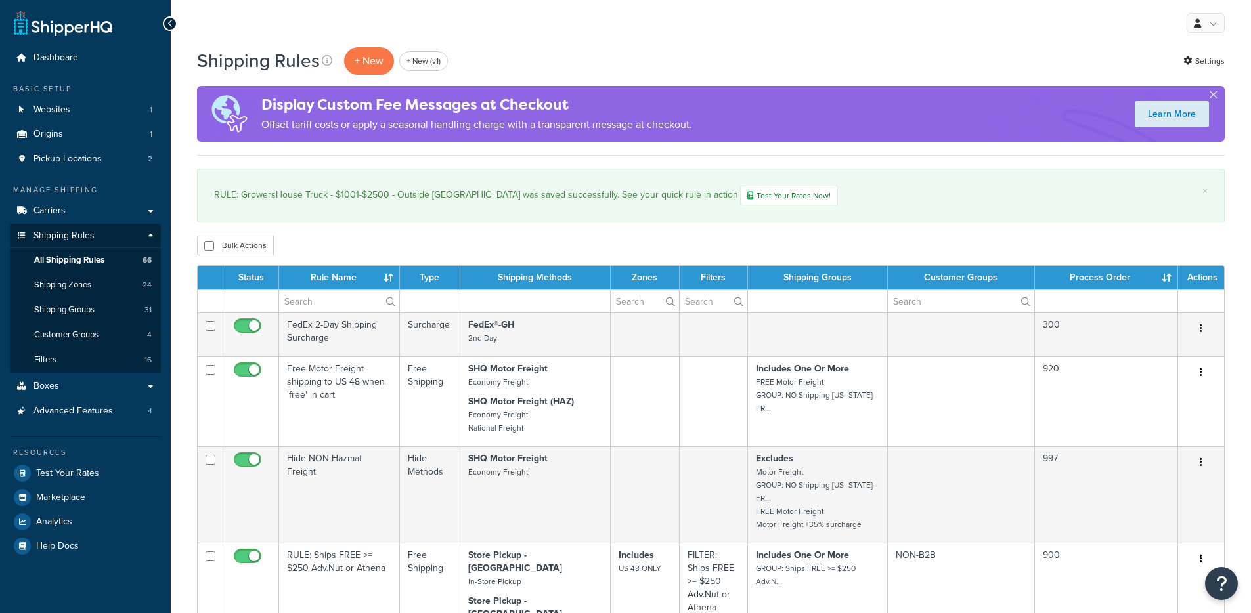
select select "100"
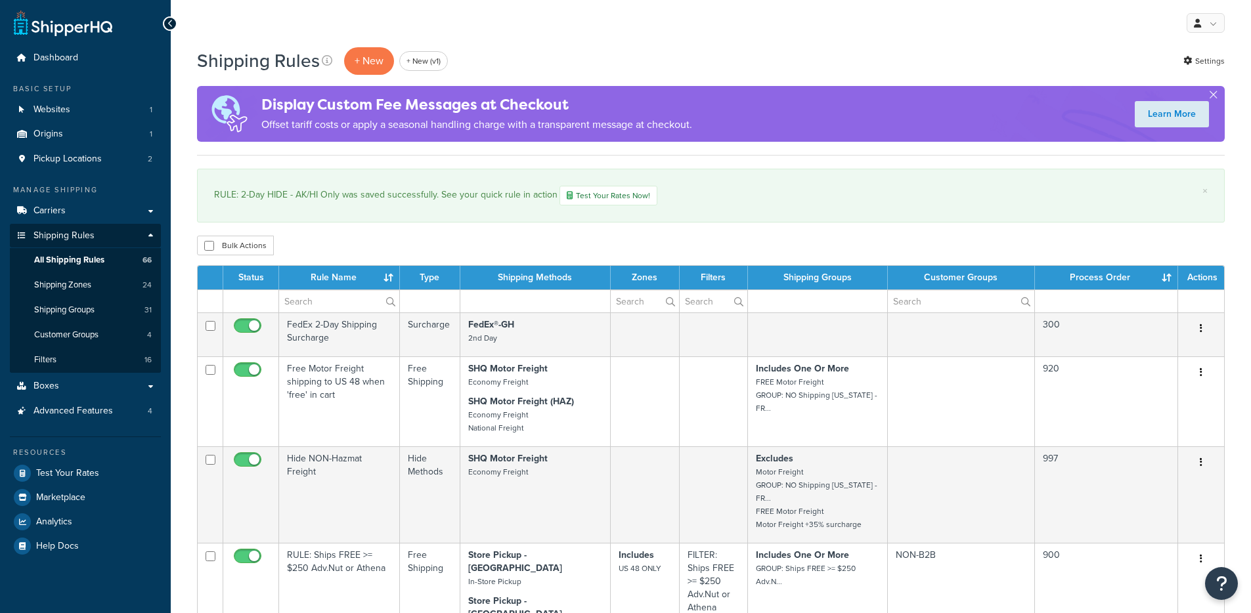
select select "100"
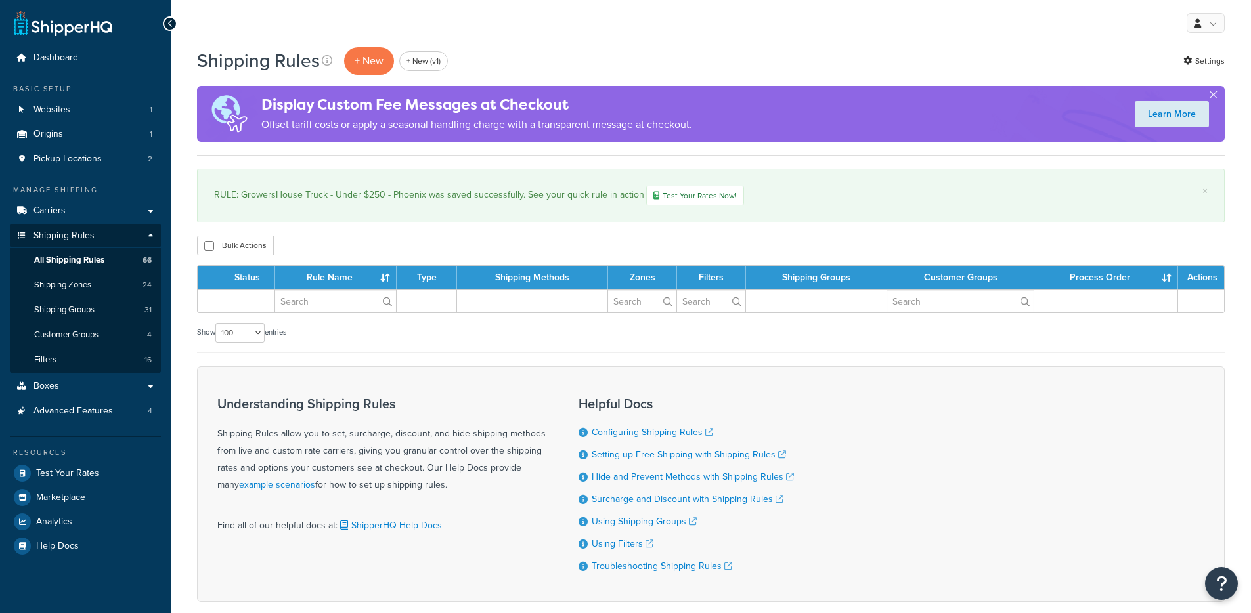
select select "100"
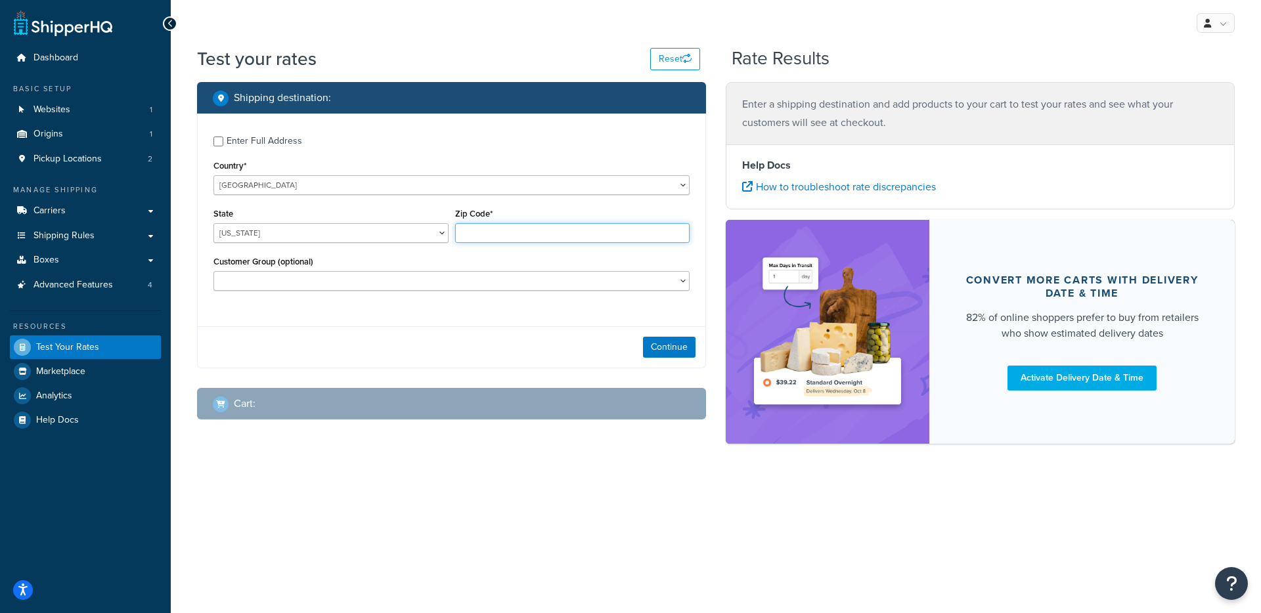
click at [500, 233] on input "Zip Code*" at bounding box center [572, 233] width 235 height 20
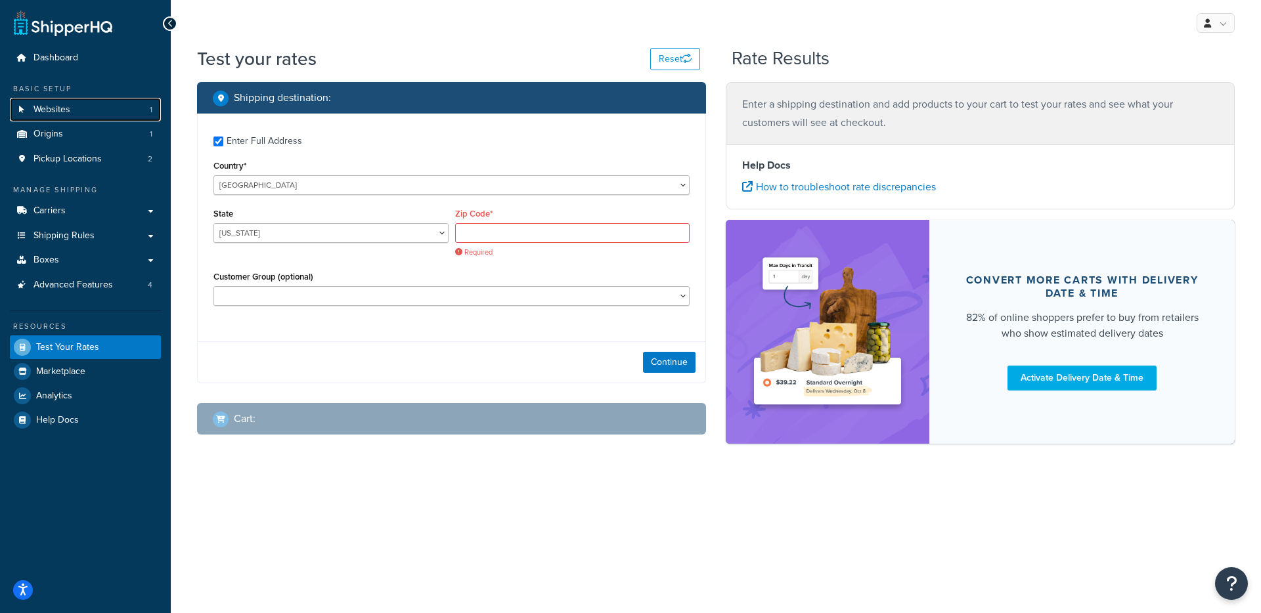
checkbox input "true"
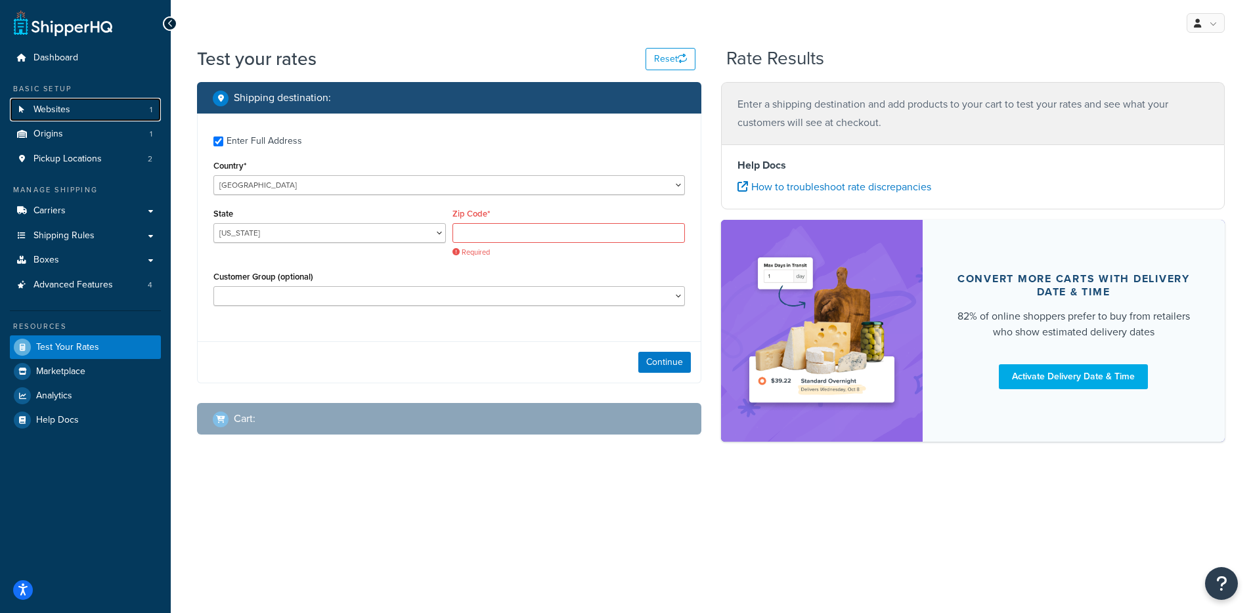
type input "85713"
select select "AZ"
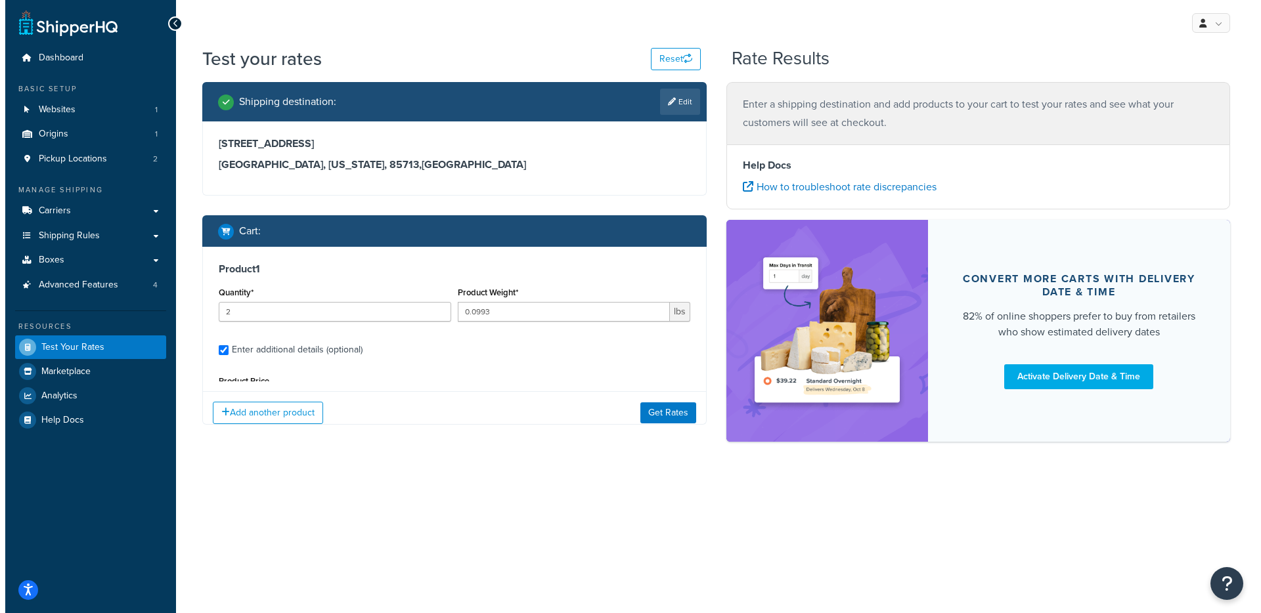
scroll to position [123, 0]
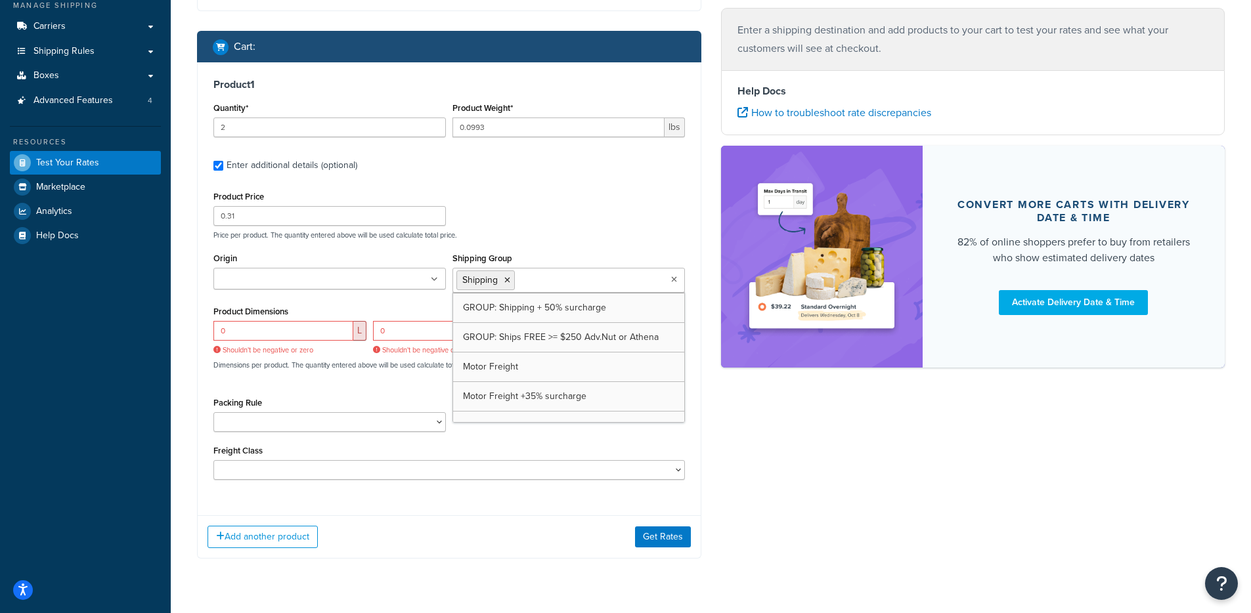
scroll to position [191, 0]
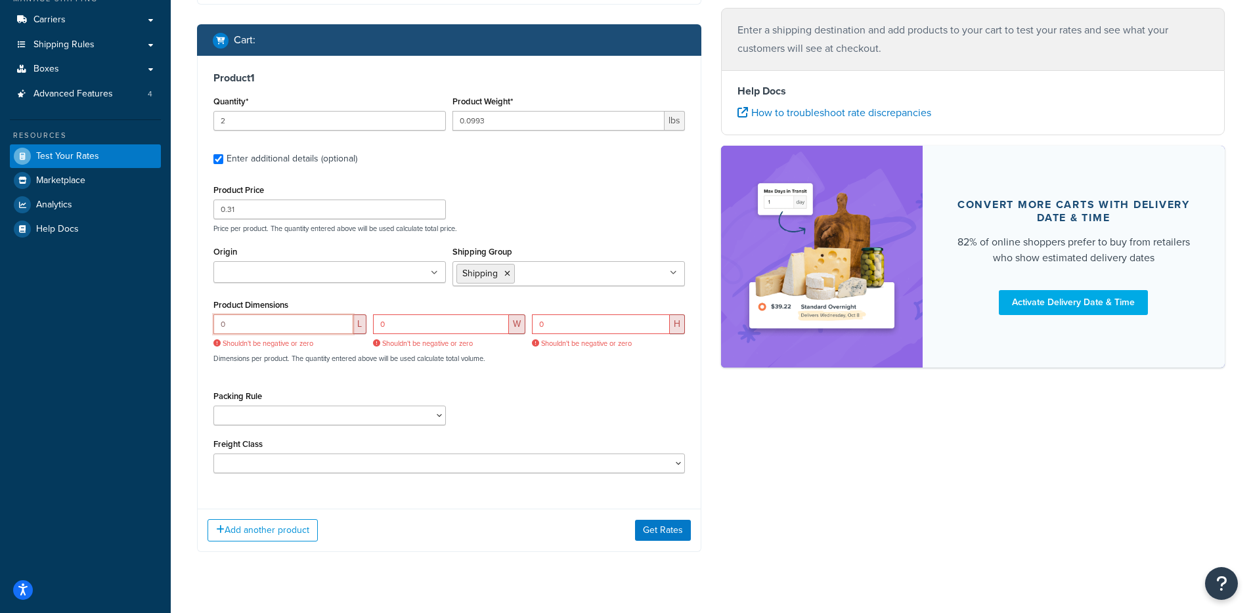
click at [272, 317] on input "0" at bounding box center [283, 325] width 140 height 20
drag, startPoint x: 265, startPoint y: 318, endPoint x: 219, endPoint y: 317, distance: 46.0
click at [219, 317] on input "0" at bounding box center [283, 325] width 140 height 20
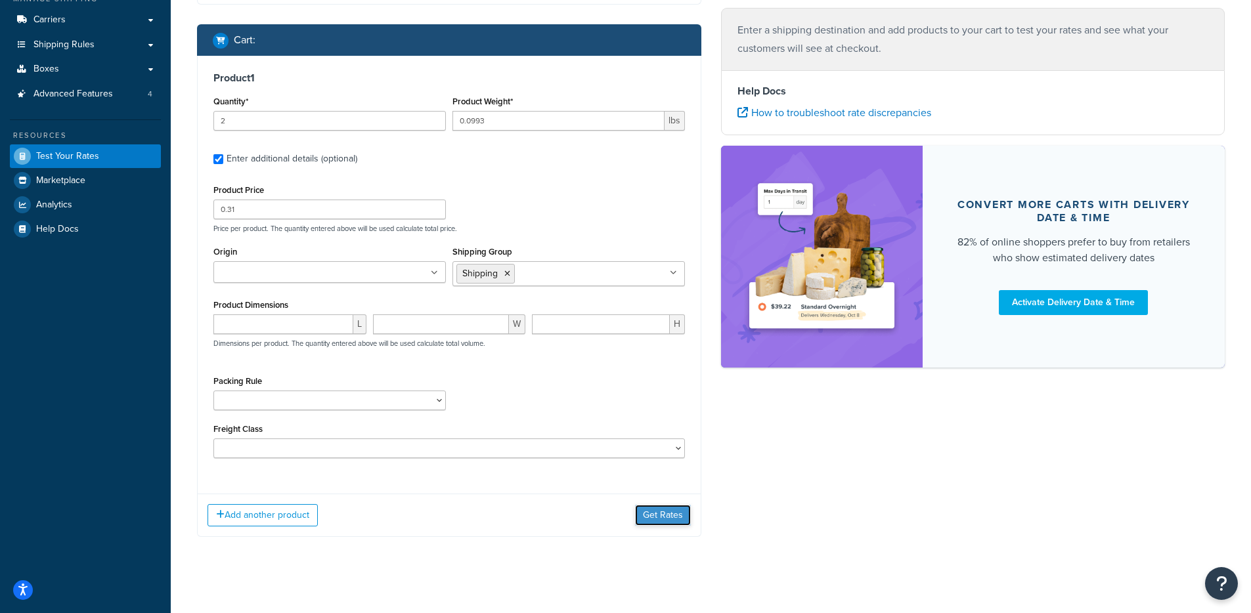
click at [656, 521] on button "Get Rates" at bounding box center [663, 515] width 56 height 21
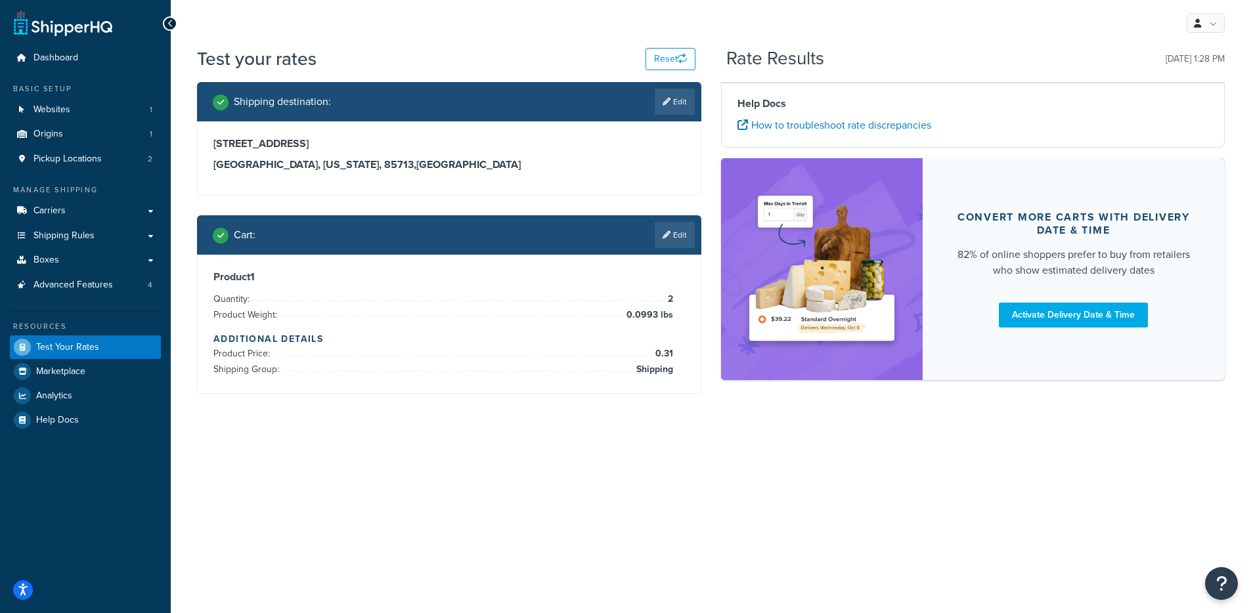
scroll to position [0, 0]
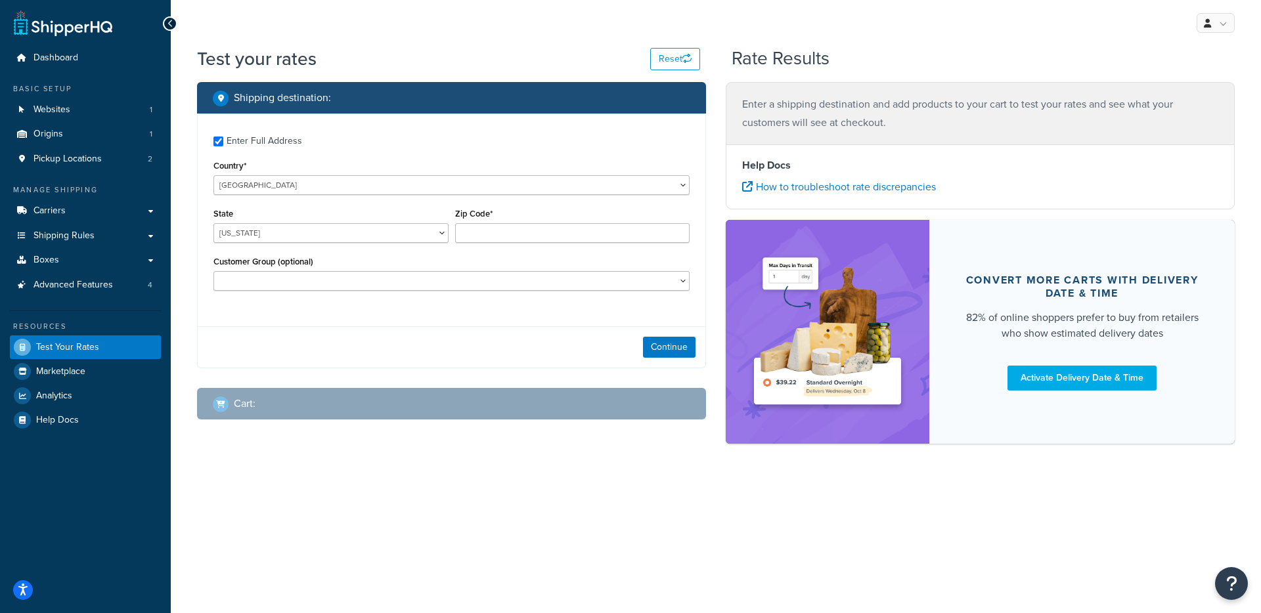
checkbox input "true"
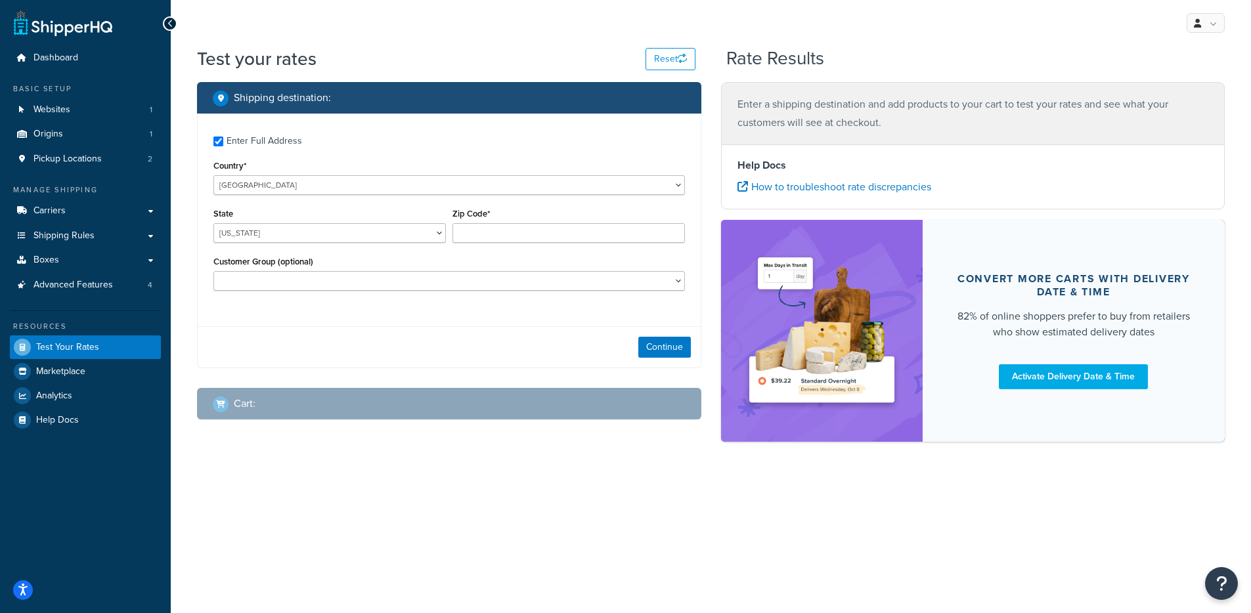
type input "85713"
select select "AZ"
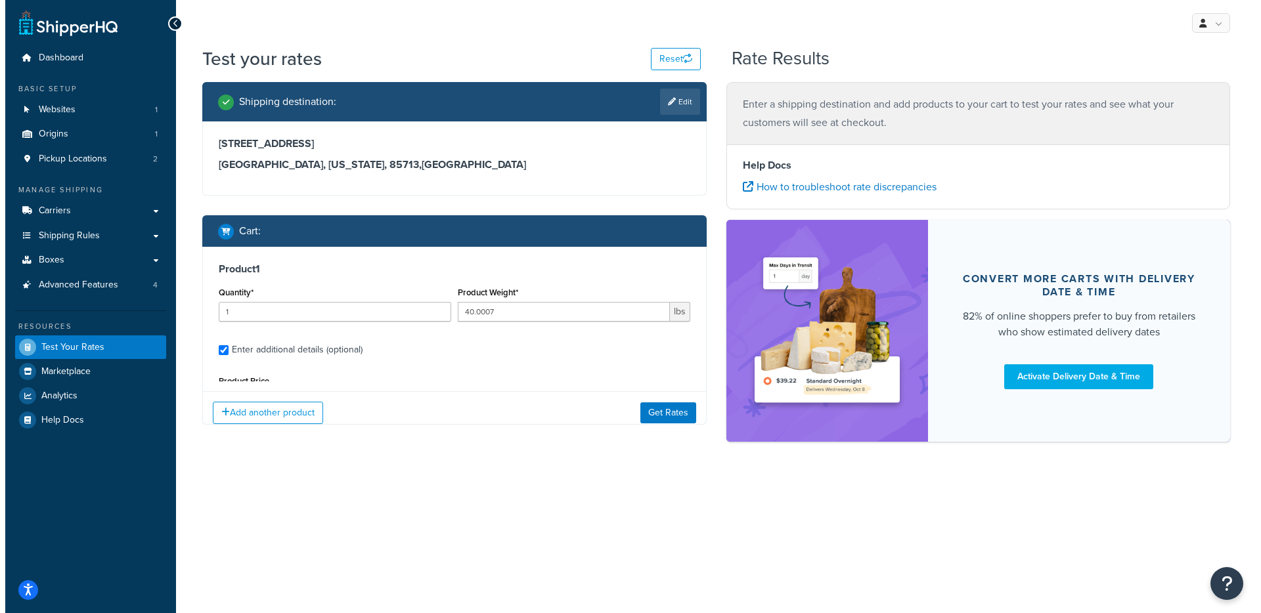
scroll to position [125, 0]
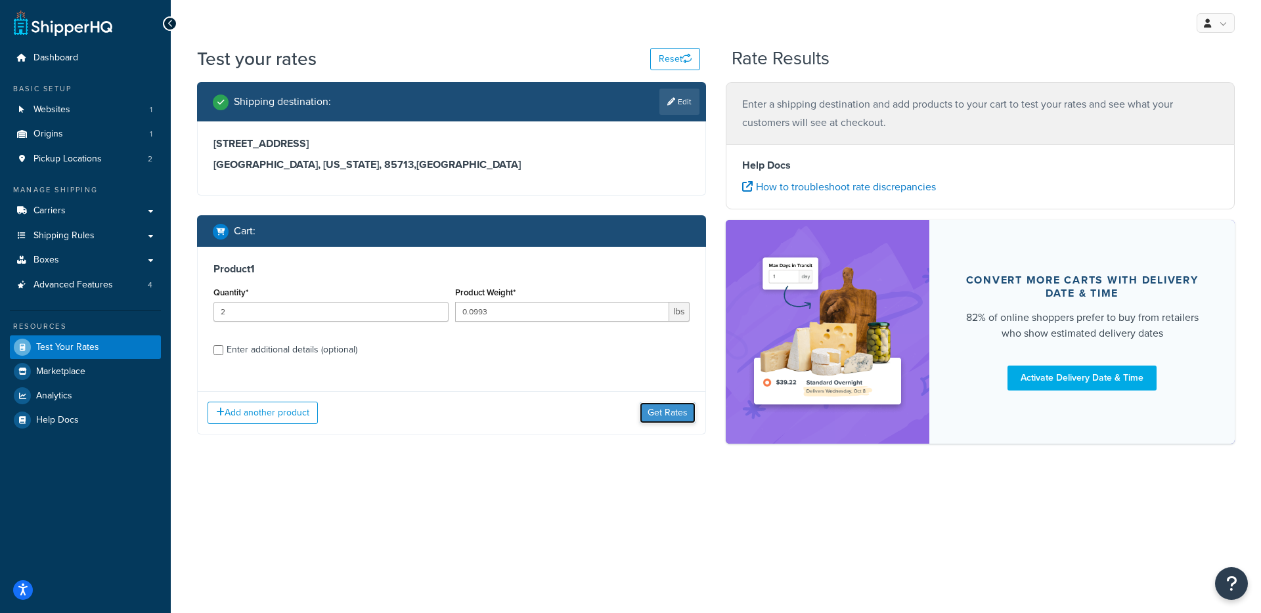
click at [657, 417] on button "Get Rates" at bounding box center [668, 413] width 56 height 21
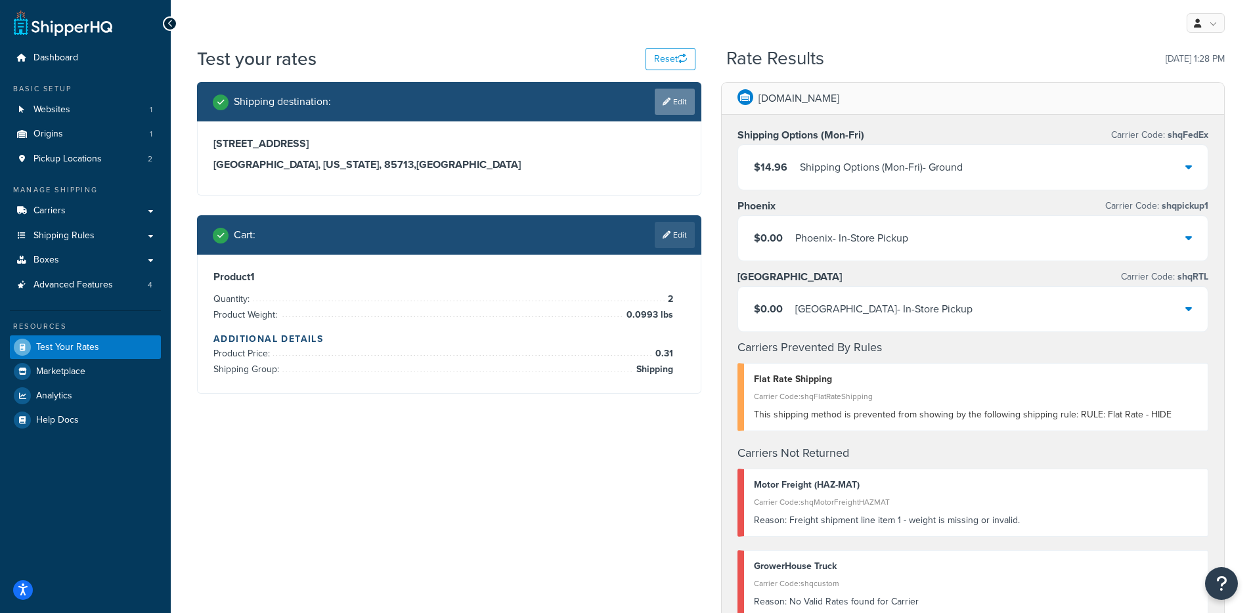
click at [673, 101] on link "Edit" at bounding box center [675, 102] width 40 height 26
select select "AZ"
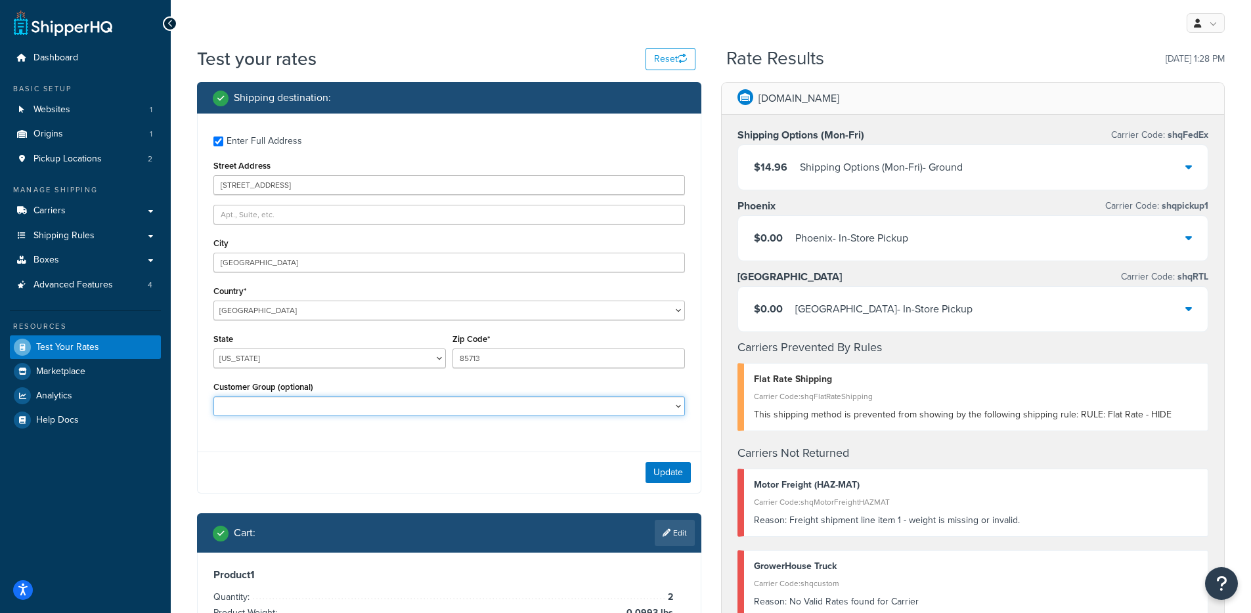
click at [515, 401] on select "B2B B2B-FREE NON-B2B Not Logged In" at bounding box center [448, 407] width 471 height 20
select select "B2B"
click at [213, 397] on select "B2B B2B-FREE NON-B2B Not Logged In" at bounding box center [448, 407] width 471 height 20
click at [667, 475] on button "Update" at bounding box center [667, 472] width 45 height 21
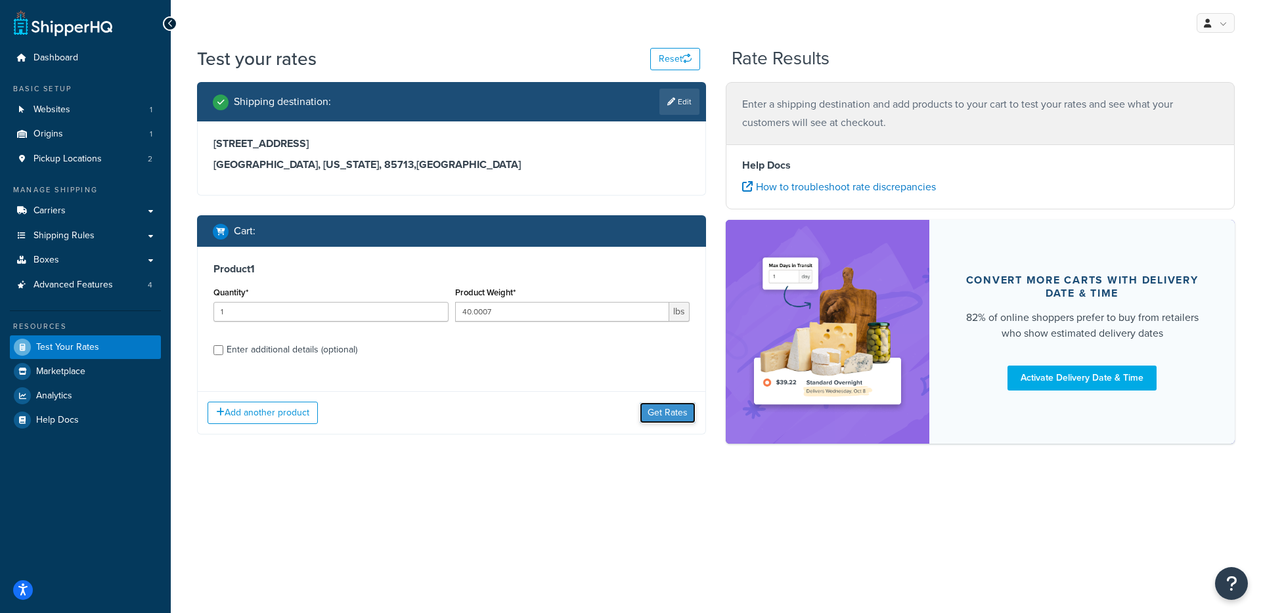
click at [659, 410] on button "Get Rates" at bounding box center [668, 413] width 56 height 21
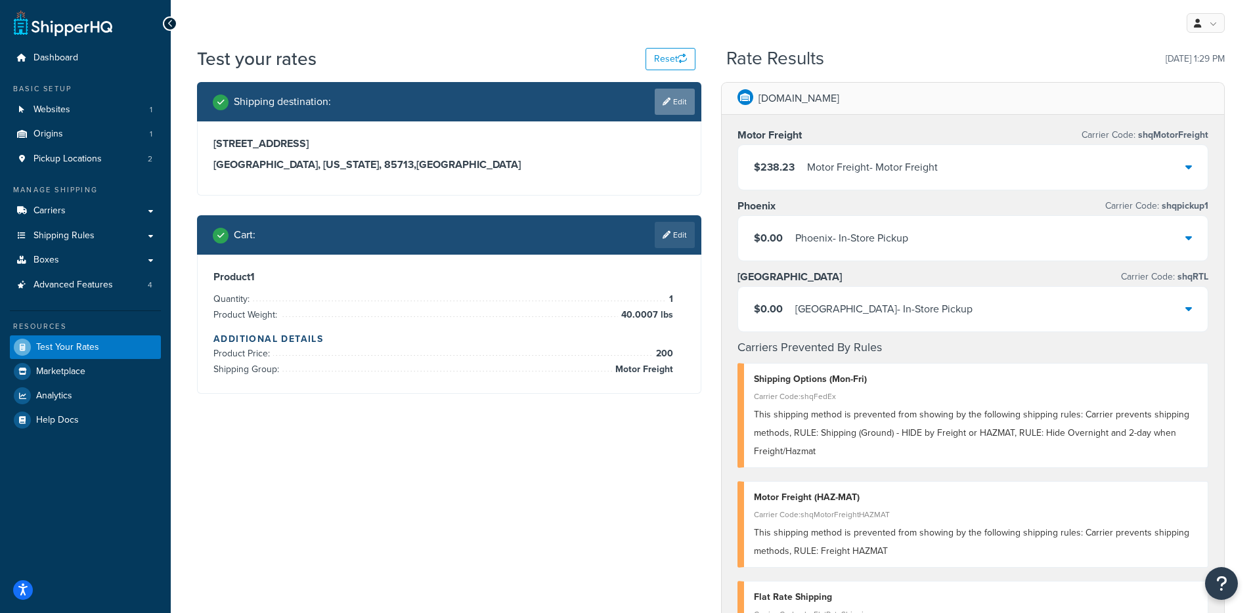
click at [680, 103] on link "Edit" at bounding box center [675, 102] width 40 height 26
select select "AZ"
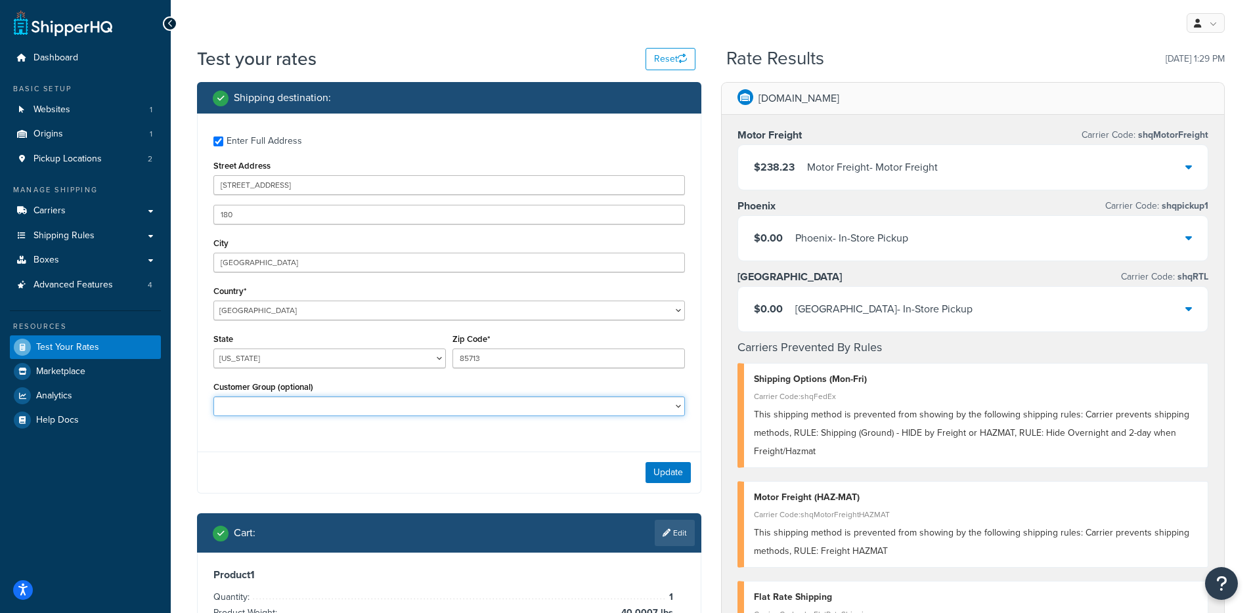
click at [456, 401] on select "B2B B2B-FREE NON-B2B Not Logged In" at bounding box center [448, 407] width 471 height 20
select select "B2B"
click at [213, 397] on select "B2B B2B-FREE NON-B2B Not Logged In" at bounding box center [448, 407] width 471 height 20
click at [687, 466] on button "Update" at bounding box center [667, 472] width 45 height 21
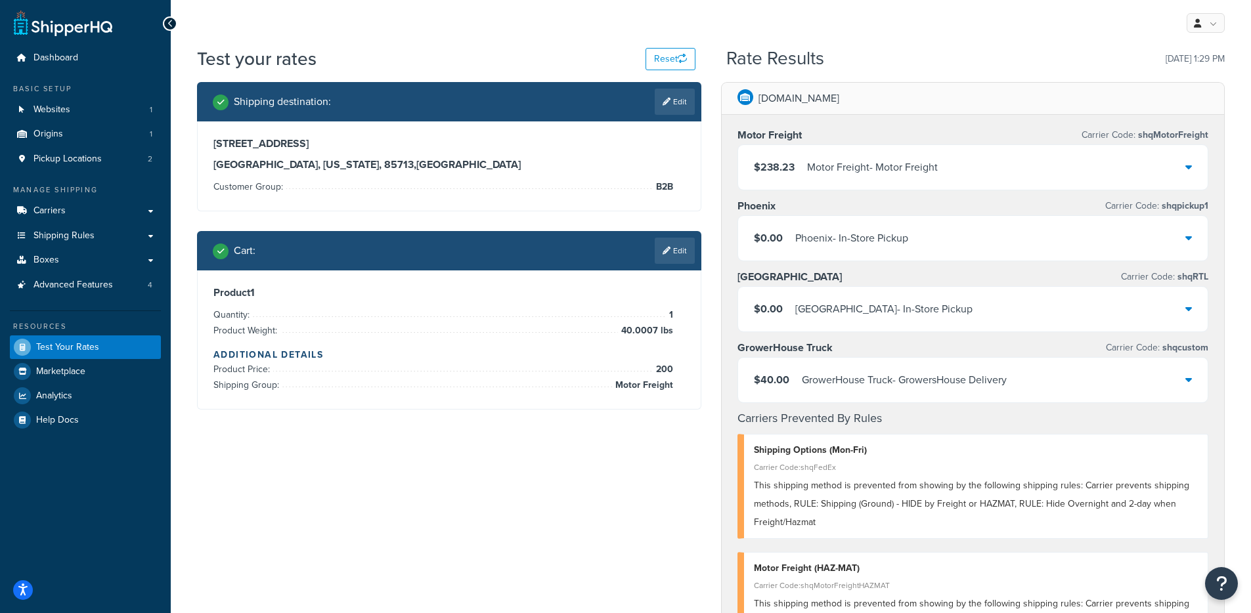
click at [1028, 379] on div "$40.00 GrowerHouse Truck - GrowersHouse Delivery" at bounding box center [973, 380] width 470 height 45
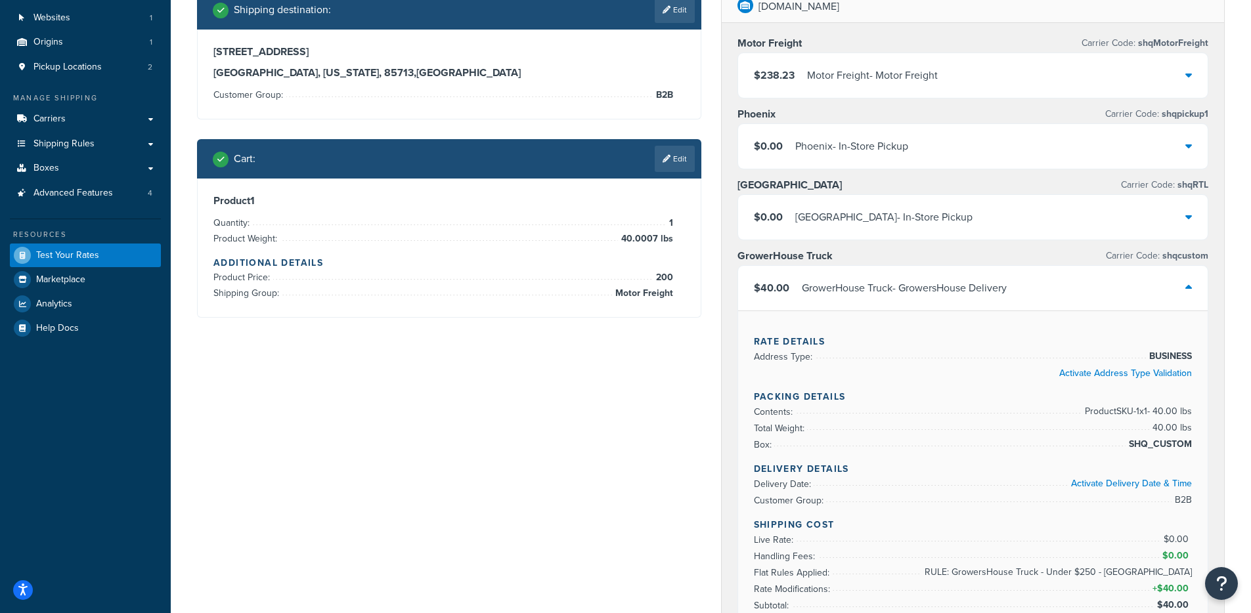
scroll to position [26, 0]
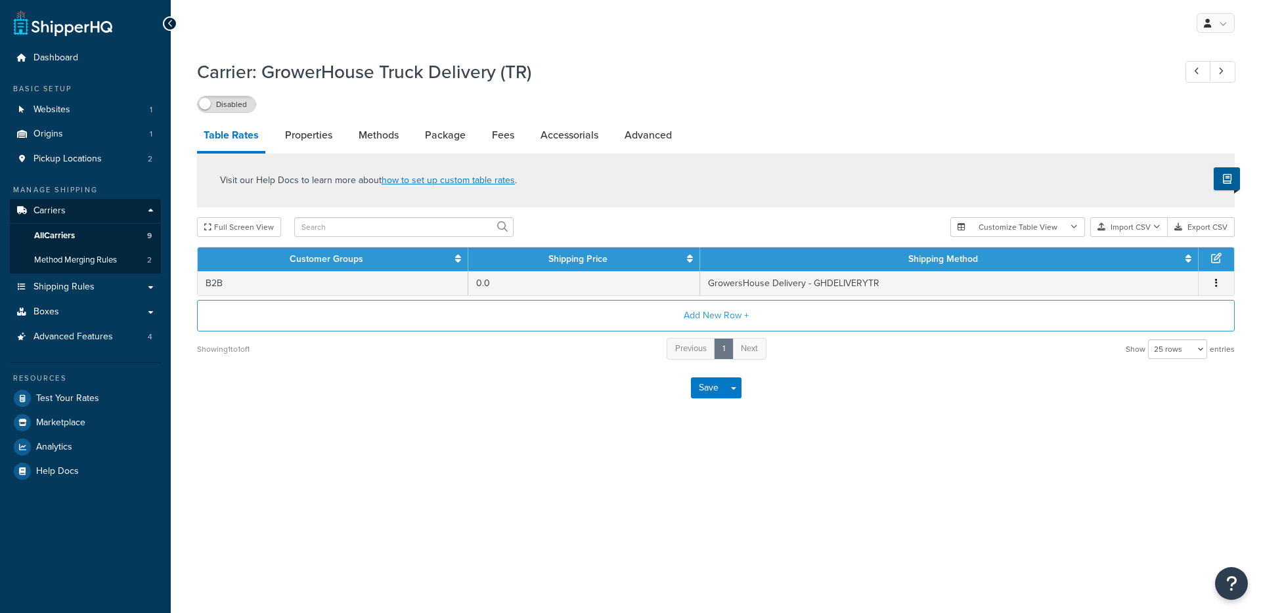
select select "25"
click at [300, 131] on link "Properties" at bounding box center [308, 136] width 60 height 32
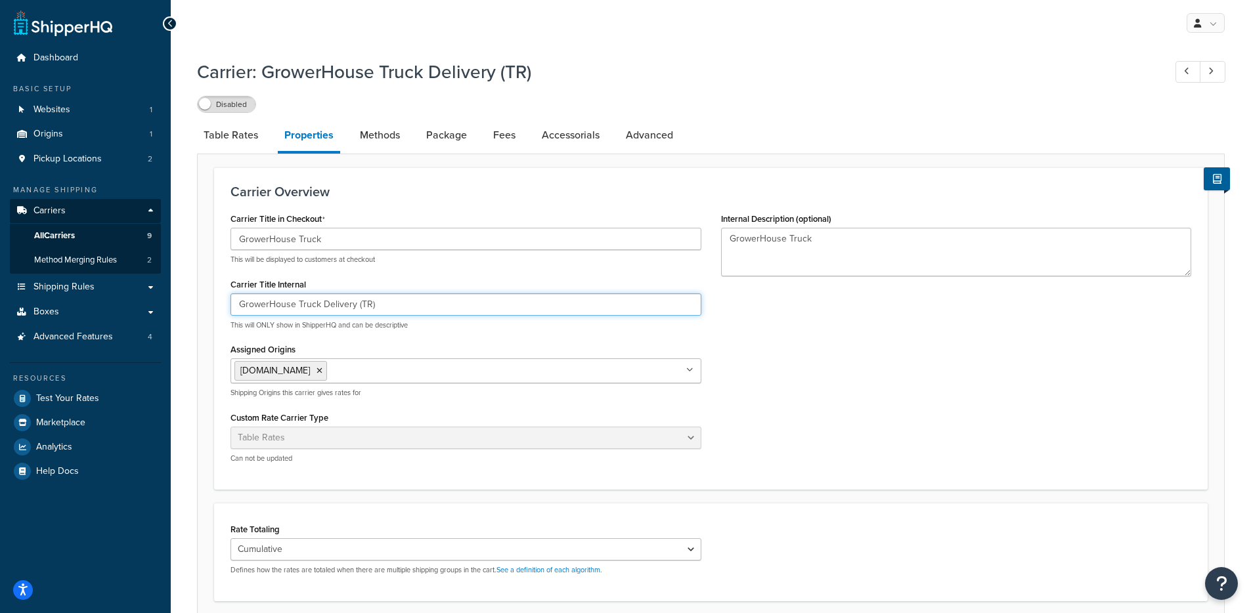
click at [301, 305] on input "GrowerHouse Truck Delivery (TR)" at bounding box center [465, 305] width 471 height 22
click at [352, 303] on input "GrowerHouse Truck Delivery (TR)" at bounding box center [465, 305] width 471 height 22
click at [358, 305] on input "GrowerHouse Truck Delivery (TR)" at bounding box center [465, 305] width 471 height 22
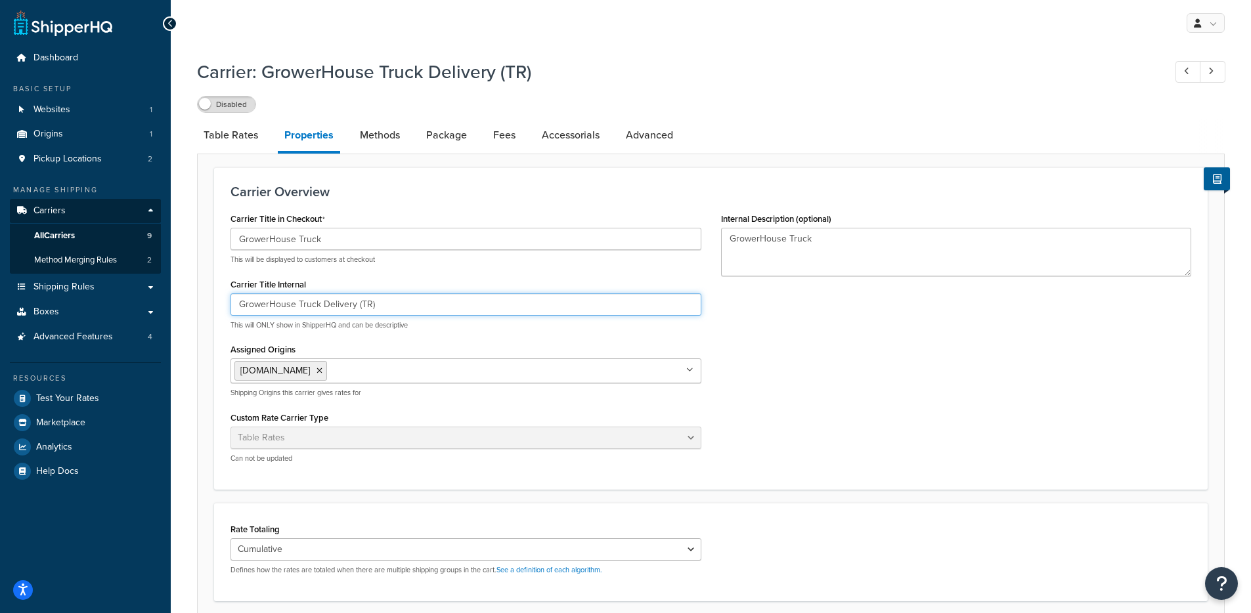
click at [357, 306] on input "GrowerHouse Truck Delivery (TR)" at bounding box center [465, 305] width 471 height 22
click at [357, 305] on input "GrowerHouse Truck Delivery (TR)" at bounding box center [465, 305] width 471 height 22
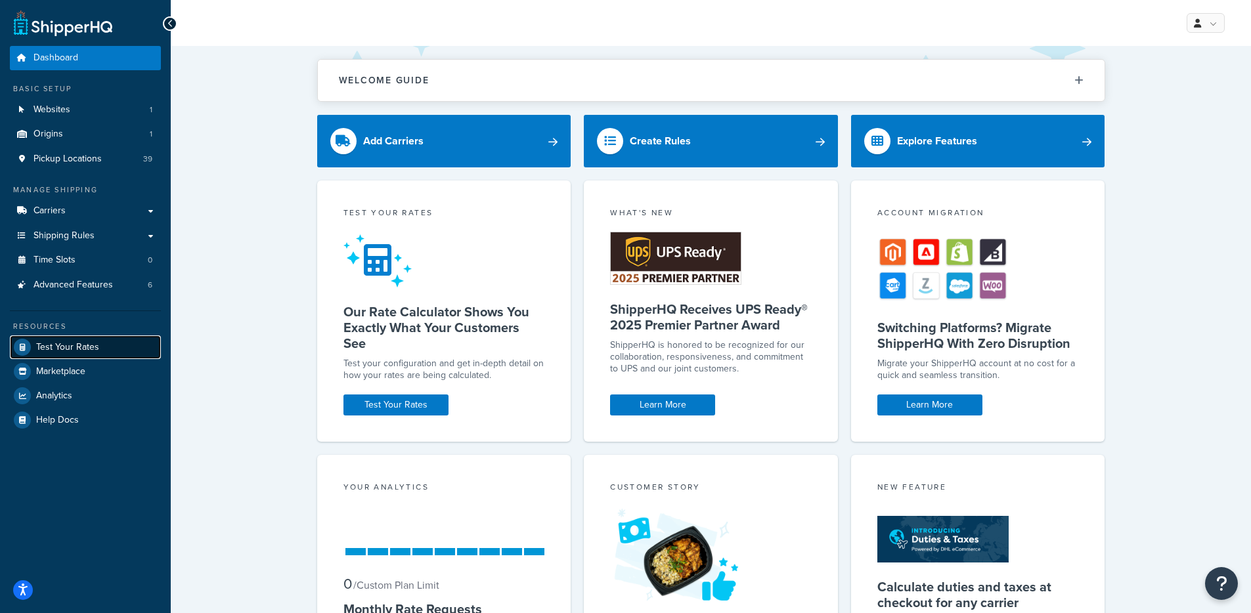
click at [98, 340] on link "Test Your Rates" at bounding box center [85, 348] width 151 height 24
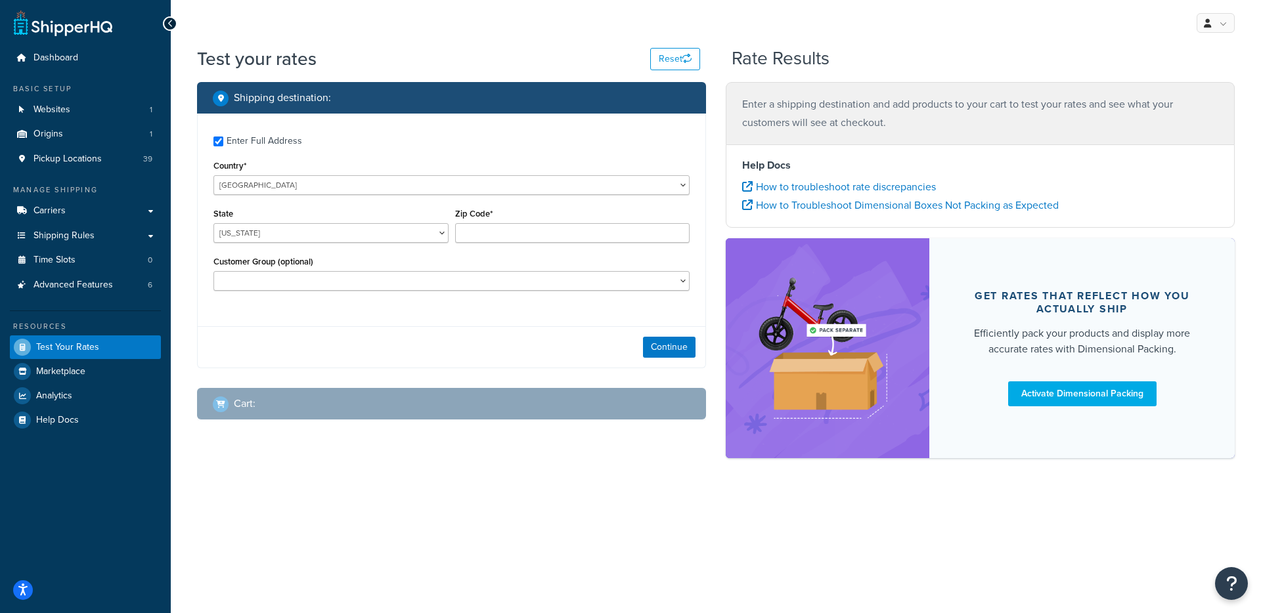
checkbox input "true"
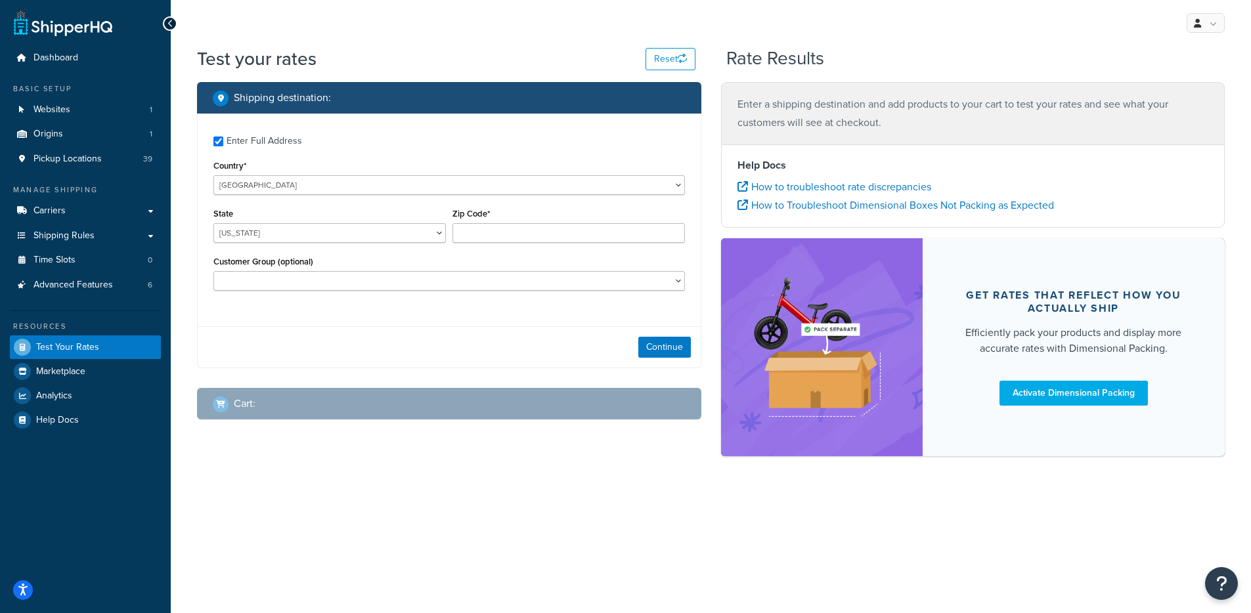
type input "61350"
select select
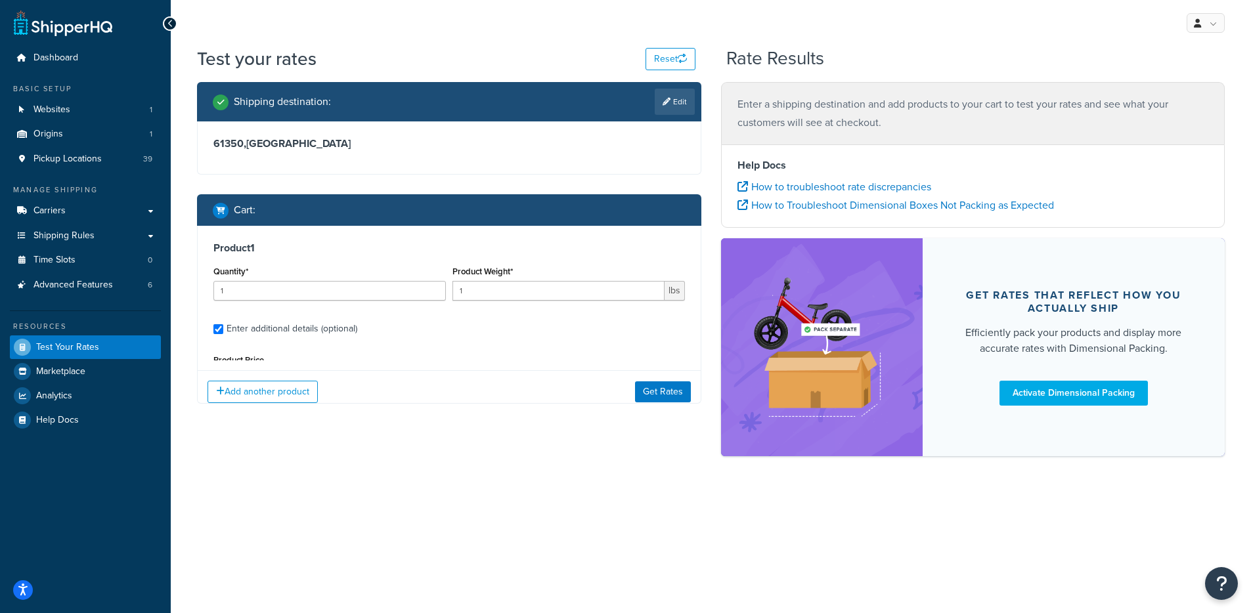
scroll to position [122, 0]
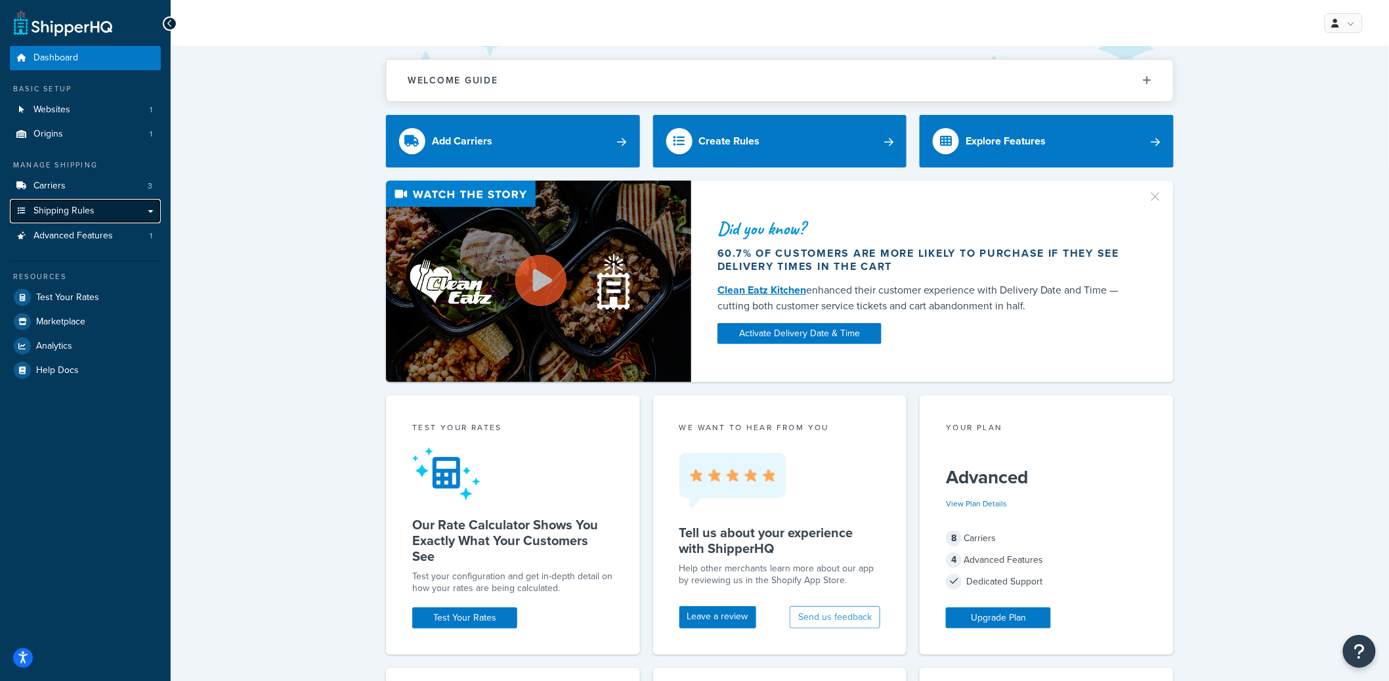
click at [105, 210] on link "Shipping Rules" at bounding box center [85, 211] width 151 height 24
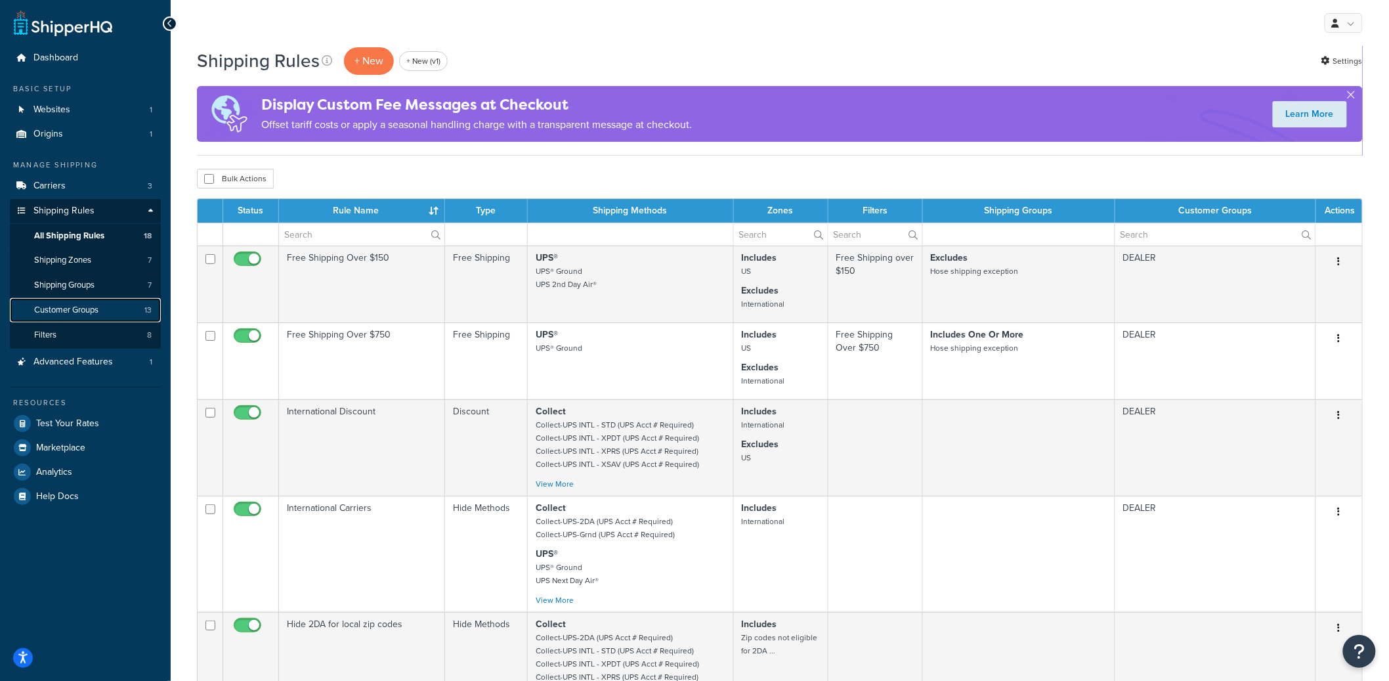
click at [104, 311] on link "Customer Groups 13" at bounding box center [85, 310] width 151 height 24
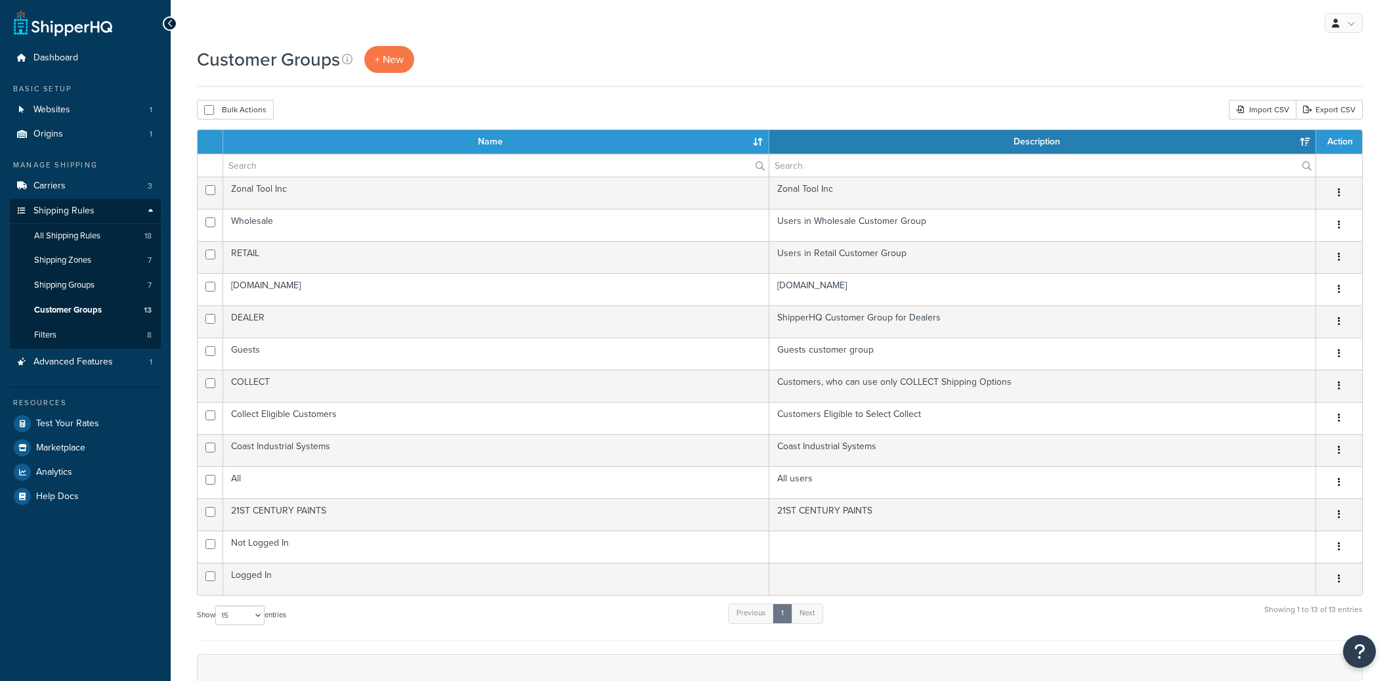
select select "15"
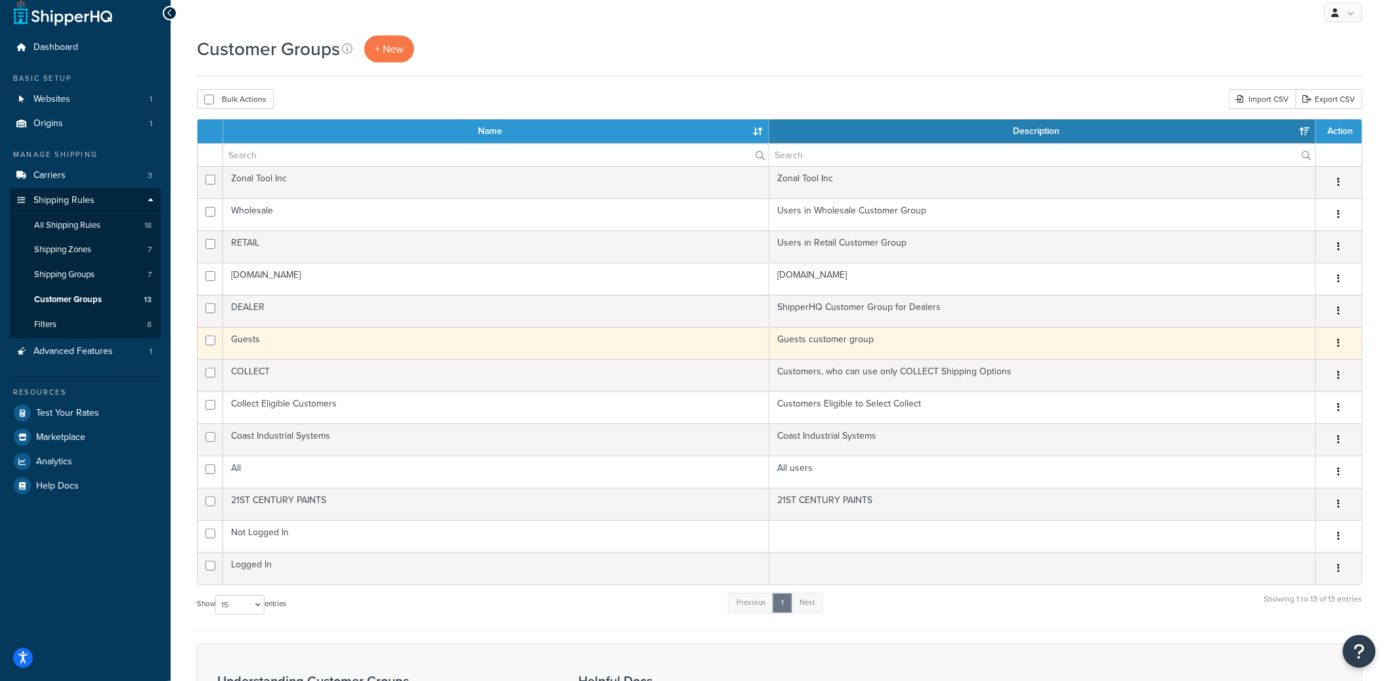
scroll to position [32, 0]
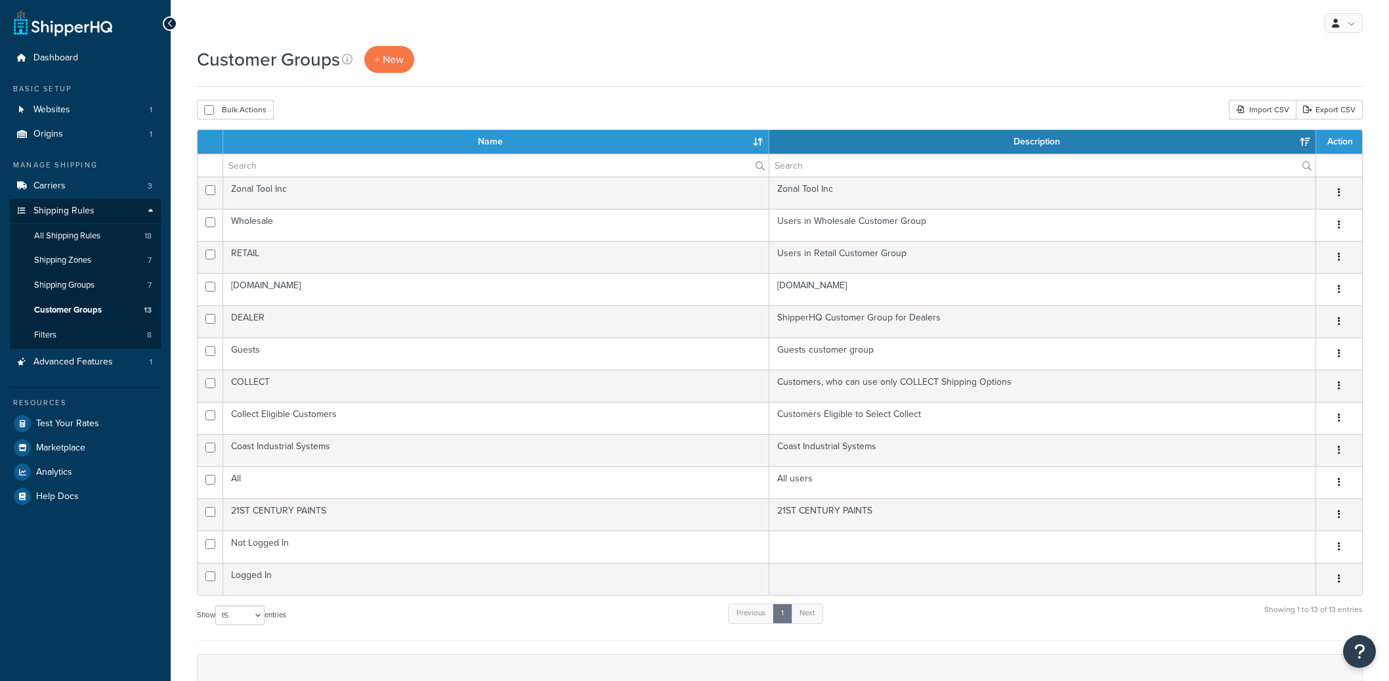
select select "15"
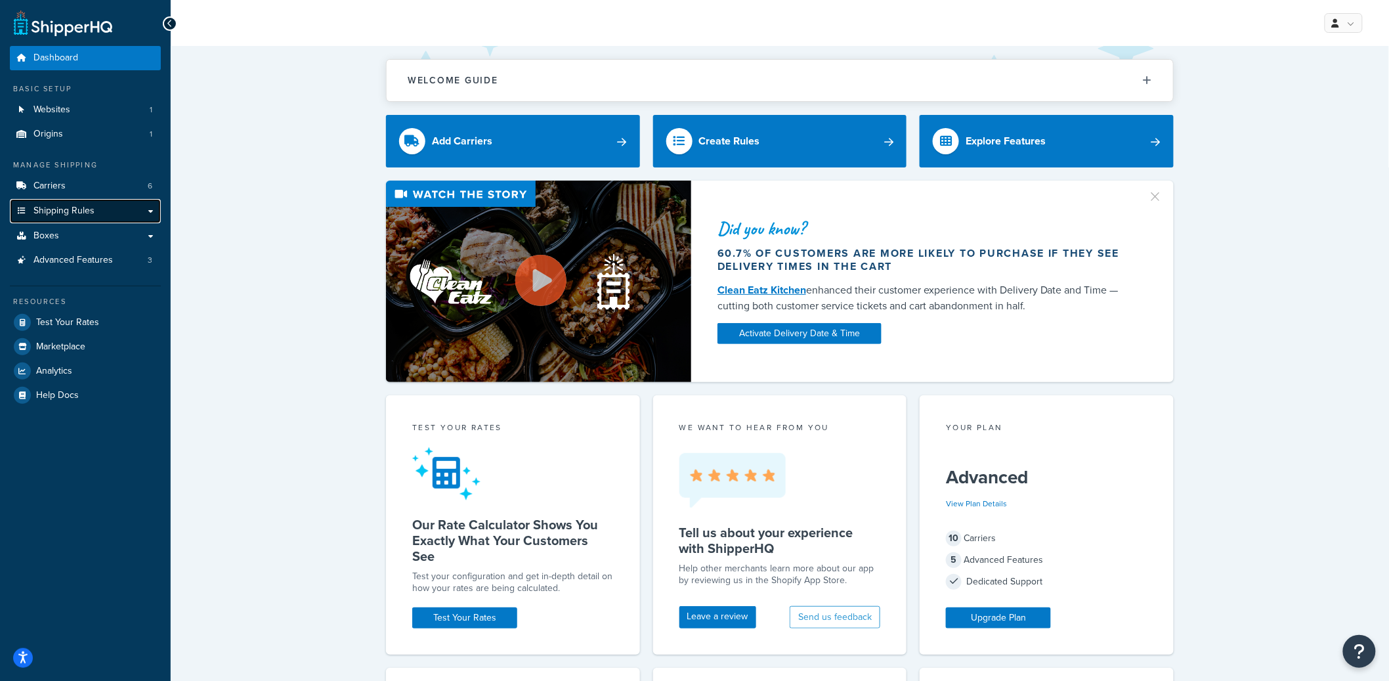
click at [103, 205] on link "Shipping Rules" at bounding box center [85, 211] width 151 height 24
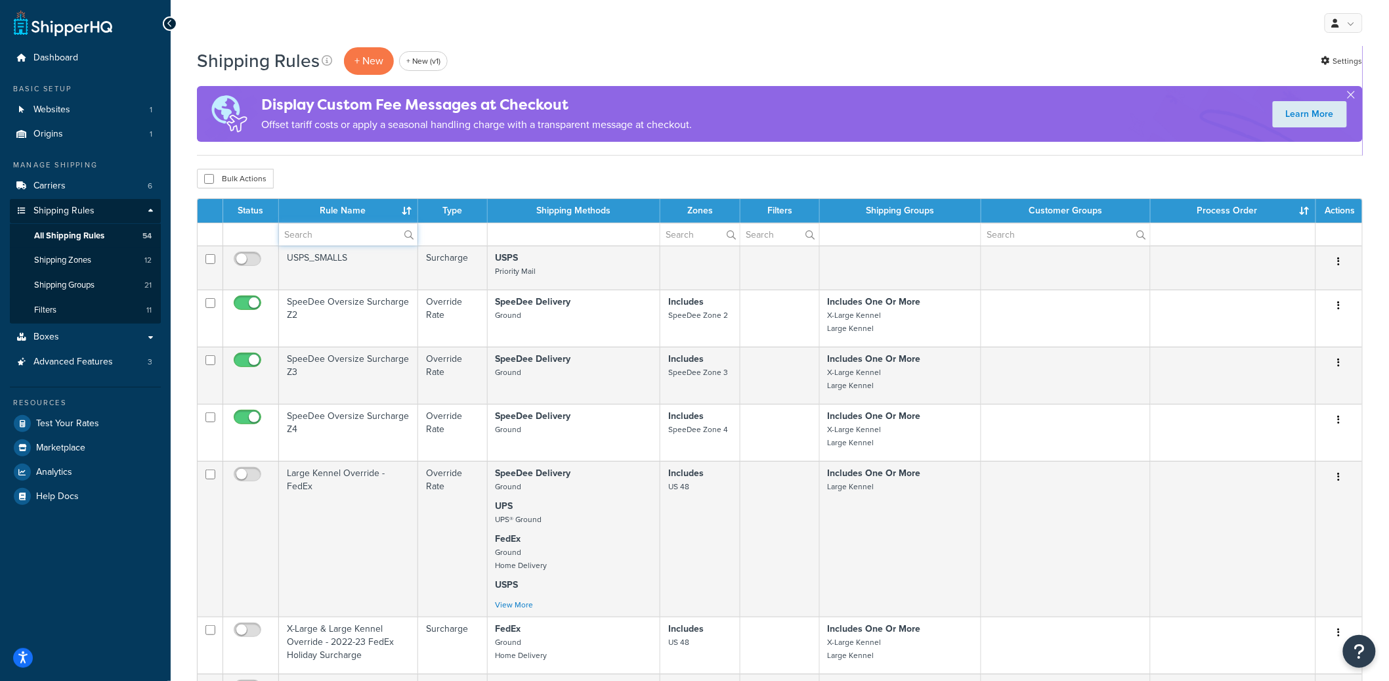
click at [320, 238] on input "text" at bounding box center [348, 234] width 139 height 22
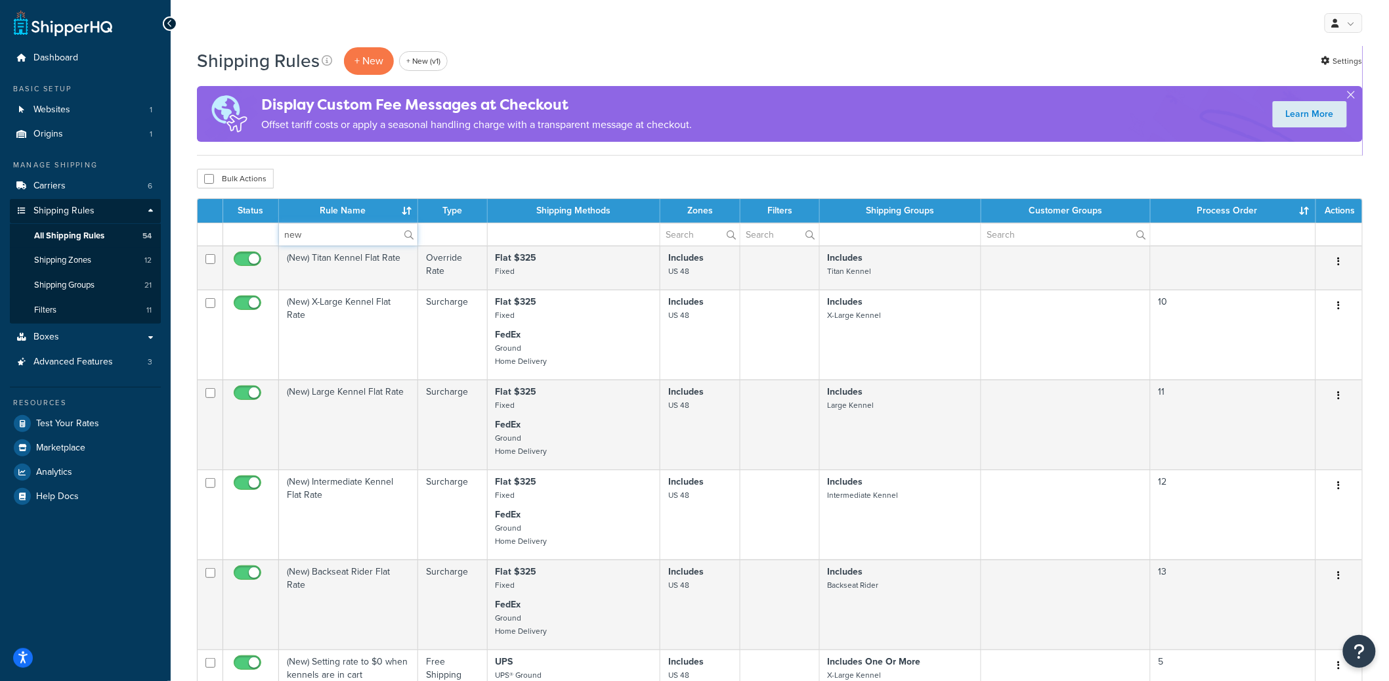
type input "new"
click at [599, 155] on div "Shipping Rules + New + New (v1) Settings Display Custom Fee Messages at Checkou…" at bounding box center [780, 101] width 1166 height 110
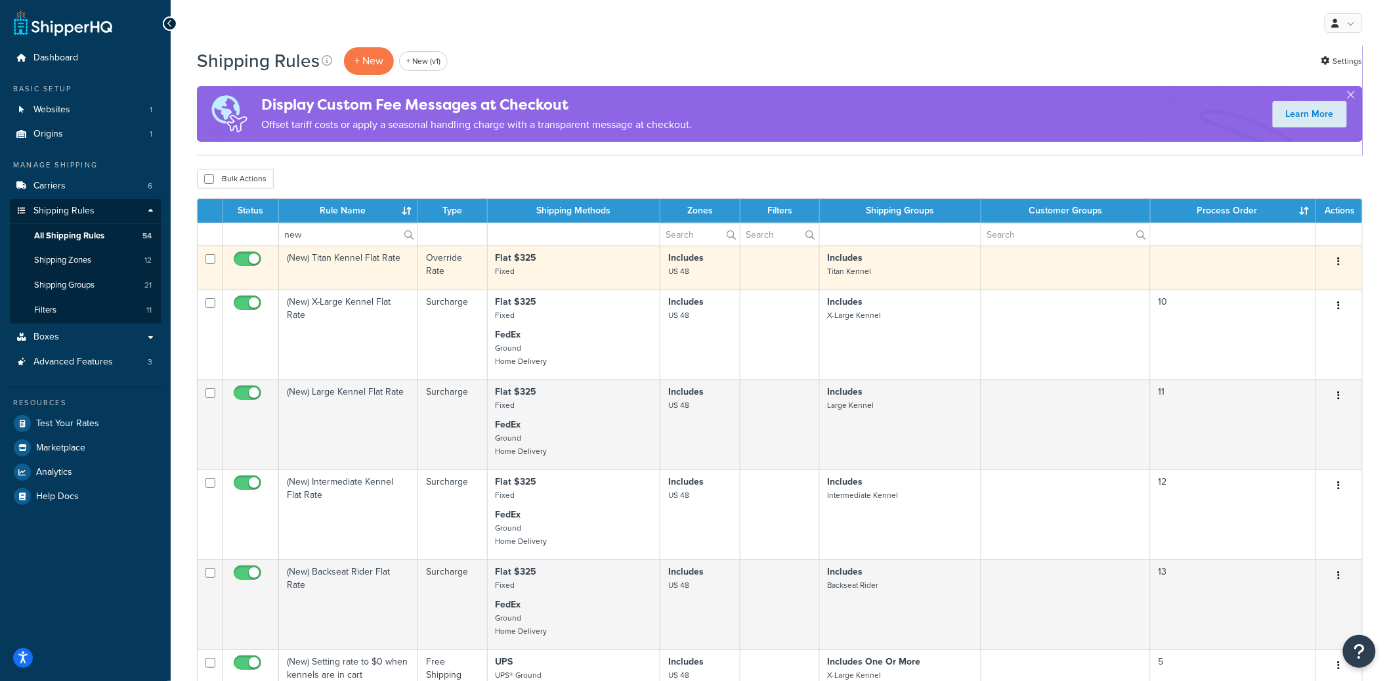
click at [1336, 258] on button "button" at bounding box center [1339, 261] width 18 height 21
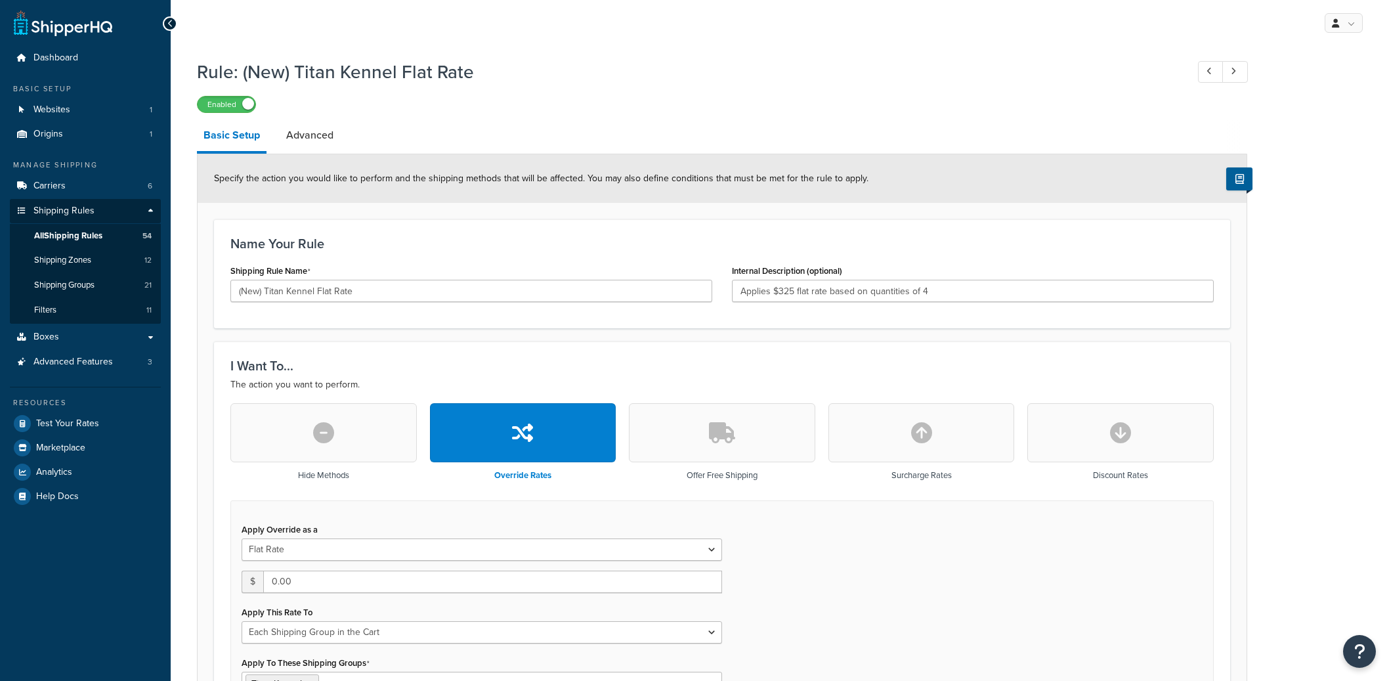
select select "SHIPPING_GROUP"
click at [332, 131] on link "Advanced" at bounding box center [310, 136] width 60 height 32
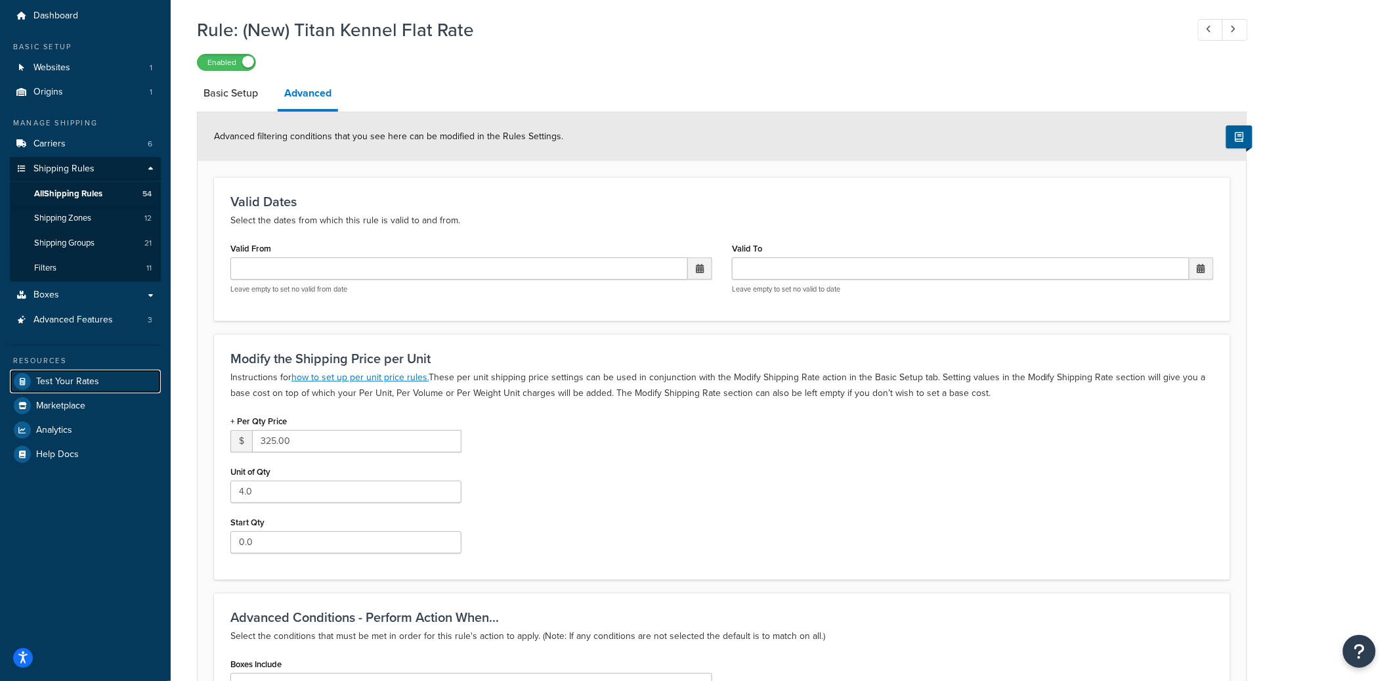
scroll to position [68, 0]
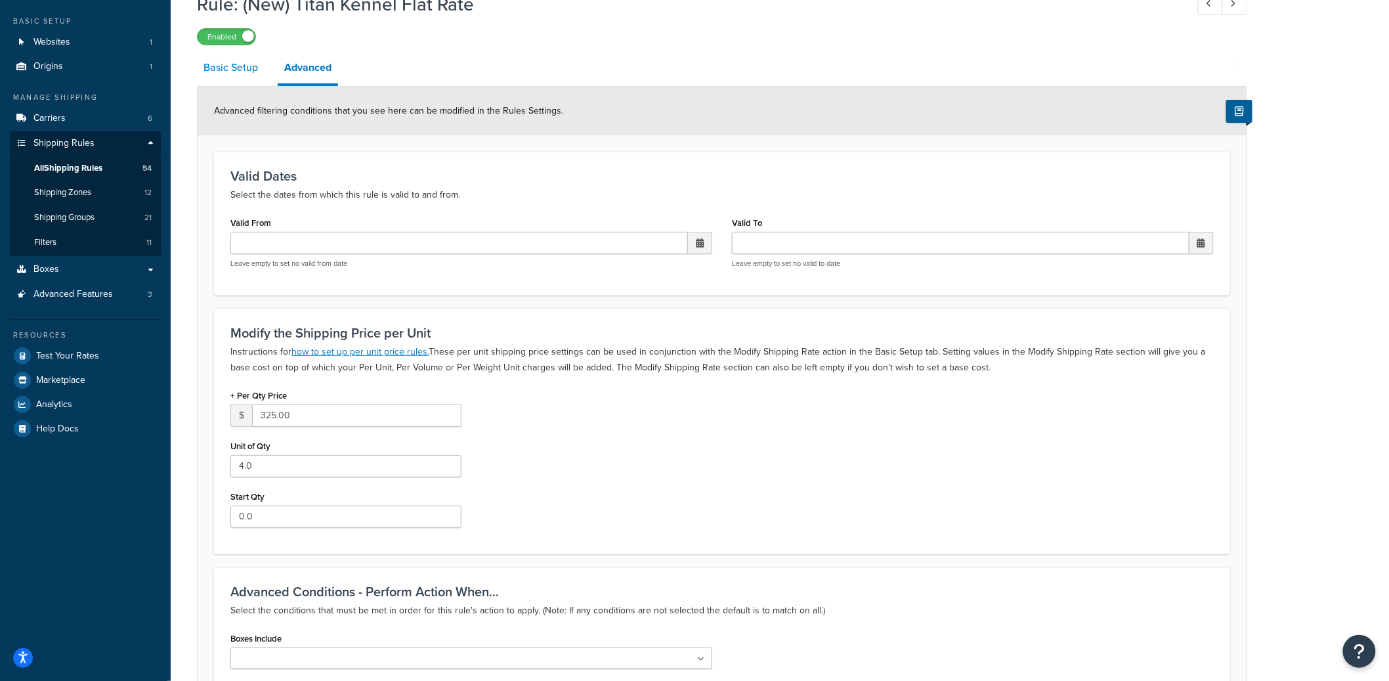
click at [236, 80] on link "Basic Setup" at bounding box center [231, 68] width 68 height 32
select select "SHIPPING_GROUP"
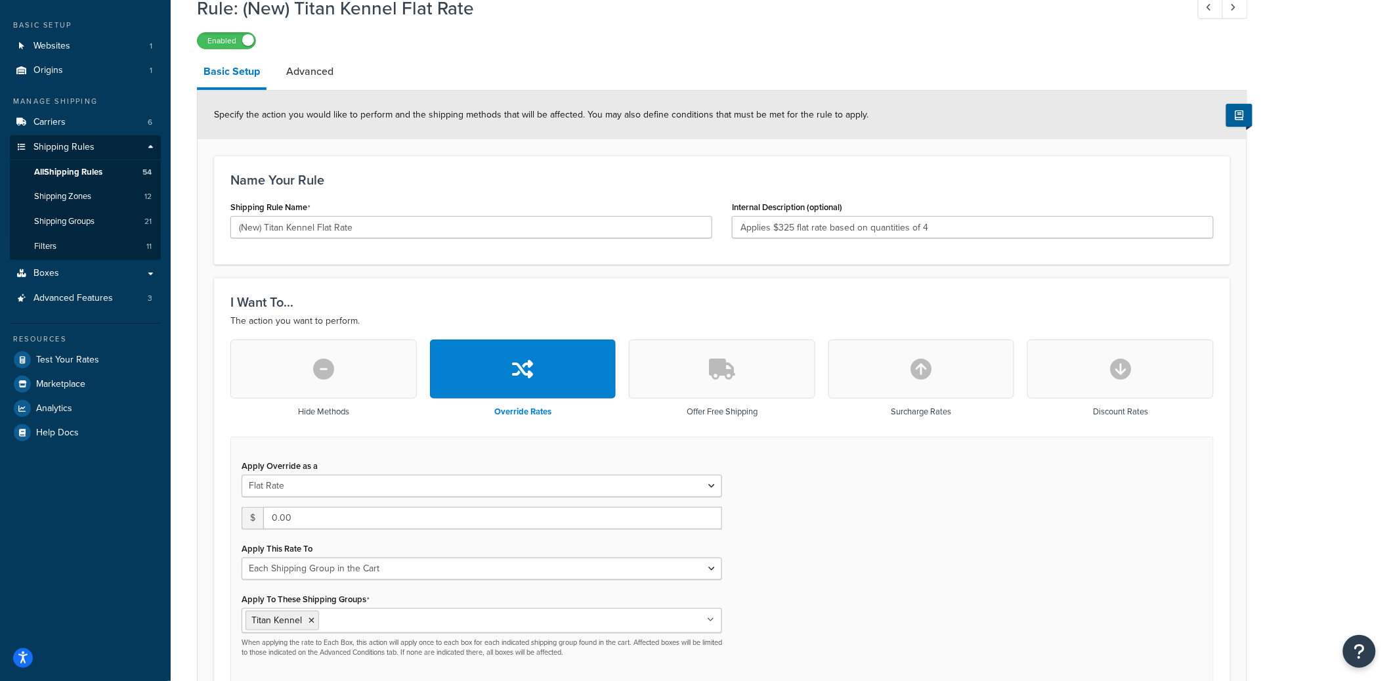
scroll to position [25, 0]
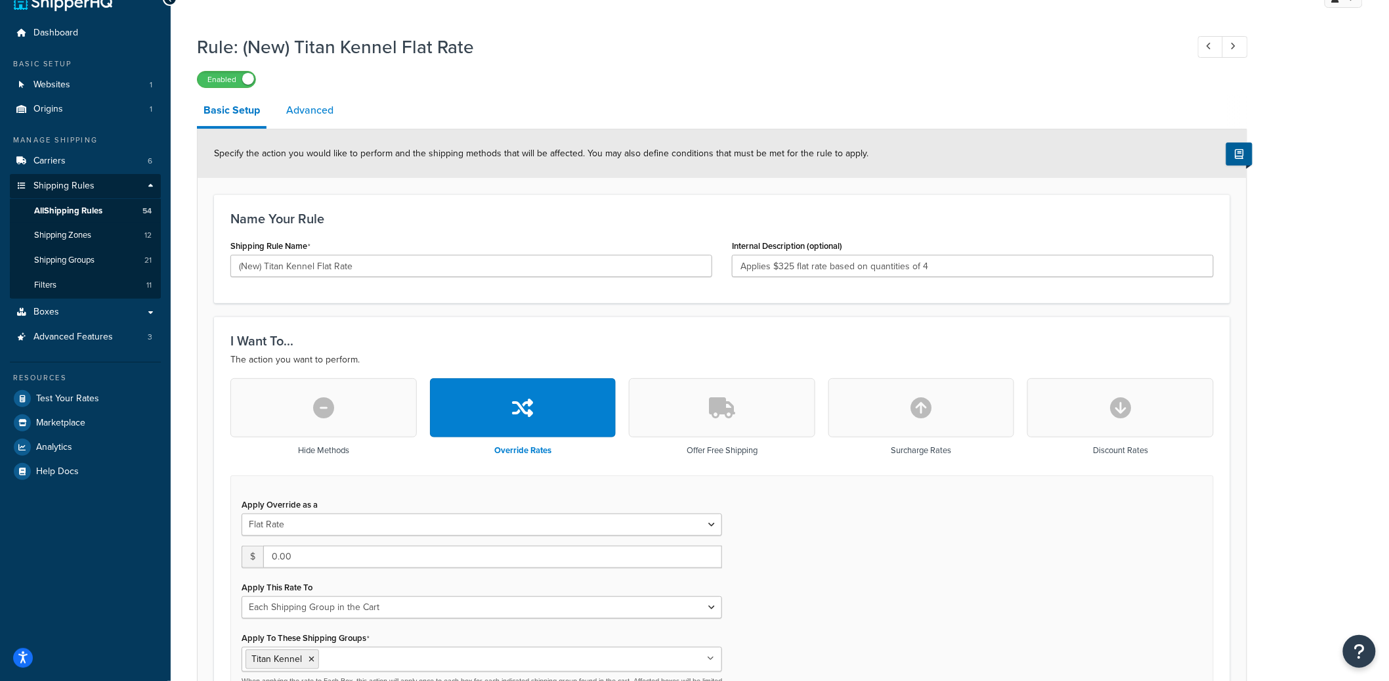
click at [301, 109] on link "Advanced" at bounding box center [310, 111] width 60 height 32
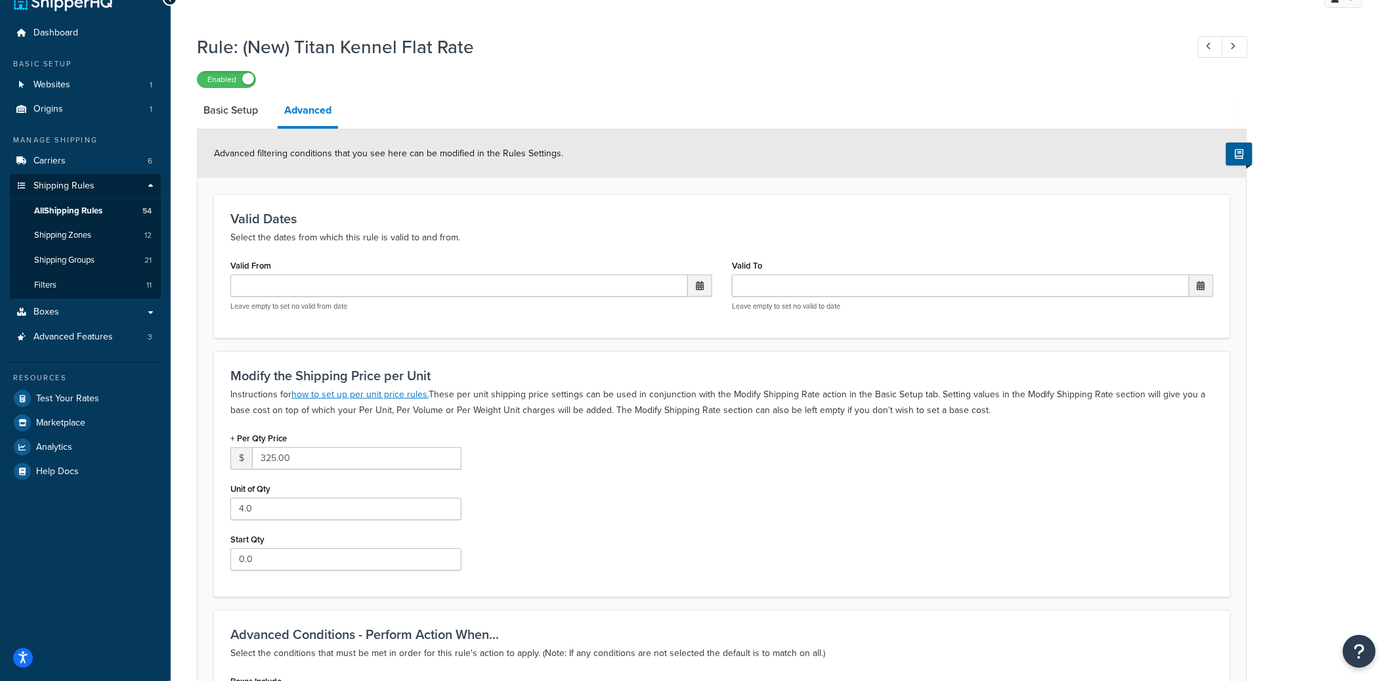
scroll to position [402, 0]
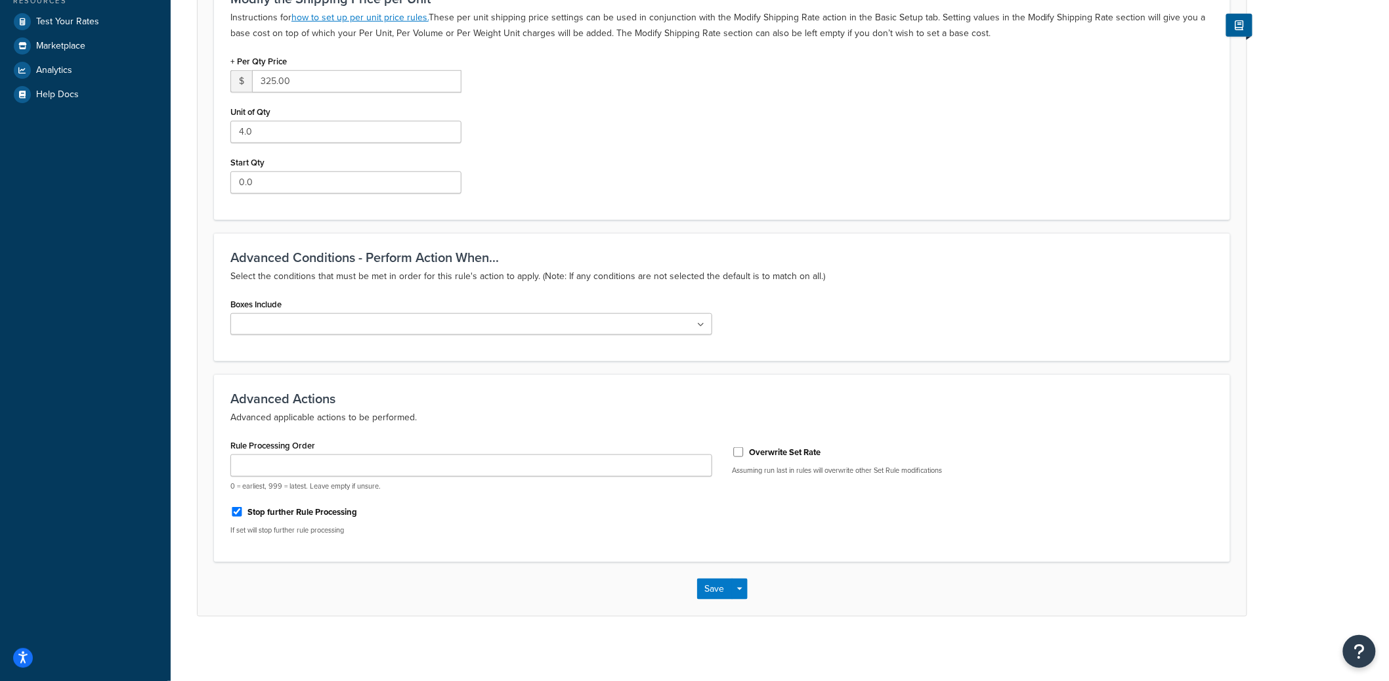
click at [354, 452] on div "Rule Processing Order 0 = earliest, 999 = latest. Leave empty if unsure." at bounding box center [471, 463] width 482 height 55
click at [343, 456] on input "Rule Processing Order" at bounding box center [471, 465] width 482 height 22
type input "0"
click at [741, 582] on button "Save Dropdown" at bounding box center [740, 588] width 16 height 21
click at [749, 601] on button "Save and Edit" at bounding box center [760, 613] width 127 height 28
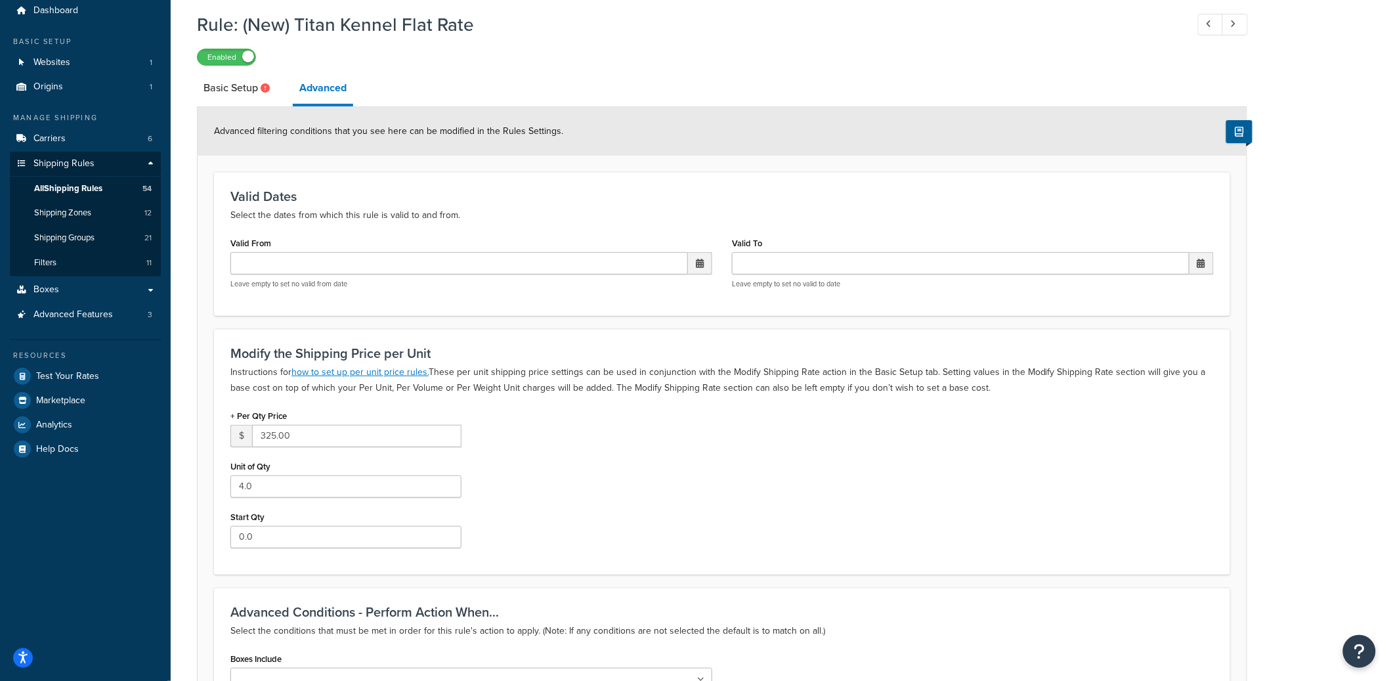
scroll to position [291, 0]
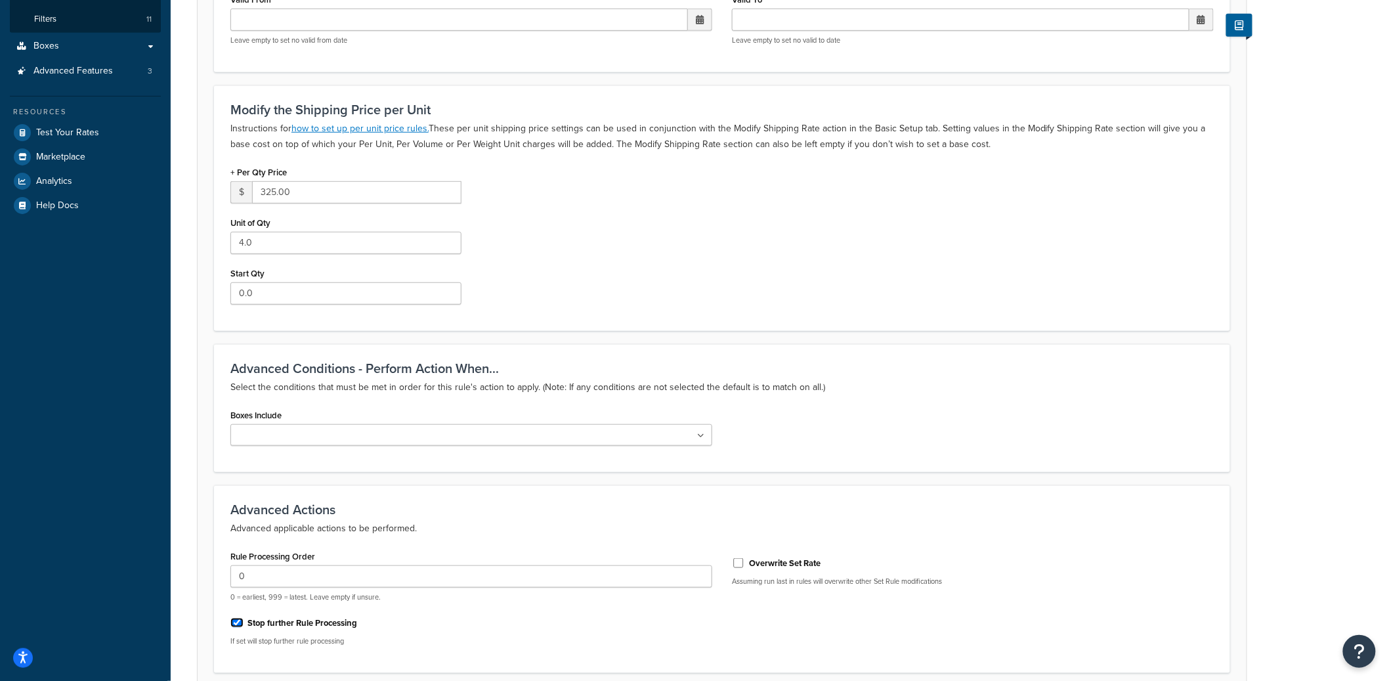
click at [240, 621] on input "Stop further Rule Processing" at bounding box center [236, 623] width 13 height 10
checkbox input "false"
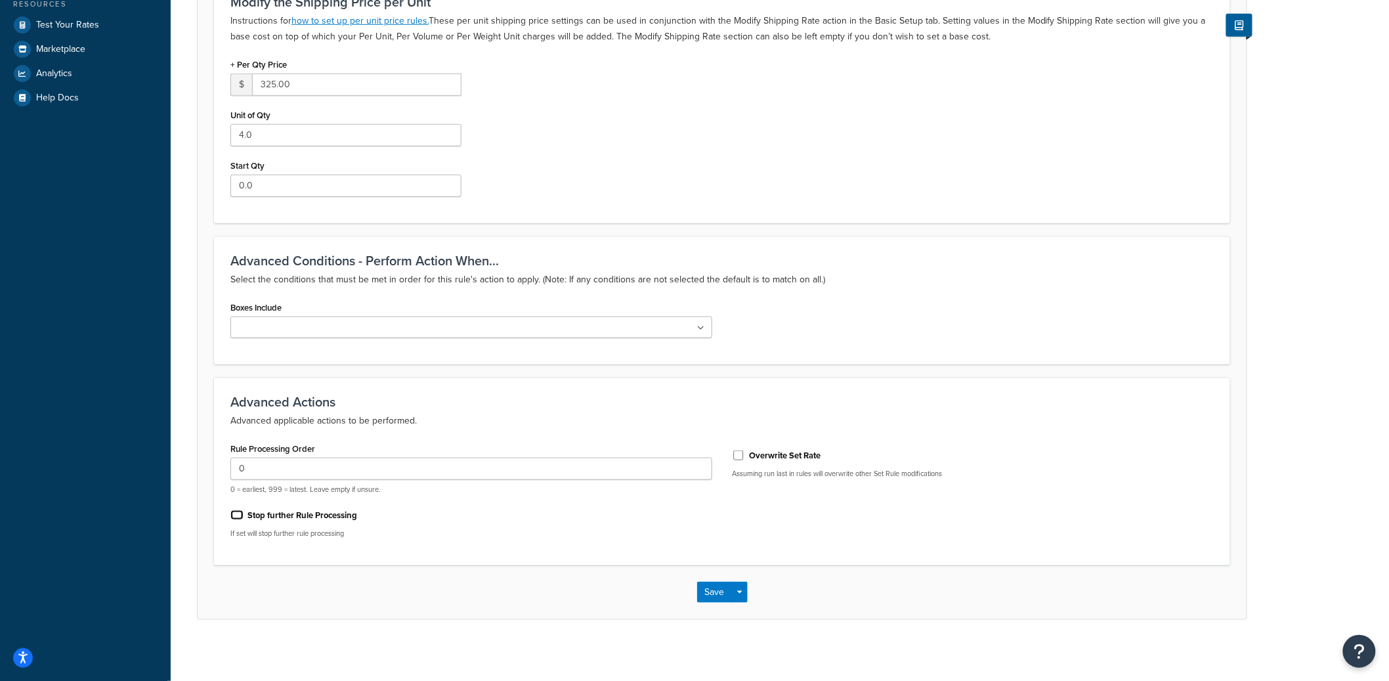
scroll to position [402, 0]
click at [743, 589] on button "Save Dropdown" at bounding box center [740, 588] width 16 height 21
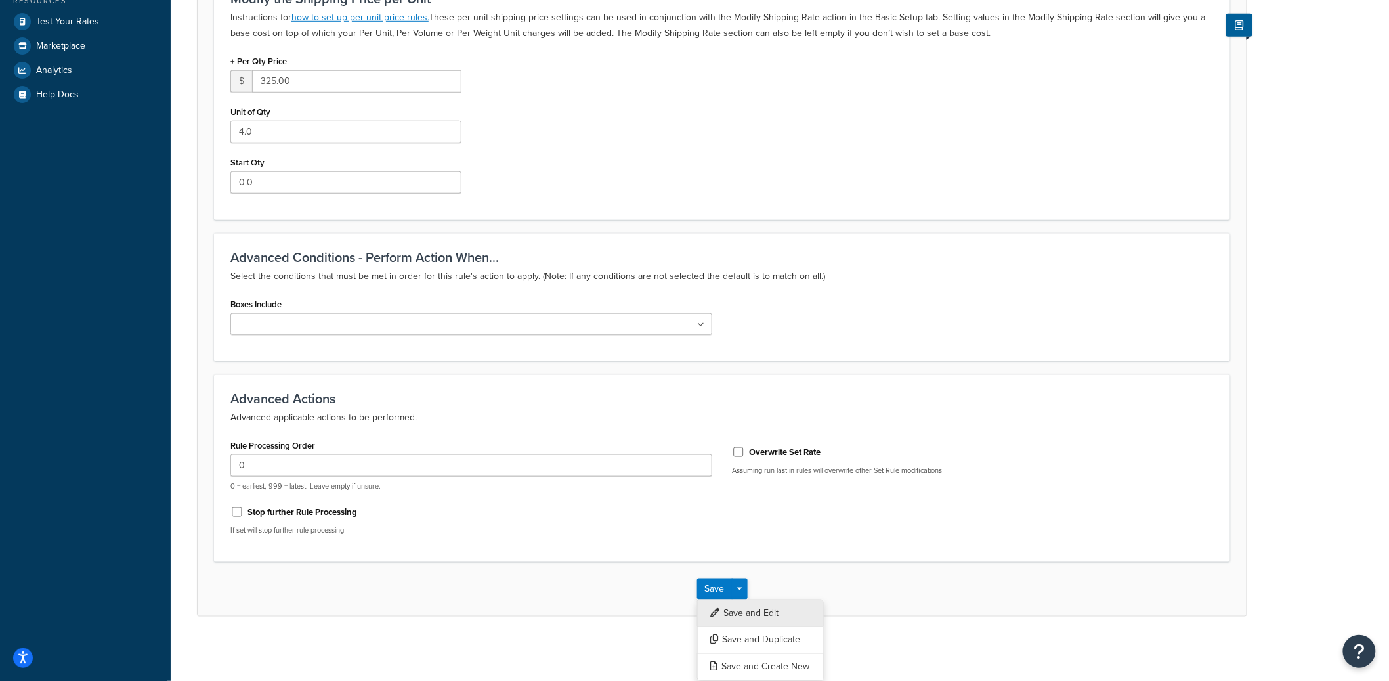
click at [741, 601] on button "Save and Edit" at bounding box center [760, 613] width 127 height 28
select select "SHIPPING_GROUP"
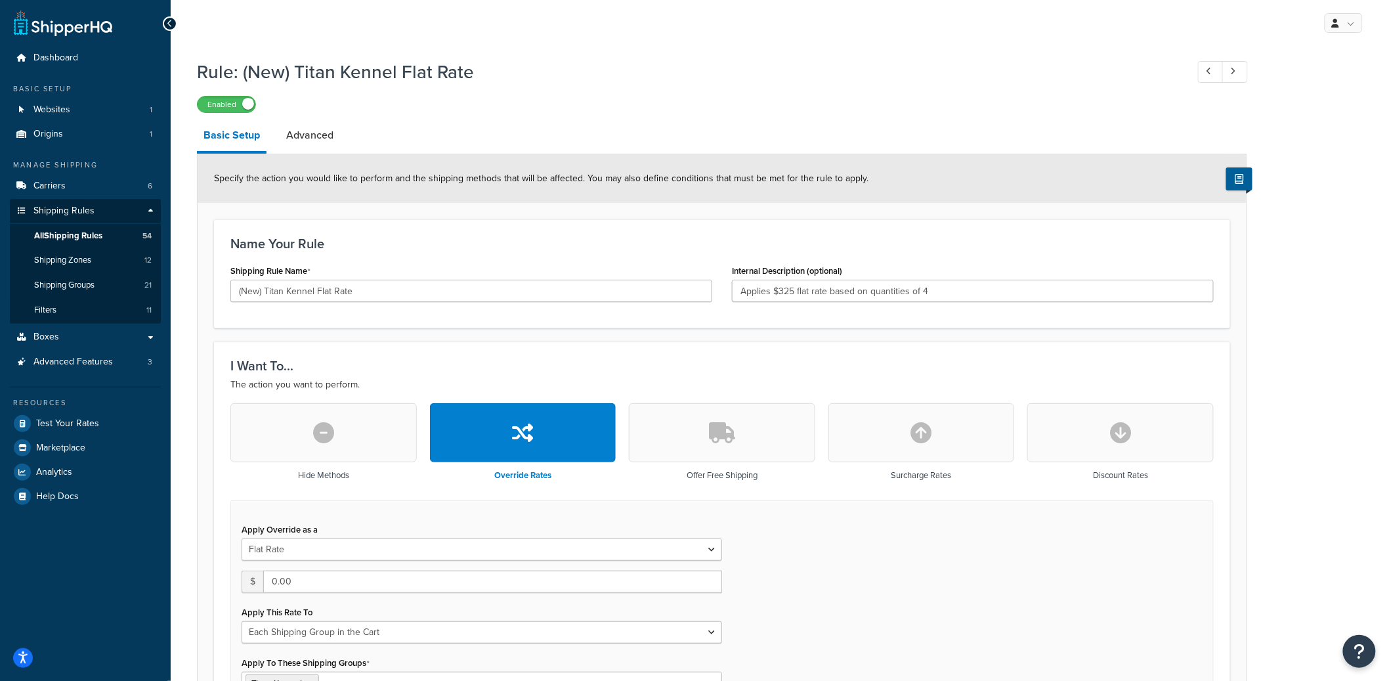
click at [315, 154] on div "Specify the action you would like to perform and the shipping methods that will…" at bounding box center [722, 178] width 1049 height 49
click at [315, 146] on link "Advanced" at bounding box center [310, 136] width 60 height 32
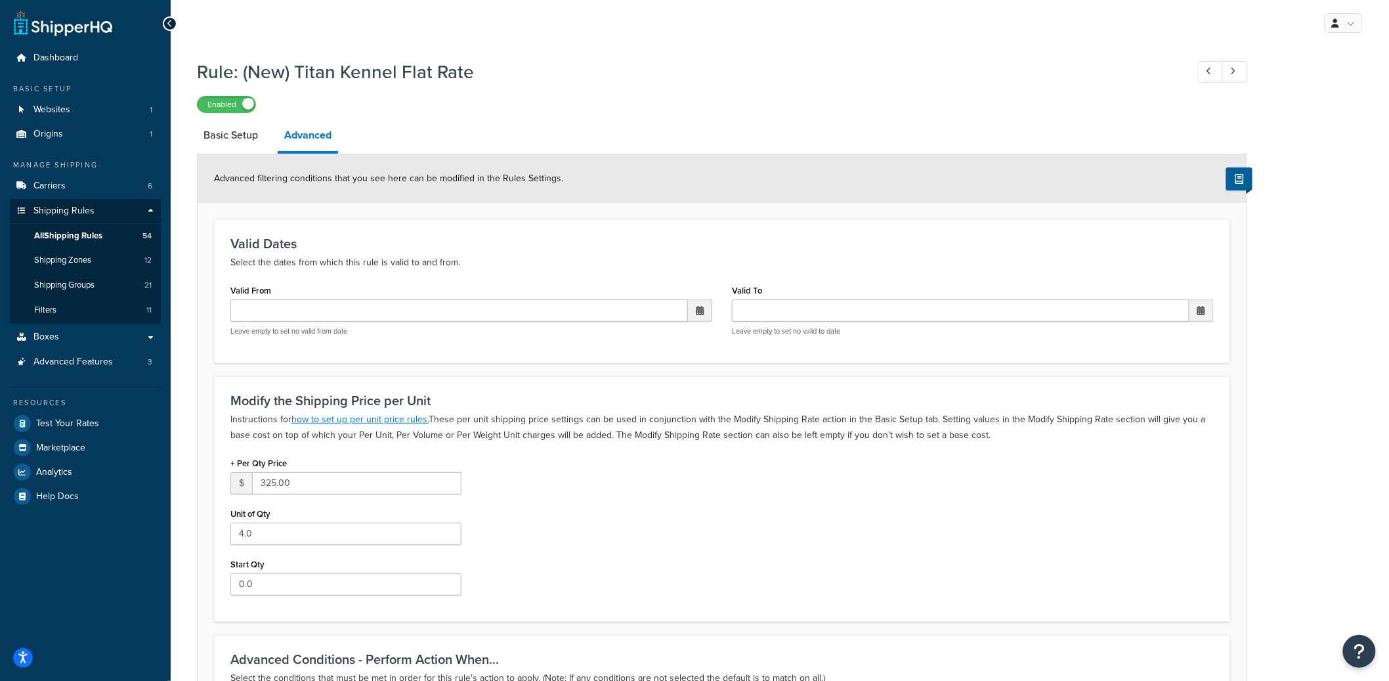
scroll to position [402, 0]
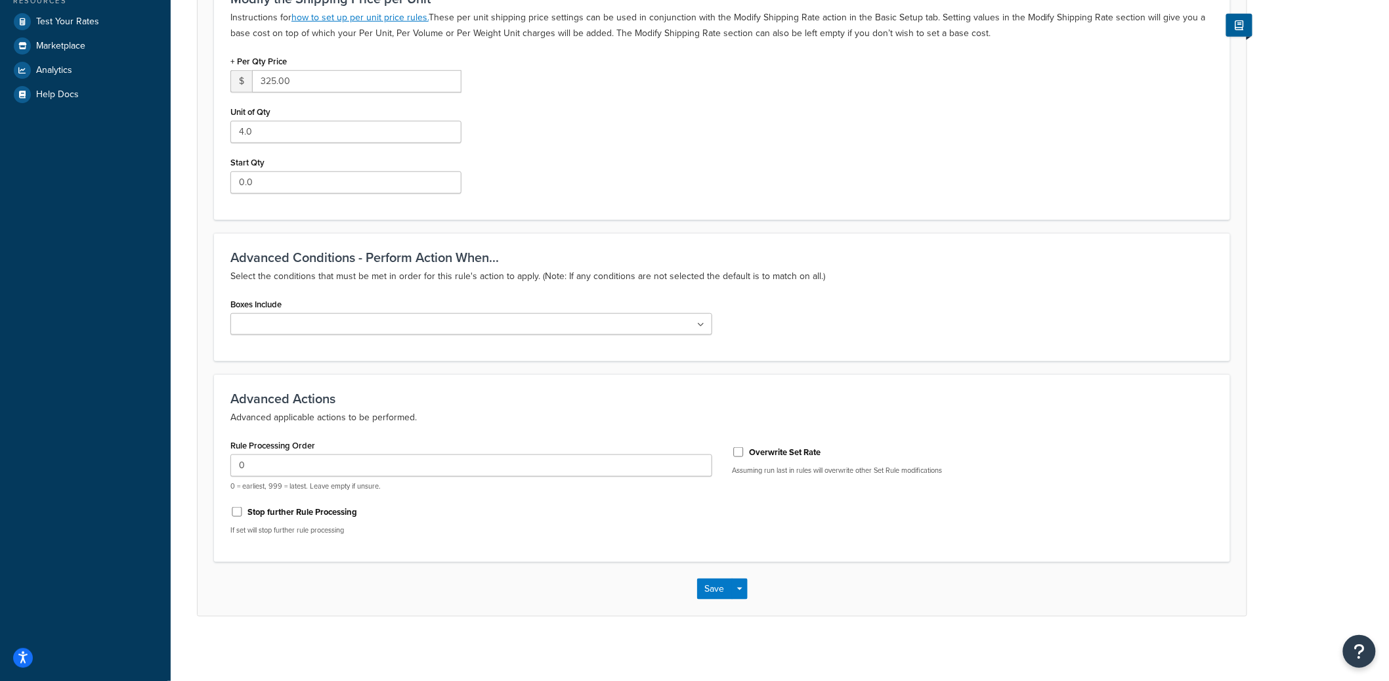
click at [747, 590] on div "Save Save Dropdown Save and Edit Save and Duplicate Save and Create New" at bounding box center [722, 589] width 1049 height 54
click at [745, 590] on button "Save Dropdown" at bounding box center [740, 588] width 16 height 21
click at [745, 601] on button "Save and Edit" at bounding box center [760, 613] width 127 height 28
click at [263, 507] on label "Stop further Rule Processing" at bounding box center [303, 512] width 110 height 12
click at [244, 507] on input "Stop further Rule Processing" at bounding box center [236, 512] width 13 height 10
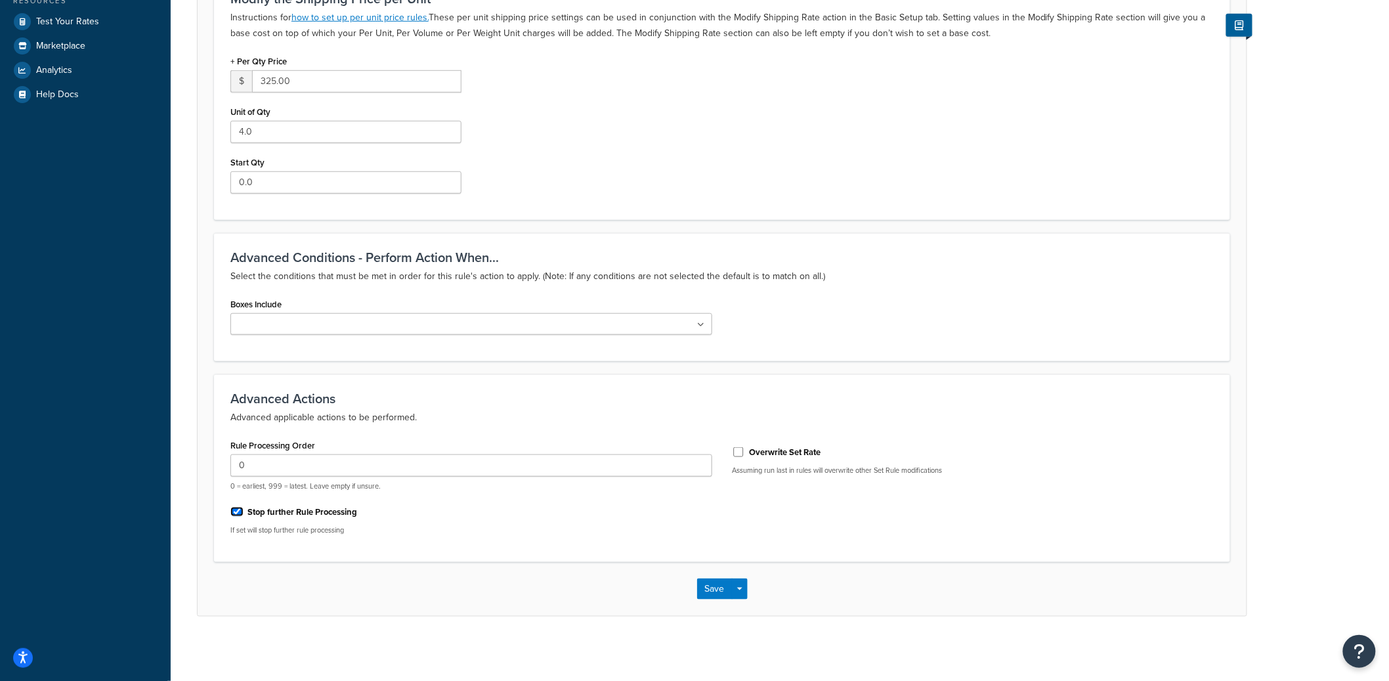
checkbox input "true"
click at [742, 586] on button "Save Dropdown" at bounding box center [740, 588] width 16 height 21
click at [747, 605] on button "Save and Edit" at bounding box center [760, 613] width 127 height 28
select select "SHIPPING_GROUP"
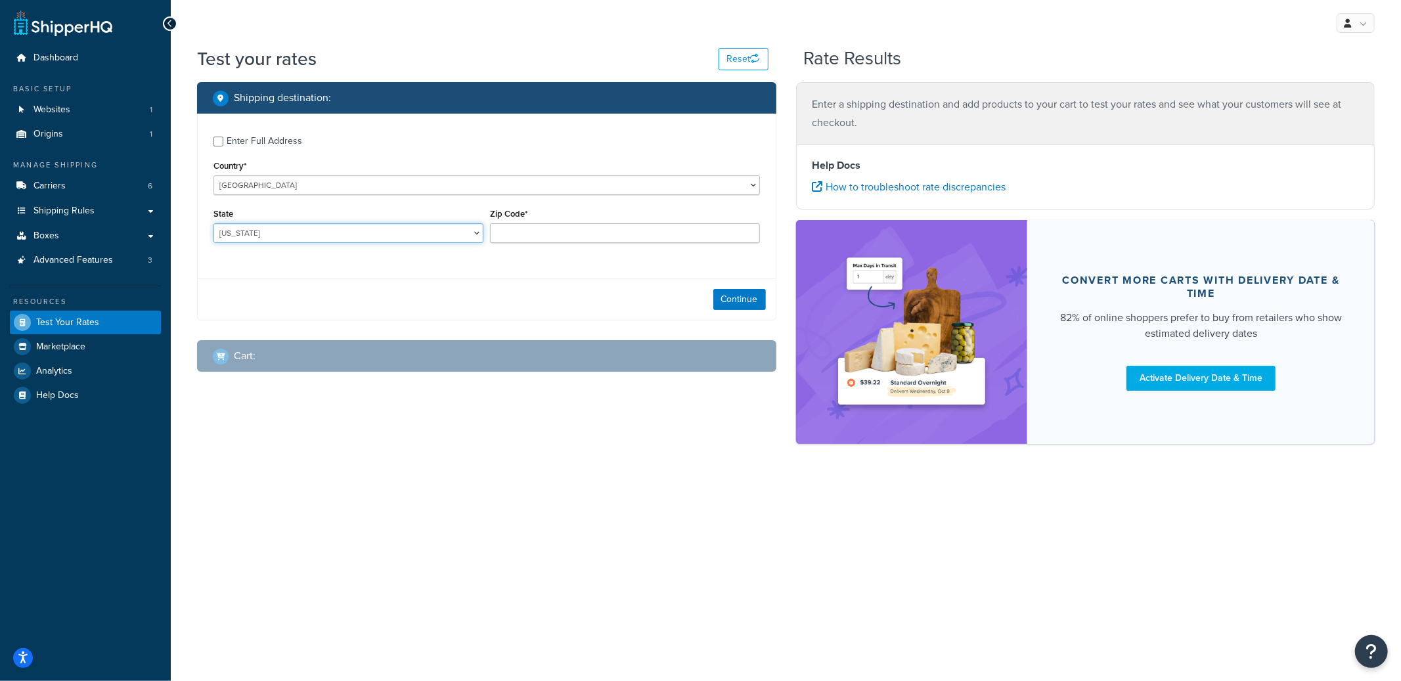
click at [313, 230] on select "Alabama Alaska American Samoa Arizona Arkansas Armed Forces Americas Armed Forc…" at bounding box center [348, 233] width 270 height 20
click at [213, 224] on select "Alabama Alaska American Samoa Arizona Arkansas Armed Forces Americas Armed Forc…" at bounding box center [348, 233] width 270 height 20
click at [313, 230] on select "Alabama Alaska American Samoa Arizona Arkansas Armed Forces Americas Armed Forc…" at bounding box center [348, 233] width 270 height 20
click at [213, 224] on select "Alabama Alaska American Samoa Arizona Arkansas Armed Forces Americas Armed Forc…" at bounding box center [348, 233] width 270 height 20
select select "TX"
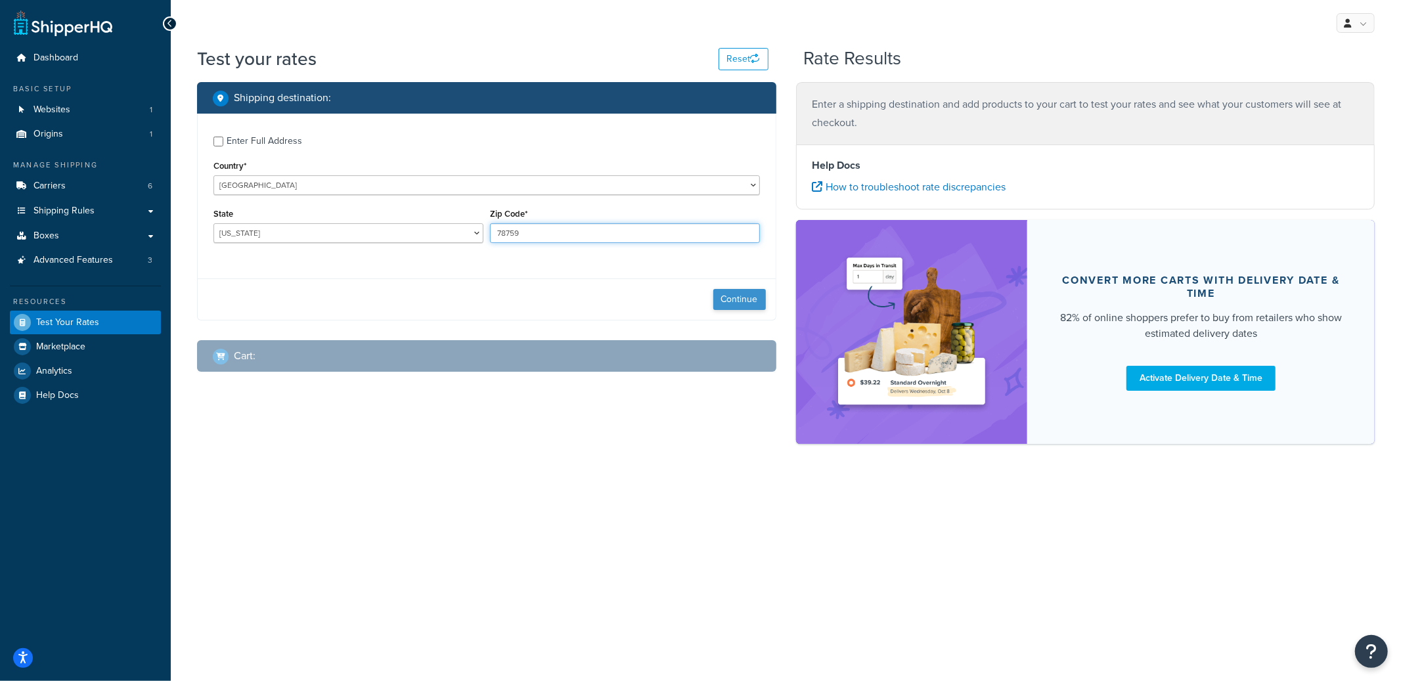
type input "78759"
click at [736, 302] on button "Continue" at bounding box center [739, 299] width 53 height 21
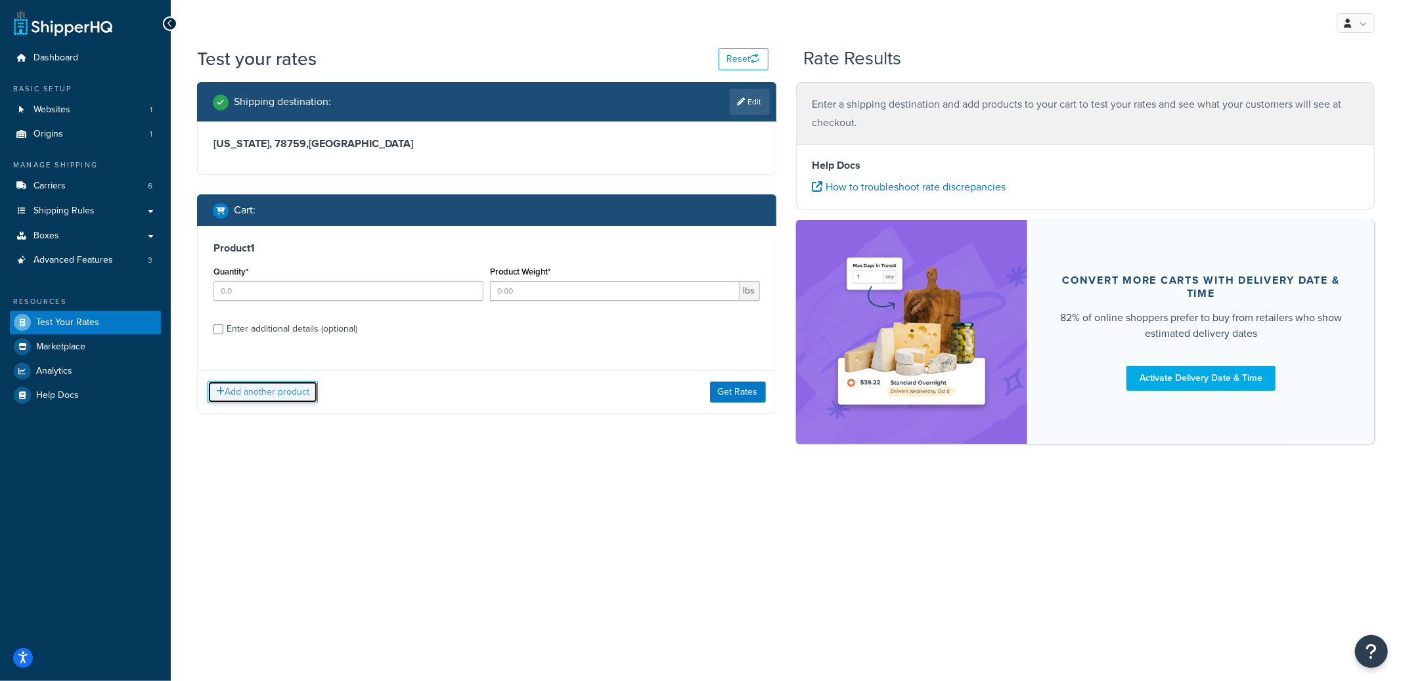
click at [292, 403] on button "Add another product" at bounding box center [262, 392] width 110 height 22
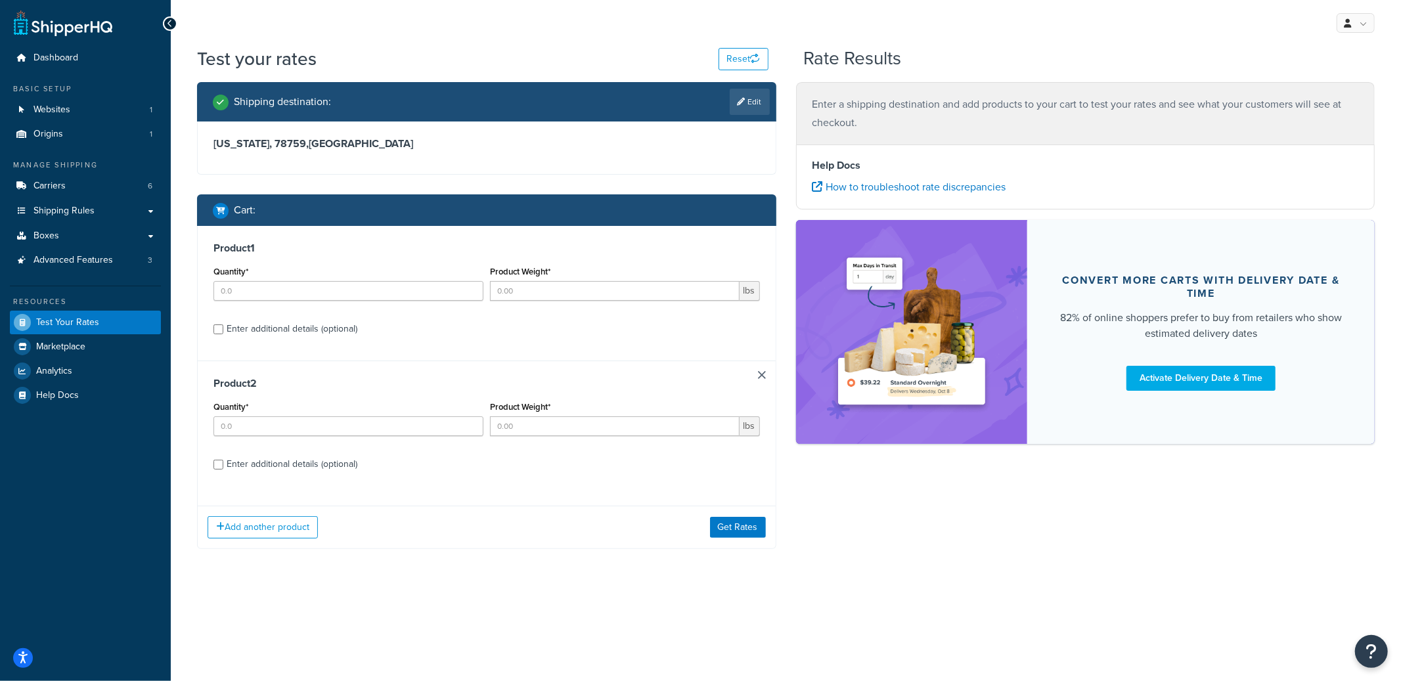
click at [278, 326] on div "Enter additional details (optional)" at bounding box center [292, 329] width 131 height 18
click at [223, 326] on input "Enter additional details (optional)" at bounding box center [218, 329] width 10 height 10
checkbox input "true"
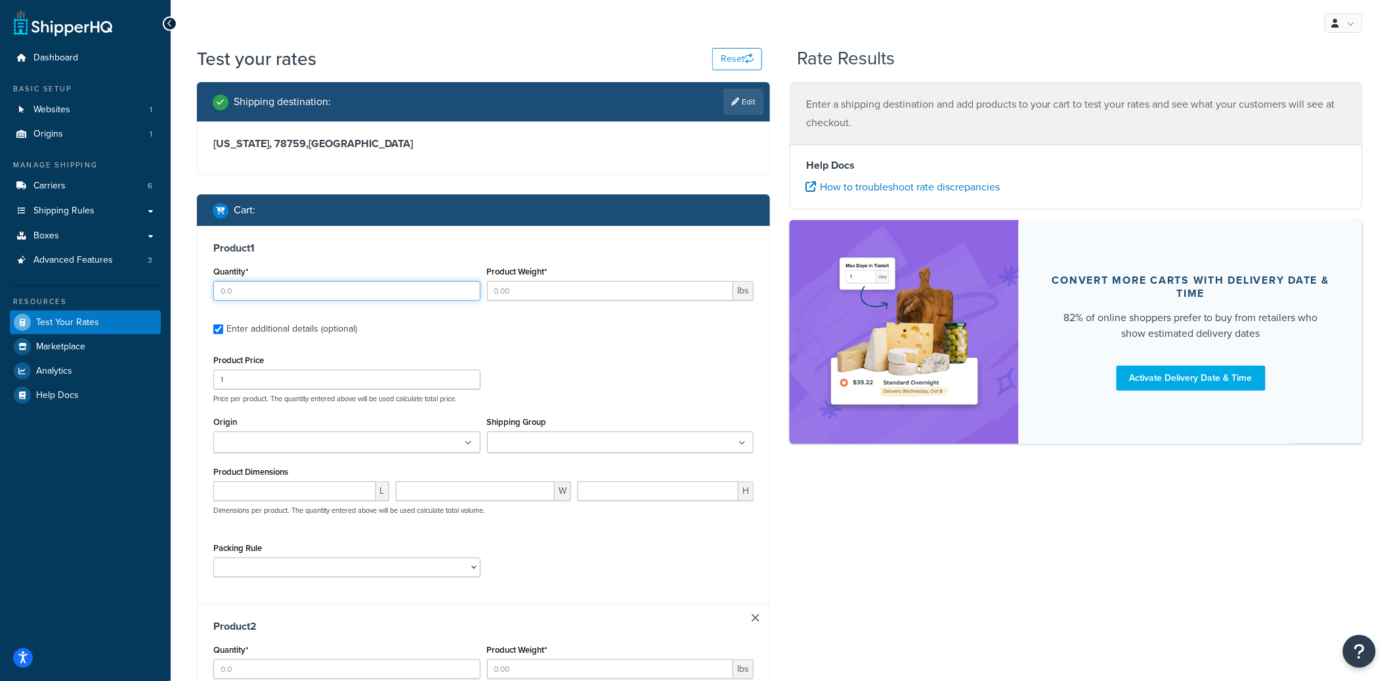
click at [274, 290] on input "Quantity*" at bounding box center [346, 291] width 267 height 20
type input "1"
click at [533, 452] on ul at bounding box center [620, 442] width 267 height 22
type input "titan"
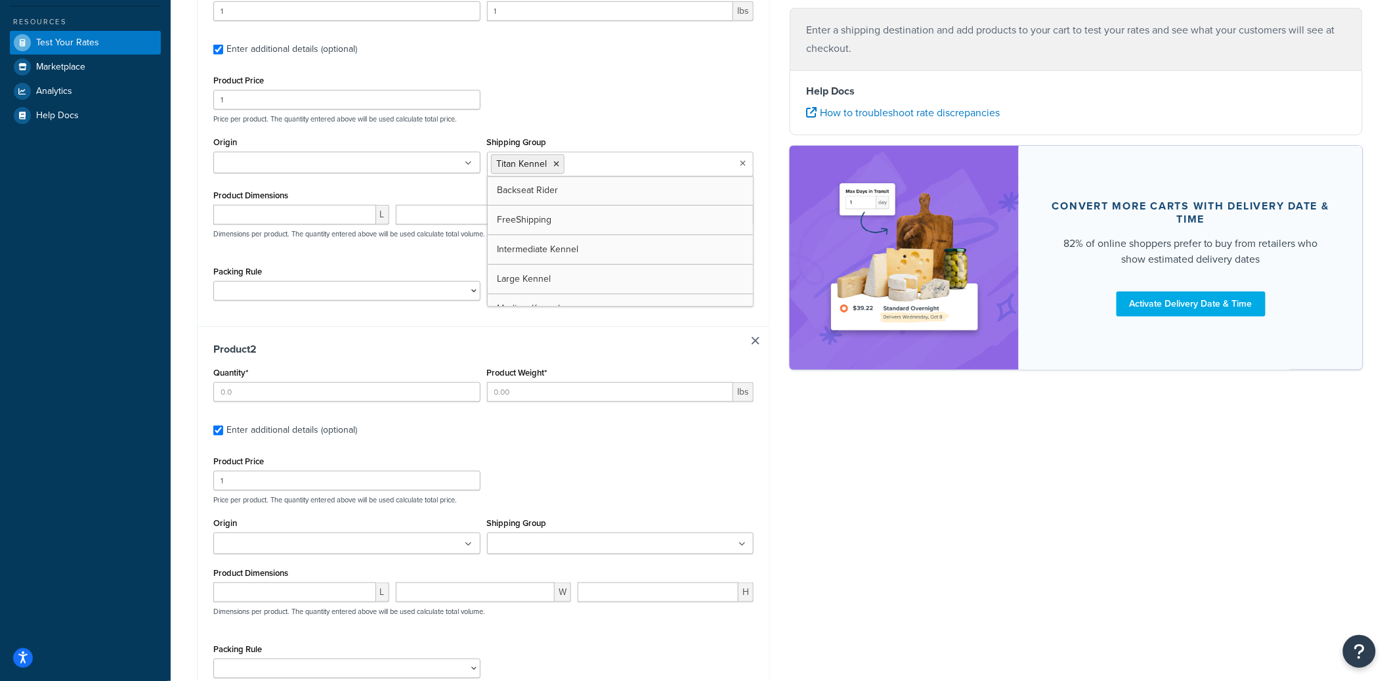
scroll to position [280, 0]
click at [403, 394] on input "Quantity*" at bounding box center [346, 391] width 267 height 20
type input "1"
click at [554, 540] on div "Shipping Group Backseat Rider FreeShipping Intermediate Kennel Large Kennel Med…" at bounding box center [620, 533] width 267 height 40
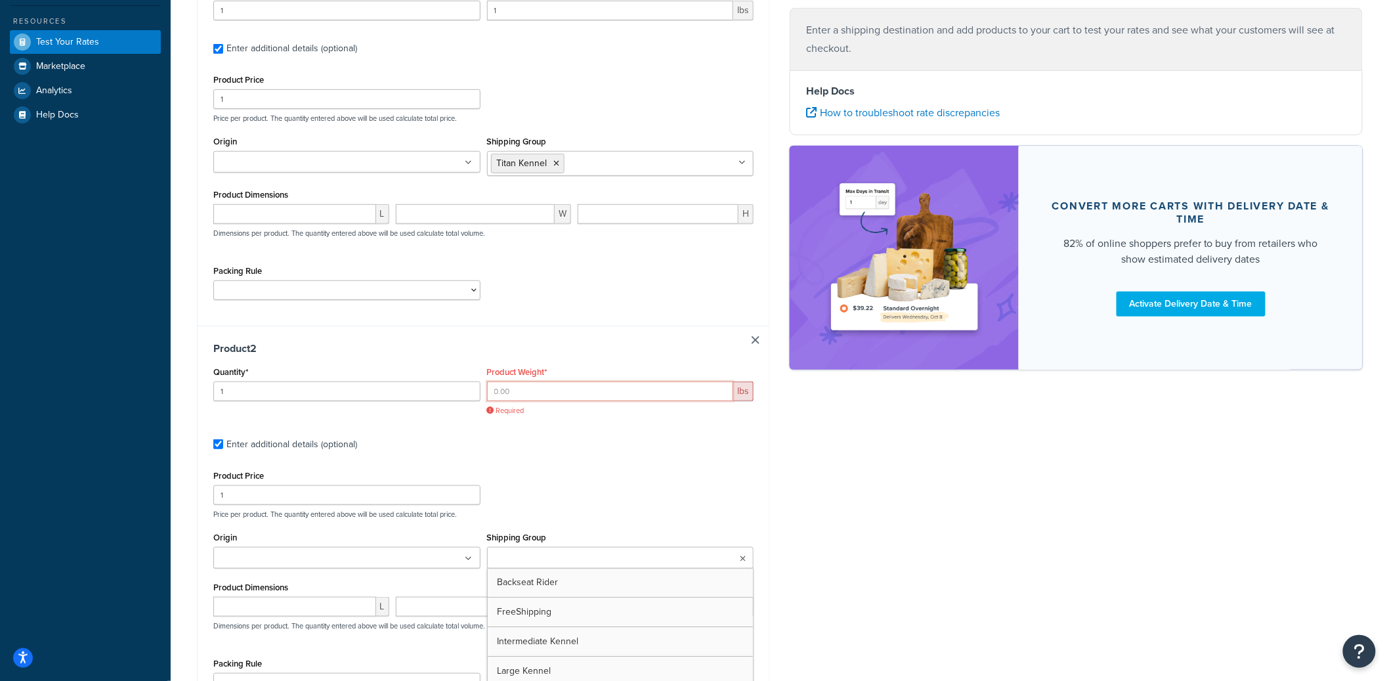
click at [557, 397] on input "Product Weight*" at bounding box center [610, 391] width 247 height 20
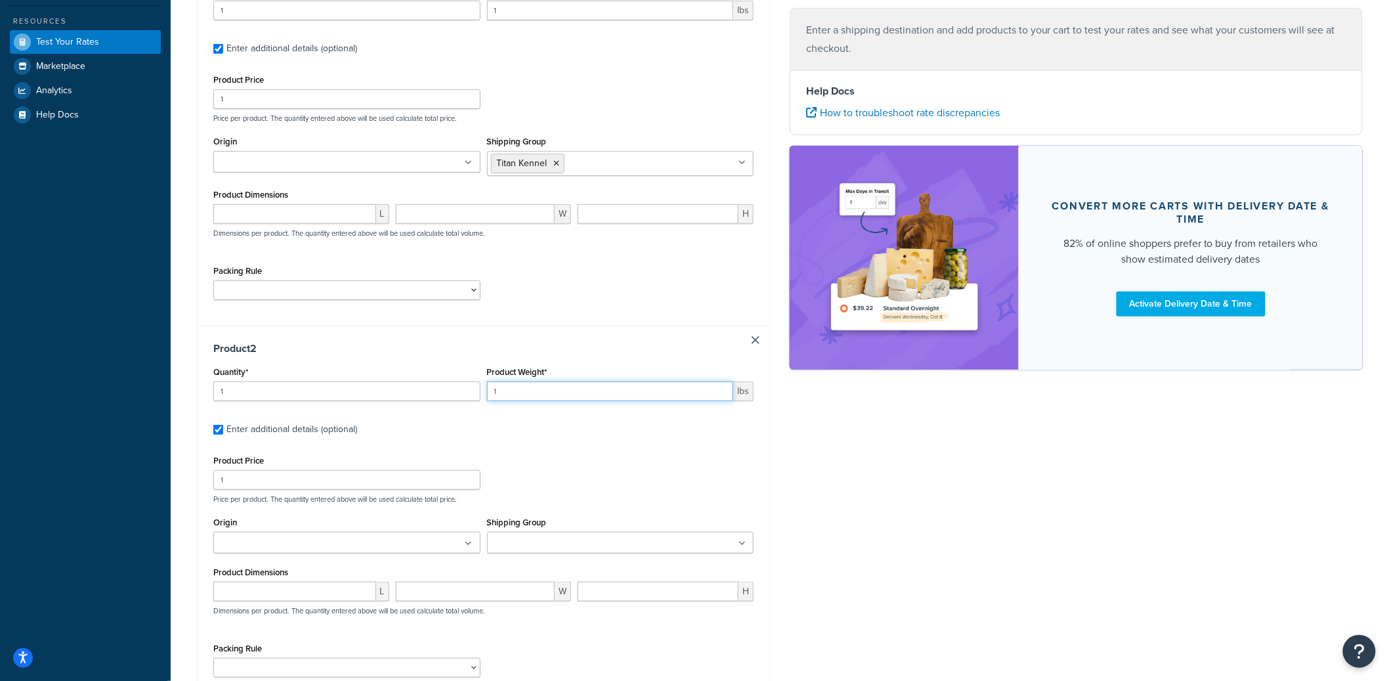
type input "1"
click at [574, 551] on input "Shipping Group" at bounding box center [549, 543] width 116 height 14
type input "x"
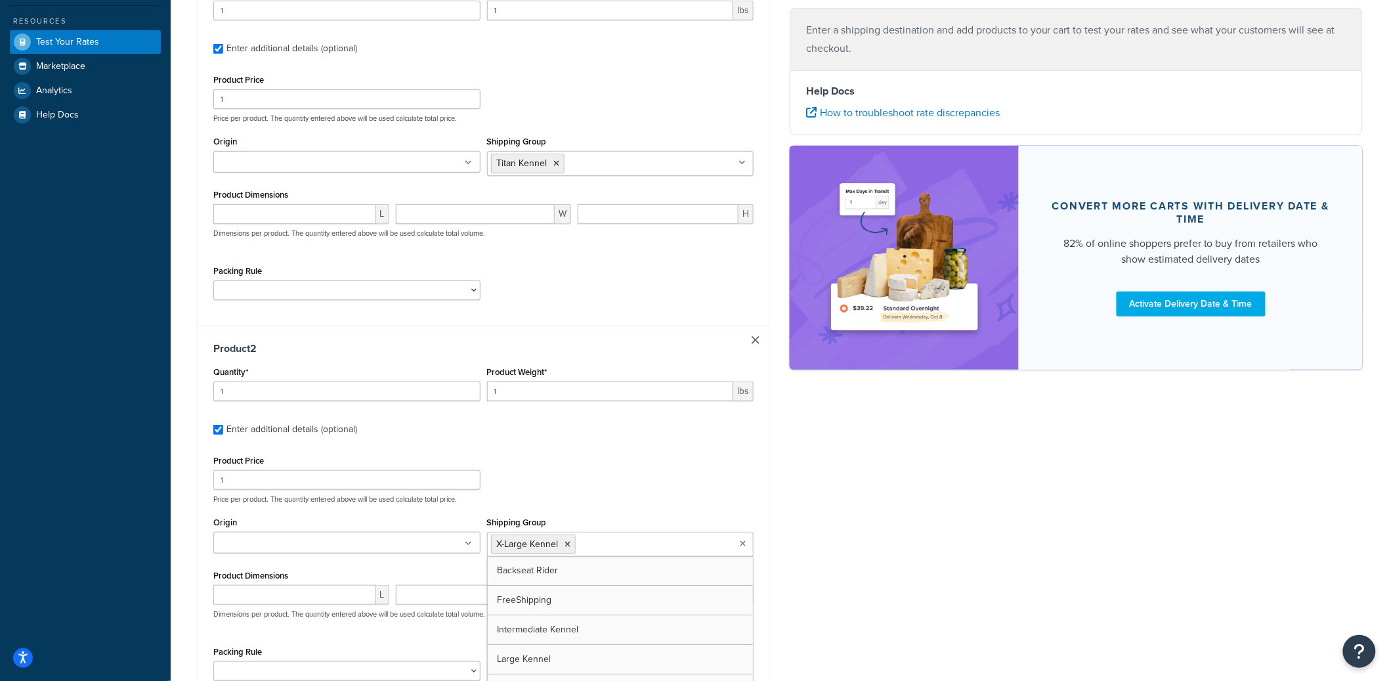
click at [607, 488] on div "Product Price 1 Price per product. The quantity entered above will be used calc…" at bounding box center [483, 478] width 547 height 52
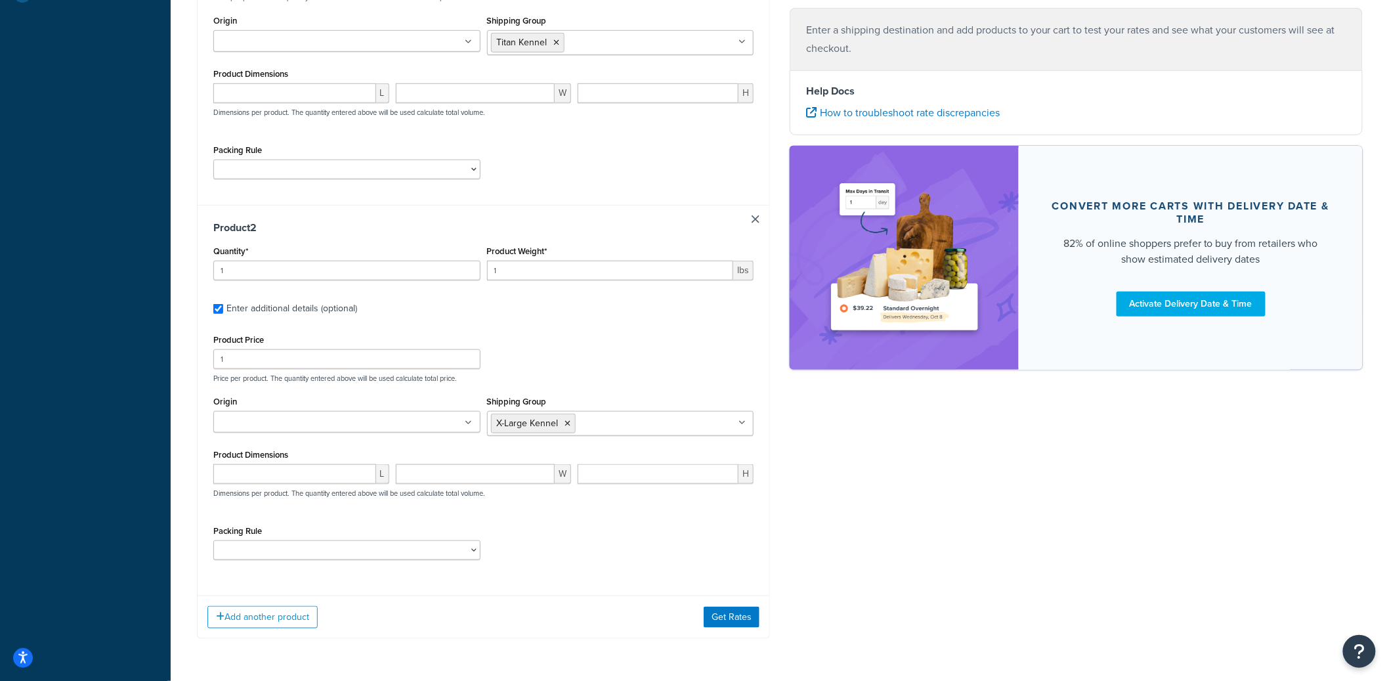
scroll to position [447, 0]
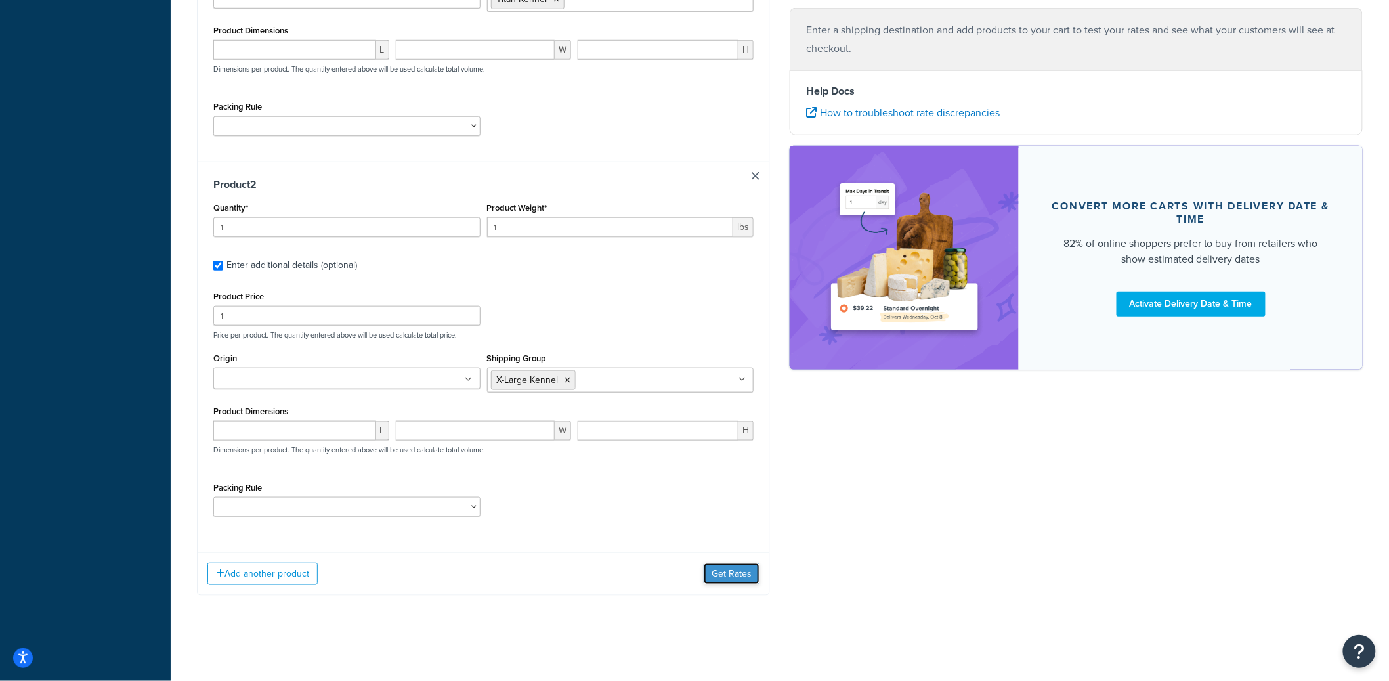
click at [730, 569] on button "Get Rates" at bounding box center [732, 573] width 56 height 21
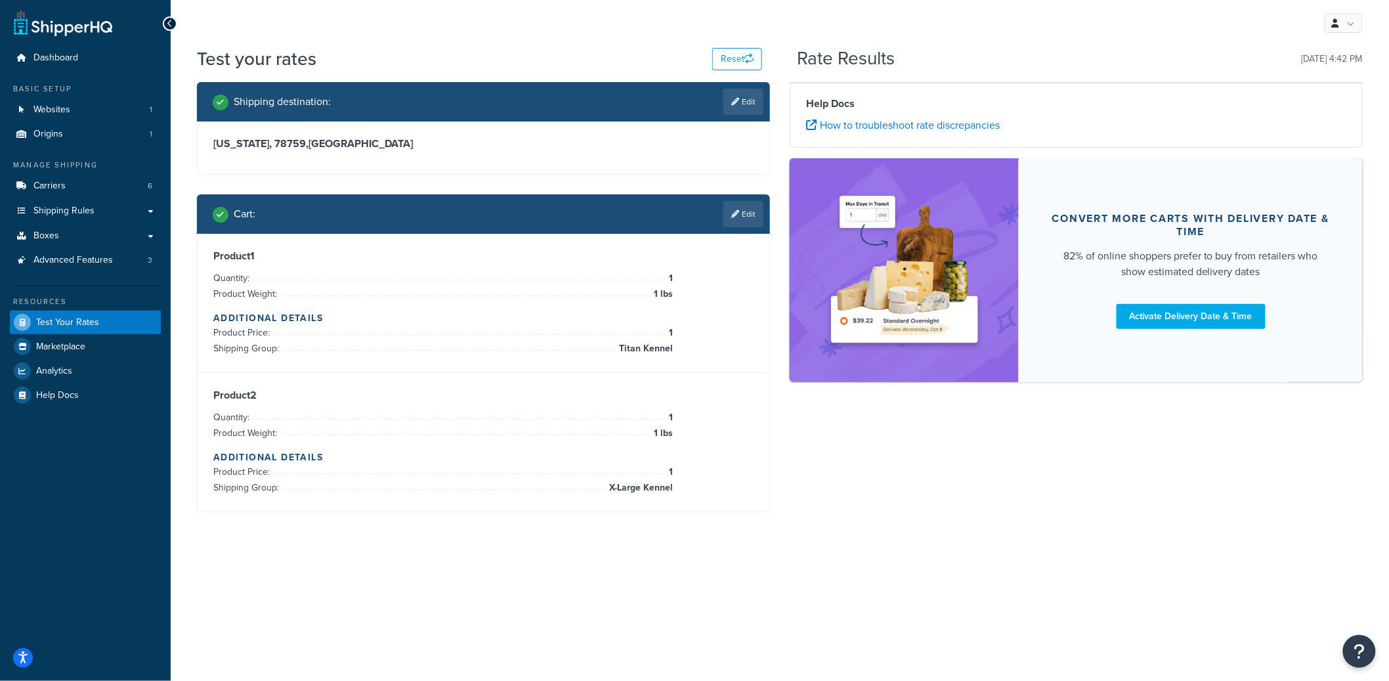
scroll to position [0, 0]
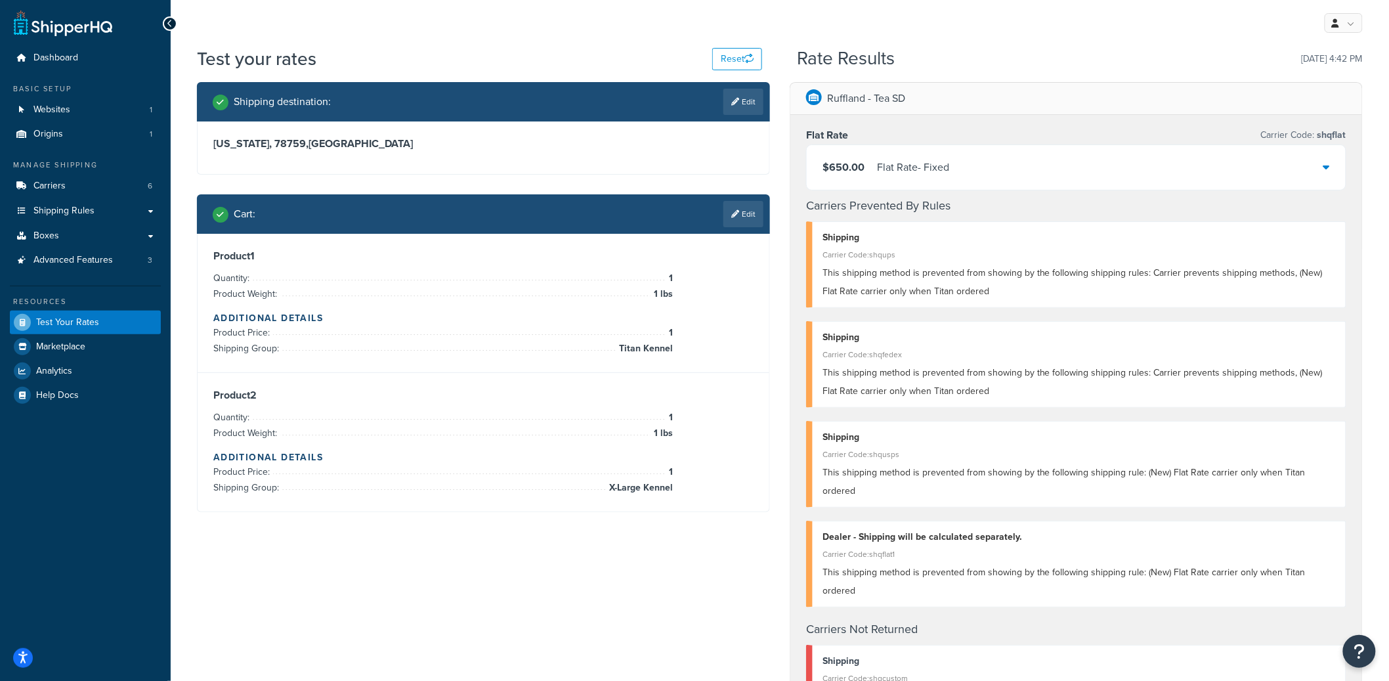
click at [1057, 156] on div "$650.00 Flat Rate - Fixed" at bounding box center [1076, 167] width 539 height 45
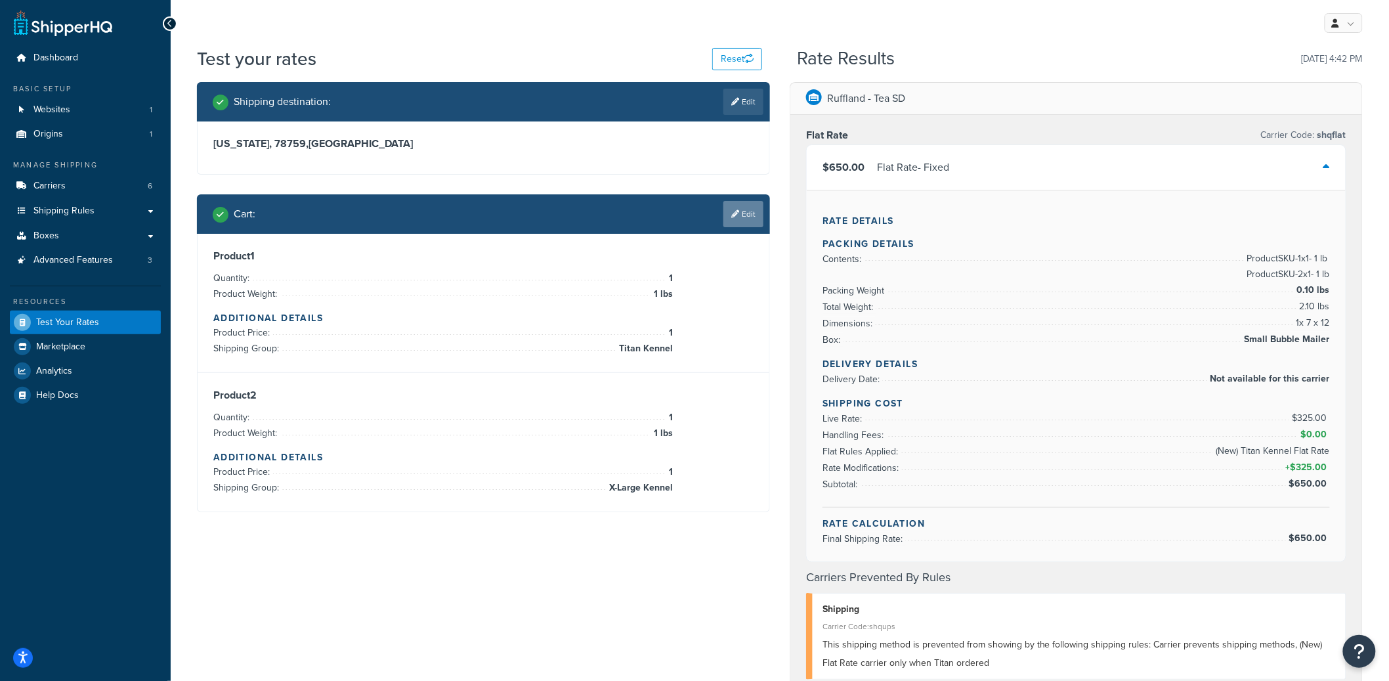
click at [731, 213] on icon at bounding box center [735, 214] width 8 height 8
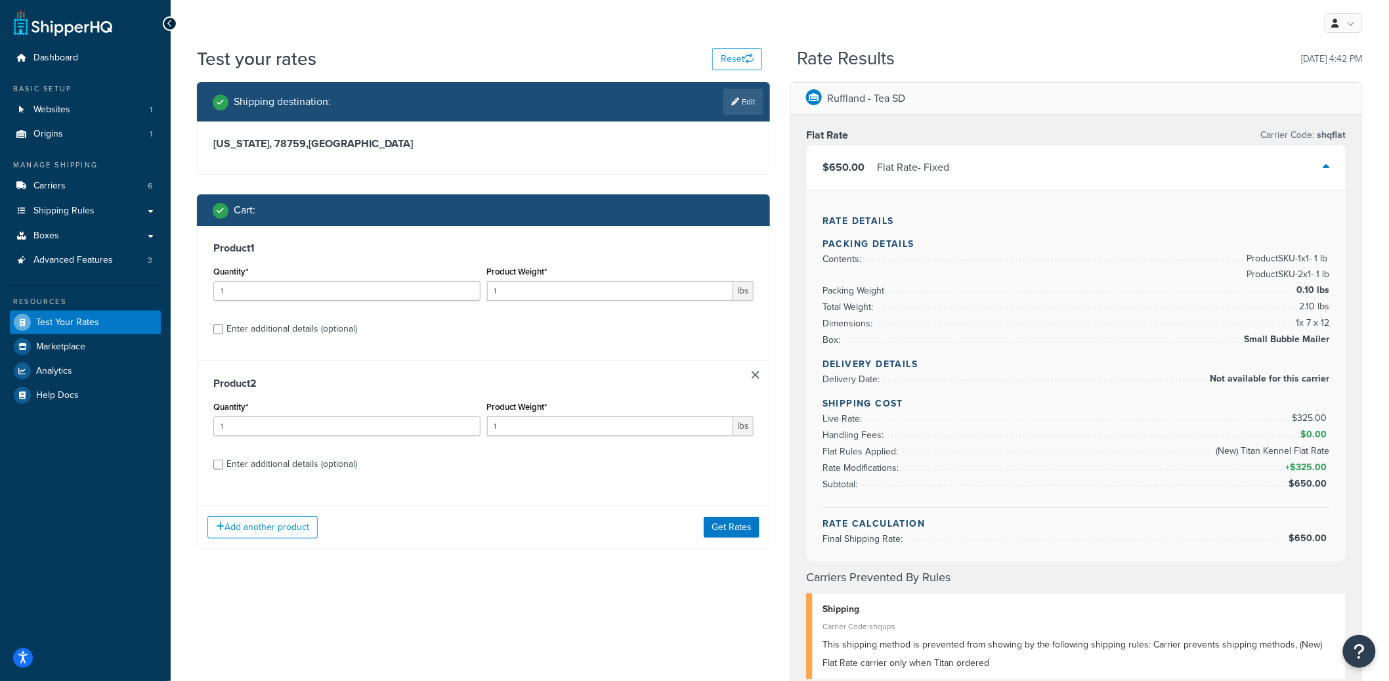
click at [756, 374] on link at bounding box center [756, 375] width 8 height 8
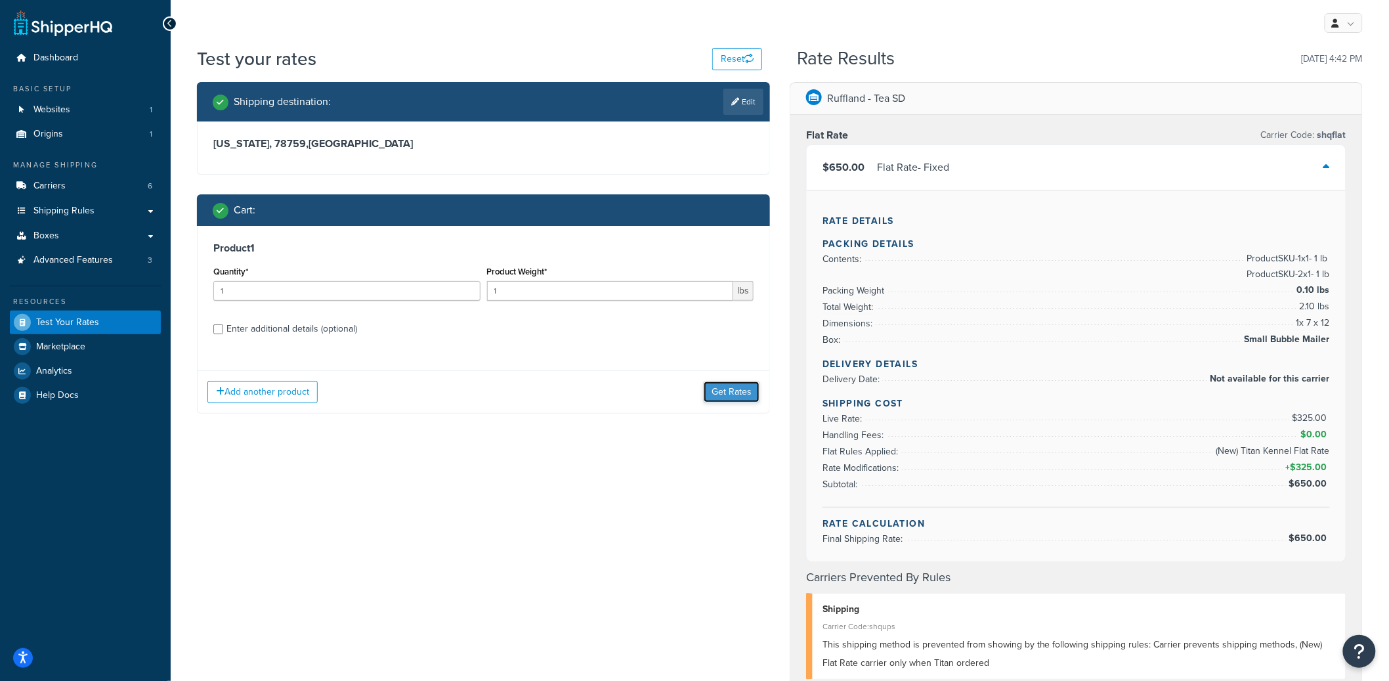
click at [731, 397] on button "Get Rates" at bounding box center [732, 391] width 56 height 21
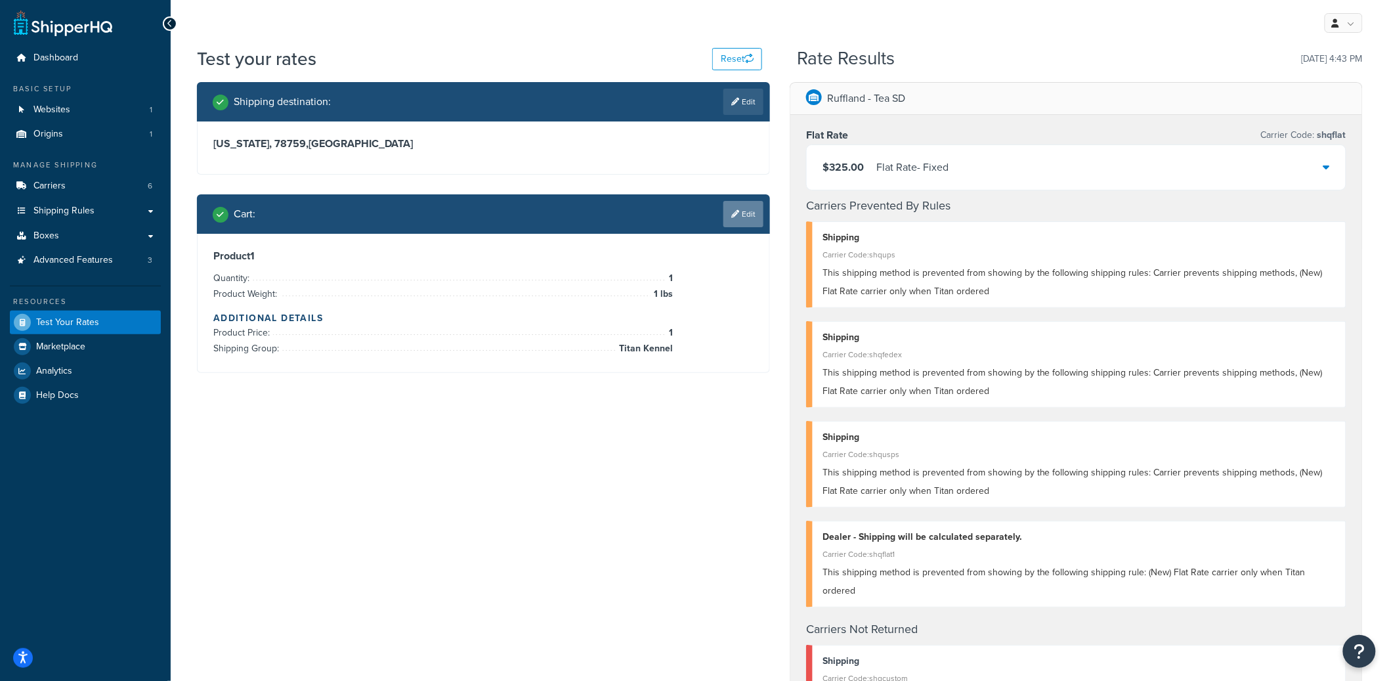
click at [750, 222] on link "Edit" at bounding box center [744, 214] width 40 height 26
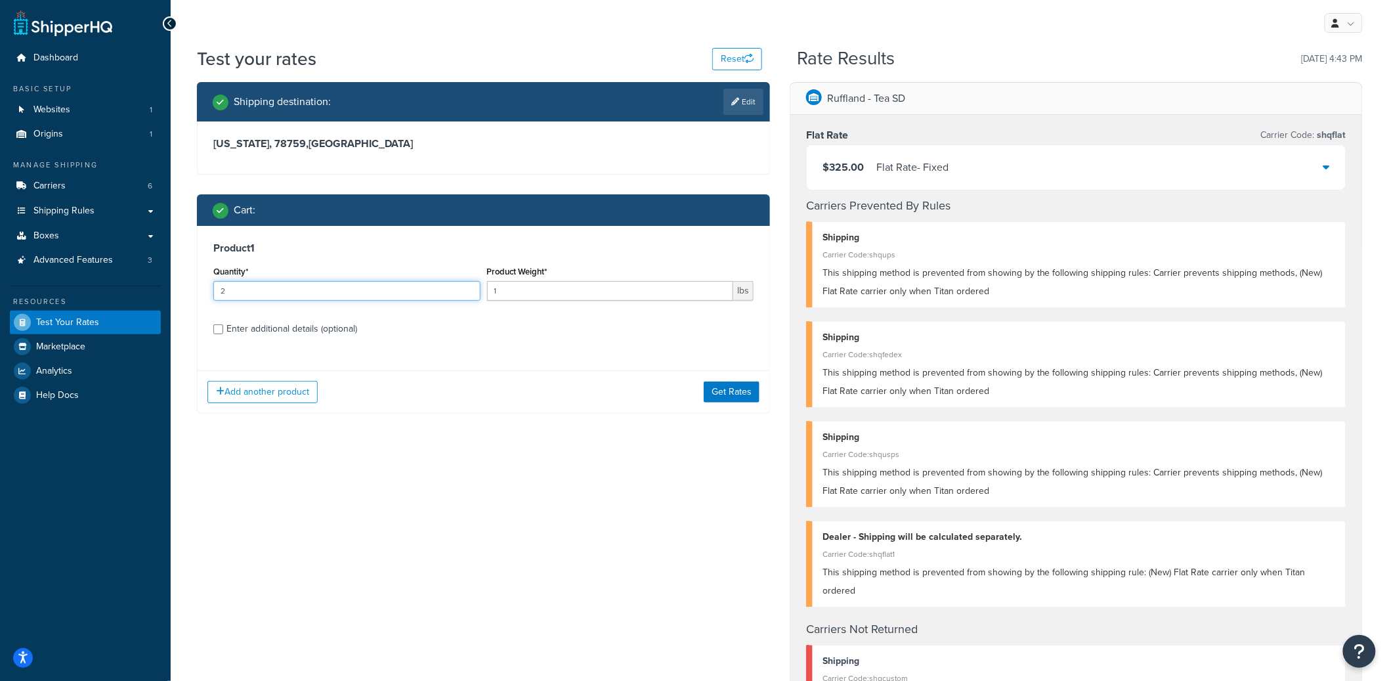
type input "2"
click at [471, 290] on input "2" at bounding box center [346, 291] width 267 height 20
click at [746, 391] on button "Get Rates" at bounding box center [732, 391] width 56 height 21
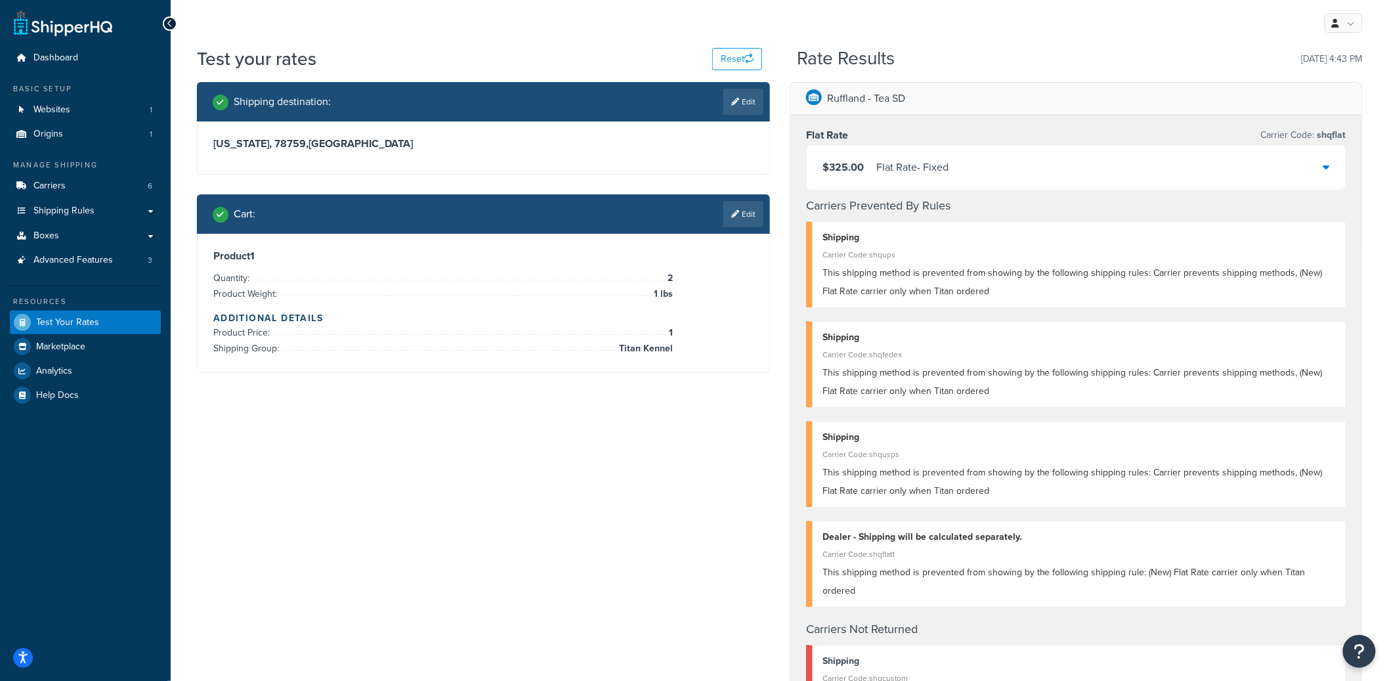
click at [923, 182] on div "$325.00 Flat Rate - Fixed" at bounding box center [1076, 167] width 539 height 45
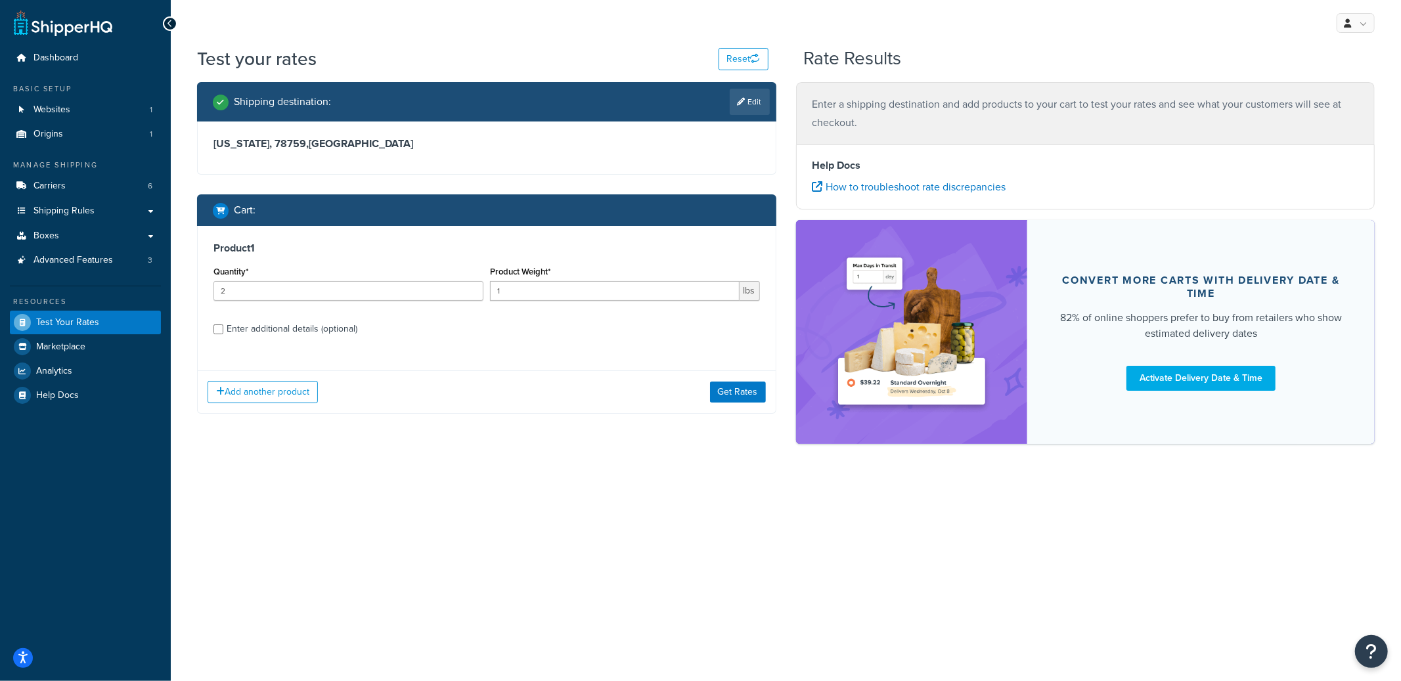
click at [299, 334] on div "Enter additional details (optional)" at bounding box center [292, 329] width 131 height 18
click at [223, 334] on input "Enter additional details (optional)" at bounding box center [218, 329] width 10 height 10
checkbox input "true"
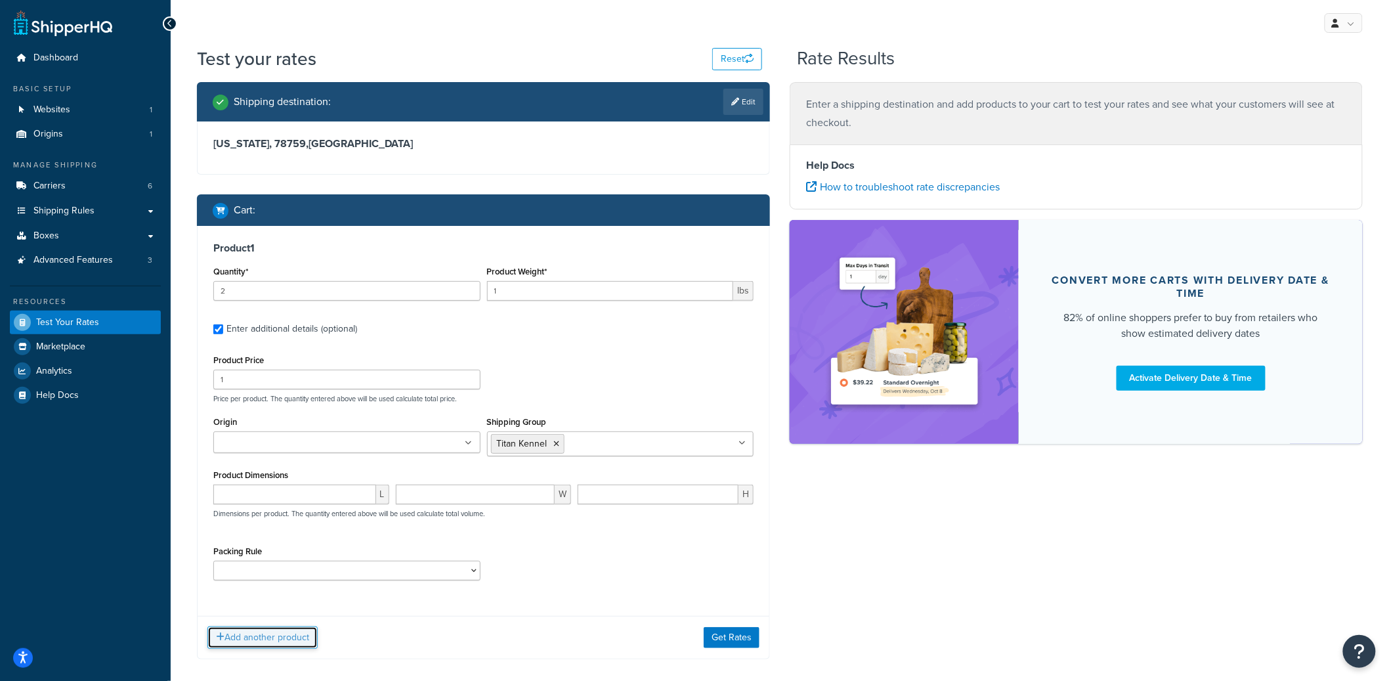
click at [308, 643] on button "Add another product" at bounding box center [262, 637] width 110 height 22
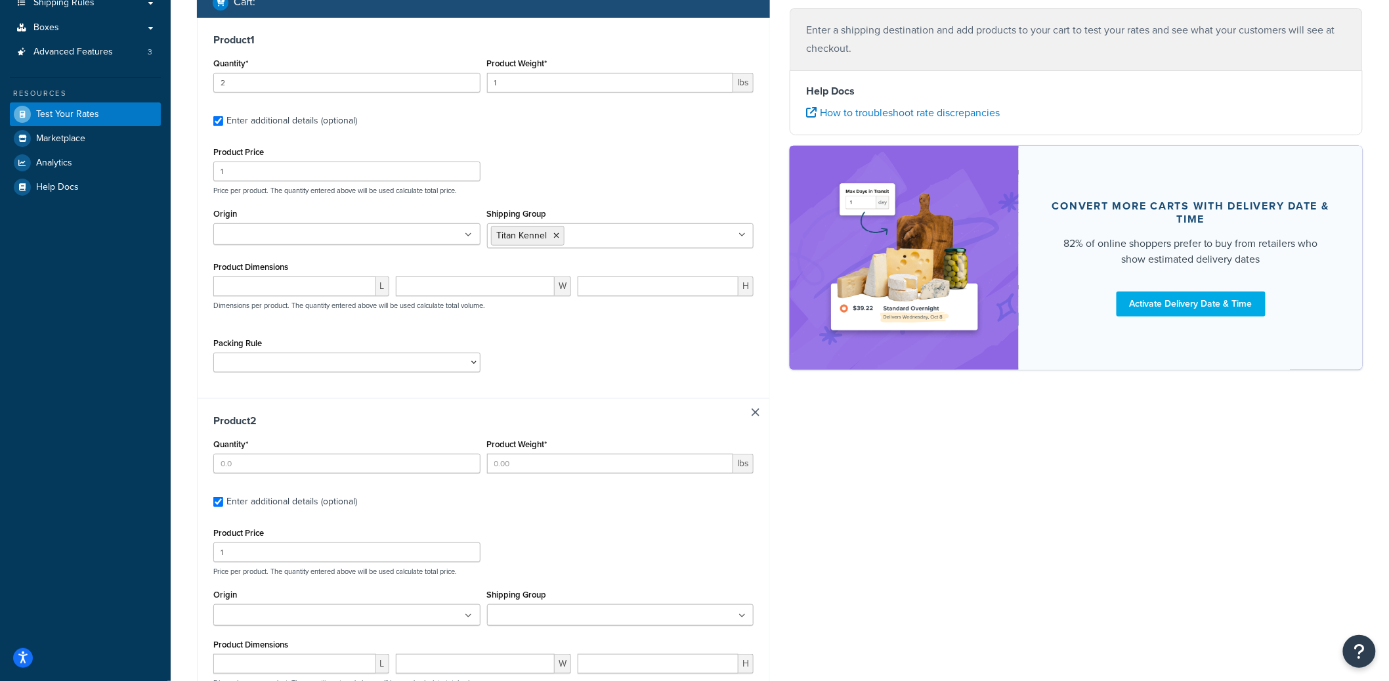
scroll to position [237, 0]
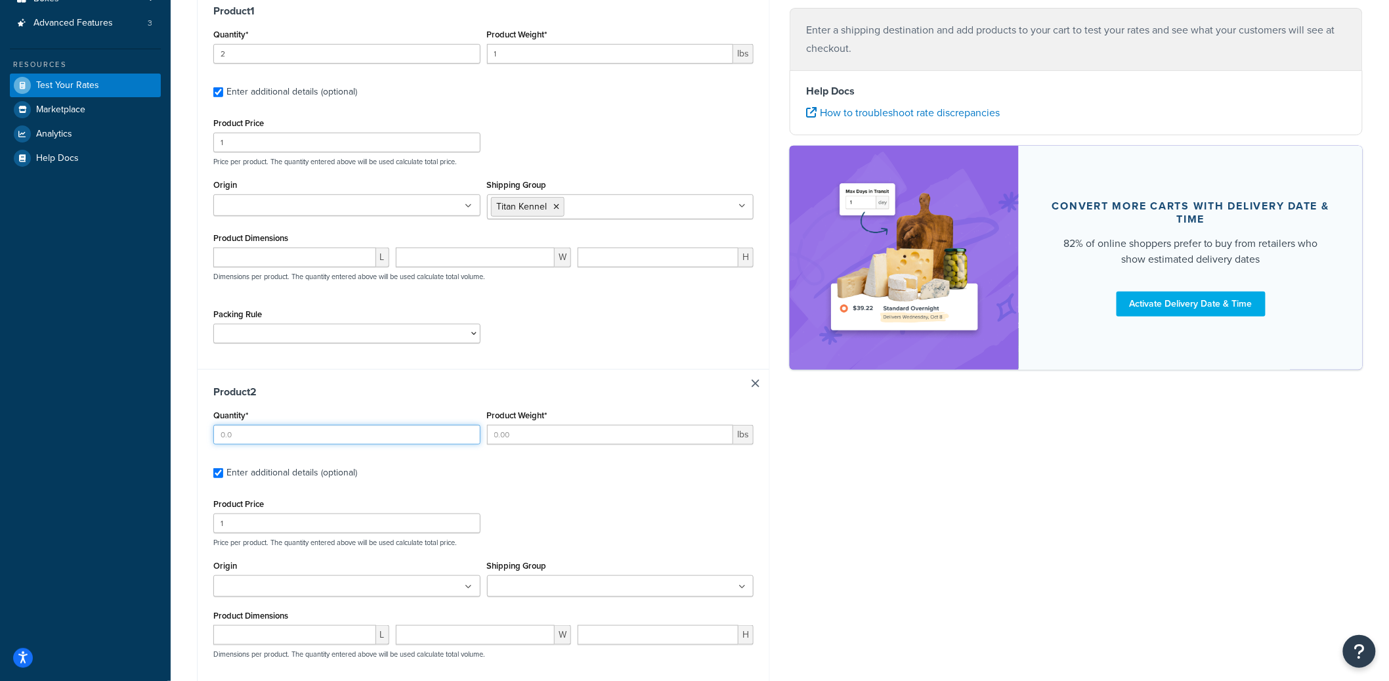
click at [259, 436] on input "Quantity*" at bounding box center [346, 435] width 267 height 20
type input "1"
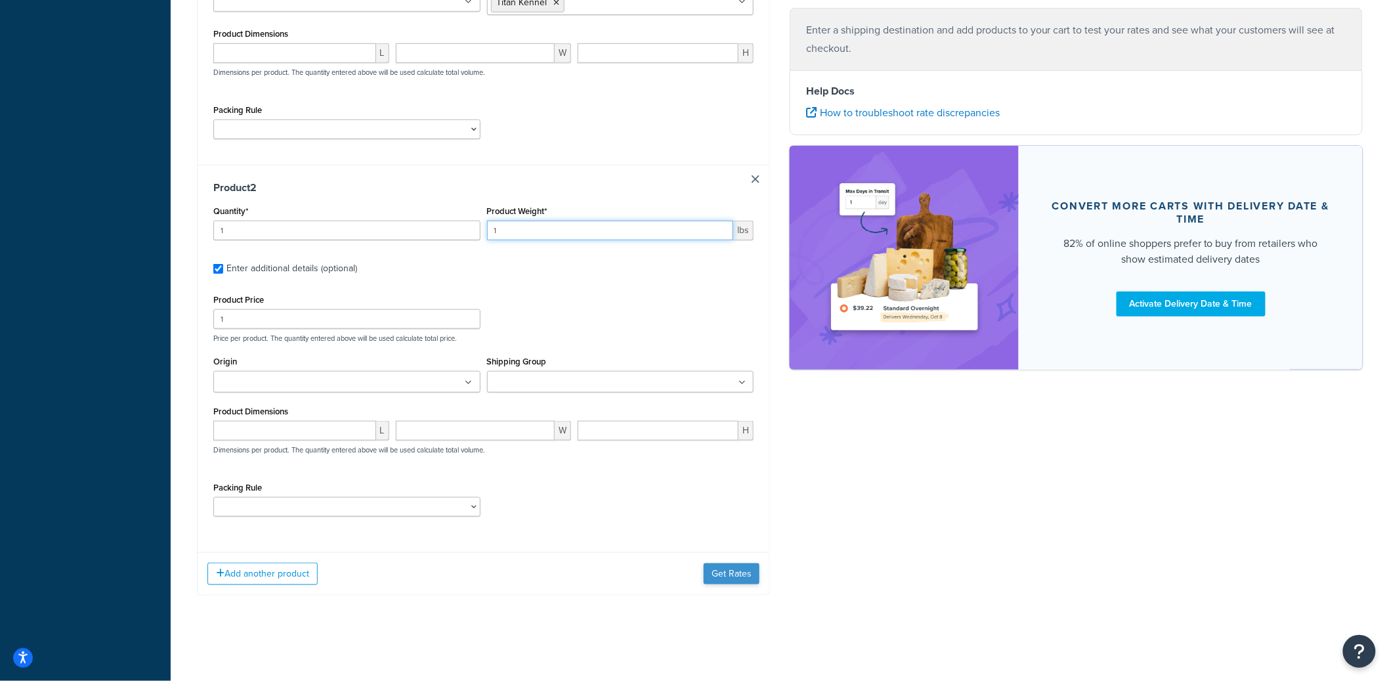
type input "1"
click at [733, 576] on button "Get Rates" at bounding box center [732, 573] width 56 height 21
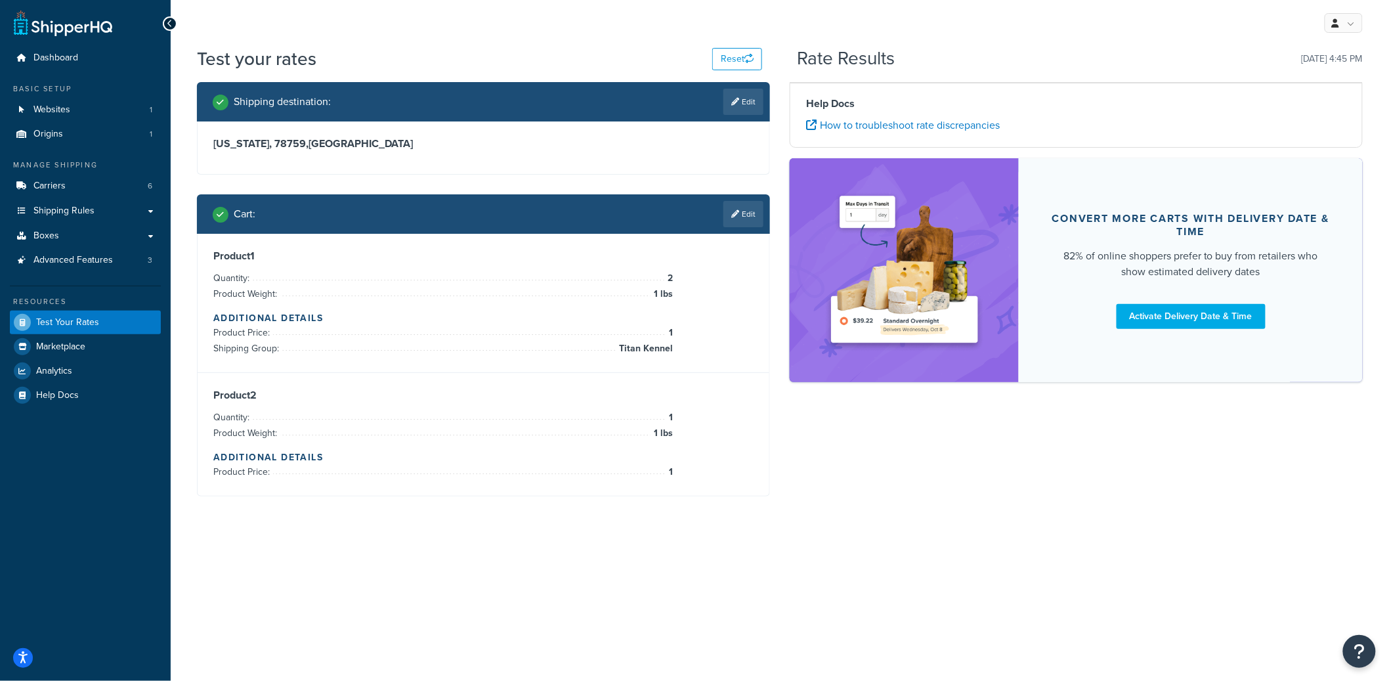
scroll to position [0, 0]
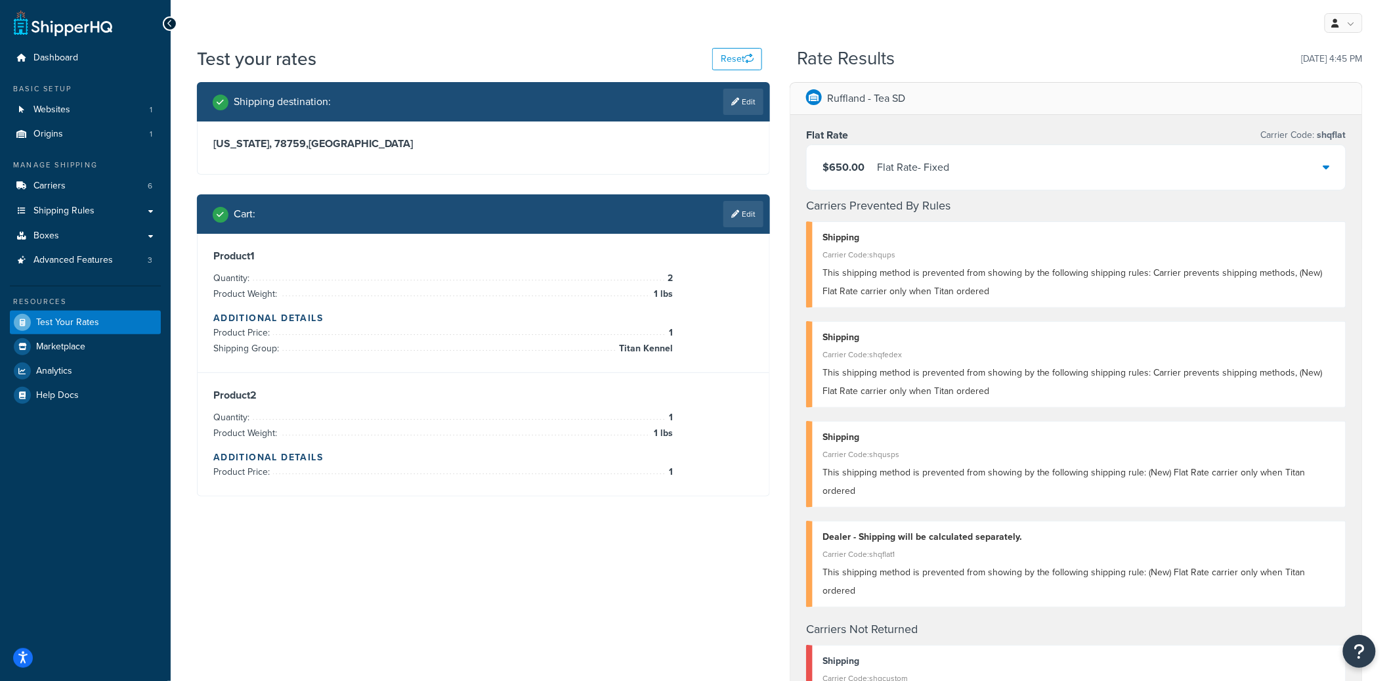
click at [988, 156] on div "$650.00 Flat Rate - Fixed" at bounding box center [1076, 167] width 539 height 45
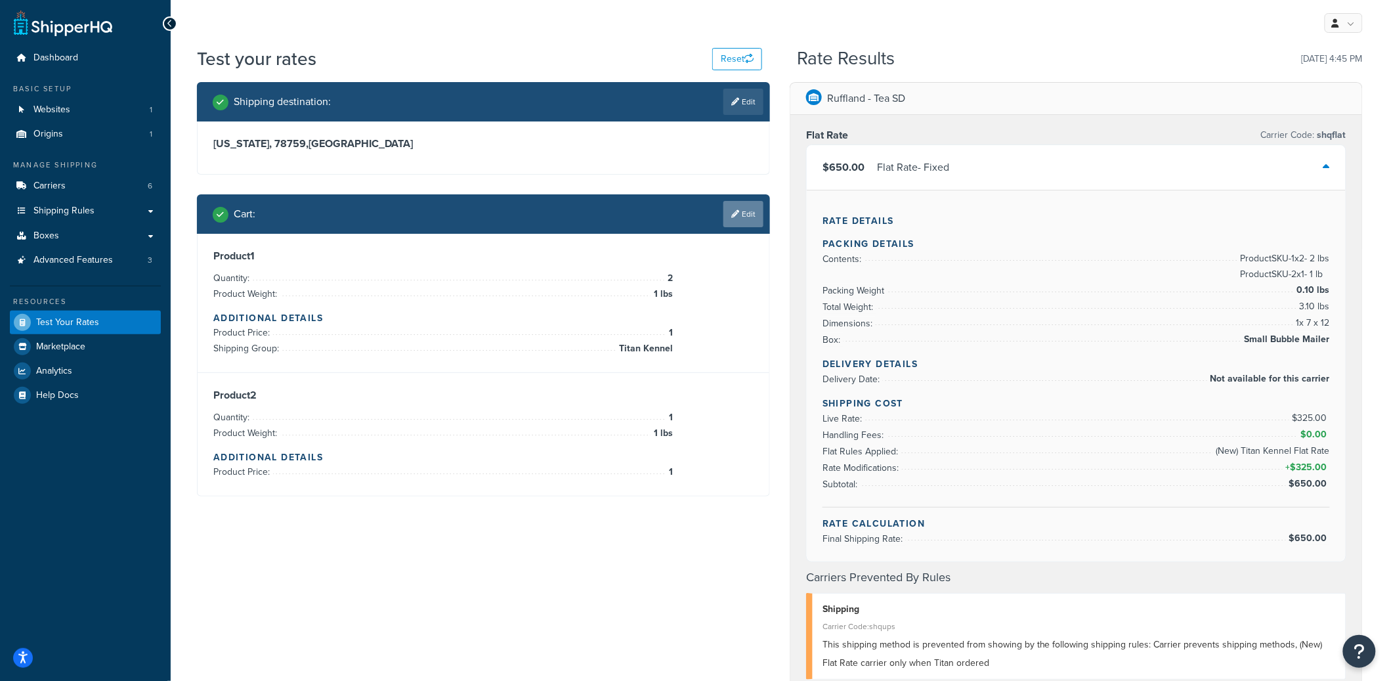
click at [747, 213] on link "Edit" at bounding box center [744, 214] width 40 height 26
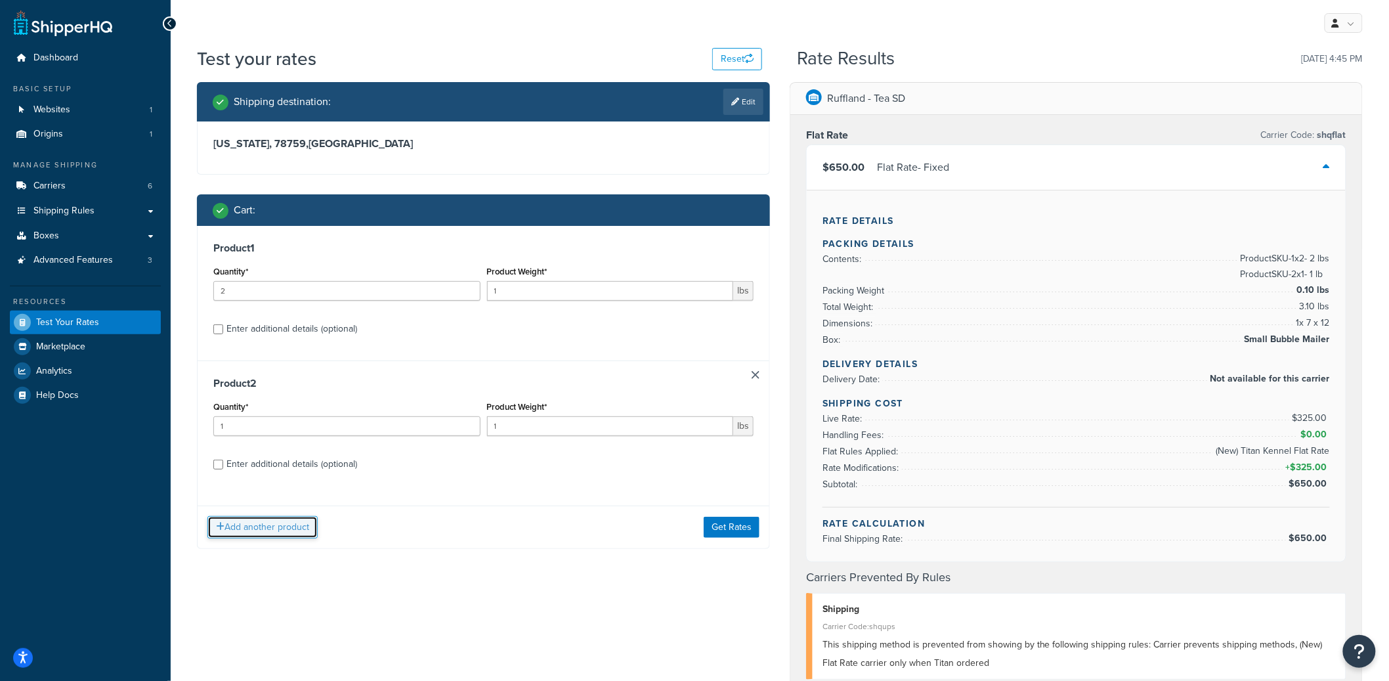
click at [255, 523] on button "Add another product" at bounding box center [262, 527] width 110 height 22
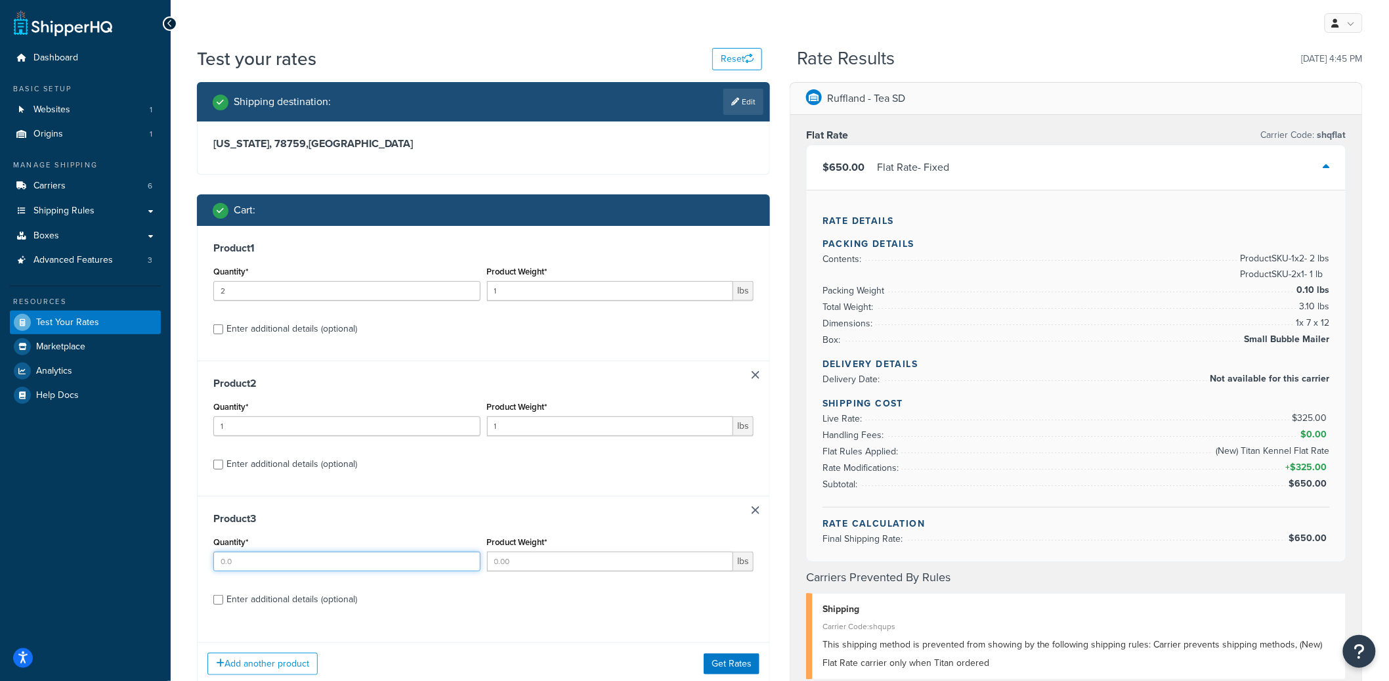
click at [264, 565] on input "Quantity*" at bounding box center [346, 562] width 267 height 20
type input "1"
click at [337, 599] on div "Enter additional details (optional)" at bounding box center [292, 599] width 131 height 18
click at [223, 599] on input "Enter additional details (optional)" at bounding box center [218, 600] width 10 height 10
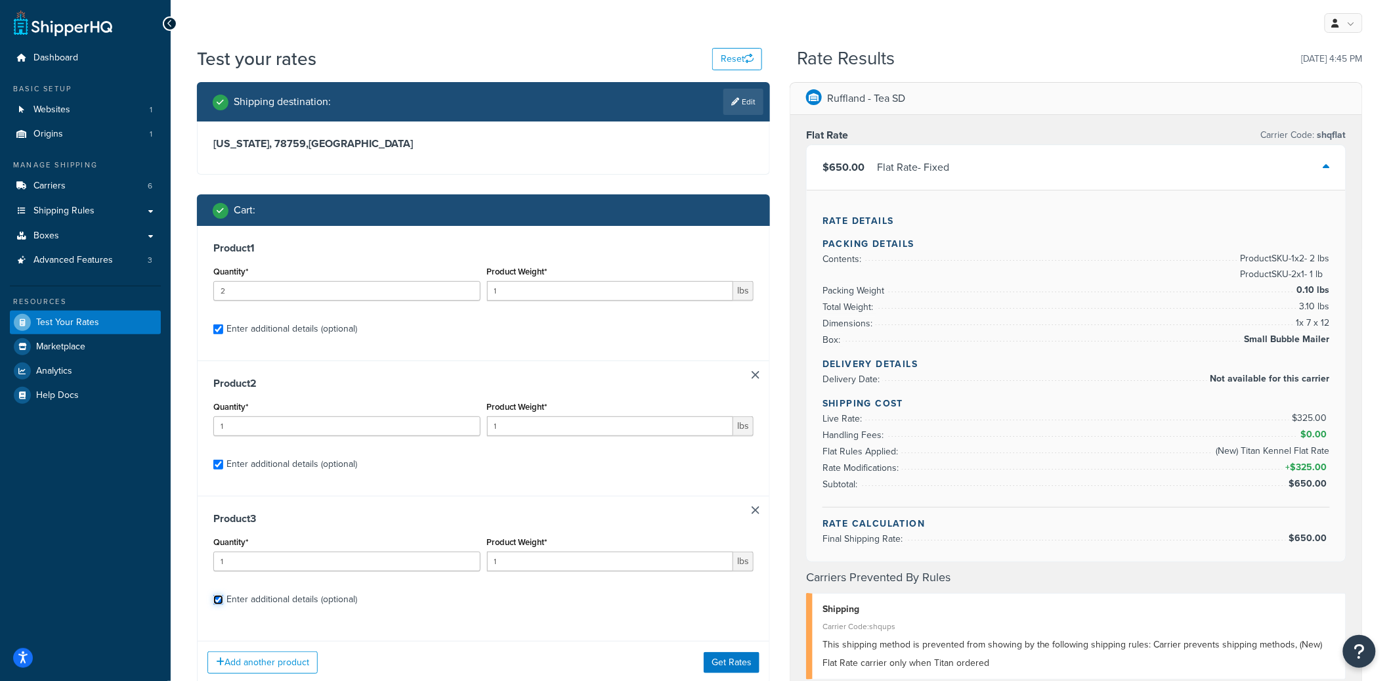
checkbox input "true"
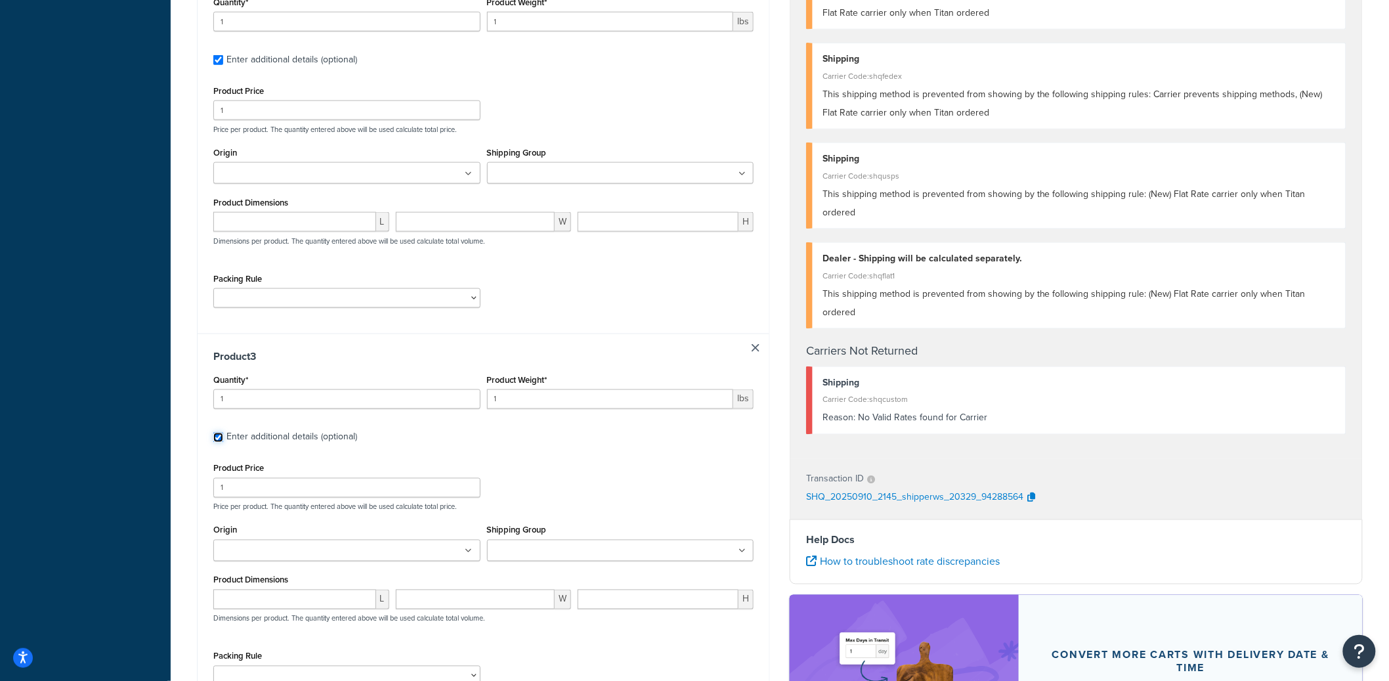
scroll to position [658, 0]
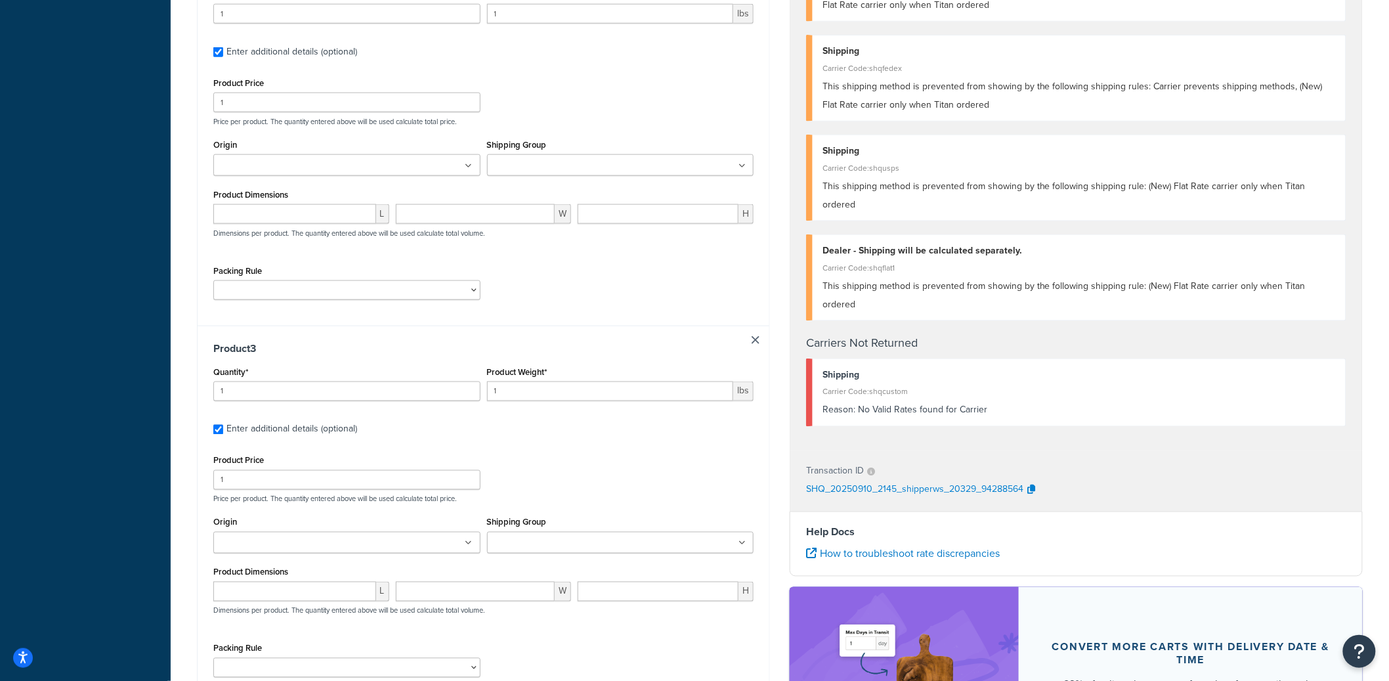
click at [524, 546] on input "Shipping Group" at bounding box center [549, 543] width 116 height 14
click at [594, 471] on div "Product Price 1 Price per product. The quantity entered above will be used calc…" at bounding box center [483, 478] width 547 height 52
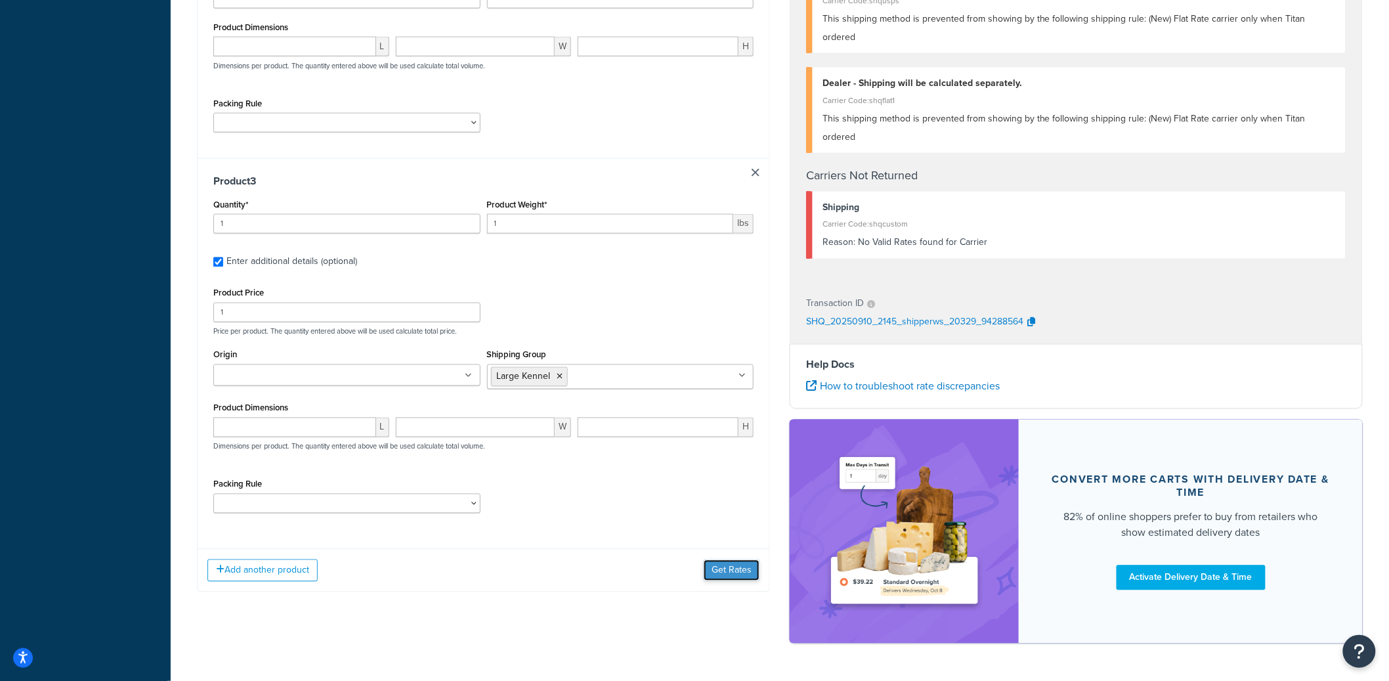
click at [741, 578] on button "Get Rates" at bounding box center [732, 570] width 56 height 21
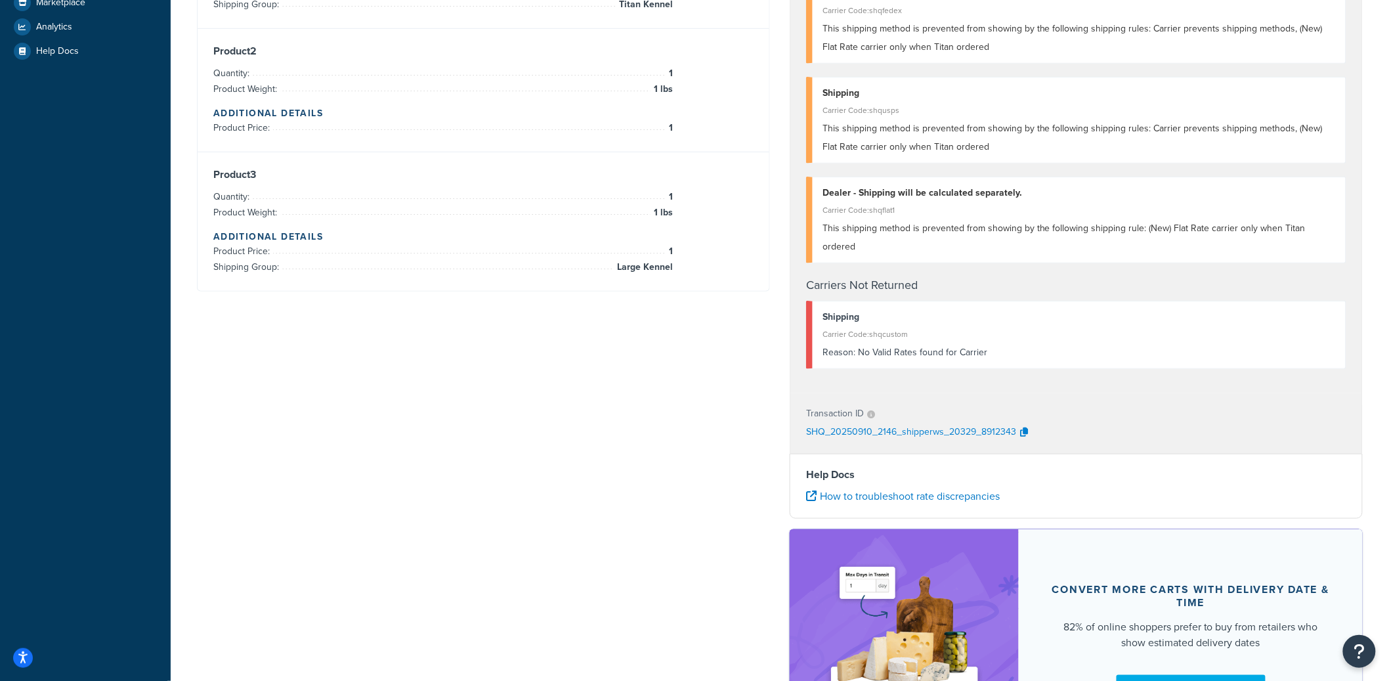
scroll to position [16, 0]
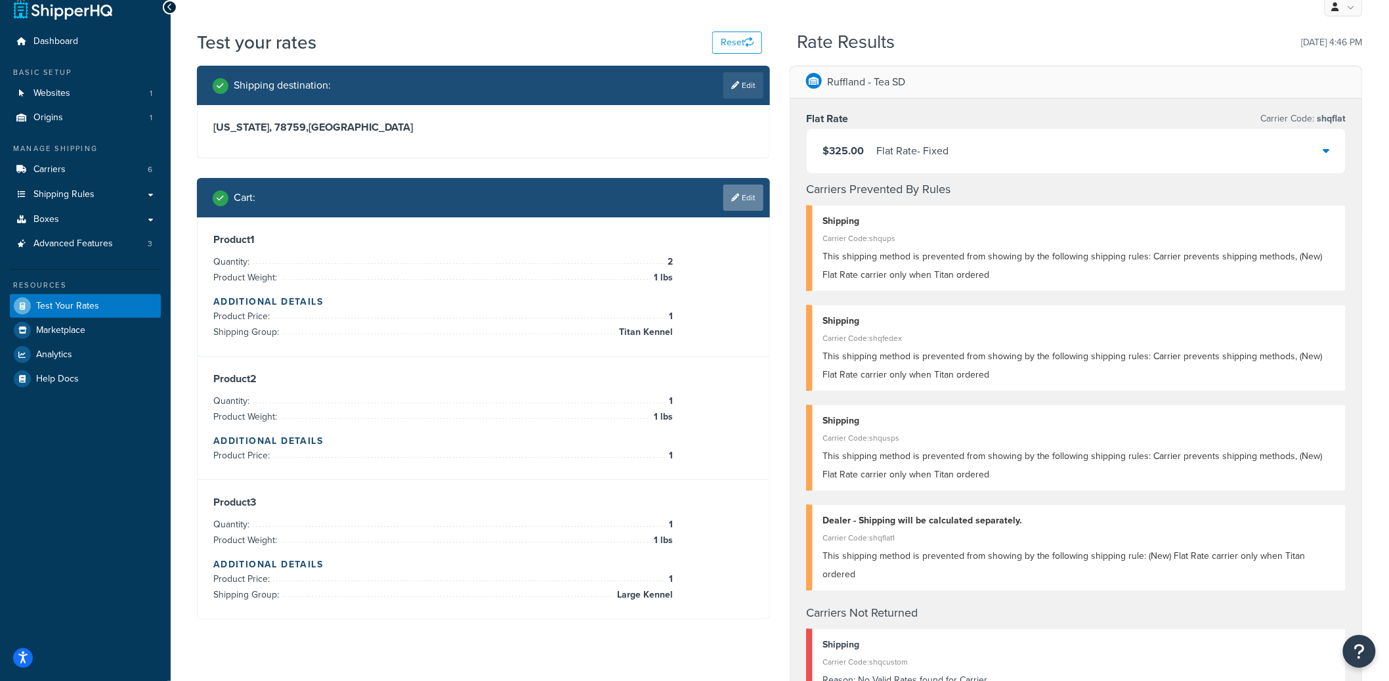
click at [753, 207] on link "Edit" at bounding box center [744, 198] width 40 height 26
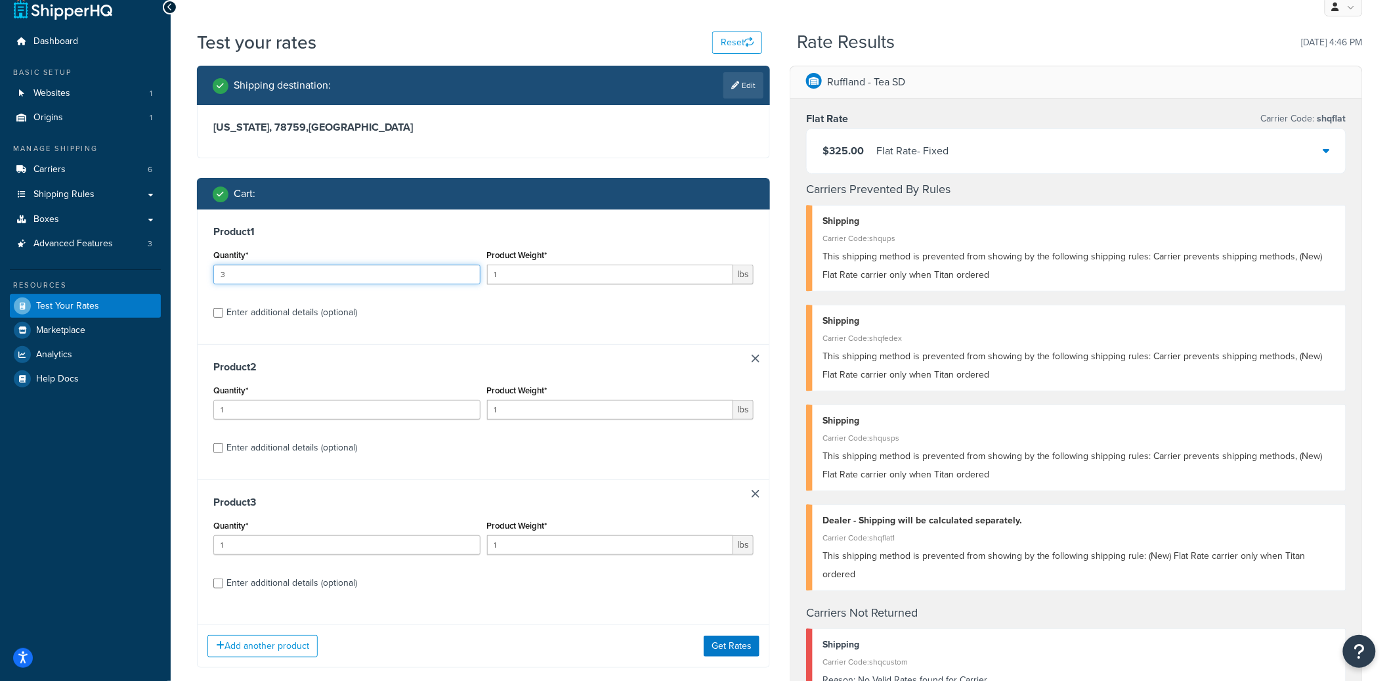
type input "3"
click at [463, 269] on input "3" at bounding box center [346, 275] width 267 height 20
click at [714, 637] on button "Get Rates" at bounding box center [732, 646] width 56 height 21
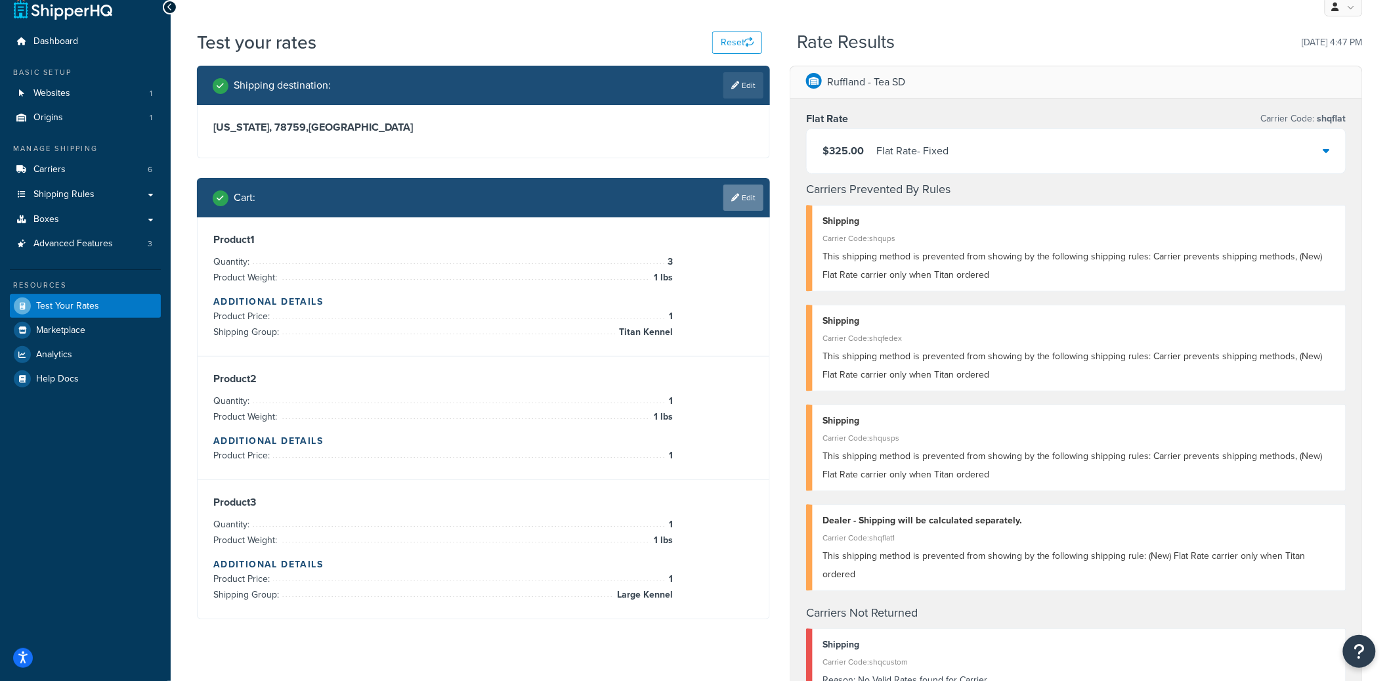
click at [739, 203] on link "Edit" at bounding box center [744, 198] width 40 height 26
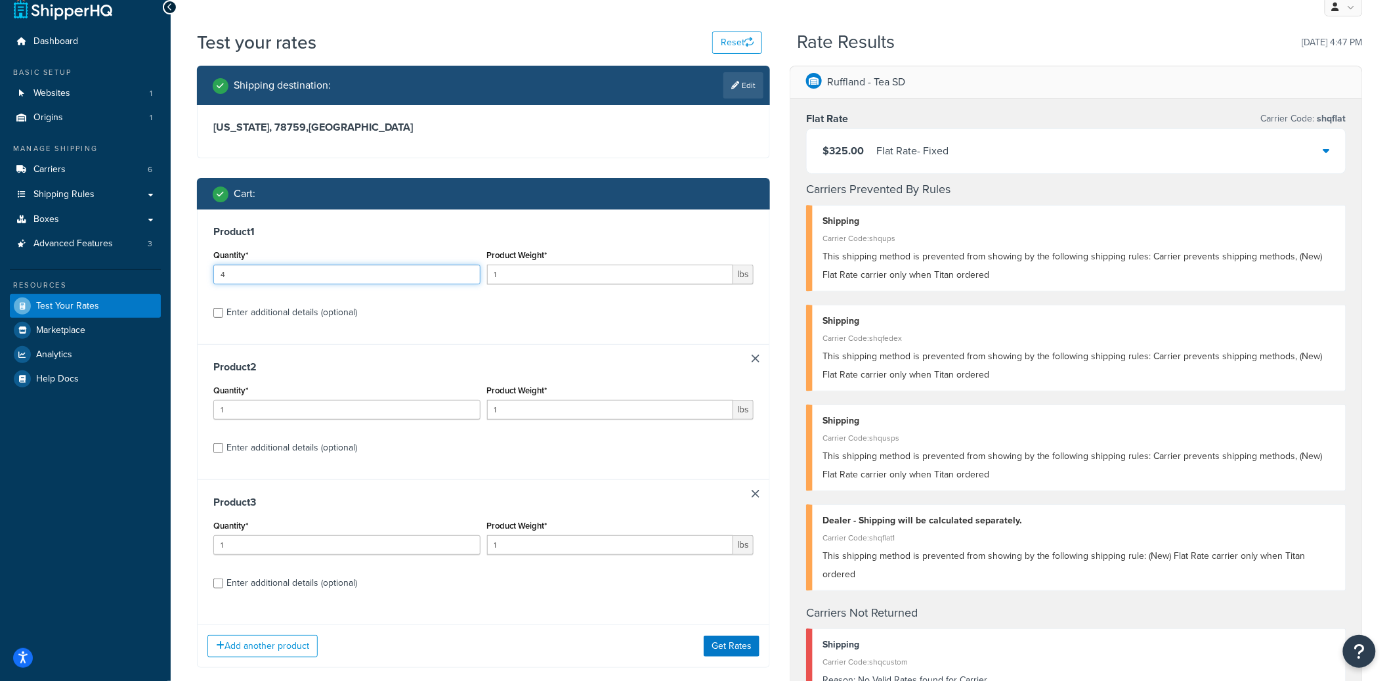
click at [472, 271] on input "4" at bounding box center [346, 275] width 267 height 20
type input "5"
click at [471, 273] on input "5" at bounding box center [346, 275] width 267 height 20
click at [738, 643] on button "Get Rates" at bounding box center [732, 646] width 56 height 21
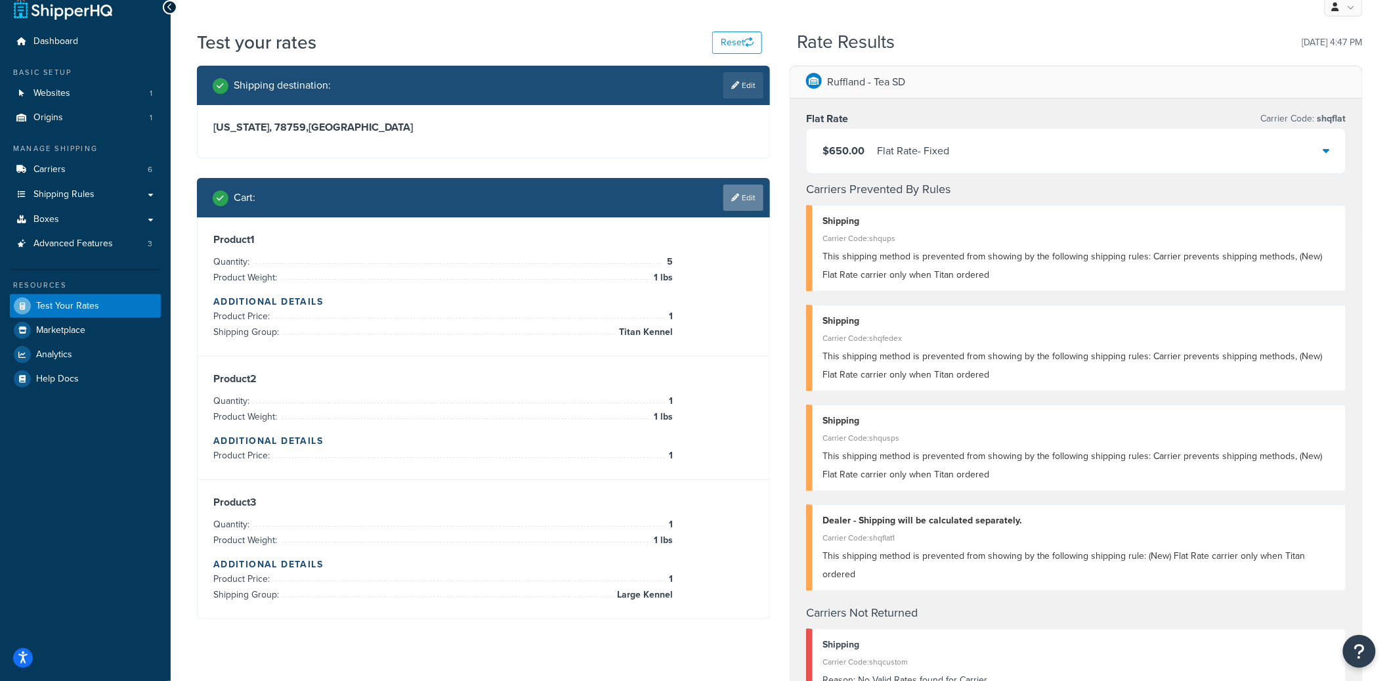
click at [746, 185] on link "Edit" at bounding box center [744, 198] width 40 height 26
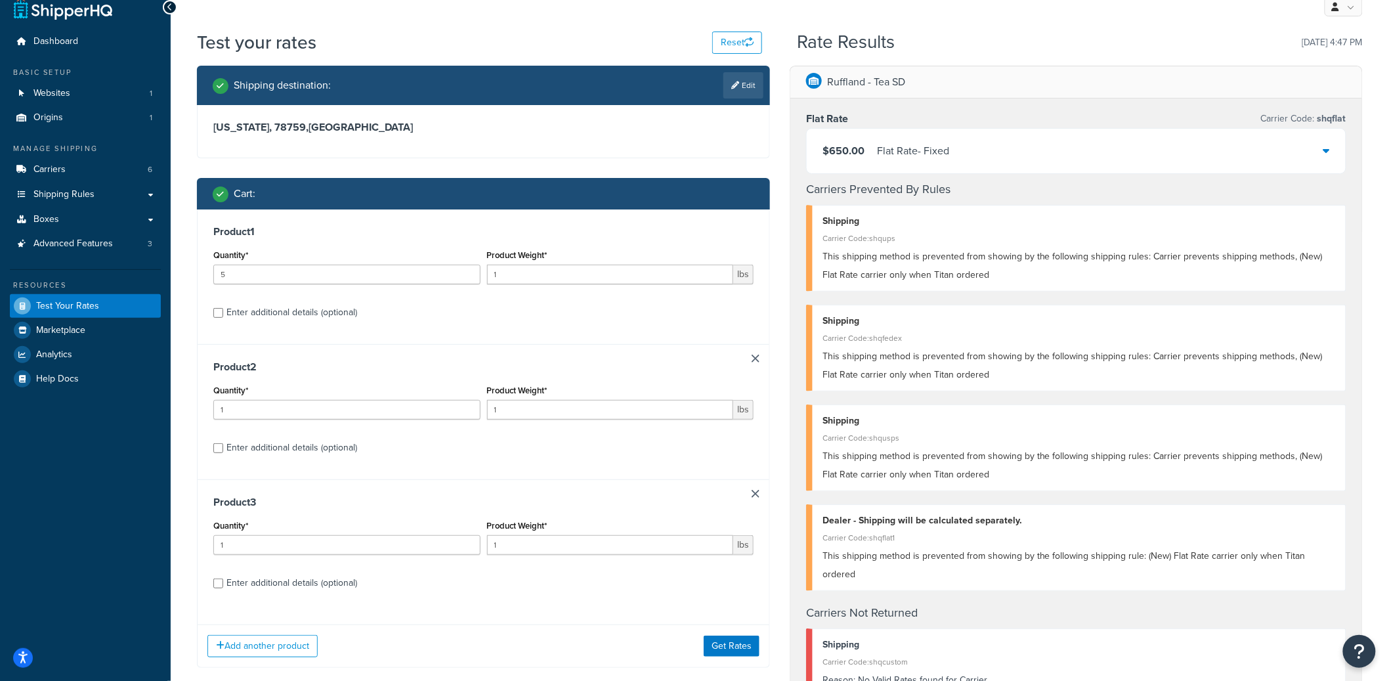
click at [754, 361] on link at bounding box center [756, 359] width 8 height 8
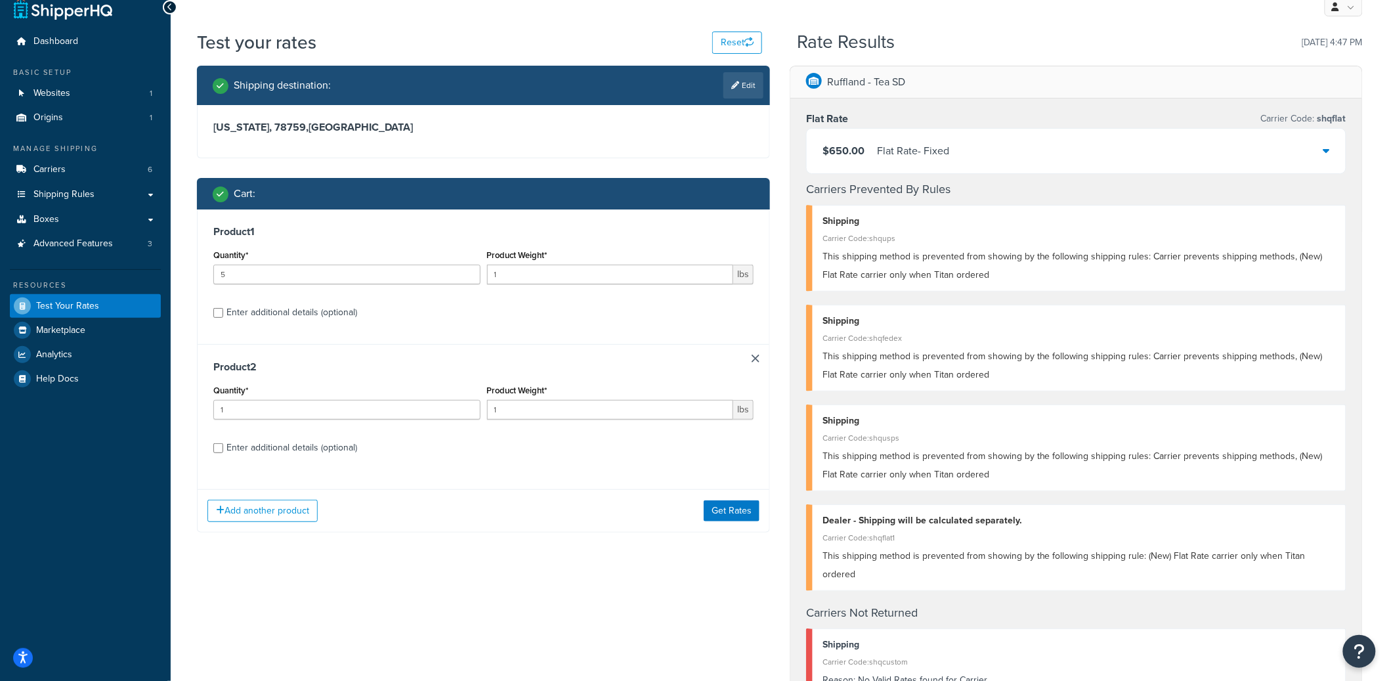
click at [727, 500] on div "Add another product Get Rates" at bounding box center [484, 510] width 572 height 43
click at [729, 506] on button "Get Rates" at bounding box center [732, 510] width 56 height 21
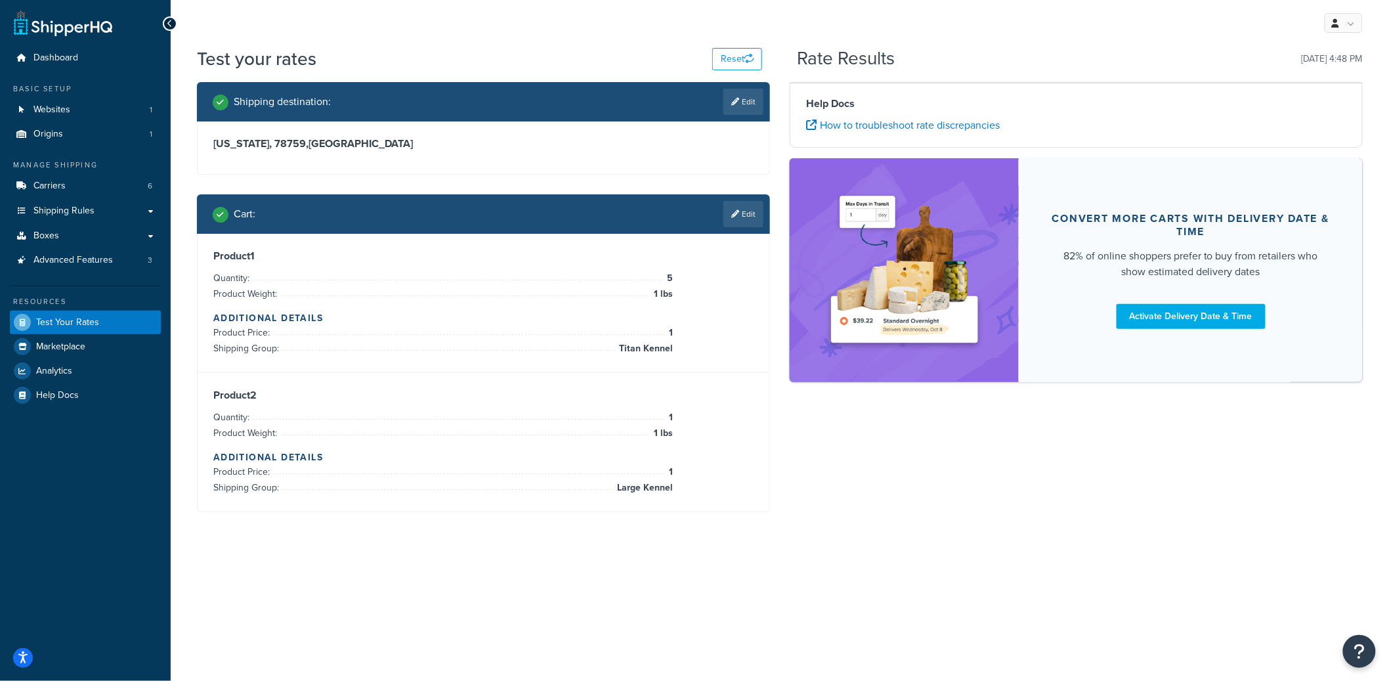
scroll to position [0, 0]
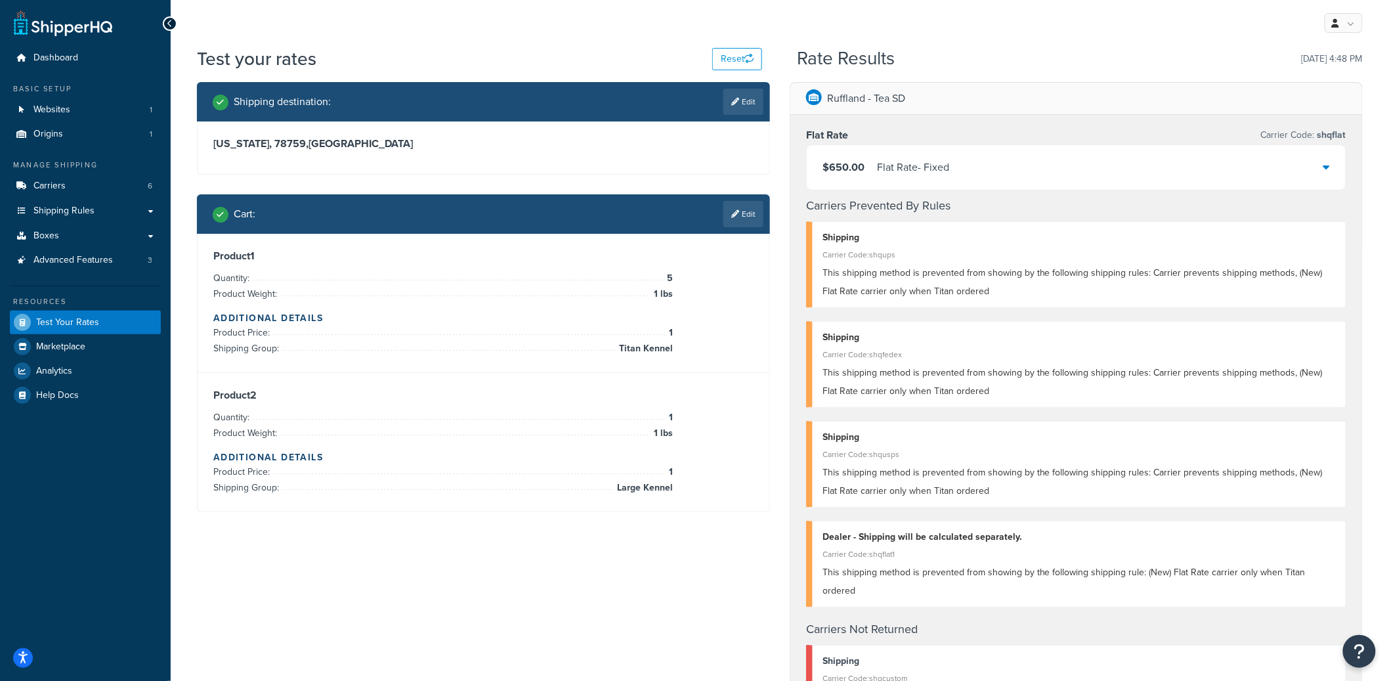
click at [892, 166] on div "Flat Rate - Fixed" at bounding box center [913, 167] width 72 height 18
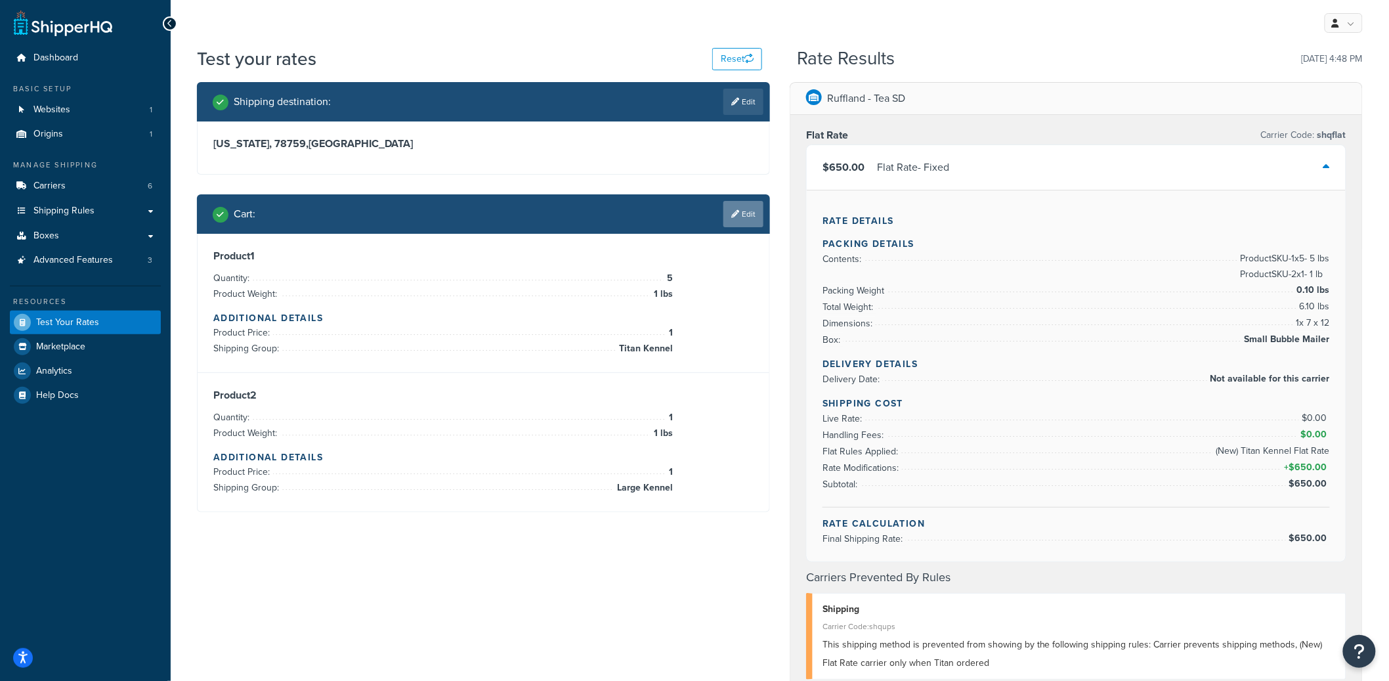
click at [739, 224] on link "Edit" at bounding box center [744, 214] width 40 height 26
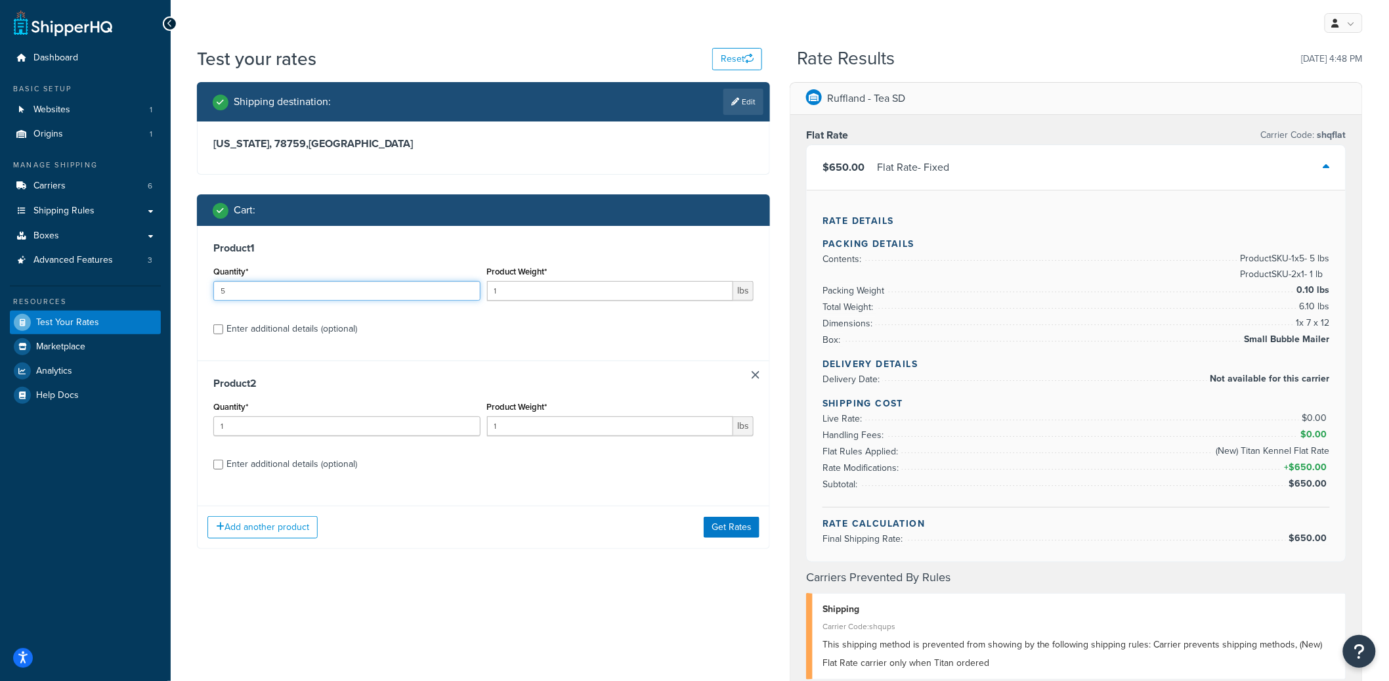
drag, startPoint x: 264, startPoint y: 292, endPoint x: 186, endPoint y: 278, distance: 79.2
type input "1"
click at [720, 533] on button "Get Rates" at bounding box center [732, 527] width 56 height 21
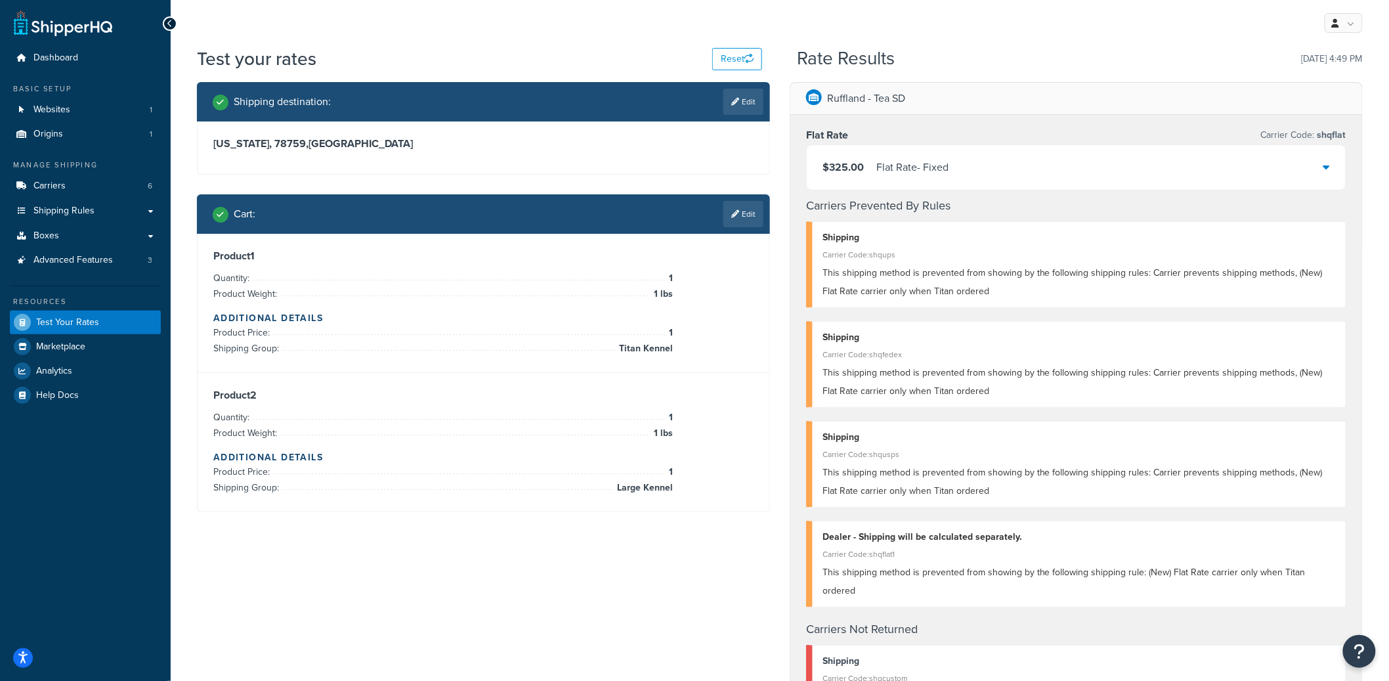
click at [886, 175] on div "Flat Rate - Fixed" at bounding box center [913, 167] width 72 height 18
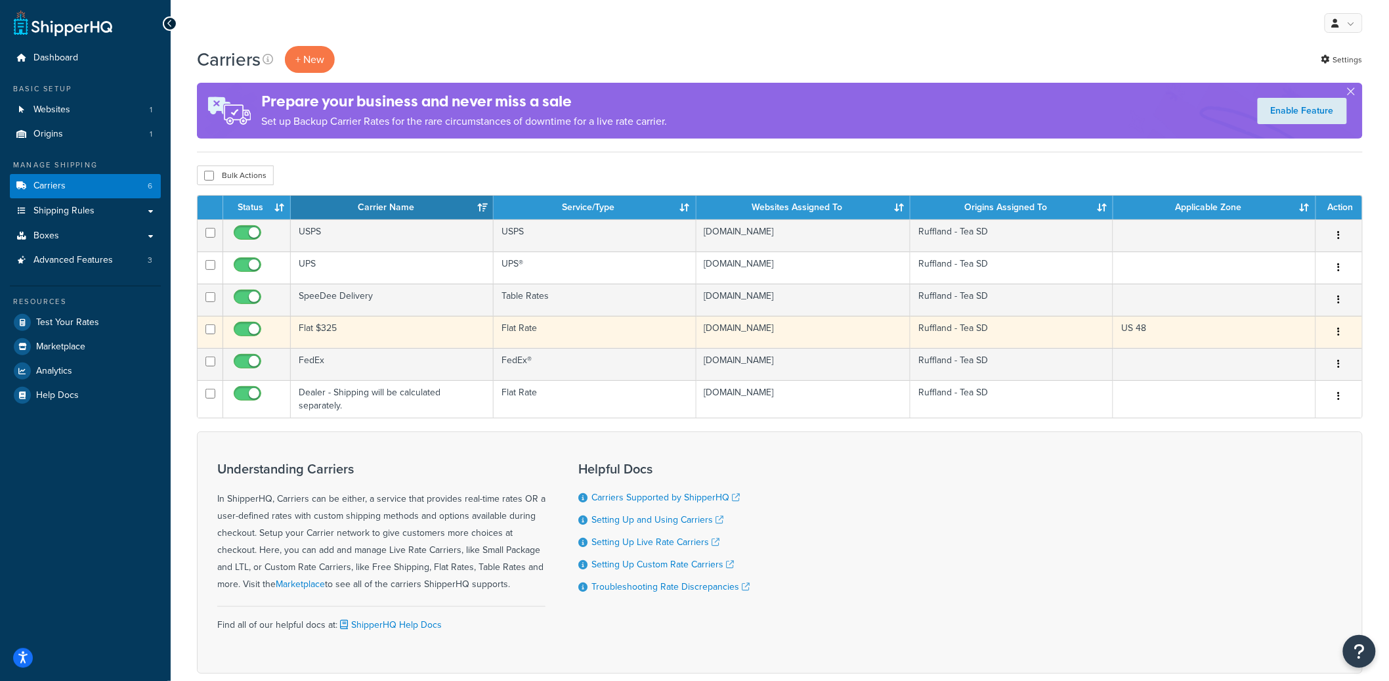
click at [400, 336] on td "Flat $325" at bounding box center [392, 332] width 203 height 32
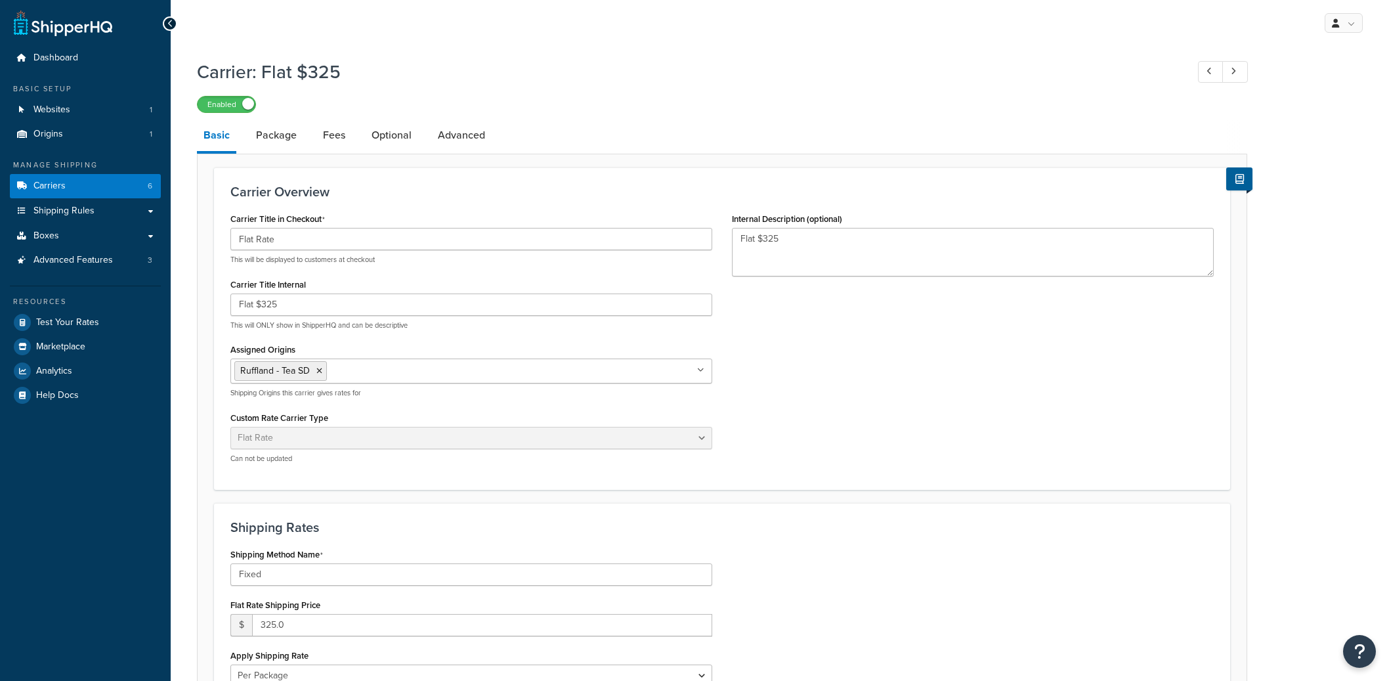
select select "flat"
select select "package"
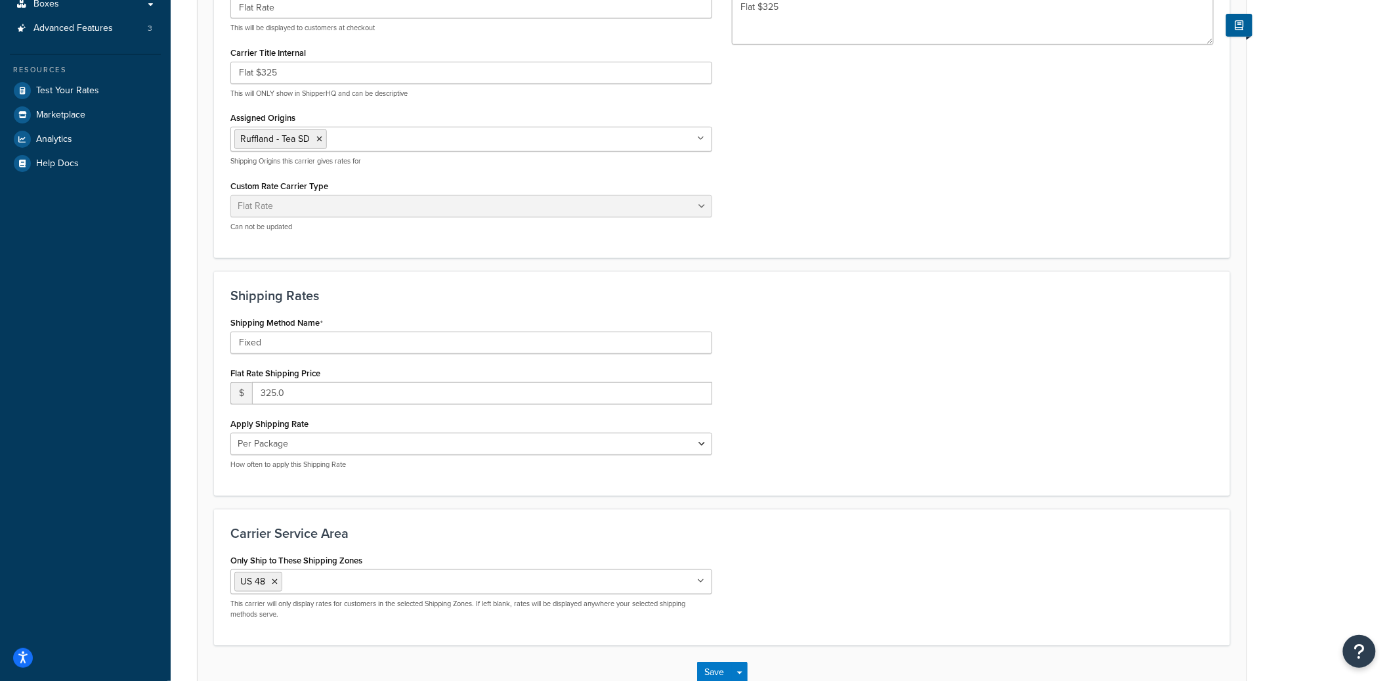
scroll to position [217, 0]
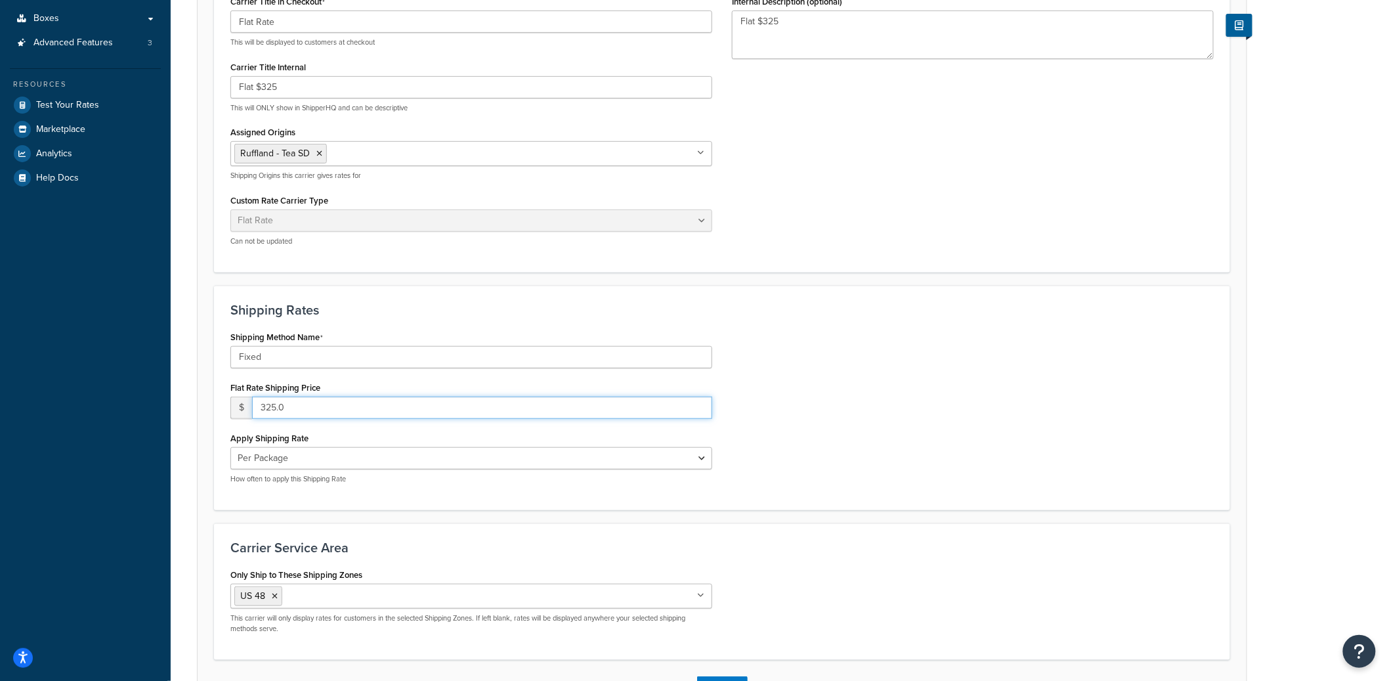
drag, startPoint x: 274, startPoint y: 406, endPoint x: 259, endPoint y: 404, distance: 15.8
click at [259, 404] on input "325.0" at bounding box center [482, 408] width 460 height 22
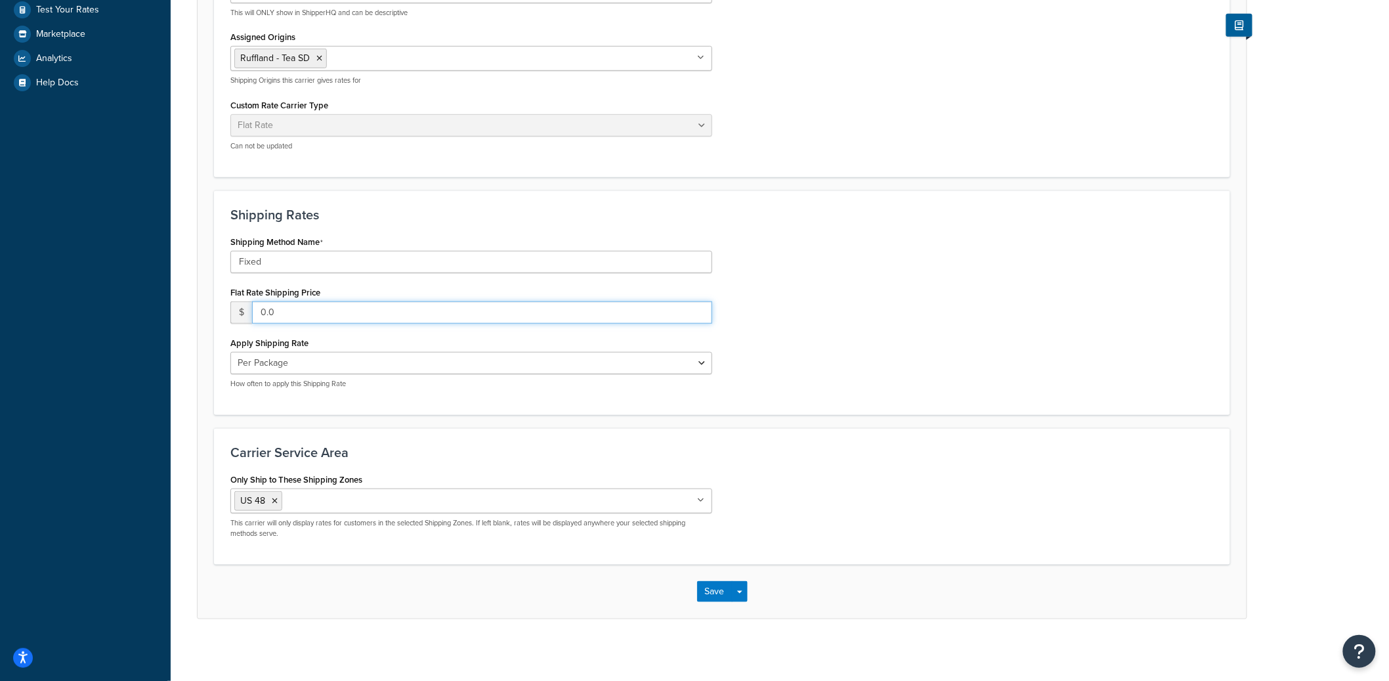
scroll to position [316, 0]
type input "0.0"
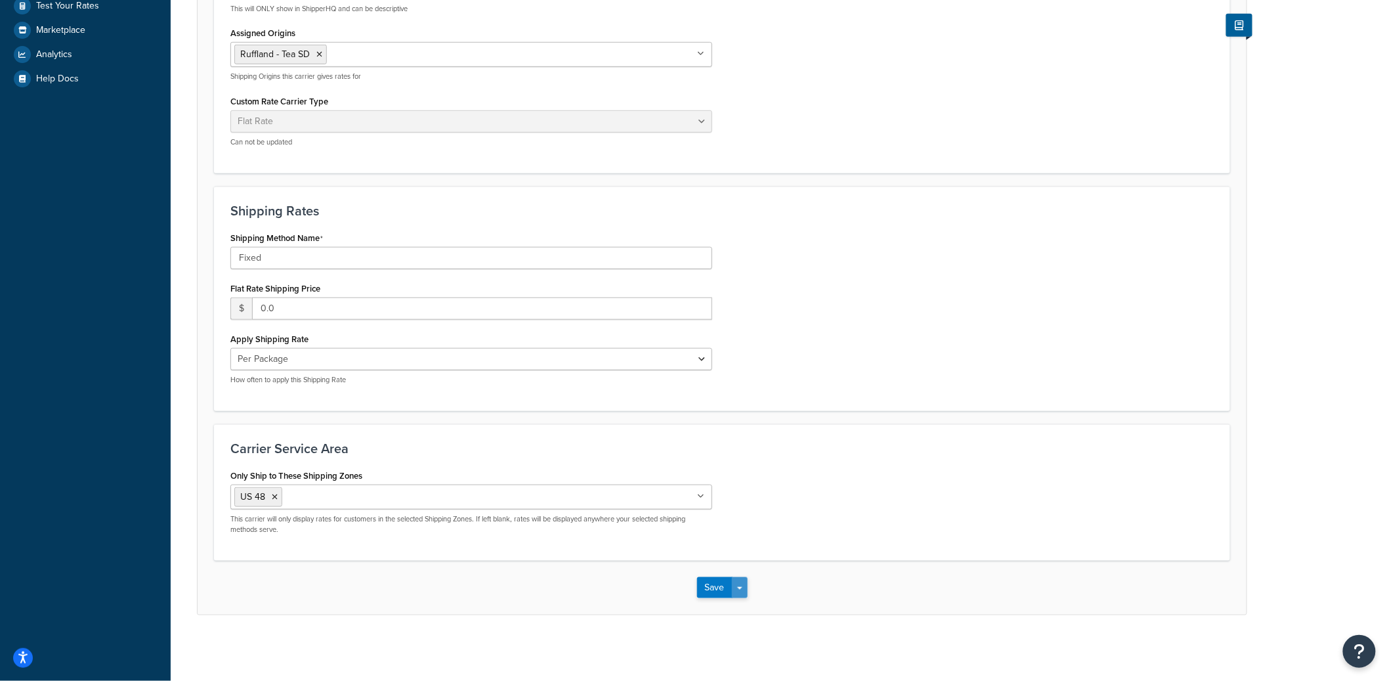
click at [745, 585] on button "Save Dropdown" at bounding box center [740, 587] width 16 height 21
click at [748, 601] on button "Save and Edit" at bounding box center [745, 612] width 96 height 28
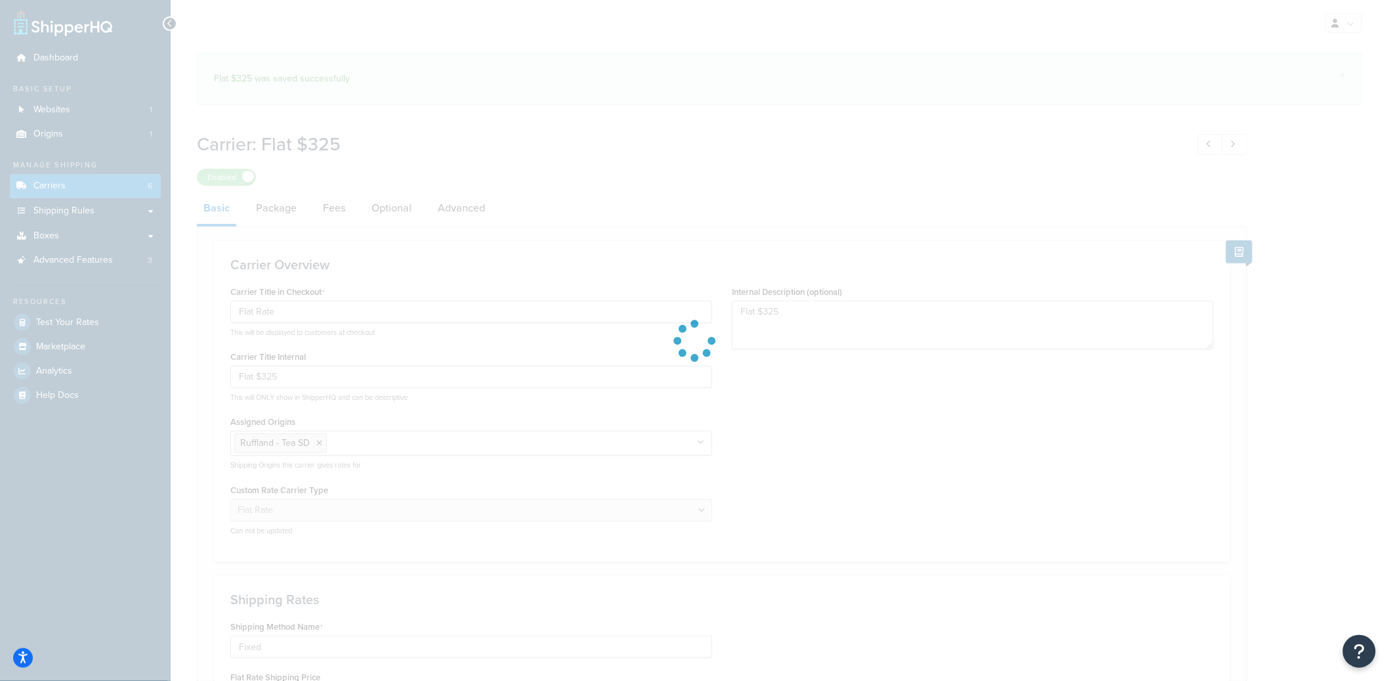
select select "flat"
select select "package"
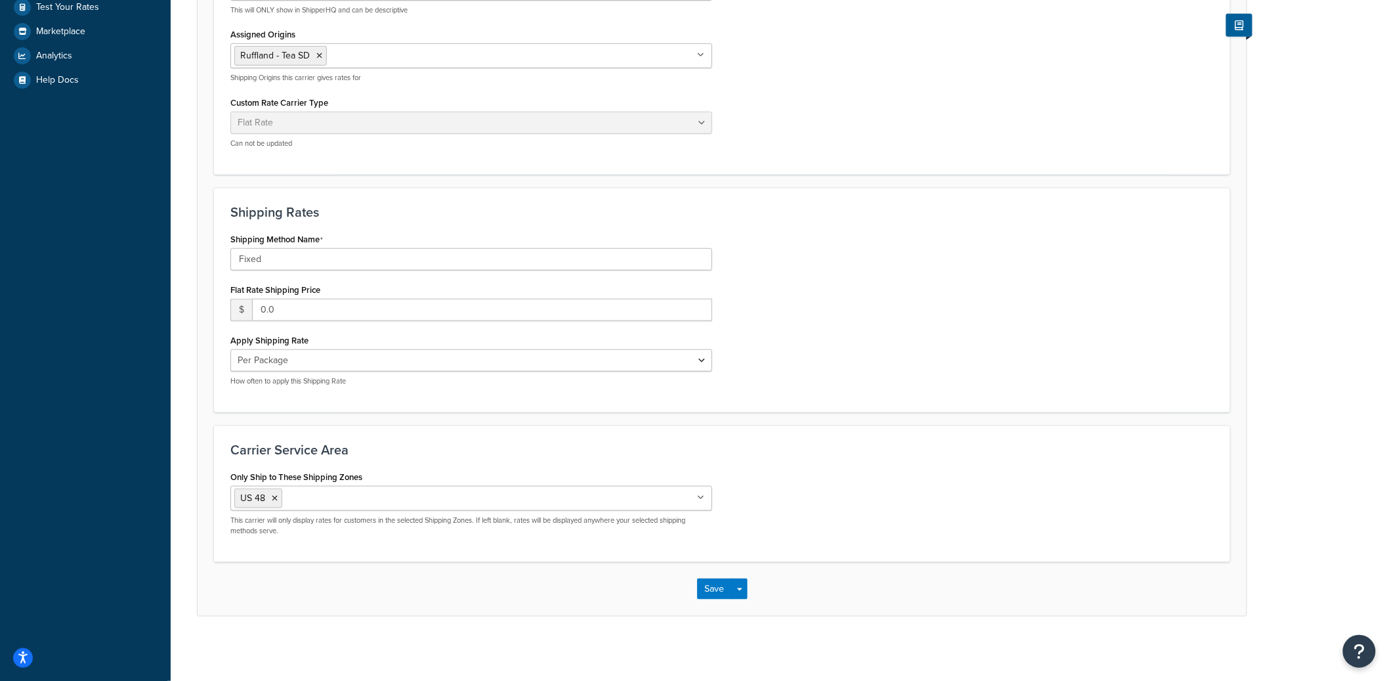
scroll to position [316, 0]
click at [744, 587] on button "Save Dropdown" at bounding box center [740, 587] width 16 height 21
click at [749, 599] on button "Save and Edit" at bounding box center [745, 612] width 96 height 28
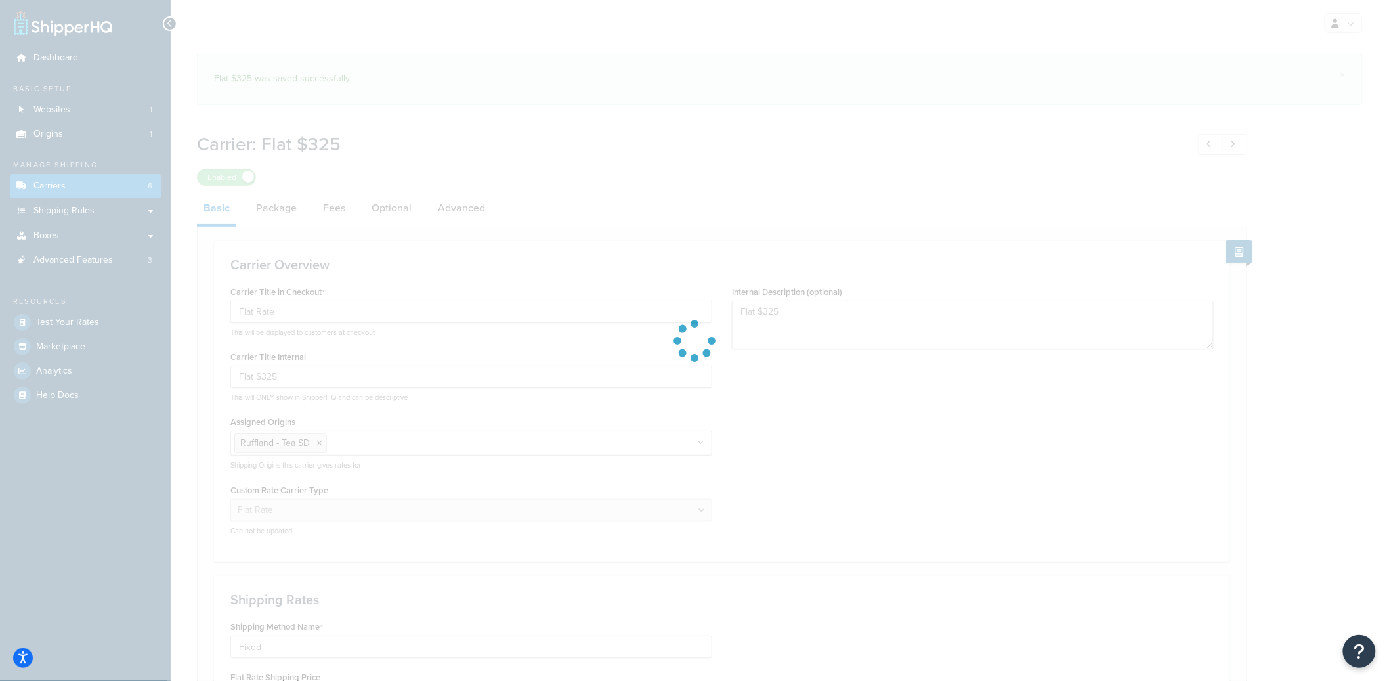
select select "flat"
select select "package"
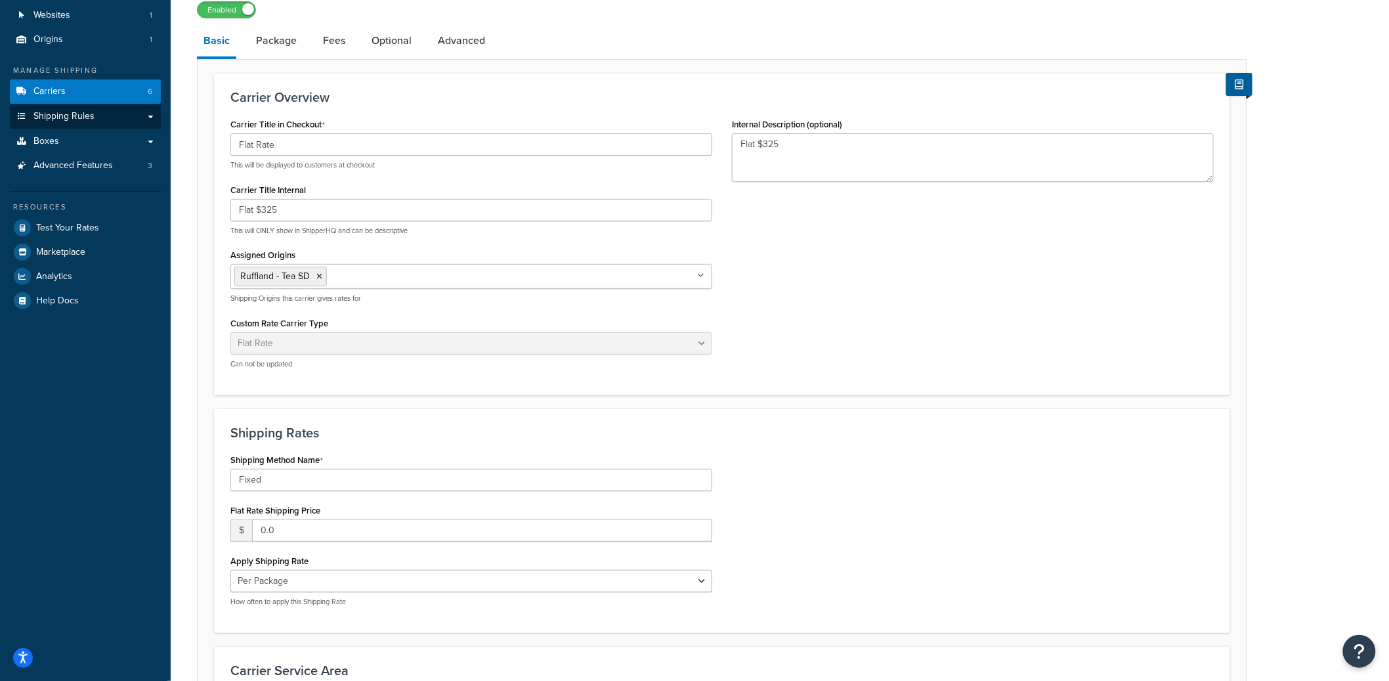
scroll to position [92, 0]
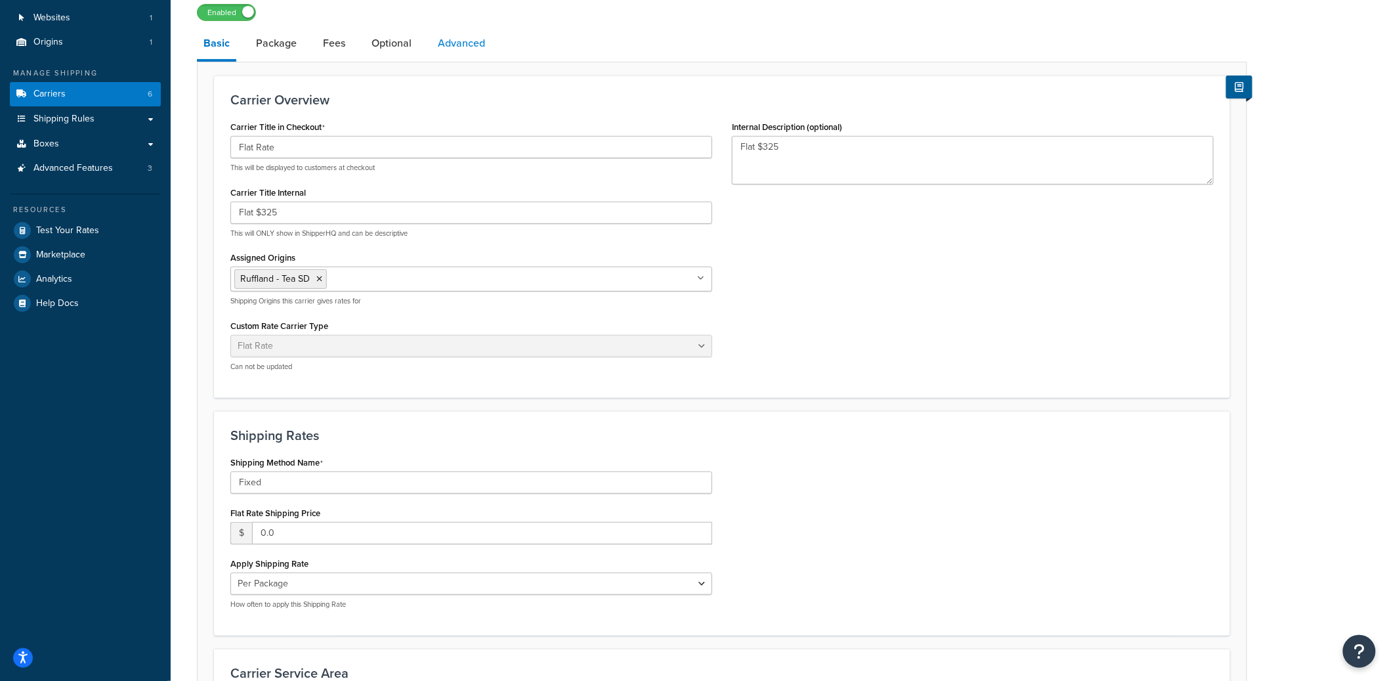
click at [479, 54] on link "Advanced" at bounding box center [461, 44] width 60 height 32
select select "false"
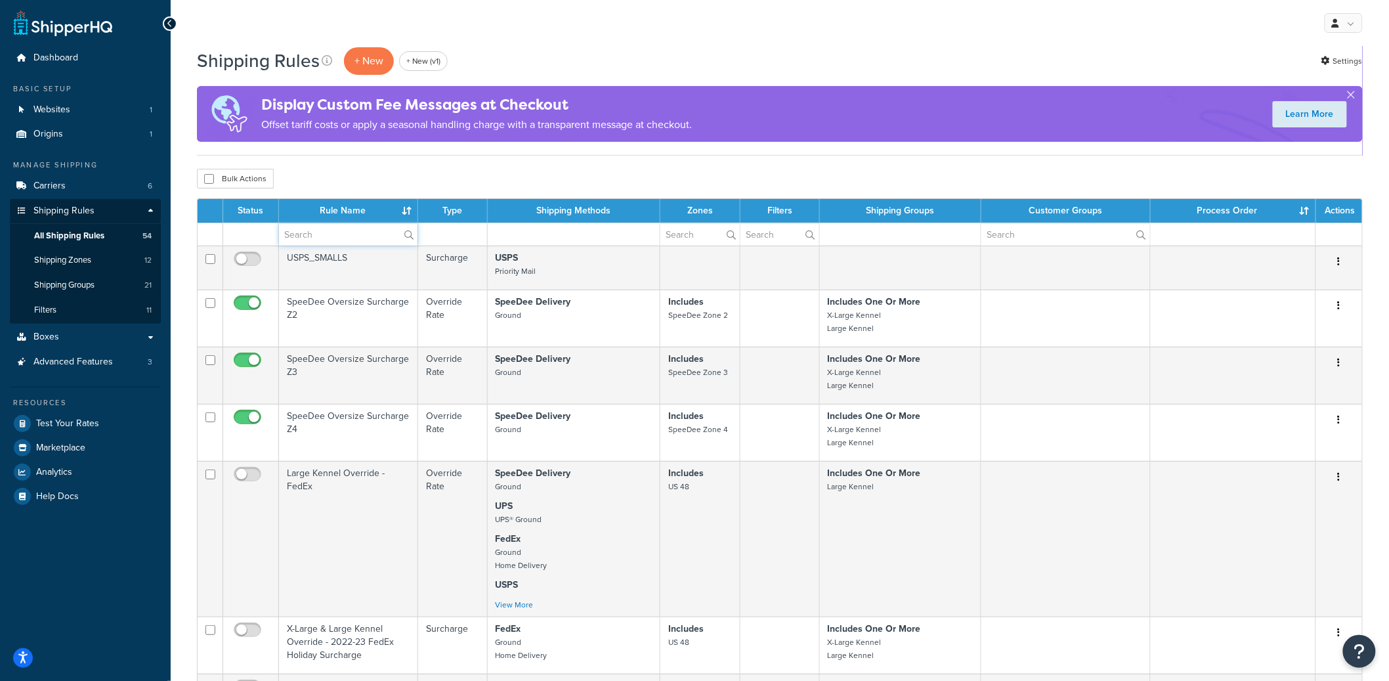
click at [359, 231] on input "text" at bounding box center [348, 234] width 139 height 22
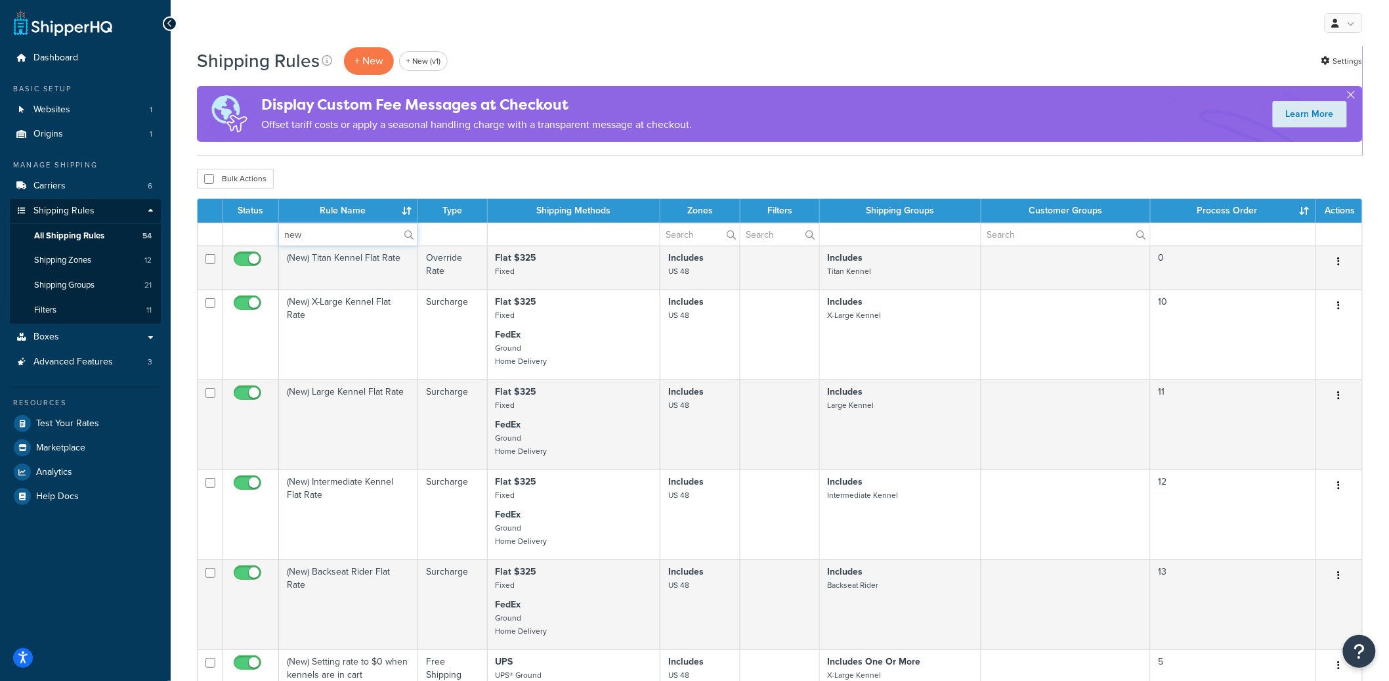
type input "new"
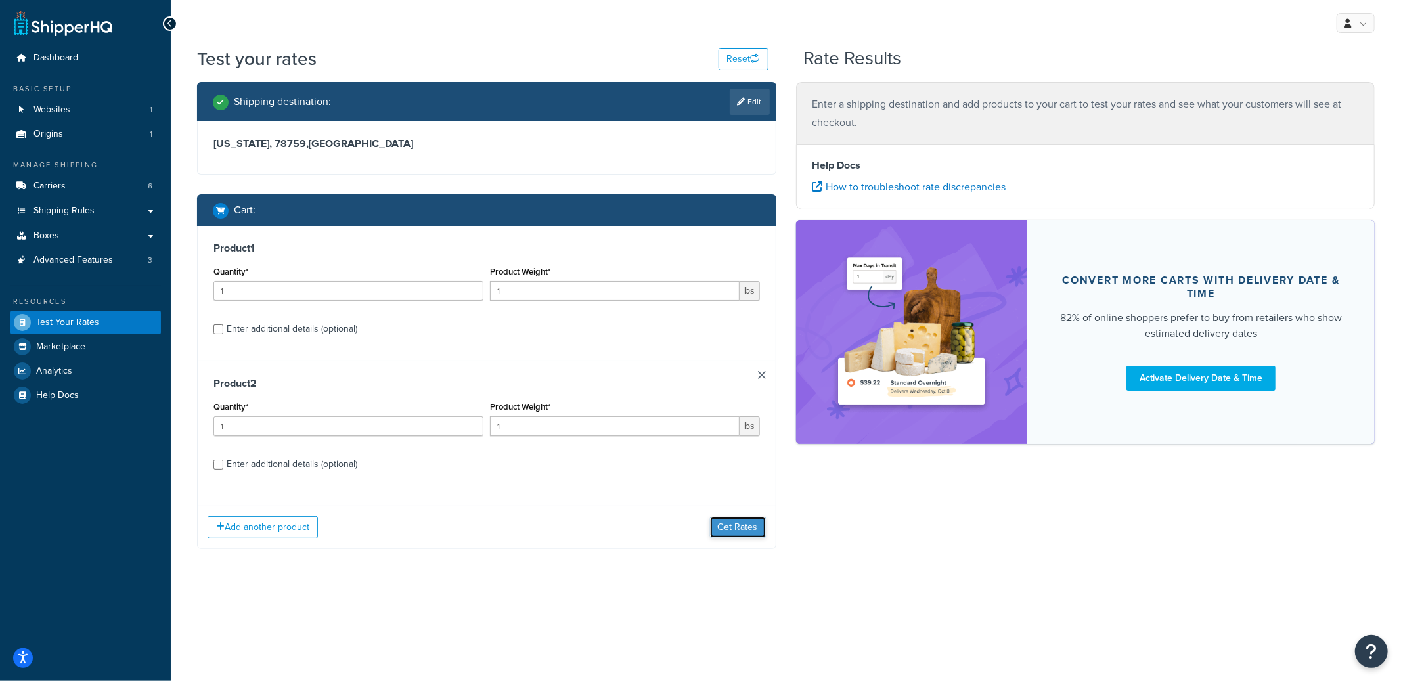
click at [717, 523] on button "Get Rates" at bounding box center [738, 527] width 56 height 21
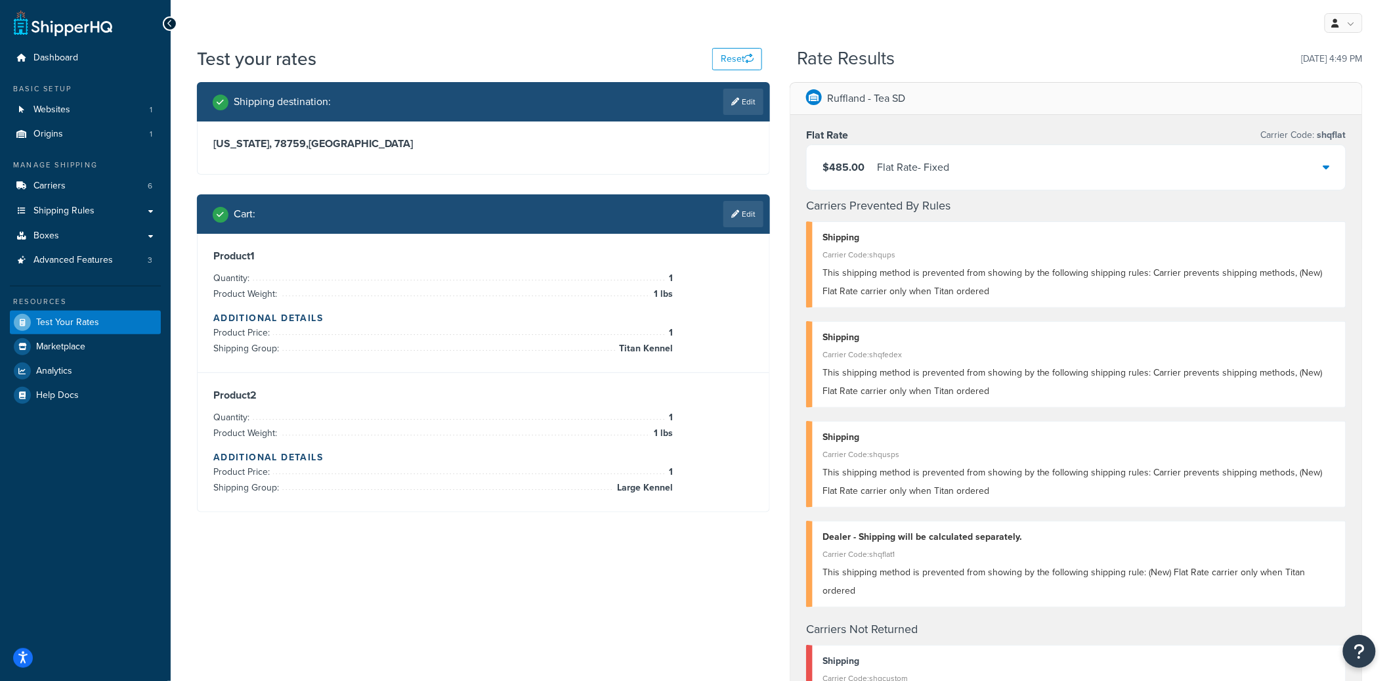
click at [919, 174] on div "Flat Rate - Fixed" at bounding box center [913, 167] width 72 height 18
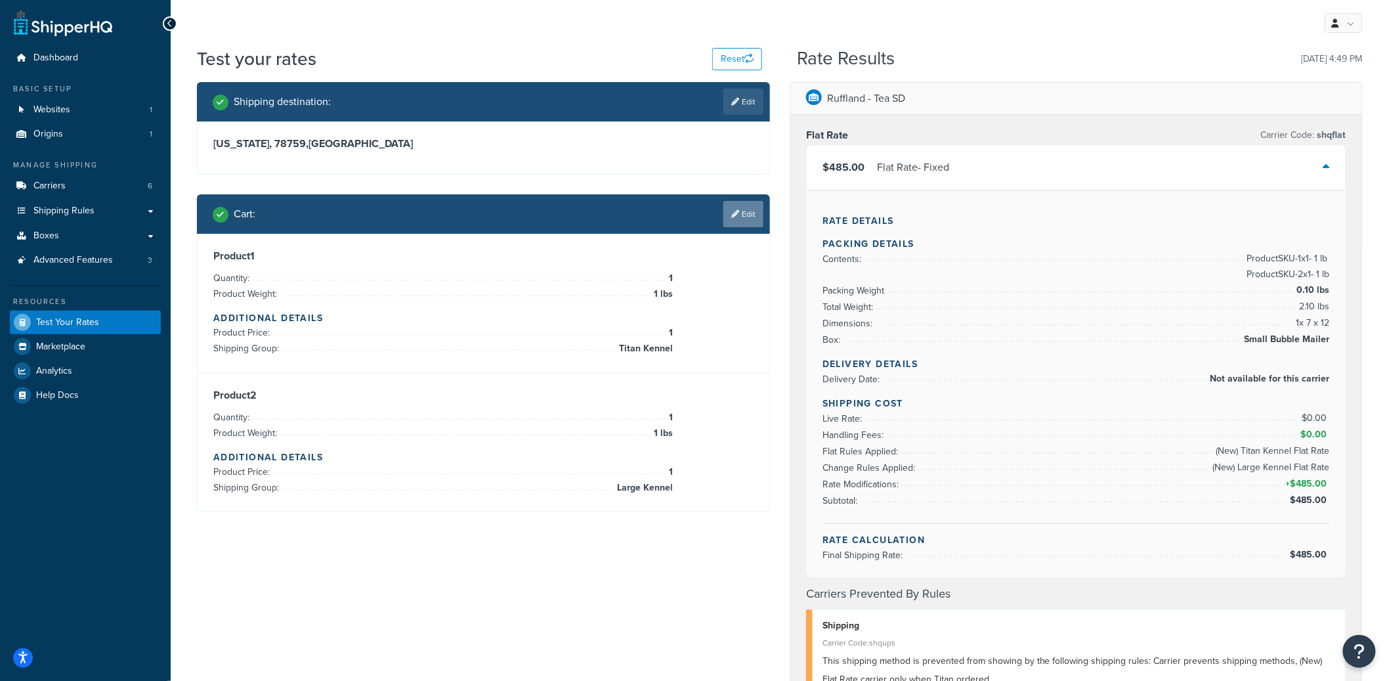
click at [742, 219] on link "Edit" at bounding box center [744, 214] width 40 height 26
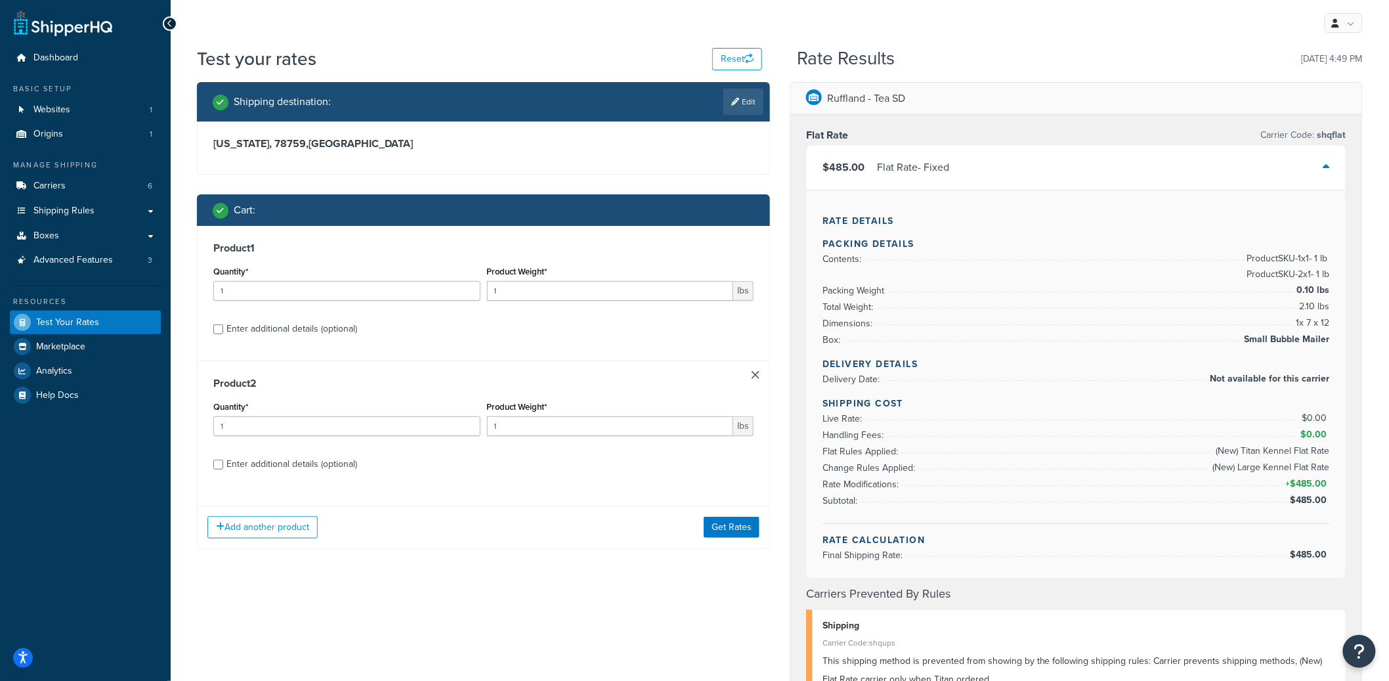
click at [755, 374] on link at bounding box center [756, 375] width 8 height 8
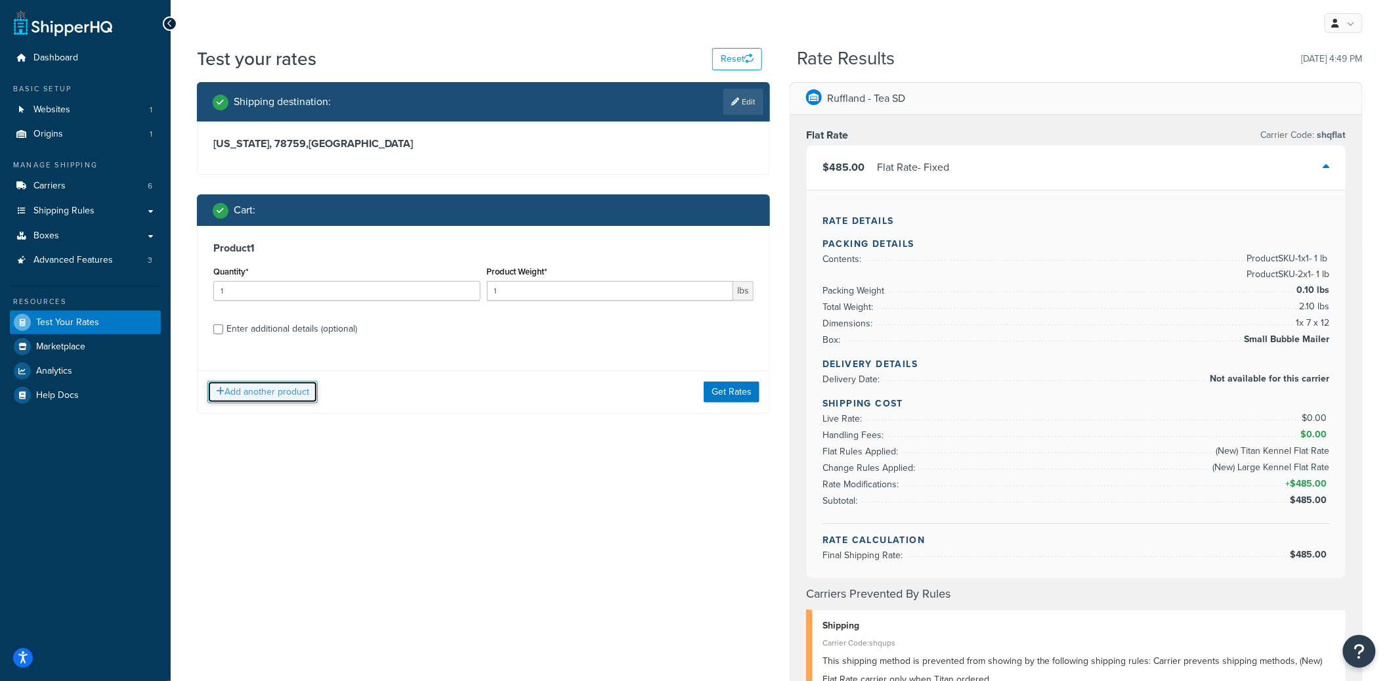
click at [288, 387] on button "Add another product" at bounding box center [262, 392] width 110 height 22
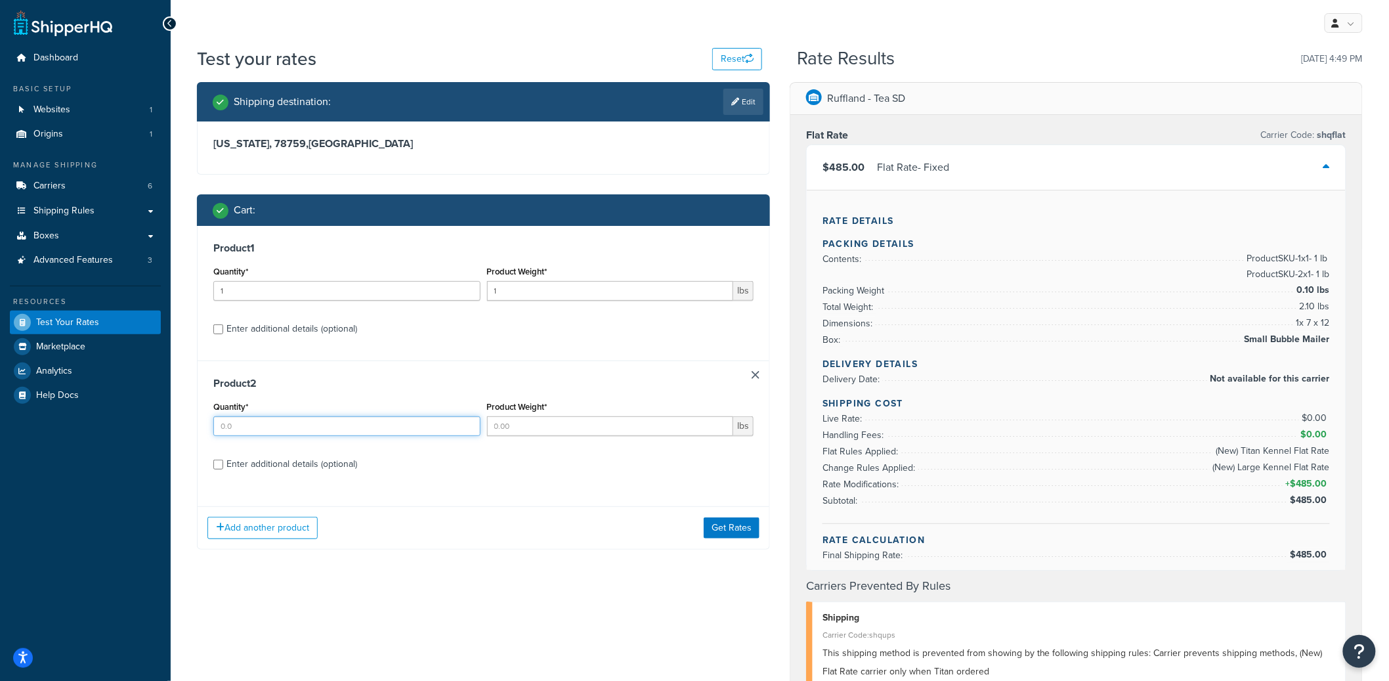
click at [312, 420] on input "Quantity*" at bounding box center [346, 426] width 267 height 20
type input "1"
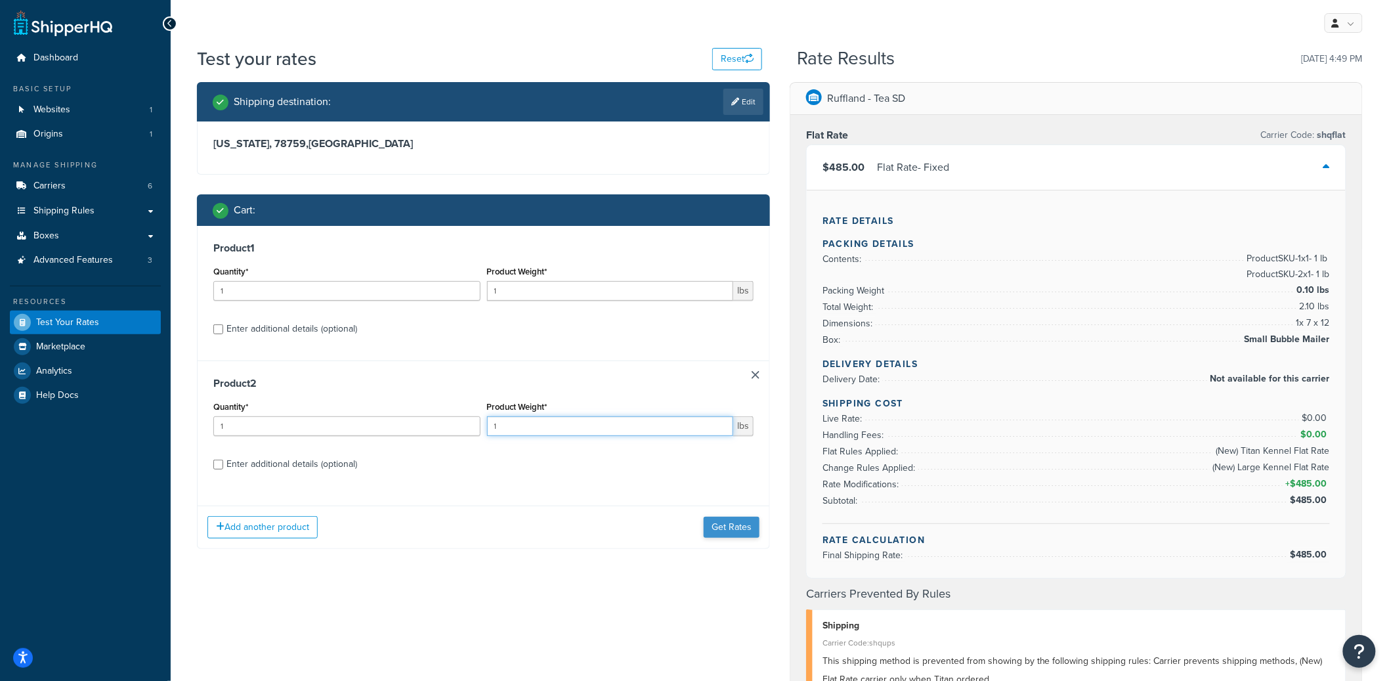
type input "1"
click at [756, 534] on button "Get Rates" at bounding box center [732, 527] width 56 height 21
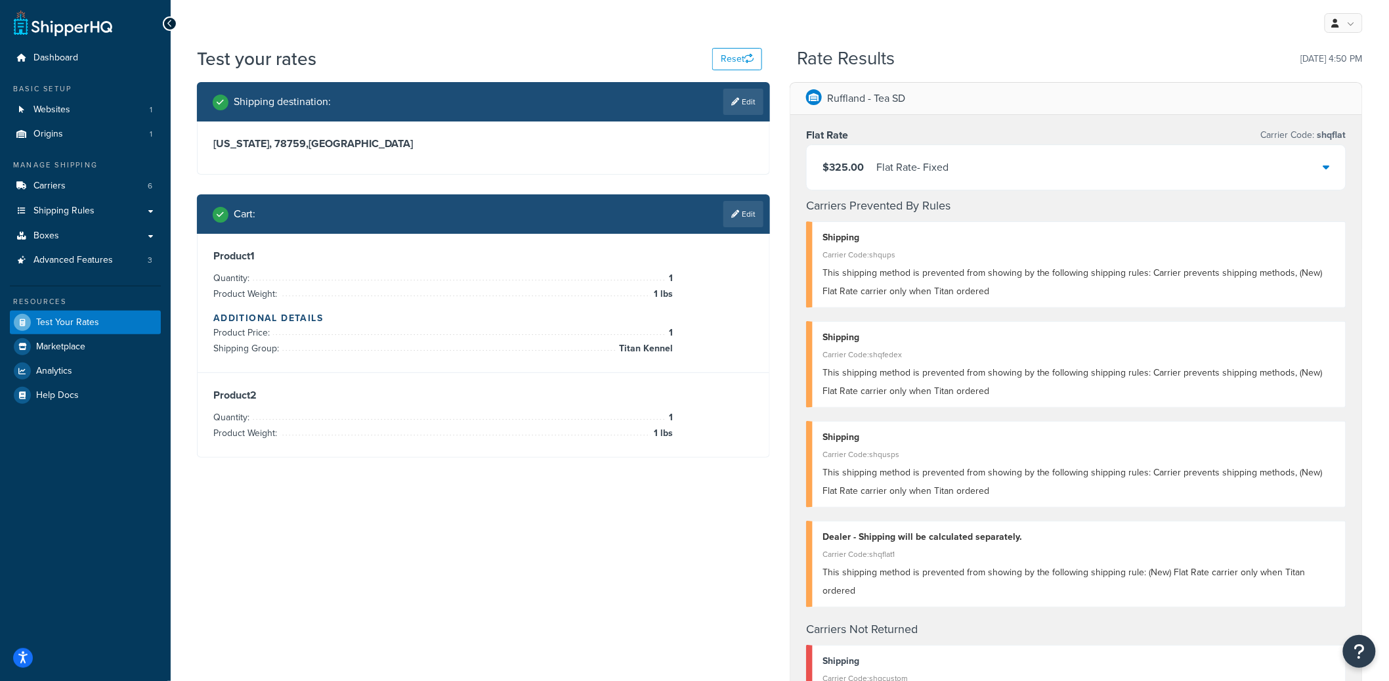
click at [1014, 168] on div "$325.00 Flat Rate - Fixed" at bounding box center [1076, 167] width 539 height 45
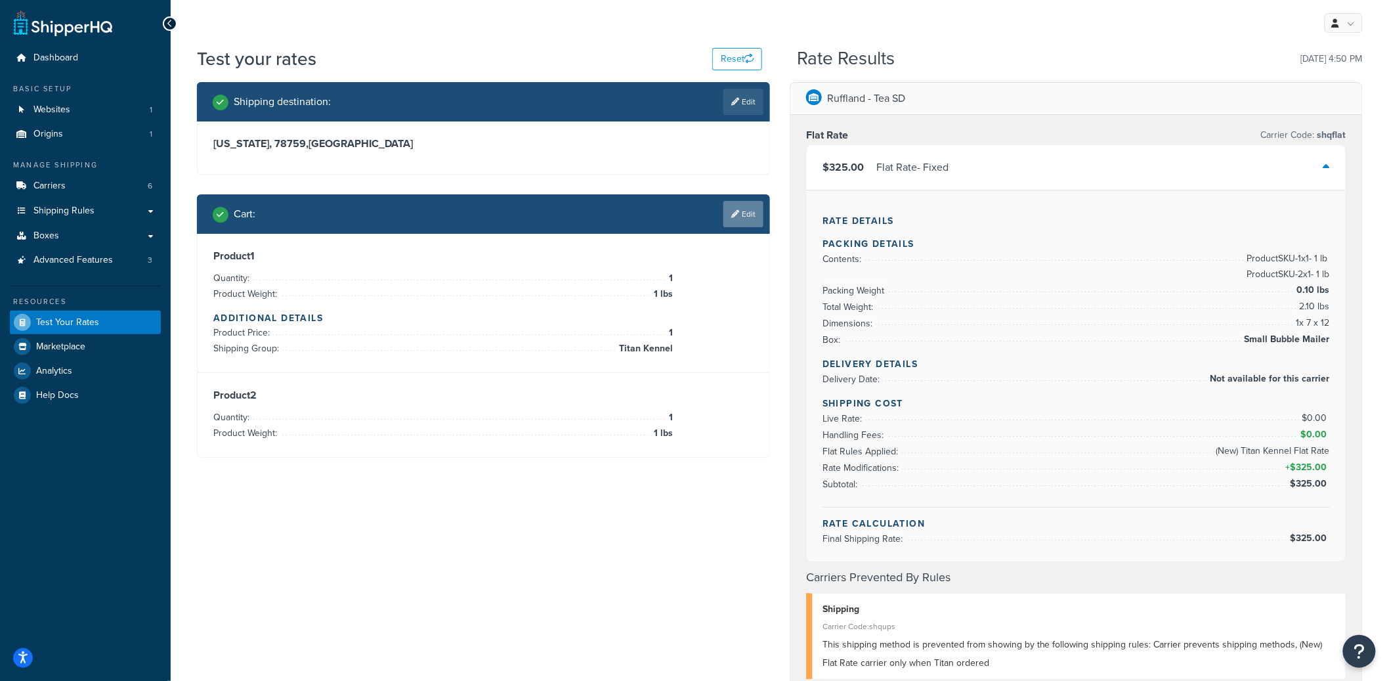
click at [741, 219] on link "Edit" at bounding box center [744, 214] width 40 height 26
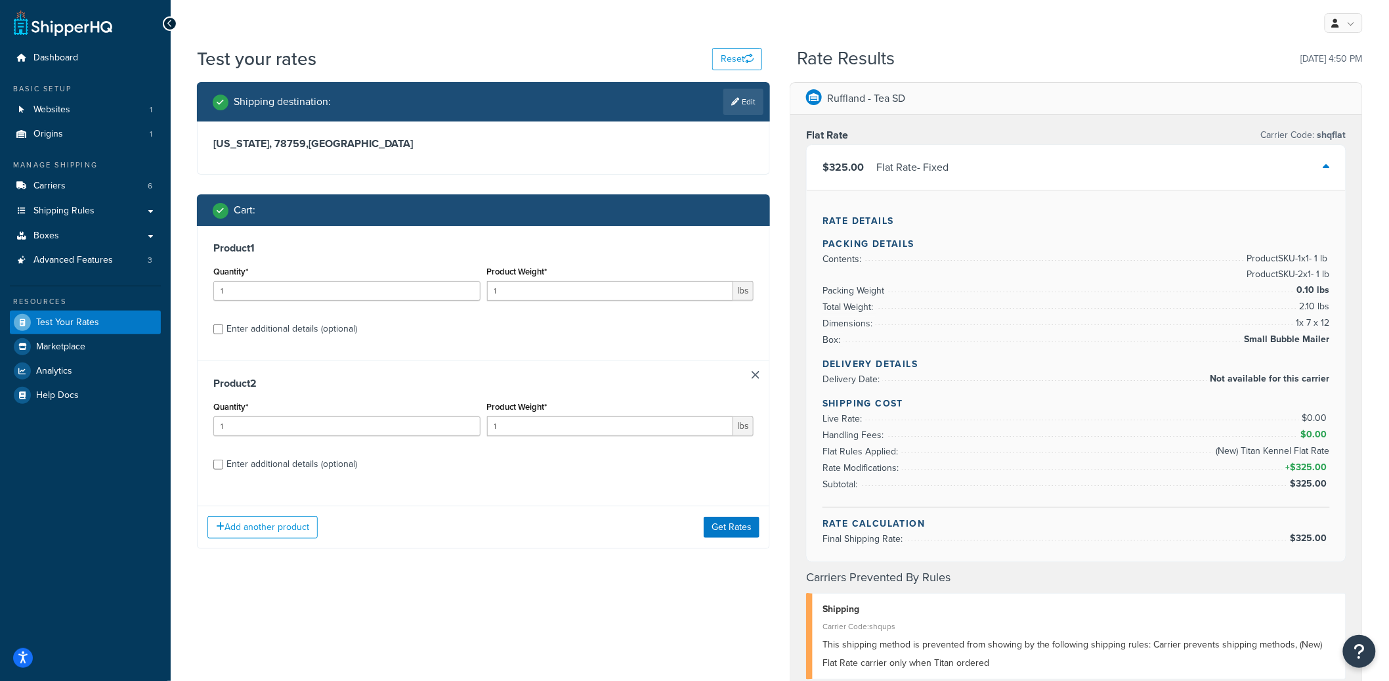
click at [324, 324] on div "Enter additional details (optional)" at bounding box center [292, 329] width 131 height 18
click at [223, 324] on input "Enter additional details (optional)" at bounding box center [218, 329] width 10 height 10
checkbox input "true"
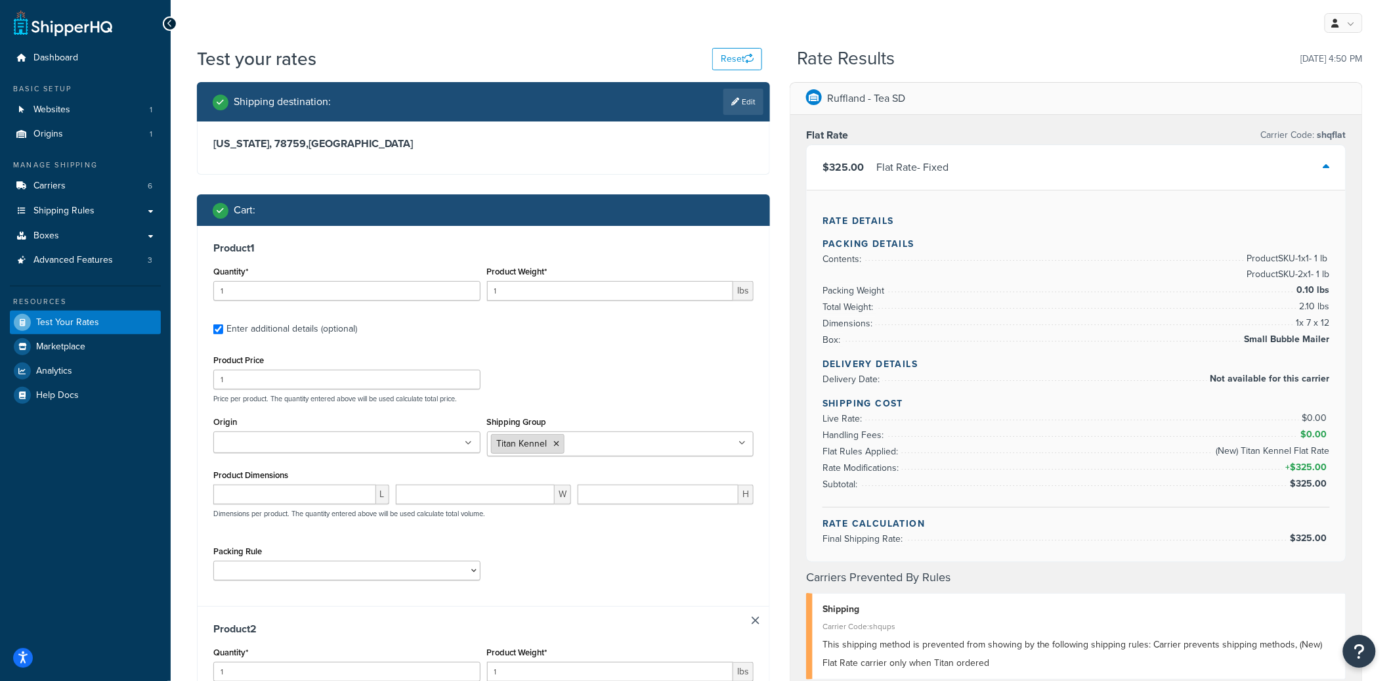
click at [559, 440] on icon at bounding box center [557, 444] width 6 height 8
click at [560, 441] on input "Shipping Group" at bounding box center [549, 443] width 116 height 14
type input "x"
click at [598, 384] on div "Product Price 1 Price per product. The quantity entered above will be used calc…" at bounding box center [483, 377] width 547 height 52
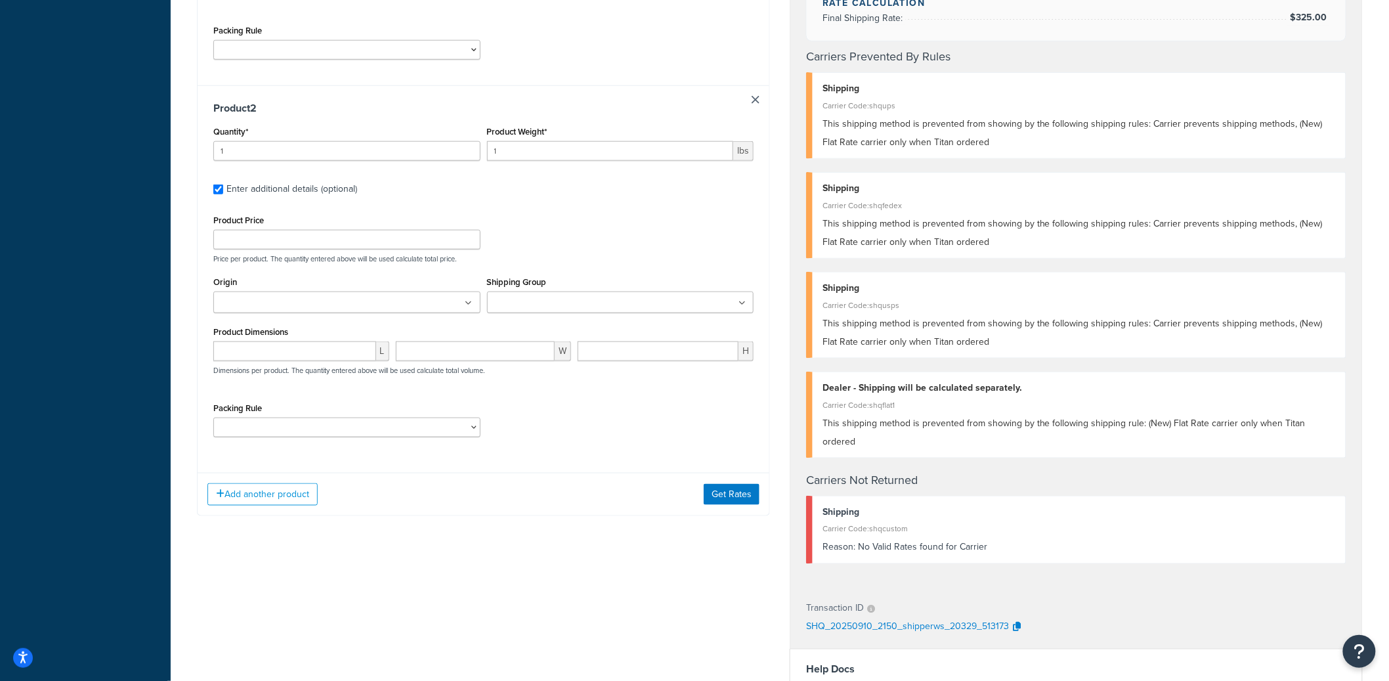
scroll to position [705, 0]
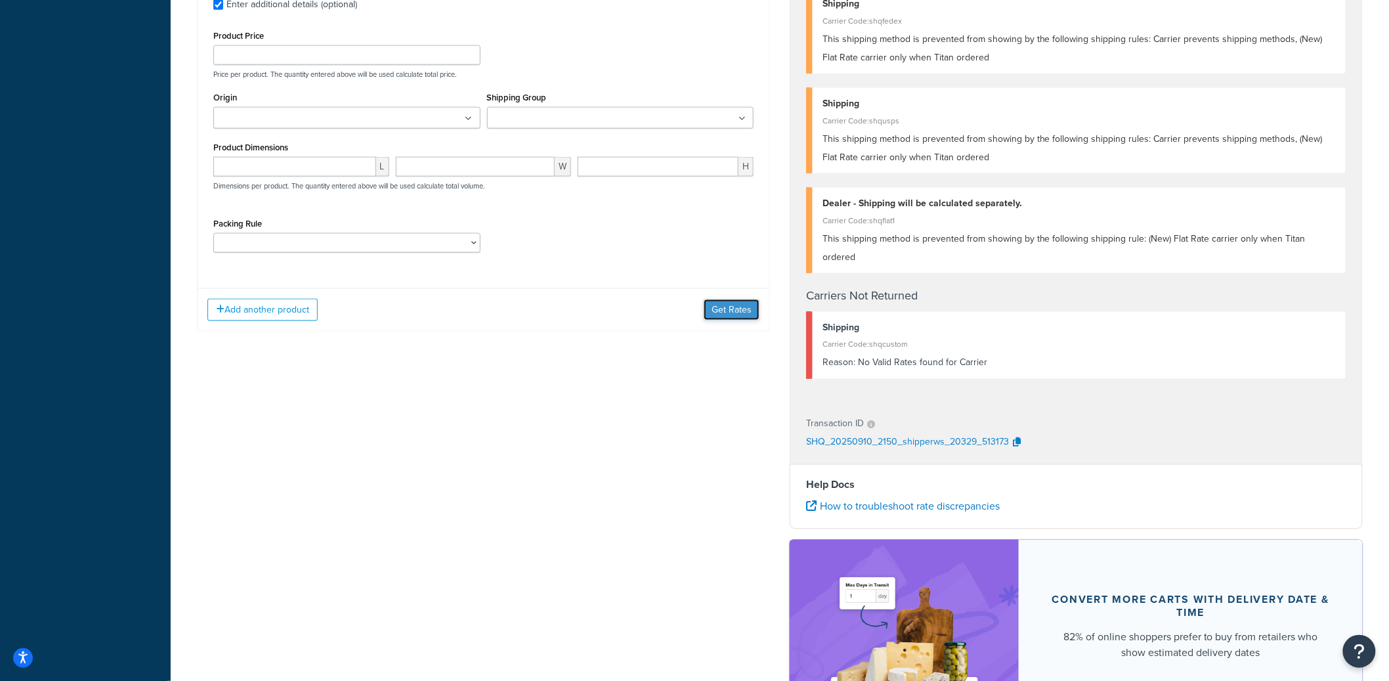
click at [725, 314] on button "Get Rates" at bounding box center [732, 309] width 56 height 21
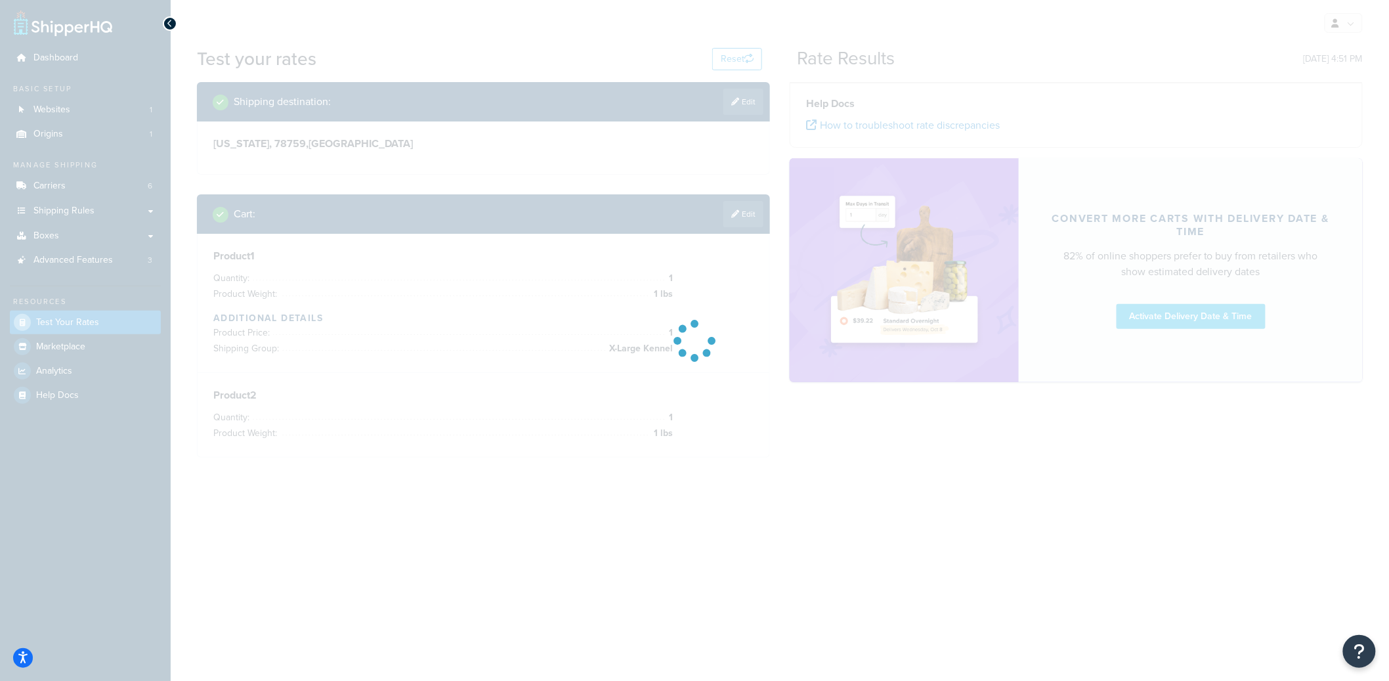
scroll to position [0, 0]
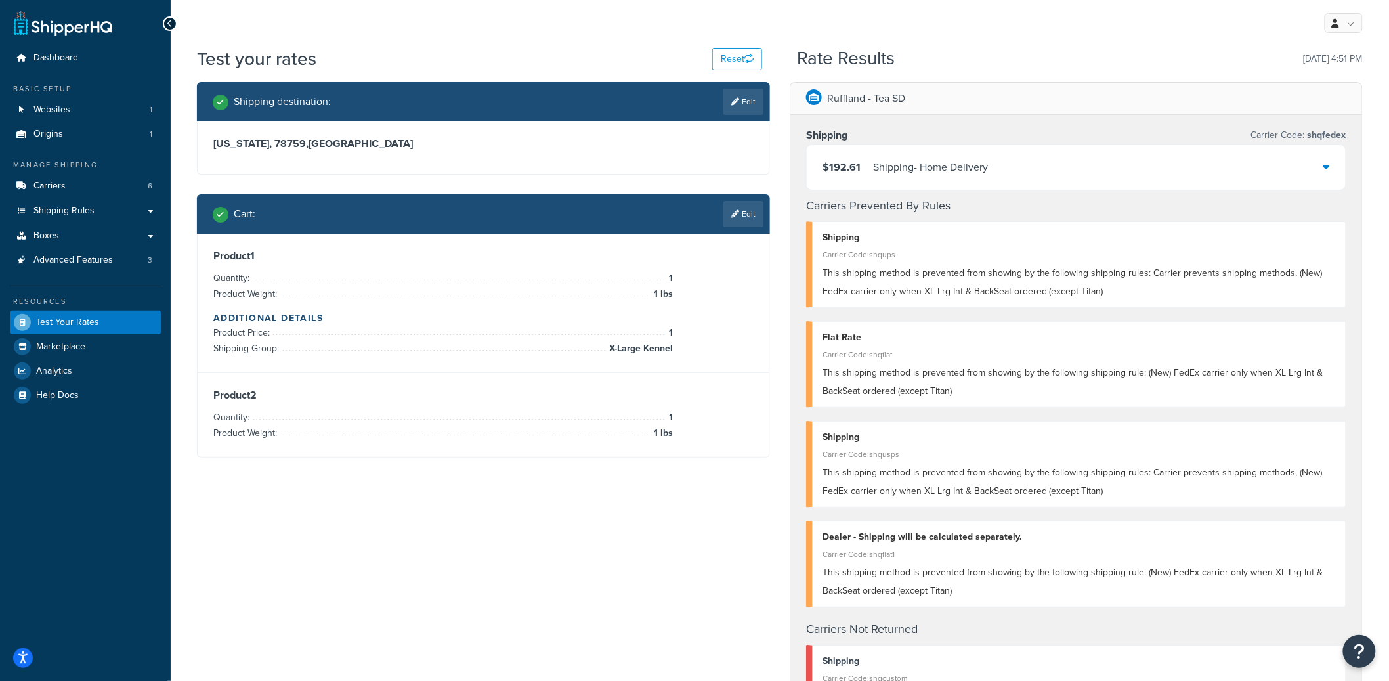
click at [933, 171] on div "Shipping - Home Delivery" at bounding box center [930, 167] width 115 height 18
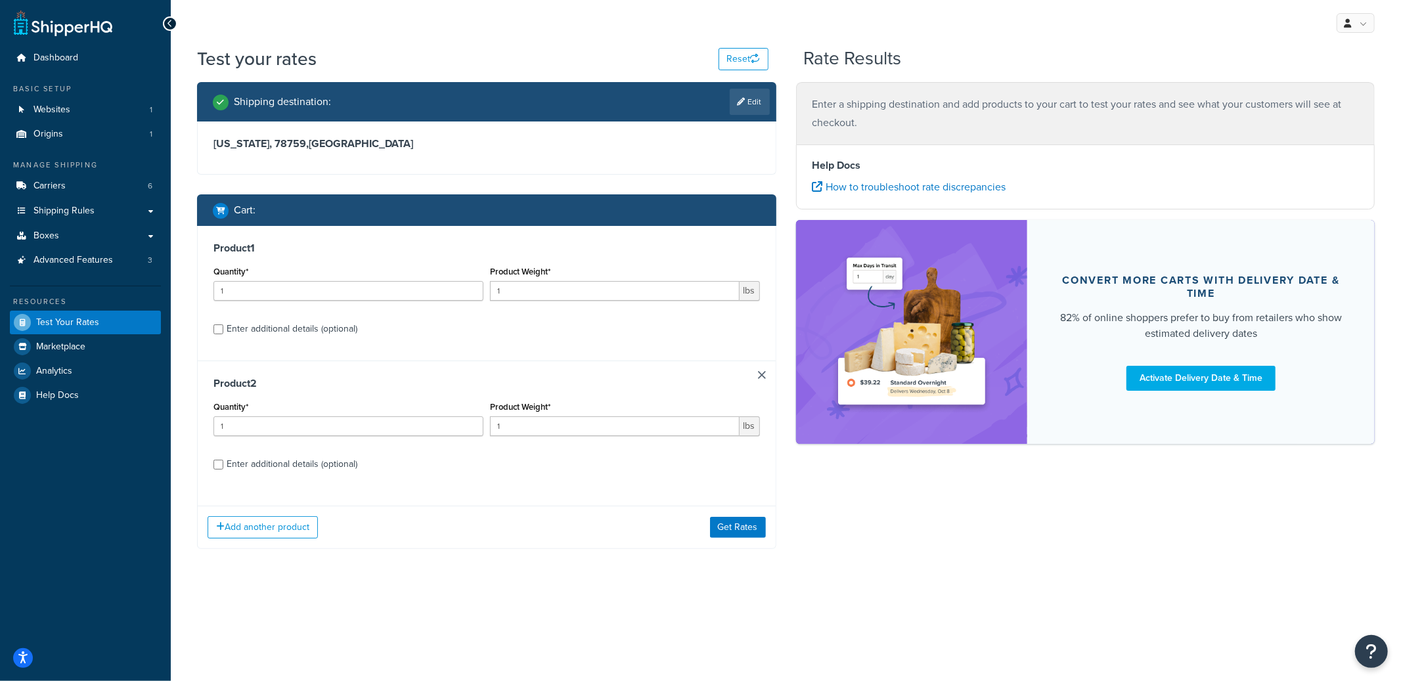
click at [758, 376] on link at bounding box center [762, 375] width 8 height 8
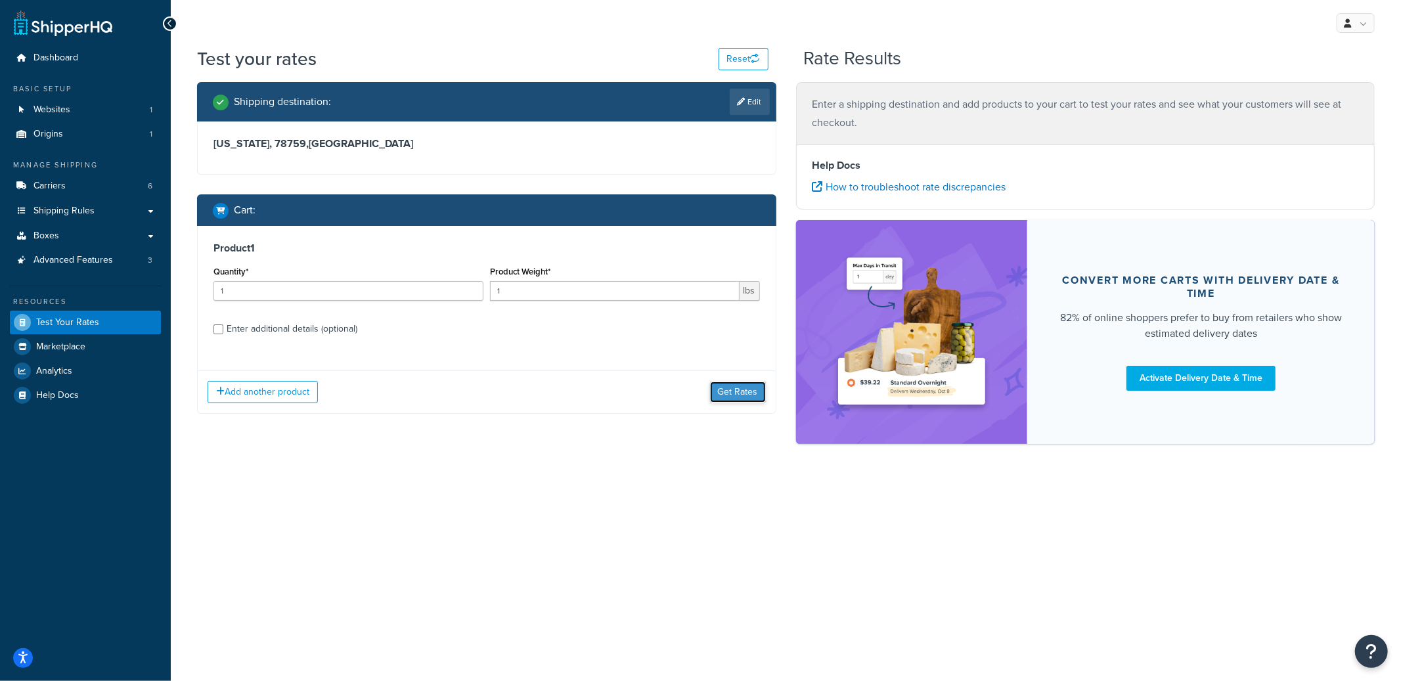
click at [739, 397] on button "Get Rates" at bounding box center [738, 391] width 56 height 21
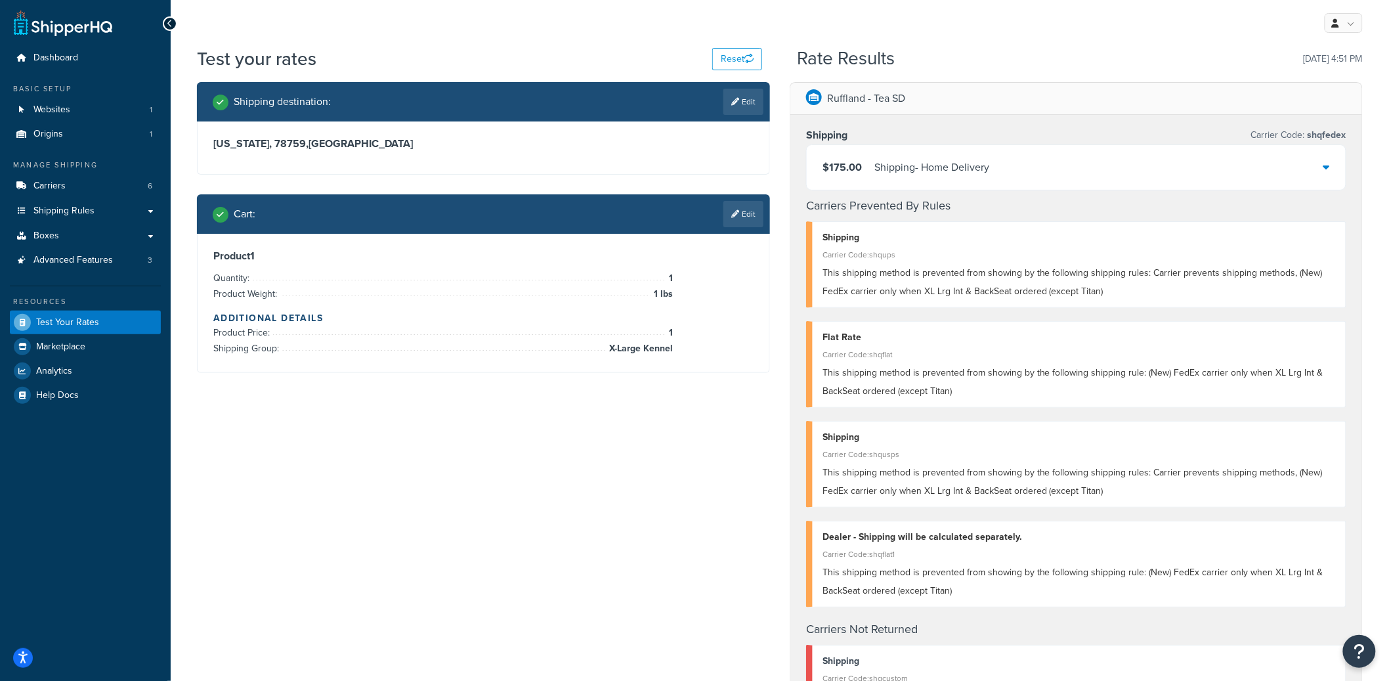
click at [905, 180] on div "$175.00 Shipping - Home Delivery" at bounding box center [1076, 167] width 539 height 45
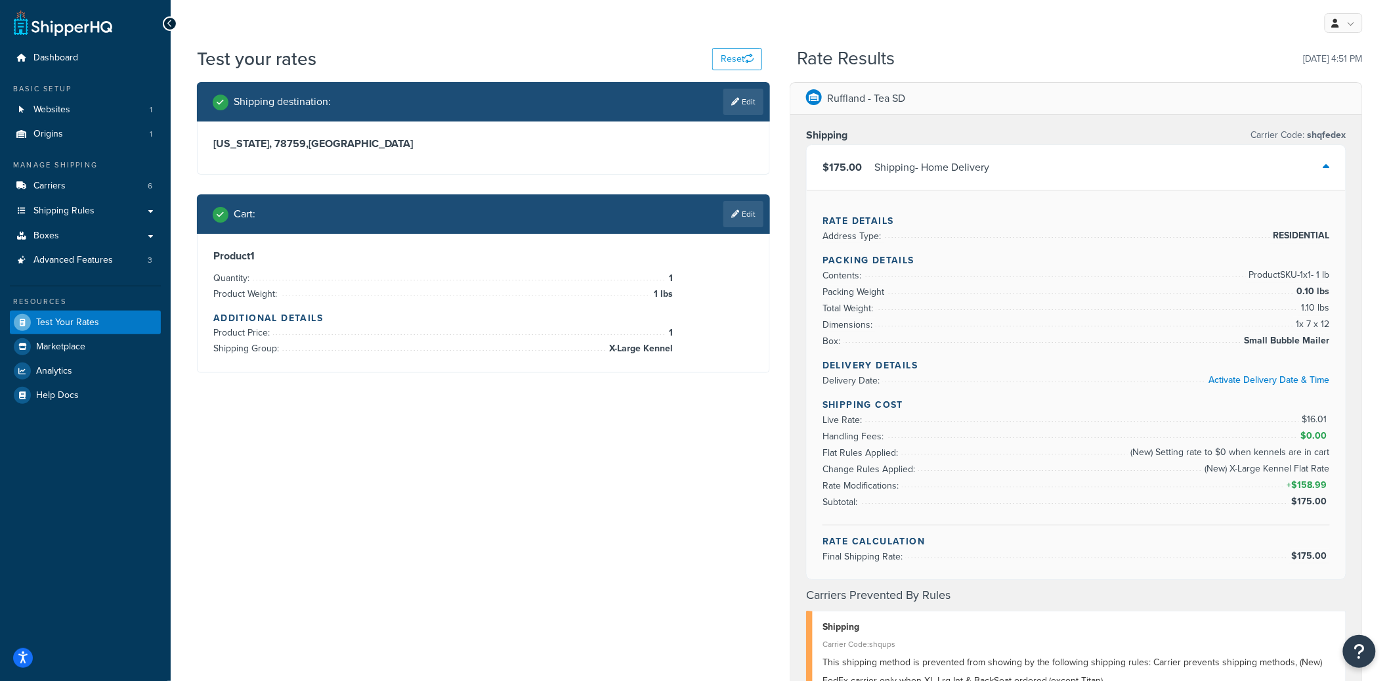
drag, startPoint x: 1302, startPoint y: 412, endPoint x: 1332, endPoint y: 414, distance: 30.3
click at [1332, 414] on div "Rate Details Address Type: RESIDENTIAL Packing Details Contents: Product SKU-1 …" at bounding box center [1076, 384] width 539 height 389
click at [1321, 414] on span "$16.01" at bounding box center [1316, 419] width 28 height 14
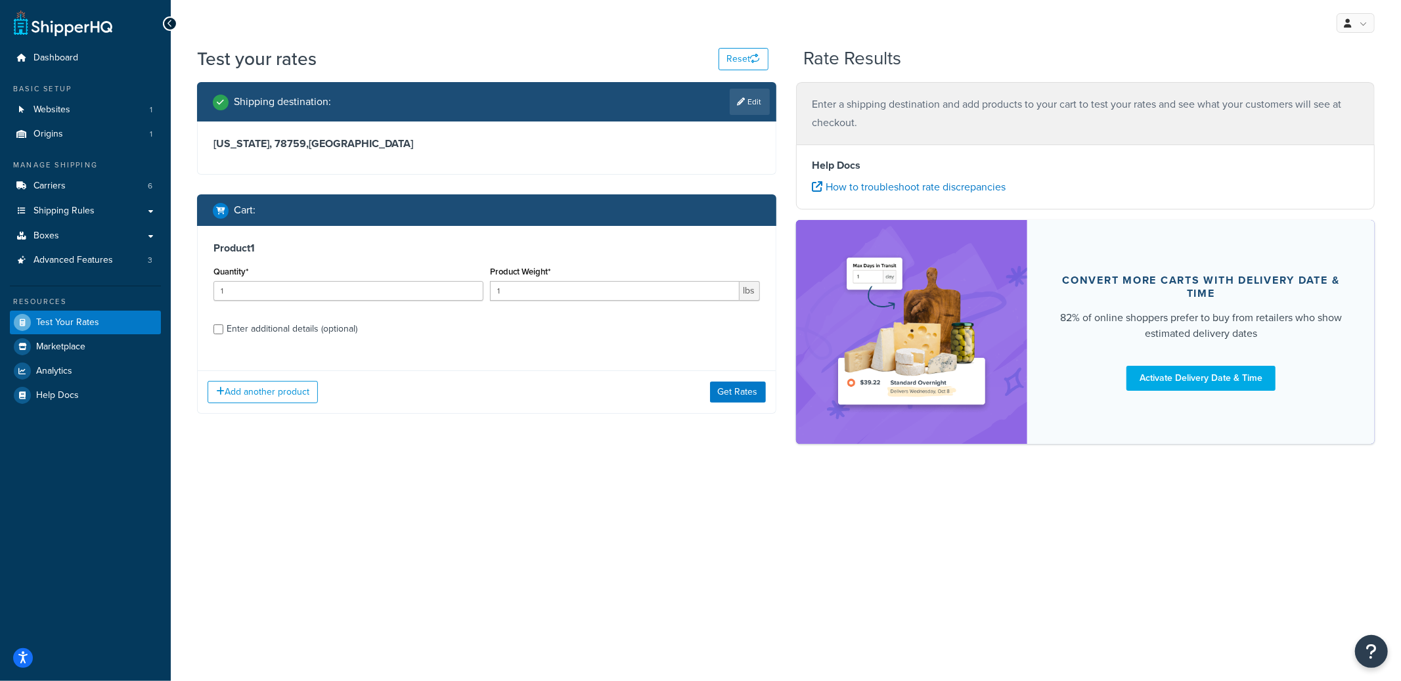
click at [338, 324] on div "Enter additional details (optional)" at bounding box center [292, 329] width 131 height 18
click at [223, 324] on input "Enter additional details (optional)" at bounding box center [218, 329] width 10 height 10
checkbox input "true"
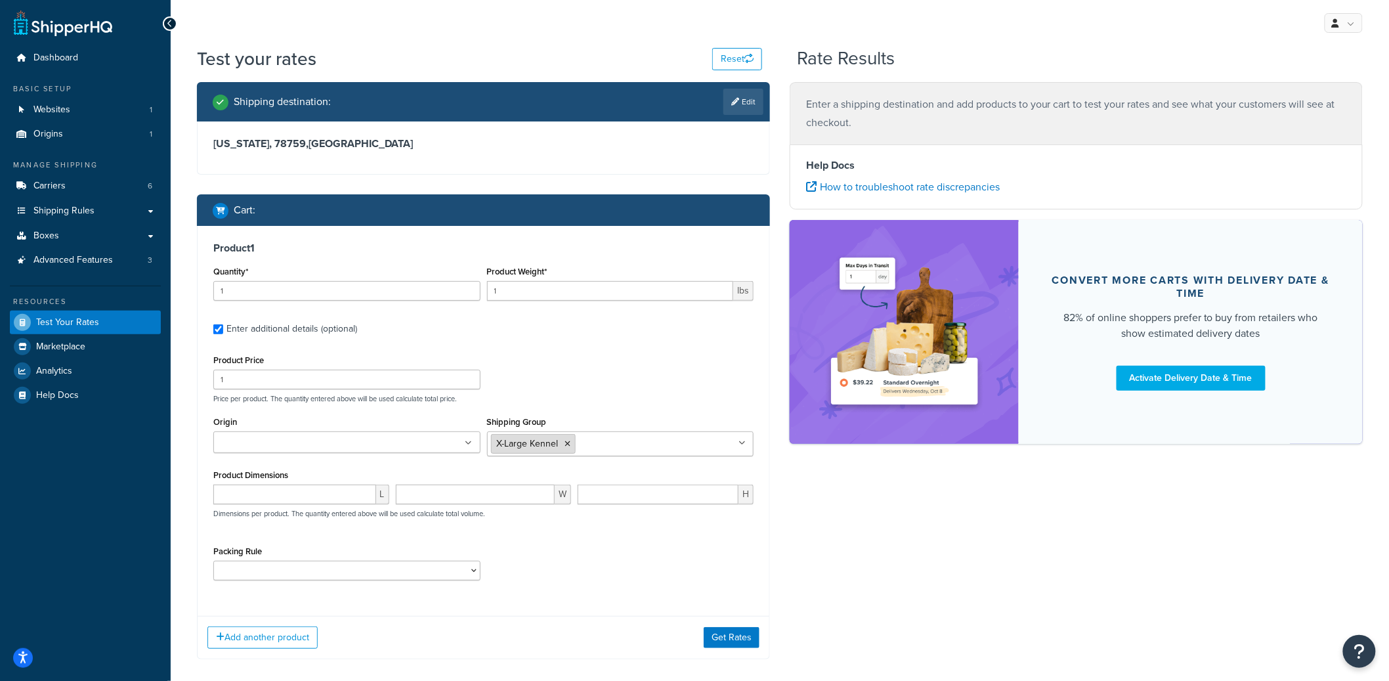
click at [569, 443] on icon at bounding box center [568, 444] width 6 height 8
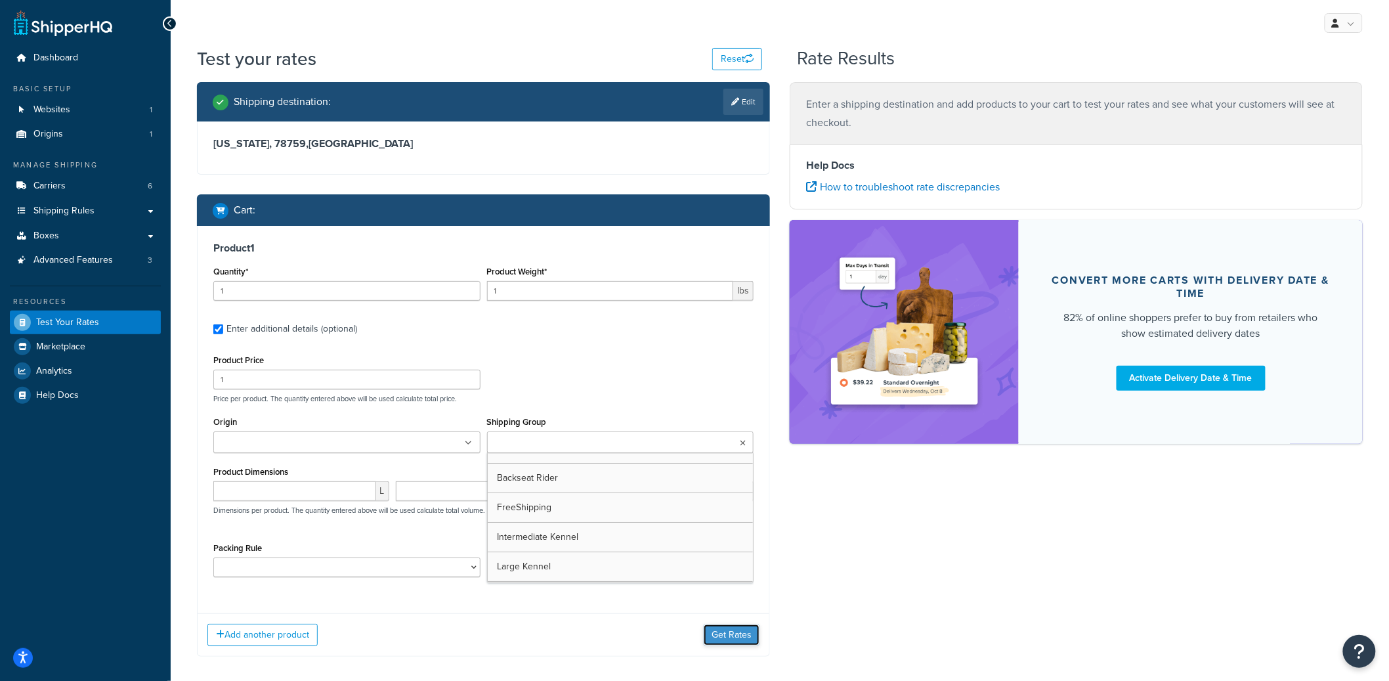
click at [731, 636] on button "Get Rates" at bounding box center [732, 634] width 56 height 21
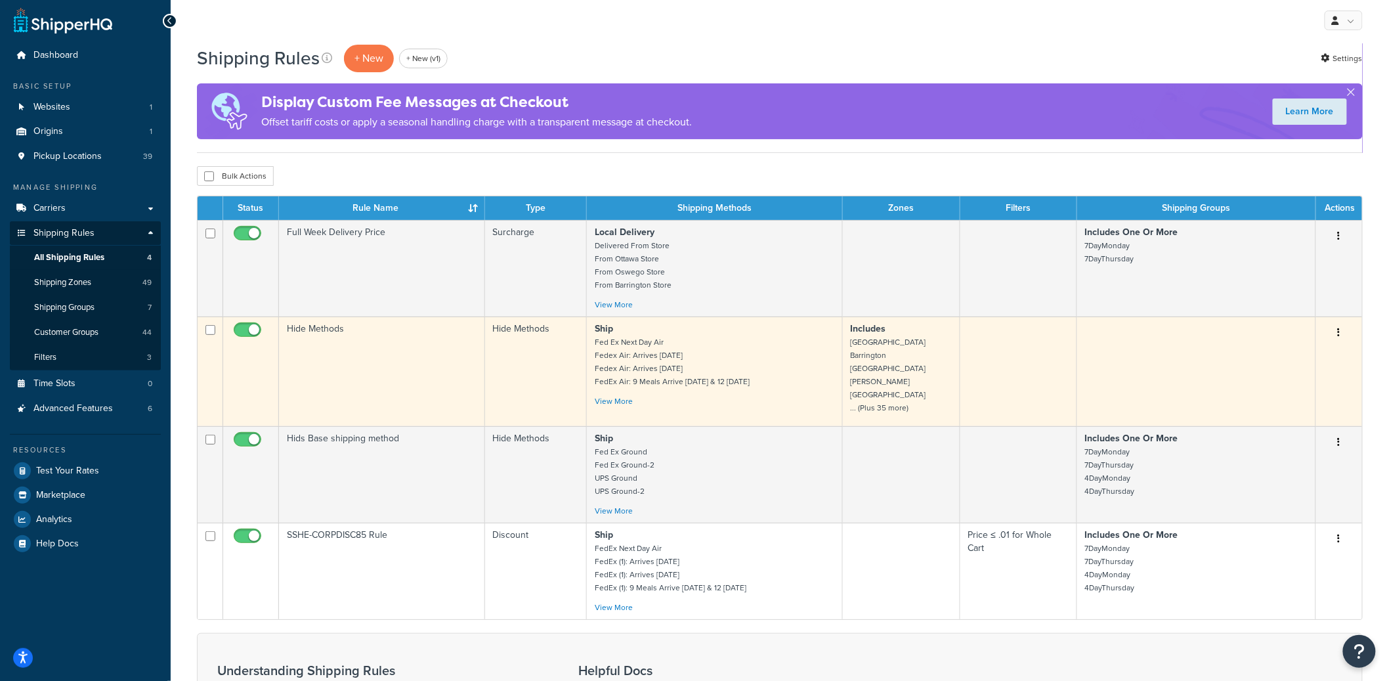
scroll to position [5, 0]
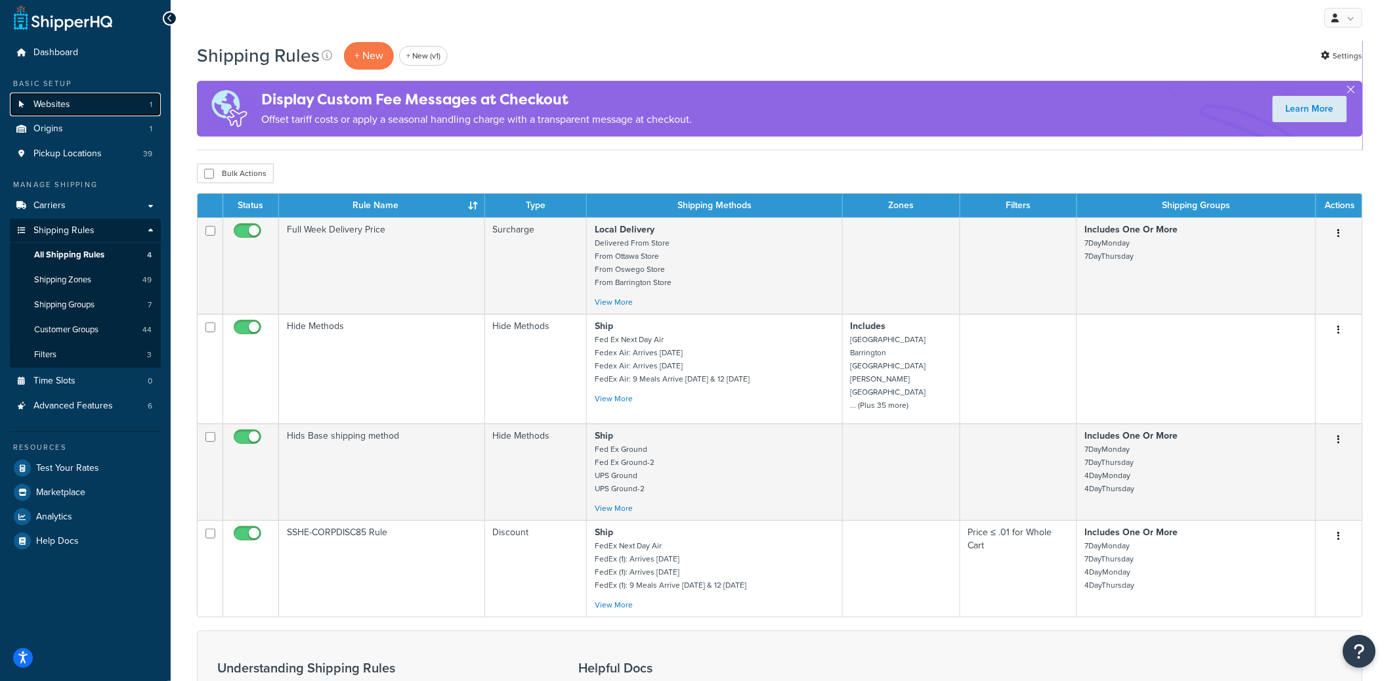
click at [87, 110] on link "Websites 1" at bounding box center [85, 105] width 151 height 24
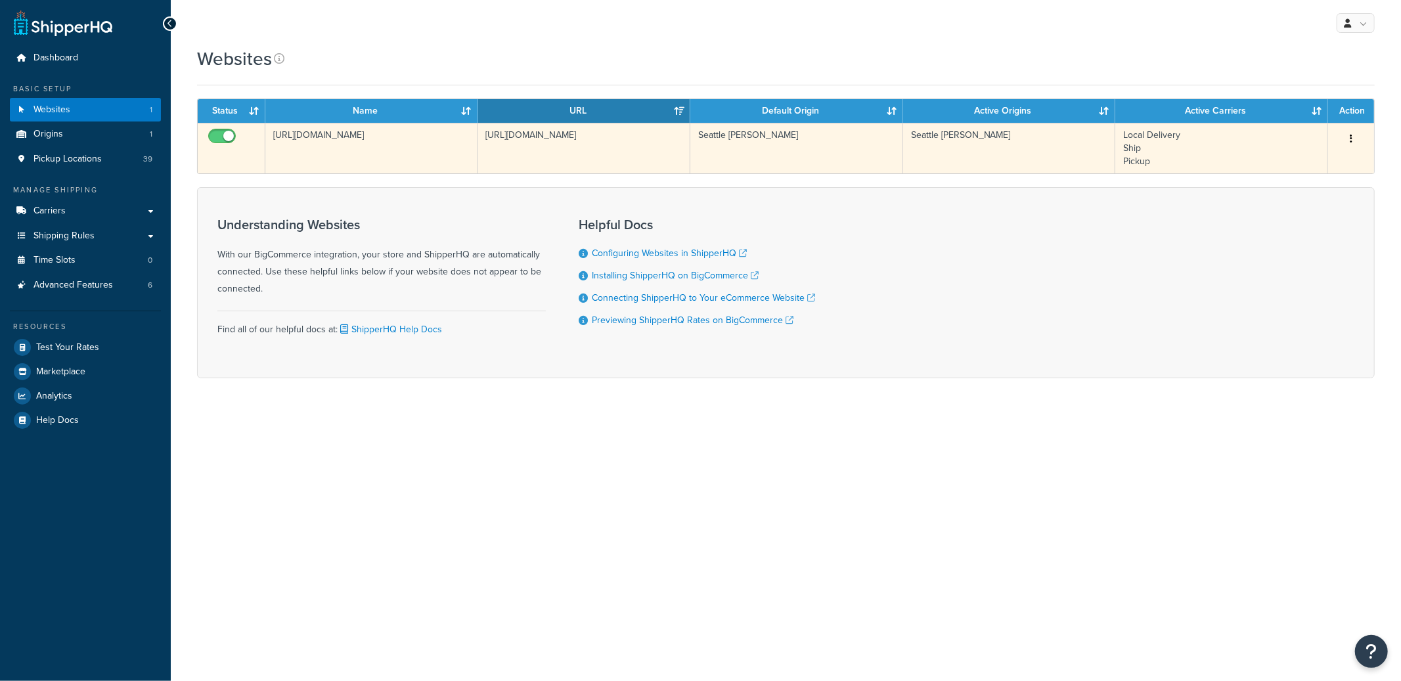
click at [391, 166] on td "[URL][DOMAIN_NAME]" at bounding box center [371, 148] width 213 height 51
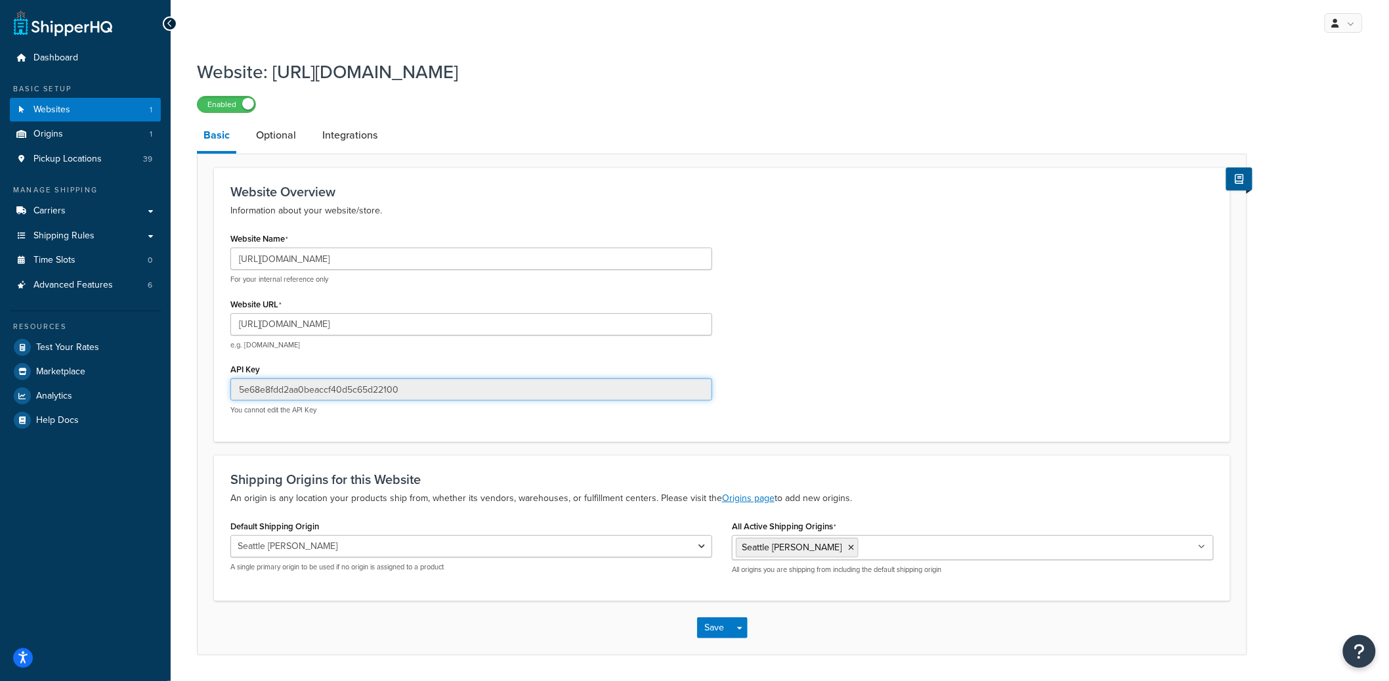
click at [301, 387] on input "5e68e8fdd2aa0beaccf40d5c65d22100" at bounding box center [471, 389] width 482 height 22
